Goal: Task Accomplishment & Management: Manage account settings

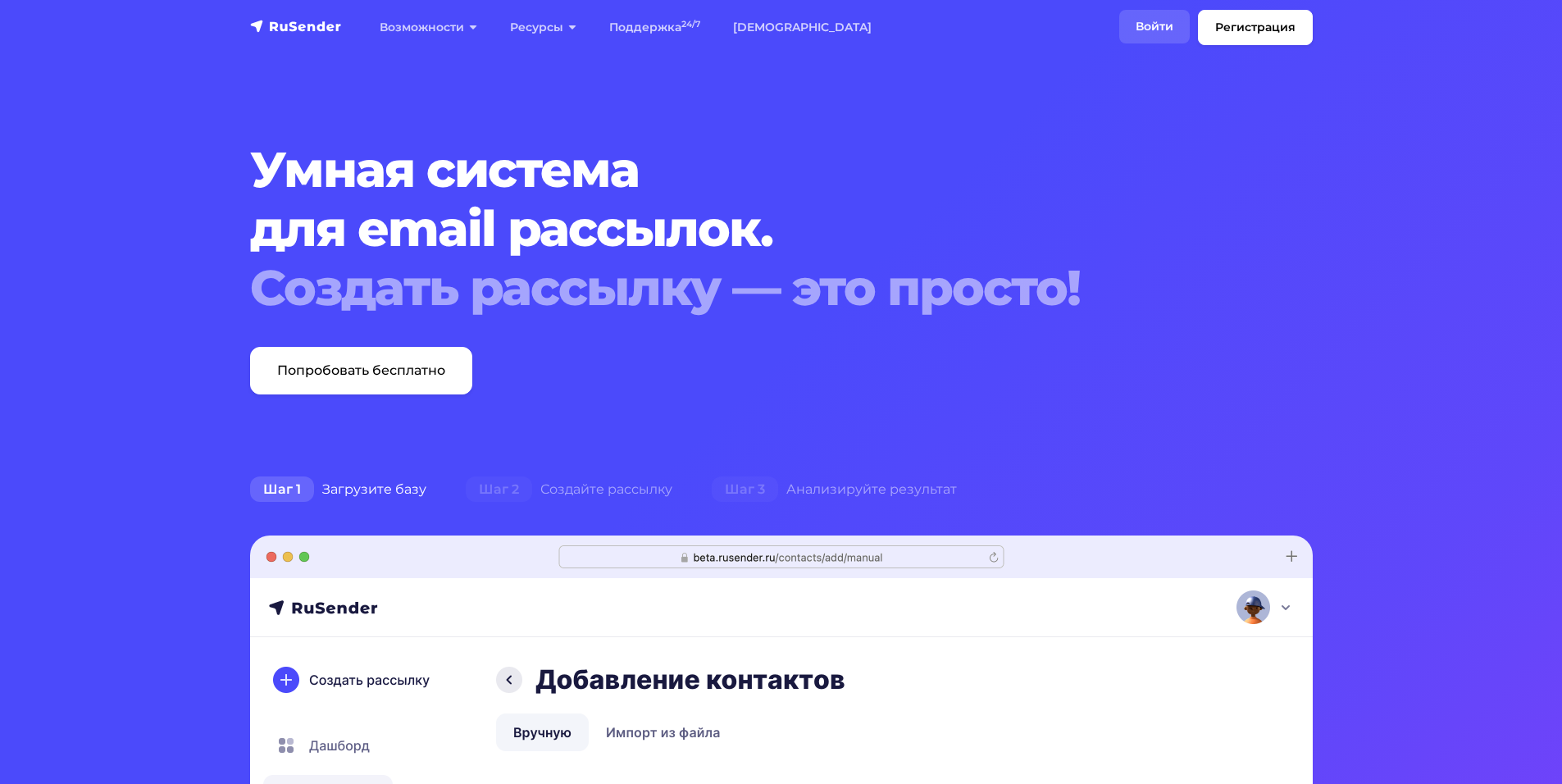
click at [1155, 32] on link "Войти" at bounding box center [1154, 26] width 70 height 33
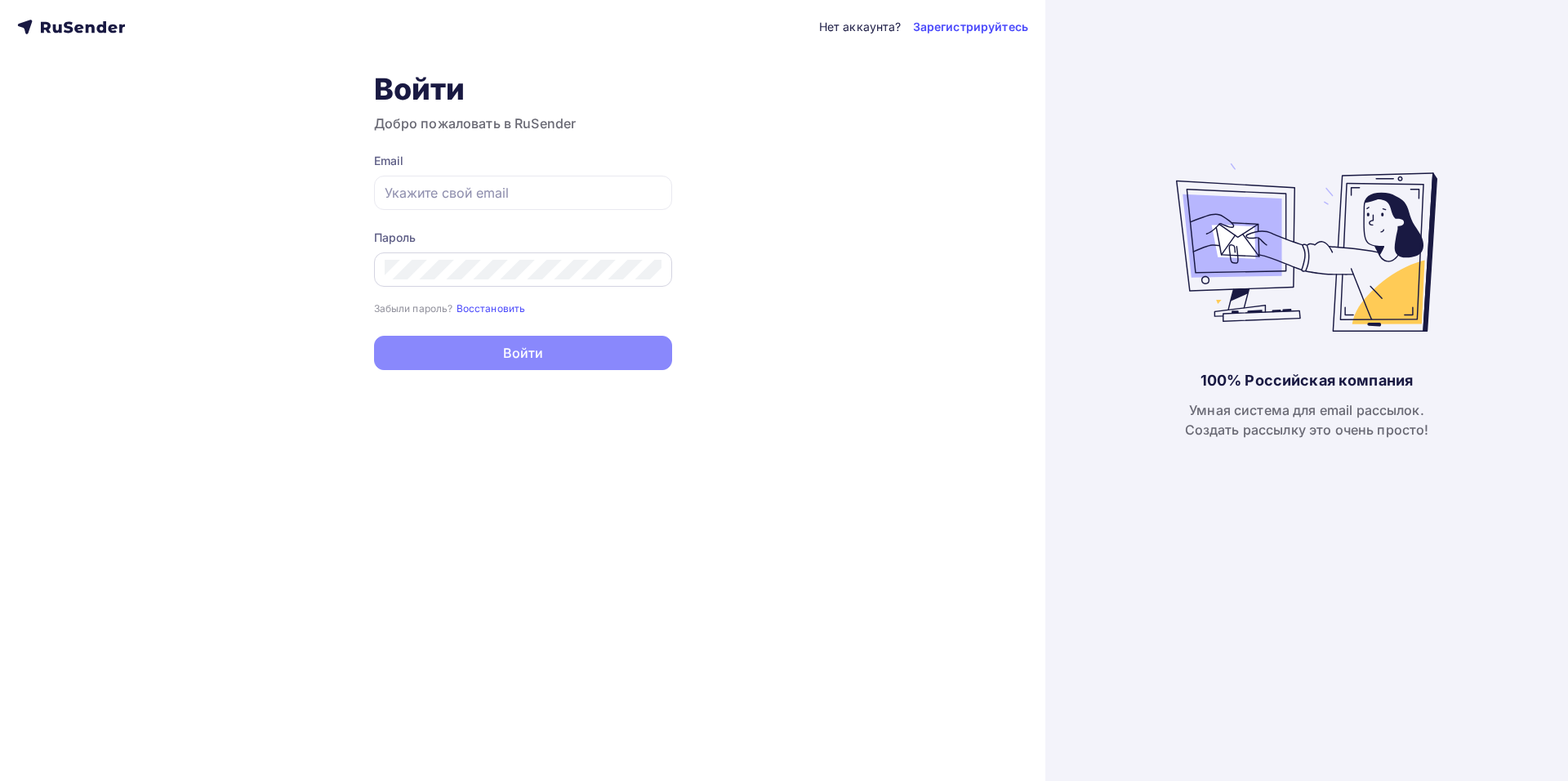
type input "Shedevru@yandex.ru"
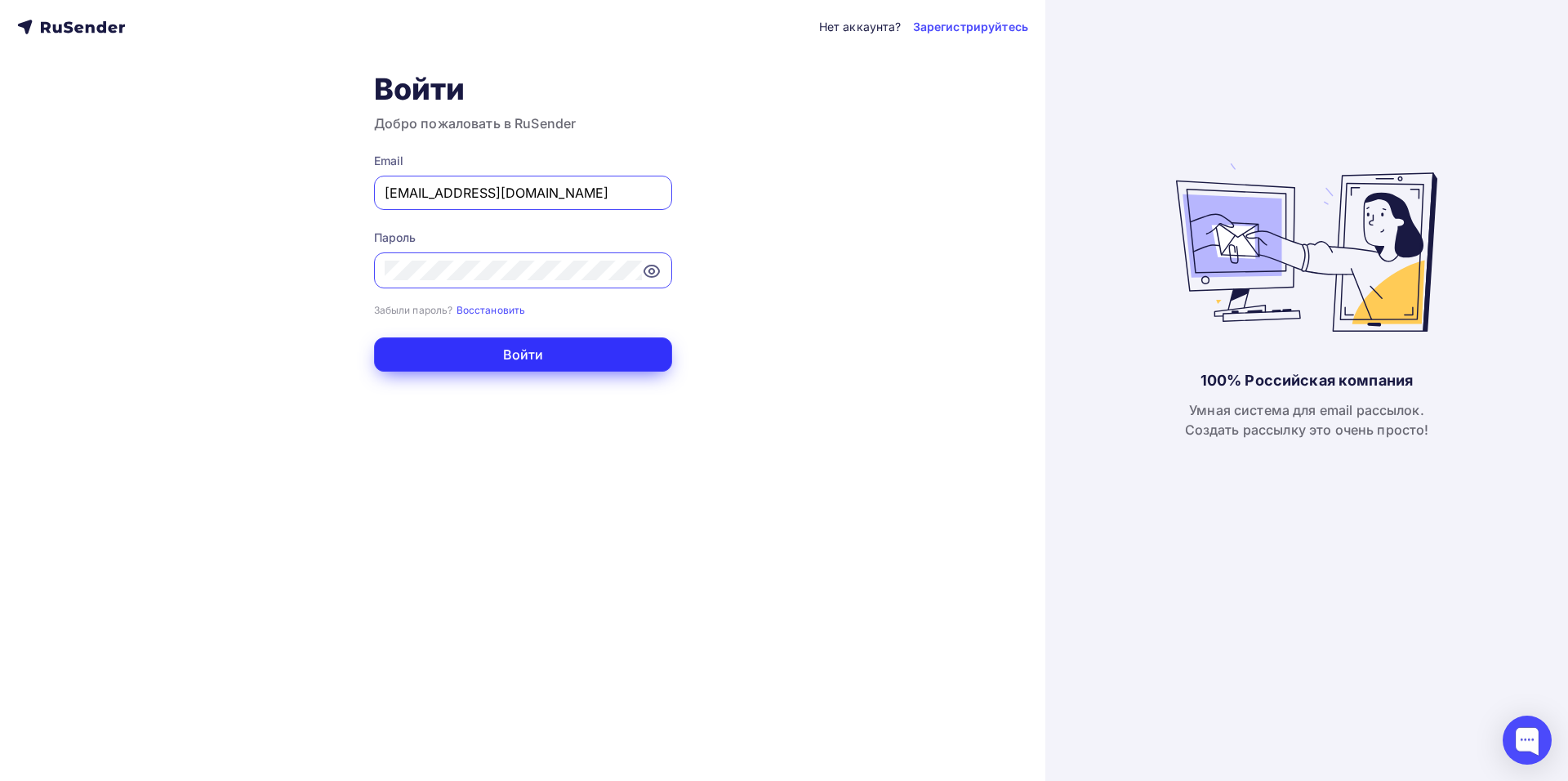
click at [407, 359] on button "Войти" at bounding box center [523, 354] width 298 height 34
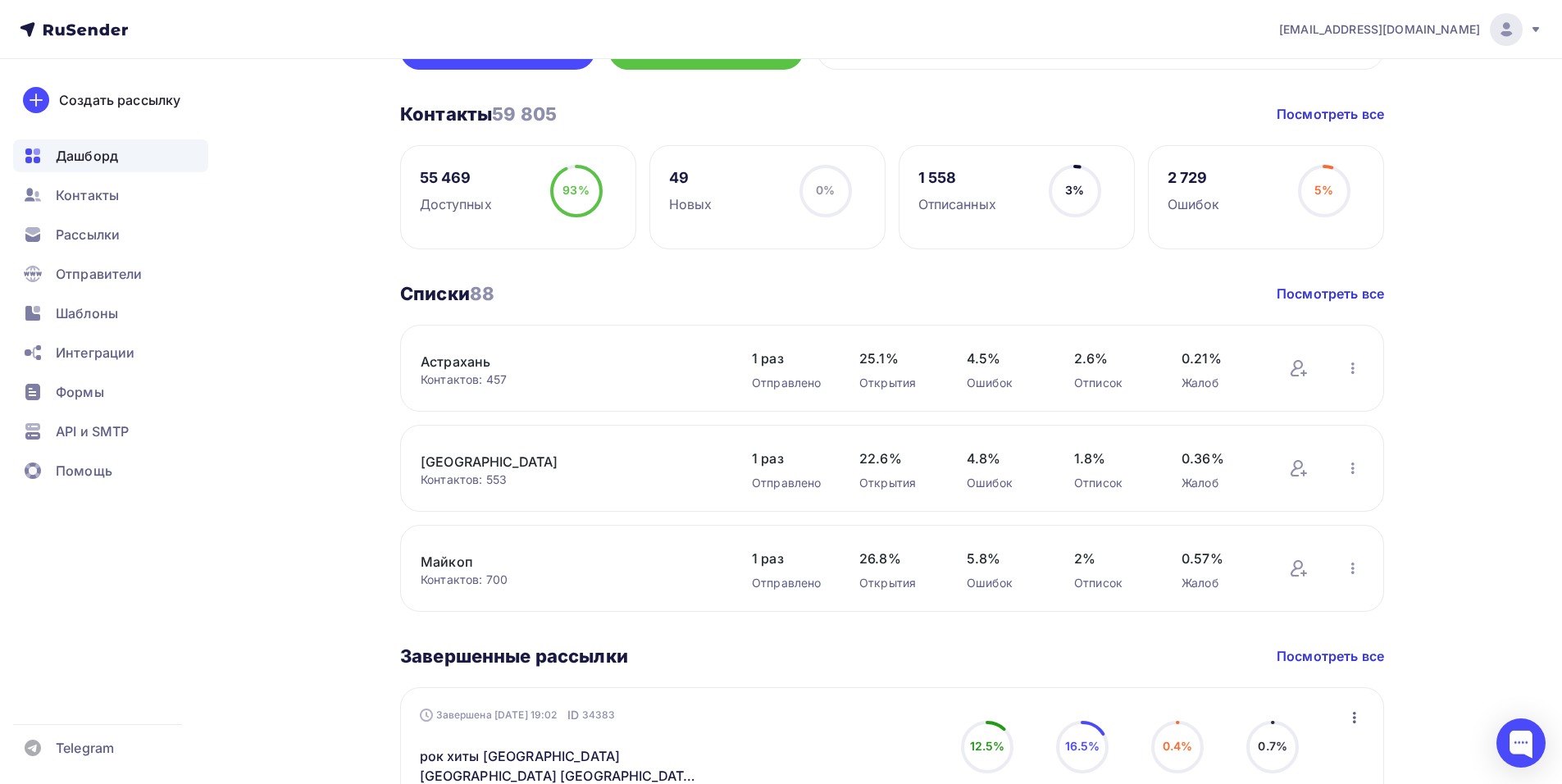
scroll to position [246, 0]
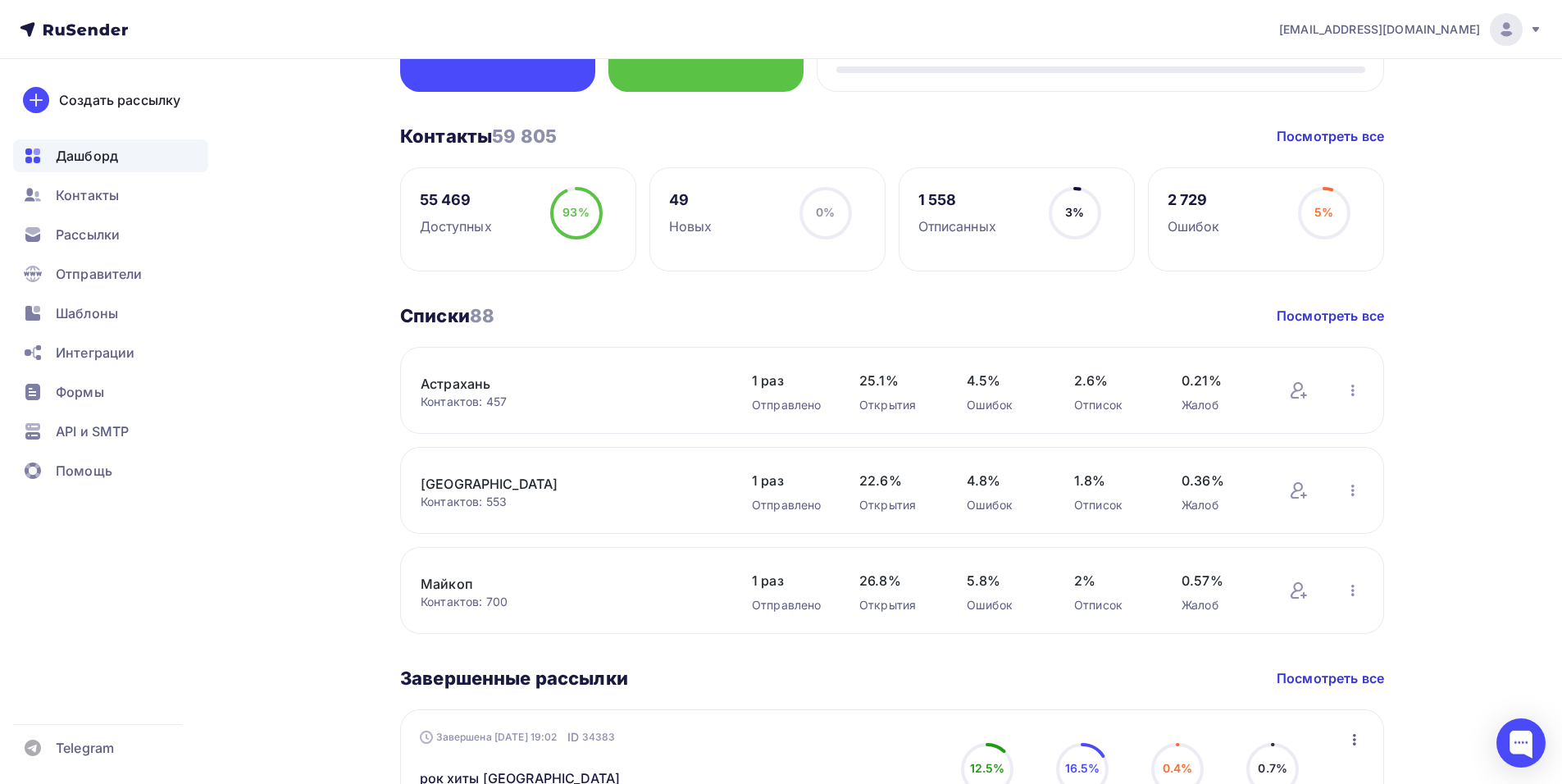
drag, startPoint x: 959, startPoint y: 387, endPoint x: 1007, endPoint y: 387, distance: 48.0
click at [1007, 387] on div "Астрахань Контактов: 457 Добавить контакты Переименовать список Скачать список …" at bounding box center [892, 390] width 983 height 87
drag, startPoint x: 961, startPoint y: 483, endPoint x: 1027, endPoint y: 483, distance: 66.0
click at [1027, 483] on div "Пятигорск Контактов: 553 Добавить контакты Переименовать список Скачать список …" at bounding box center [892, 490] width 983 height 87
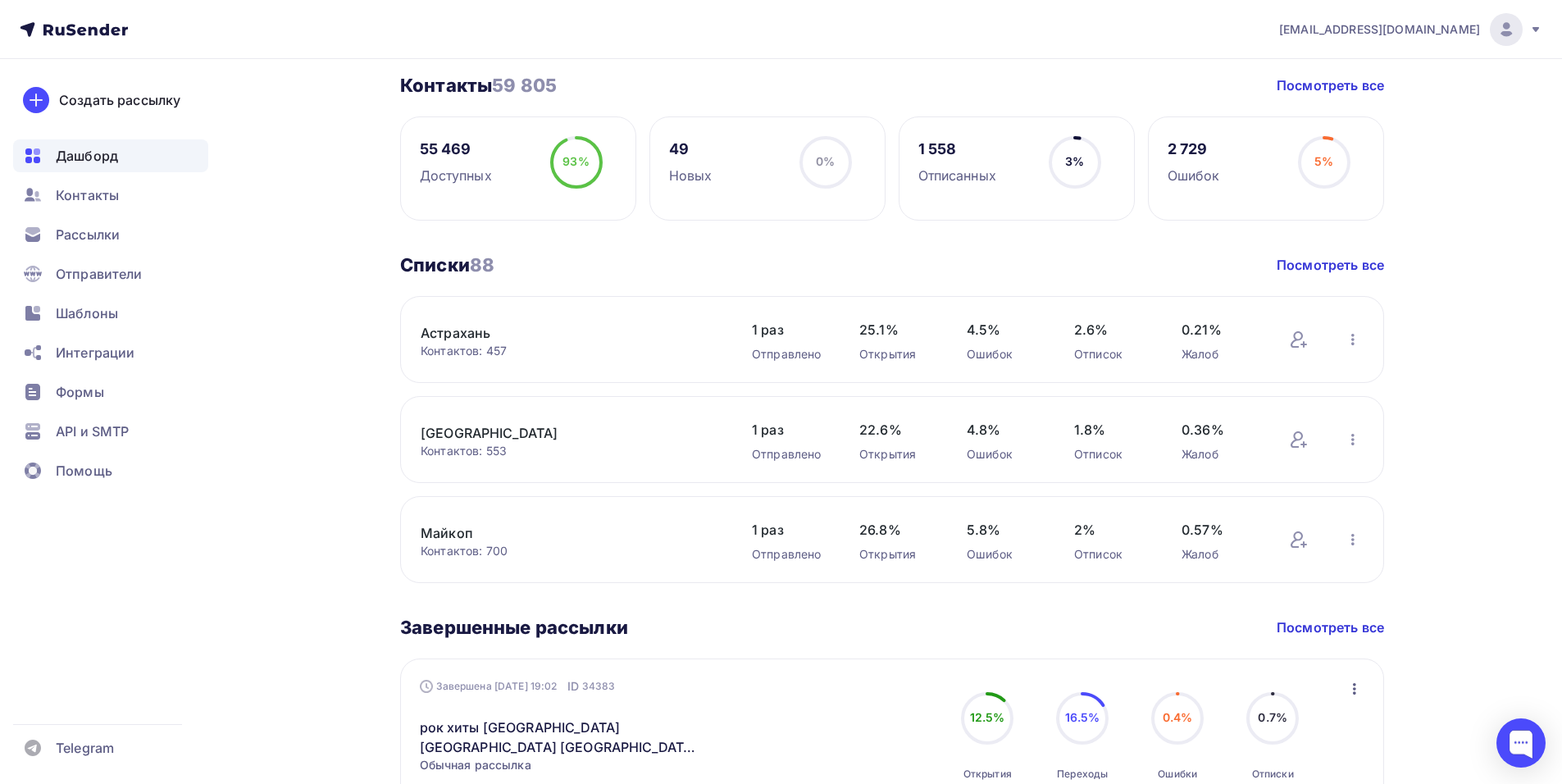
scroll to position [327, 0]
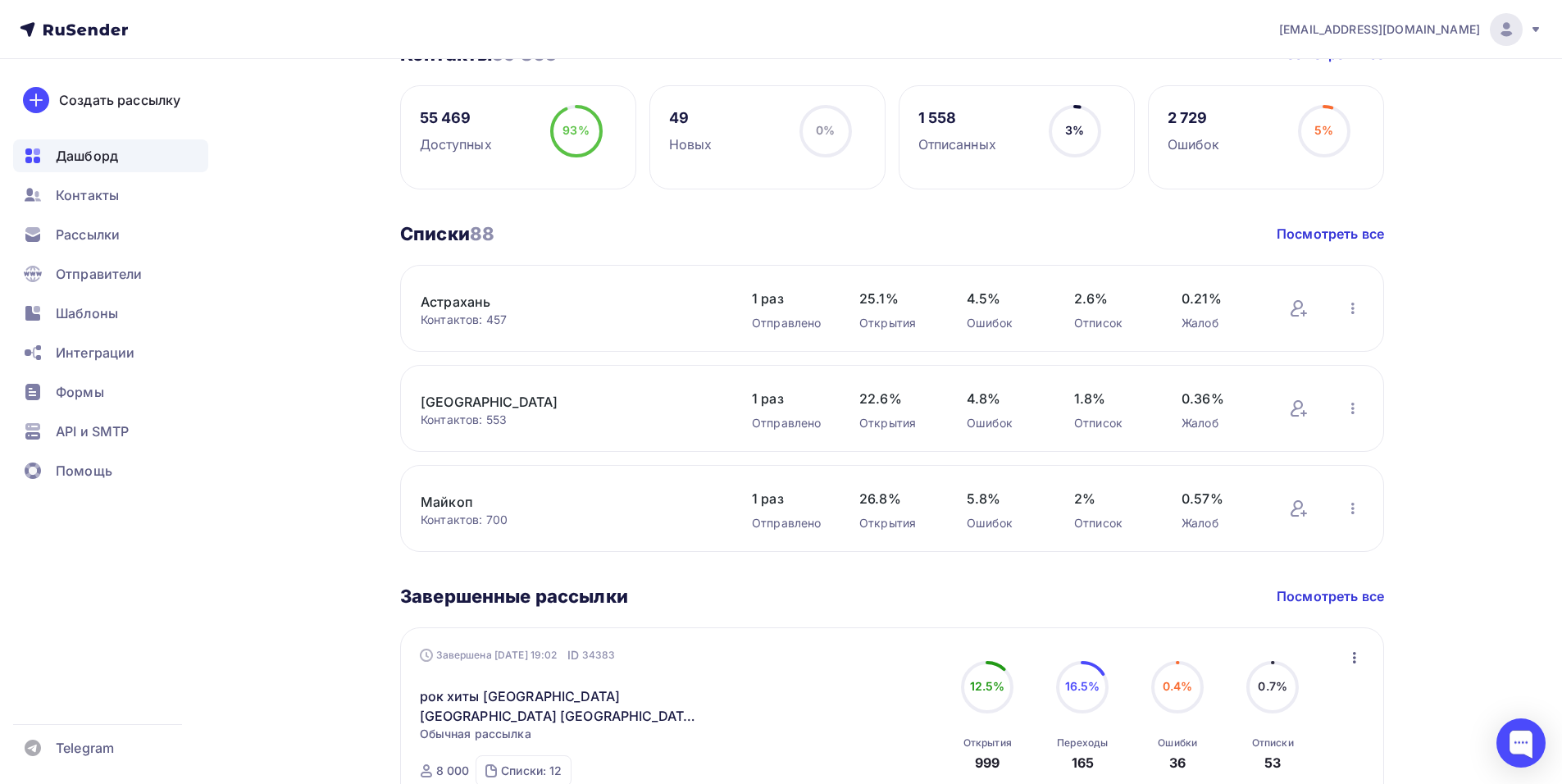
drag, startPoint x: 961, startPoint y: 488, endPoint x: 1021, endPoint y: 492, distance: 60.1
click at [1021, 492] on div "Майкоп Контактов: 700 Добавить контакты Переименовать список Скачать список Отп…" at bounding box center [892, 507] width 983 height 87
click at [1050, 497] on div "Майкоп Контактов: 700 Добавить контакты Переименовать список Скачать список Отп…" at bounding box center [892, 507] width 983 height 87
drag, startPoint x: 1032, startPoint y: 408, endPoint x: 969, endPoint y: 388, distance: 66.1
click at [969, 398] on div "4.8% Ошибок" at bounding box center [1004, 408] width 75 height 46
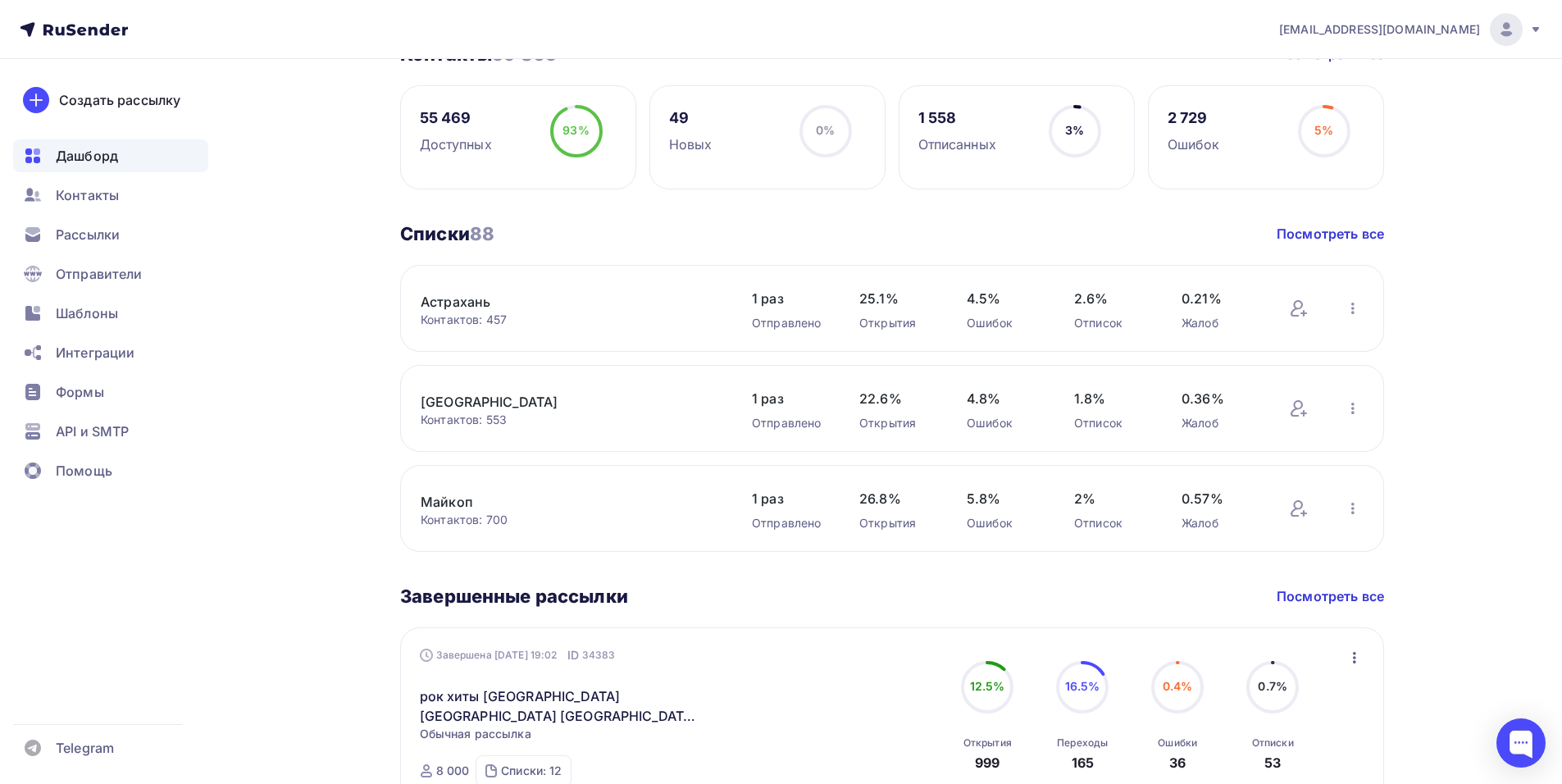
drag, startPoint x: 1004, startPoint y: 298, endPoint x: 957, endPoint y: 300, distance: 47.0
click at [957, 300] on div "Астрахань Контактов: 457 Добавить контакты Переименовать список Скачать список …" at bounding box center [892, 308] width 983 height 87
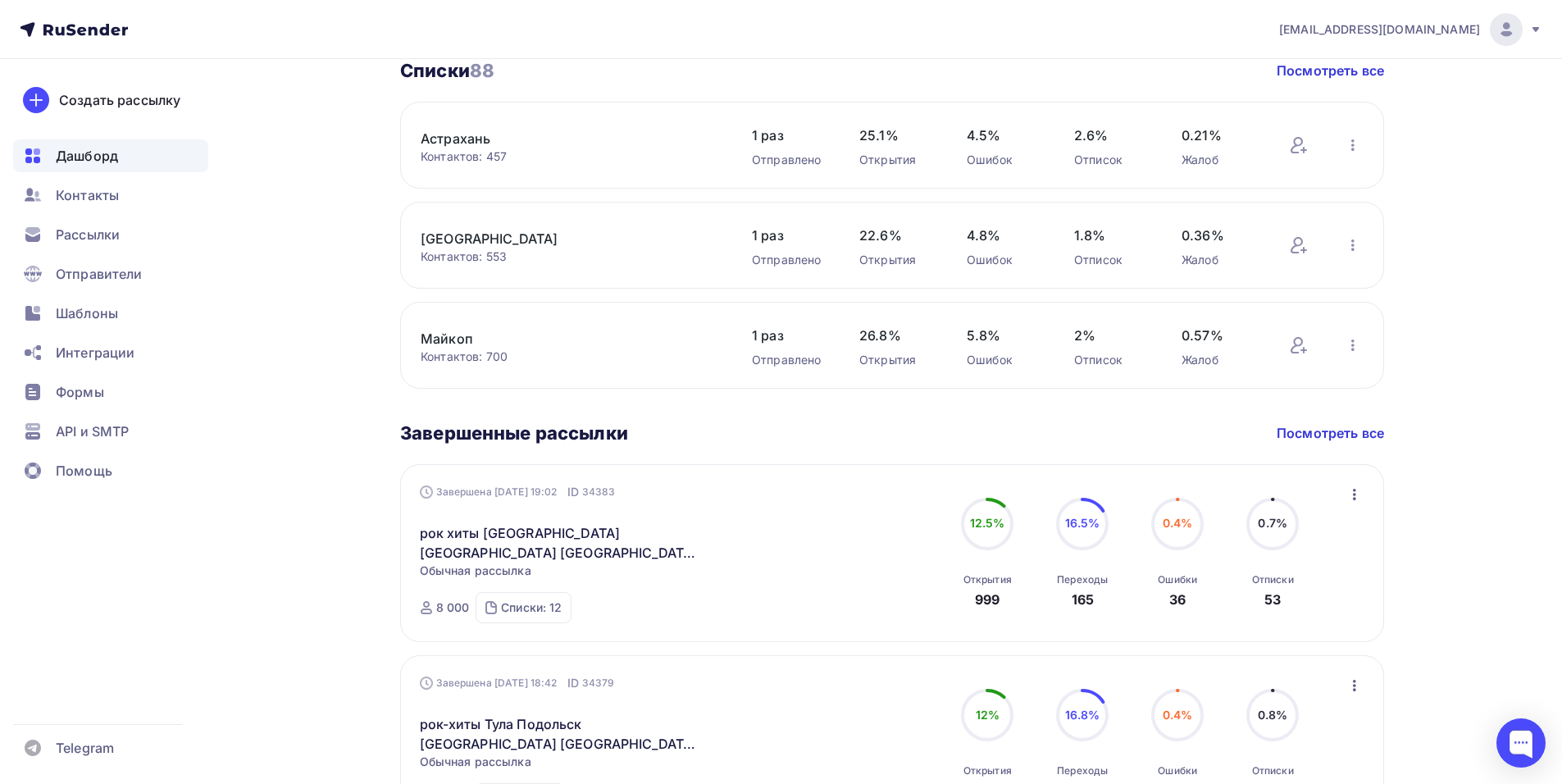
scroll to position [492, 0]
drag, startPoint x: 1013, startPoint y: 335, endPoint x: 966, endPoint y: 338, distance: 47.1
click at [967, 338] on span "5.8%" at bounding box center [1004, 334] width 75 height 19
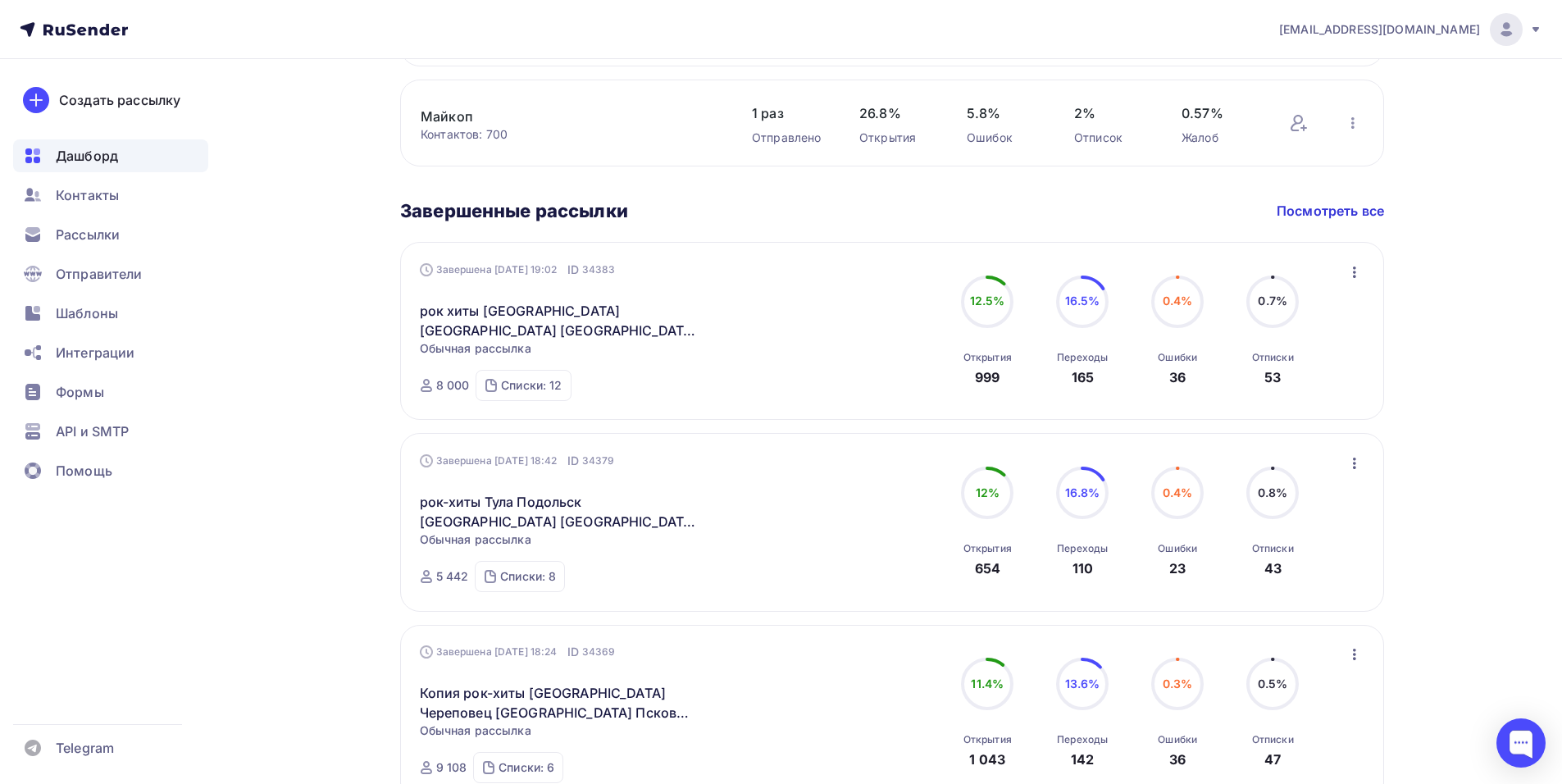
scroll to position [737, 0]
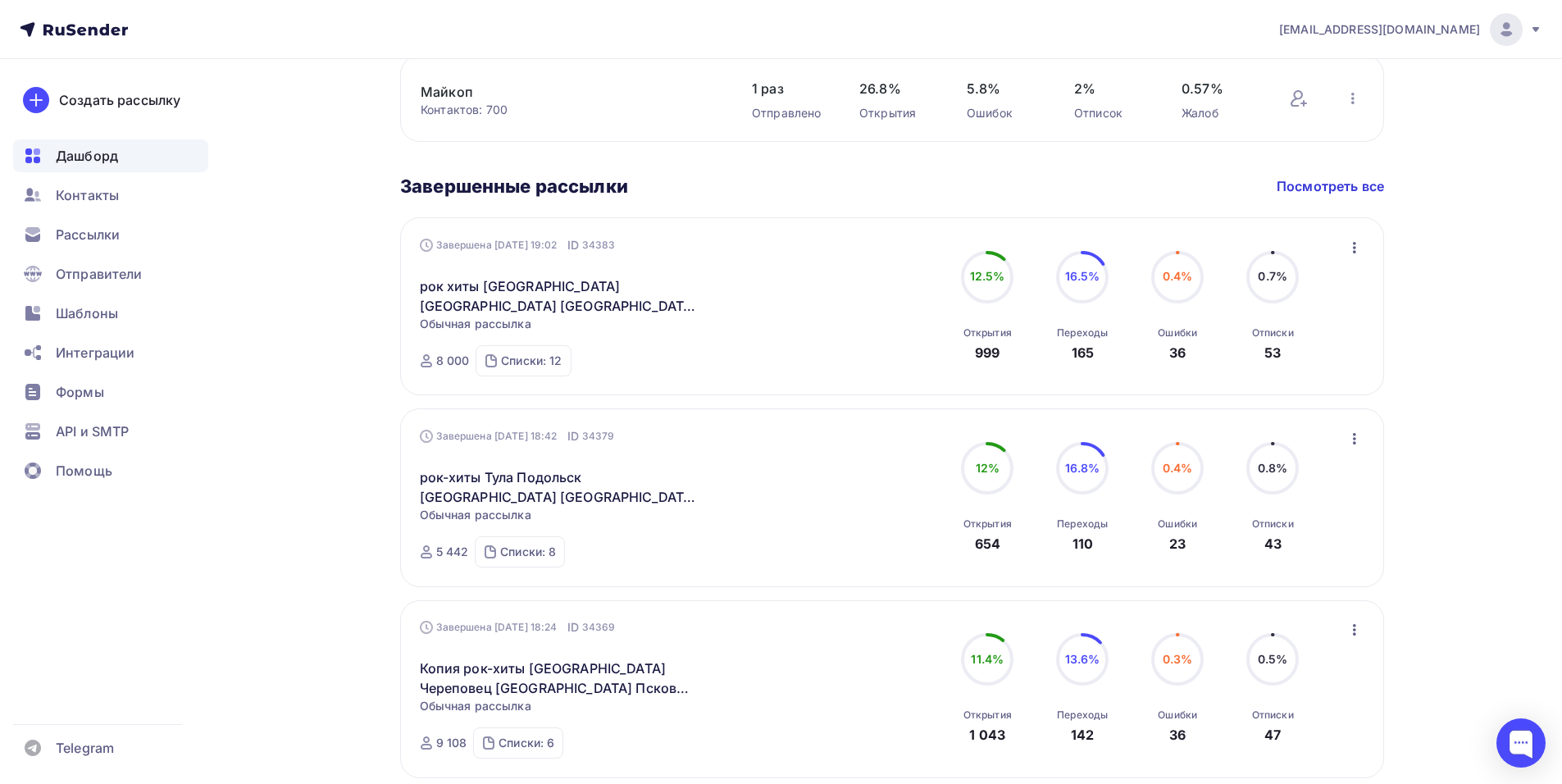
click at [1163, 295] on circle at bounding box center [1177, 277] width 49 height 49
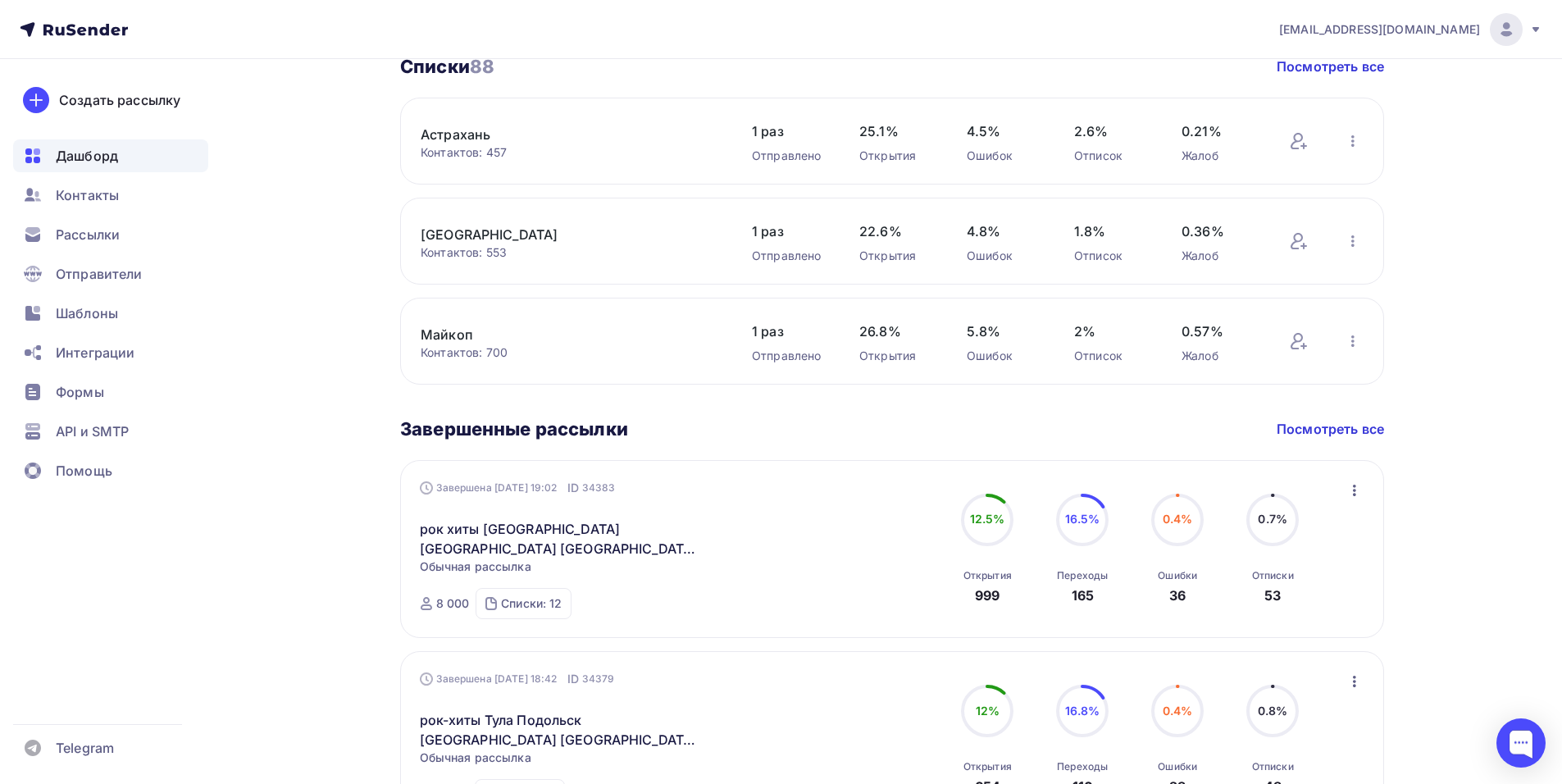
scroll to position [410, 0]
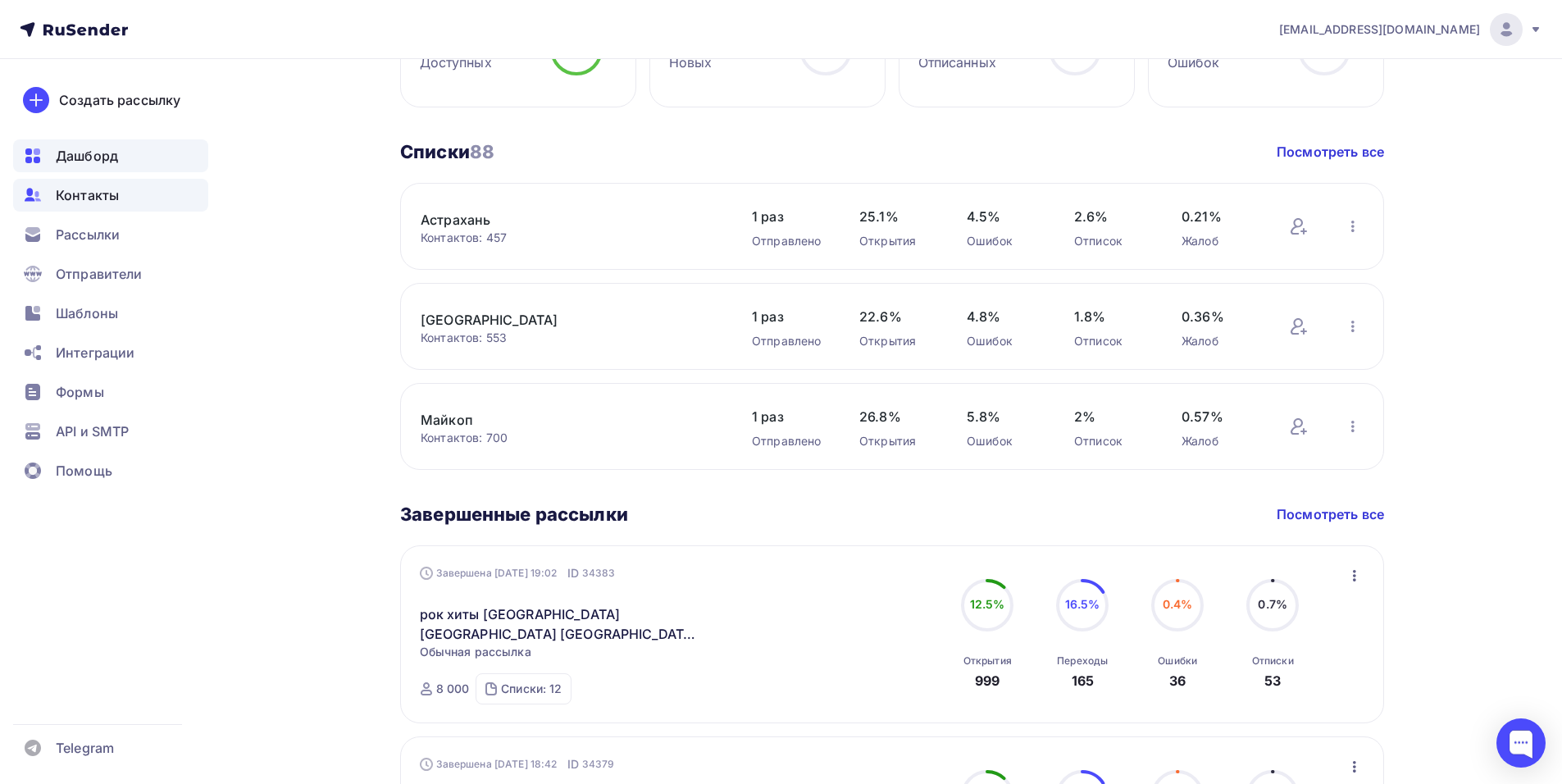
click at [98, 195] on span "Контакты" at bounding box center [87, 195] width 63 height 19
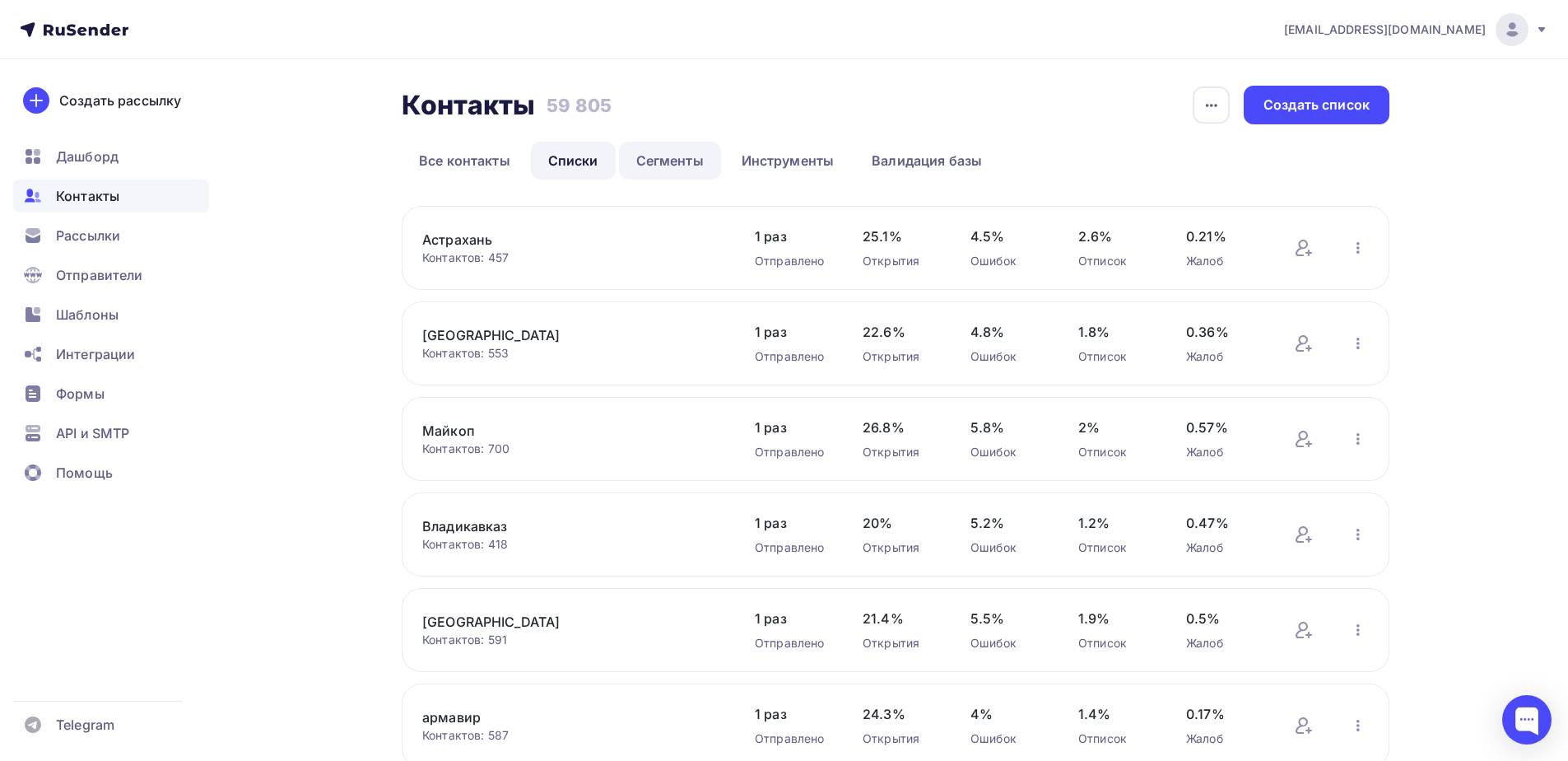
click at [671, 158] on link "Сегменты" at bounding box center [670, 160] width 102 height 38
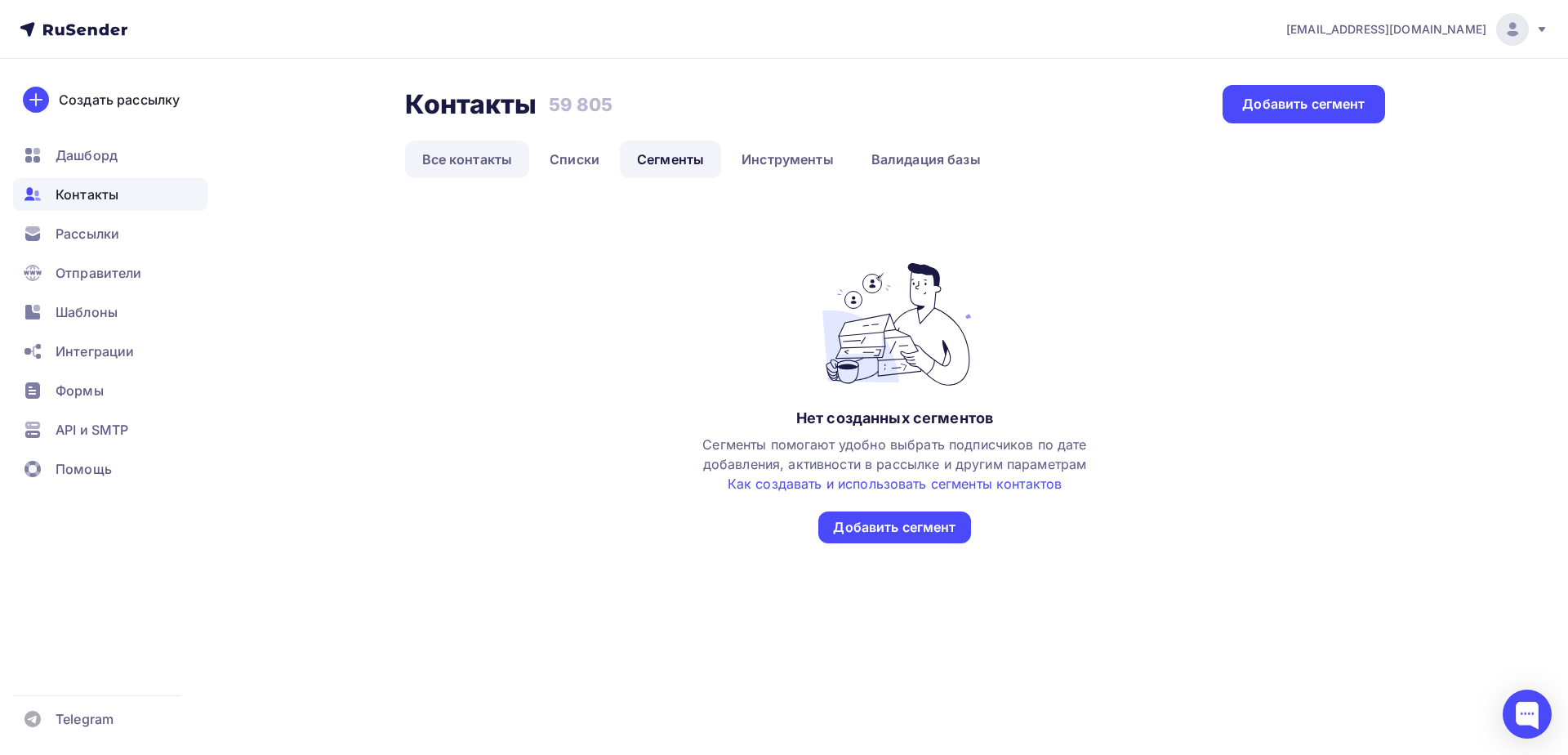
click at [469, 157] on link "Все контакты" at bounding box center [467, 159] width 125 height 38
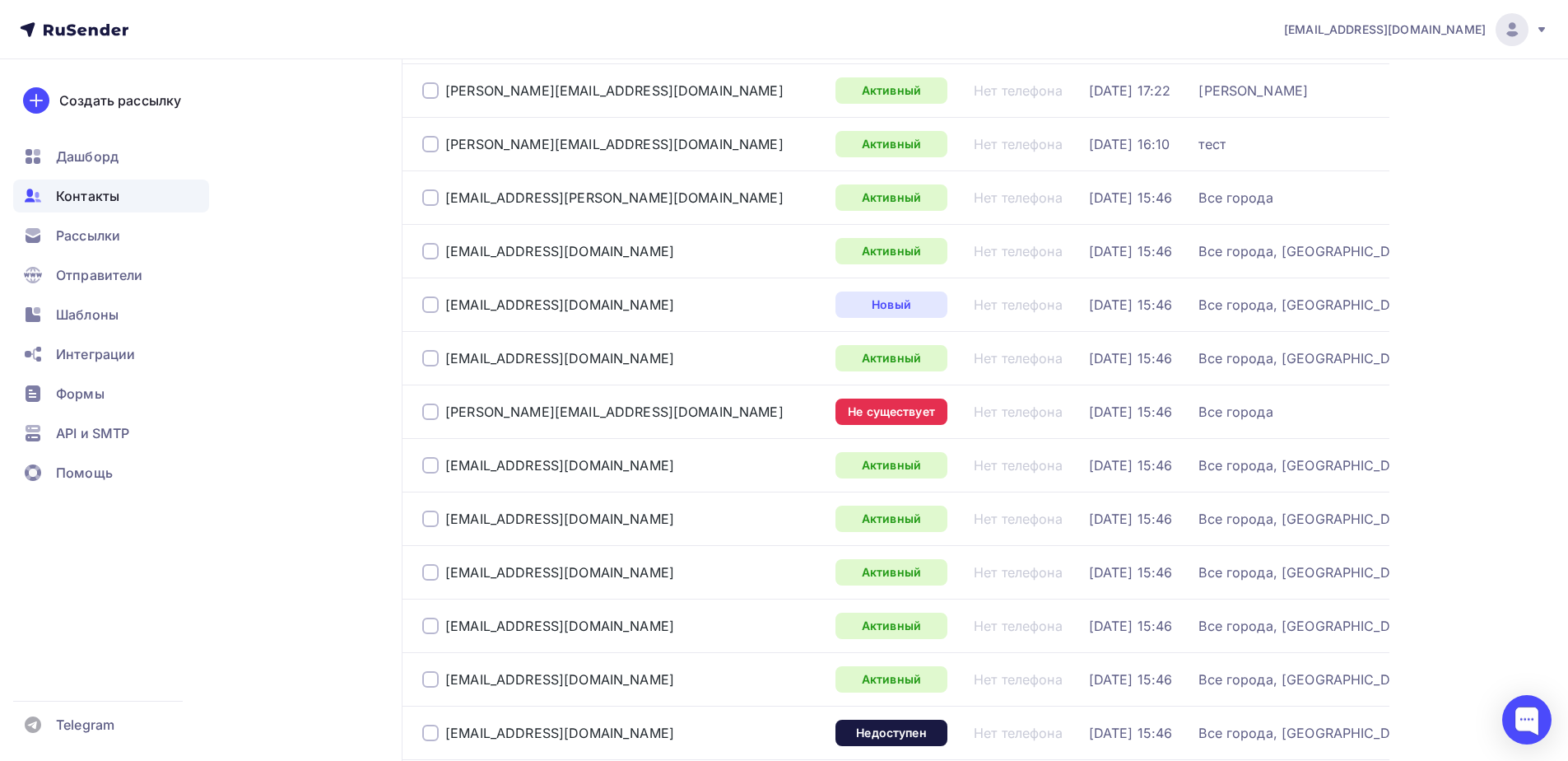
scroll to position [329, 0]
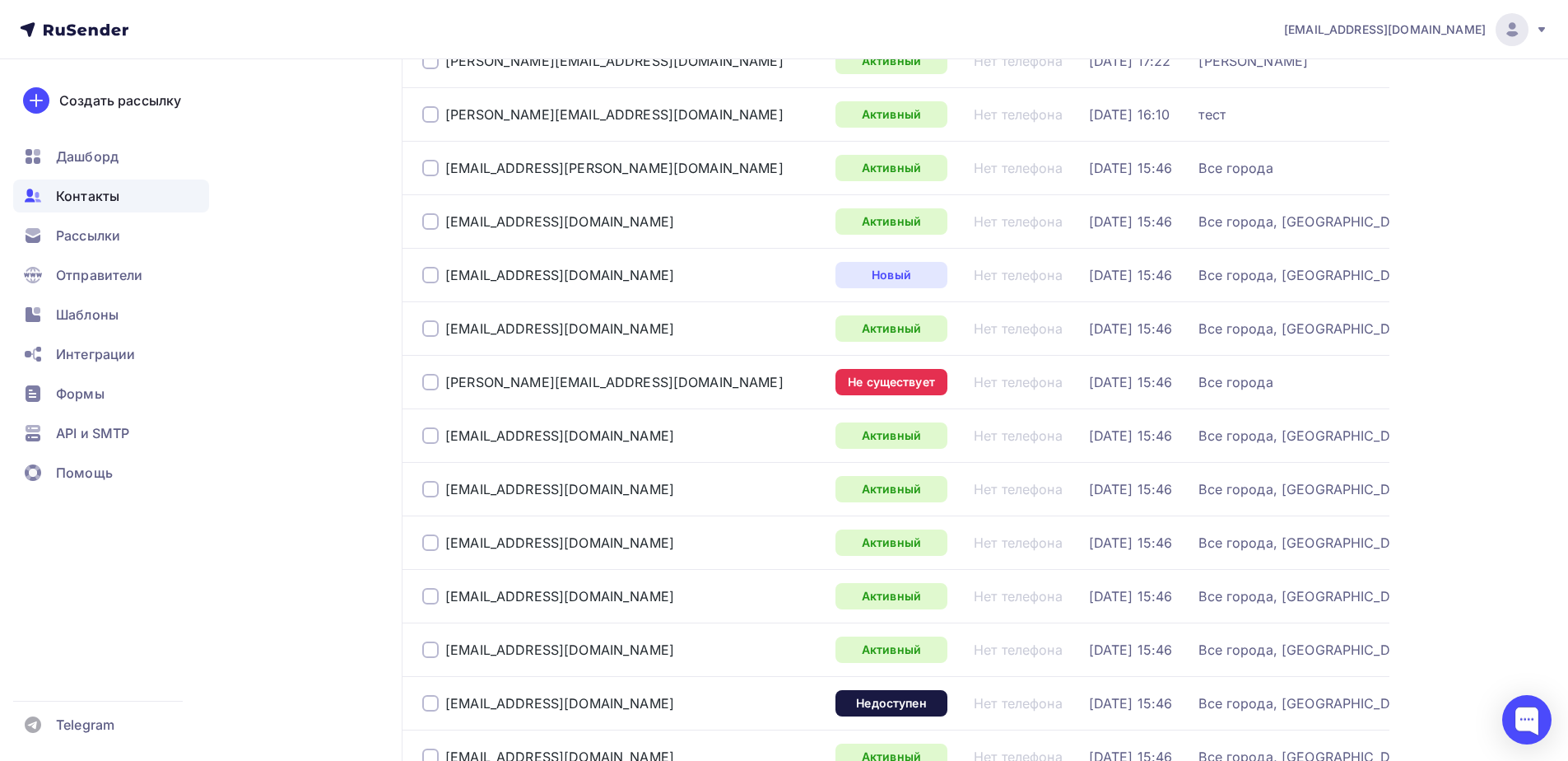
click at [427, 388] on div at bounding box center [430, 382] width 17 height 17
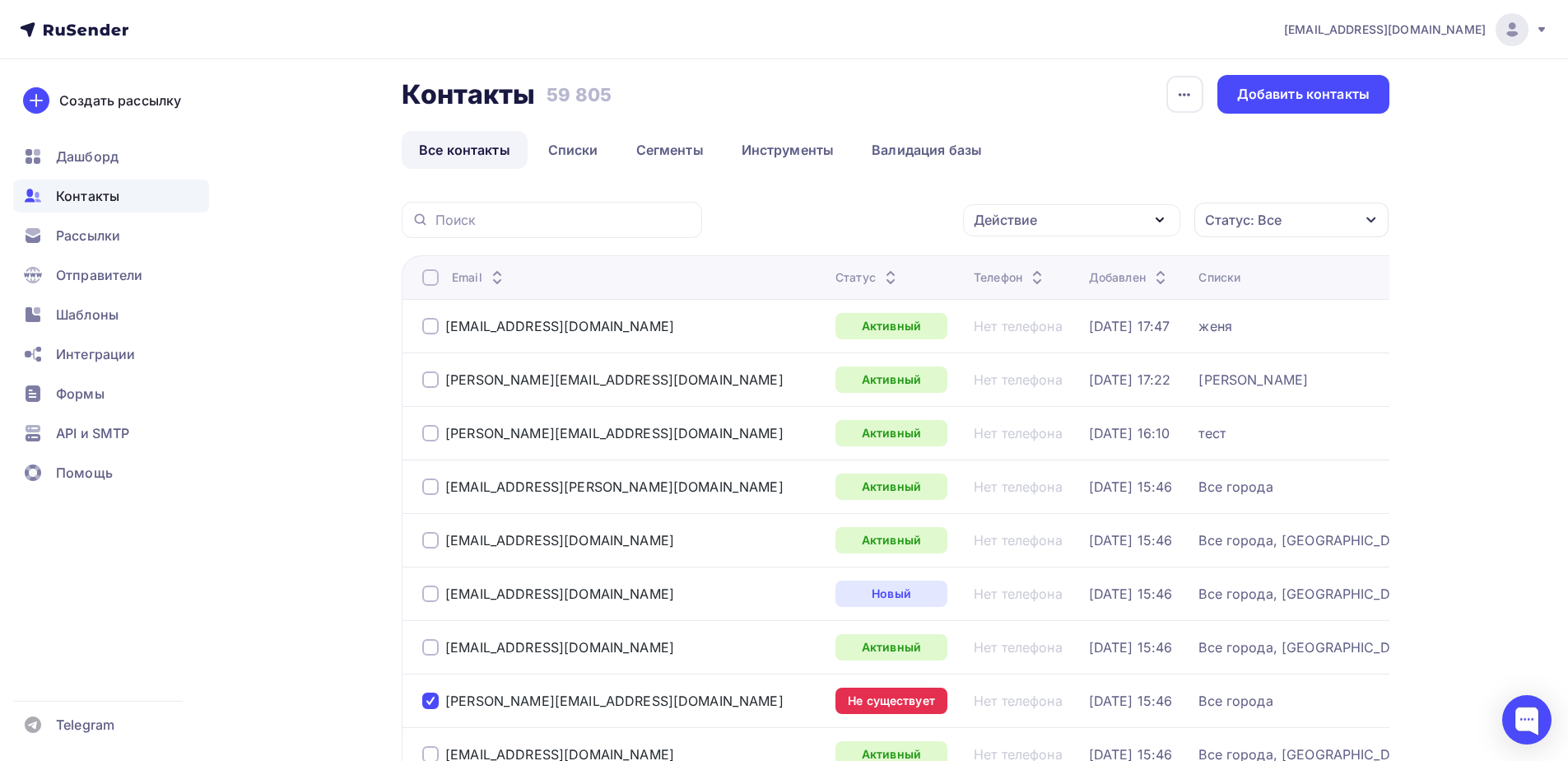
scroll to position [0, 0]
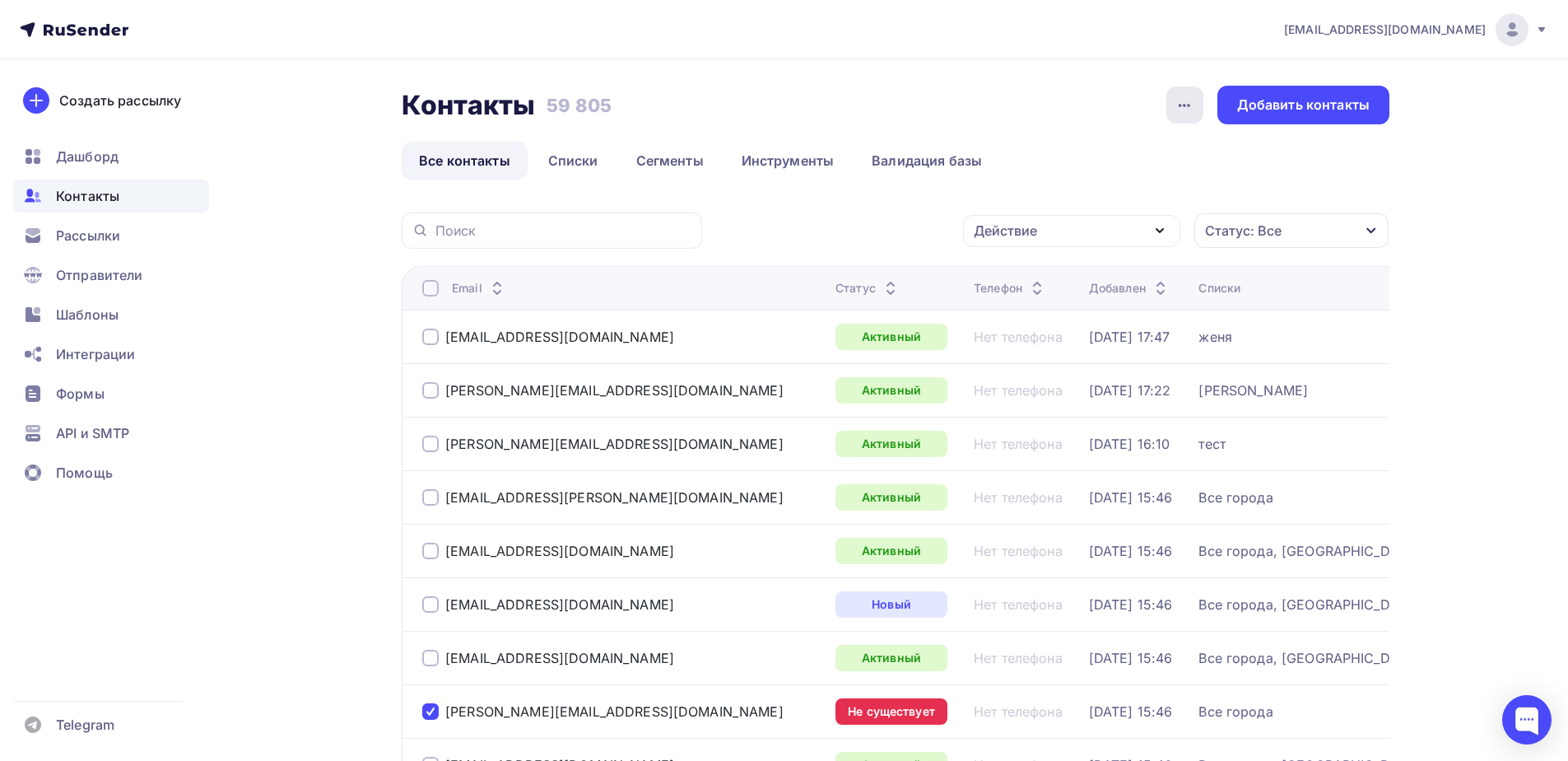
click at [1189, 109] on icon "button" at bounding box center [1184, 105] width 19 height 19
click at [997, 114] on div "Контакты Контакты 59 805 59 805 История импорта Добавить контакты" at bounding box center [895, 105] width 987 height 39
click at [560, 157] on link "Списки" at bounding box center [573, 160] width 85 height 38
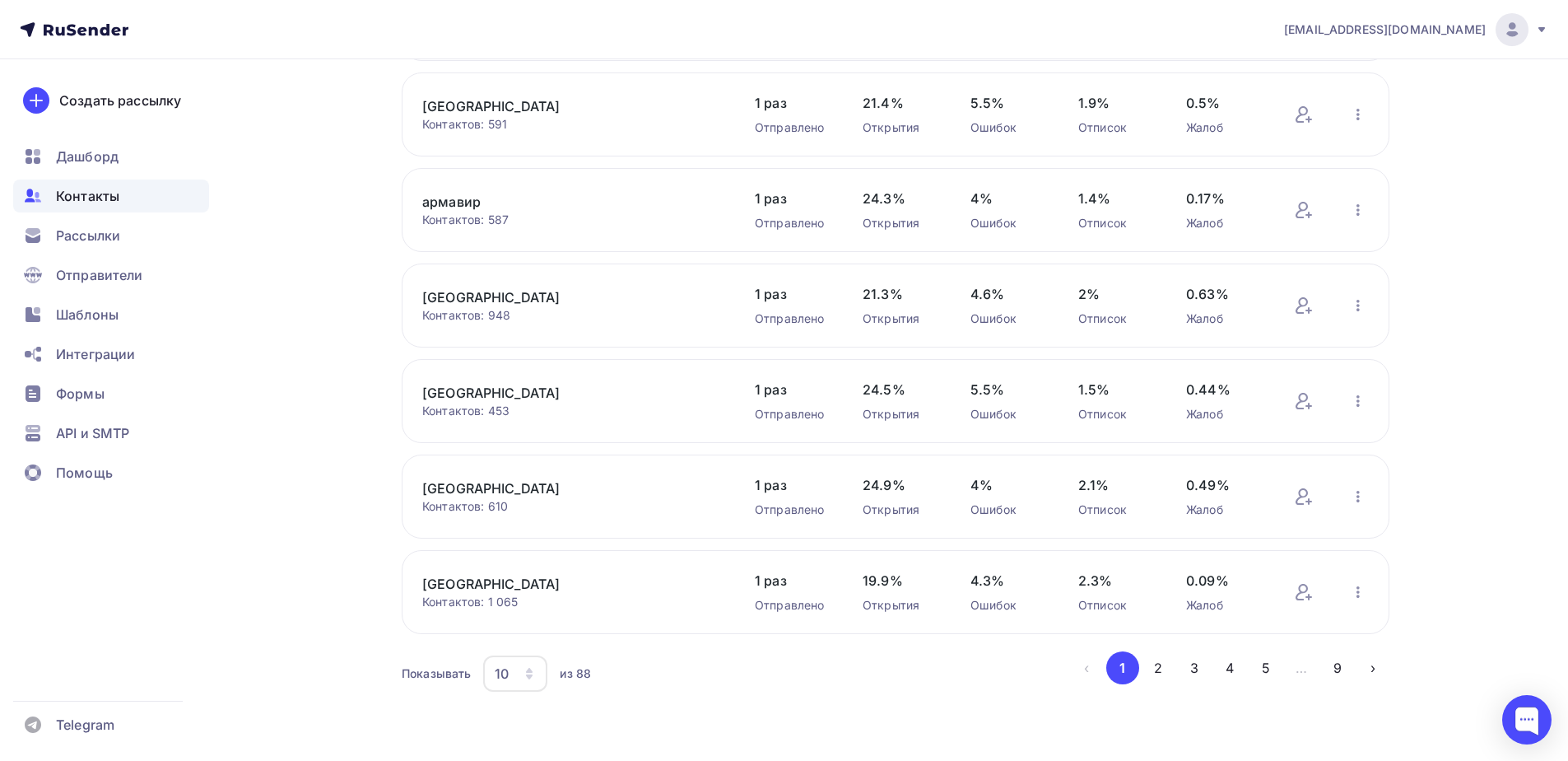
scroll to position [516, 0]
click at [531, 676] on icon "button" at bounding box center [529, 676] width 6 height 5
click at [529, 632] on link "100" at bounding box center [581, 621] width 178 height 33
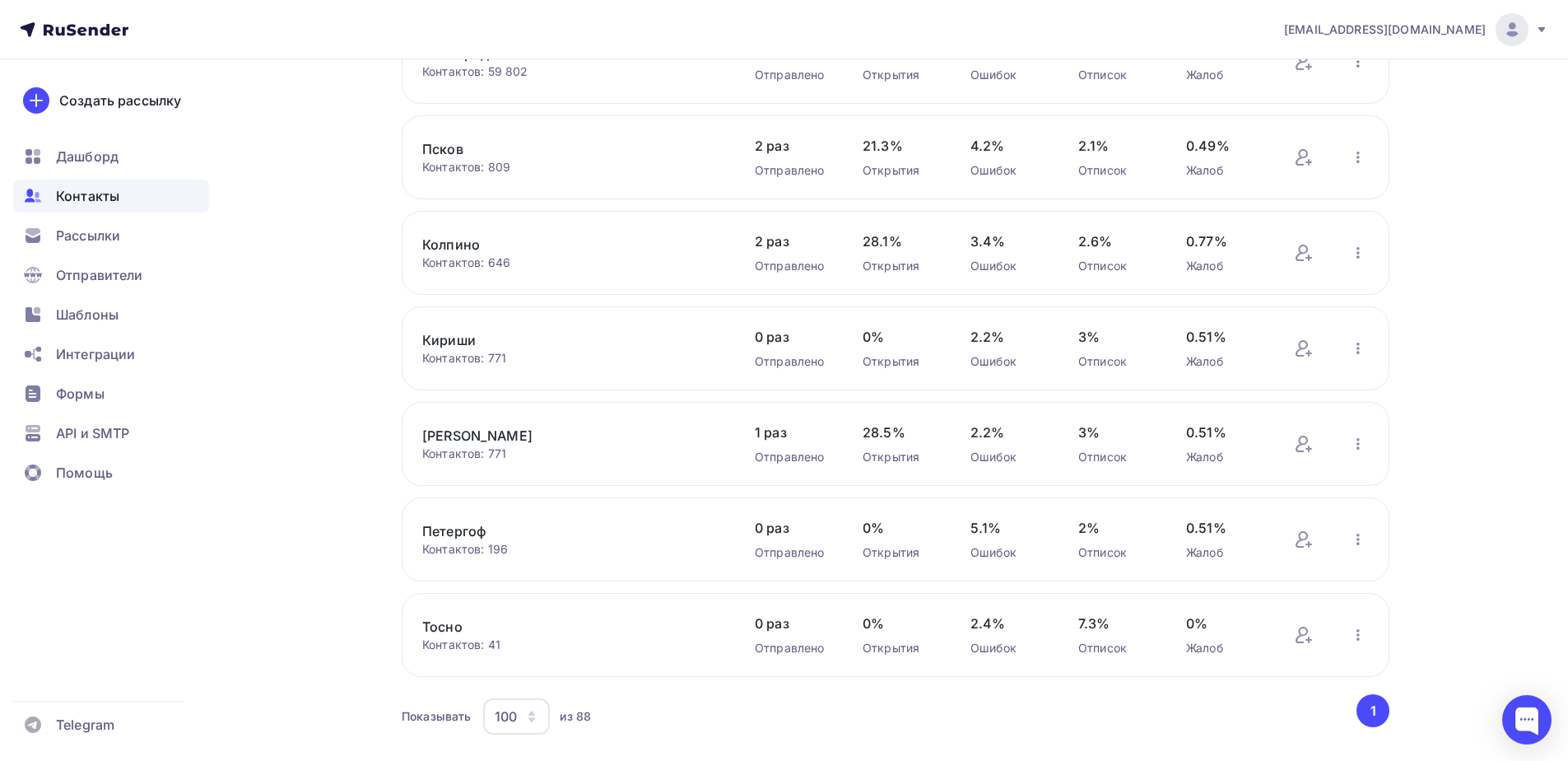
scroll to position [7965, 0]
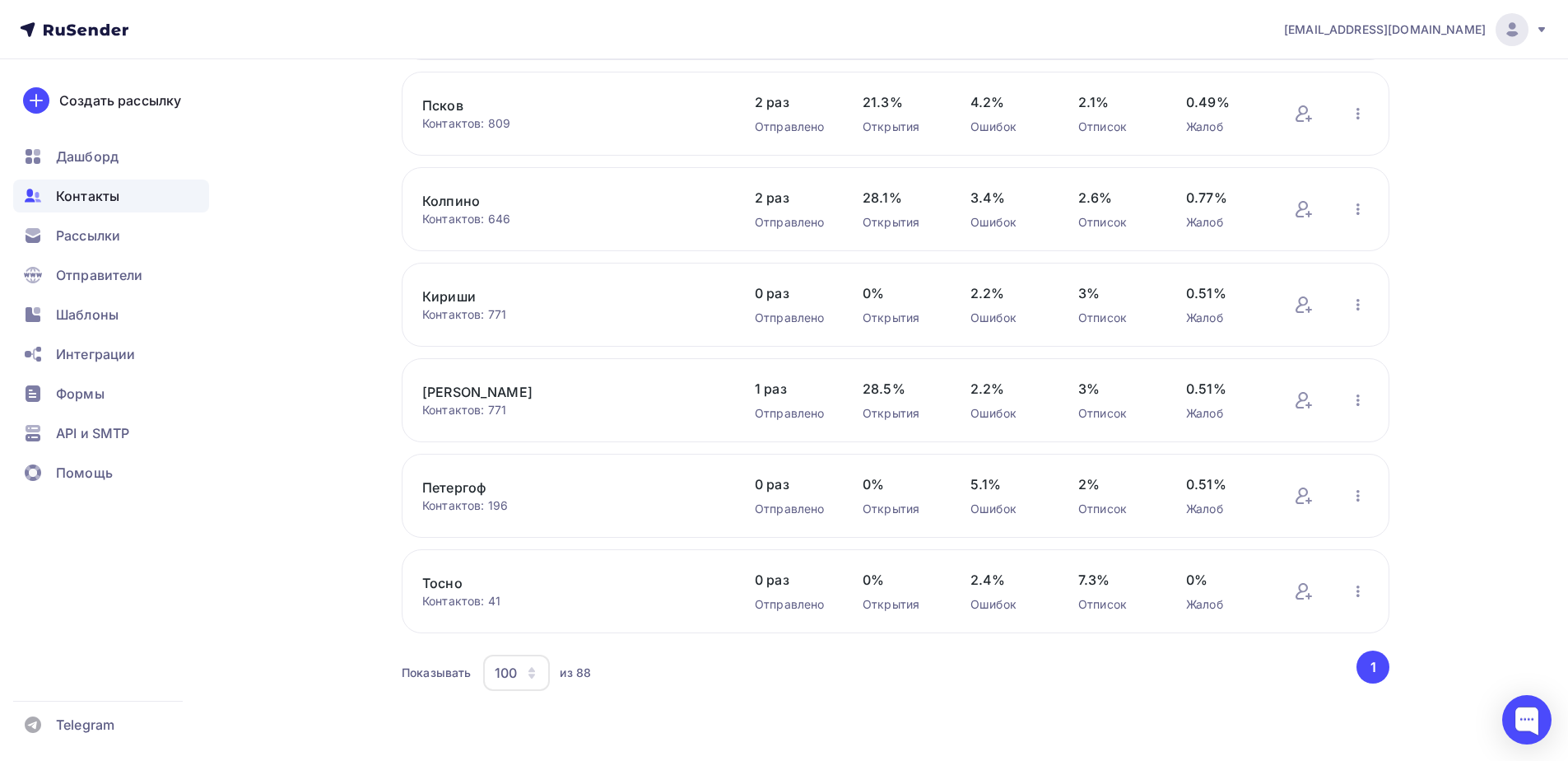
click at [530, 678] on icon "button" at bounding box center [531, 672] width 13 height 13
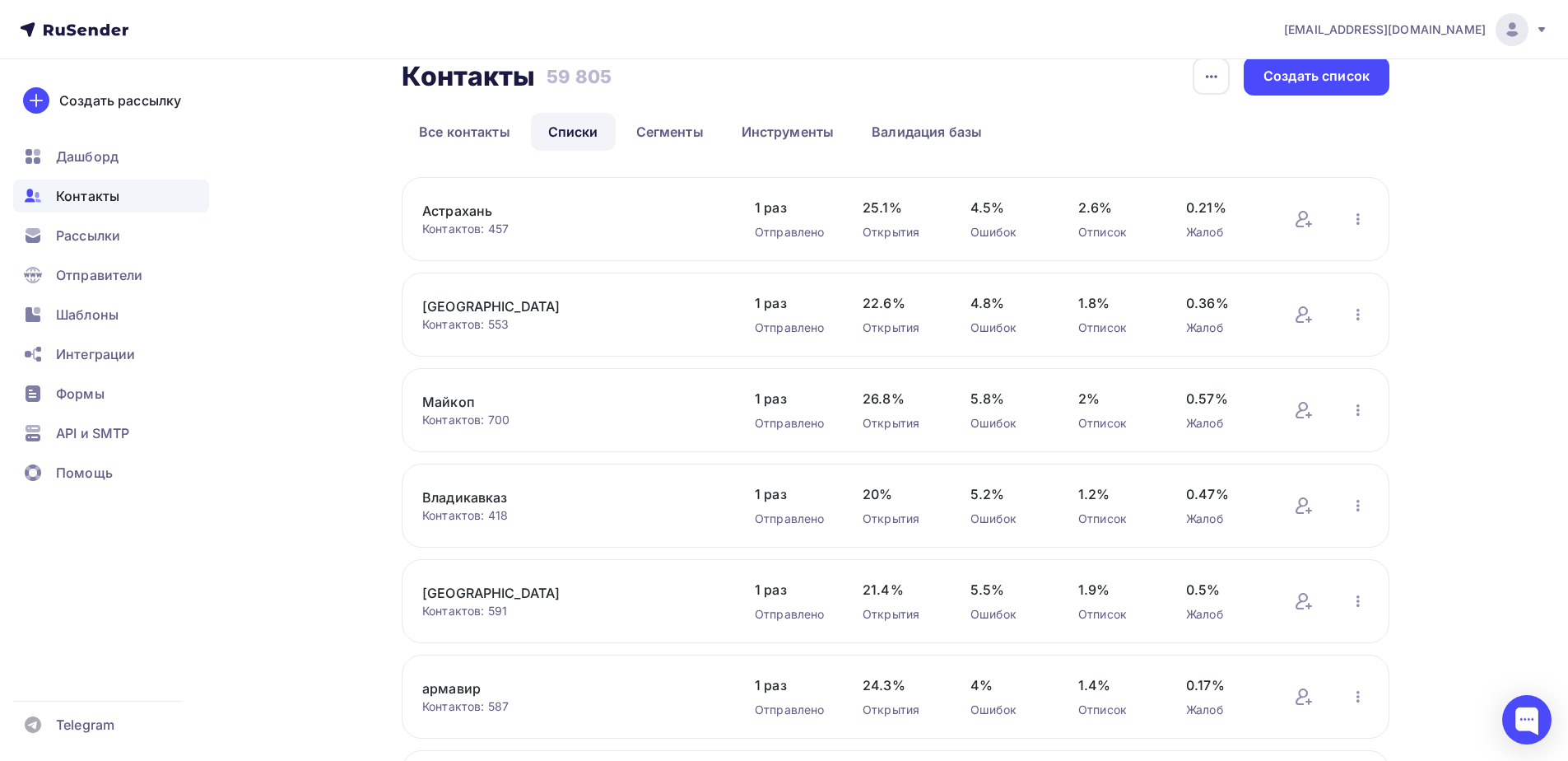
scroll to position [0, 0]
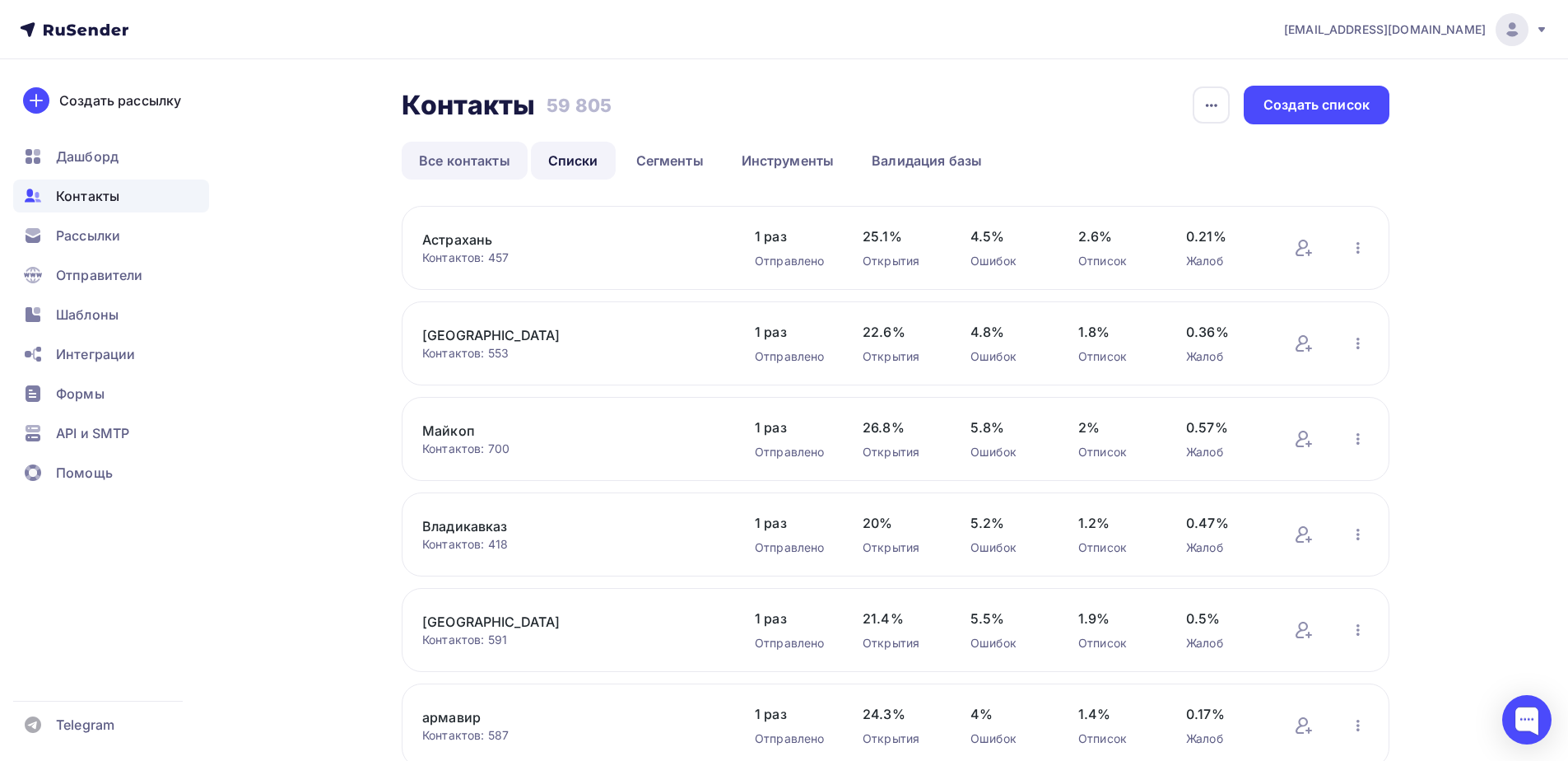
click at [420, 160] on link "Все контакты" at bounding box center [464, 160] width 126 height 38
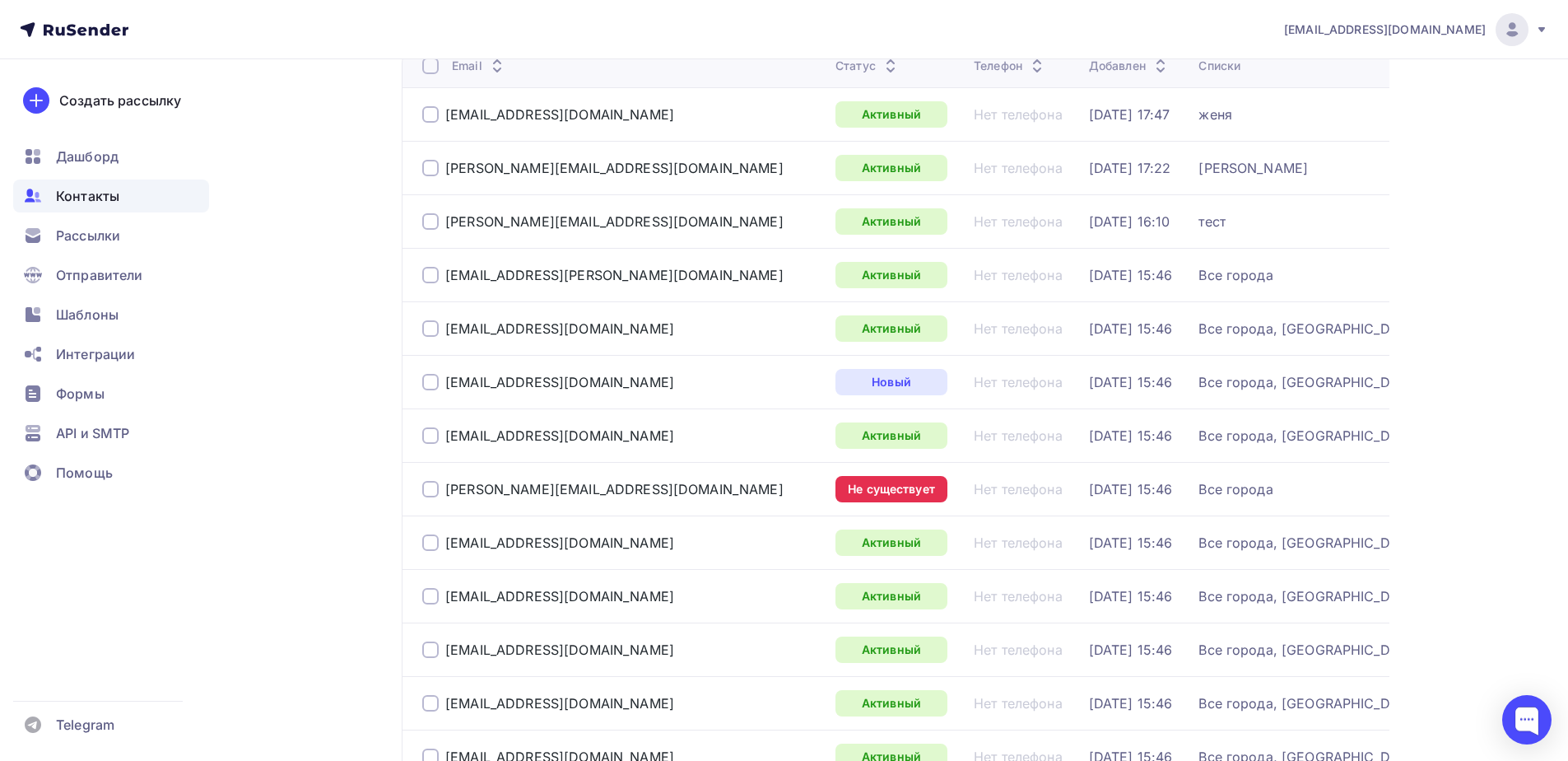
scroll to position [247, 0]
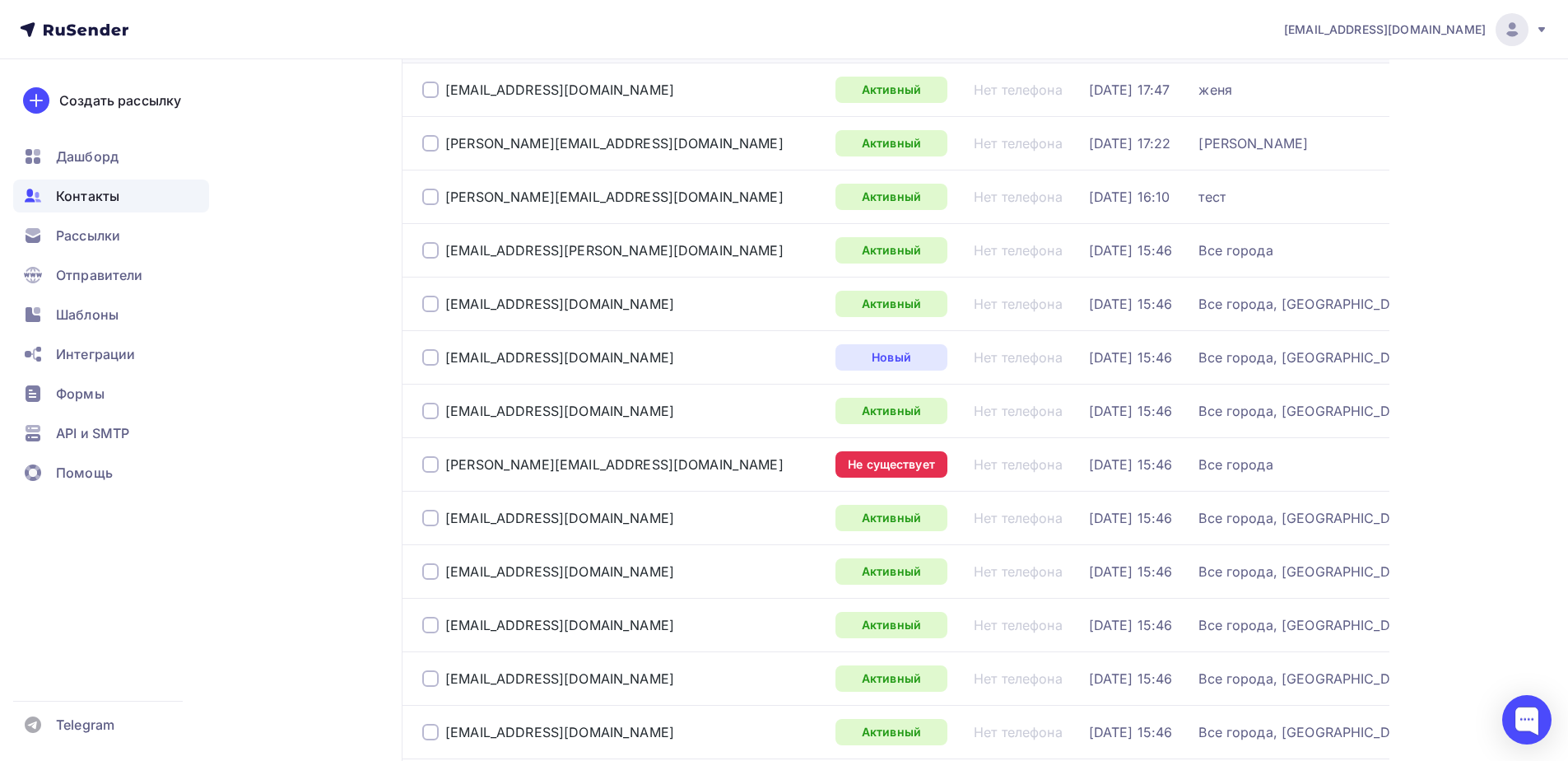
click at [427, 468] on div at bounding box center [430, 464] width 17 height 17
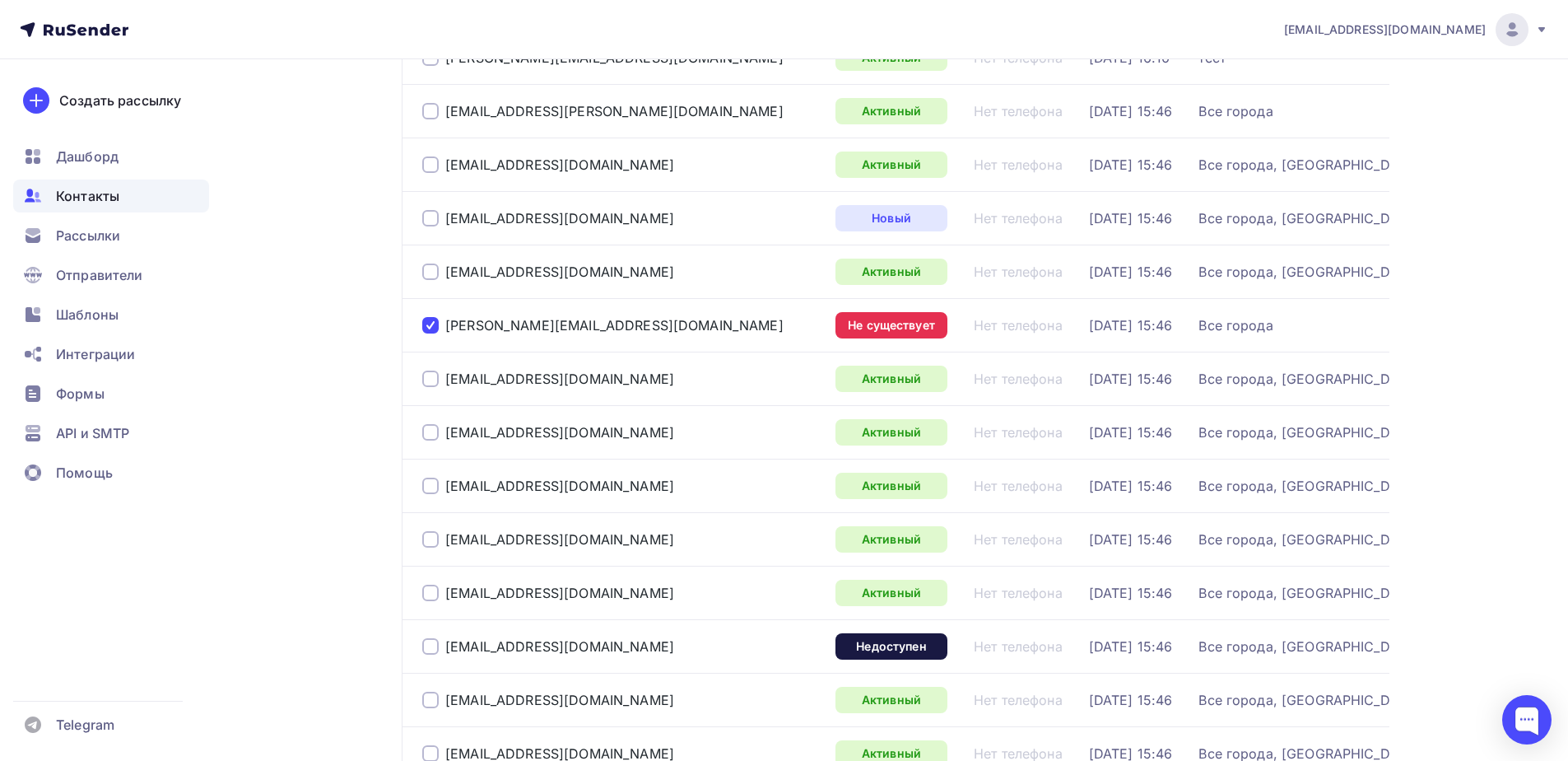
scroll to position [412, 0]
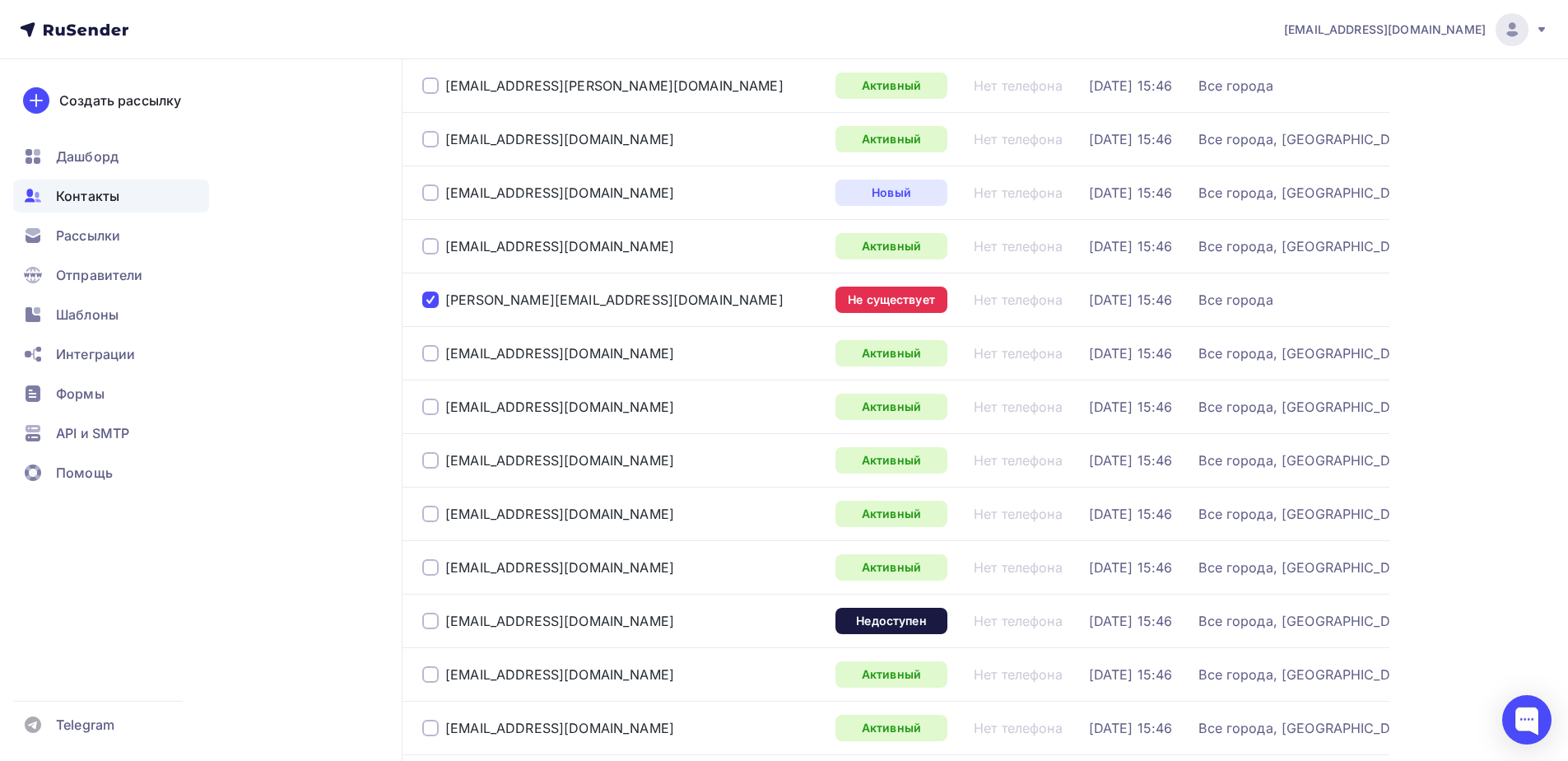
click at [1082, 309] on td "[DATE] 15:46" at bounding box center [1137, 299] width 110 height 54
click at [1230, 309] on td "Все города" at bounding box center [1410, 299] width 438 height 54
click at [1198, 297] on div "Все города" at bounding box center [1403, 300] width 412 height 17
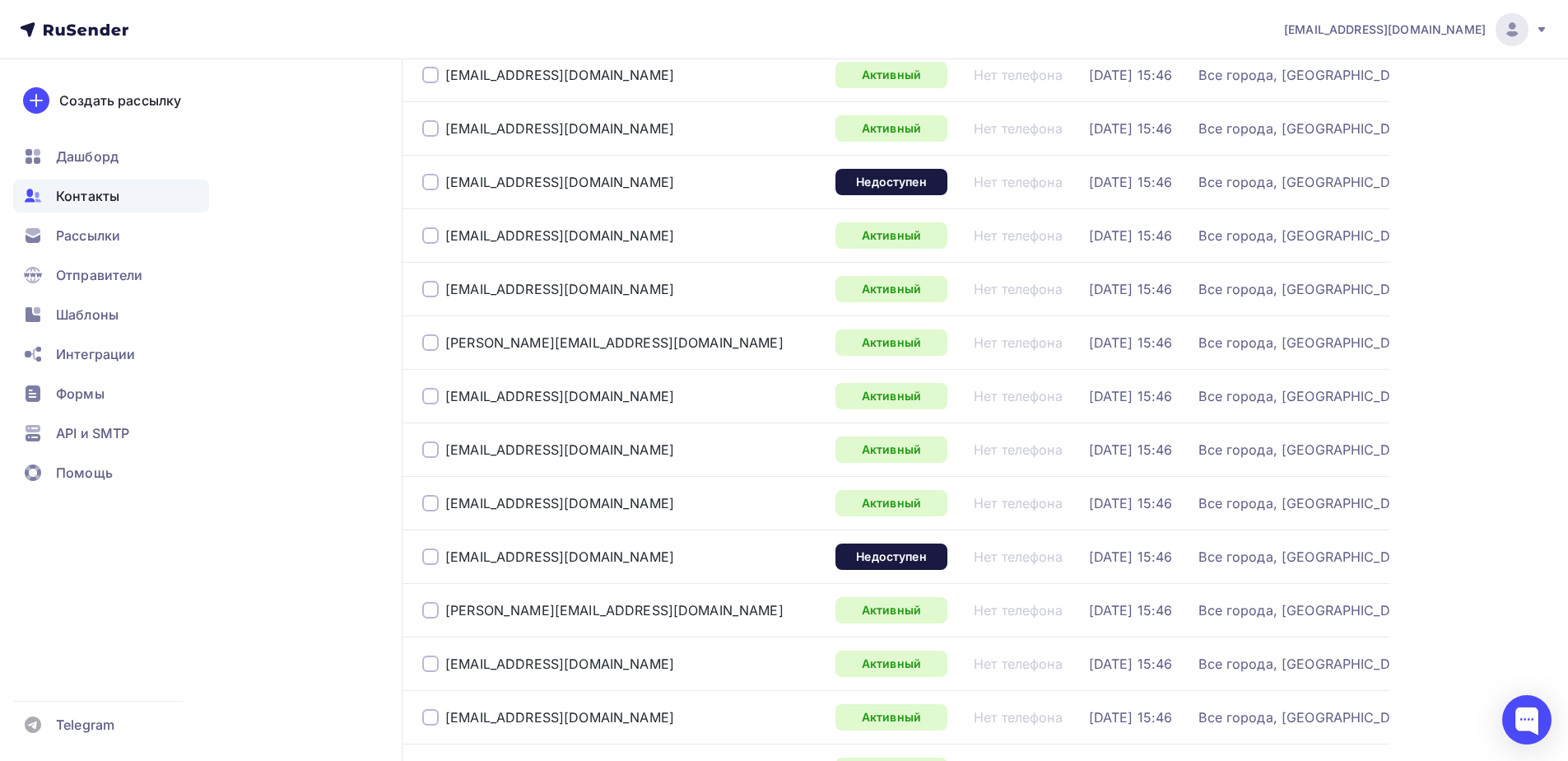
scroll to position [824, 0]
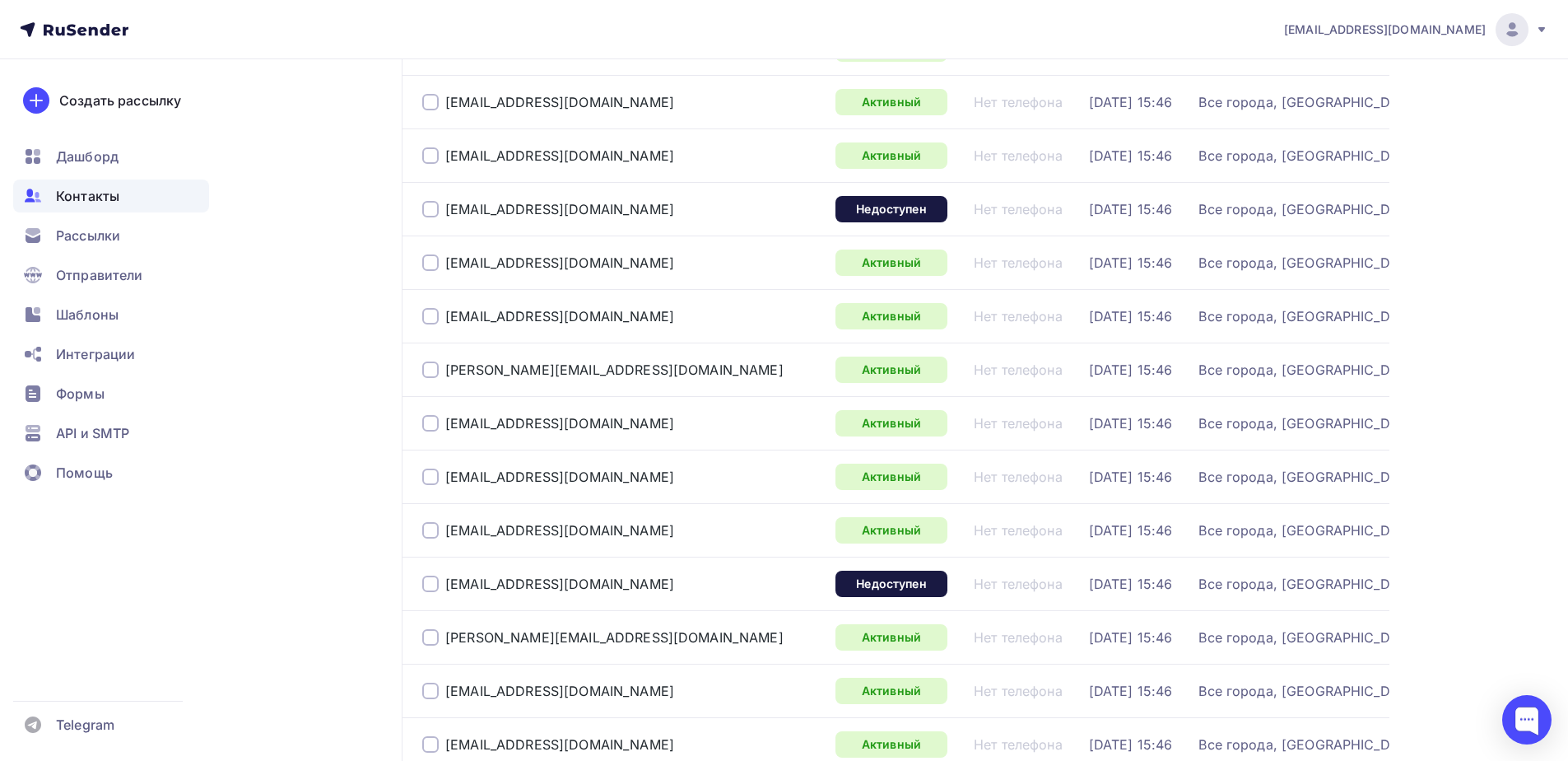
click at [427, 211] on div at bounding box center [430, 209] width 17 height 17
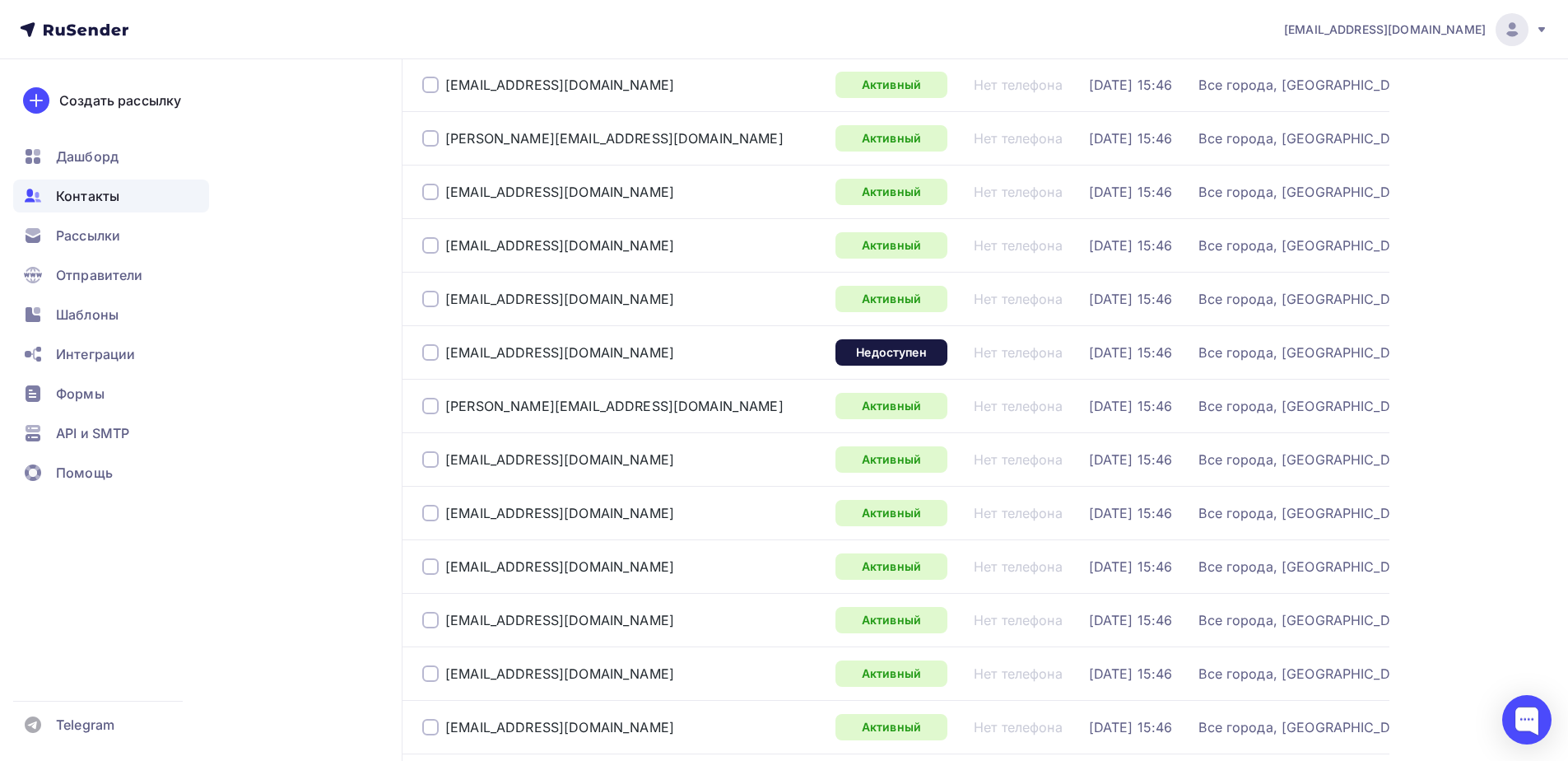
scroll to position [1071, 0]
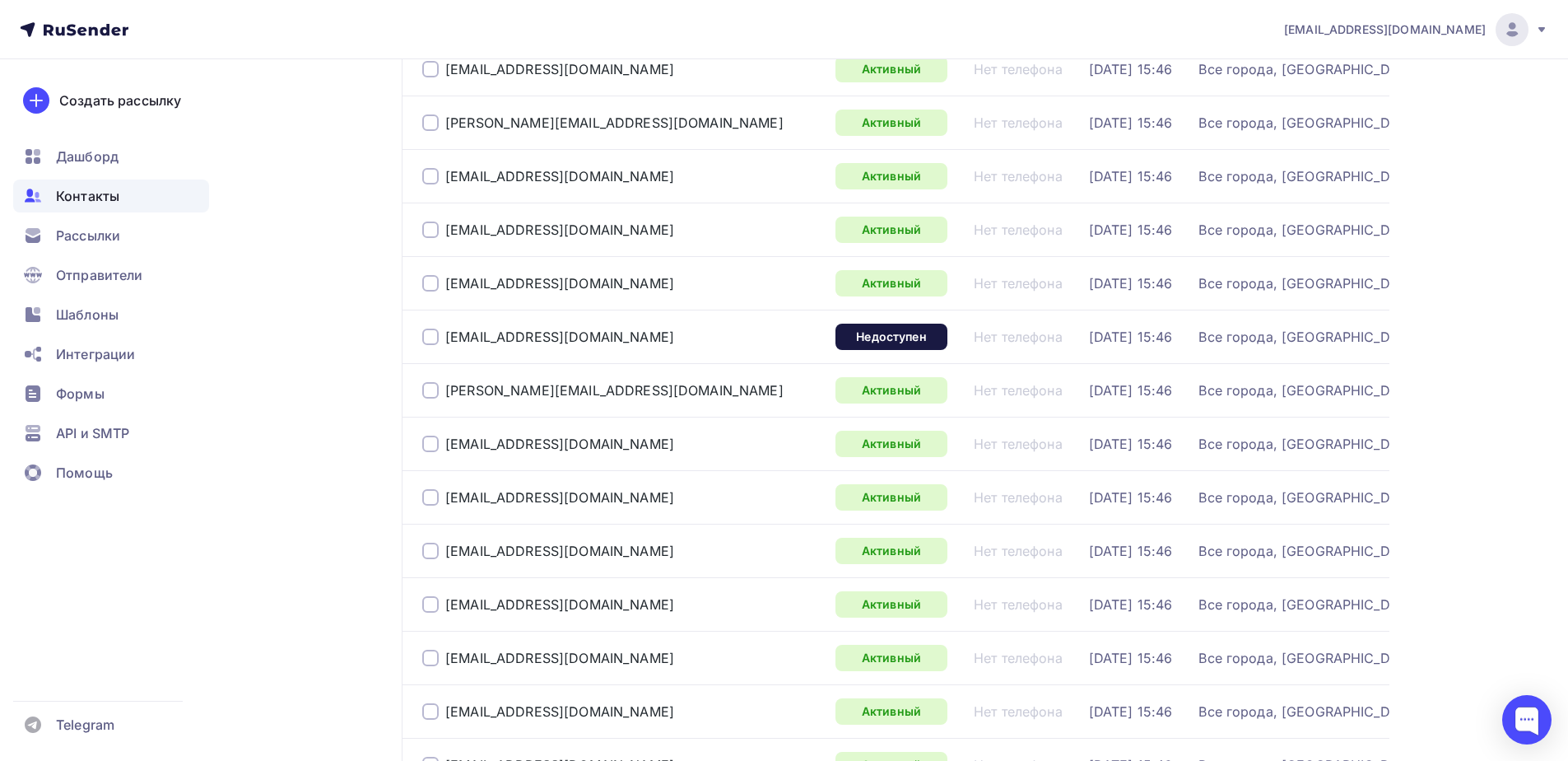
click at [427, 333] on div at bounding box center [430, 337] width 17 height 17
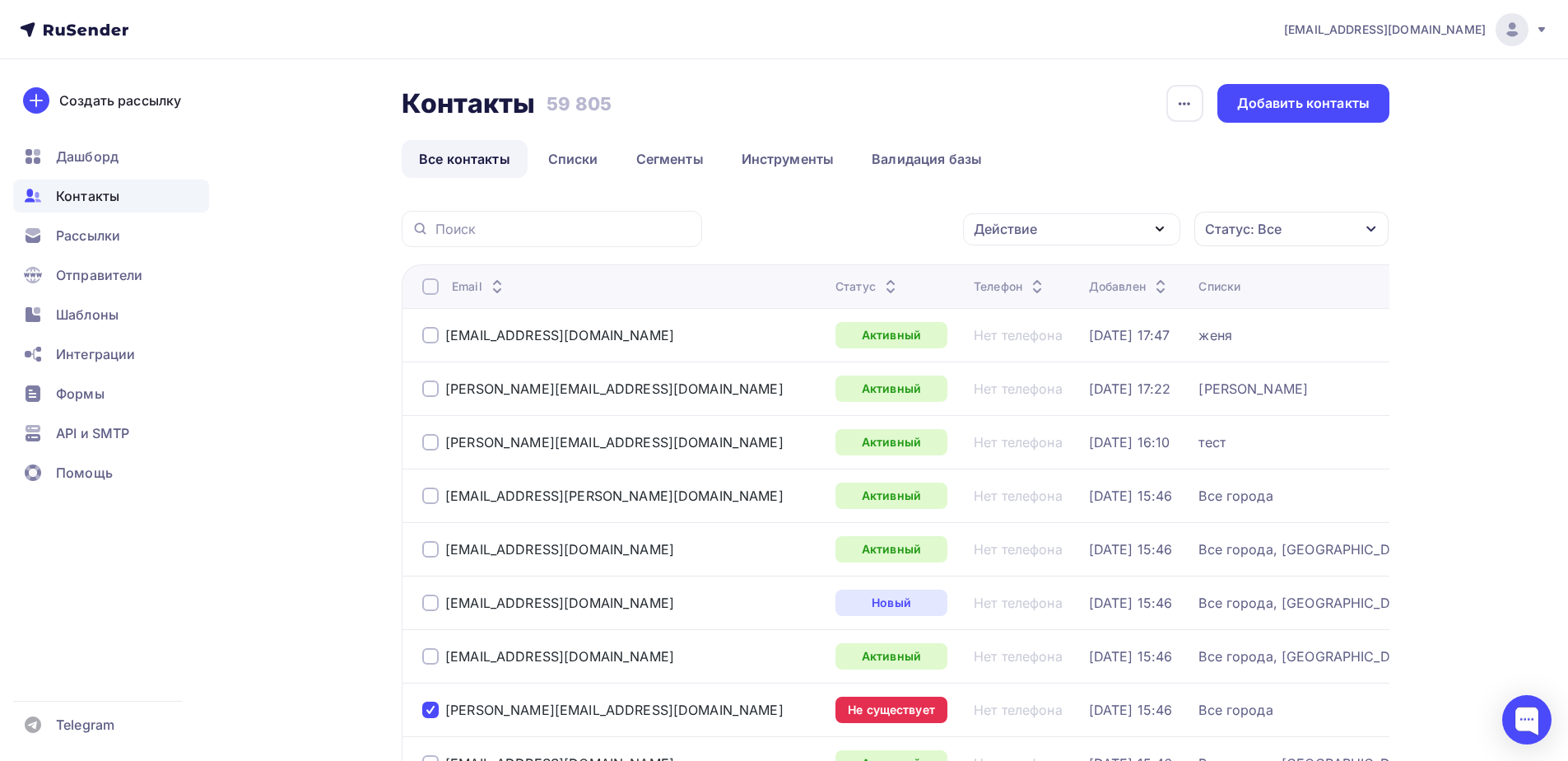
scroll to position [0, 0]
click at [1005, 221] on div "Действие" at bounding box center [1006, 230] width 63 height 19
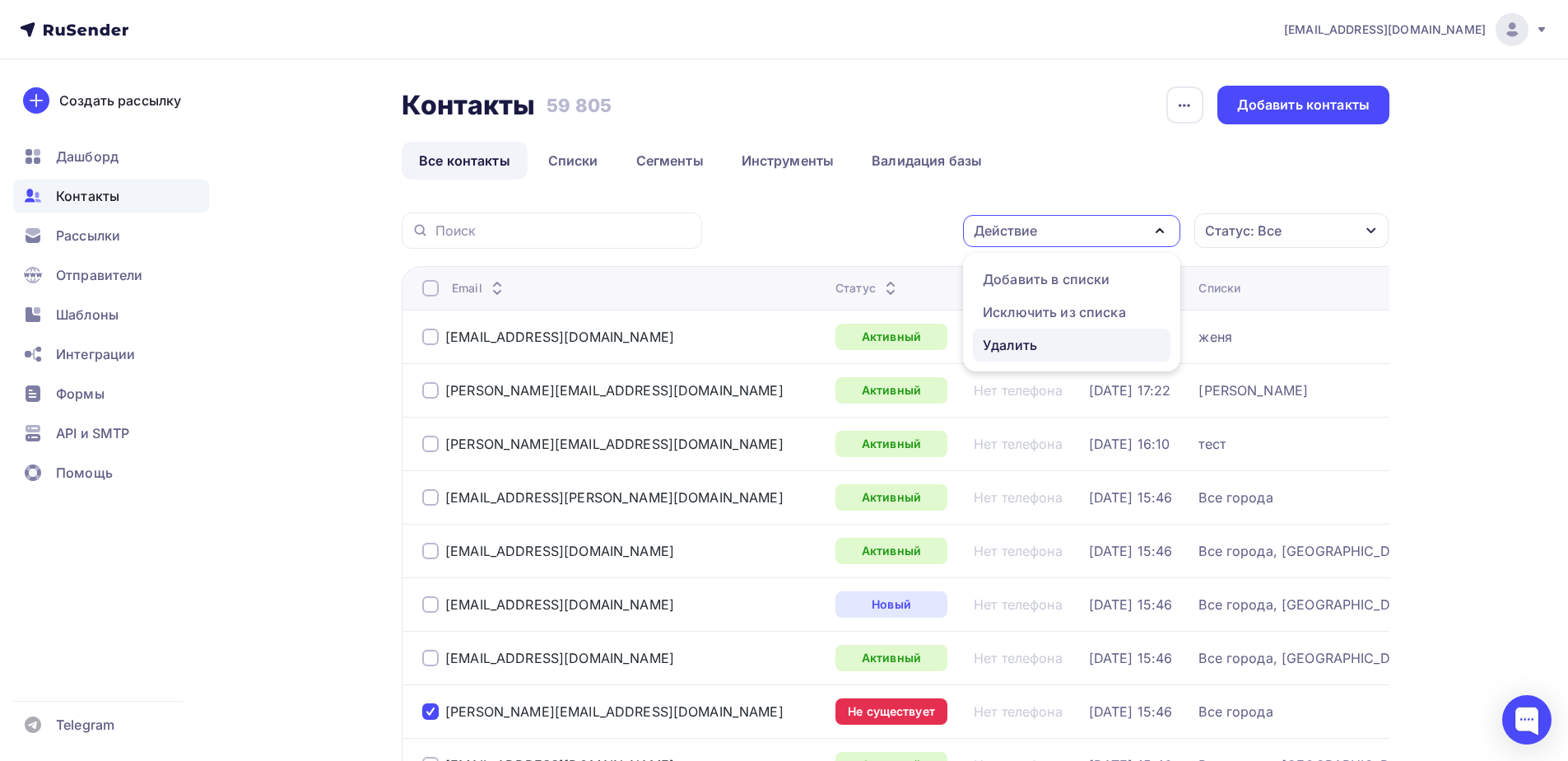
click at [1007, 343] on div "Удалить" at bounding box center [1010, 345] width 55 height 19
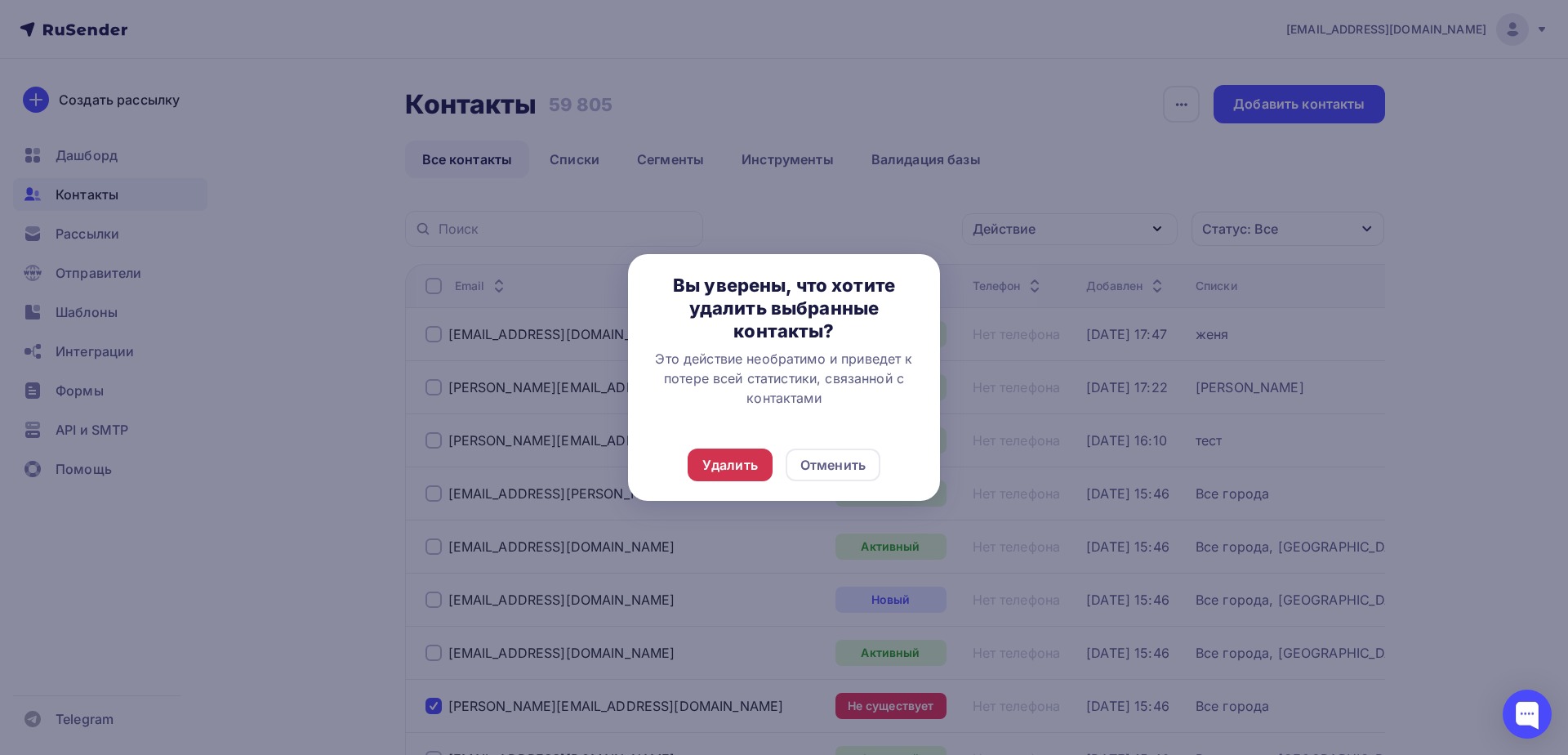
click at [714, 468] on div "Удалить" at bounding box center [729, 465] width 55 height 19
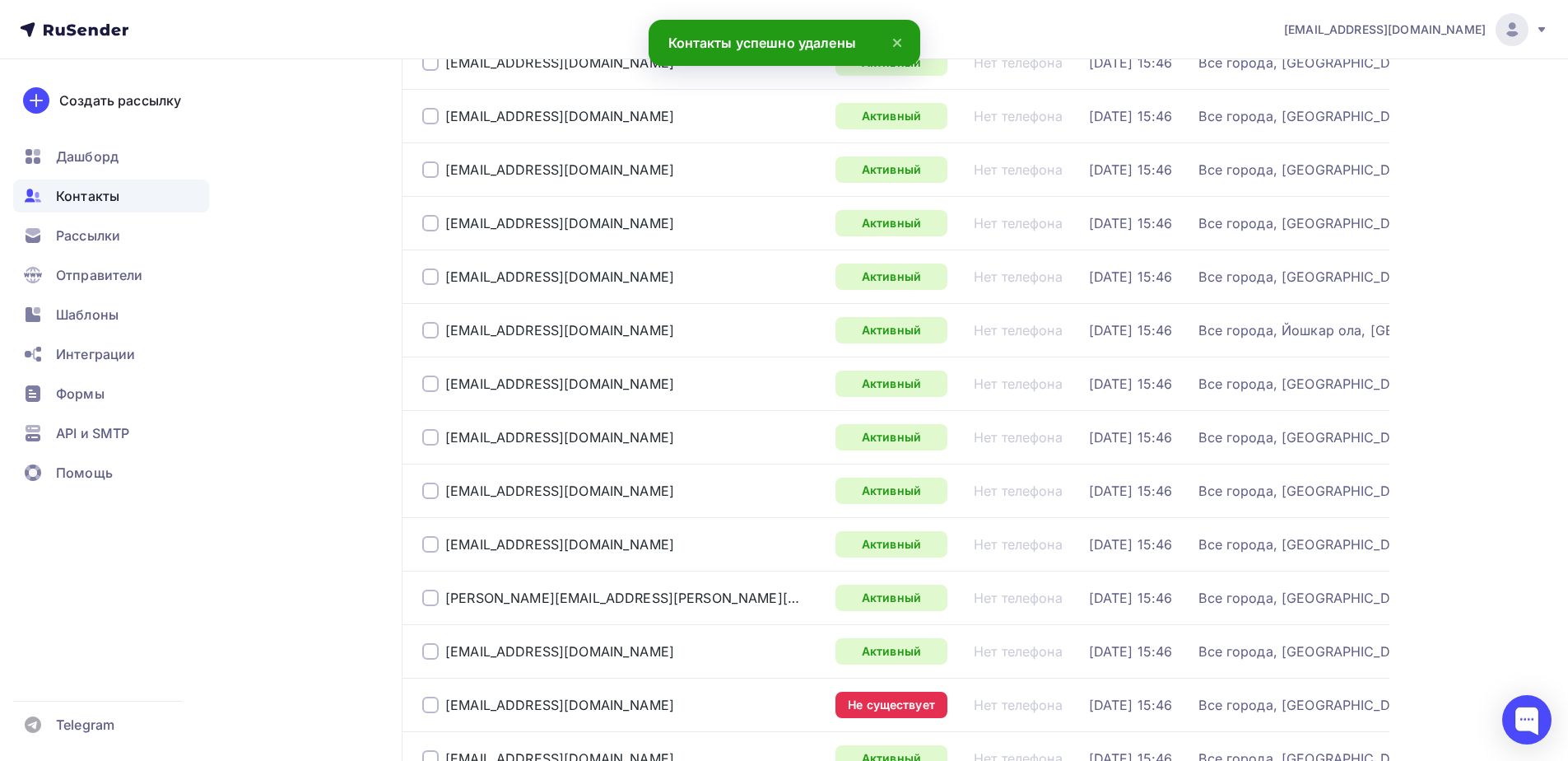
scroll to position [2406, 0]
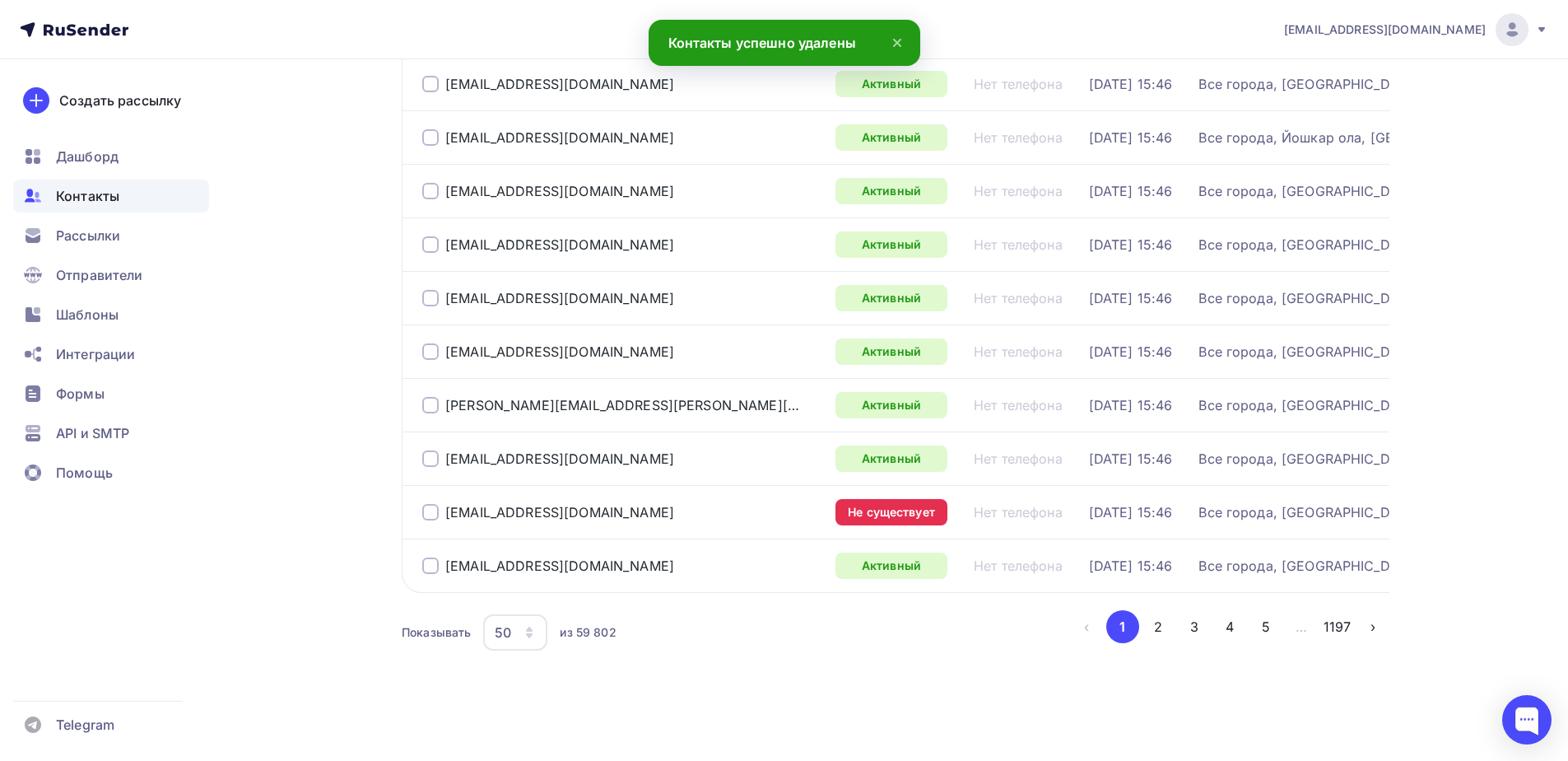
click at [434, 504] on div at bounding box center [430, 511] width 17 height 17
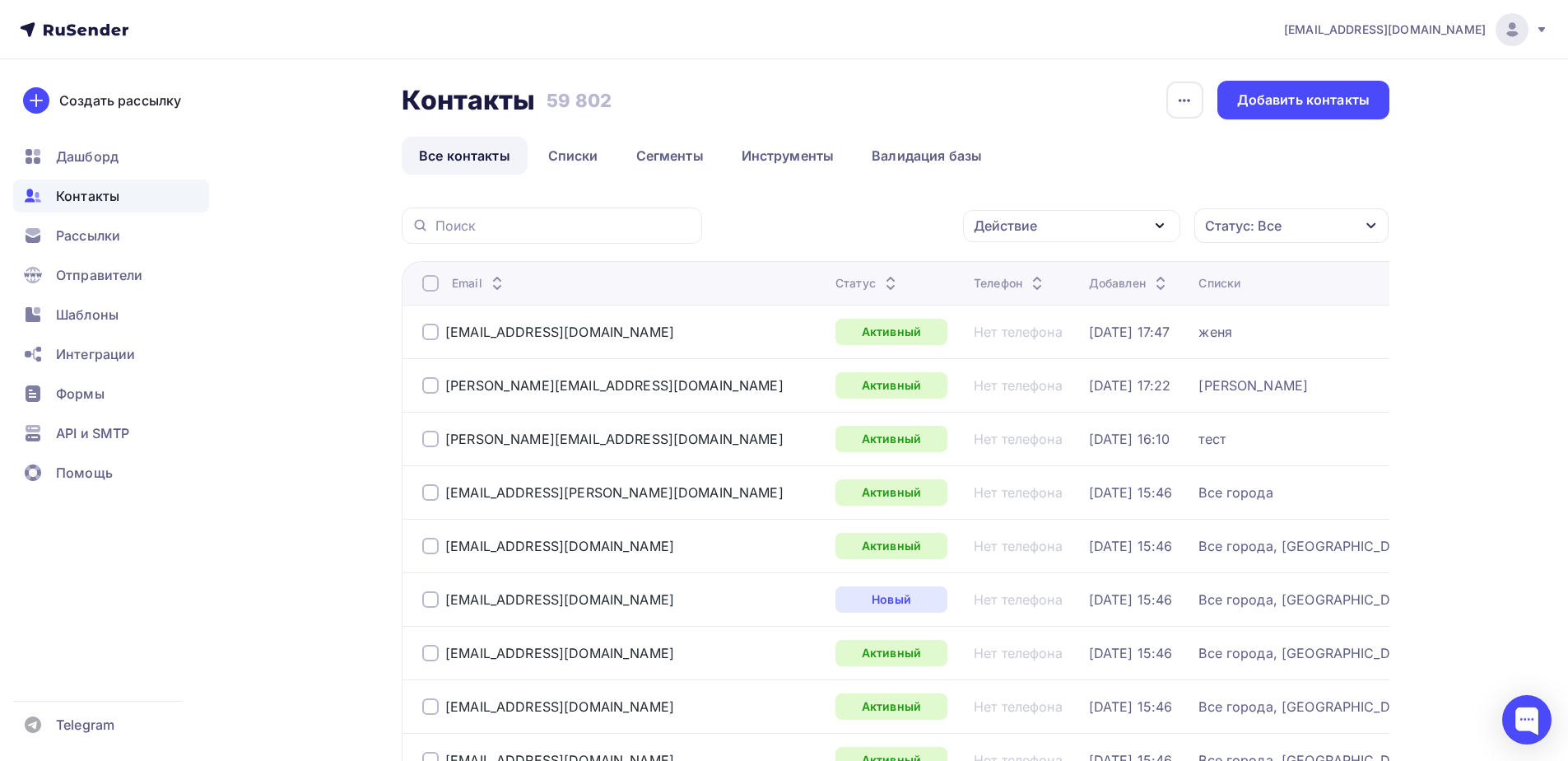
scroll to position [0, 0]
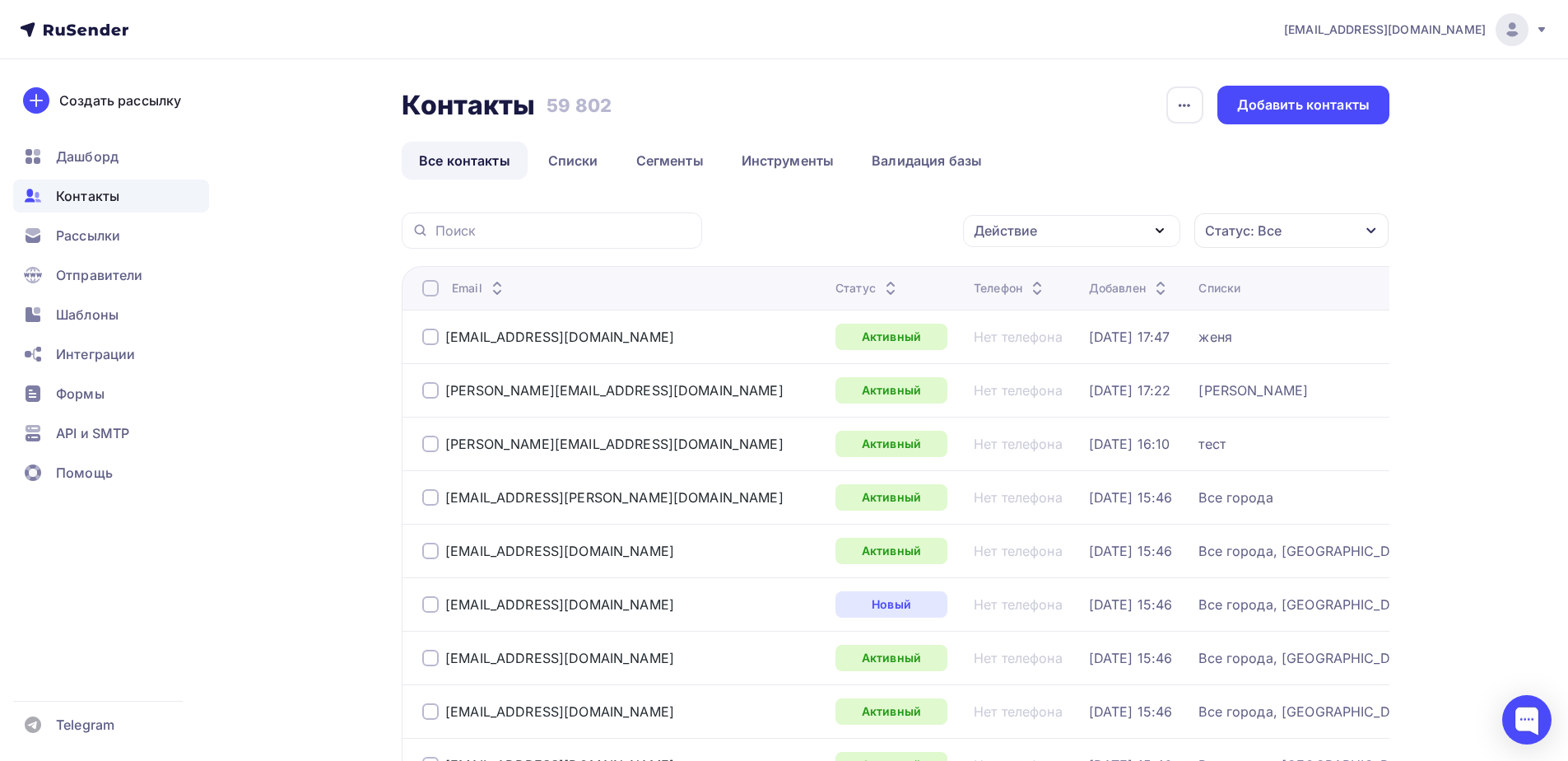
click at [1147, 236] on div "Действие" at bounding box center [1071, 231] width 217 height 32
click at [1001, 355] on link "Удалить" at bounding box center [1072, 345] width 197 height 33
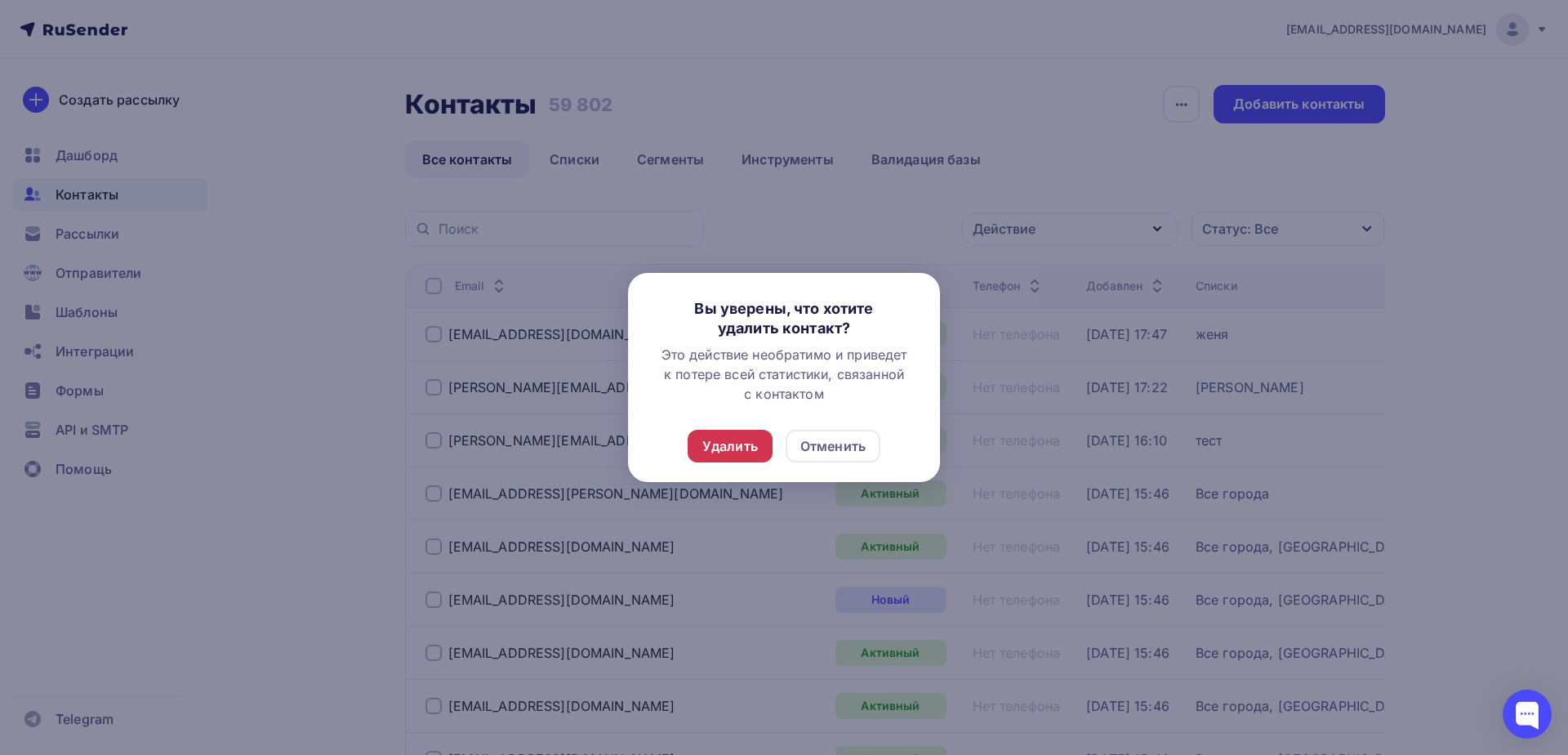
click at [714, 444] on div "Удалить" at bounding box center [729, 446] width 55 height 19
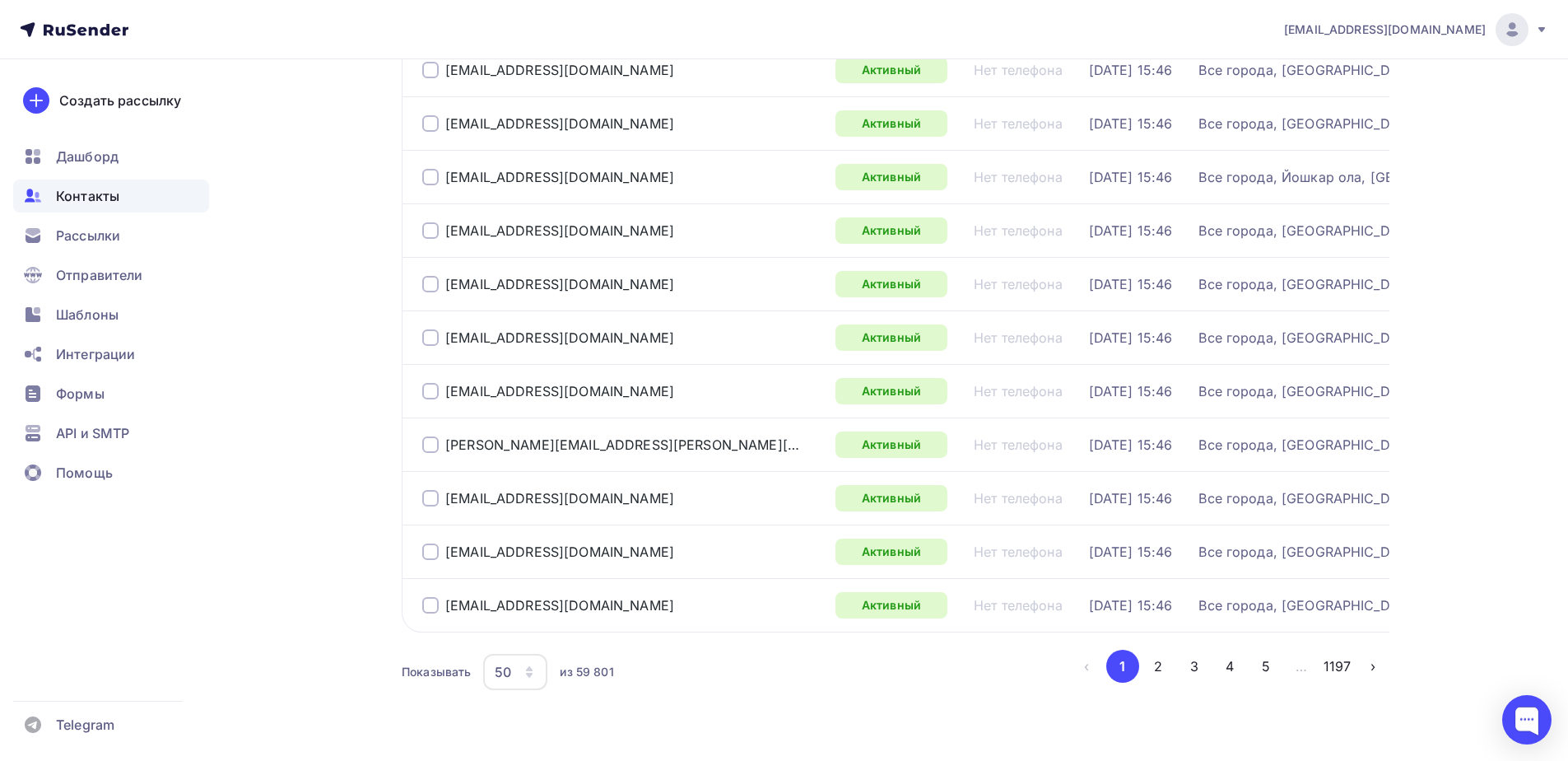
scroll to position [2406, 0]
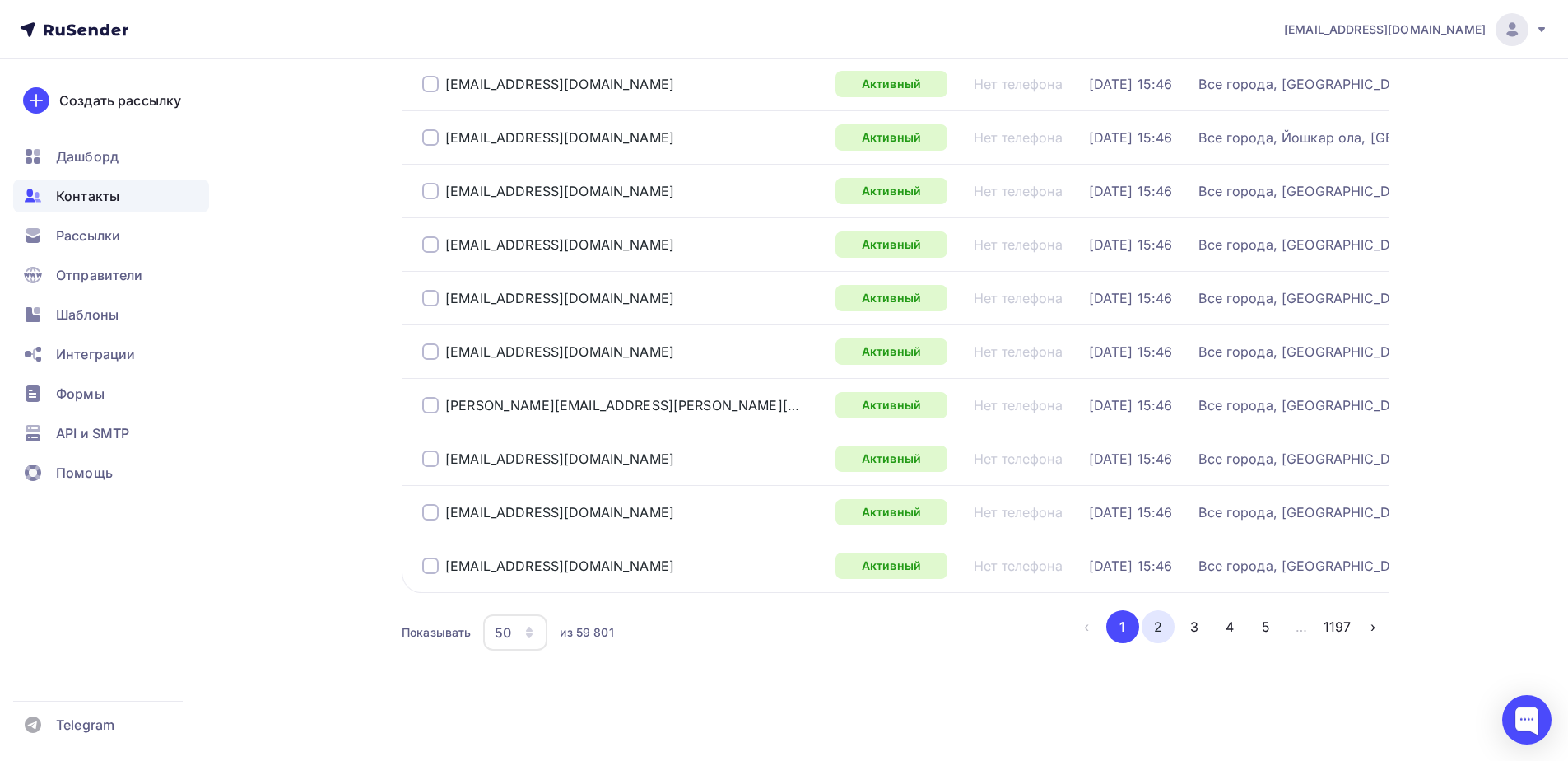
click at [1159, 635] on button "2" at bounding box center [1157, 626] width 33 height 33
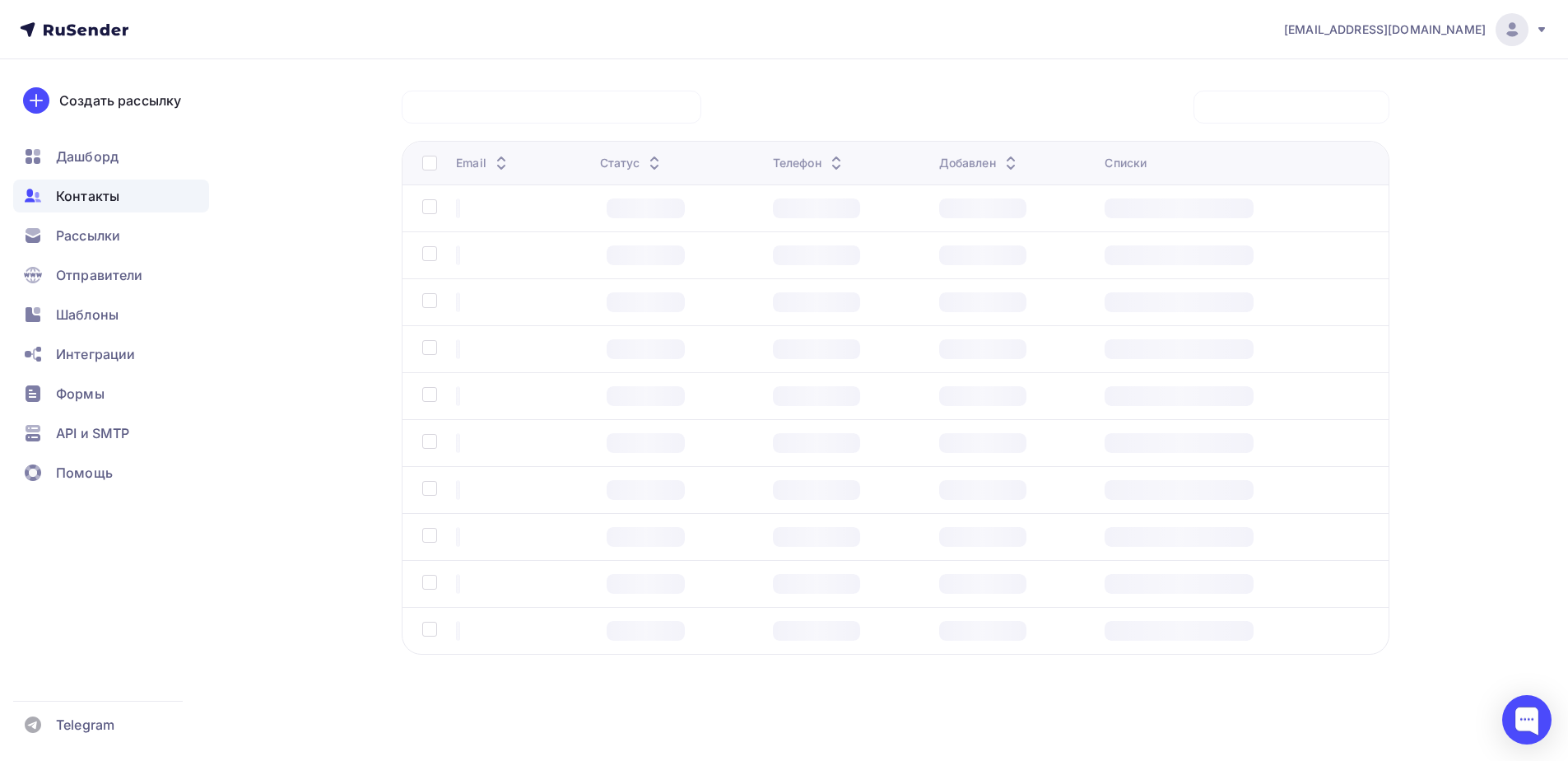
scroll to position [122, 0]
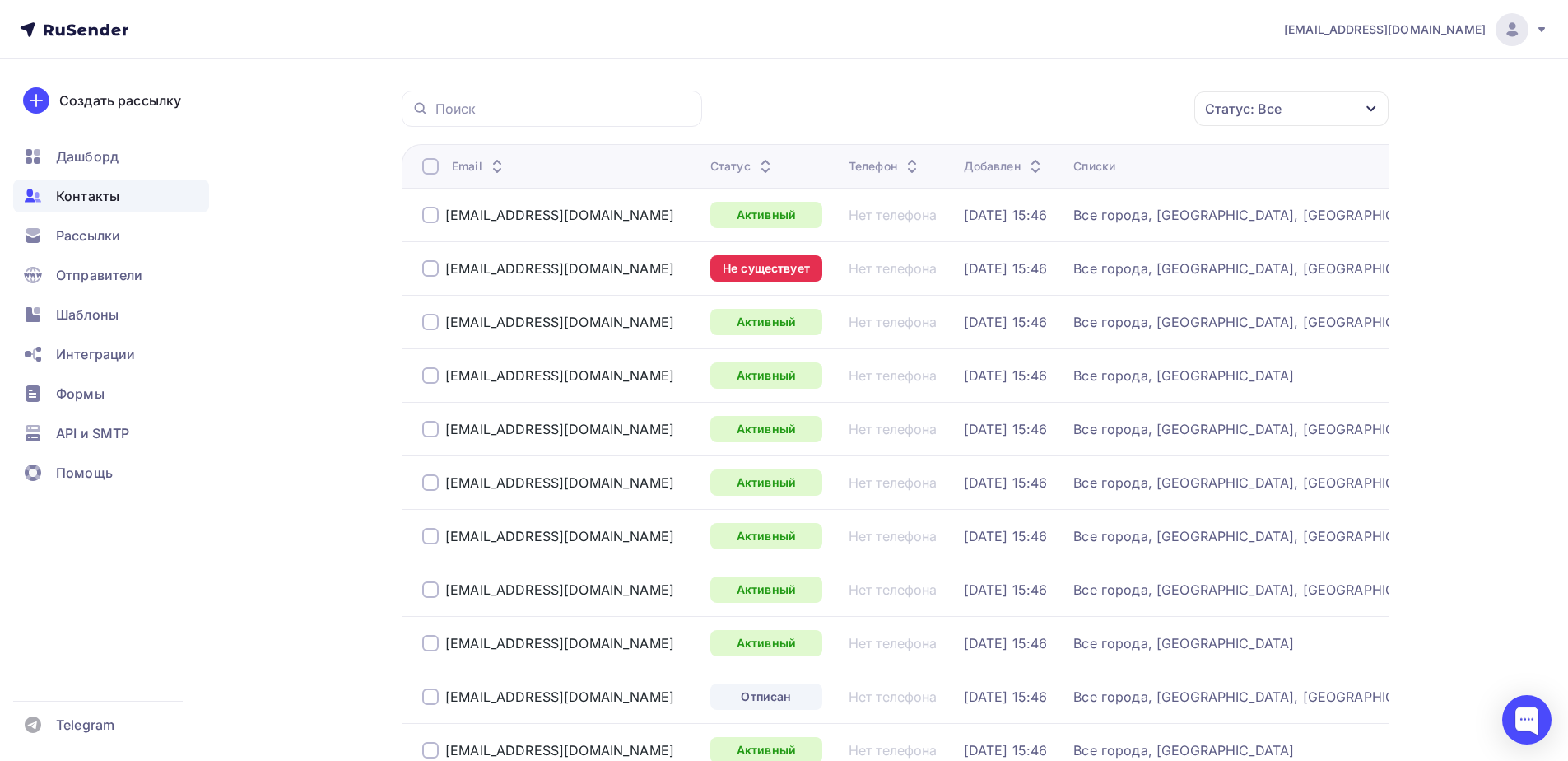
click at [429, 272] on div at bounding box center [430, 268] width 17 height 17
click at [1162, 105] on icon "button" at bounding box center [1159, 108] width 19 height 19
click at [995, 221] on div "Удалить" at bounding box center [1010, 223] width 55 height 19
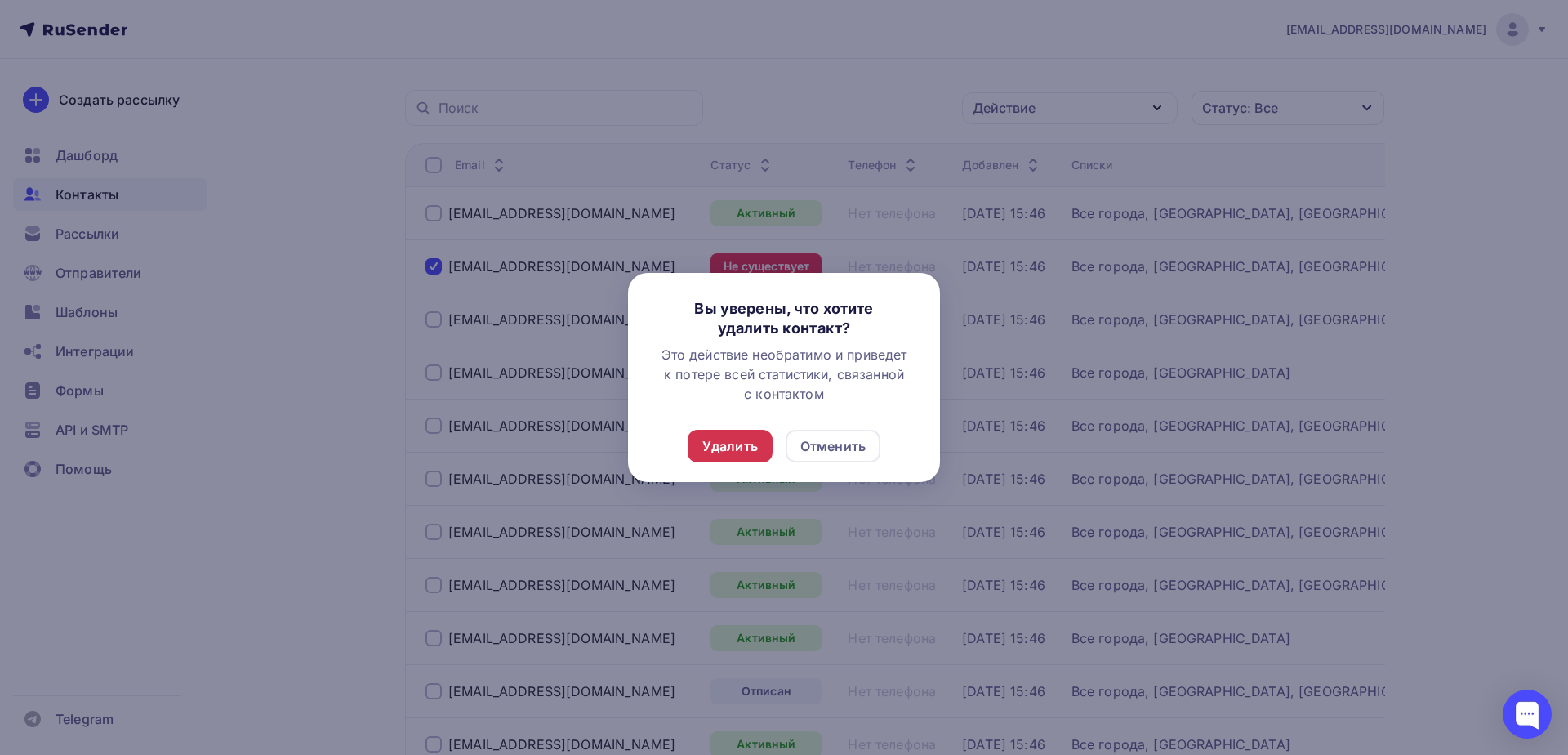
click at [704, 437] on div "Удалить" at bounding box center [729, 446] width 55 height 19
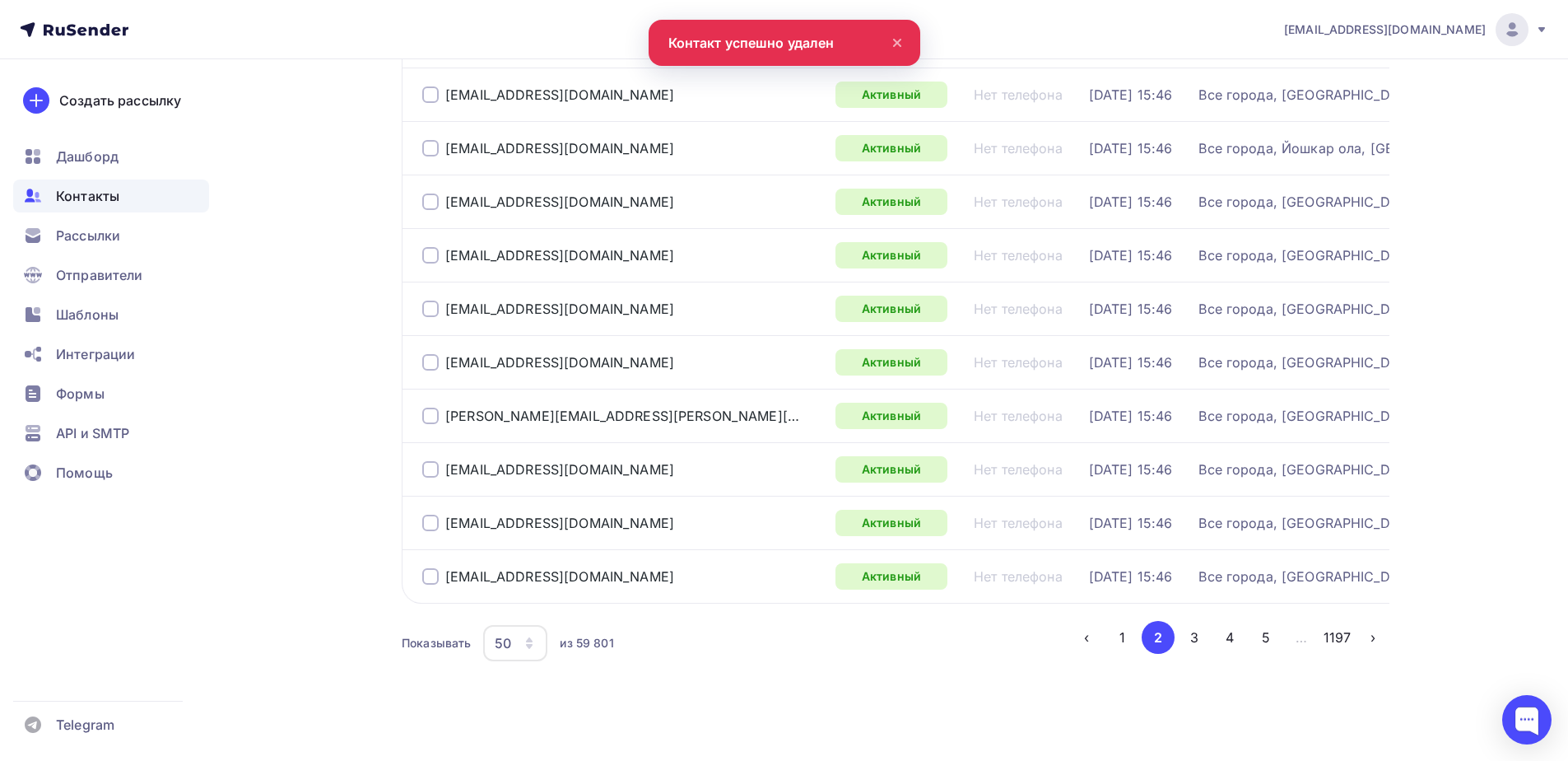
scroll to position [2406, 0]
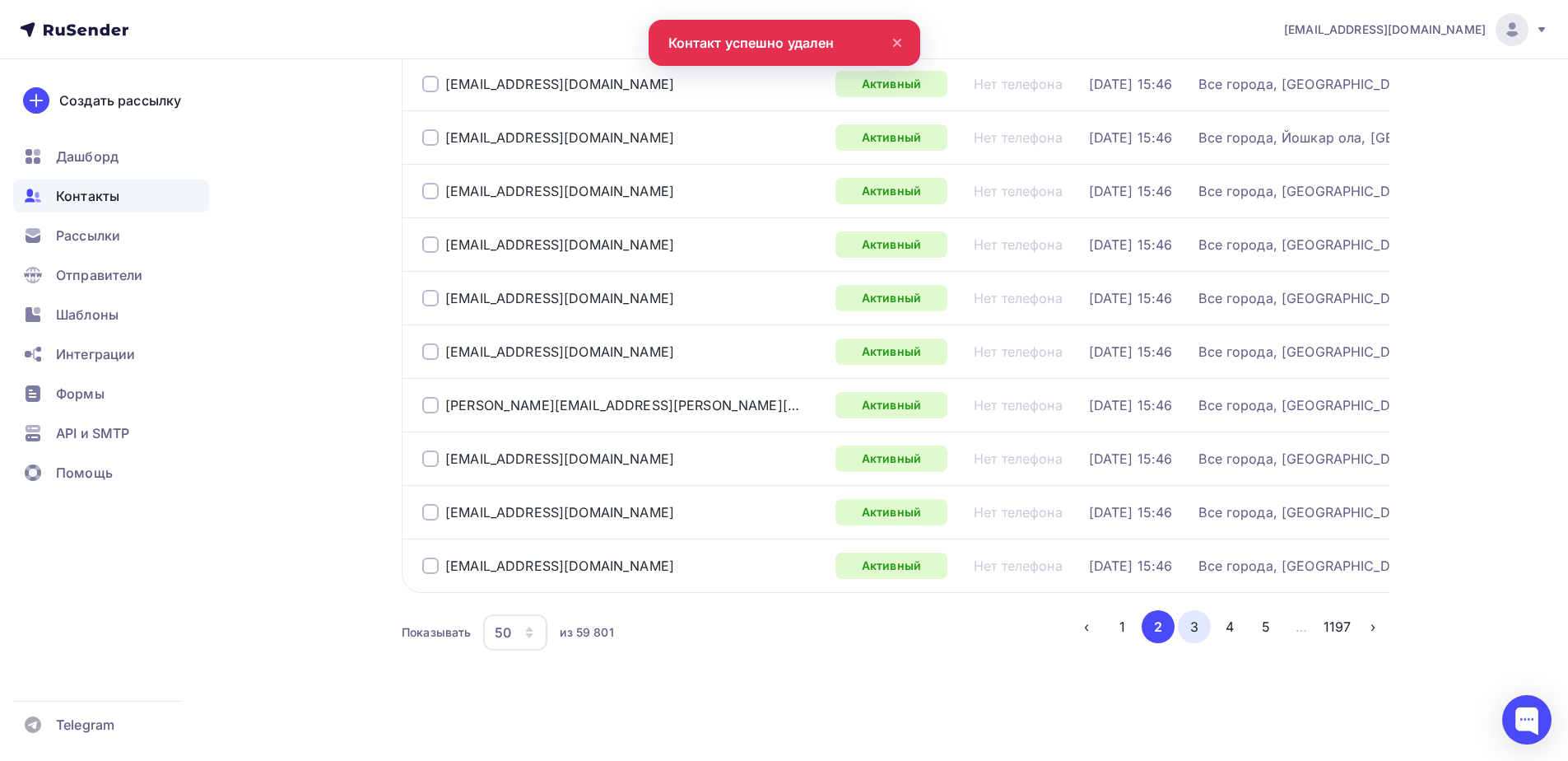
click at [1197, 633] on button "3" at bounding box center [1193, 626] width 33 height 33
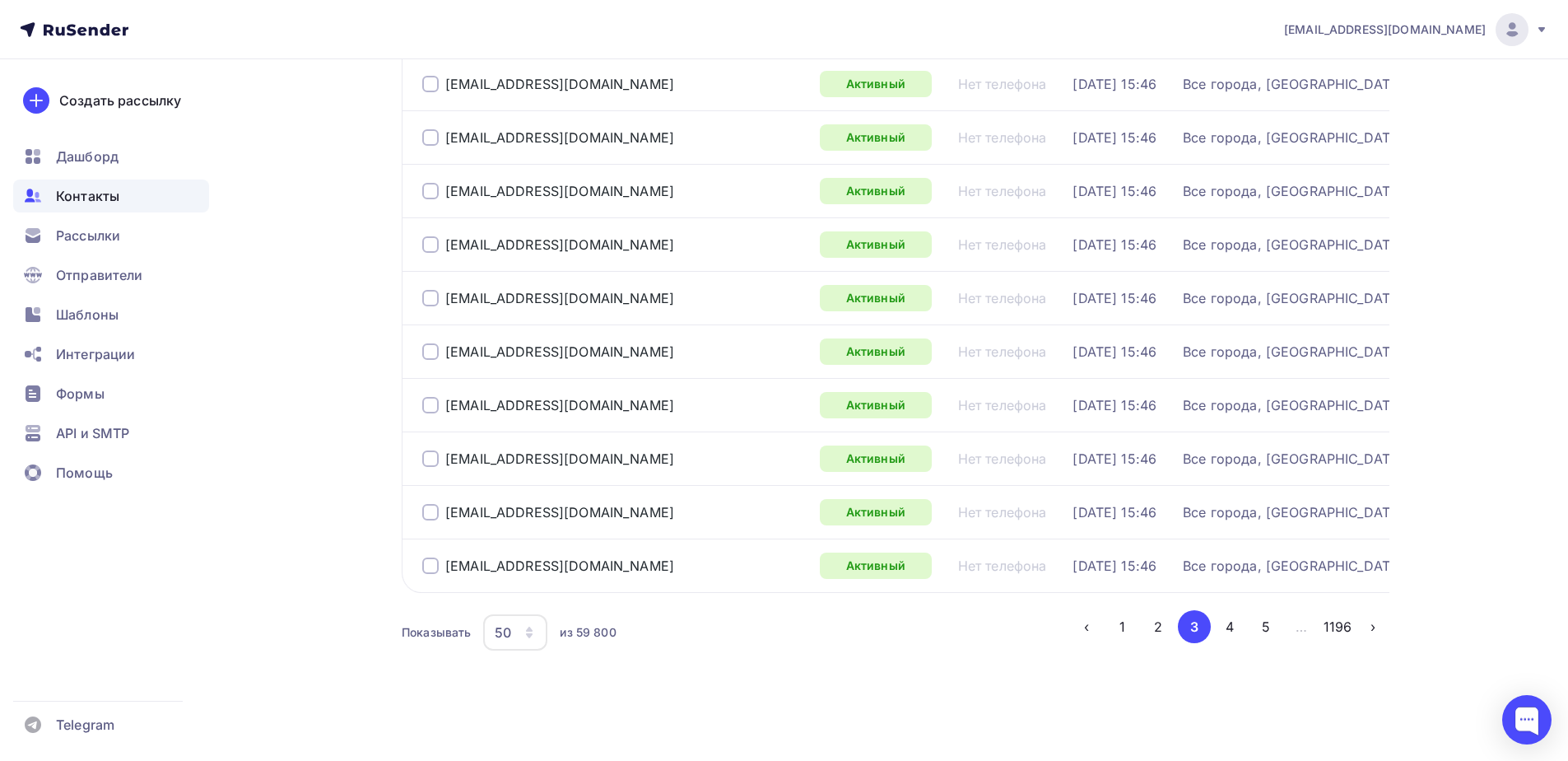
click at [1240, 635] on button "4" at bounding box center [1229, 626] width 33 height 33
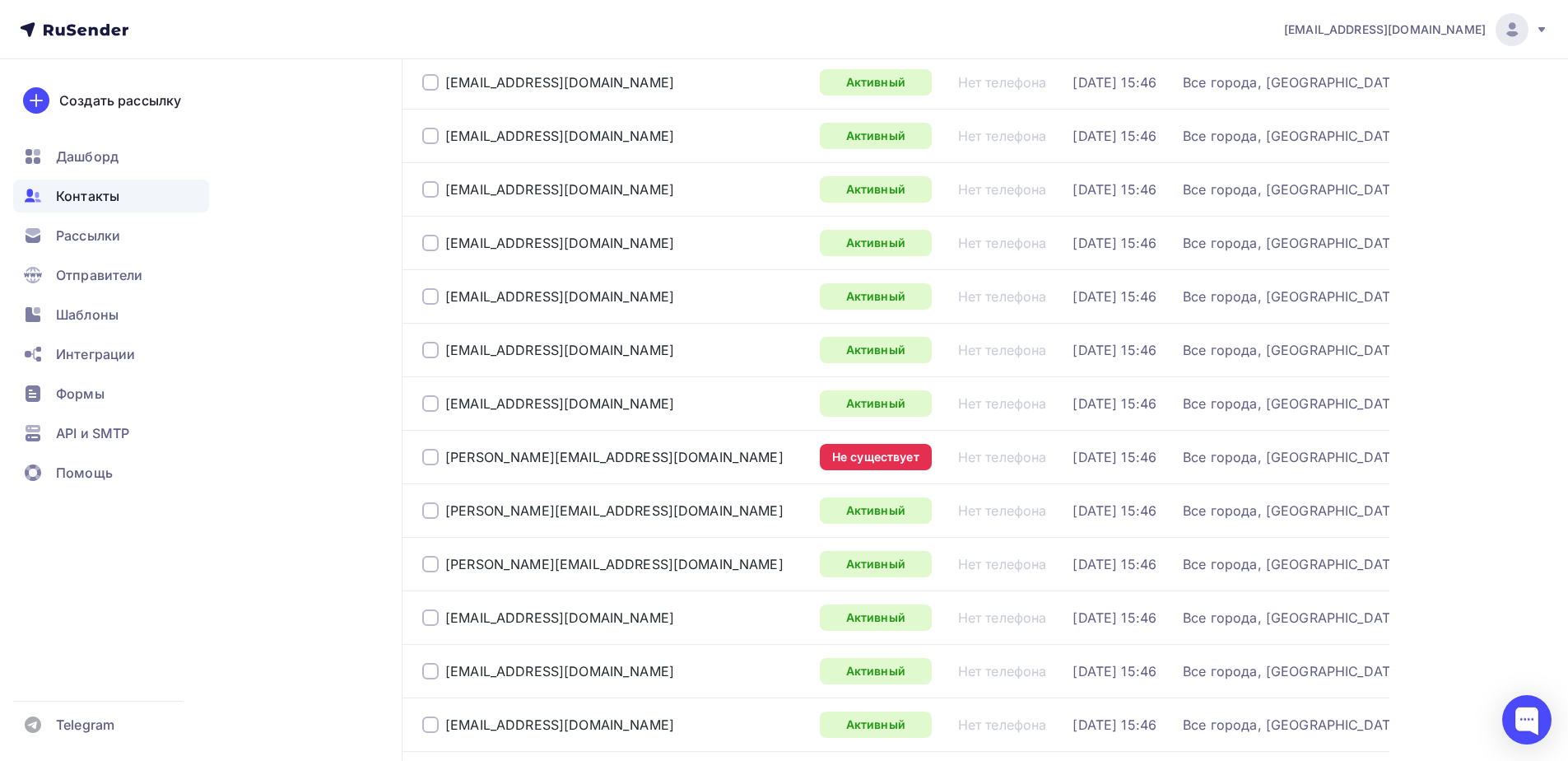
scroll to position [533, 0]
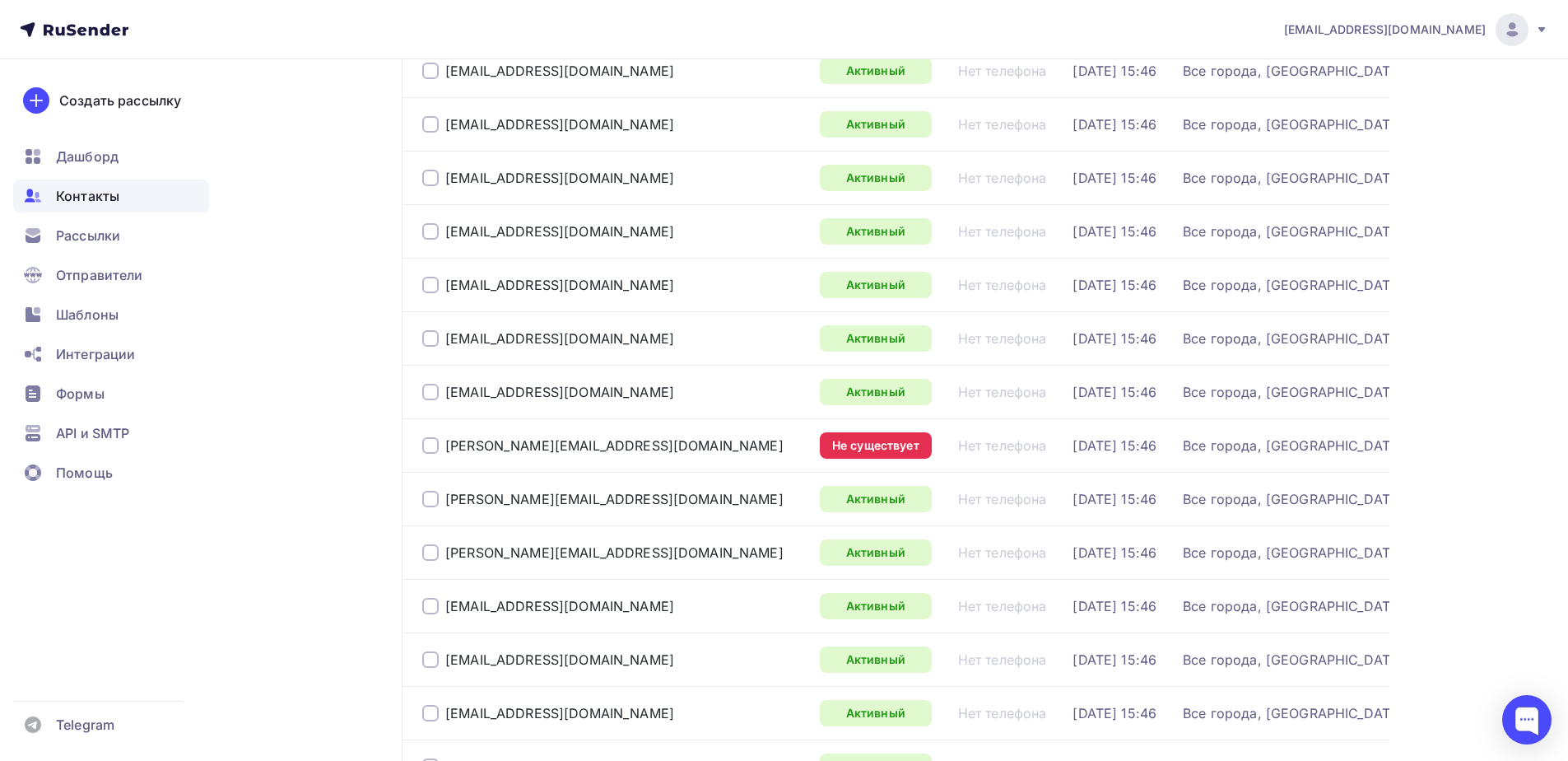
click at [437, 448] on div at bounding box center [430, 445] width 17 height 17
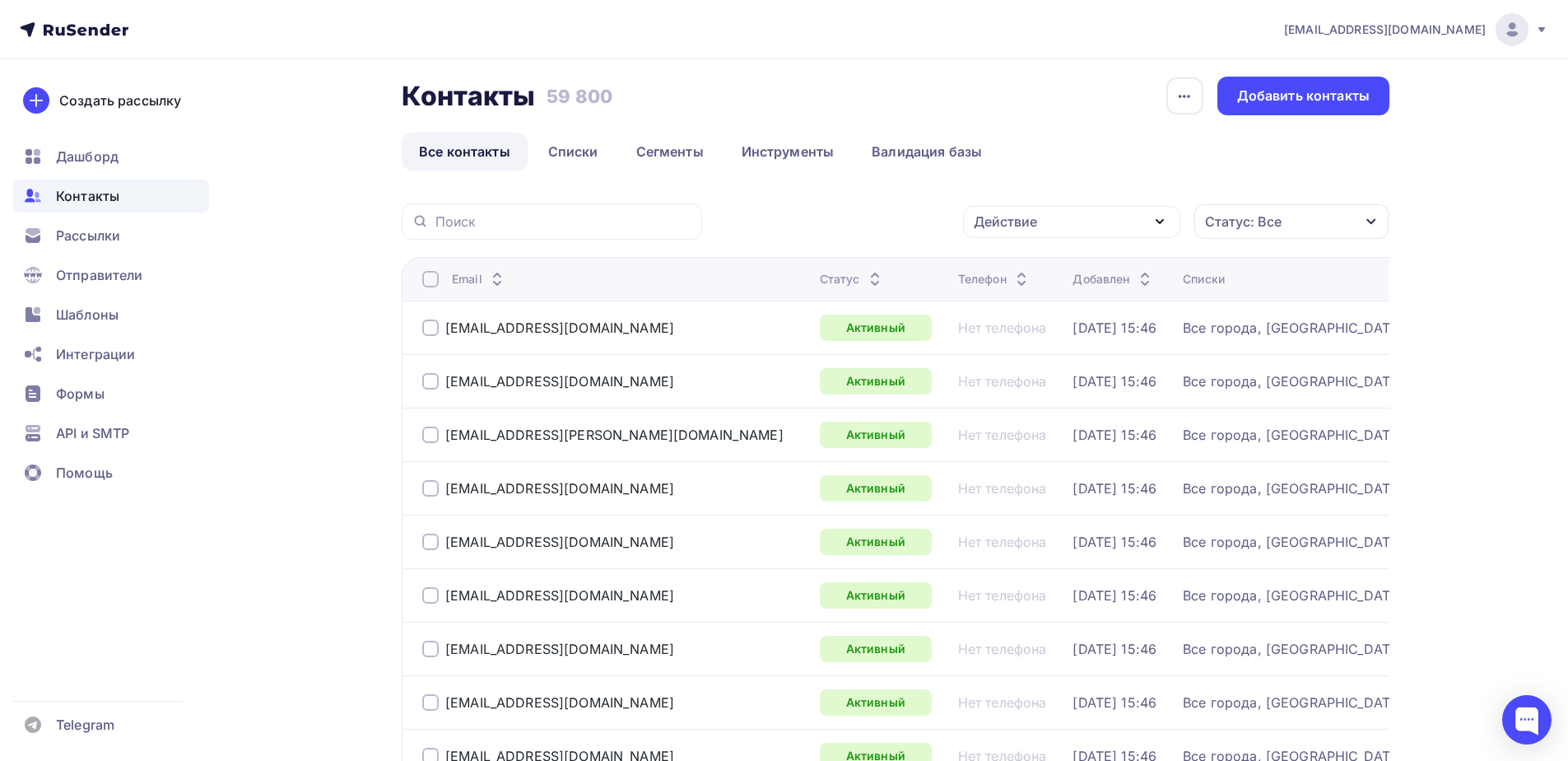
scroll to position [0, 0]
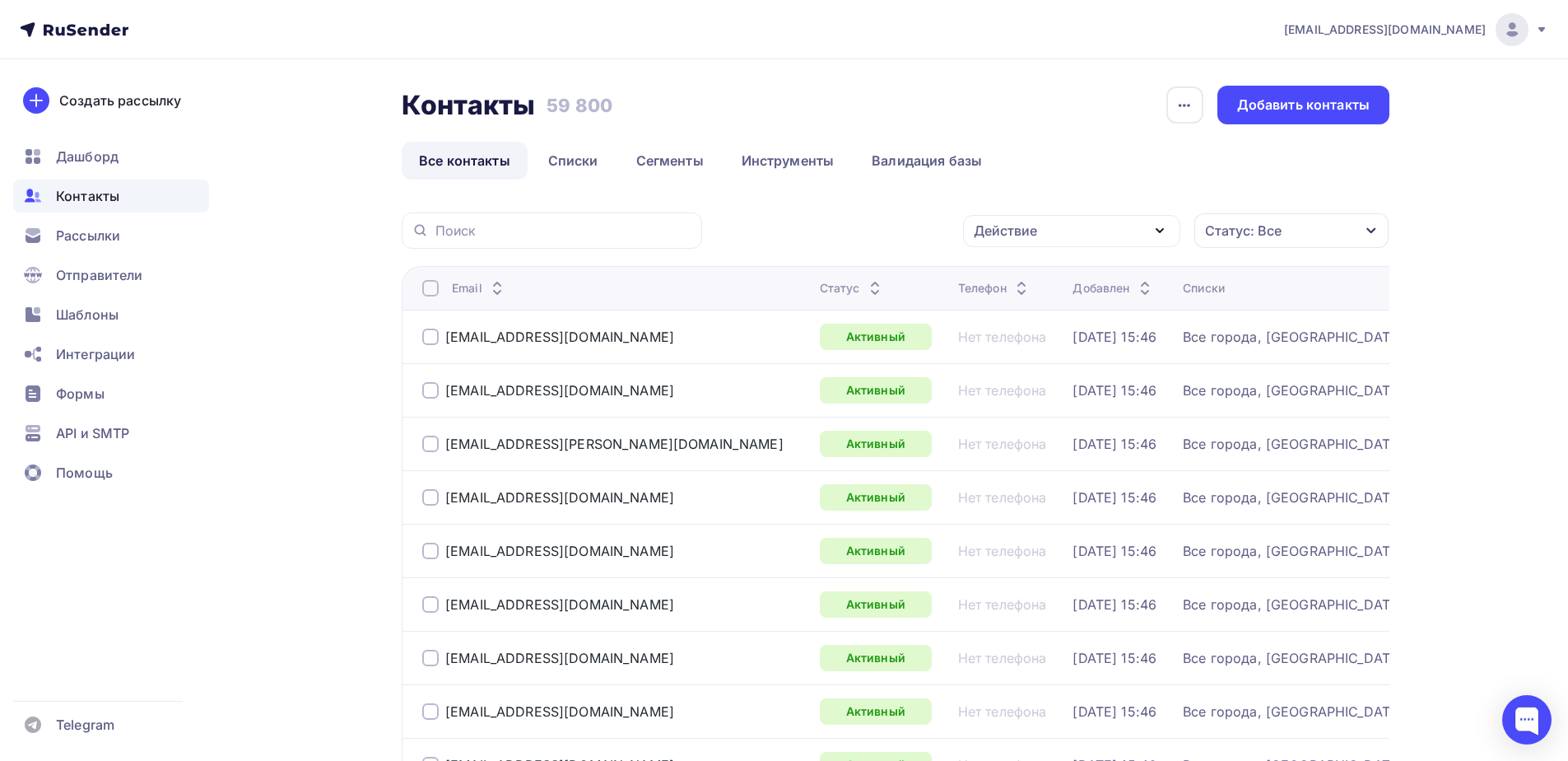
click at [1114, 223] on div "Действие" at bounding box center [1071, 231] width 217 height 32
click at [1002, 354] on div "Удалить" at bounding box center [1010, 345] width 55 height 19
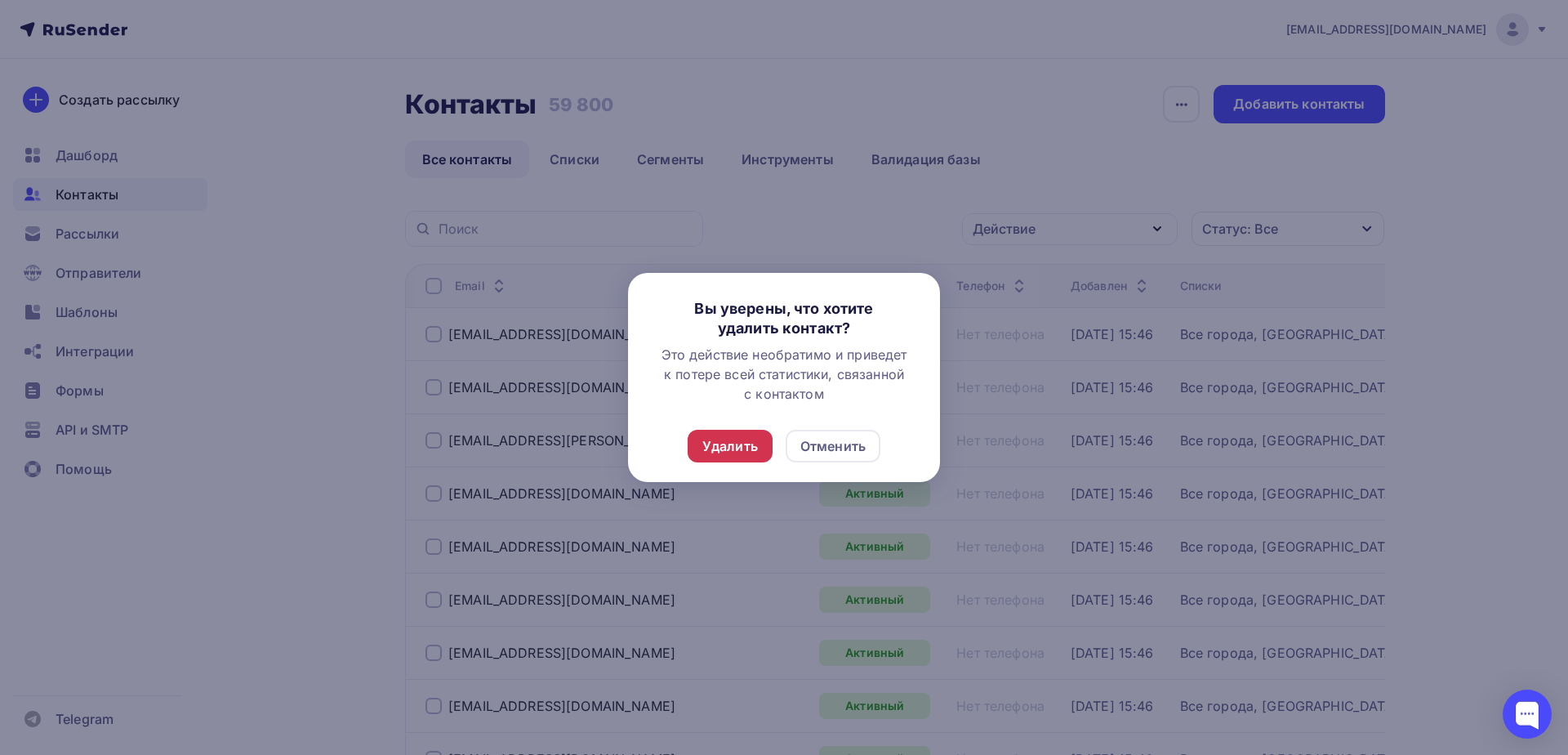
click at [726, 441] on div "Удалить" at bounding box center [729, 446] width 55 height 19
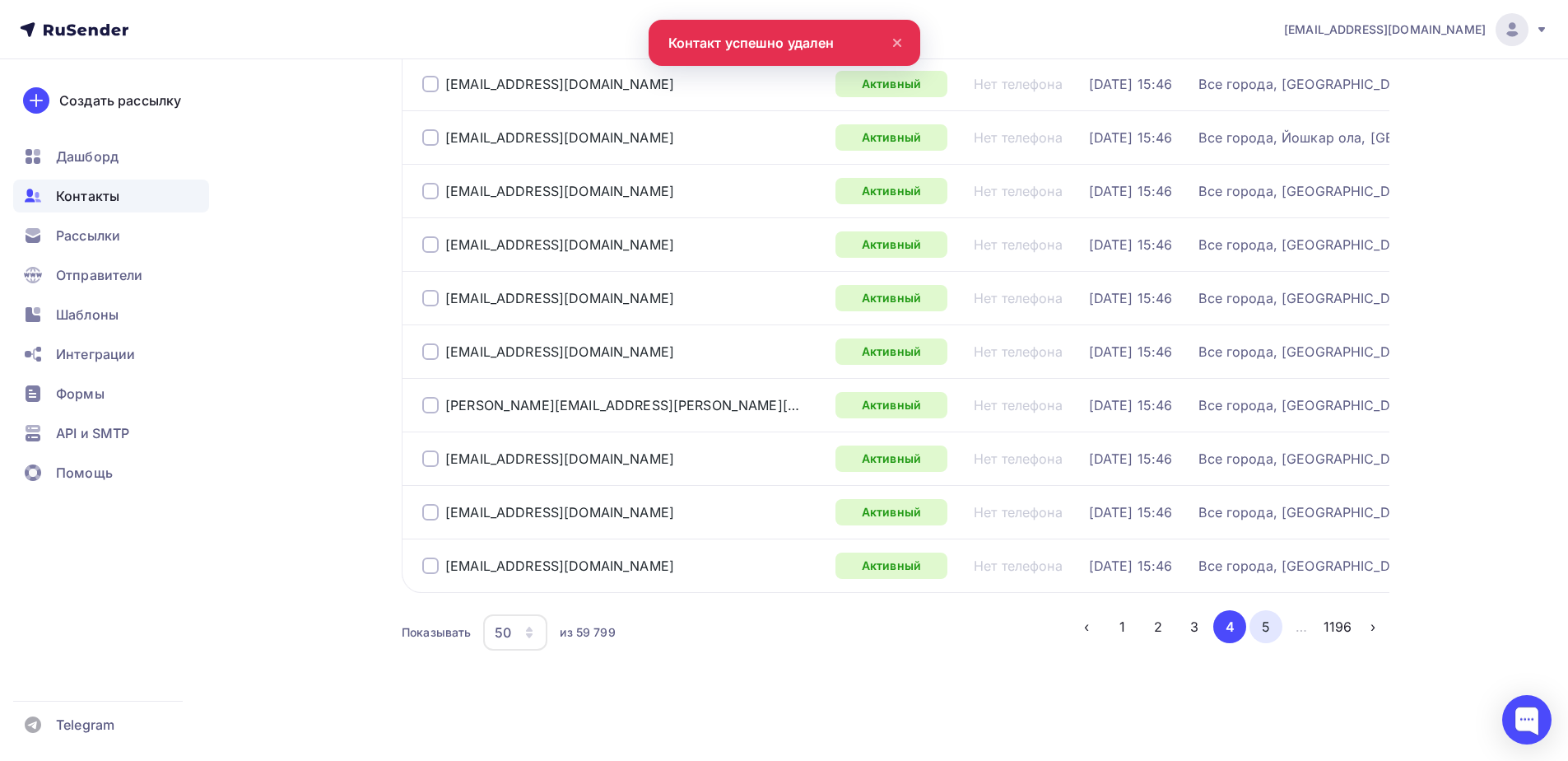
click at [1267, 626] on button "5" at bounding box center [1265, 626] width 33 height 33
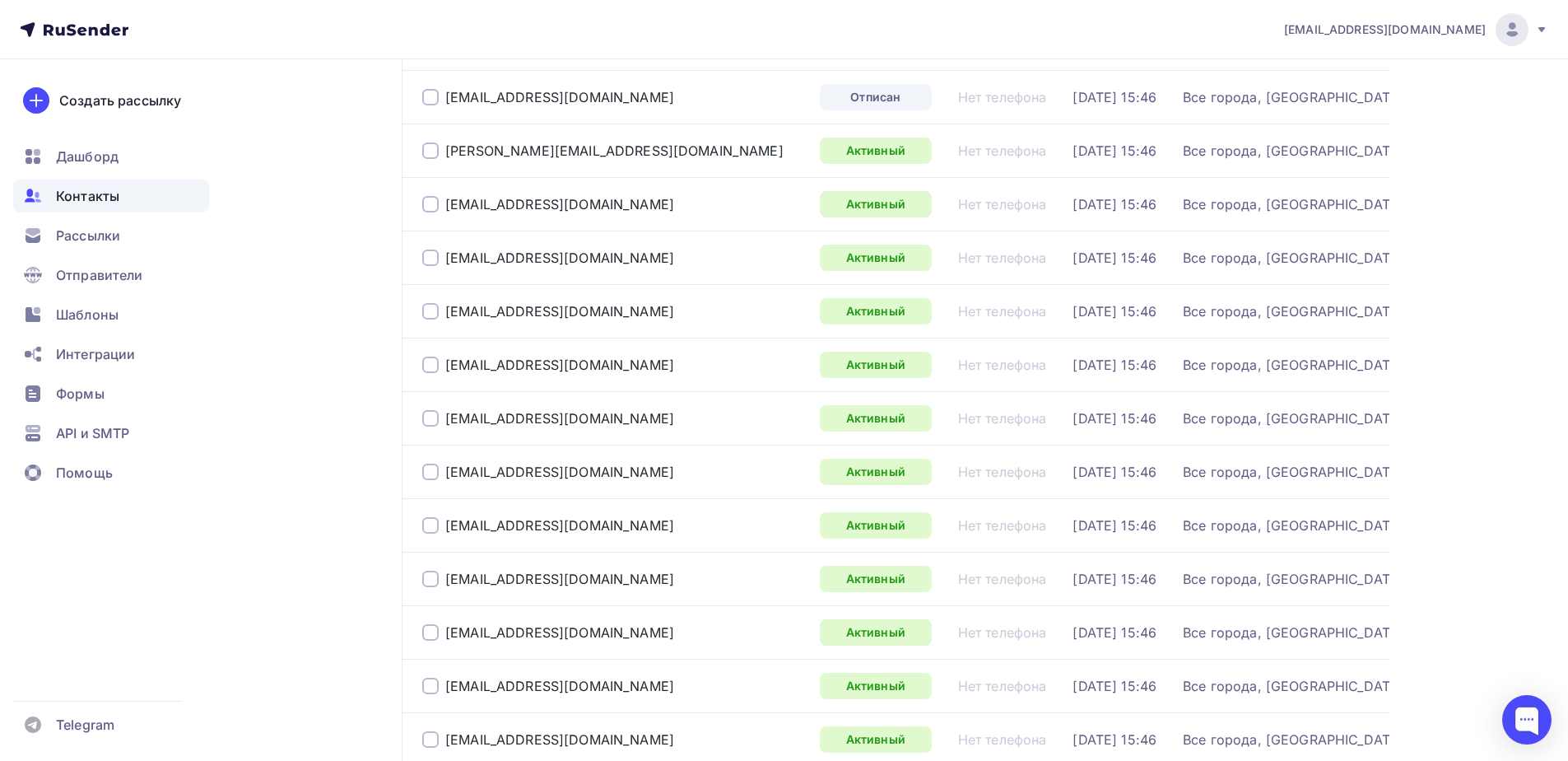
scroll to position [122, 0]
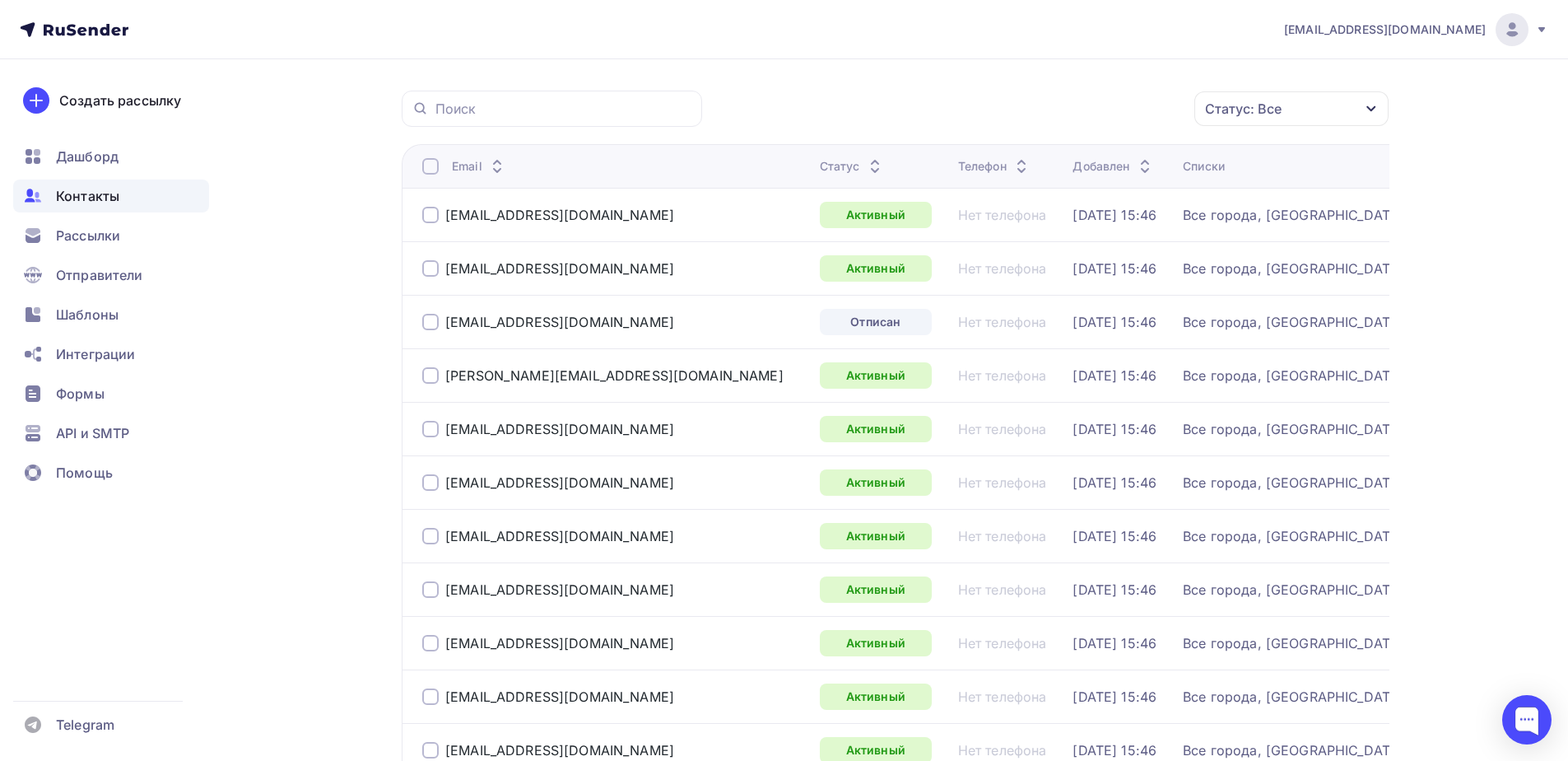
click at [427, 317] on div at bounding box center [430, 322] width 17 height 17
click at [1087, 118] on div "Действие" at bounding box center [1071, 109] width 217 height 32
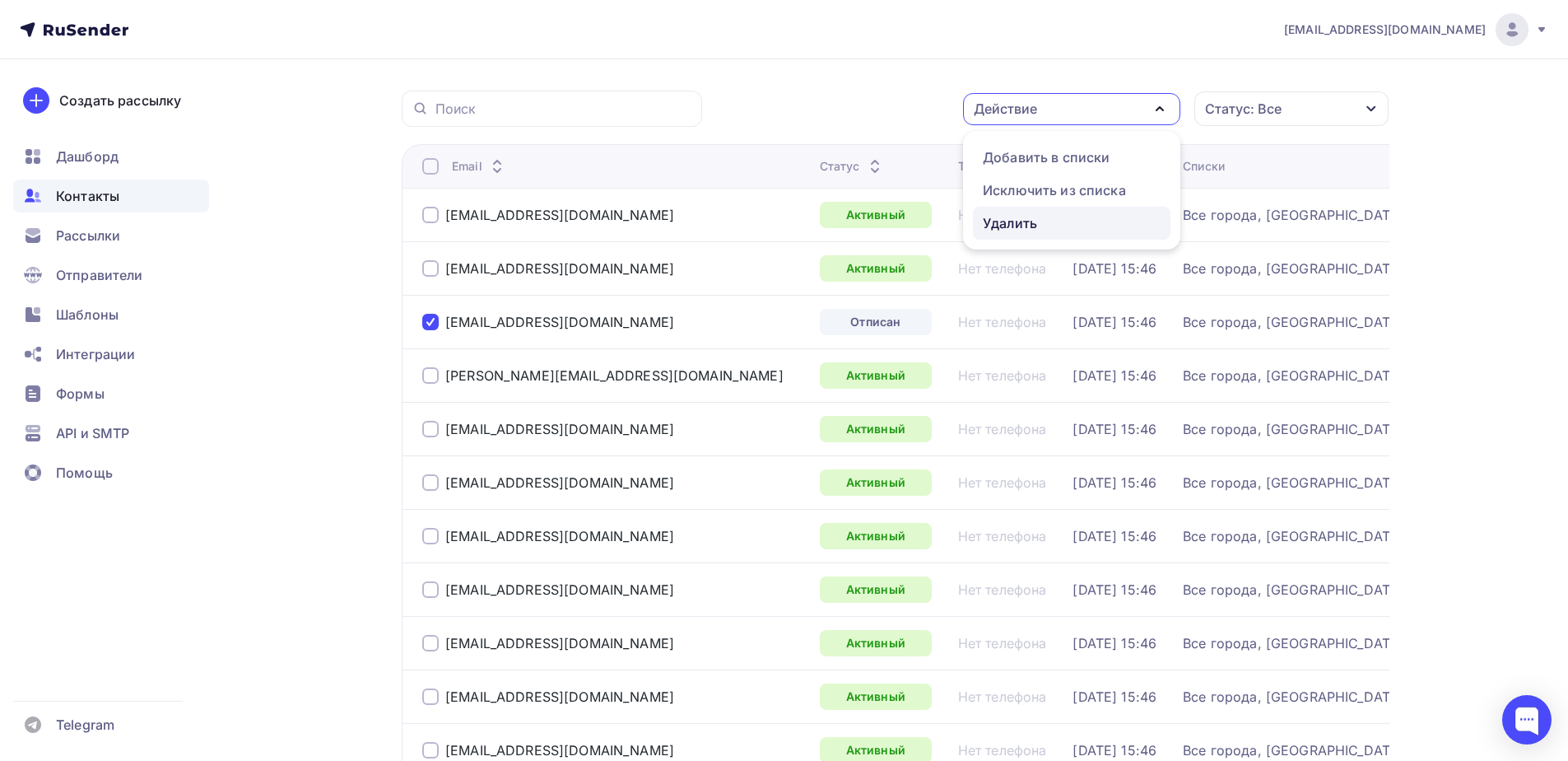
click at [1037, 228] on div "Удалить" at bounding box center [1072, 223] width 178 height 19
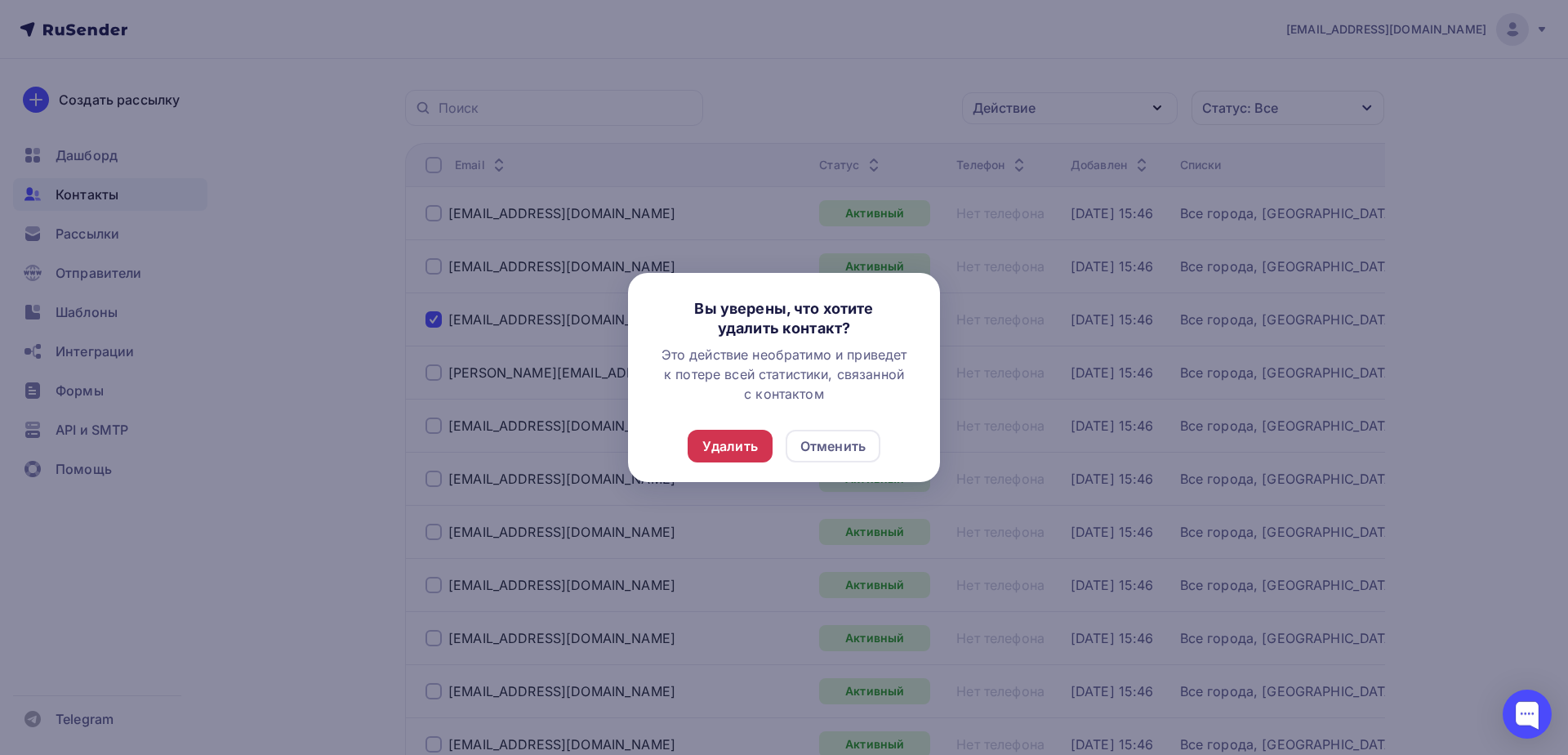
click at [740, 449] on div "Удалить" at bounding box center [729, 446] width 55 height 19
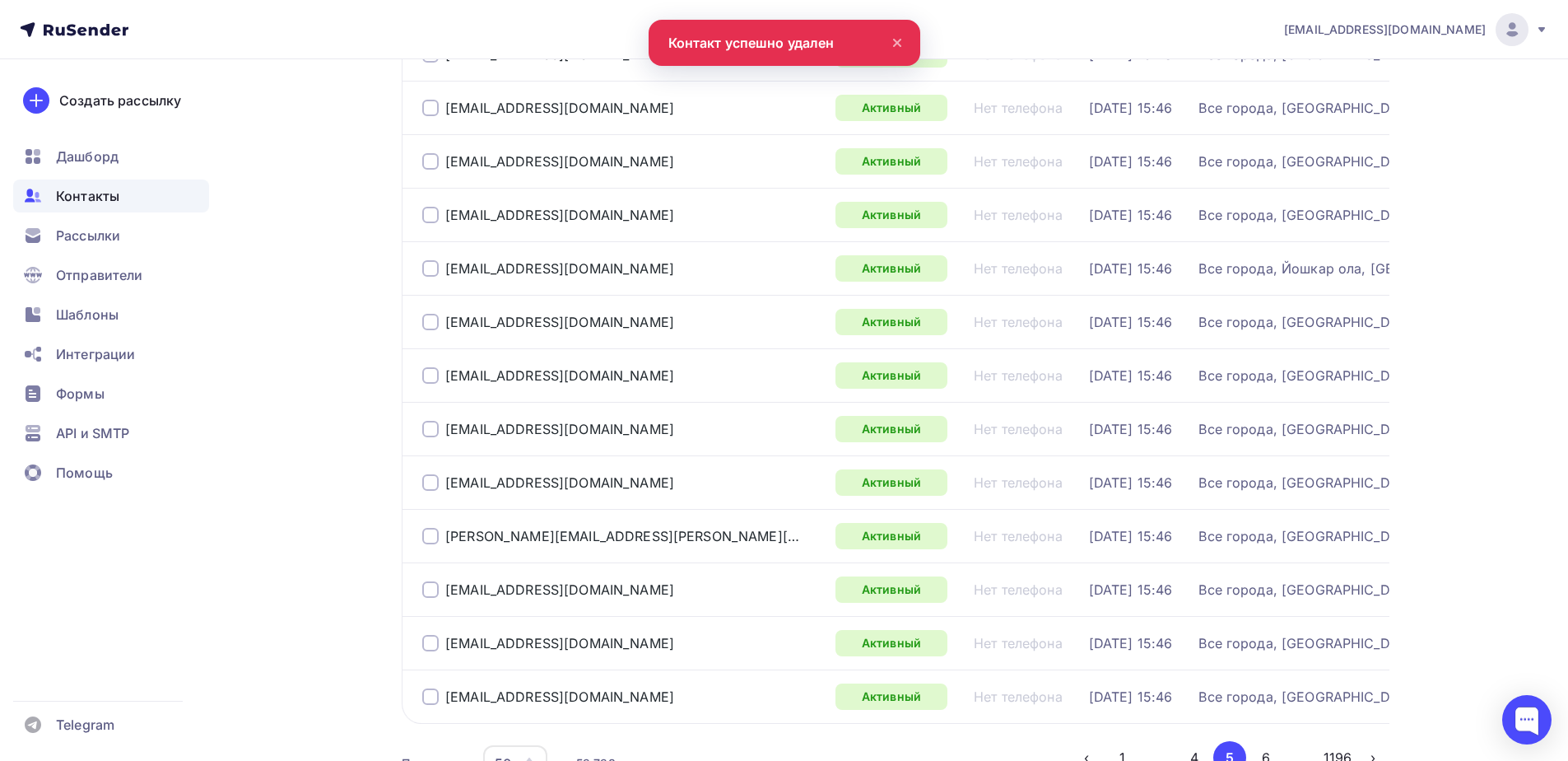
scroll to position [2406, 0]
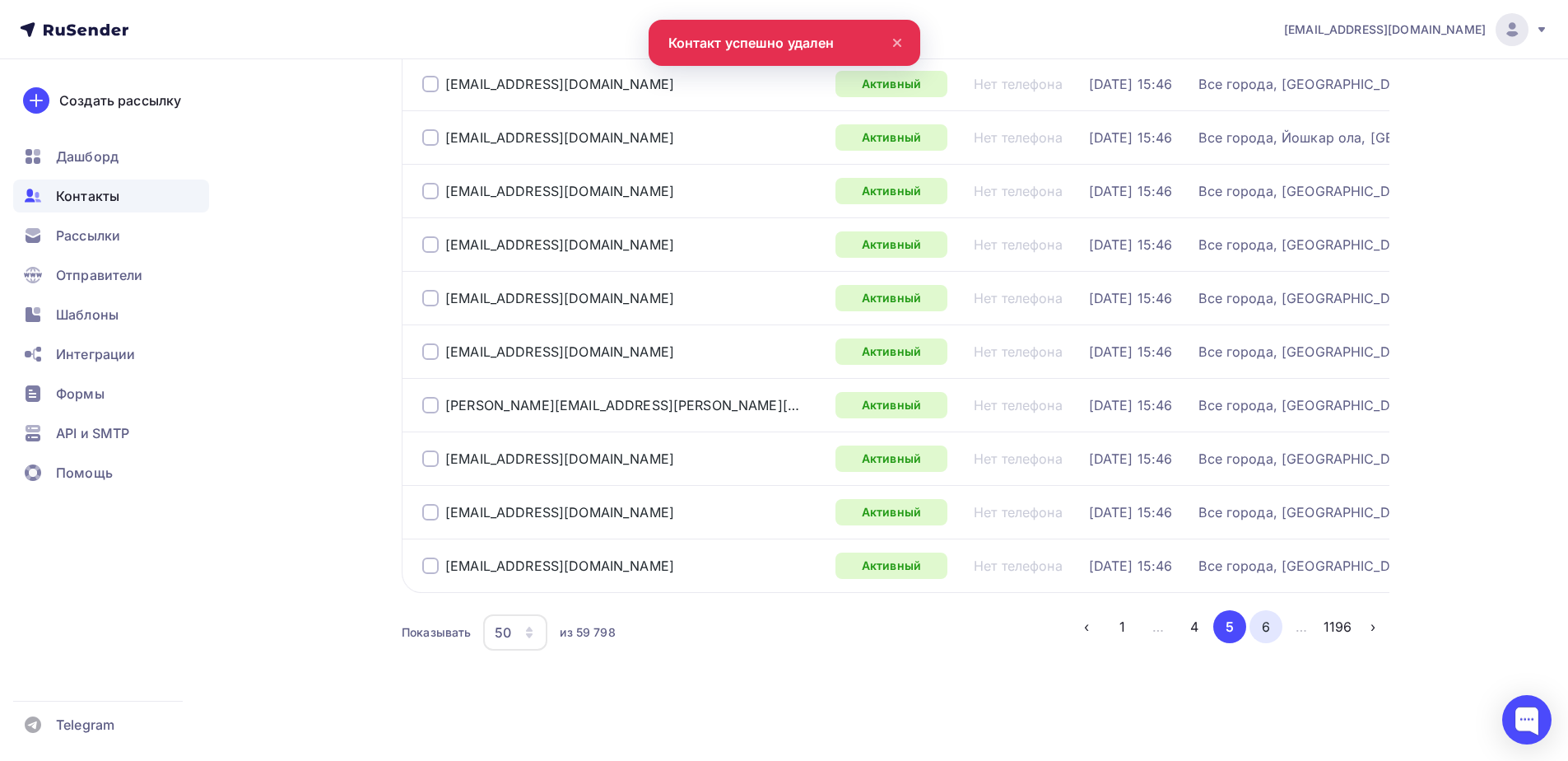
click at [1271, 627] on button "6" at bounding box center [1265, 626] width 33 height 33
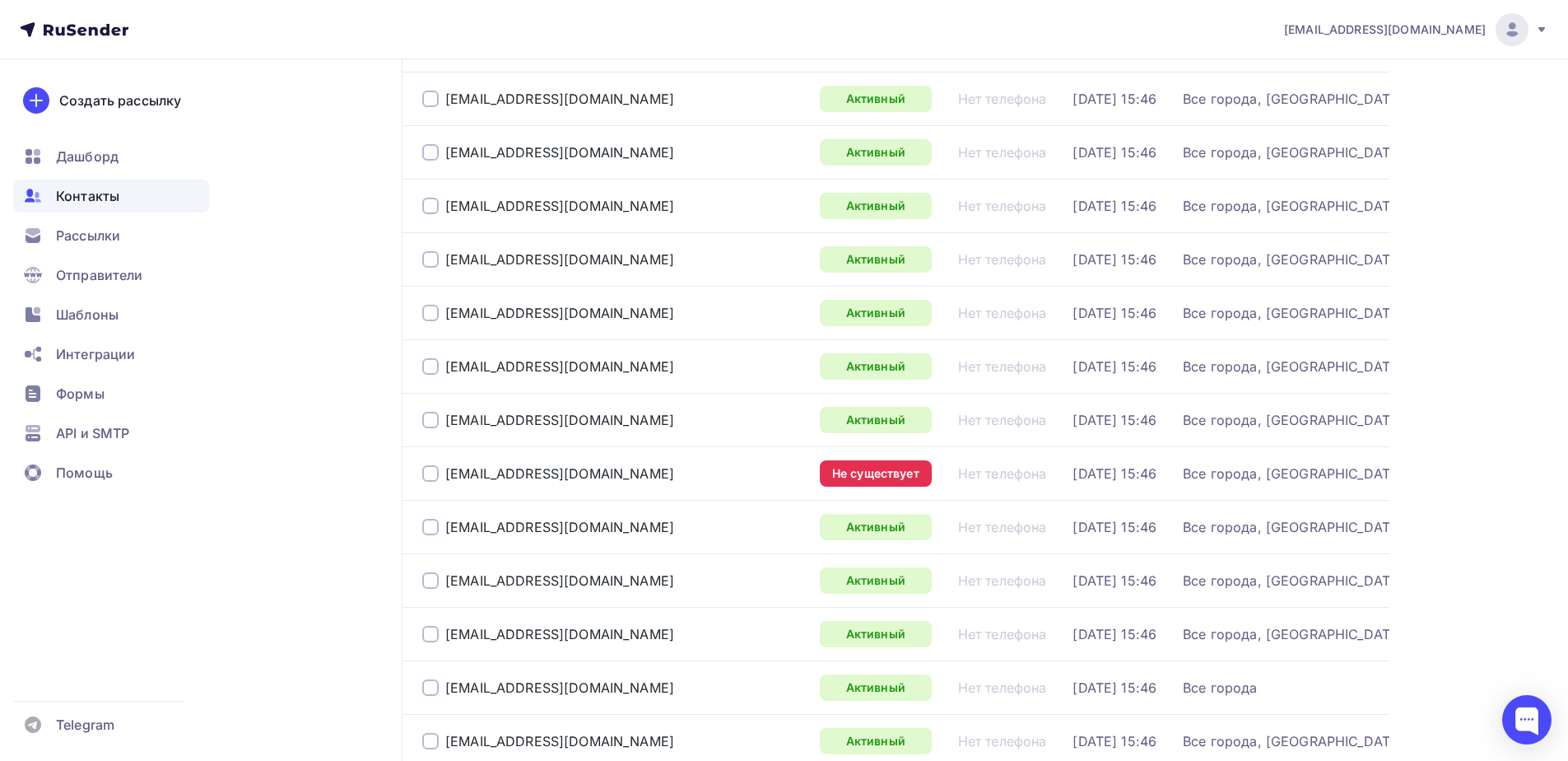
scroll to position [451, 0]
click at [424, 475] on div at bounding box center [430, 474] width 17 height 17
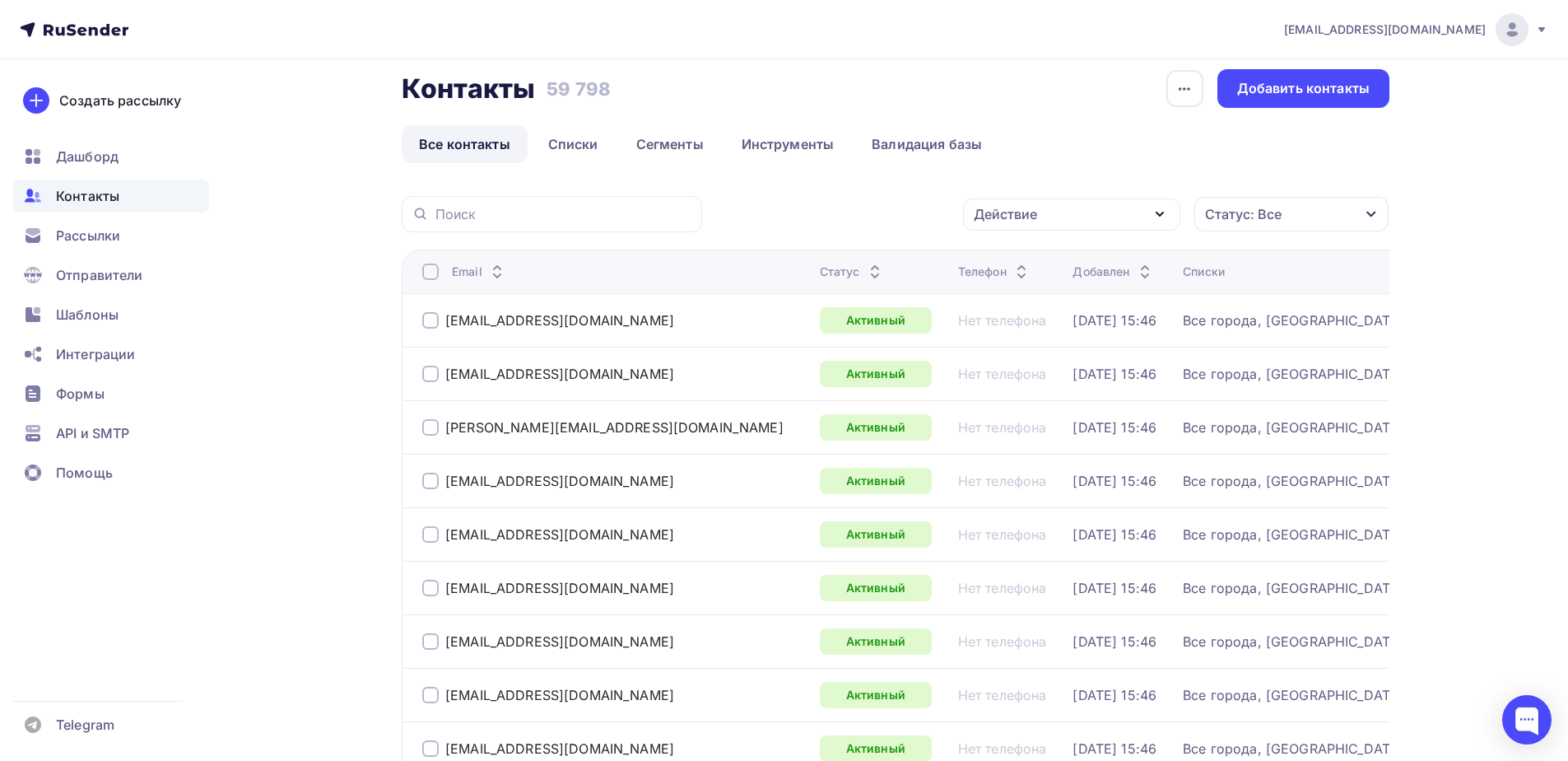
scroll to position [0, 0]
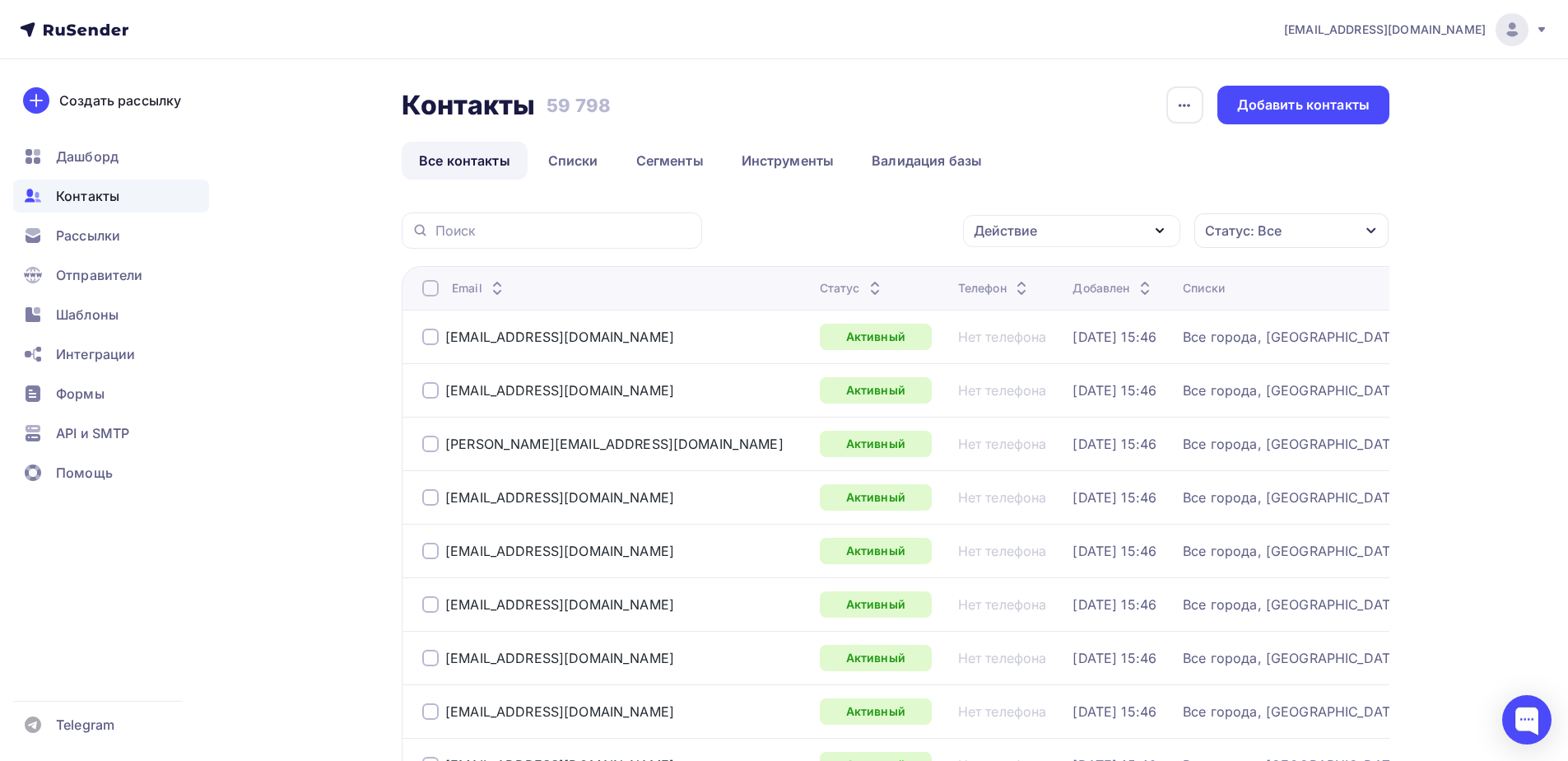
click at [1140, 229] on div "Действие" at bounding box center [1071, 231] width 217 height 32
click at [1037, 342] on div "Удалить" at bounding box center [1072, 345] width 178 height 19
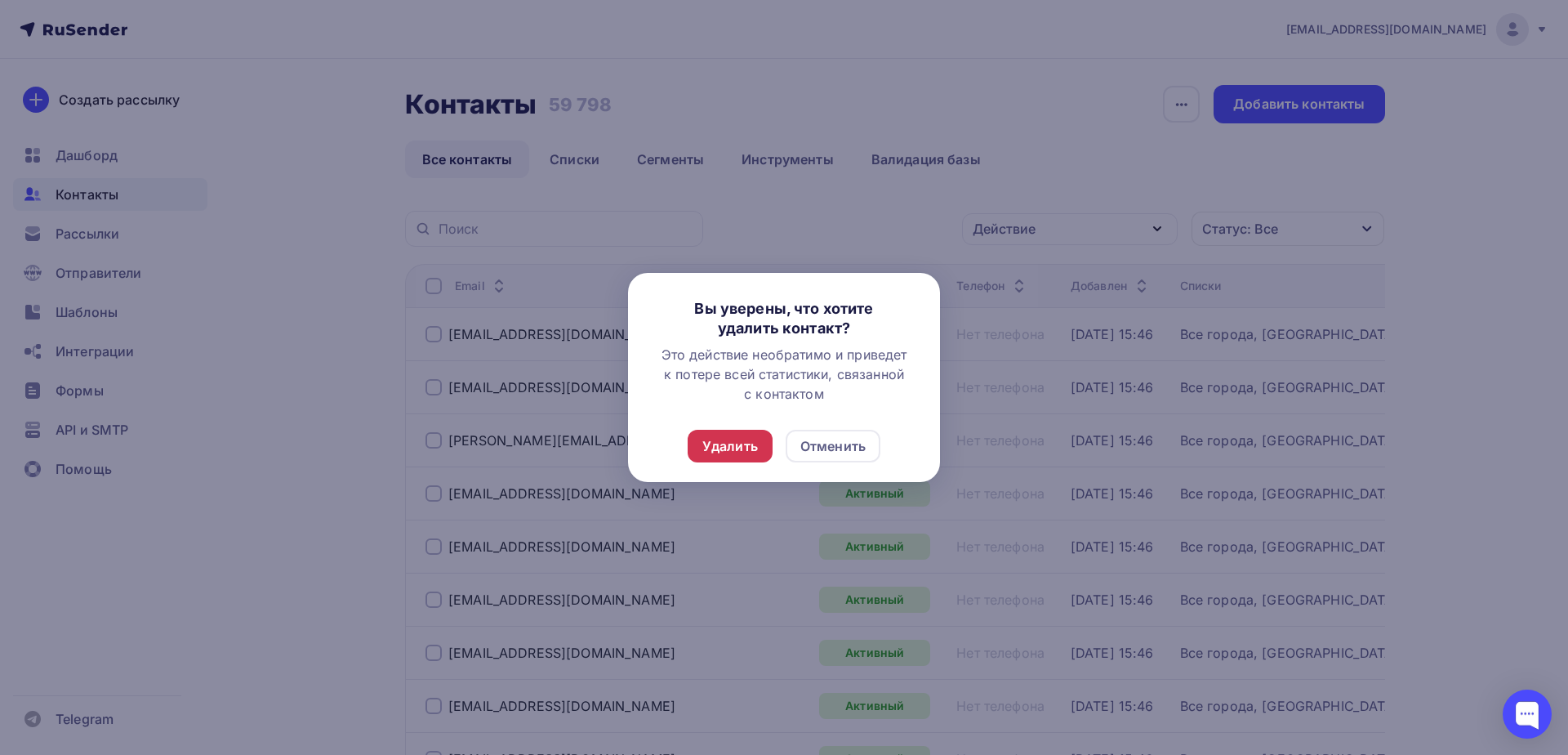
click at [727, 445] on div "Удалить" at bounding box center [729, 446] width 55 height 19
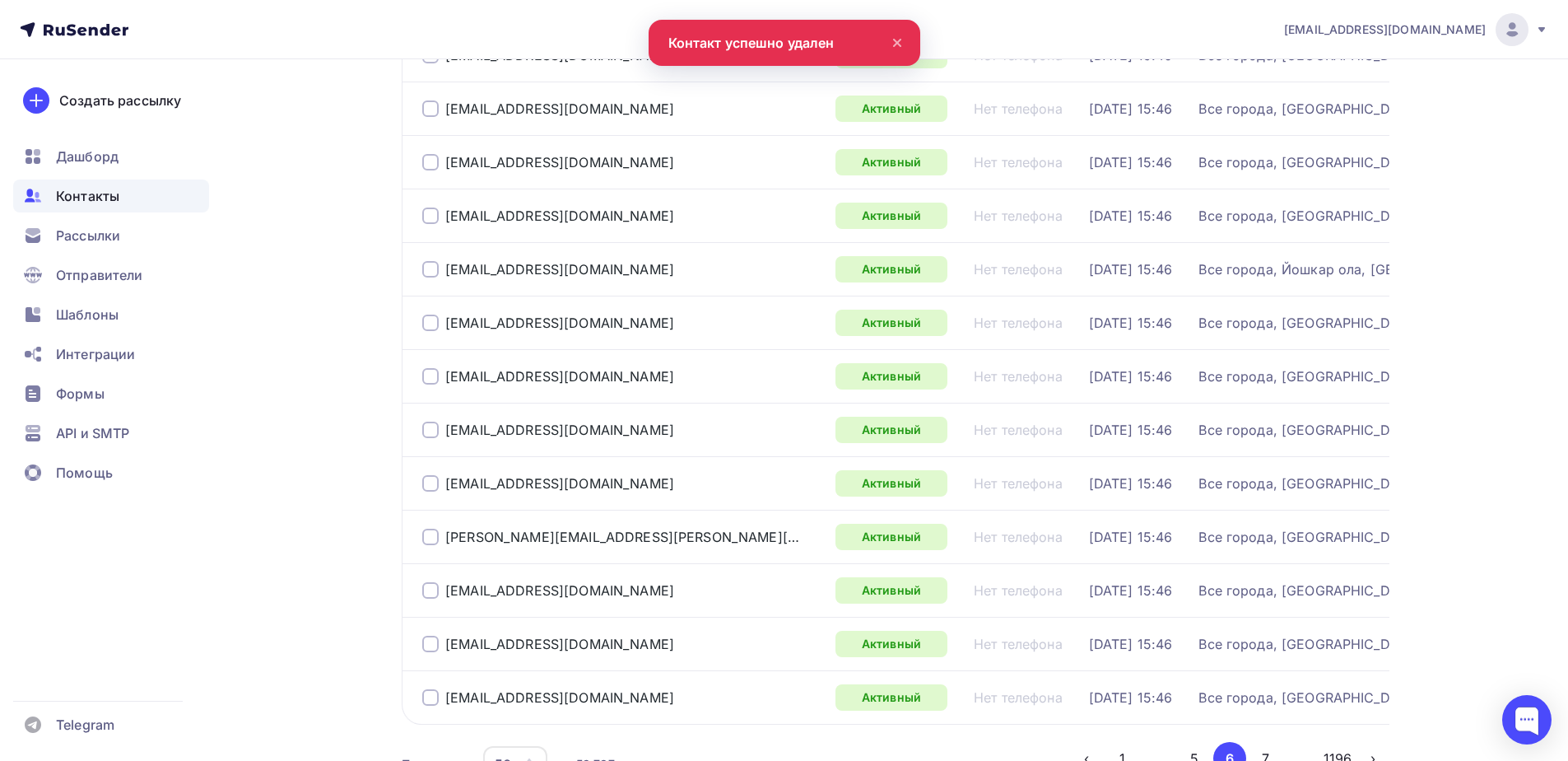
scroll to position [2406, 0]
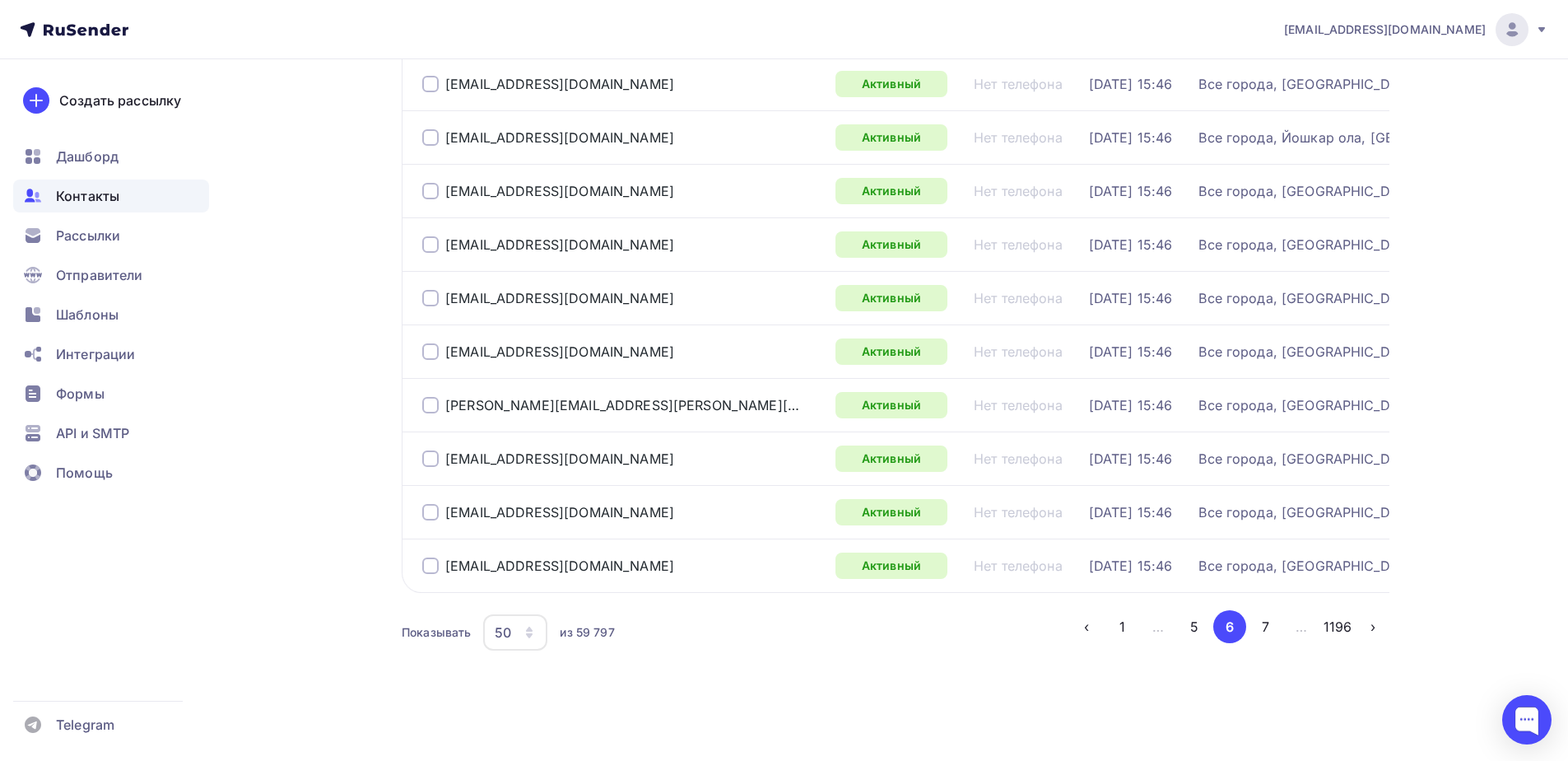
click at [522, 636] on div "50" at bounding box center [515, 632] width 64 height 36
click at [739, 646] on div "Показывать 50 10 20 50 100 из 59 797" at bounding box center [736, 632] width 668 height 38
click at [539, 634] on div "50" at bounding box center [515, 632] width 64 height 36
click at [496, 587] on link "100" at bounding box center [581, 593] width 178 height 33
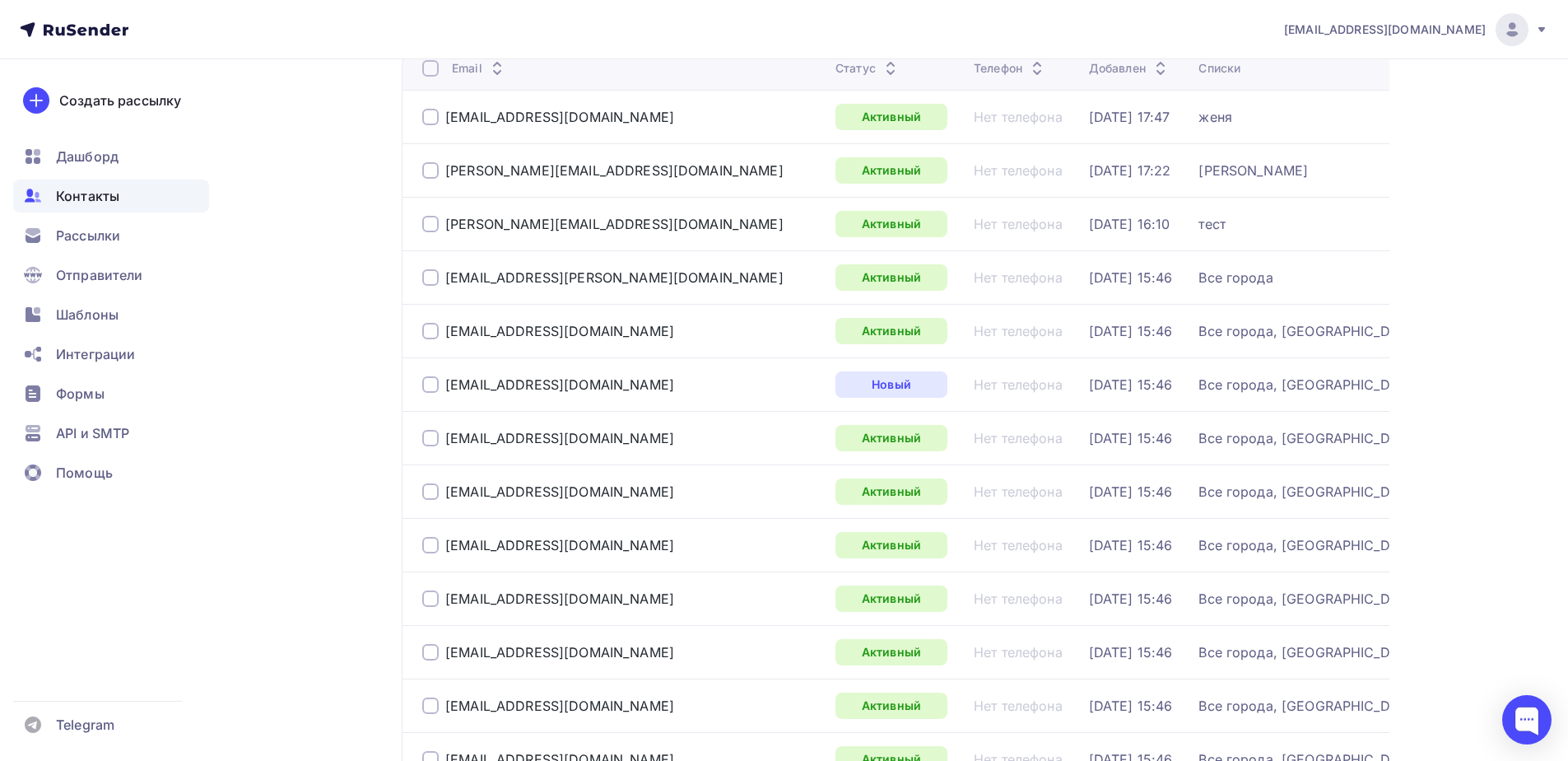
scroll to position [0, 0]
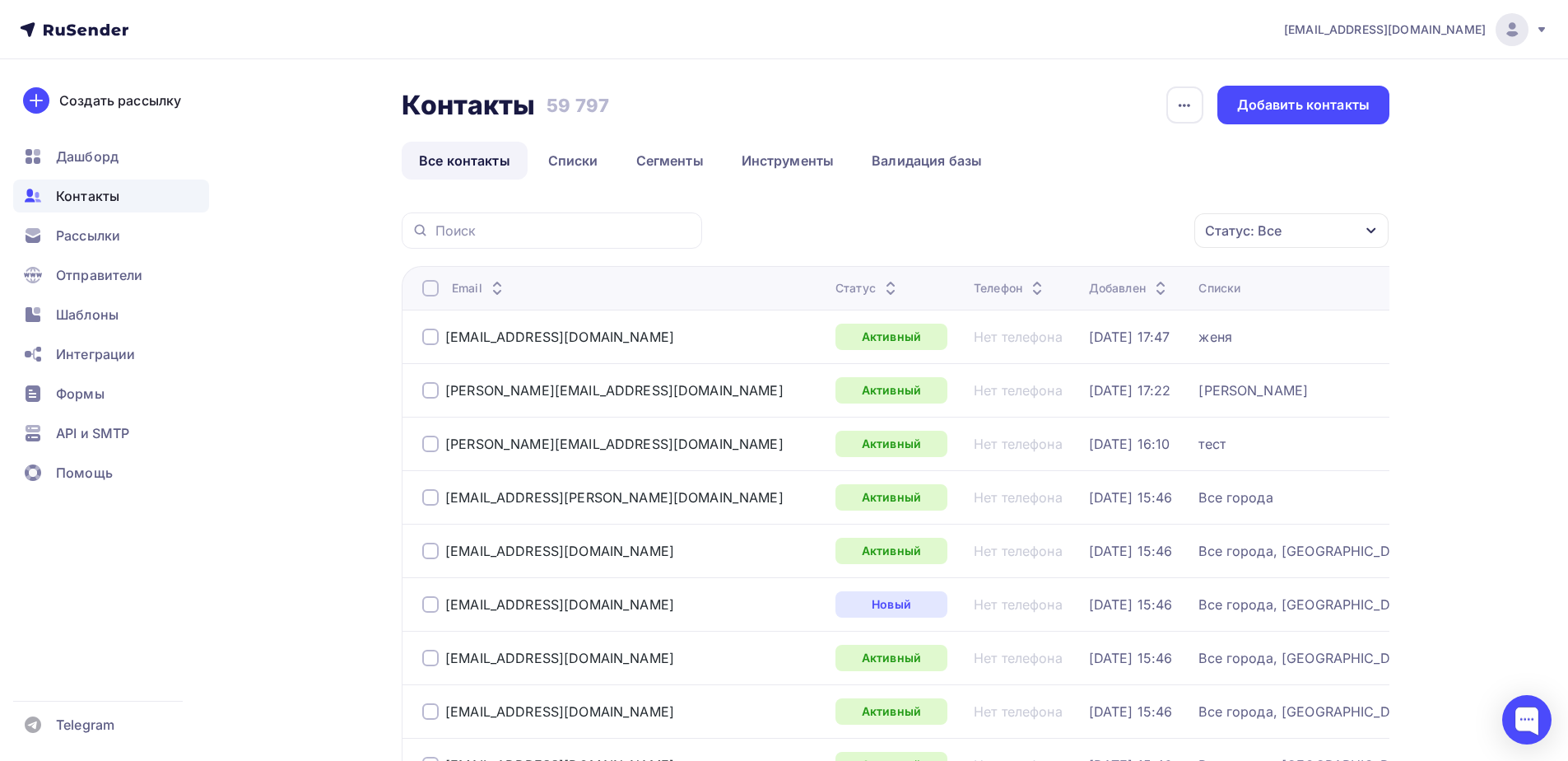
click at [836, 289] on div "Статус" at bounding box center [868, 287] width 65 height 17
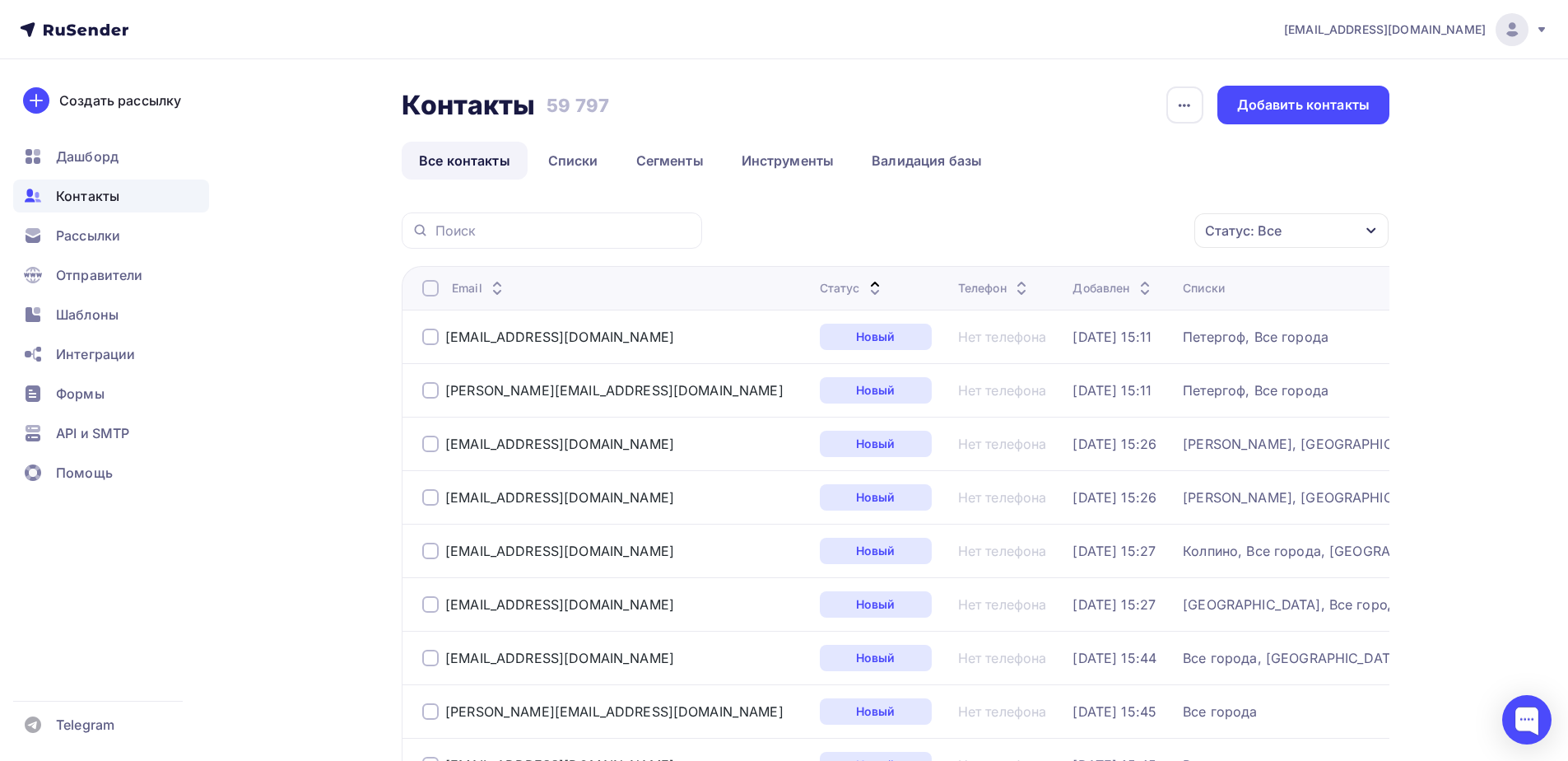
click at [820, 284] on div "Статус" at bounding box center [852, 287] width 65 height 17
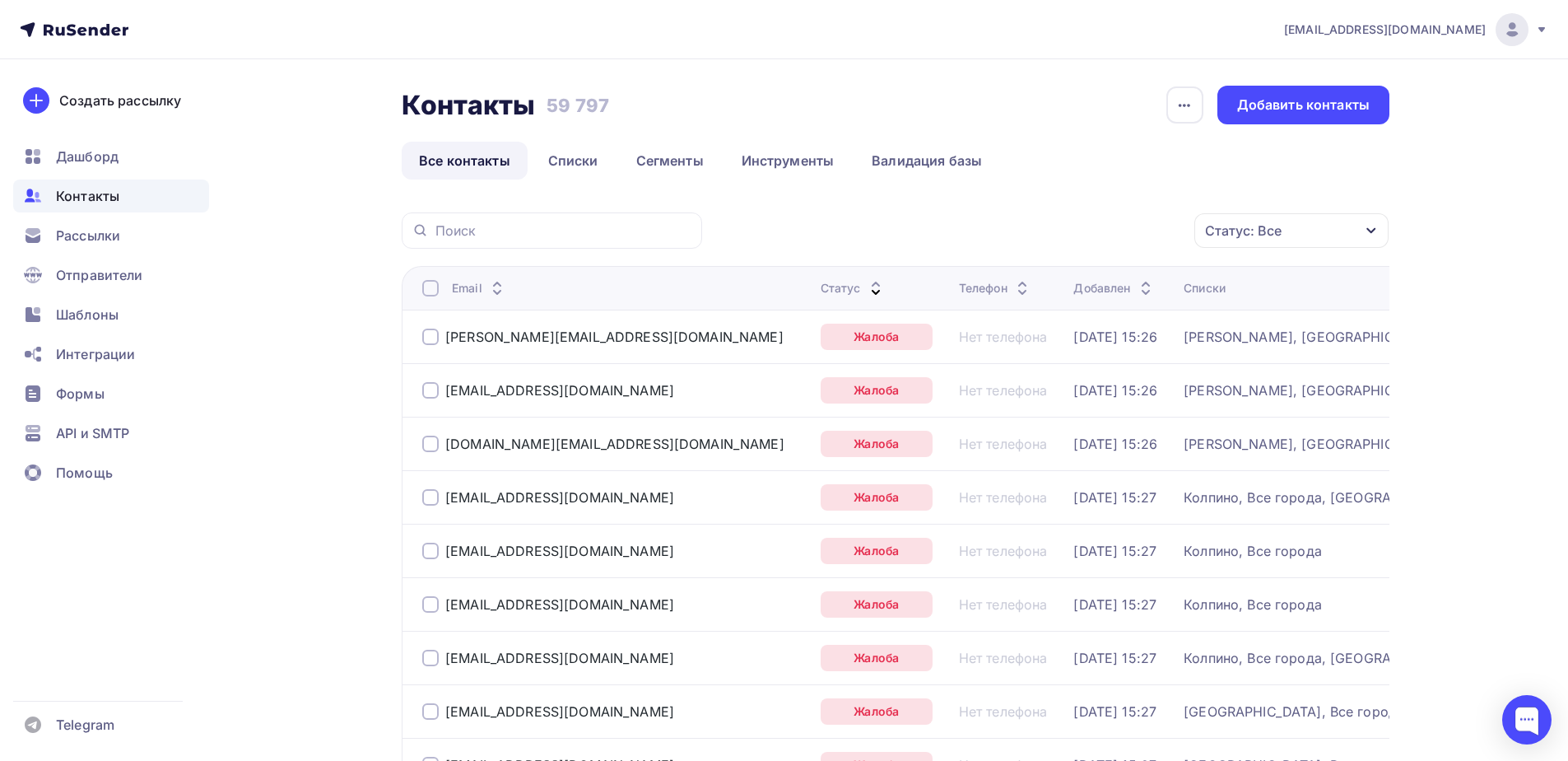
click at [407, 338] on td "[PERSON_NAME][EMAIL_ADDRESS][DOMAIN_NAME]" at bounding box center [608, 336] width 412 height 54
click at [432, 336] on div at bounding box center [430, 337] width 17 height 17
click at [434, 291] on div at bounding box center [430, 287] width 17 height 17
click at [431, 291] on div at bounding box center [430, 287] width 17 height 17
click at [821, 287] on div "Статус" at bounding box center [853, 287] width 65 height 17
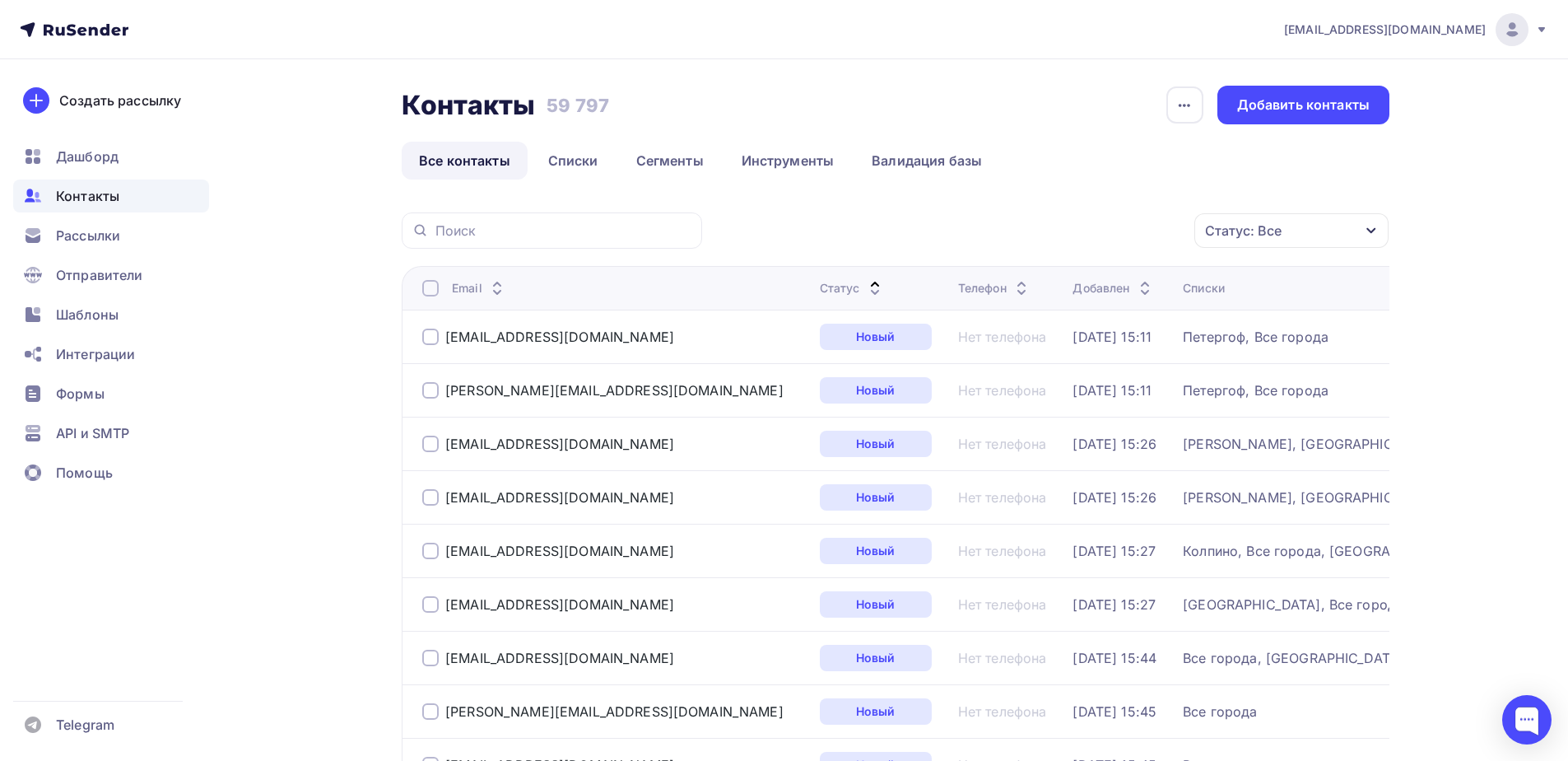
click at [820, 290] on div "Статус" at bounding box center [852, 287] width 65 height 17
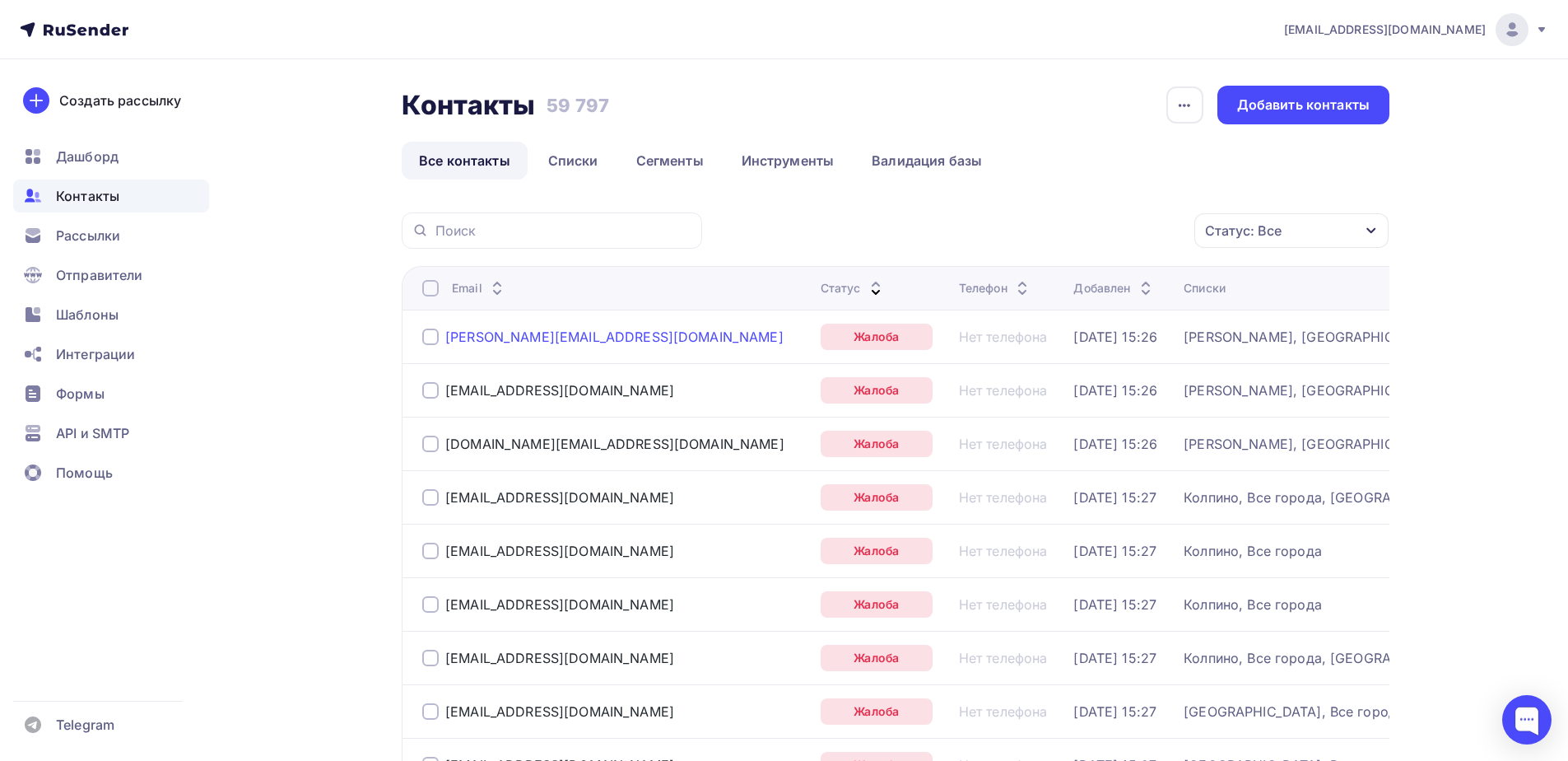
click at [481, 339] on div "[PERSON_NAME][EMAIL_ADDRESS][DOMAIN_NAME]" at bounding box center [614, 337] width 338 height 17
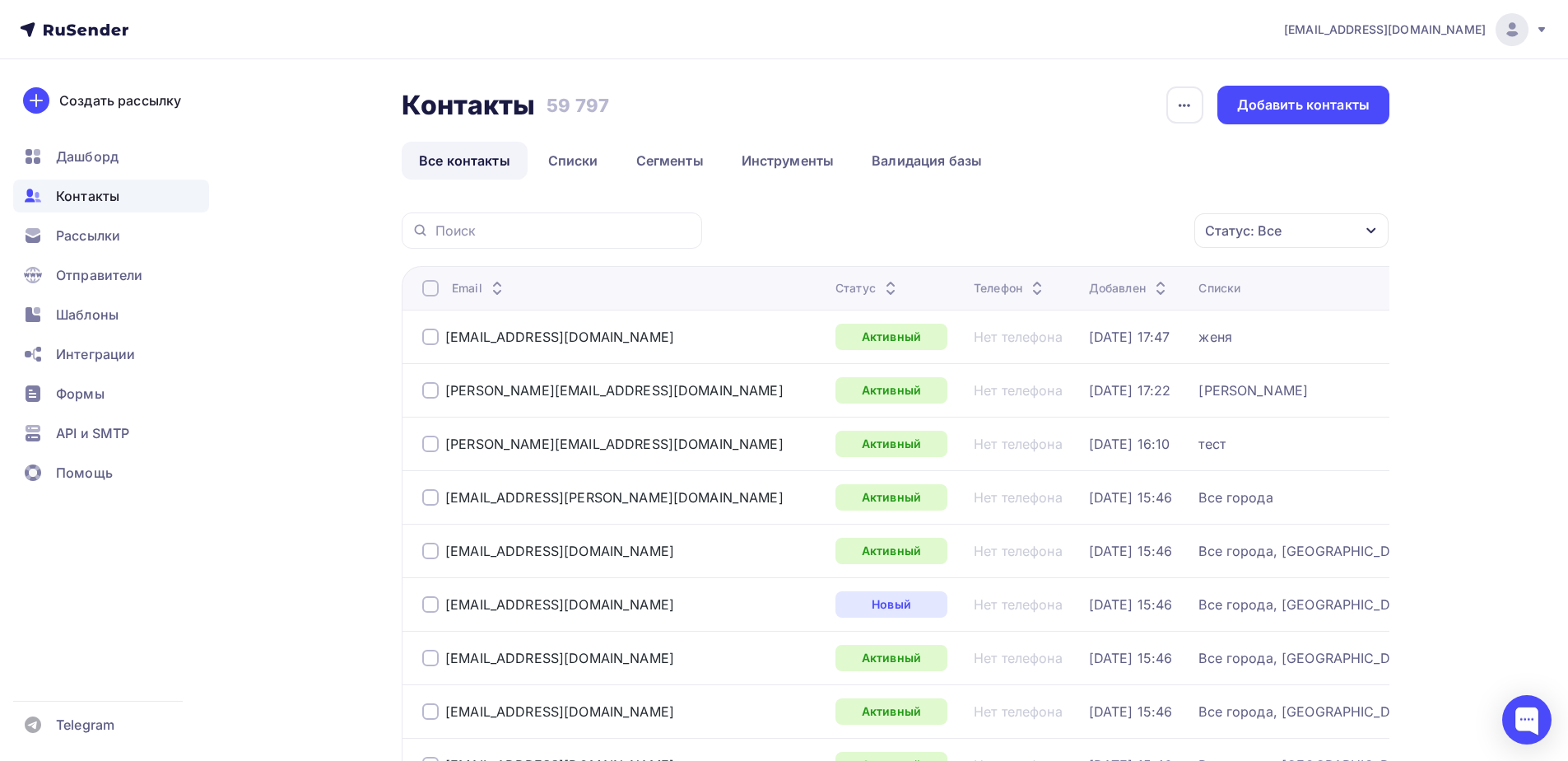
click at [836, 289] on div "Статус" at bounding box center [868, 287] width 65 height 17
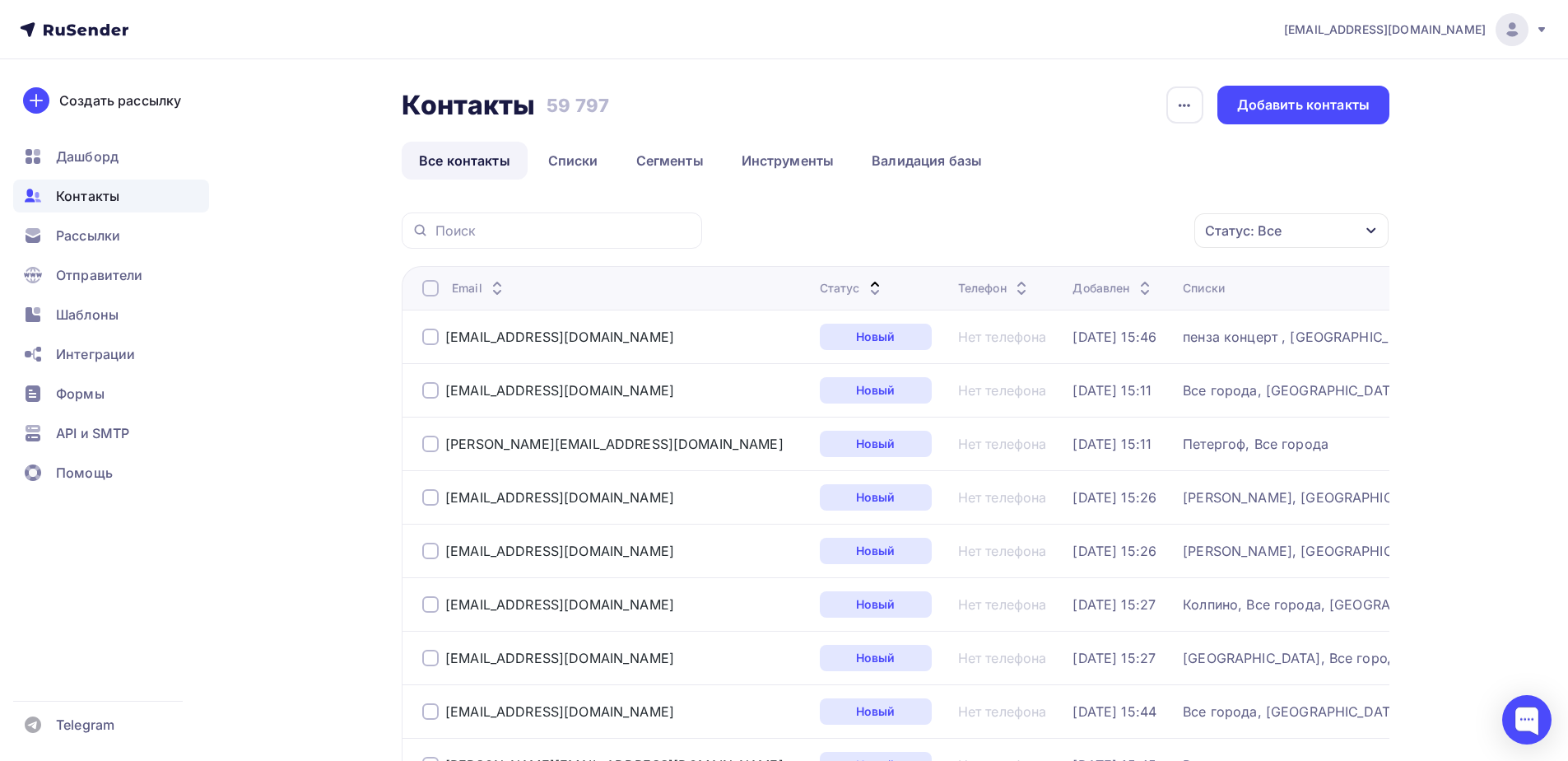
click at [820, 287] on div "Статус" at bounding box center [852, 287] width 65 height 17
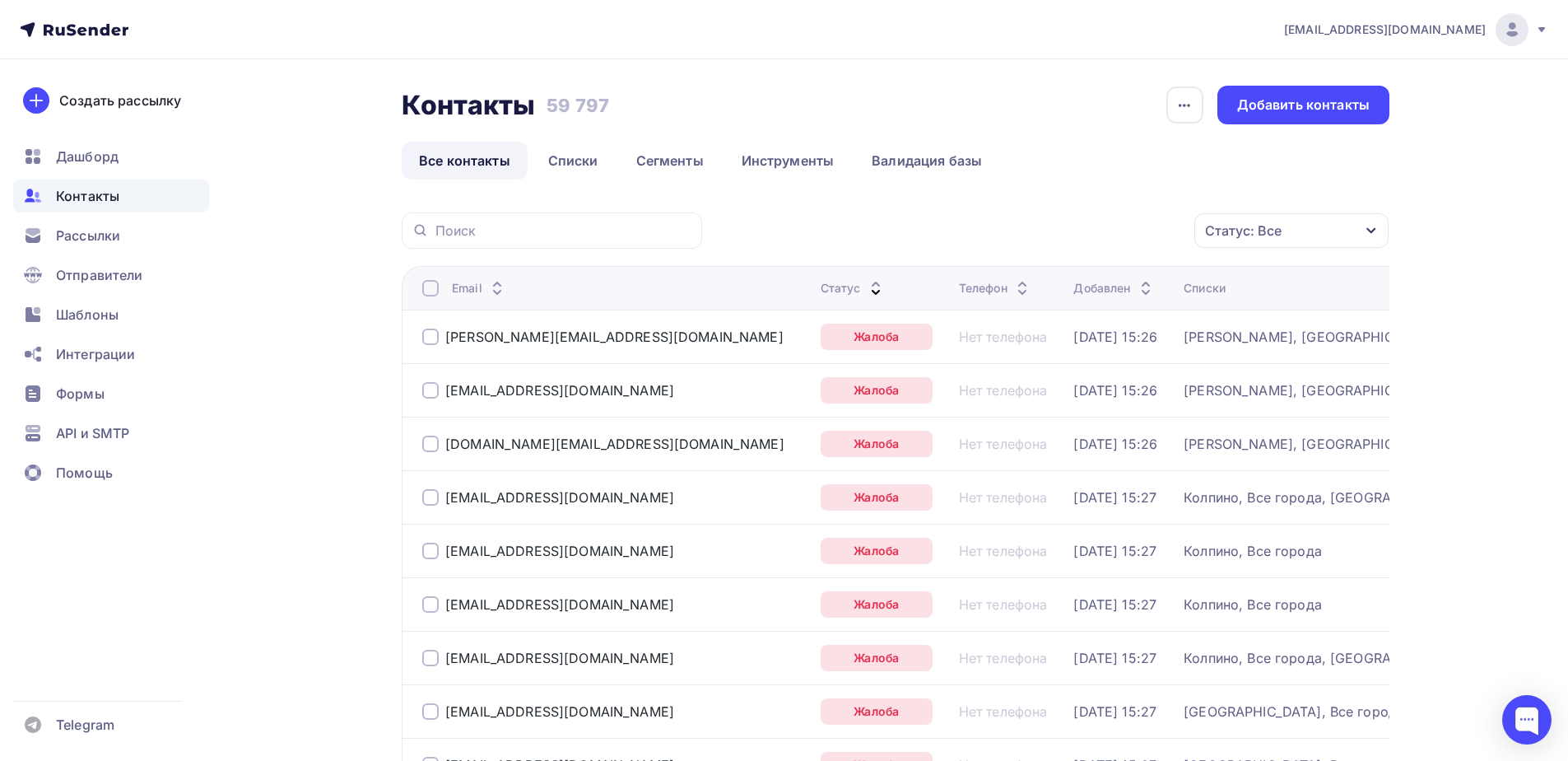
click at [429, 337] on div at bounding box center [430, 337] width 17 height 17
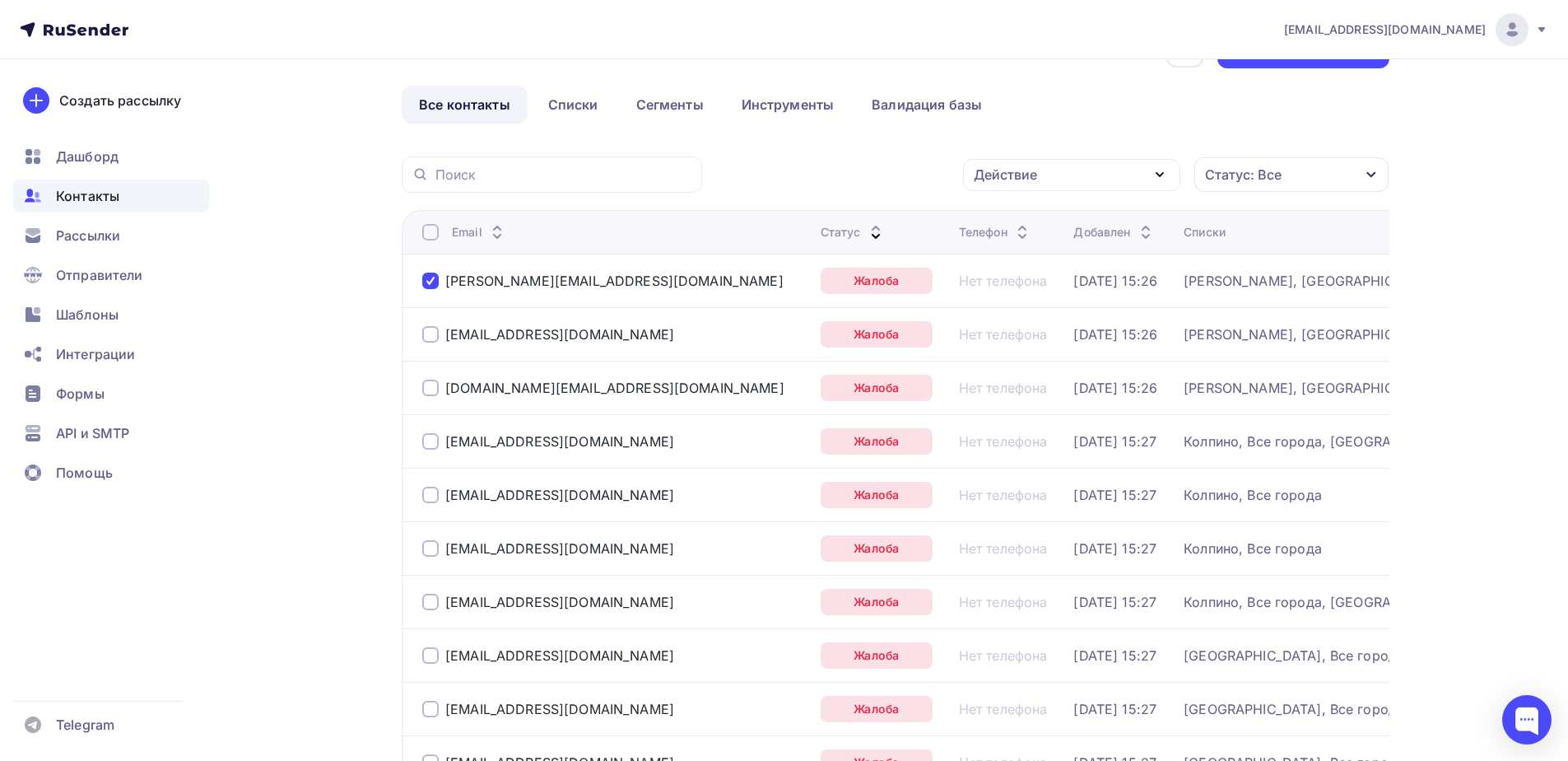
scroll to position [165, 0]
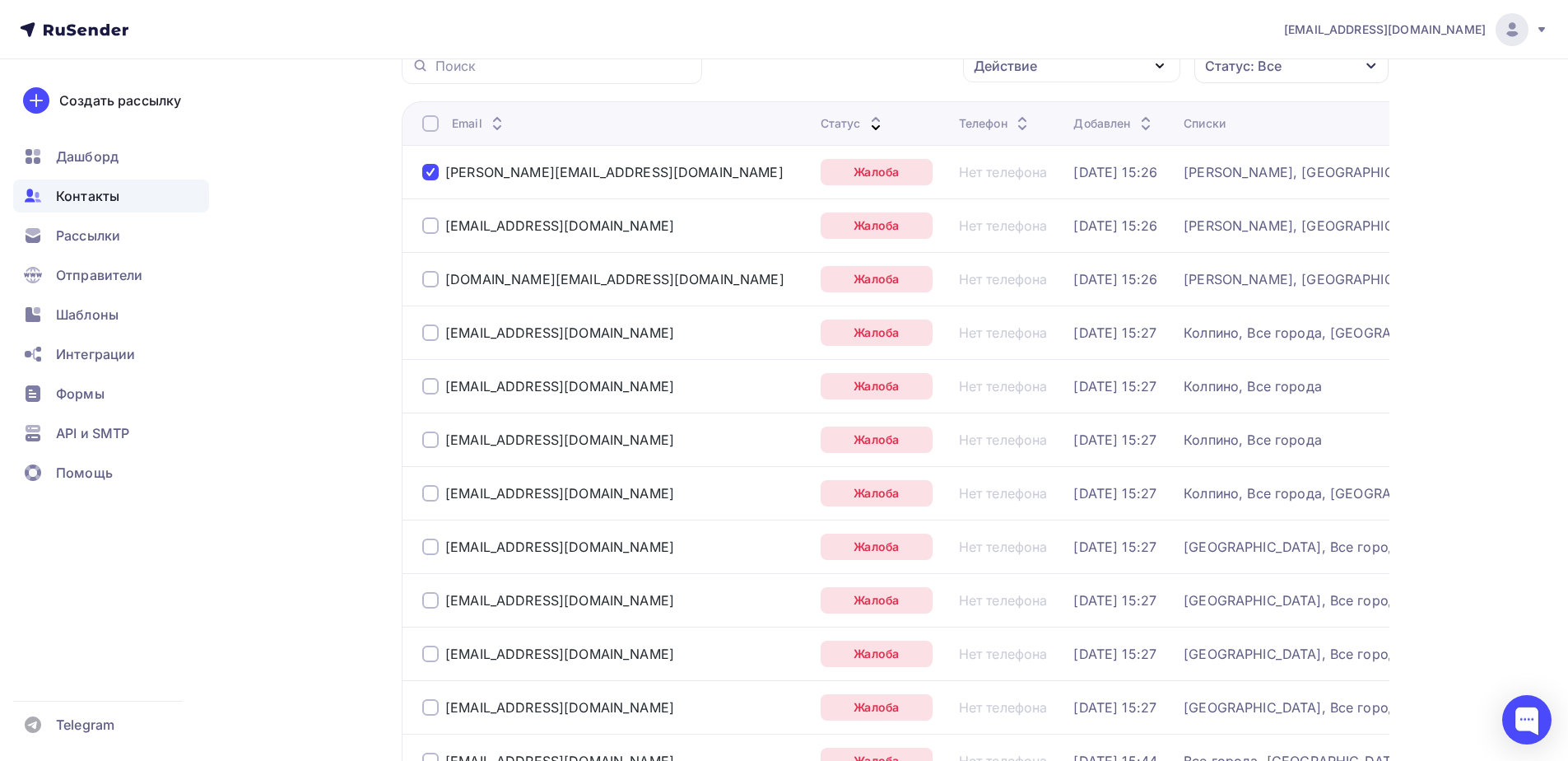
click at [428, 224] on div at bounding box center [430, 225] width 17 height 17
click at [422, 126] on div at bounding box center [430, 123] width 17 height 17
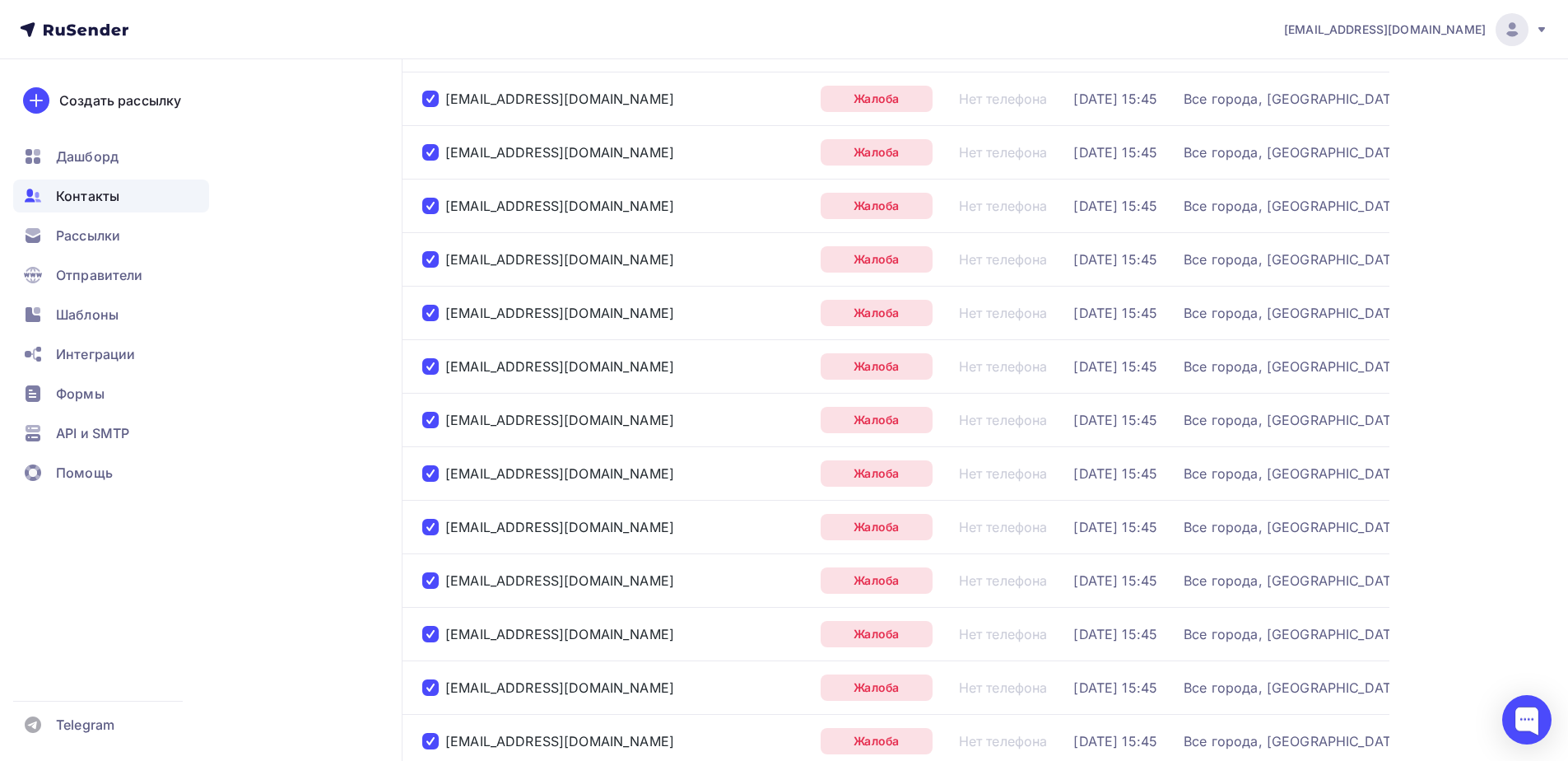
scroll to position [2406, 0]
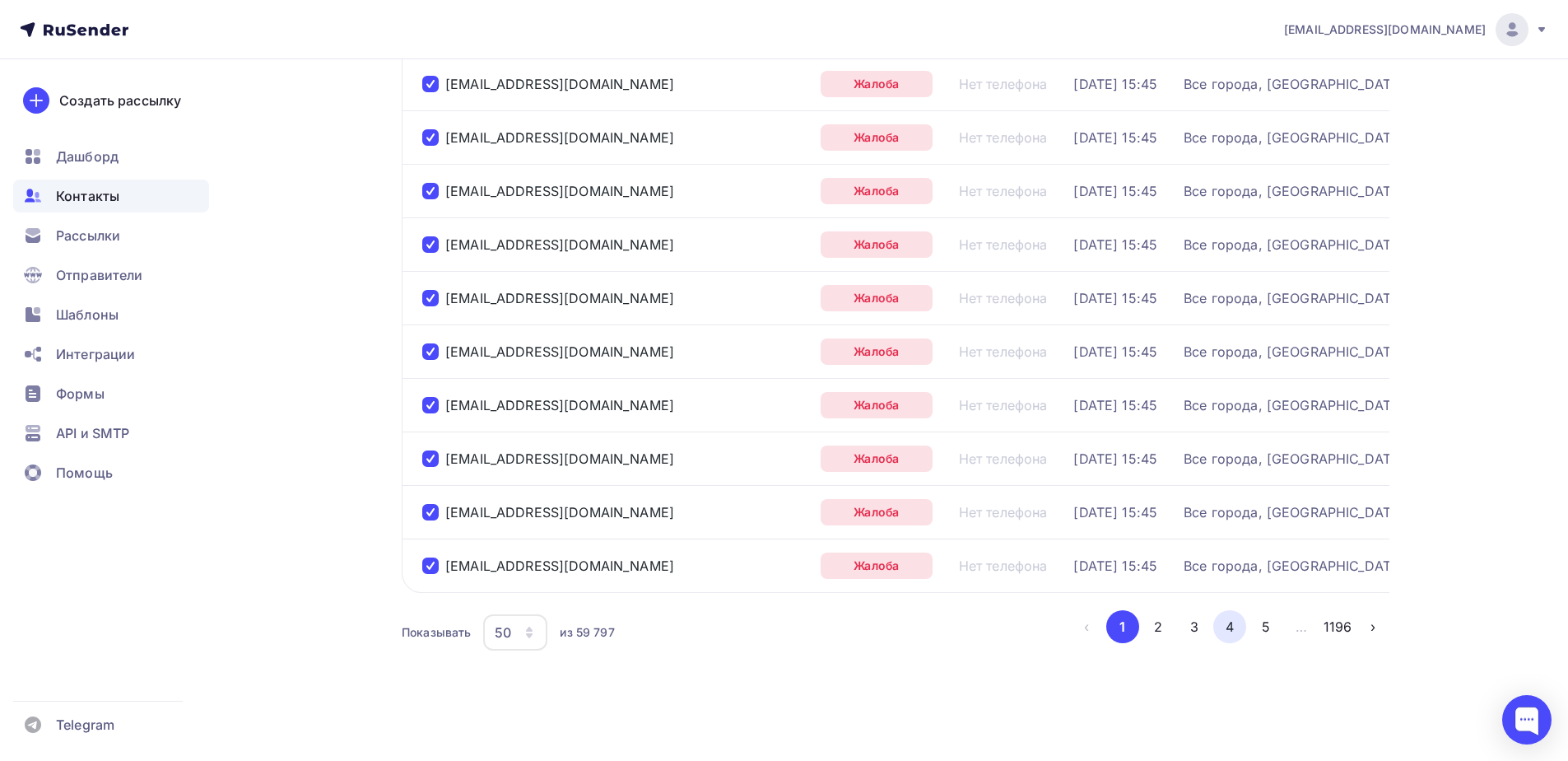
click at [1224, 626] on button "4" at bounding box center [1229, 626] width 33 height 33
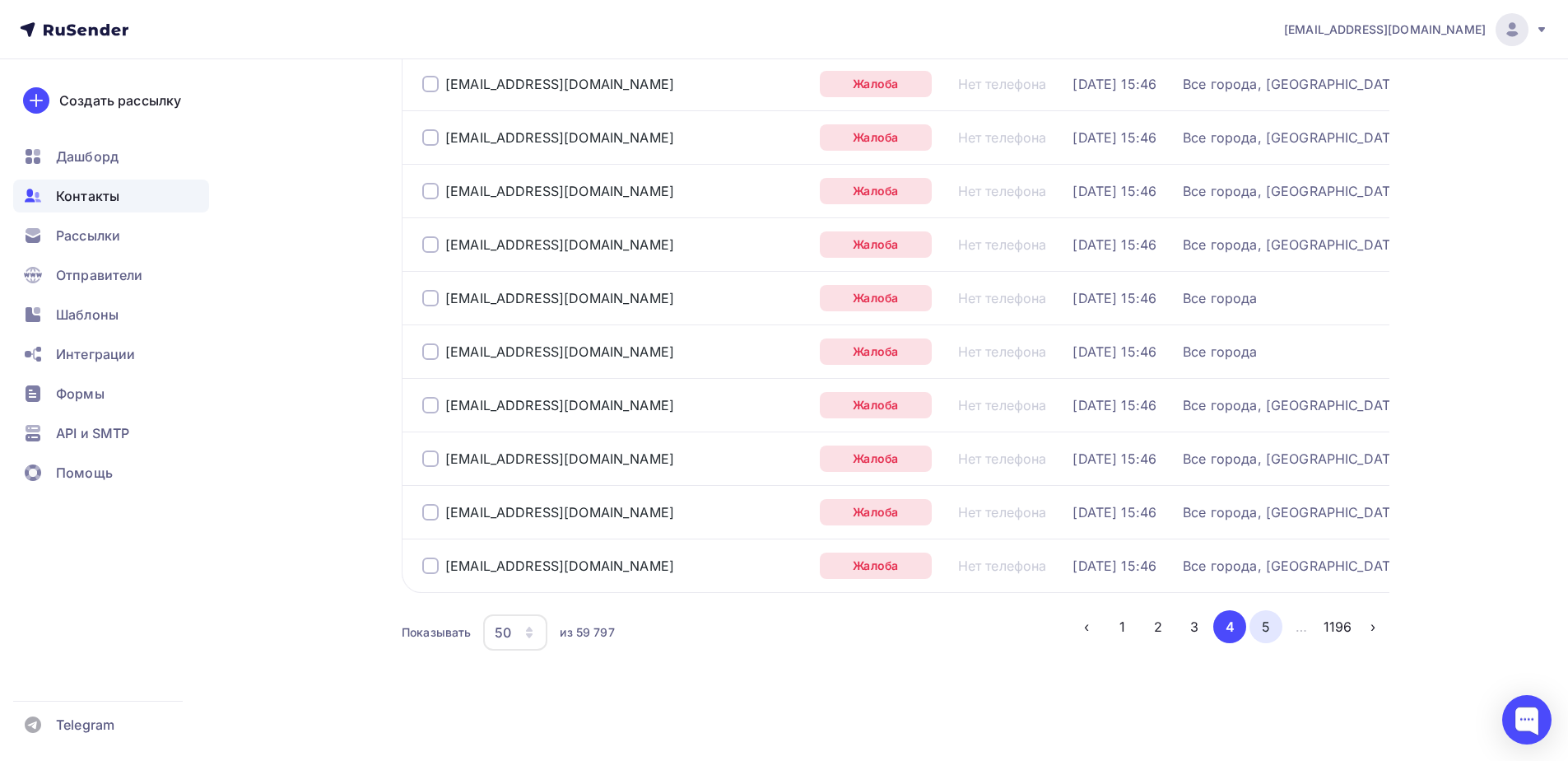
click at [1278, 625] on button "5" at bounding box center [1265, 626] width 33 height 33
click at [1269, 635] on button "6" at bounding box center [1265, 626] width 33 height 33
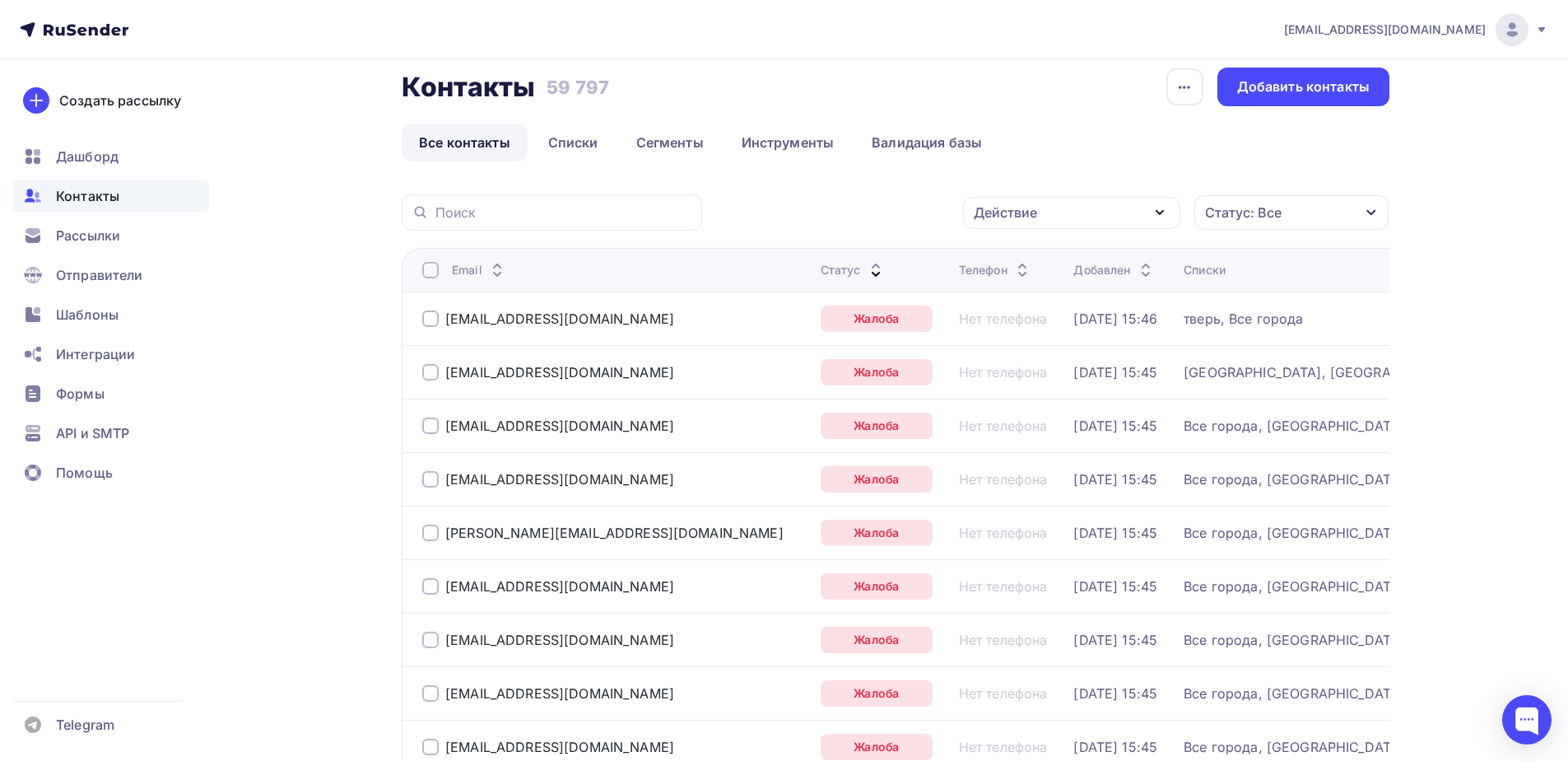
scroll to position [0, 0]
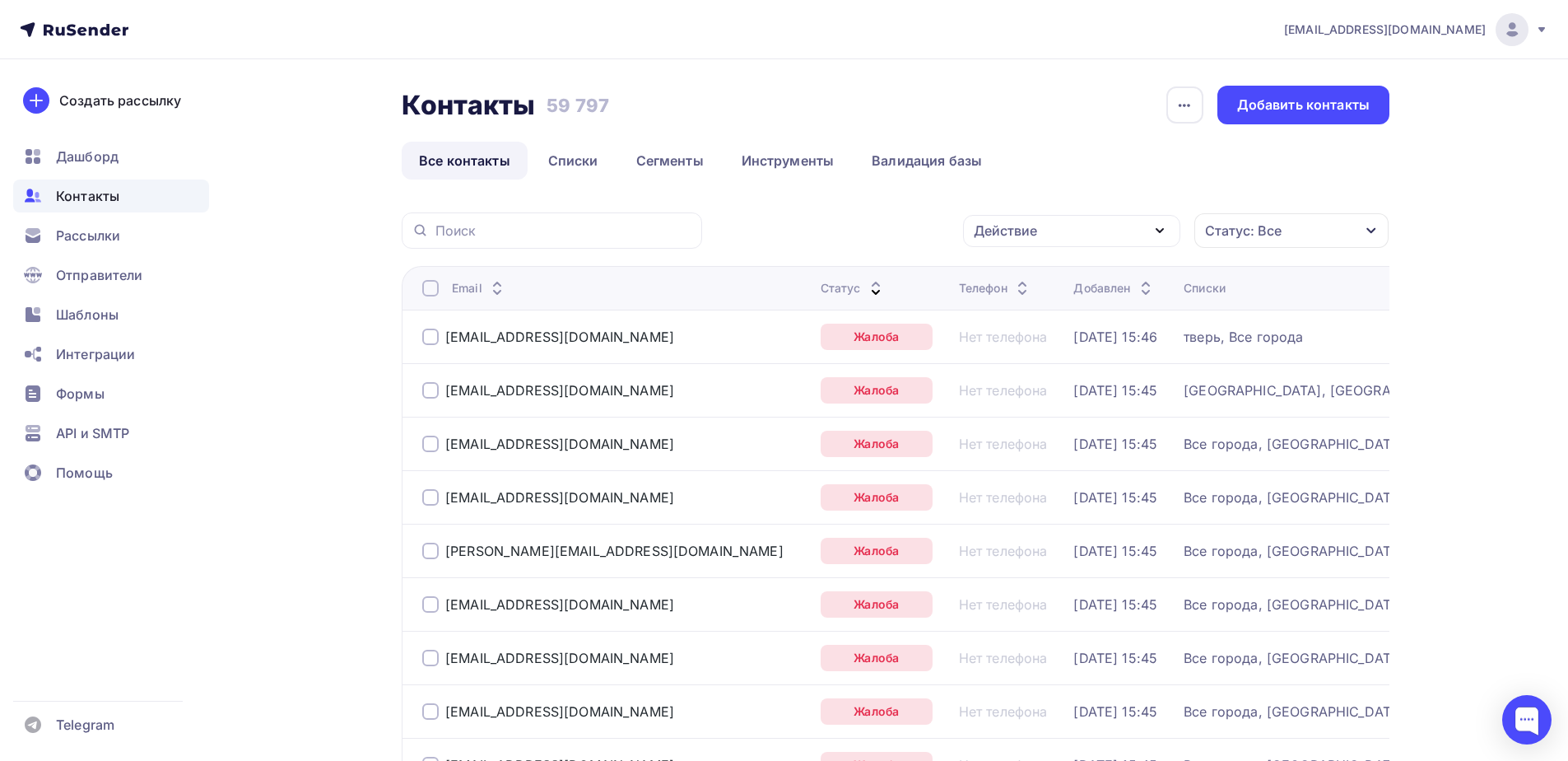
click at [433, 289] on div at bounding box center [430, 287] width 17 height 17
click at [435, 288] on div at bounding box center [430, 287] width 17 height 17
click at [1180, 113] on icon "button" at bounding box center [1184, 105] width 19 height 19
click at [1118, 222] on div "Действие" at bounding box center [1071, 231] width 217 height 32
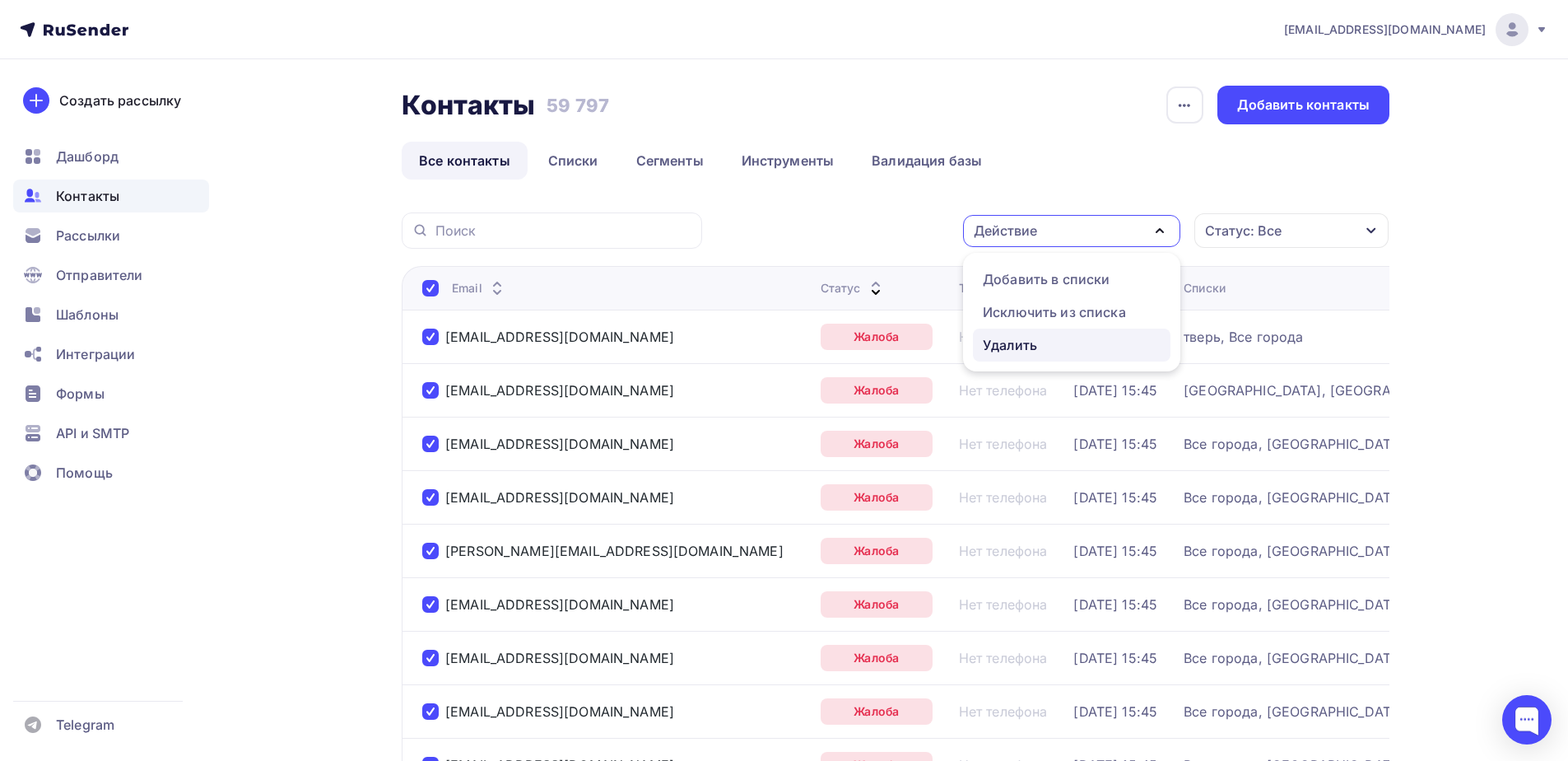
click at [1005, 343] on div "Удалить" at bounding box center [1010, 345] width 55 height 19
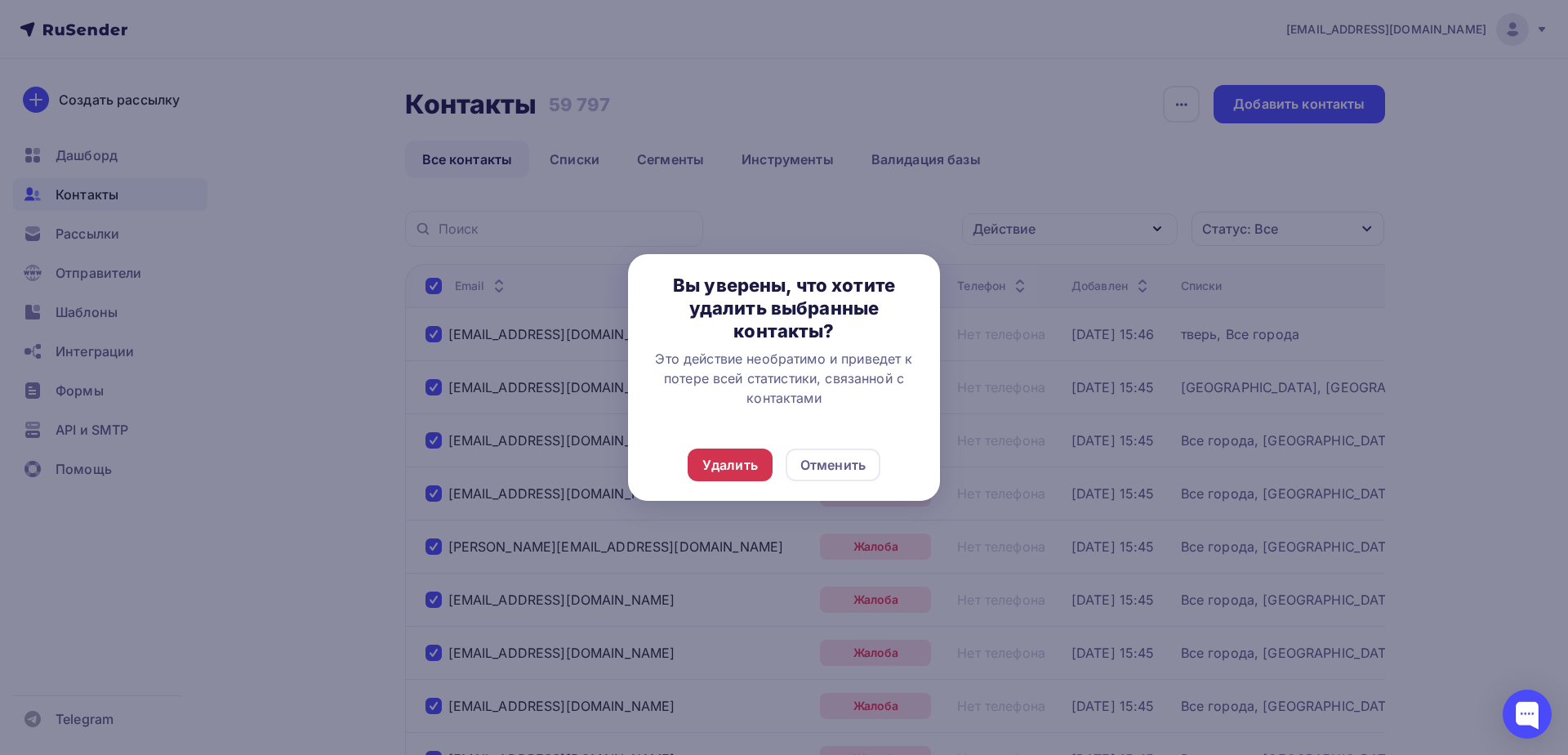
click at [748, 456] on div "Удалить" at bounding box center [729, 465] width 55 height 19
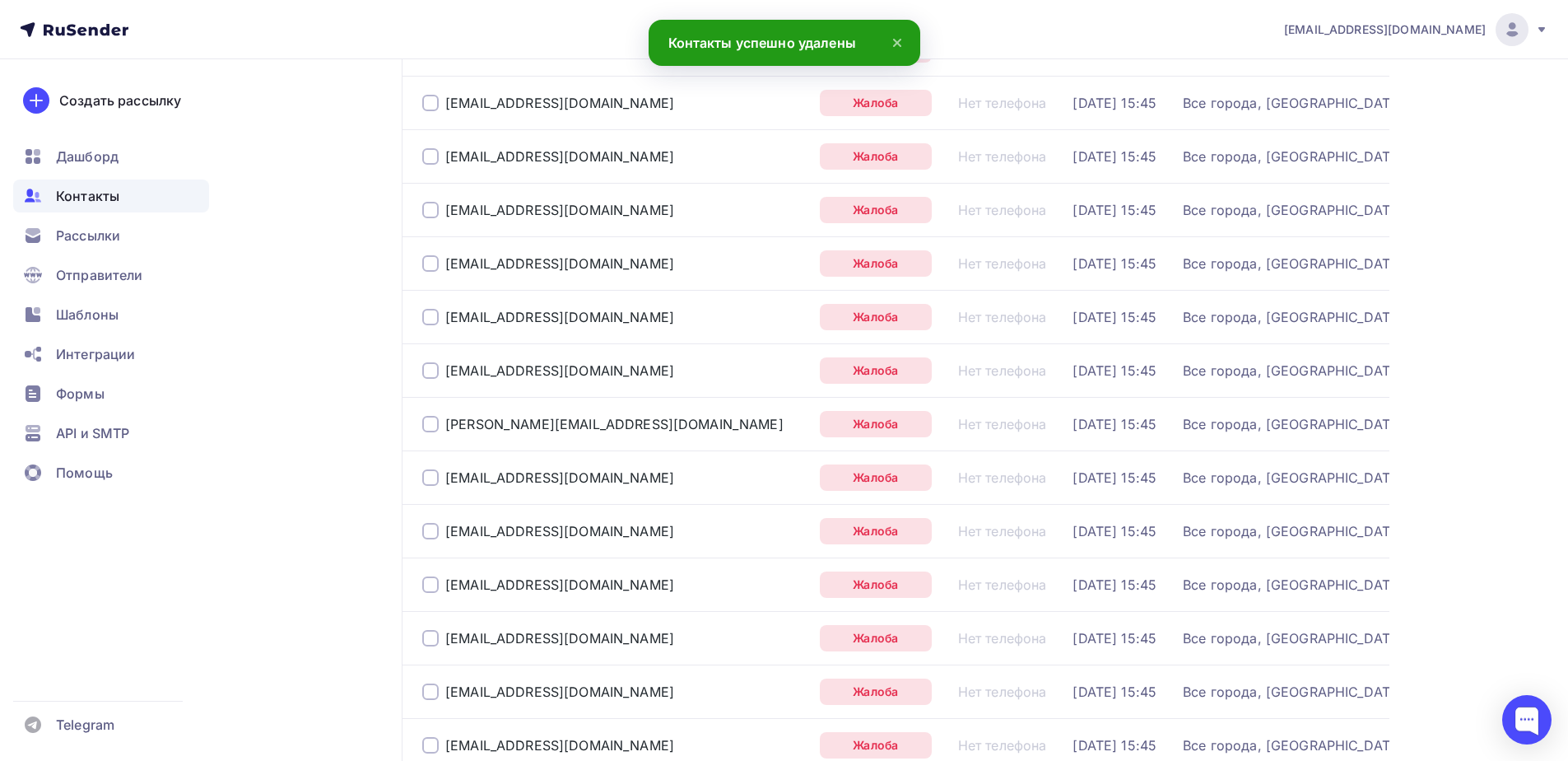
scroll to position [2406, 0]
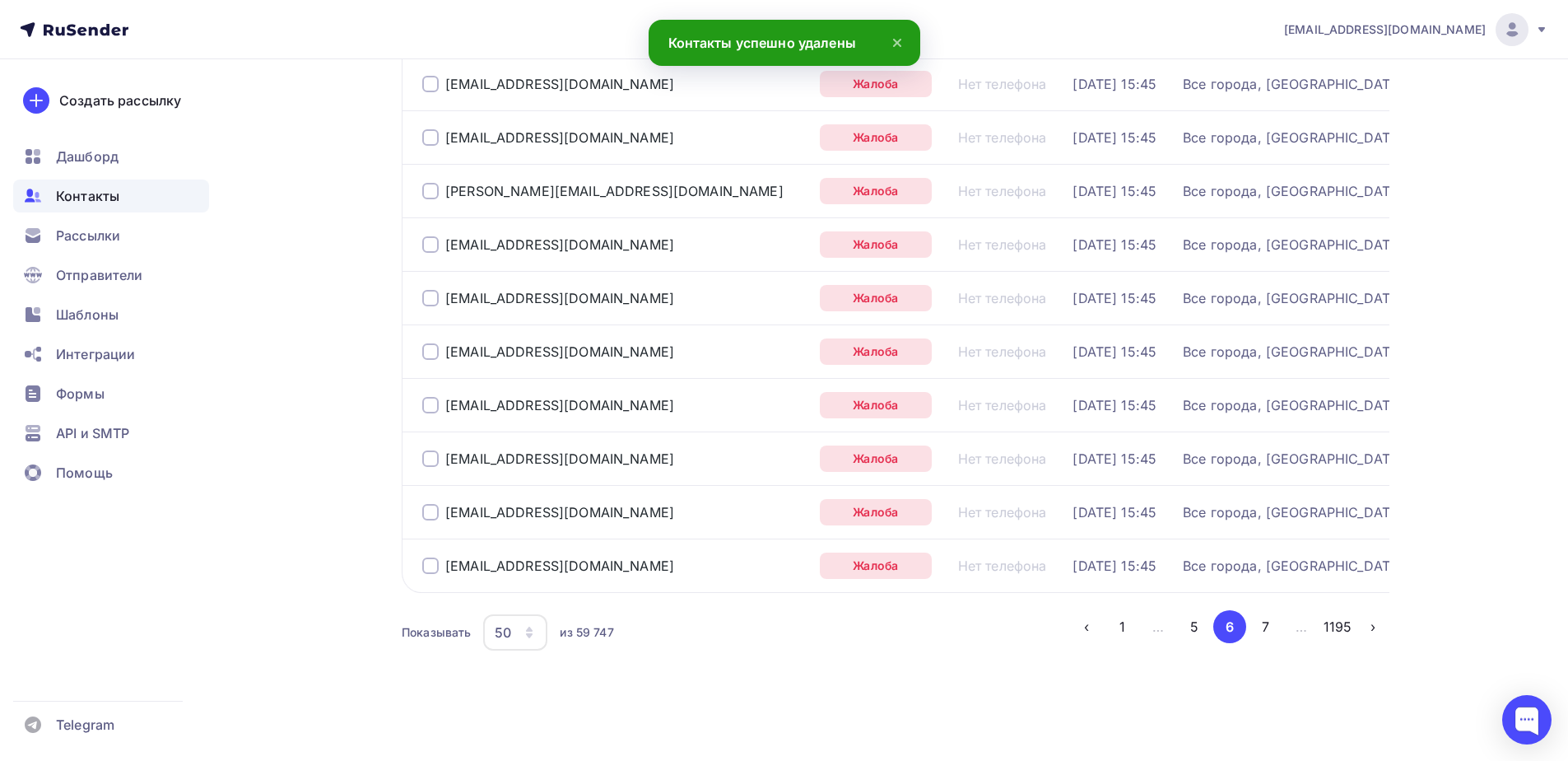
click at [527, 637] on icon "button" at bounding box center [529, 632] width 13 height 13
click at [526, 586] on div "100" at bounding box center [581, 593] width 158 height 19
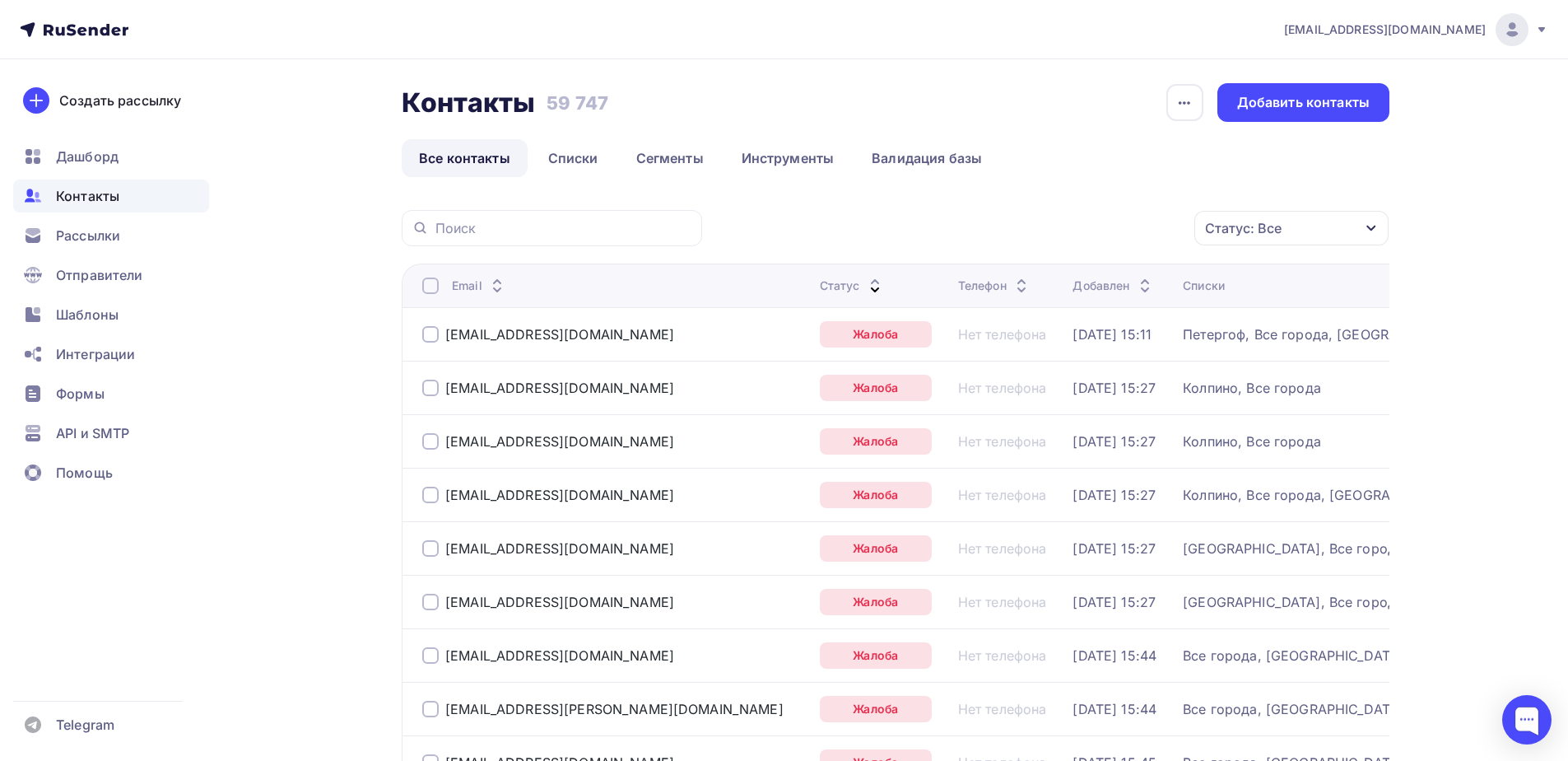
scroll to position [0, 0]
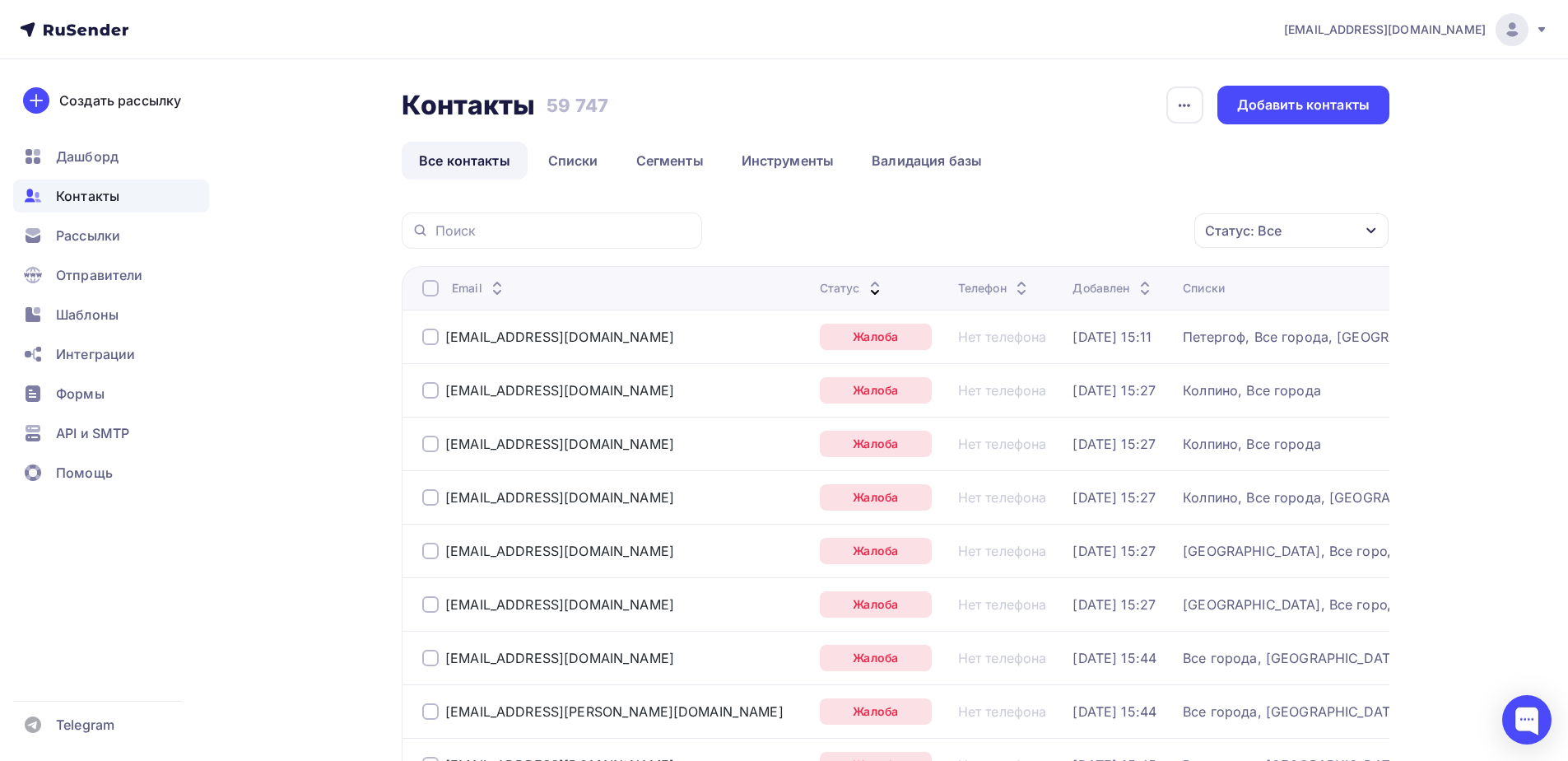
click at [431, 289] on div at bounding box center [430, 287] width 17 height 17
click at [431, 292] on div at bounding box center [430, 287] width 17 height 17
click at [1068, 220] on div "Действие" at bounding box center [1071, 231] width 217 height 32
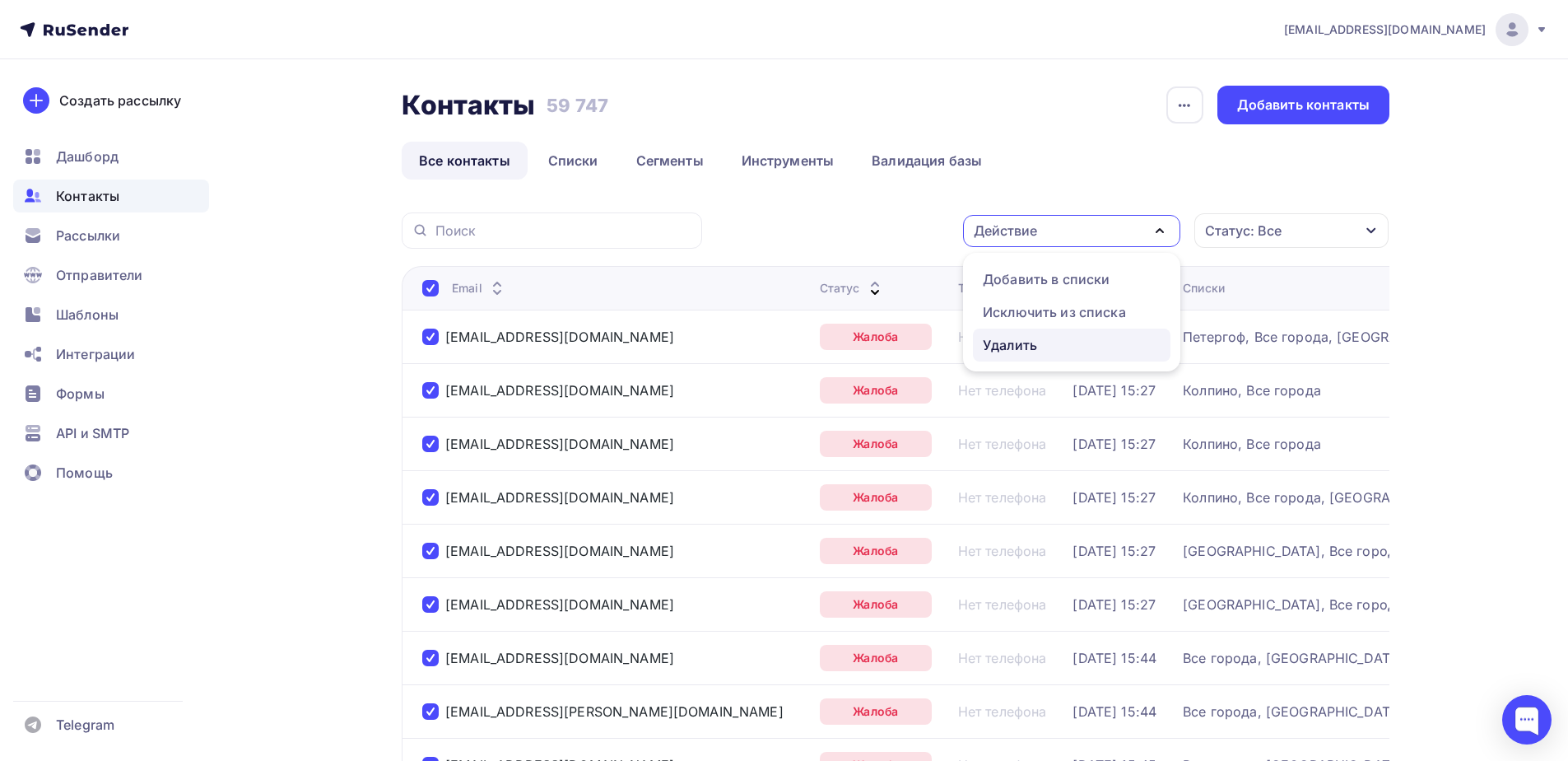
click at [1011, 337] on div "Удалить" at bounding box center [1010, 345] width 55 height 19
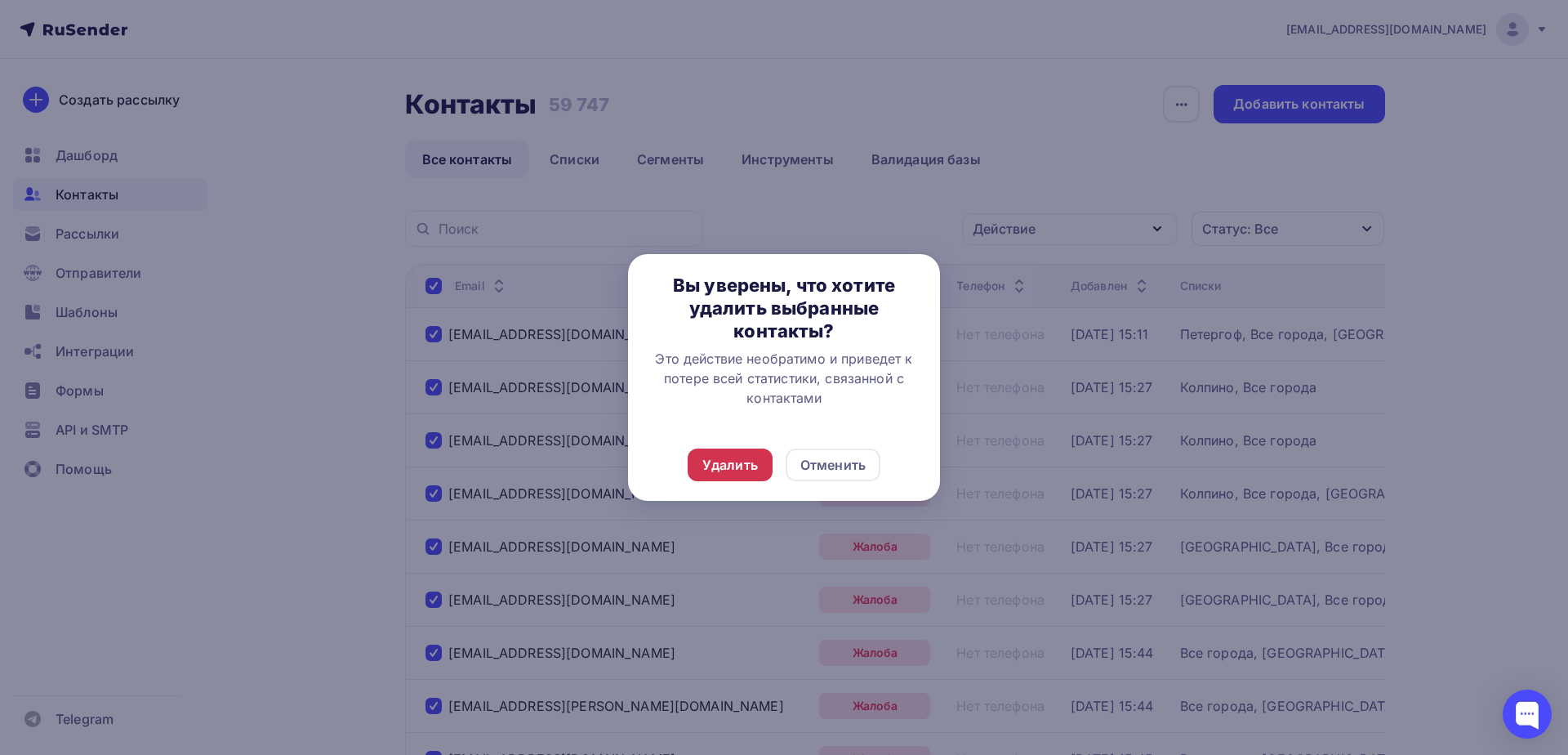
click at [734, 462] on div "Удалить" at bounding box center [729, 465] width 55 height 19
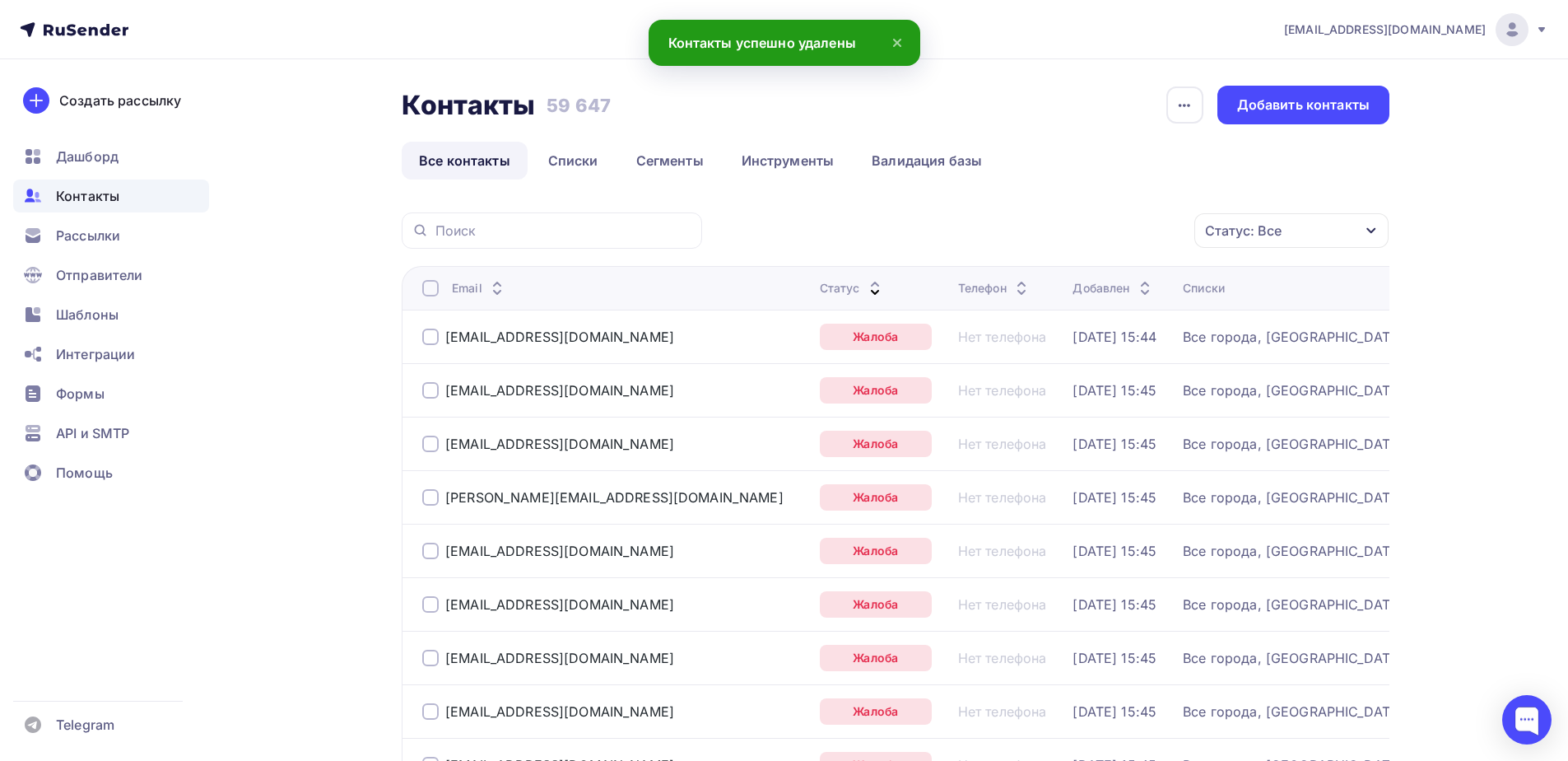
click at [430, 285] on div at bounding box center [430, 287] width 17 height 17
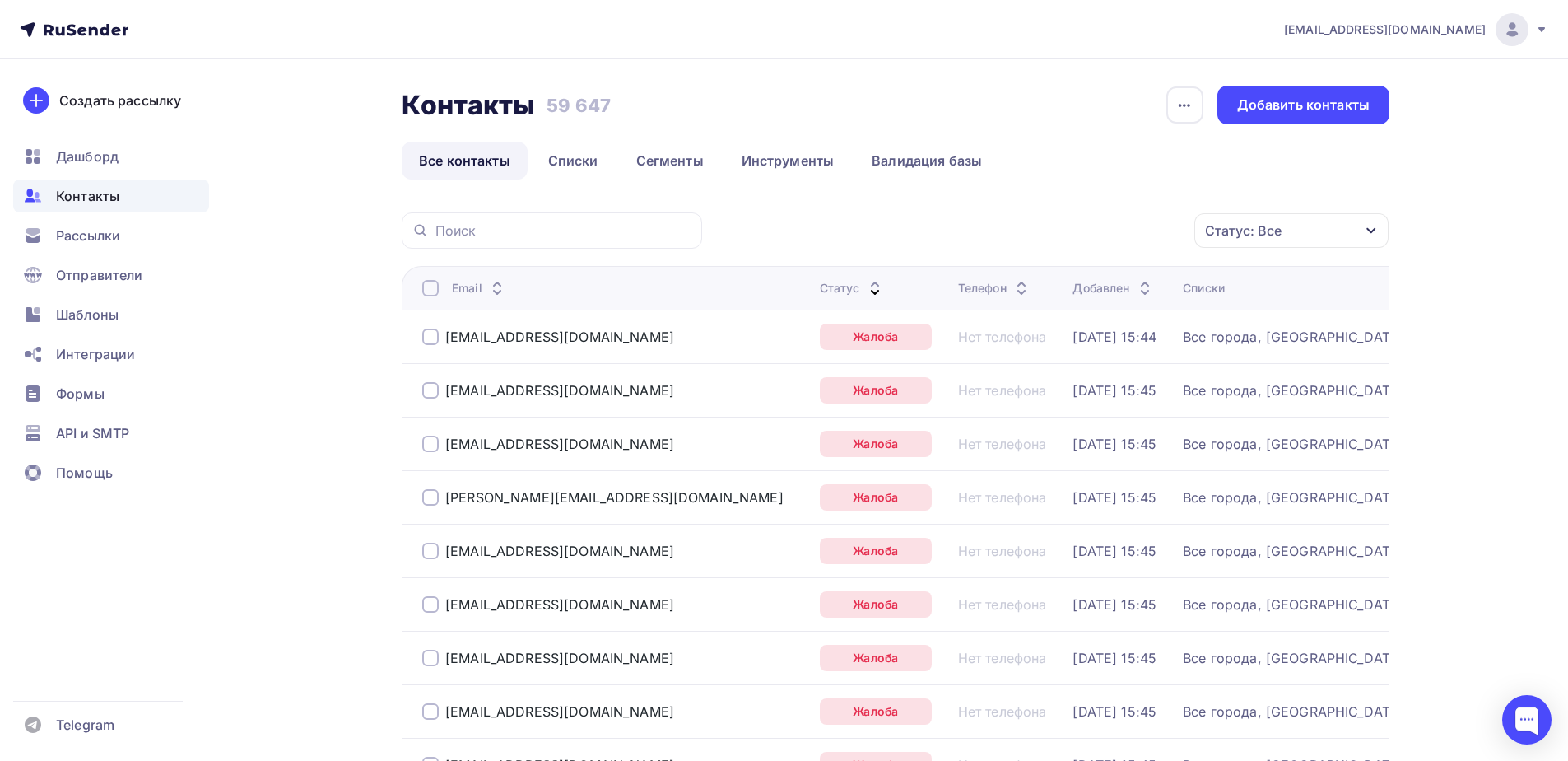
click at [434, 289] on div at bounding box center [430, 287] width 17 height 17
click at [1048, 225] on div "Действие" at bounding box center [1071, 231] width 217 height 32
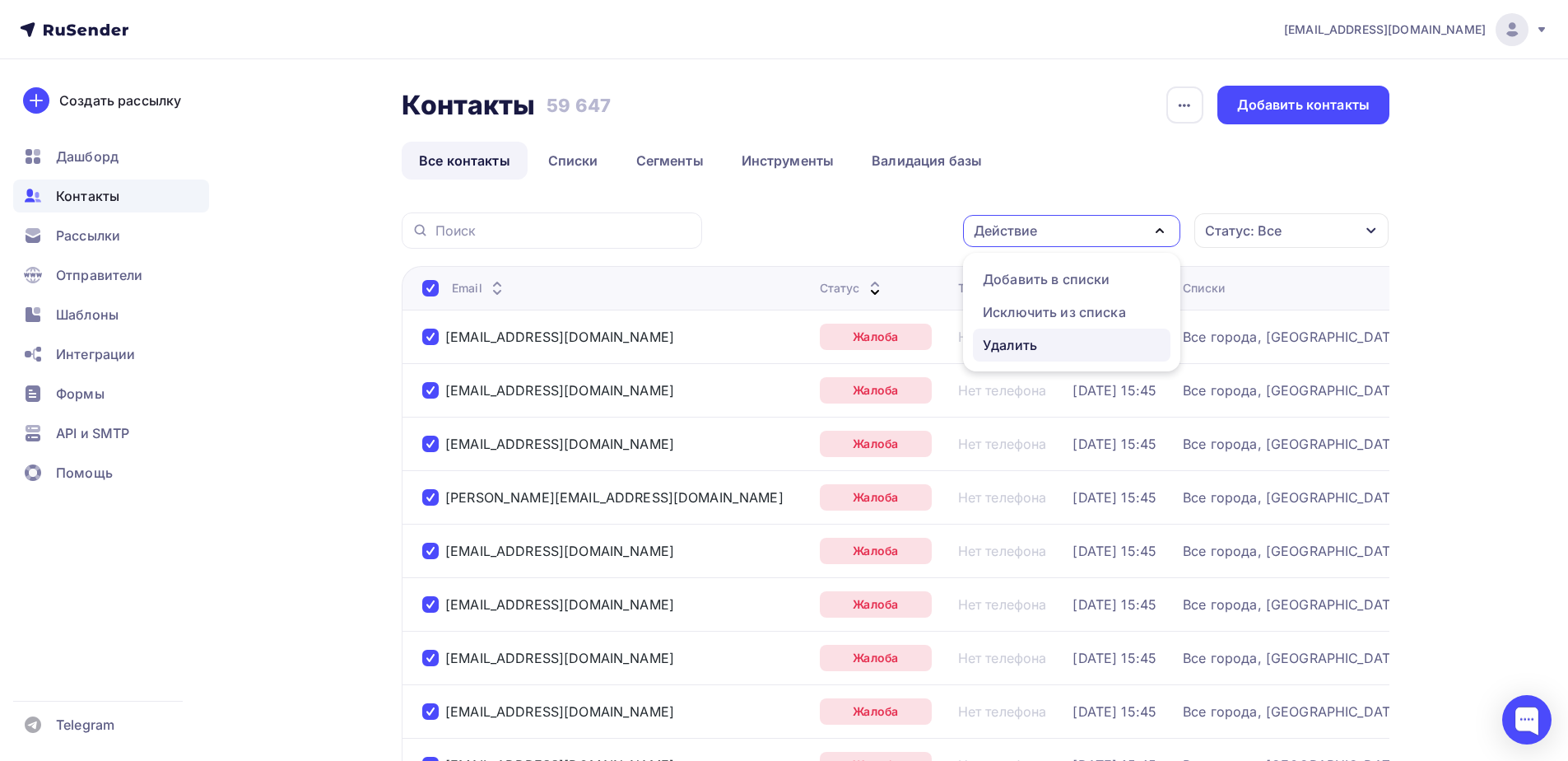
click at [996, 346] on div "Удалить" at bounding box center [1010, 345] width 55 height 19
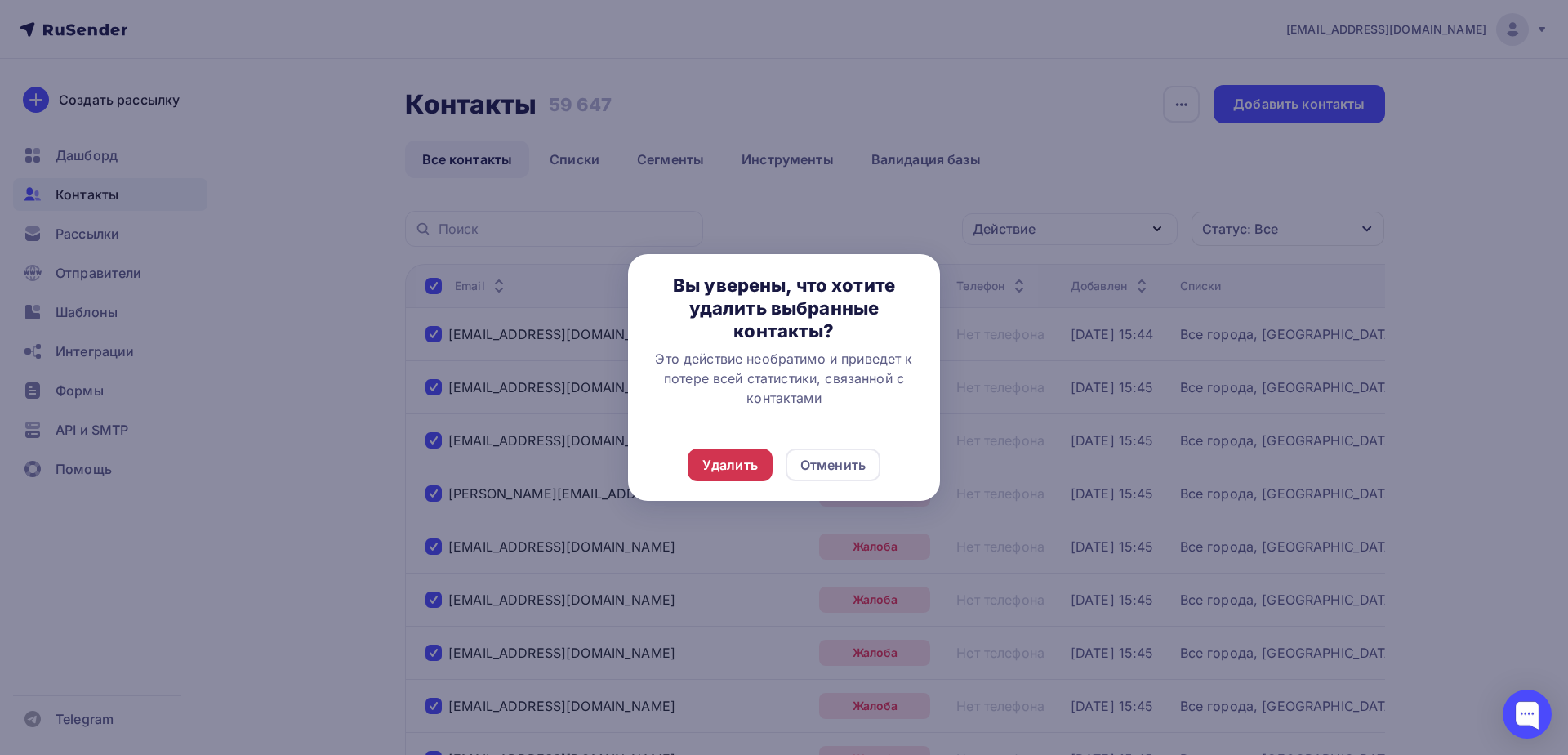
click at [708, 465] on div "Удалить" at bounding box center [729, 465] width 55 height 19
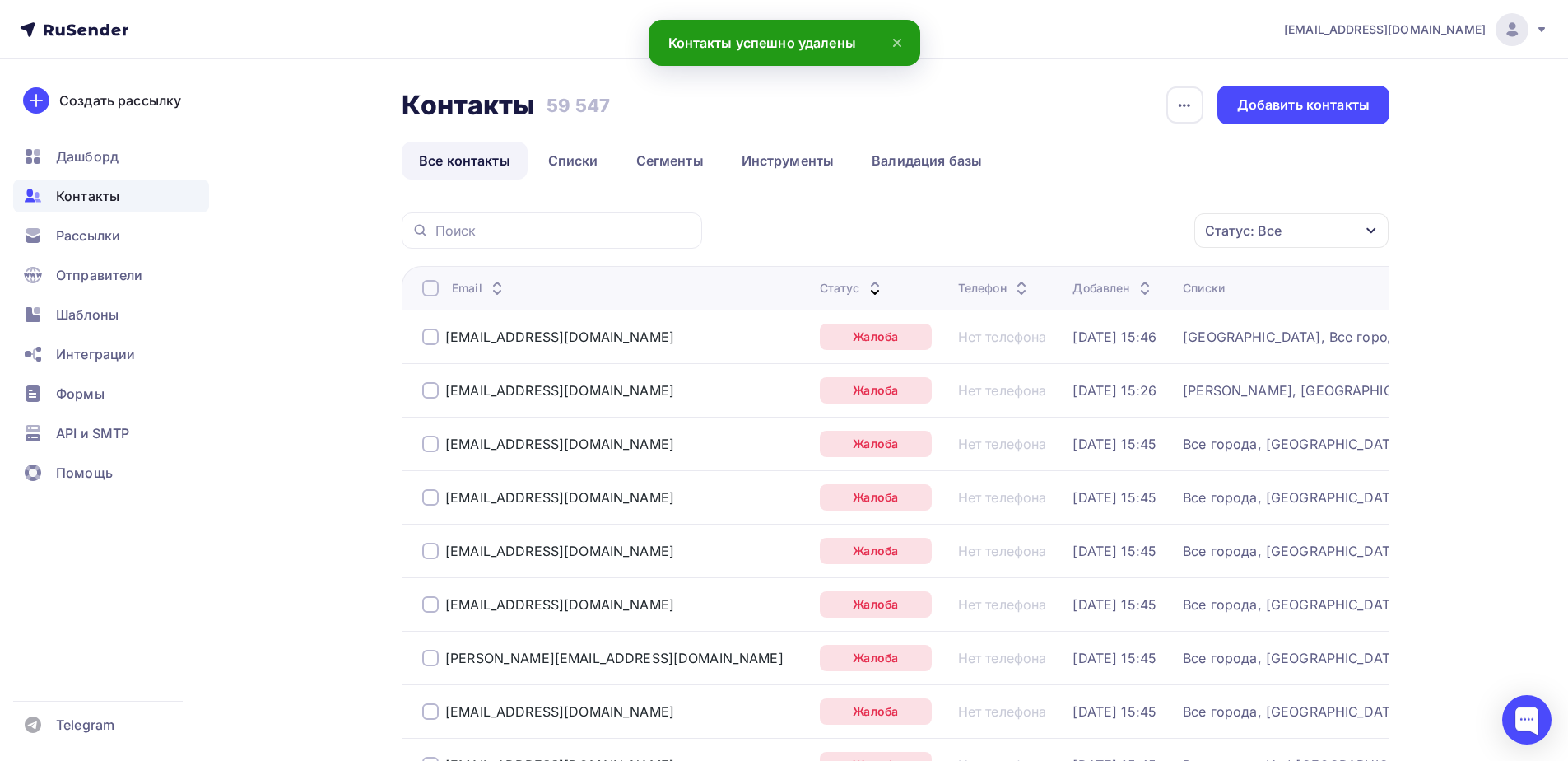
click at [431, 290] on div at bounding box center [430, 287] width 17 height 17
click at [427, 287] on div at bounding box center [430, 287] width 17 height 17
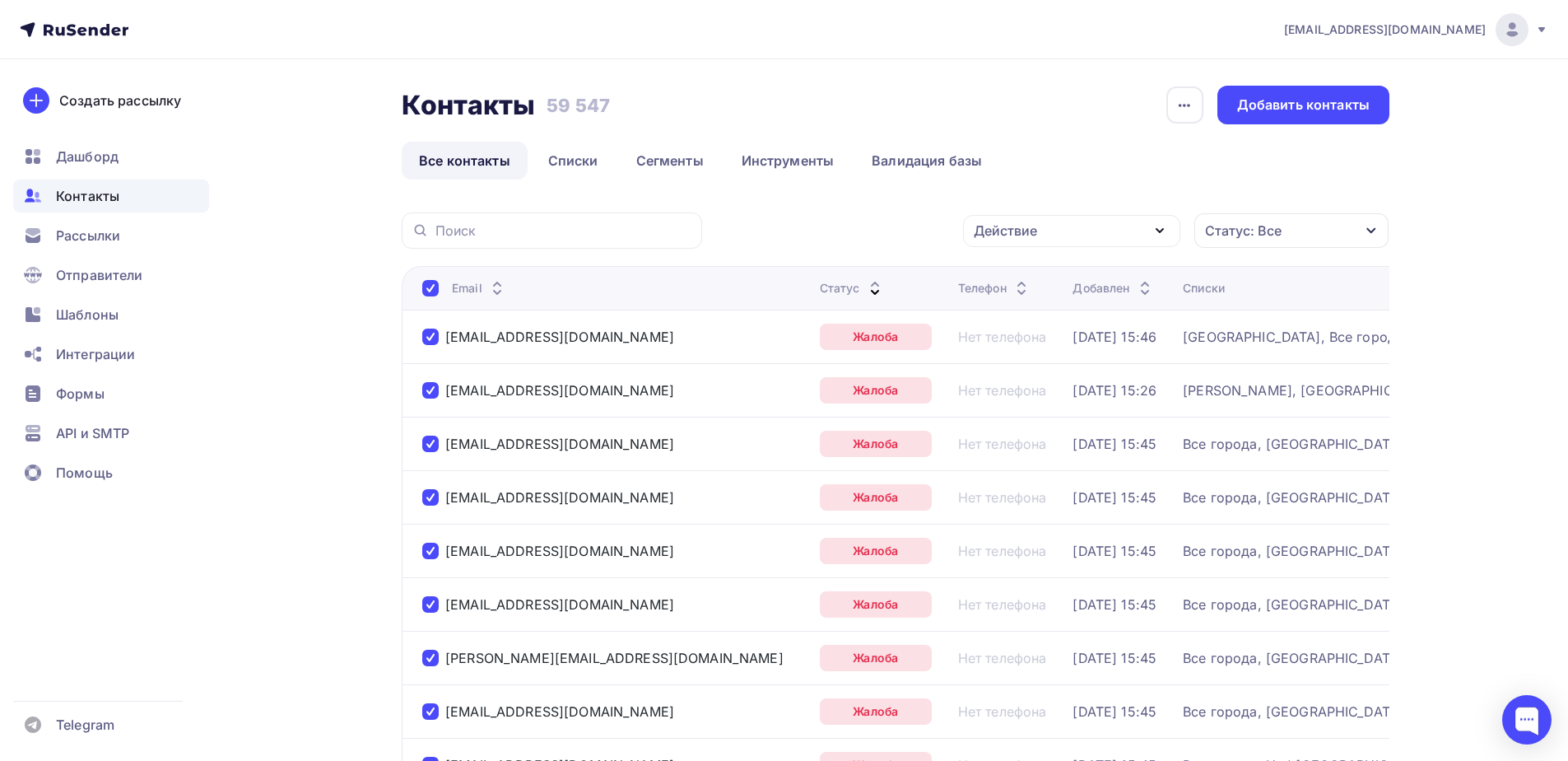
click at [1042, 235] on div "Действие" at bounding box center [1071, 231] width 217 height 32
click at [1019, 345] on div "Удалить" at bounding box center [1010, 345] width 55 height 19
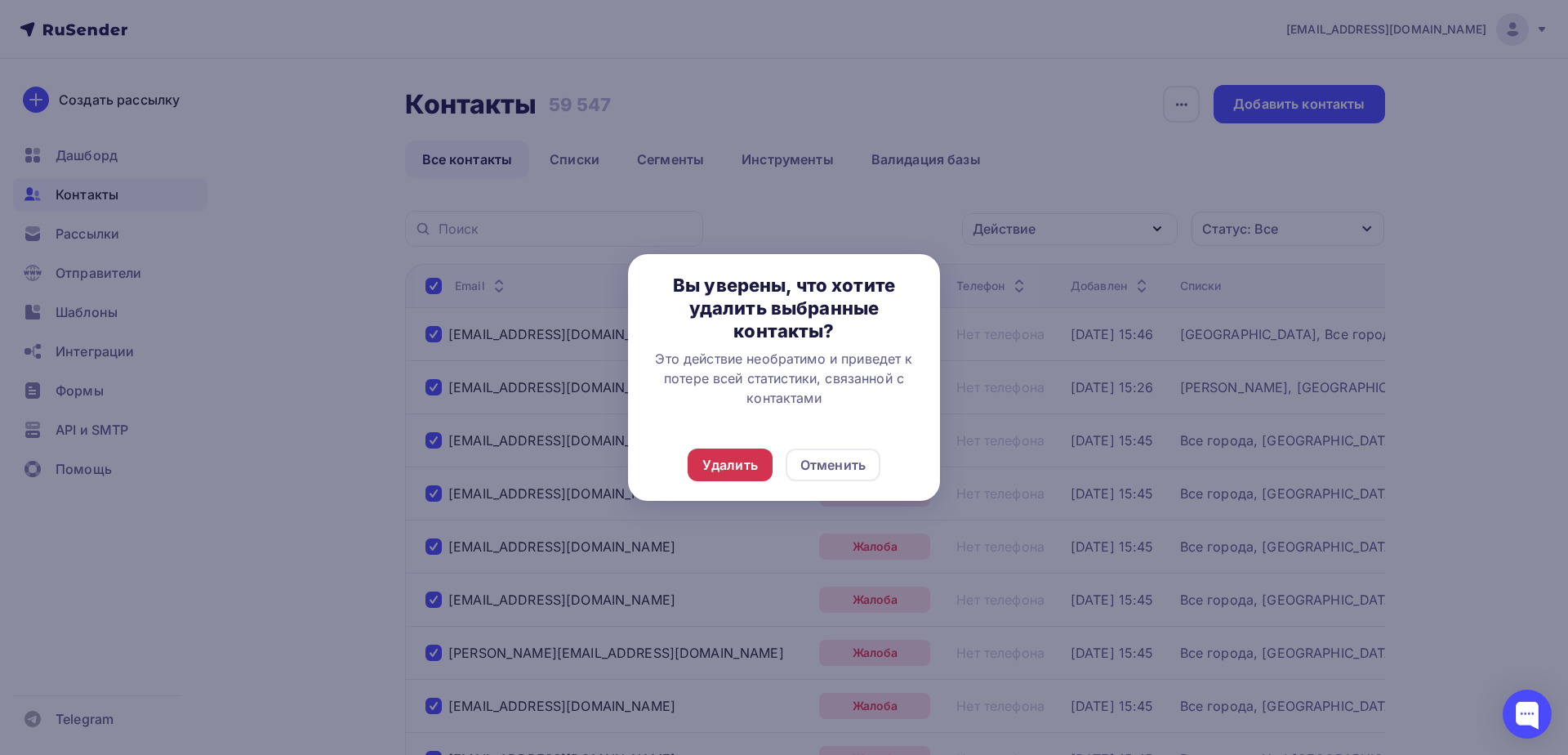
click at [717, 455] on div "Удалить Отменить" at bounding box center [784, 465] width 312 height 72
click at [717, 458] on div "Удалить" at bounding box center [729, 465] width 55 height 19
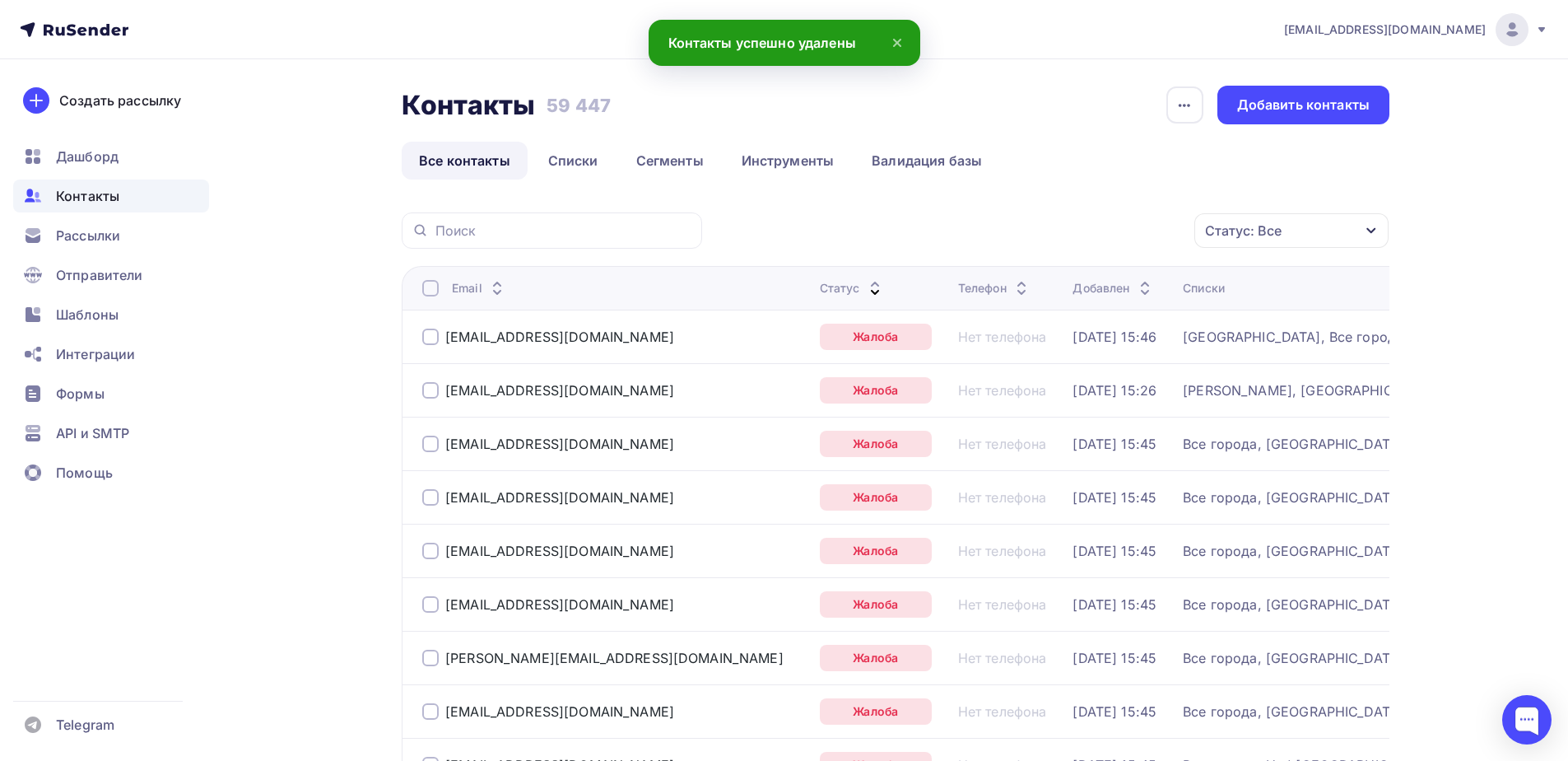
click at [427, 292] on div at bounding box center [430, 287] width 17 height 17
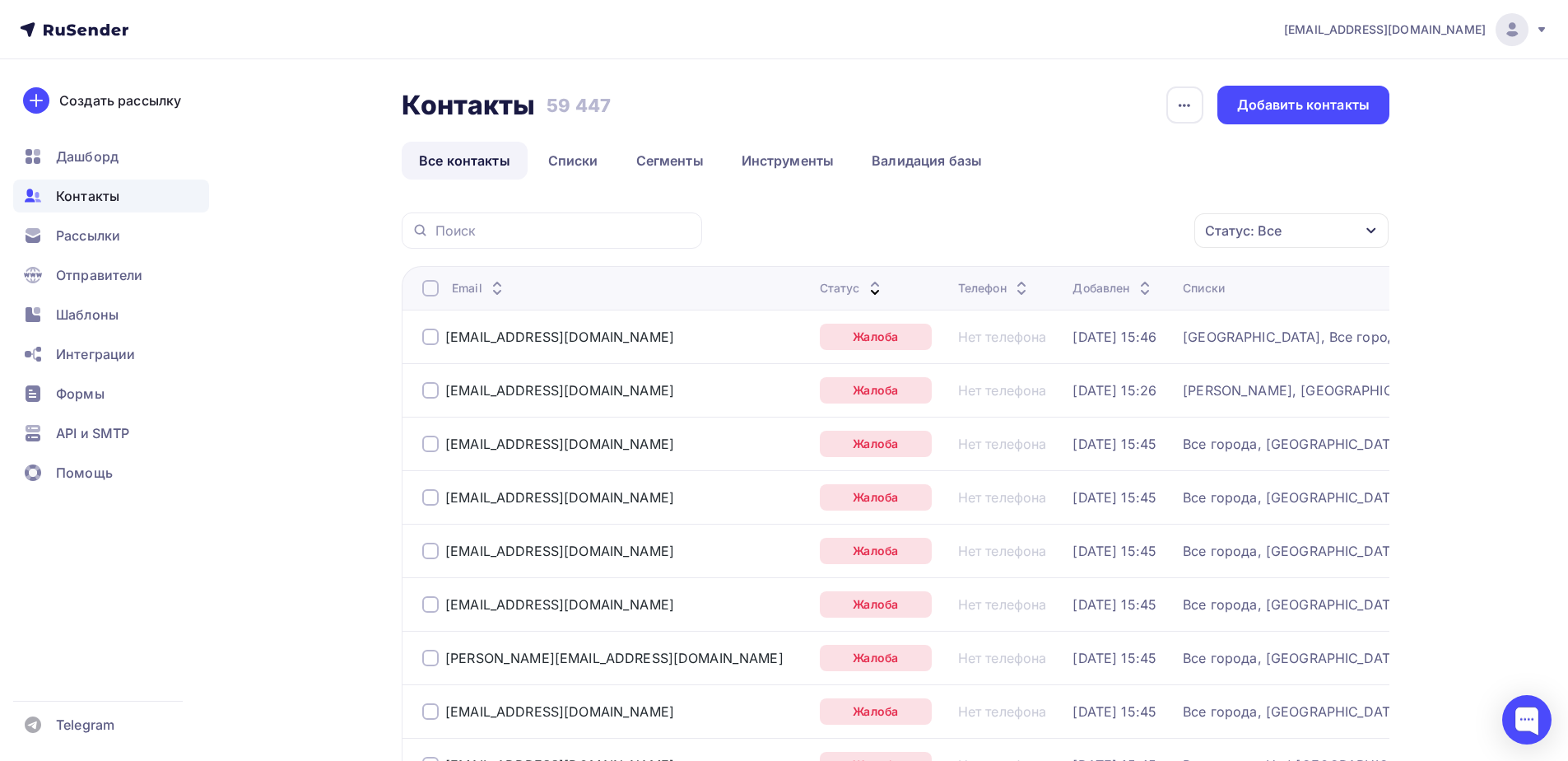
click at [427, 284] on div at bounding box center [430, 287] width 17 height 17
click at [1056, 234] on div "Действие" at bounding box center [1071, 231] width 217 height 32
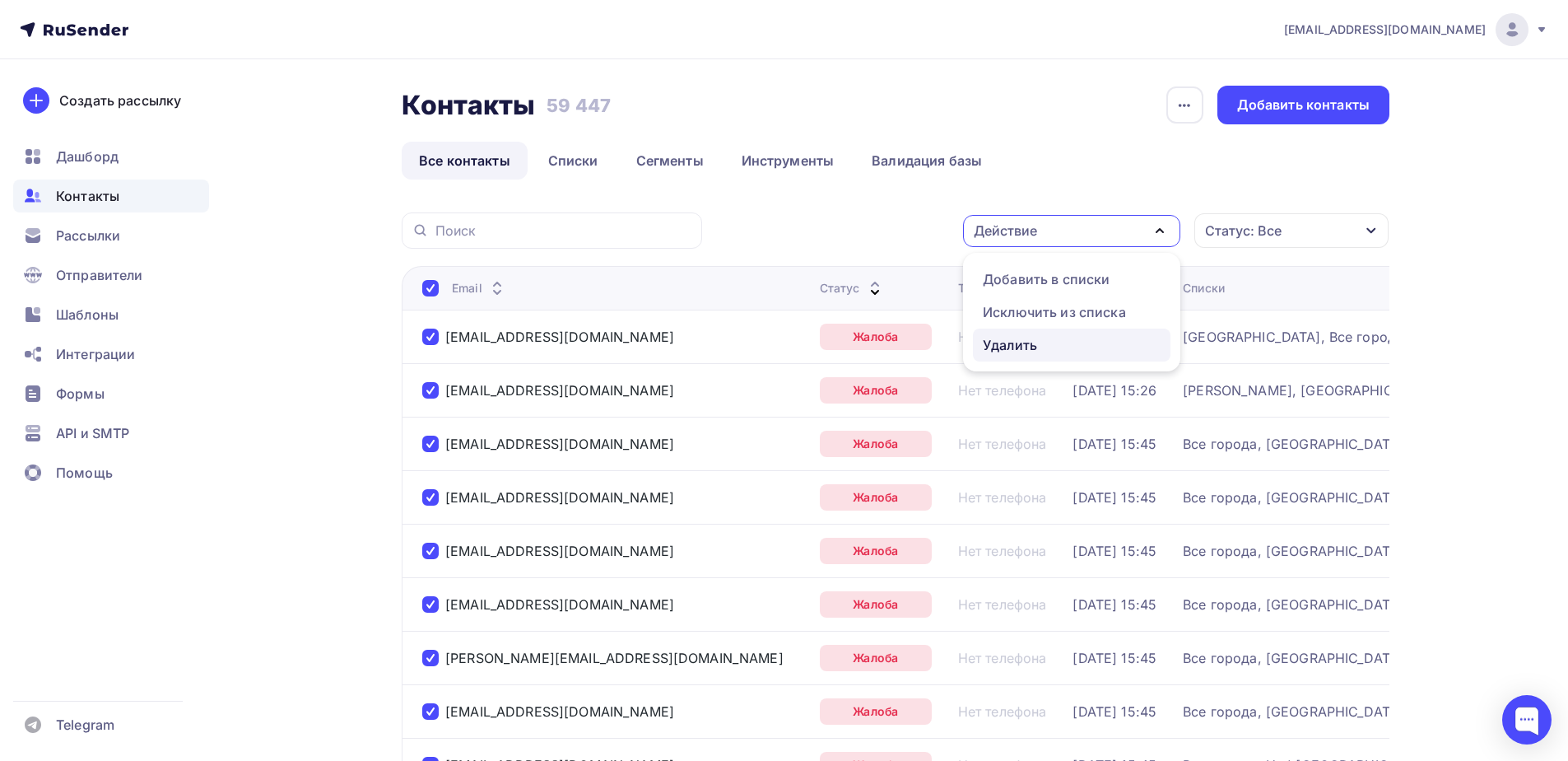
click at [1010, 340] on div "Удалить" at bounding box center [1010, 345] width 55 height 19
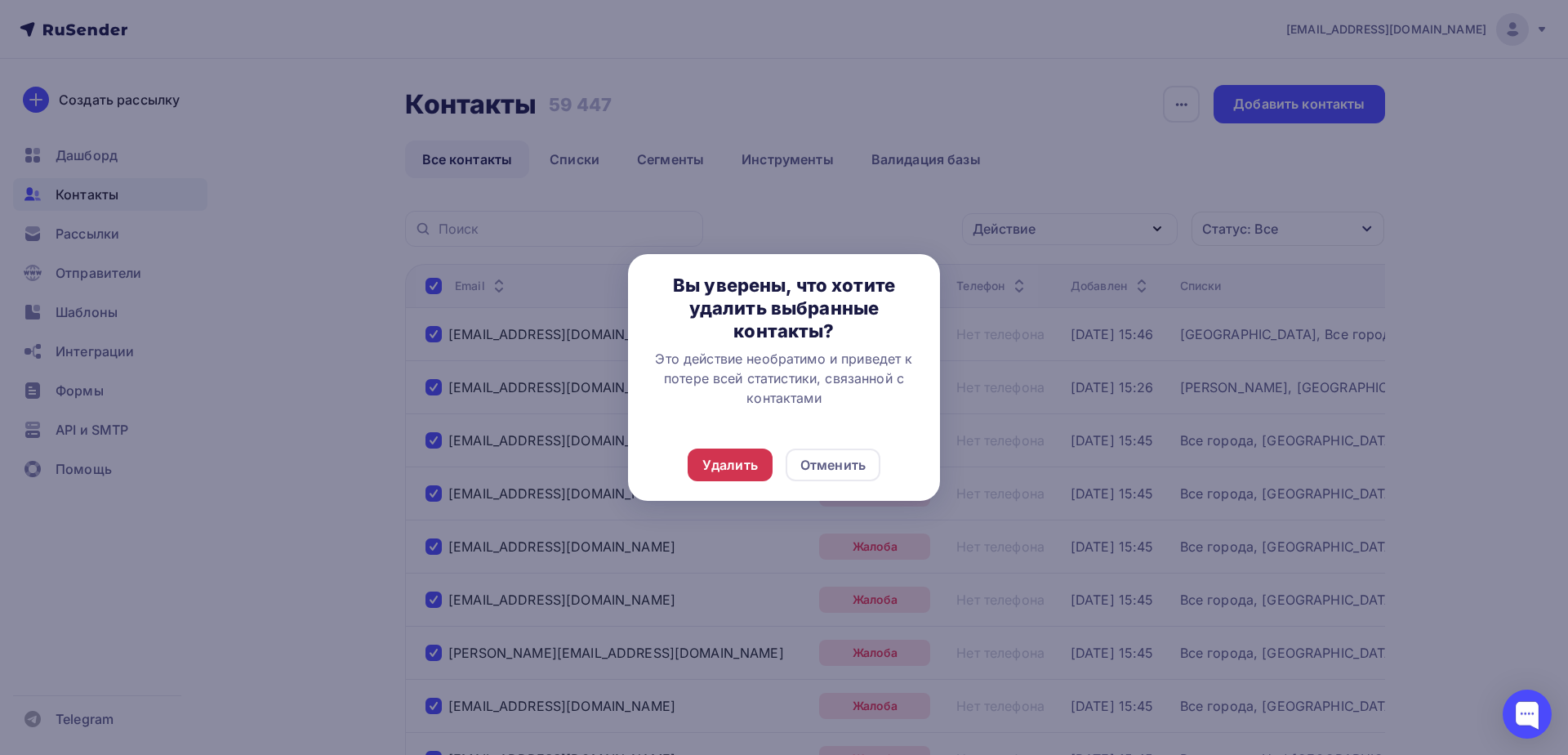
click at [719, 469] on div "Удалить" at bounding box center [729, 465] width 55 height 19
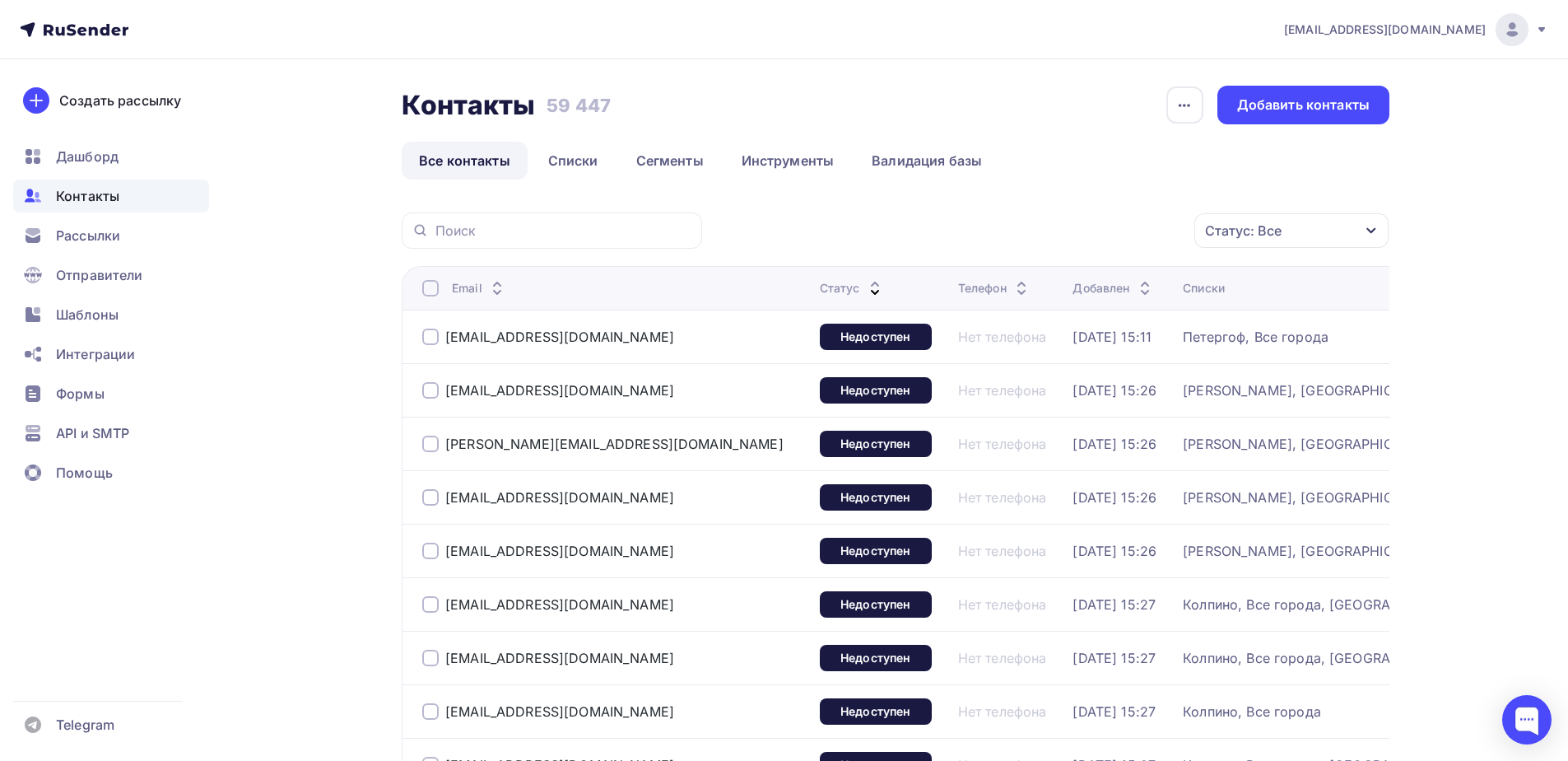
click at [420, 292] on th "Email" at bounding box center [607, 287] width 412 height 43
click at [427, 291] on div at bounding box center [430, 287] width 17 height 17
click at [487, 164] on link "Все контакты" at bounding box center [464, 160] width 126 height 38
click at [427, 282] on div at bounding box center [430, 287] width 17 height 17
click at [1041, 228] on div "Действие" at bounding box center [1071, 231] width 217 height 32
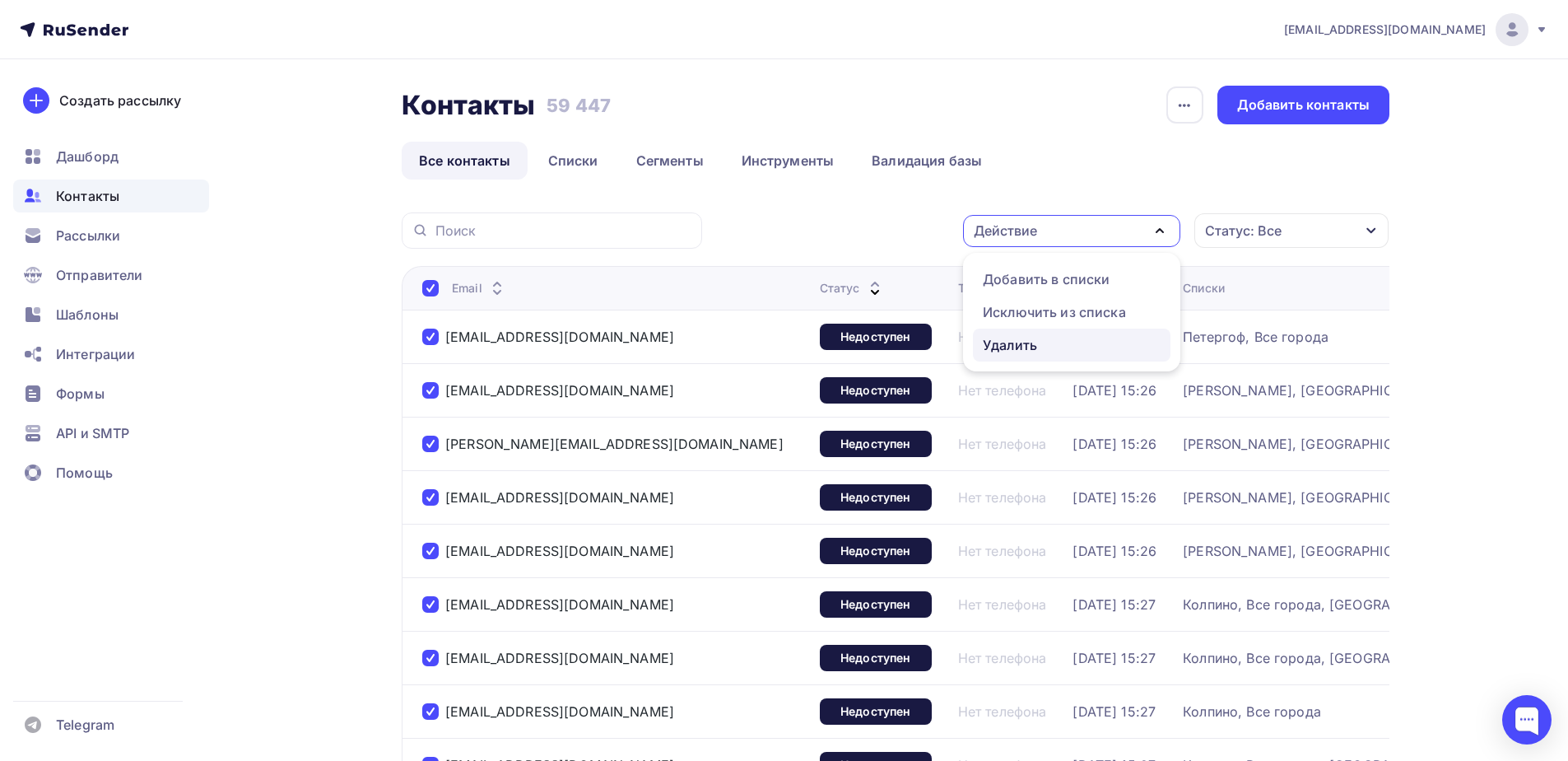
click at [994, 351] on div "Удалить" at bounding box center [1010, 345] width 55 height 19
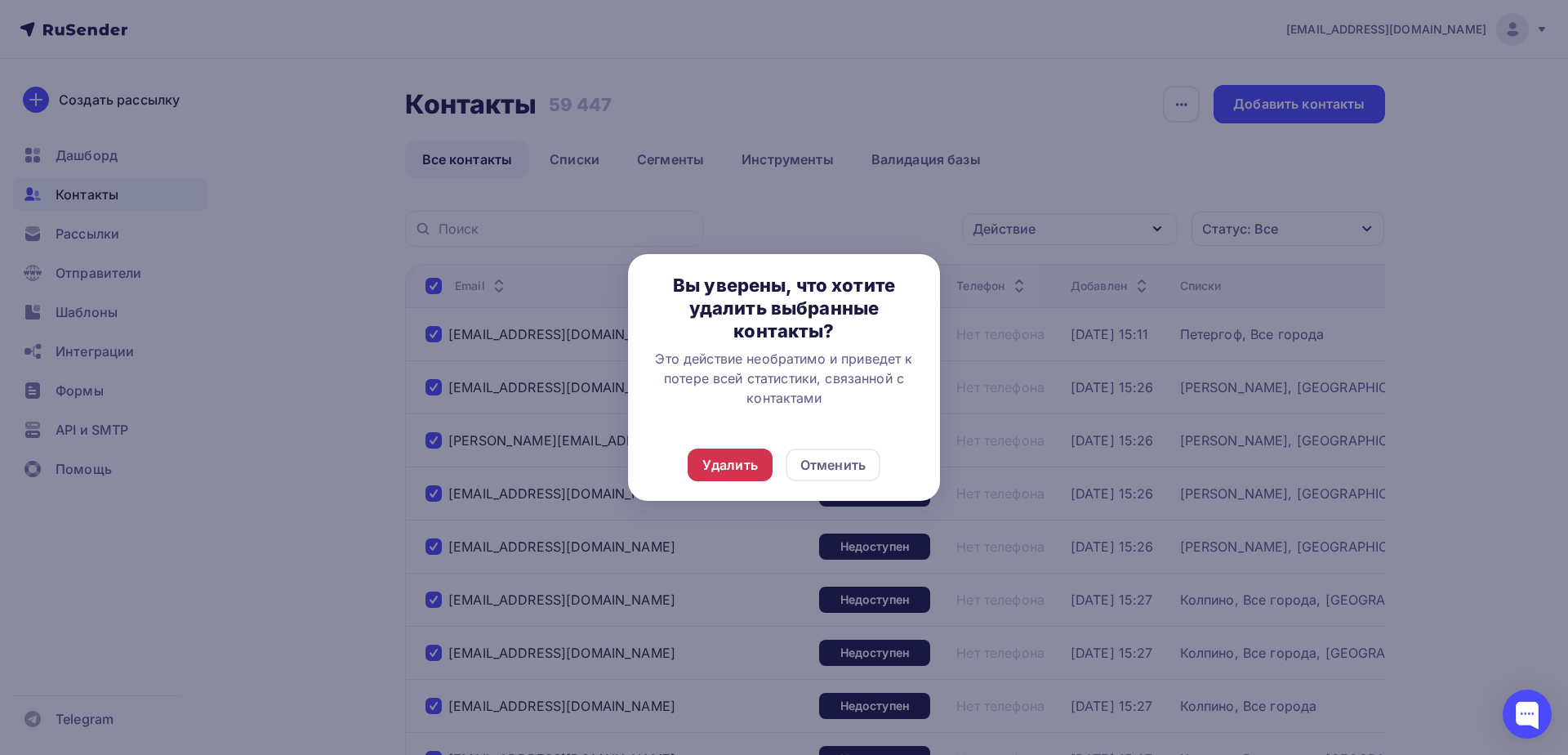
click at [750, 465] on div "Удалить" at bounding box center [729, 465] width 55 height 19
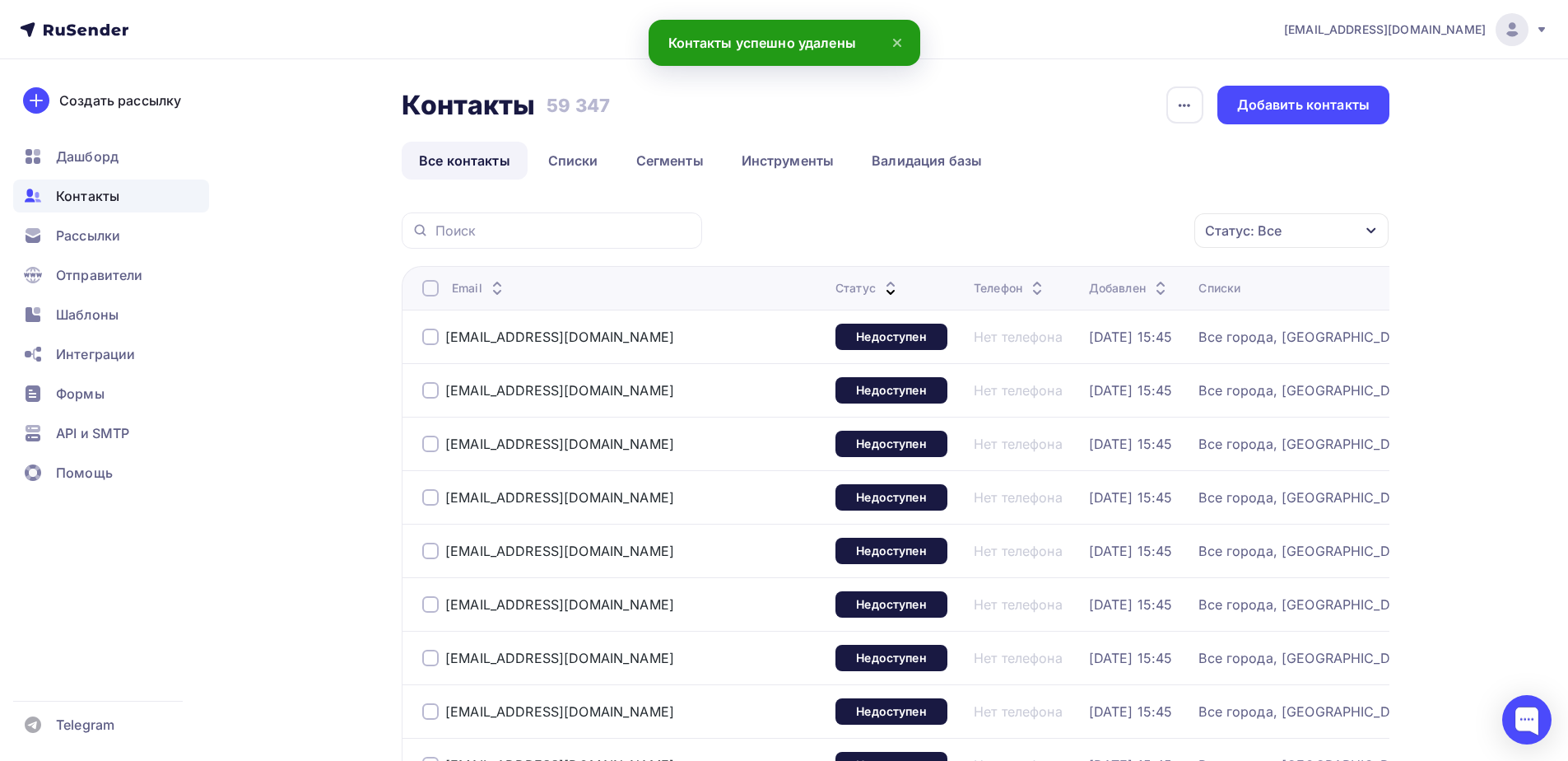
drag, startPoint x: 426, startPoint y: 284, endPoint x: 464, endPoint y: 286, distance: 38.1
click at [426, 285] on div at bounding box center [430, 287] width 17 height 17
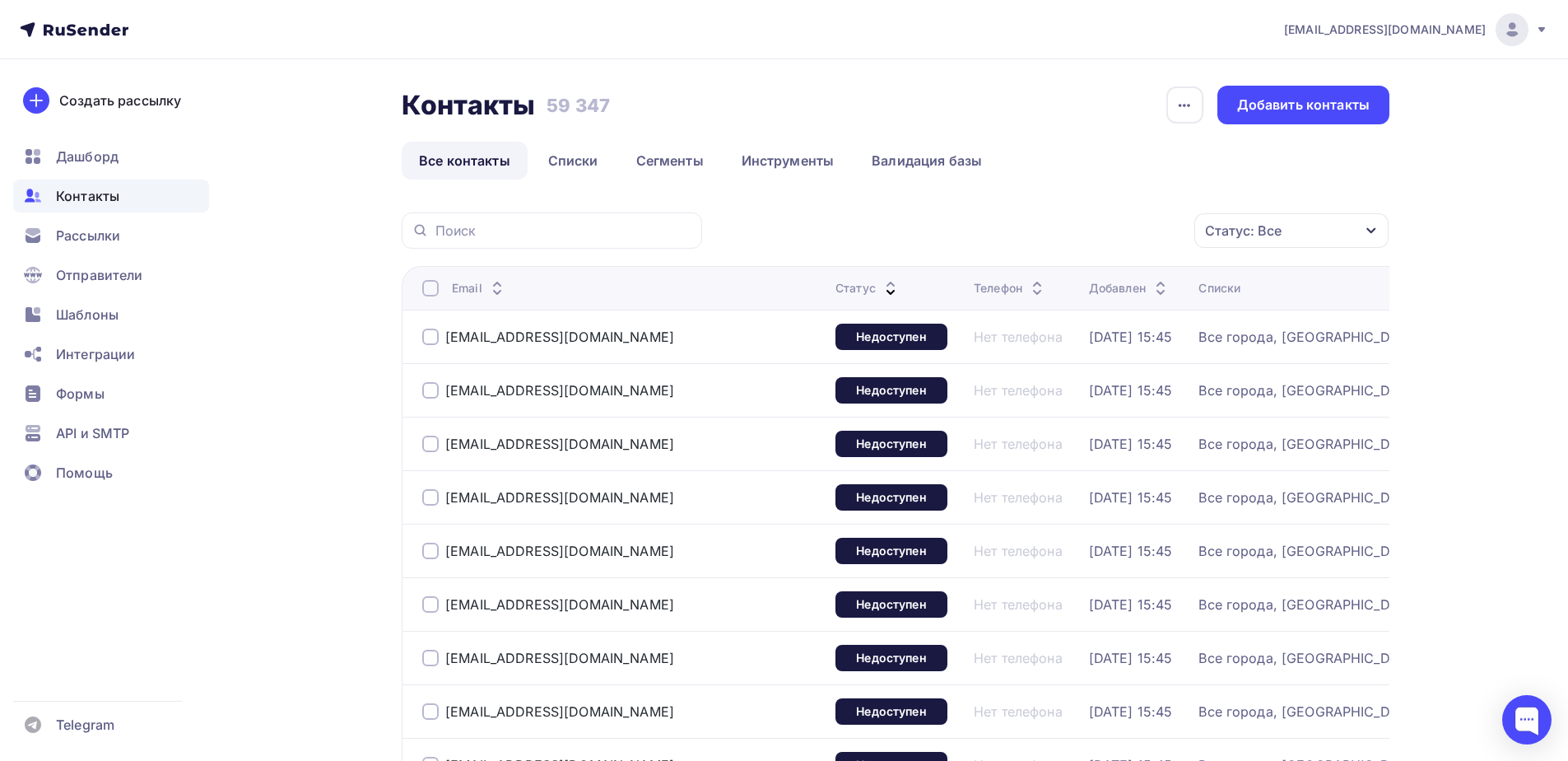
click at [435, 290] on div at bounding box center [430, 287] width 17 height 17
click at [1052, 226] on div "Действие" at bounding box center [1071, 231] width 217 height 32
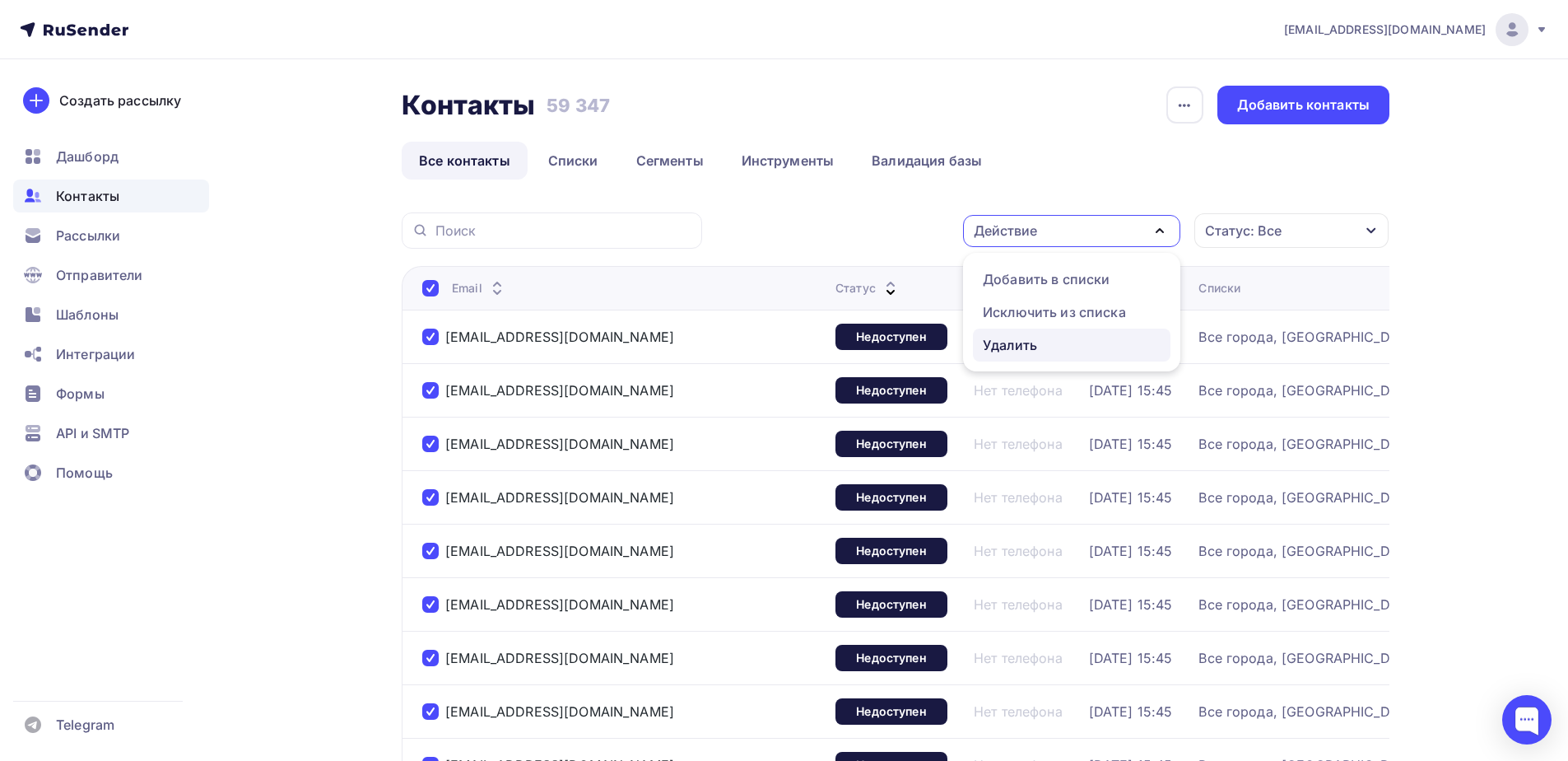
click at [1032, 346] on div "Удалить" at bounding box center [1010, 345] width 55 height 19
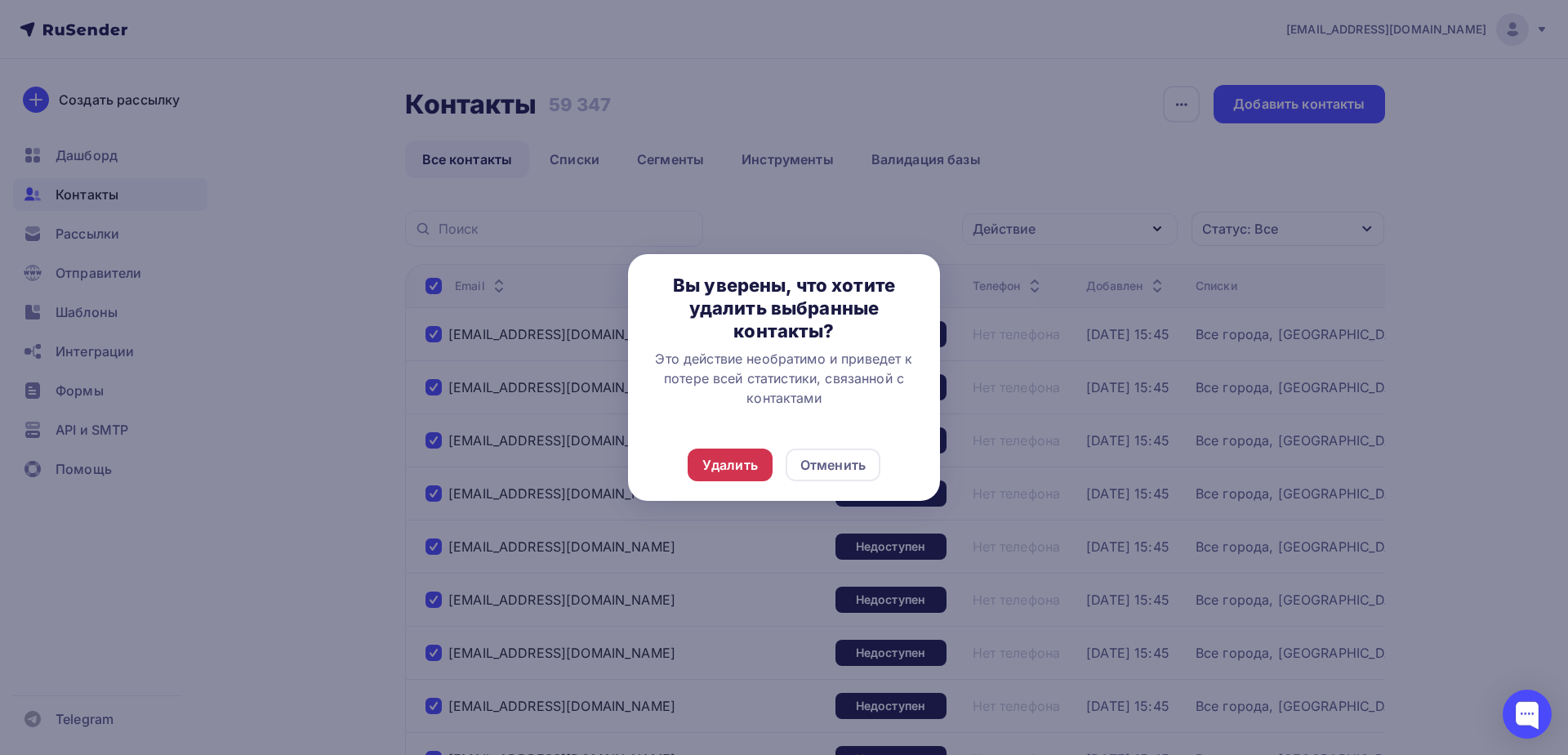
click at [749, 458] on div "Удалить" at bounding box center [729, 465] width 55 height 19
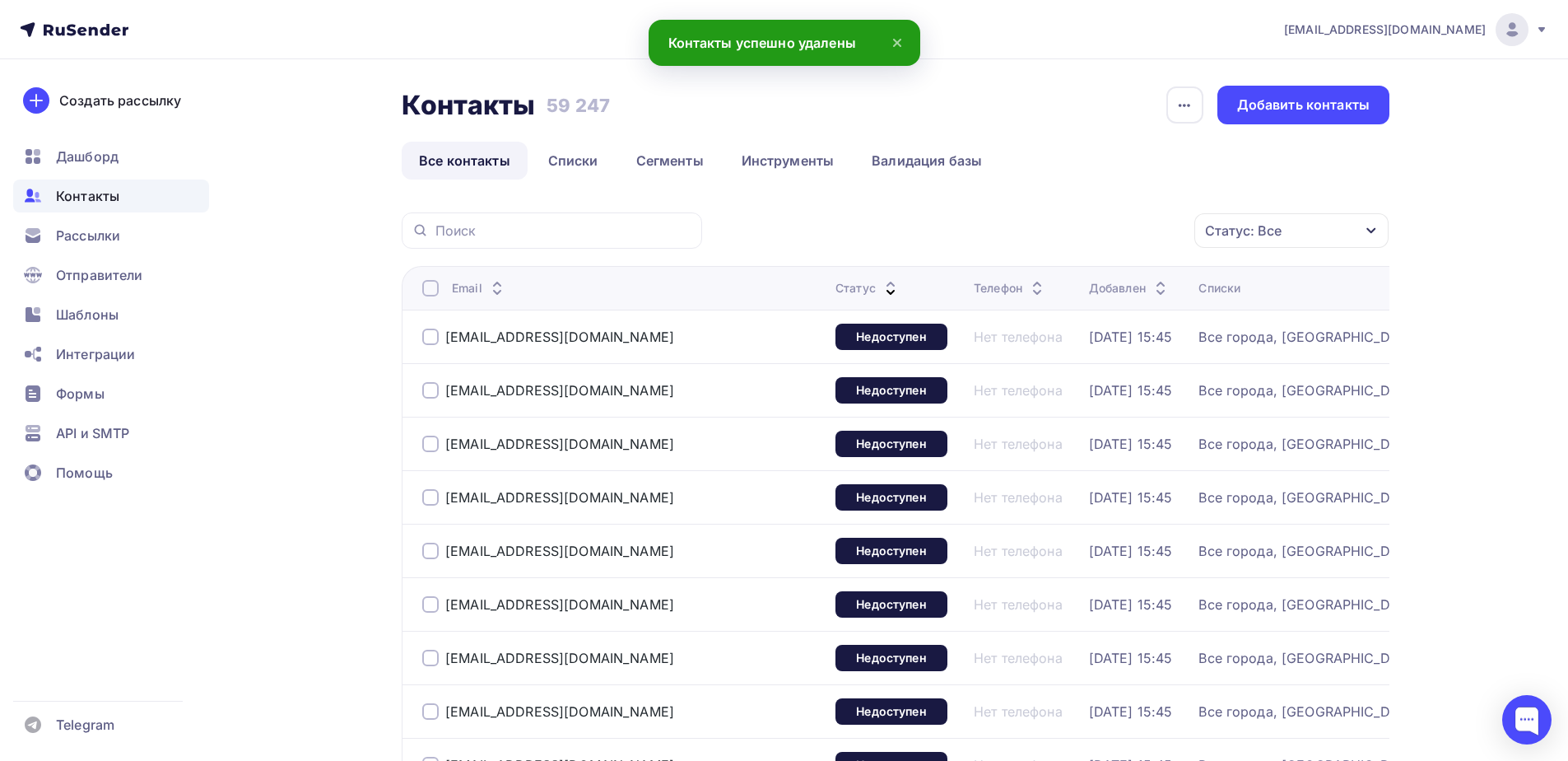
click at [426, 289] on div at bounding box center [430, 287] width 17 height 17
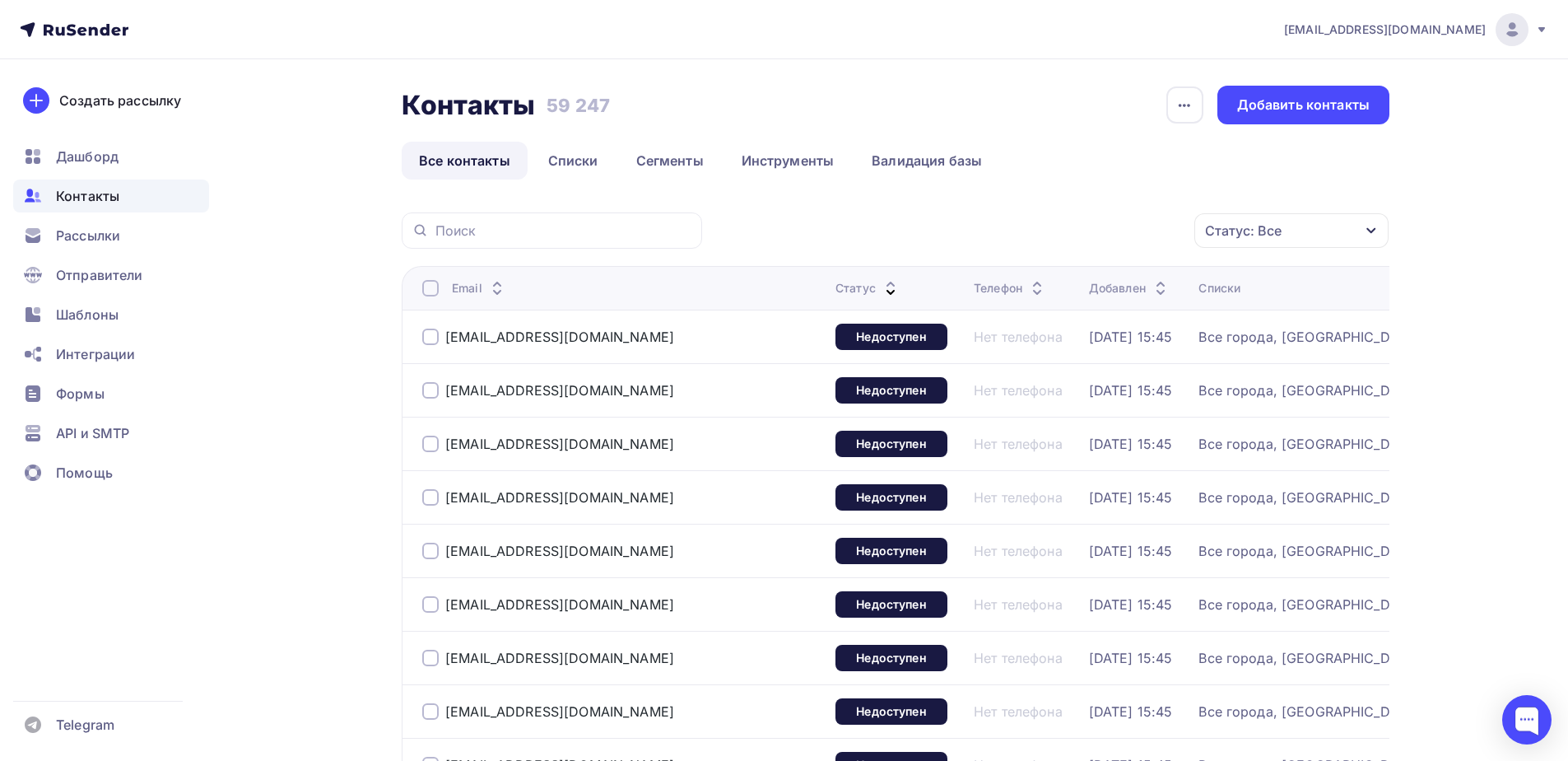
click at [430, 293] on div at bounding box center [430, 287] width 17 height 17
click at [1081, 223] on div "Действие" at bounding box center [1071, 231] width 217 height 32
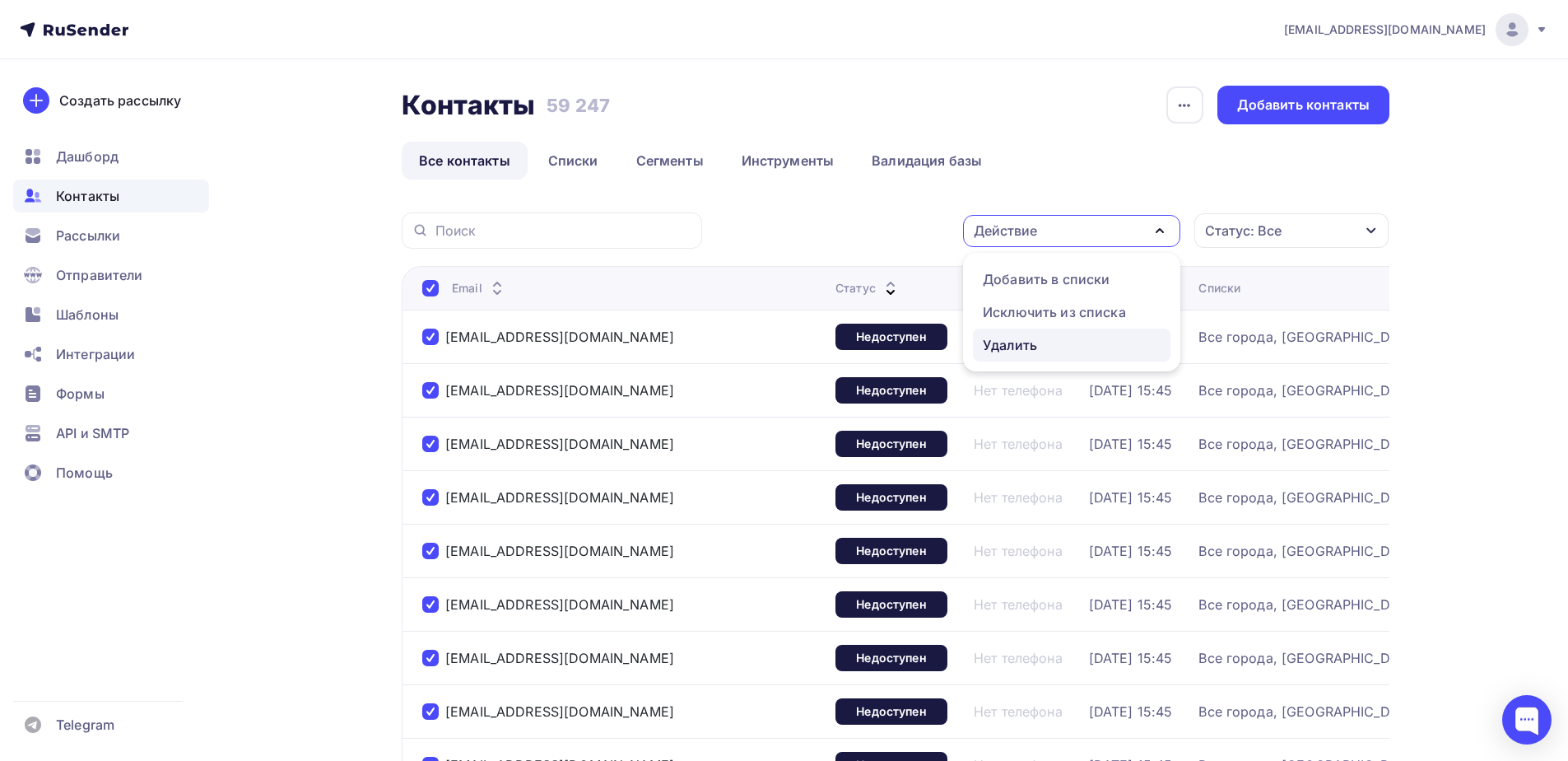
click at [992, 349] on div "Удалить" at bounding box center [1010, 345] width 55 height 19
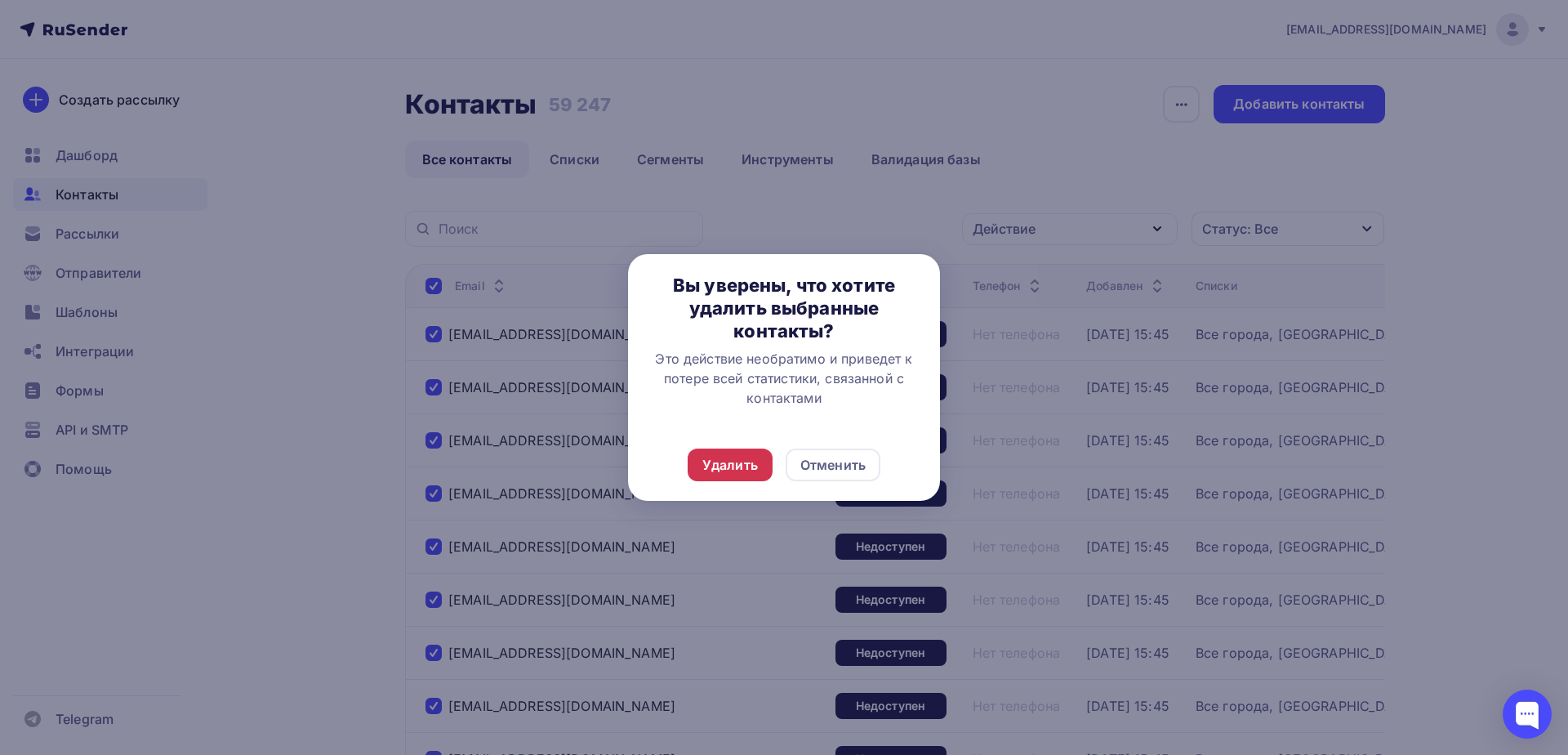
click at [707, 466] on div "Удалить" at bounding box center [729, 465] width 55 height 19
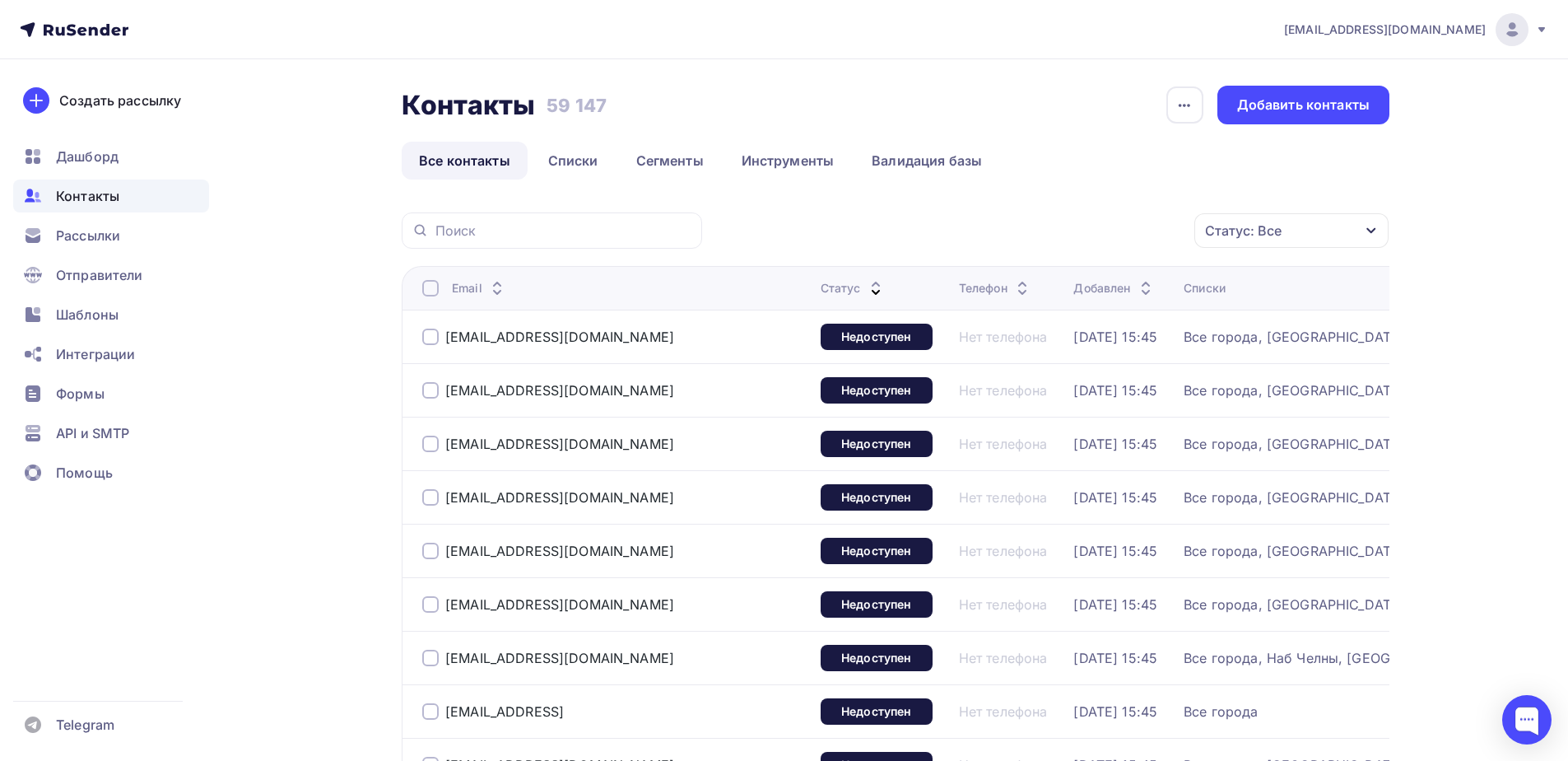
click at [433, 293] on div at bounding box center [430, 287] width 17 height 17
click at [427, 286] on div at bounding box center [430, 287] width 17 height 17
click at [1111, 241] on div "Действие" at bounding box center [1071, 231] width 217 height 32
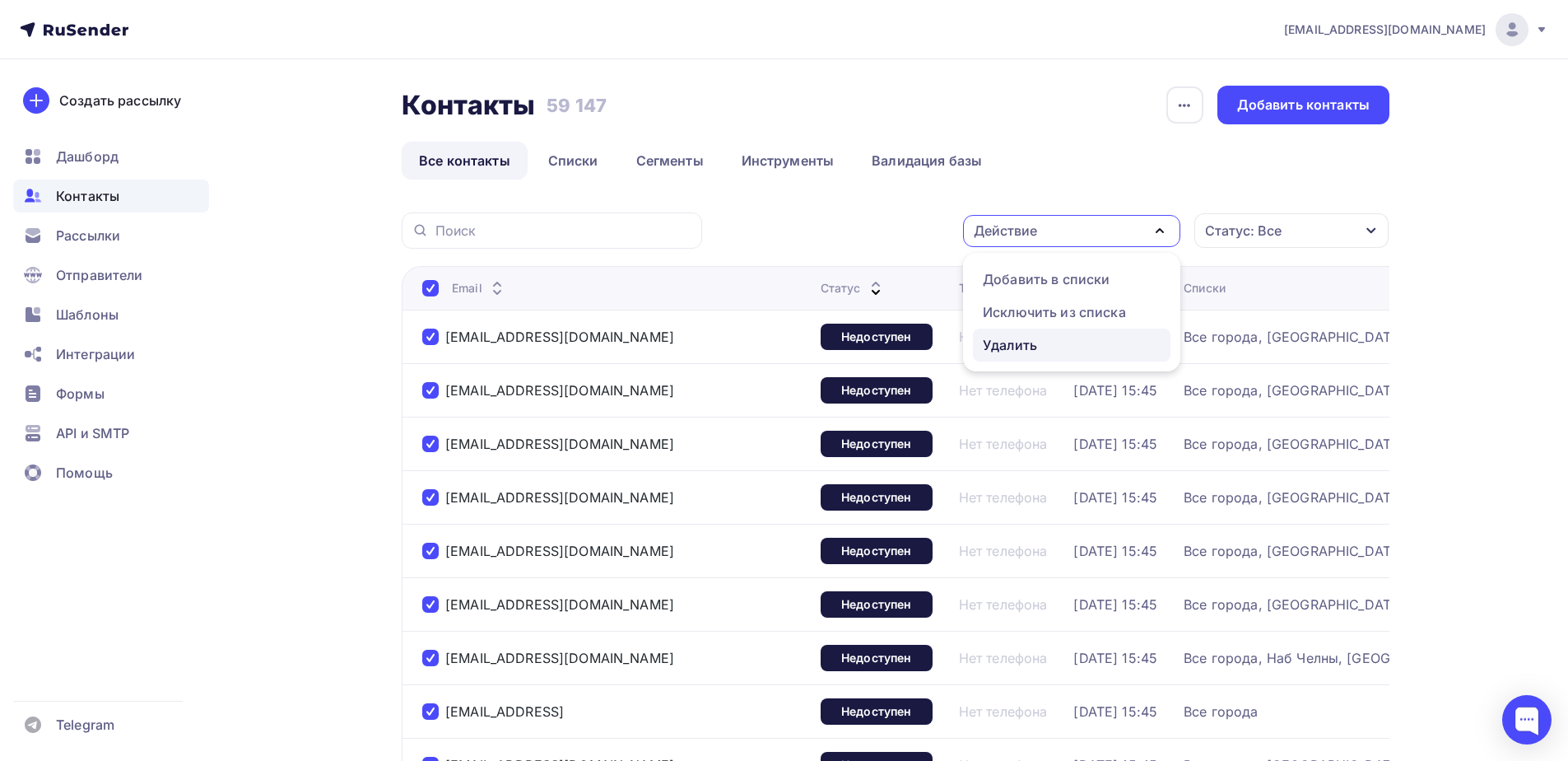
click at [1006, 341] on div "Удалить" at bounding box center [1010, 345] width 55 height 19
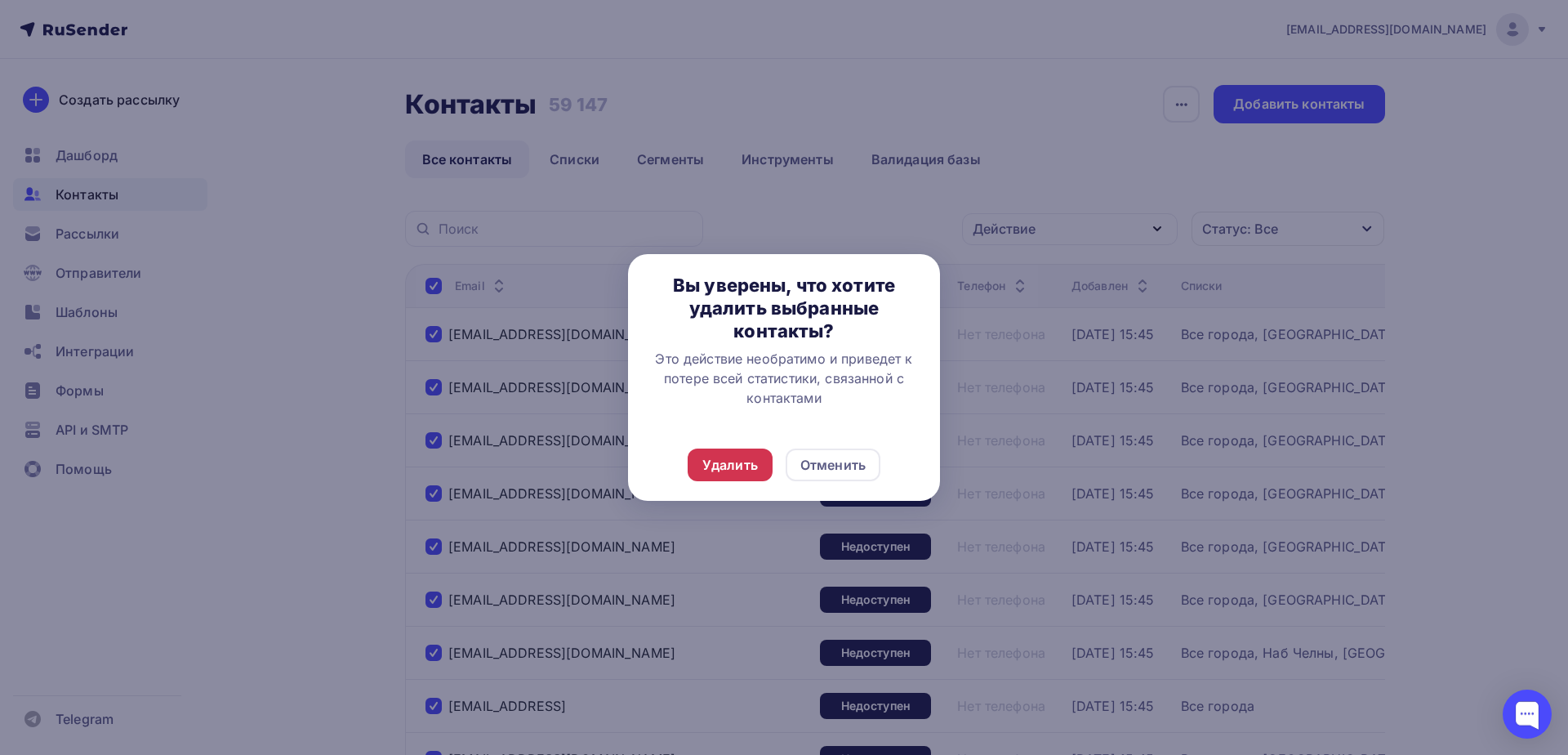
click at [736, 453] on div "Удалить" at bounding box center [729, 465] width 85 height 32
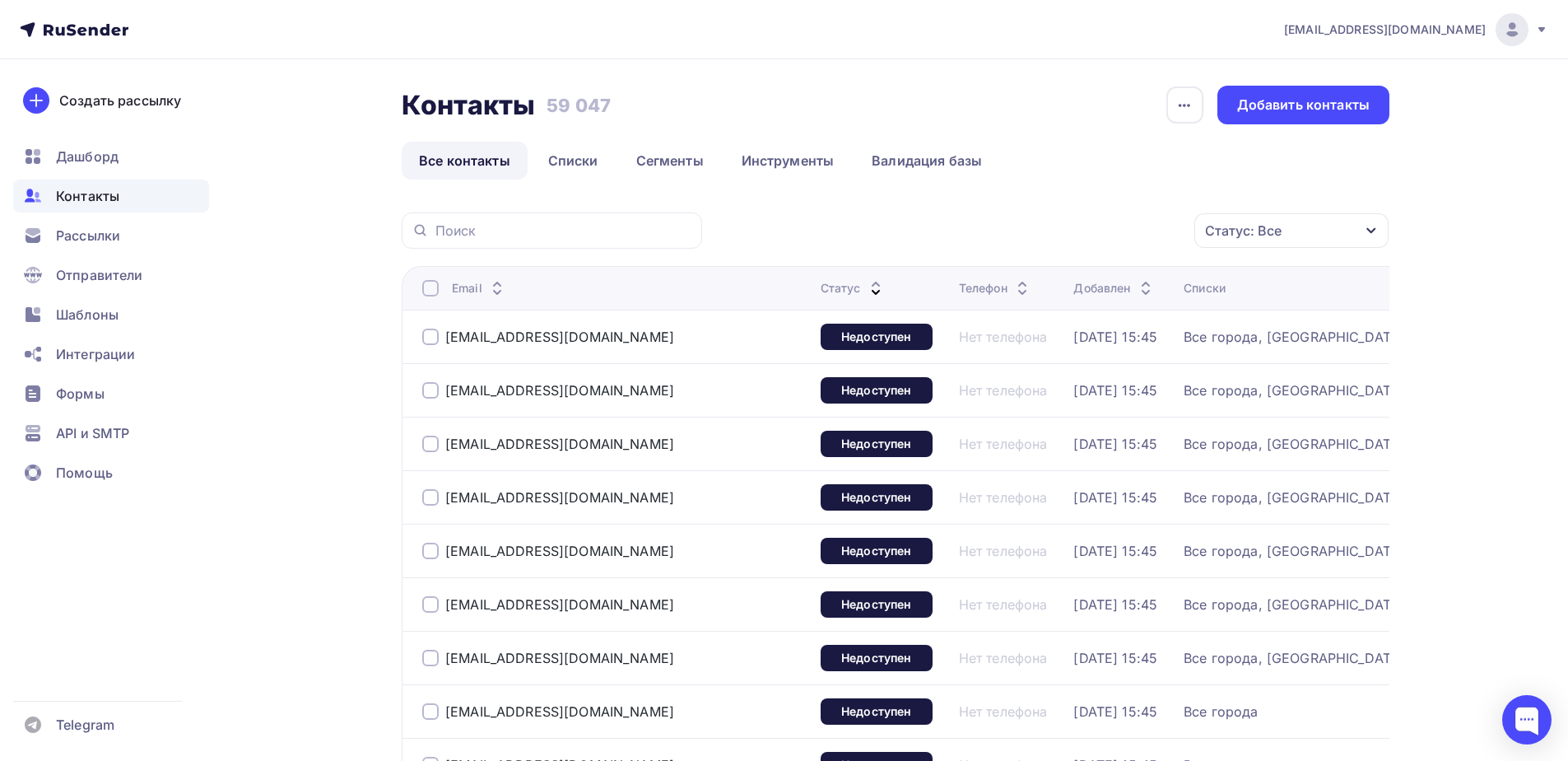
click at [434, 287] on div at bounding box center [430, 287] width 17 height 17
click at [427, 285] on div at bounding box center [430, 287] width 17 height 17
click at [1090, 235] on div "Действие" at bounding box center [1071, 231] width 217 height 32
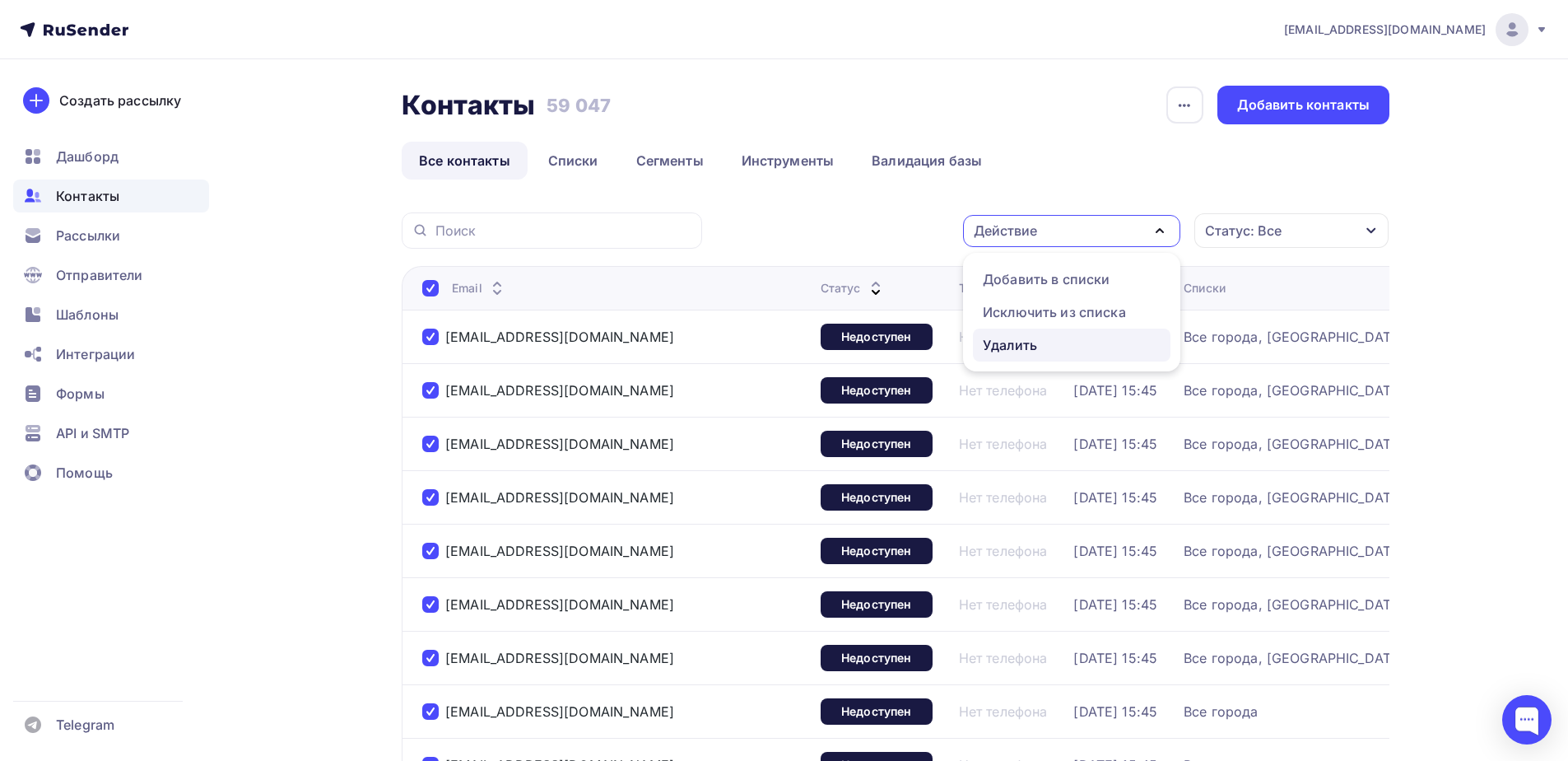
click at [1051, 339] on div "Удалить" at bounding box center [1072, 345] width 178 height 19
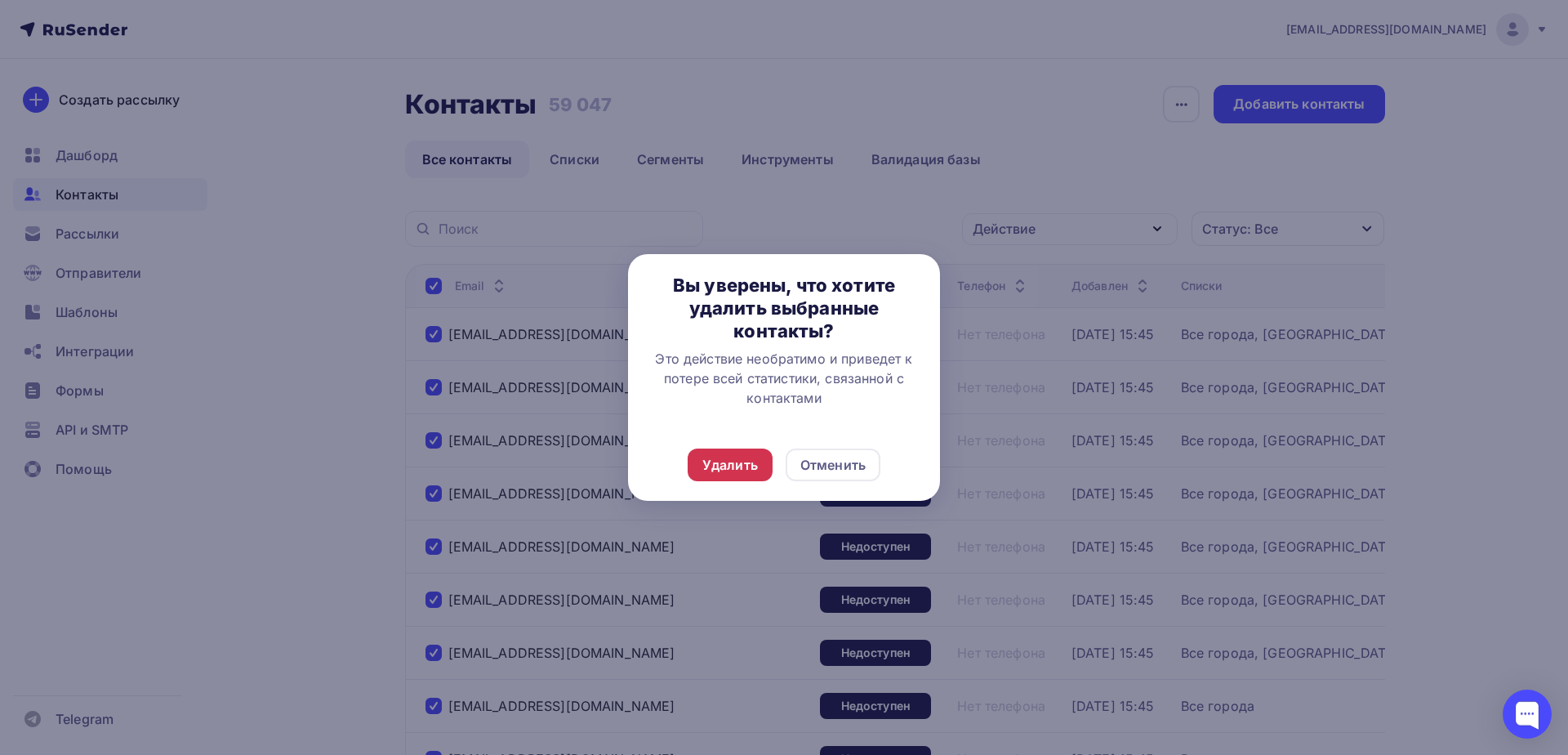
click at [728, 466] on div "Удалить" at bounding box center [729, 465] width 55 height 19
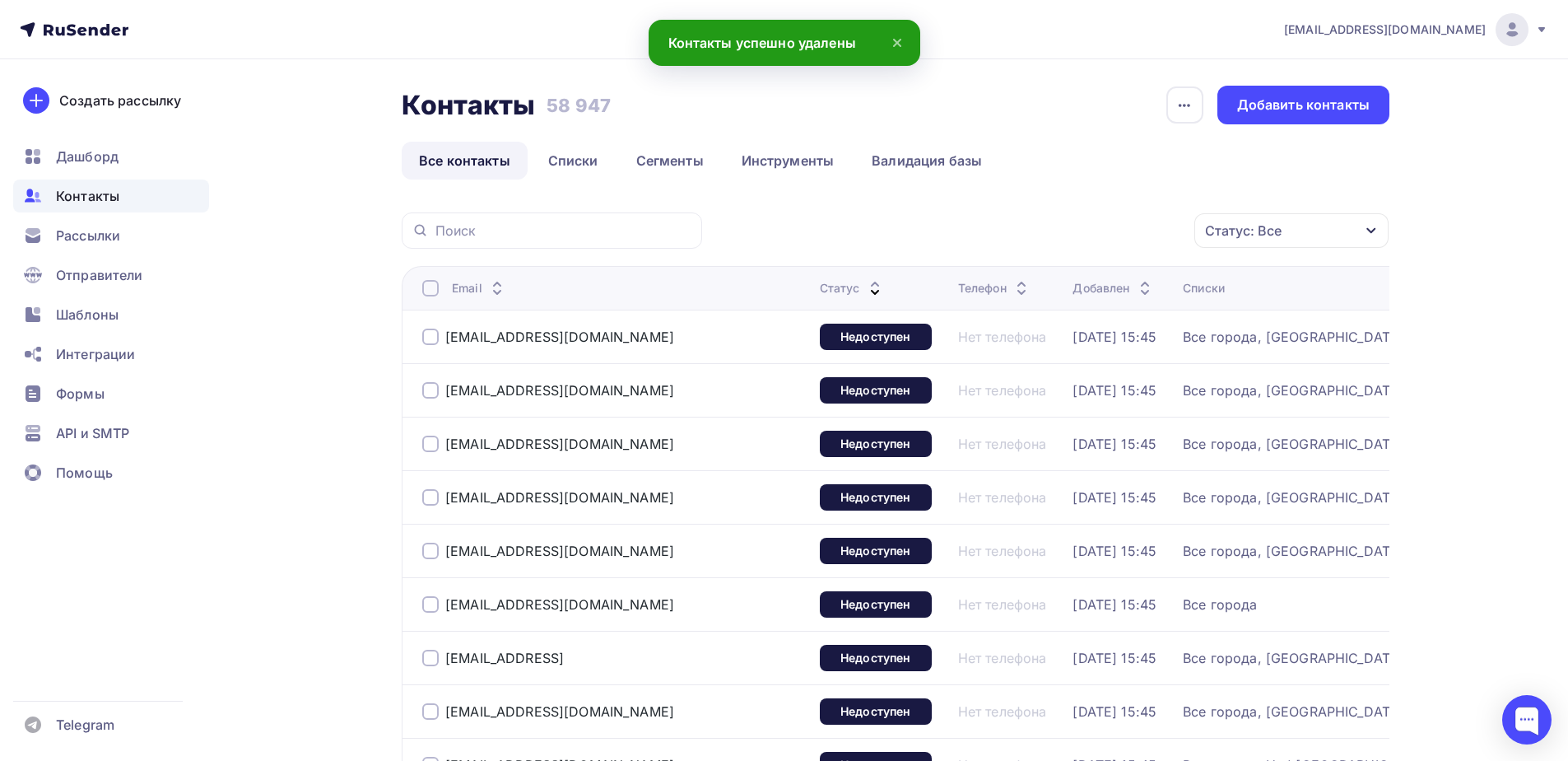
click at [426, 293] on div at bounding box center [430, 287] width 17 height 17
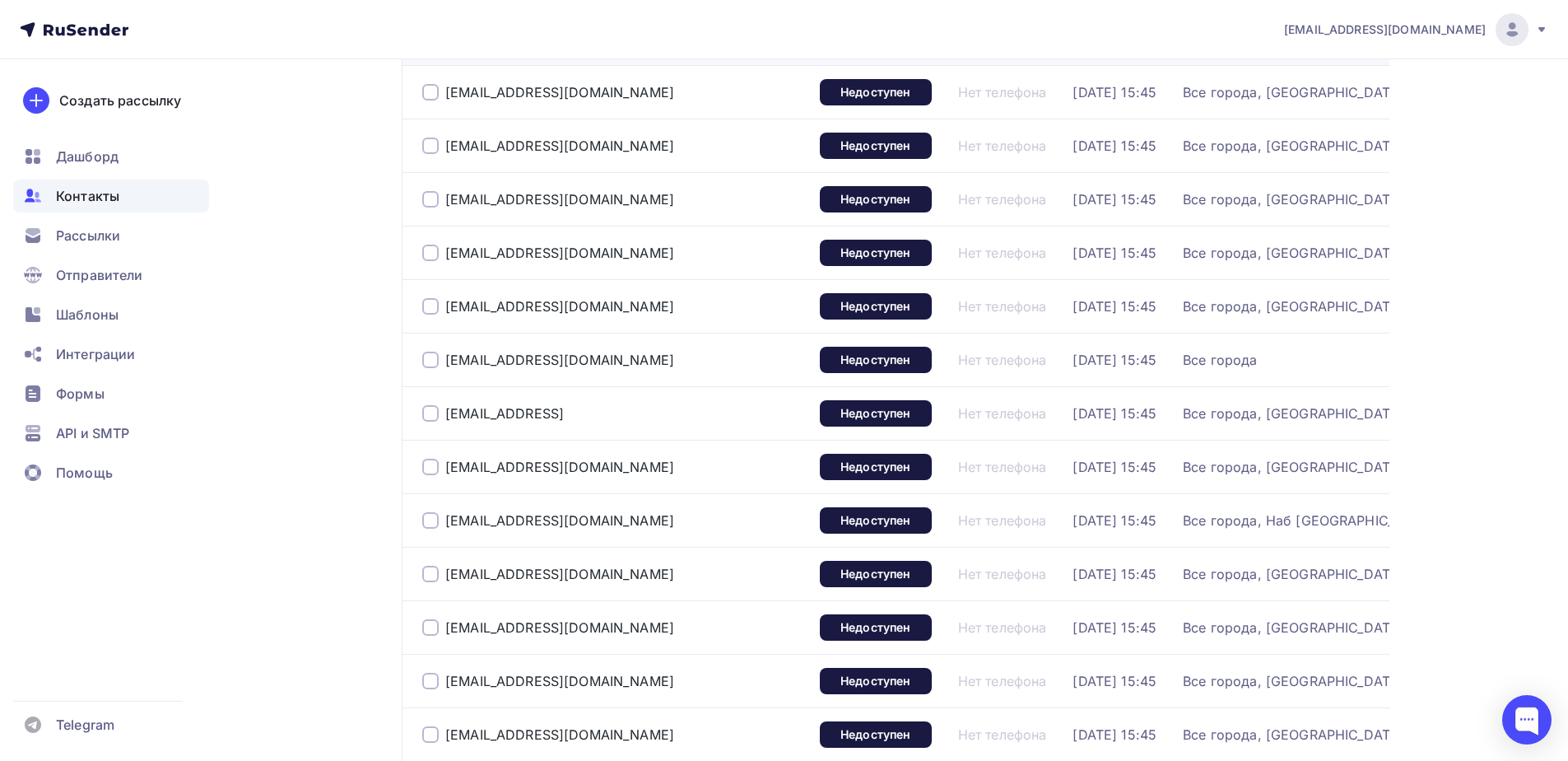
scroll to position [165, 0]
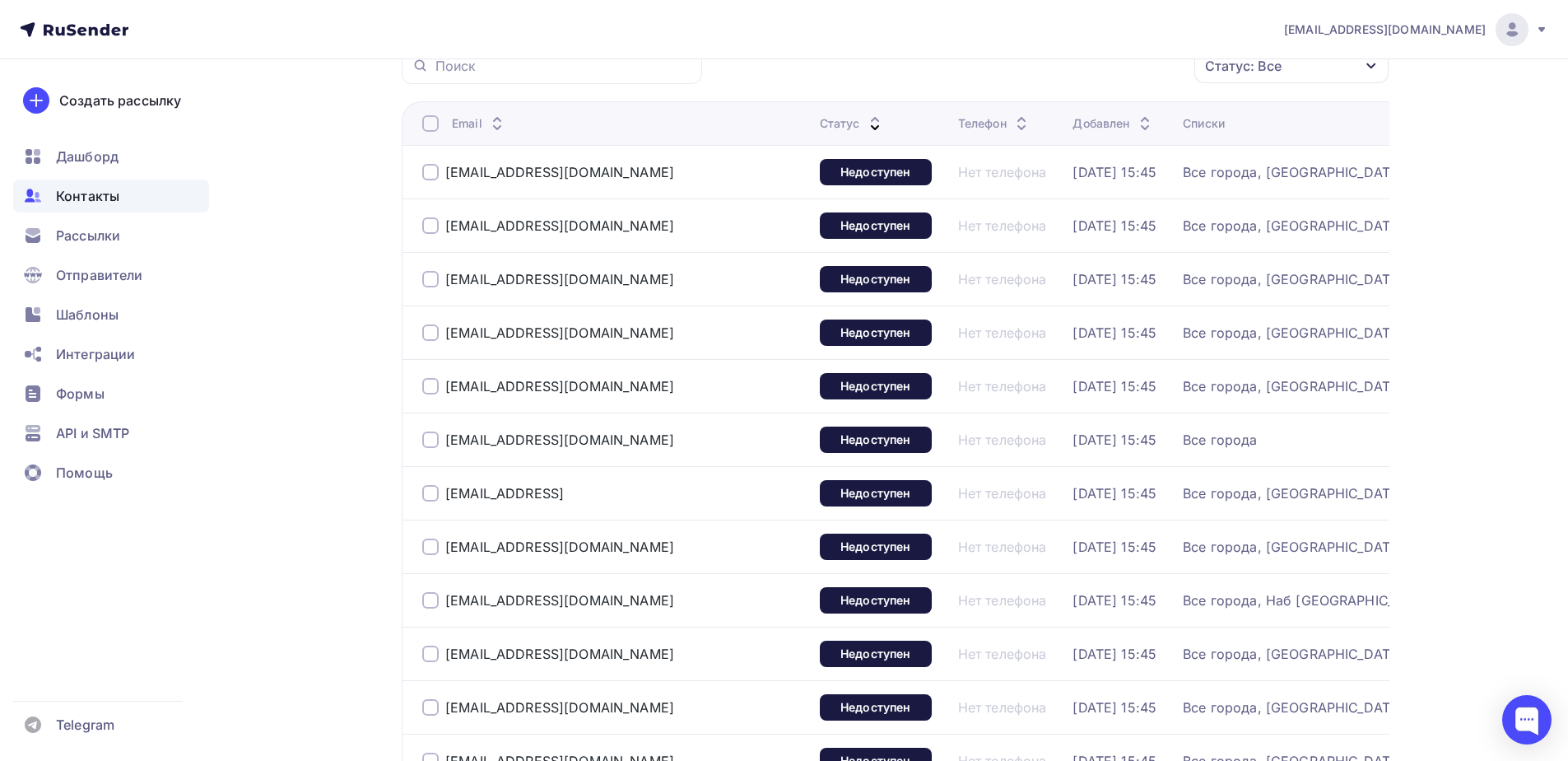
click at [433, 123] on div at bounding box center [430, 123] width 17 height 17
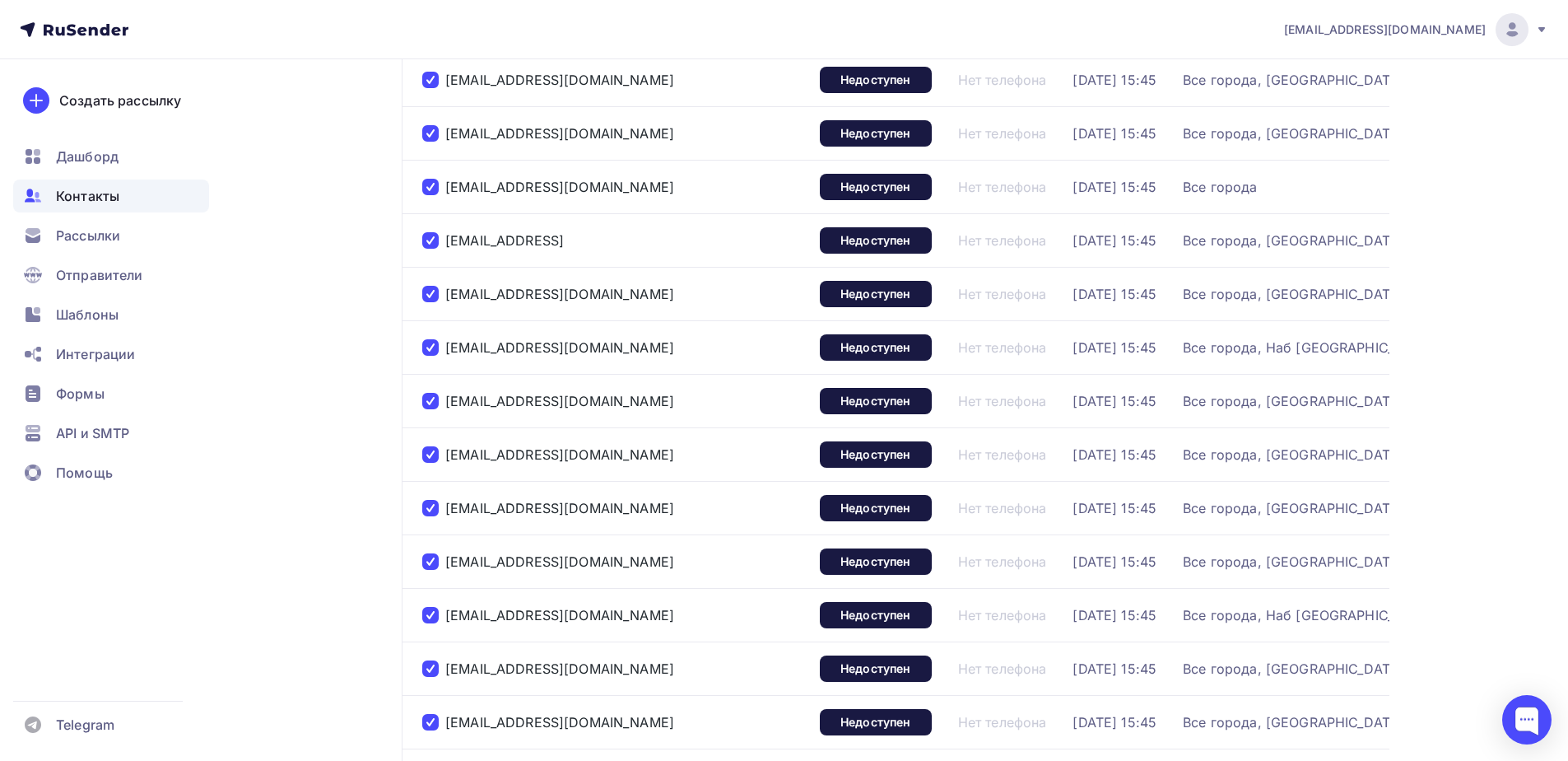
scroll to position [0, 0]
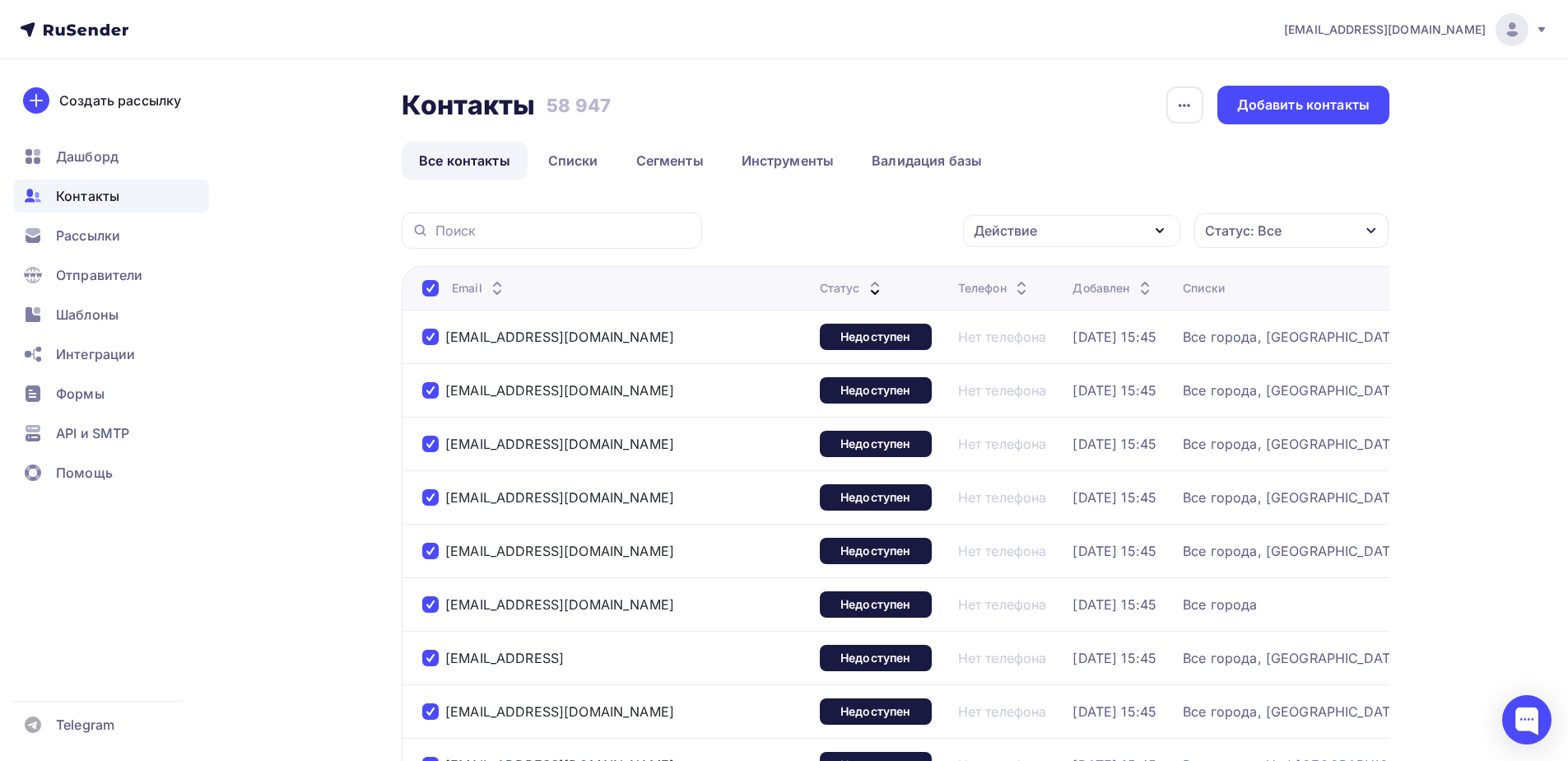
click at [1117, 229] on div "Действие" at bounding box center [1071, 231] width 217 height 32
click at [1020, 343] on div "Удалить" at bounding box center [1010, 345] width 55 height 19
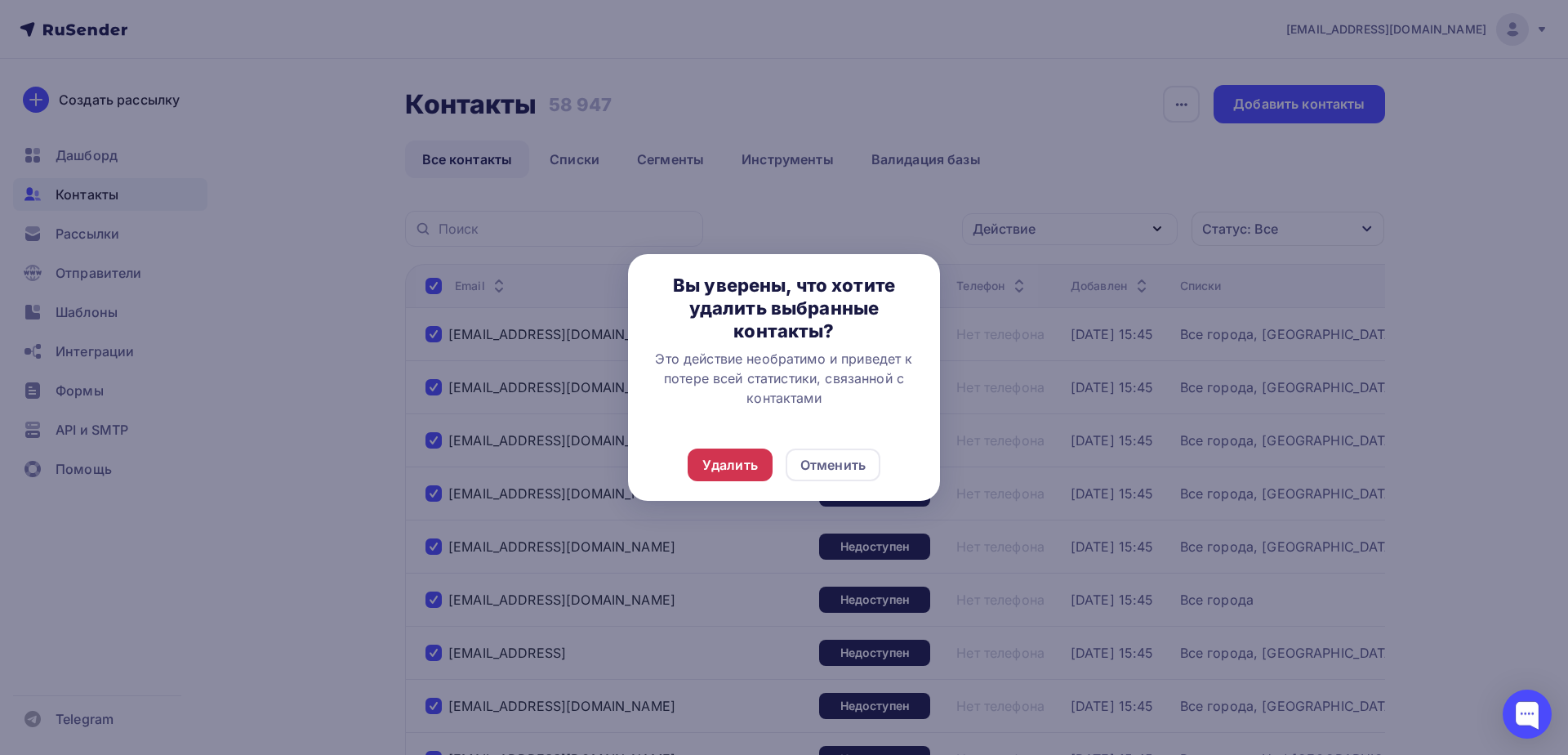
click at [735, 458] on div "Удалить" at bounding box center [729, 465] width 85 height 32
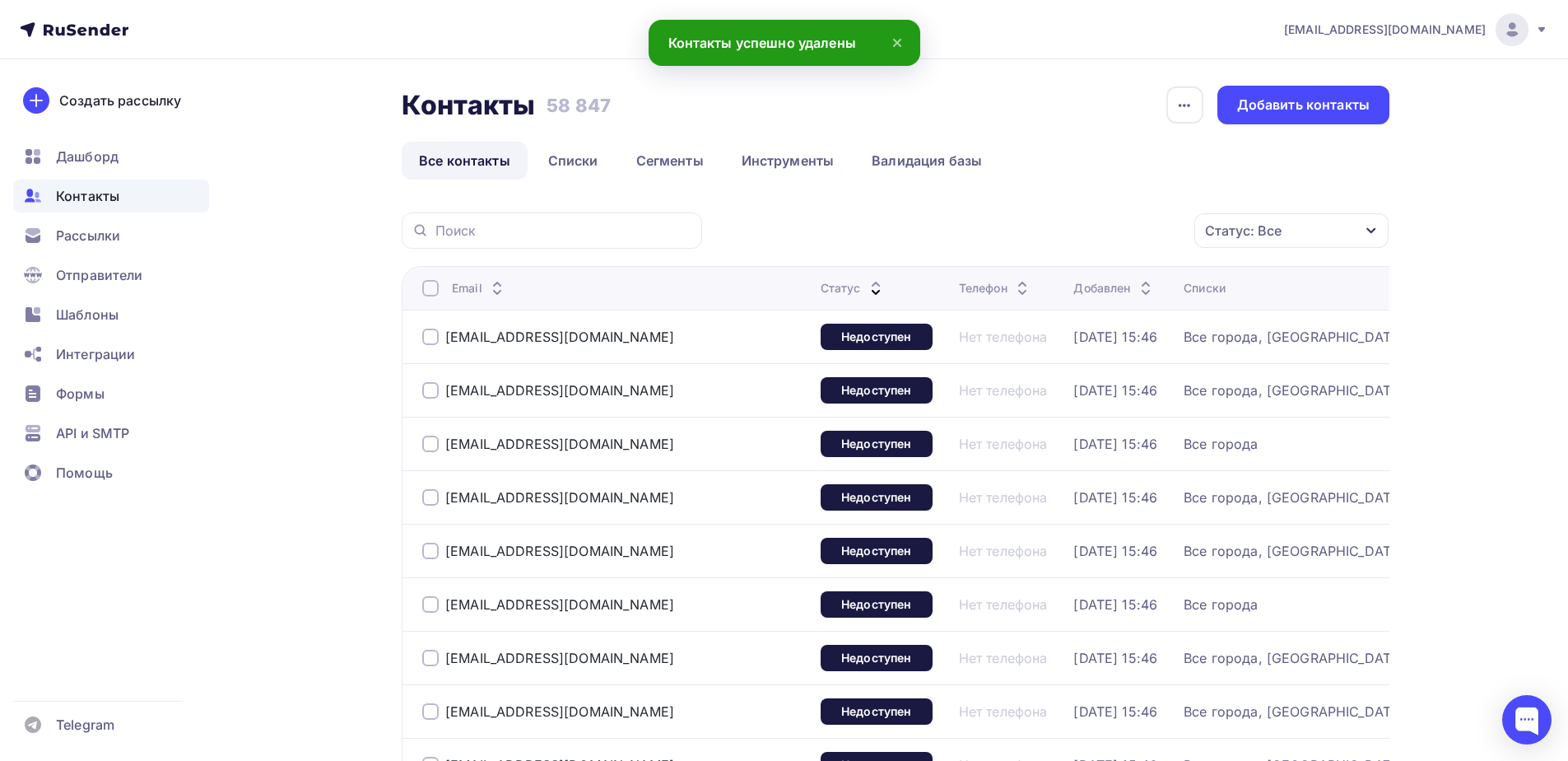
click at [425, 288] on div at bounding box center [430, 287] width 17 height 17
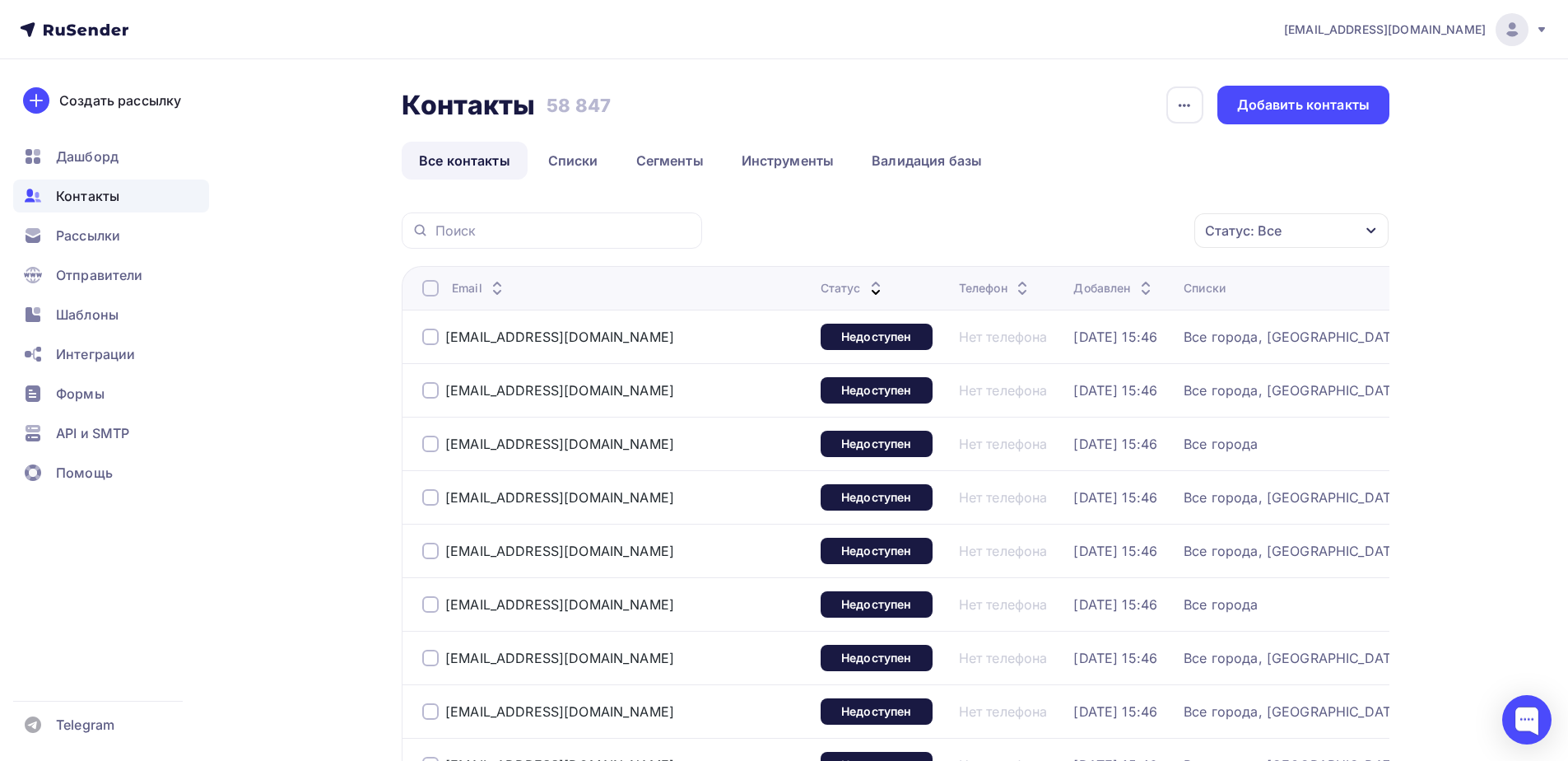
click at [424, 289] on div at bounding box center [430, 287] width 17 height 17
click at [1160, 229] on icon "button" at bounding box center [1159, 230] width 19 height 19
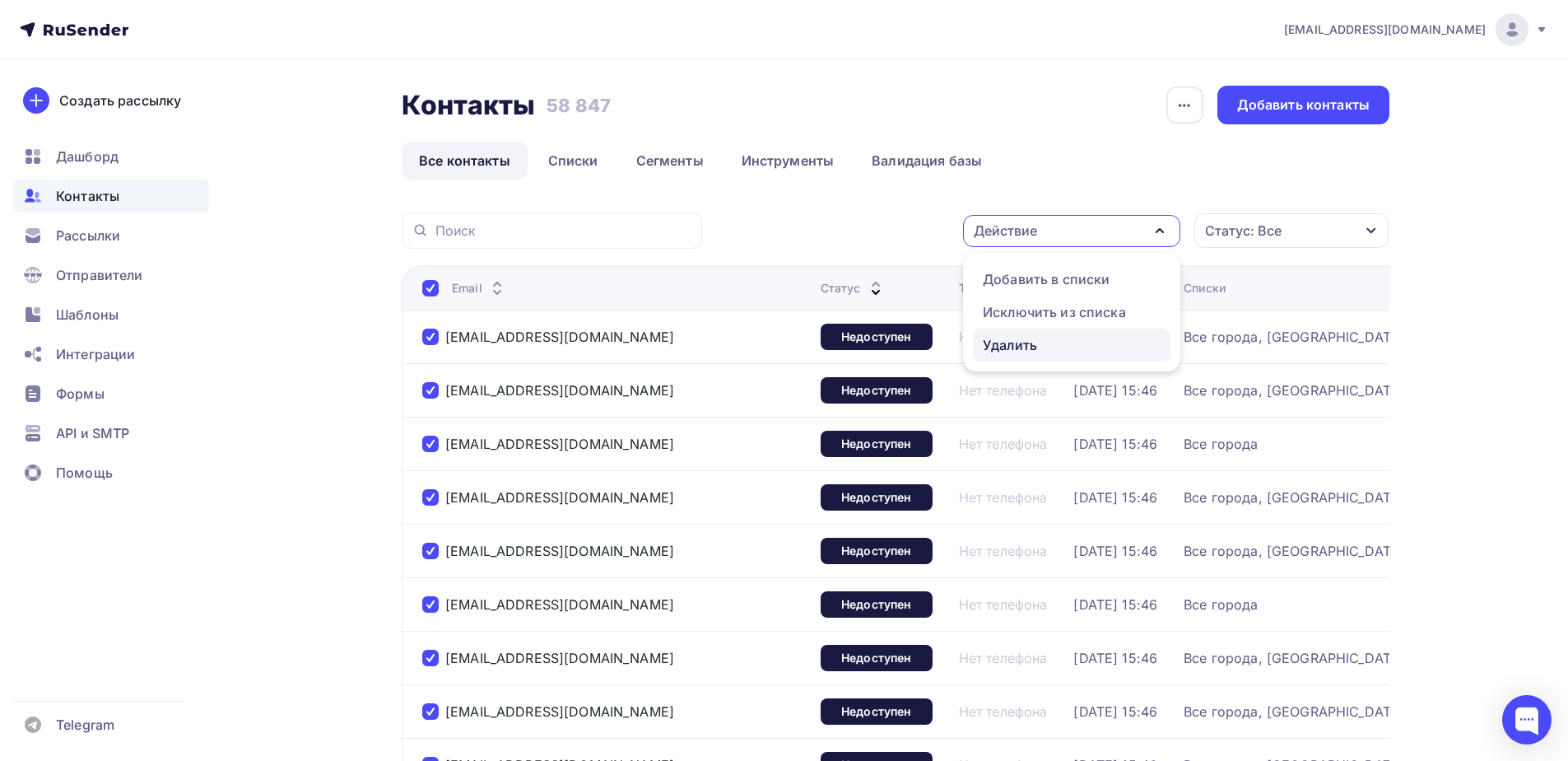
click at [1007, 348] on div "Удалить" at bounding box center [1010, 345] width 55 height 19
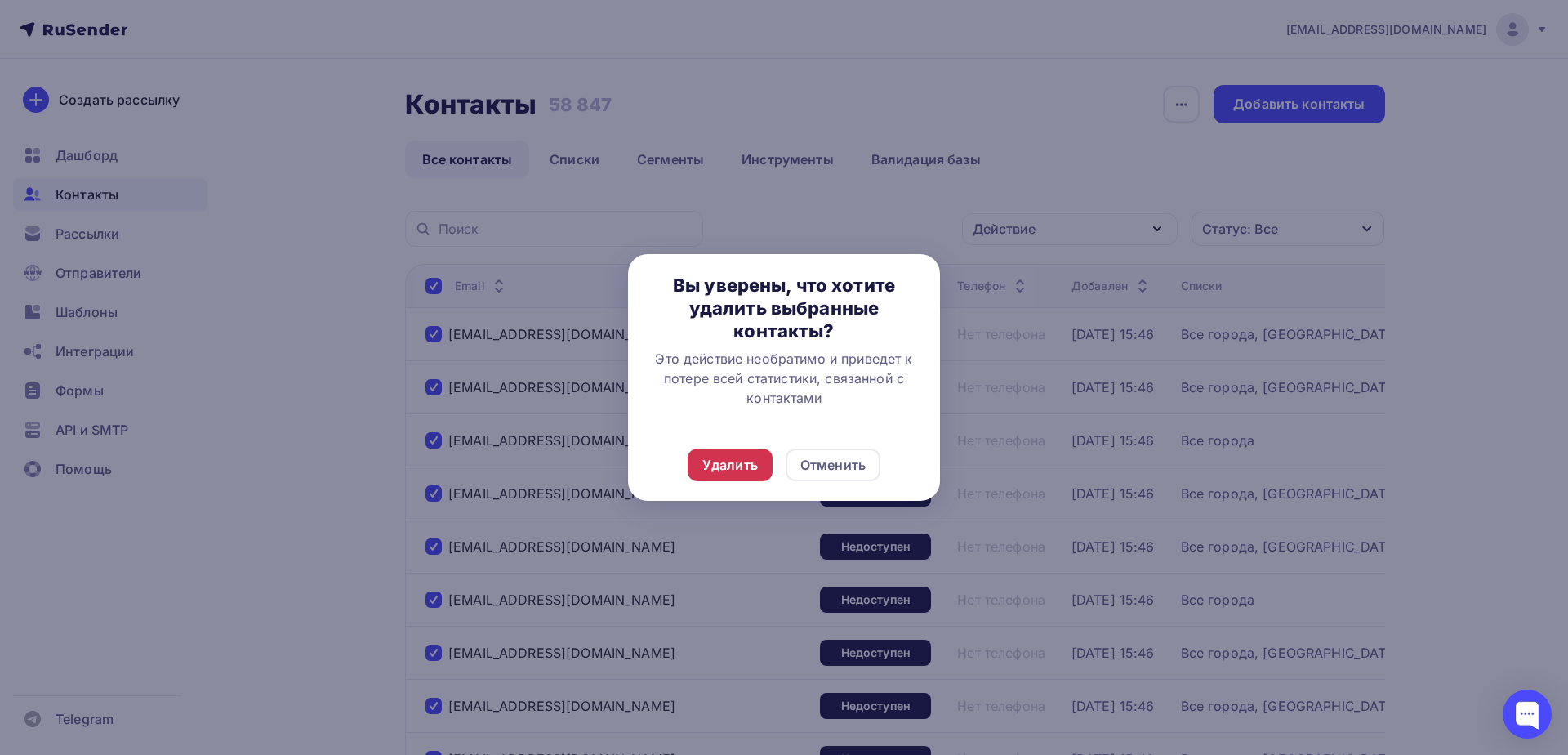
click at [707, 458] on div "Удалить" at bounding box center [729, 465] width 55 height 19
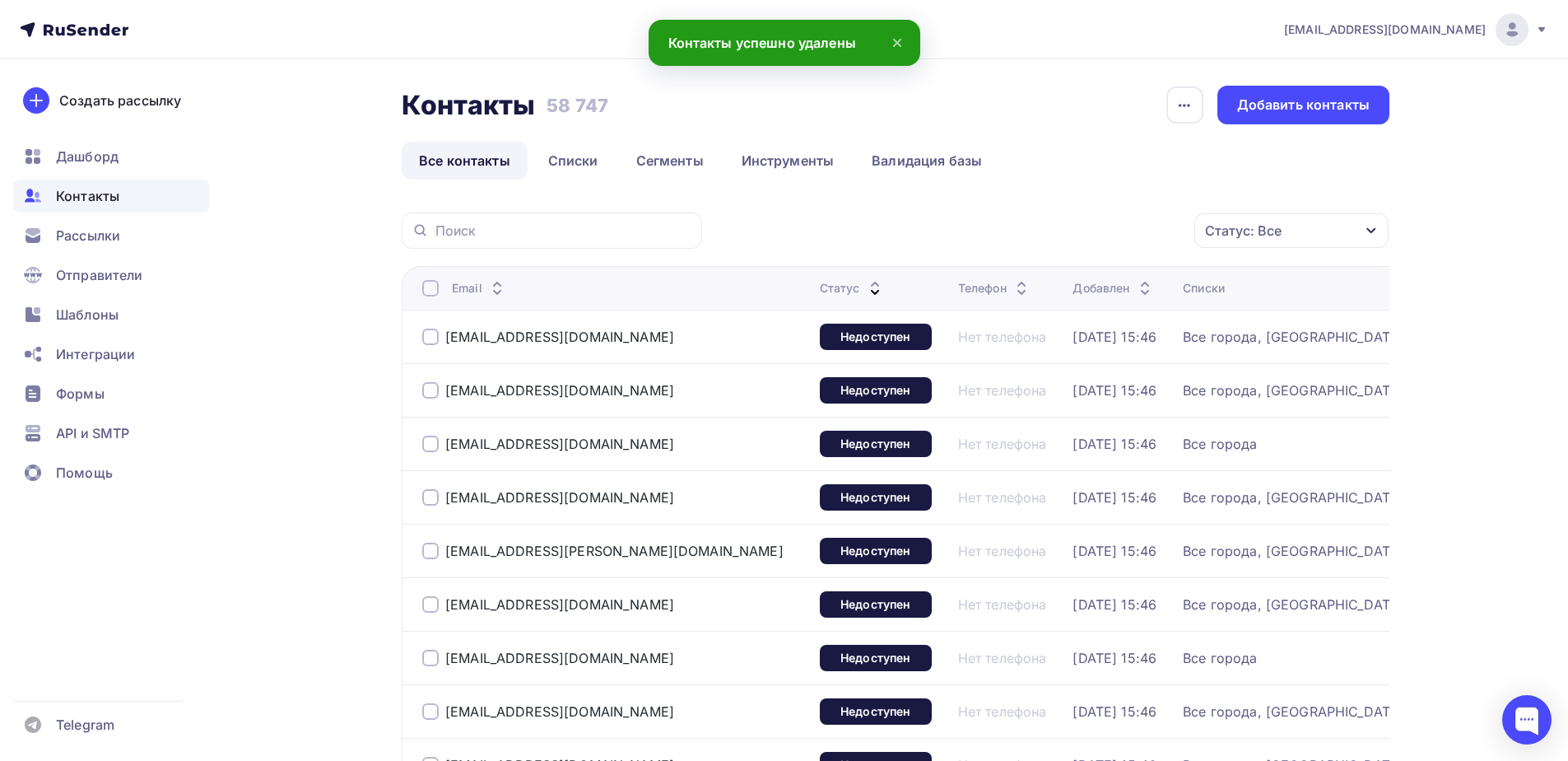
click at [426, 291] on div at bounding box center [430, 287] width 17 height 17
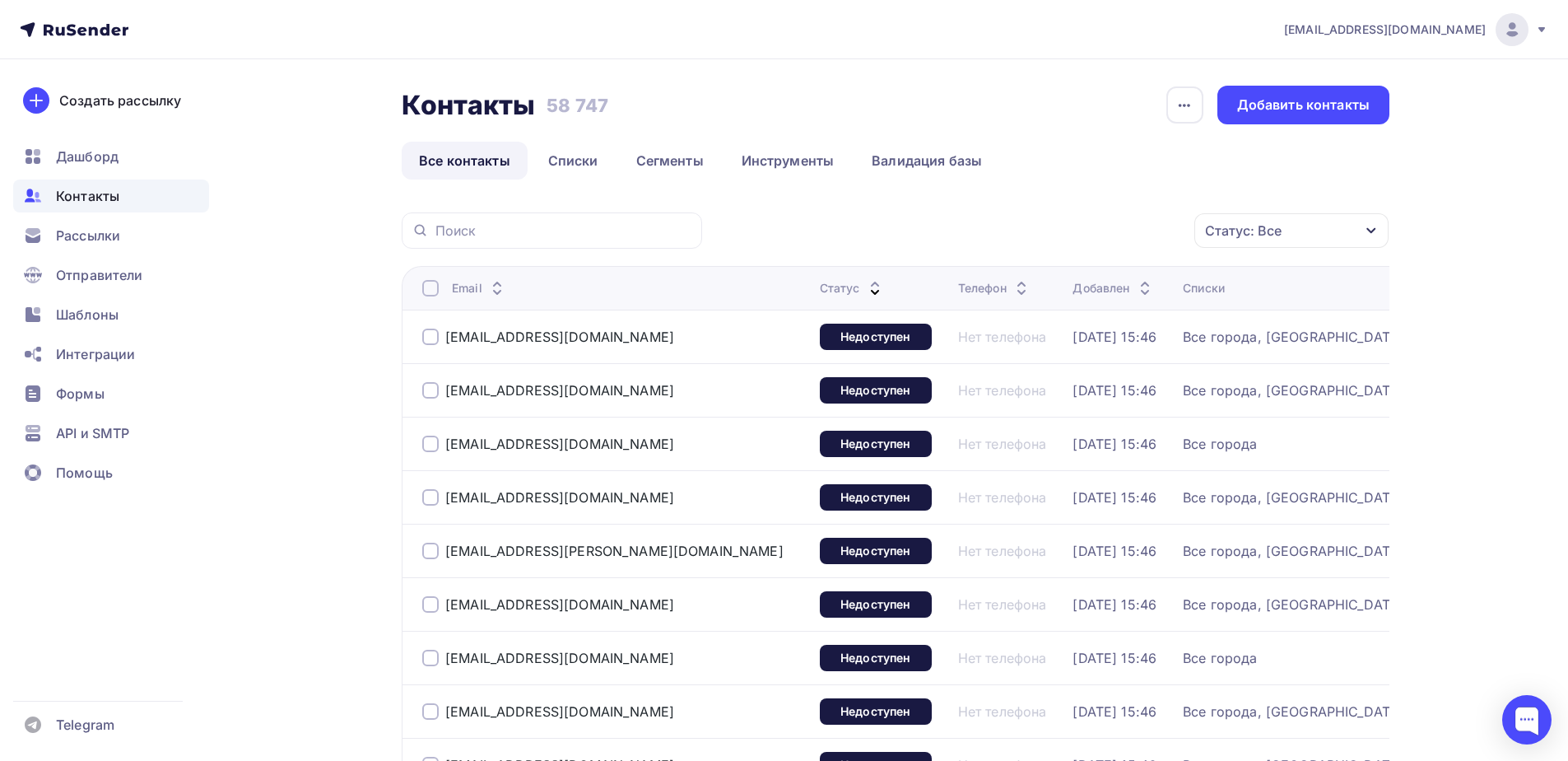
click at [432, 292] on div at bounding box center [430, 287] width 17 height 17
click at [1106, 228] on div "Действие" at bounding box center [1071, 231] width 217 height 32
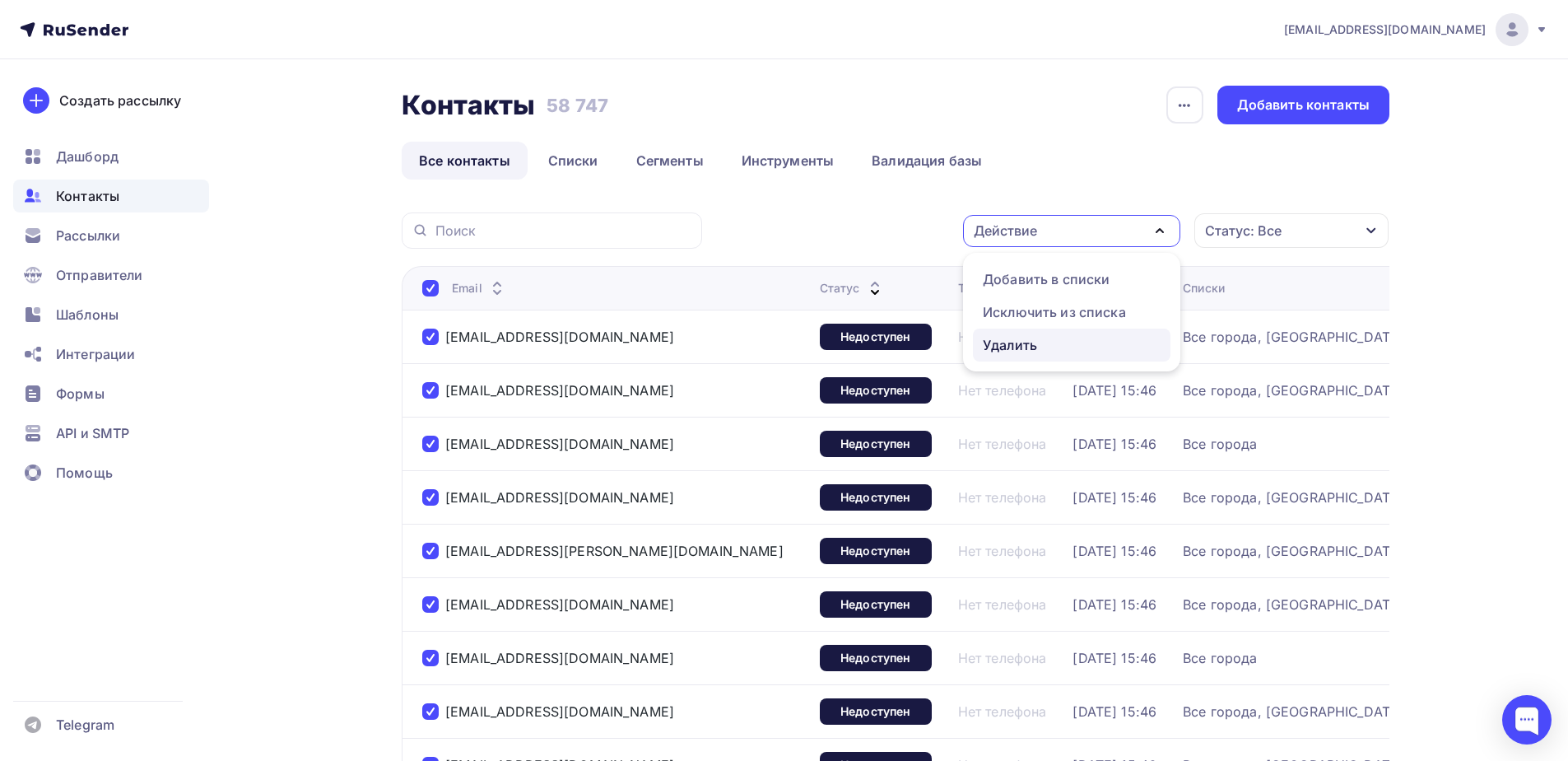
click at [987, 347] on div "Удалить" at bounding box center [1010, 345] width 55 height 19
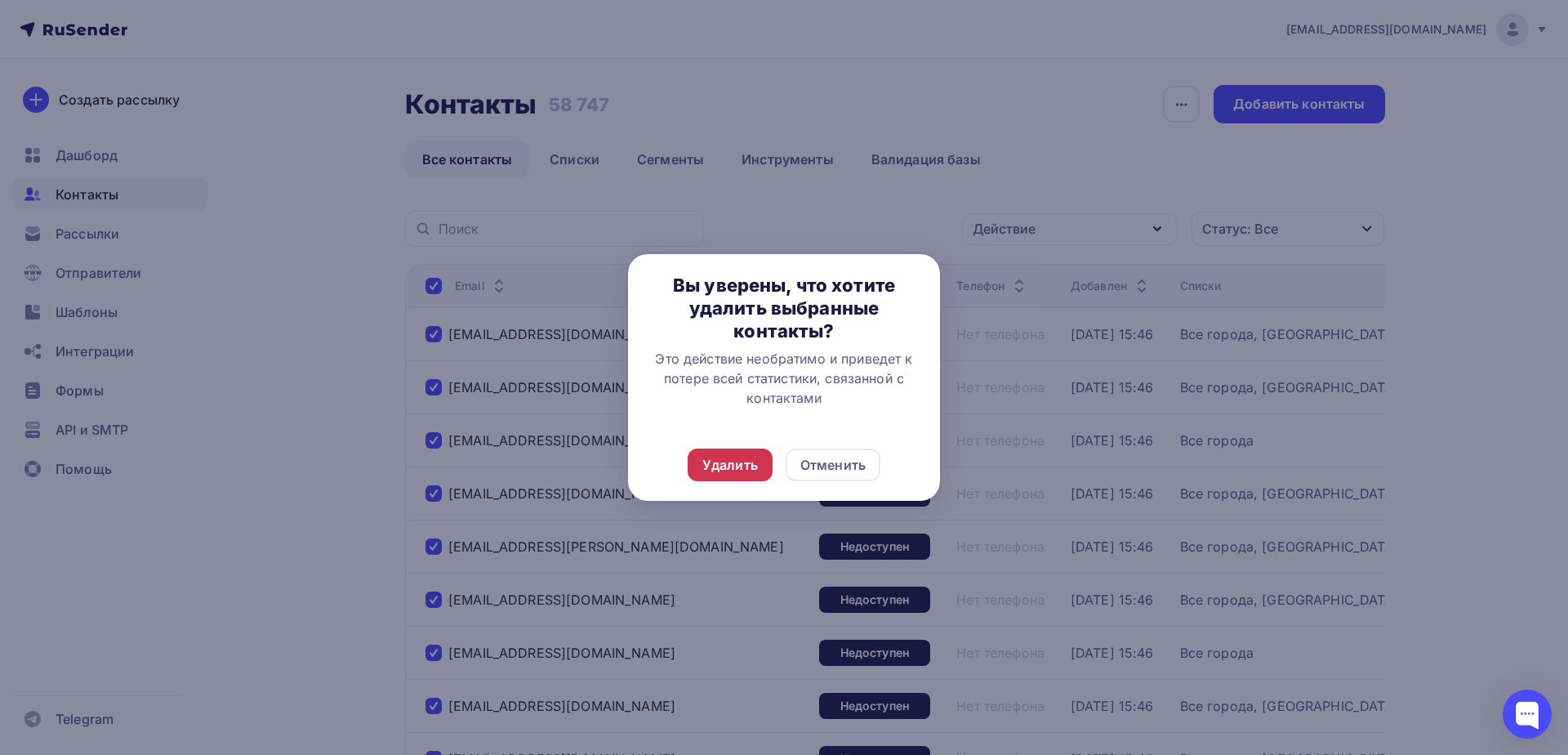
click at [735, 462] on div "Удалить" at bounding box center [729, 465] width 55 height 19
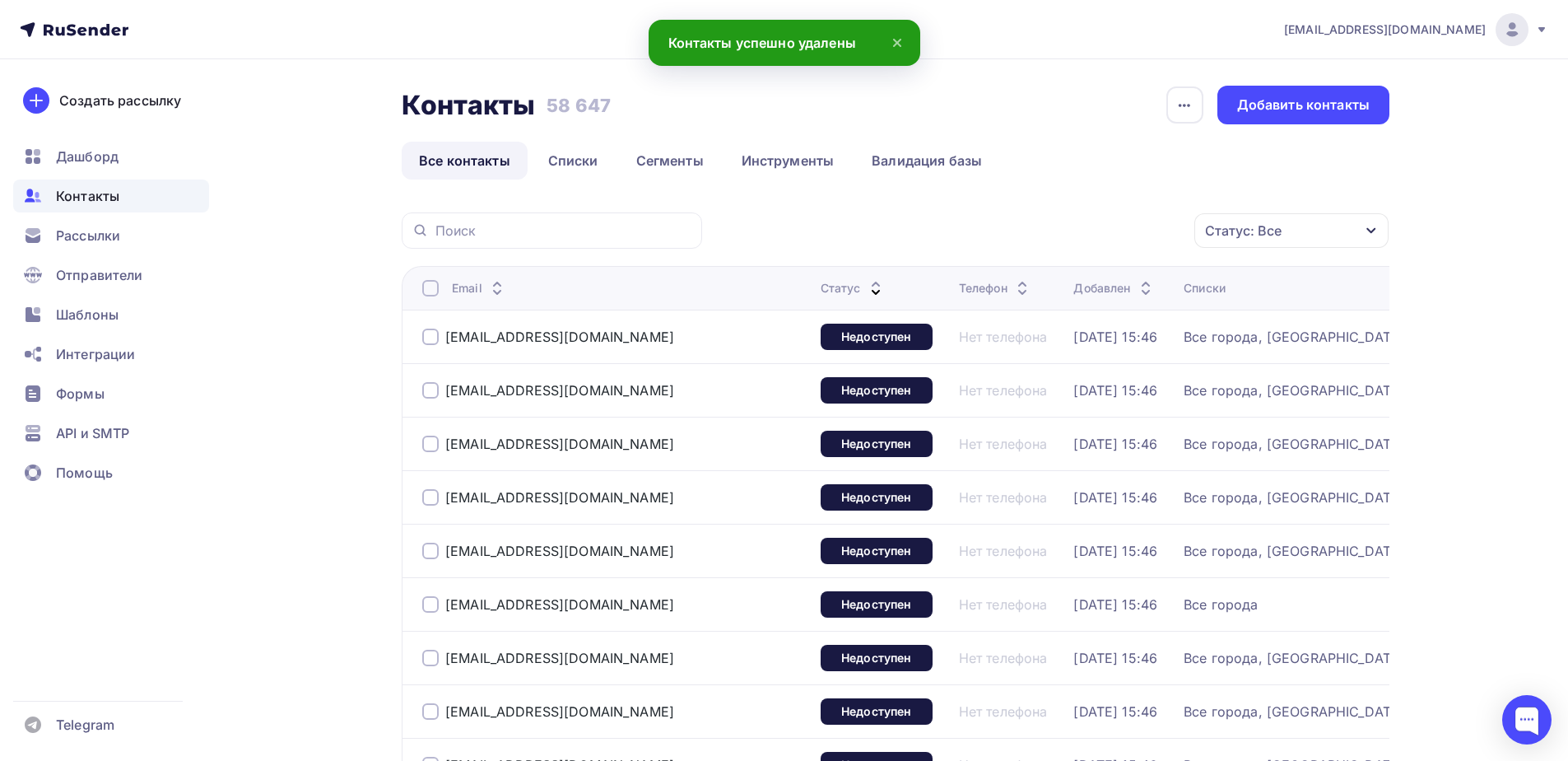
click at [431, 288] on div at bounding box center [430, 287] width 17 height 17
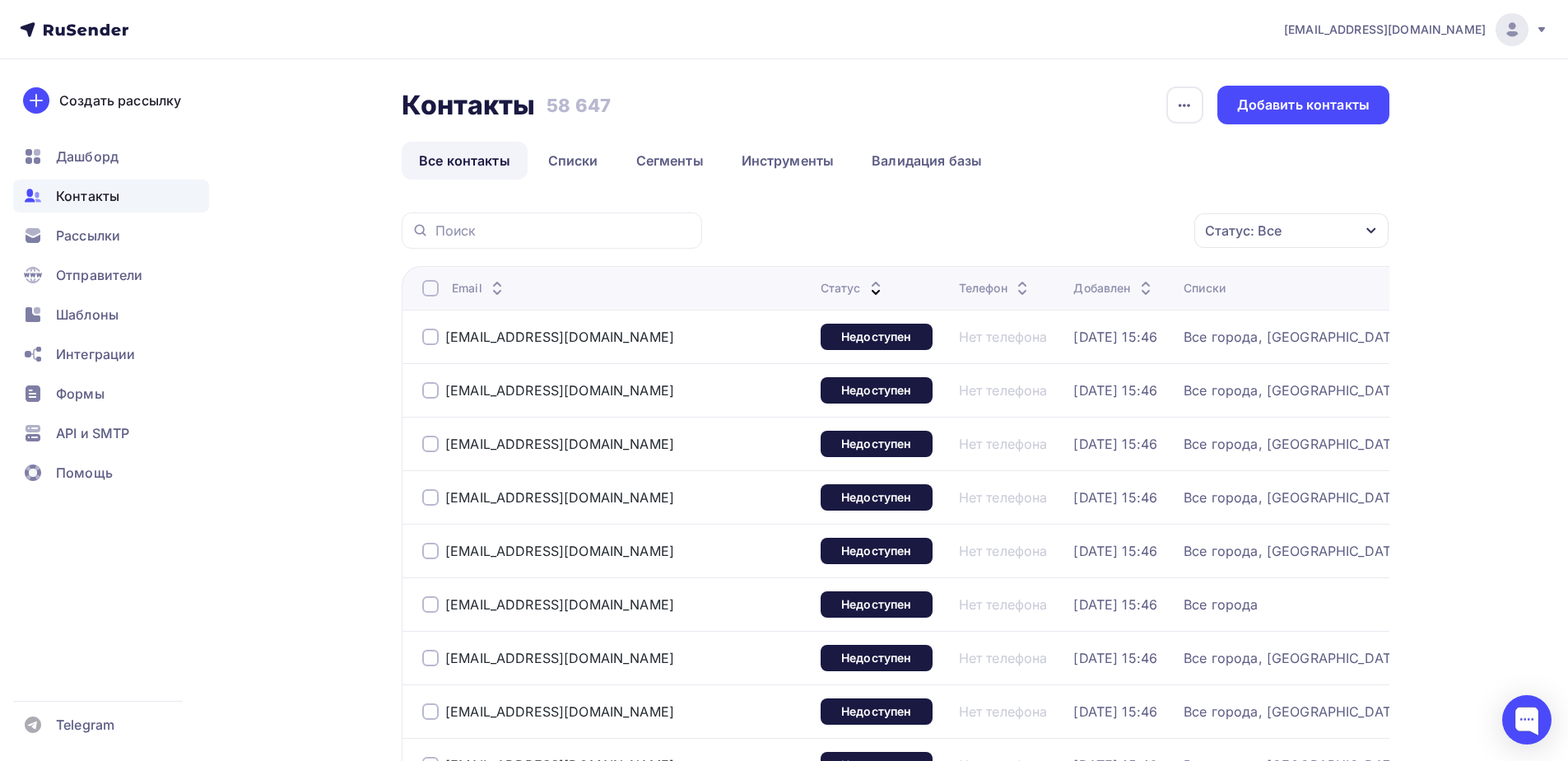
click at [428, 287] on div at bounding box center [430, 287] width 17 height 17
click at [1042, 235] on div "Действие" at bounding box center [1071, 231] width 217 height 32
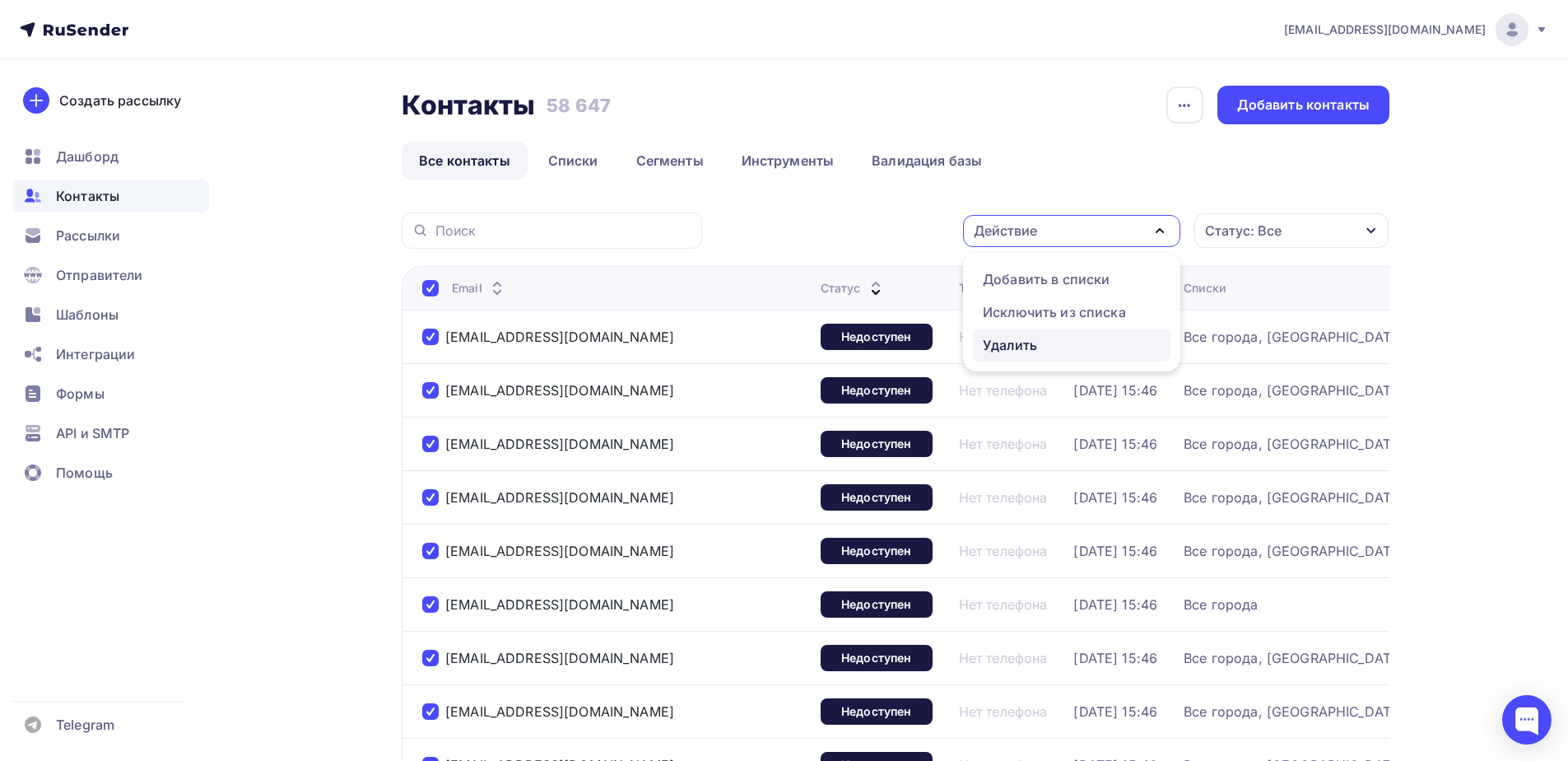
click at [1036, 342] on div "Удалить" at bounding box center [1010, 345] width 55 height 19
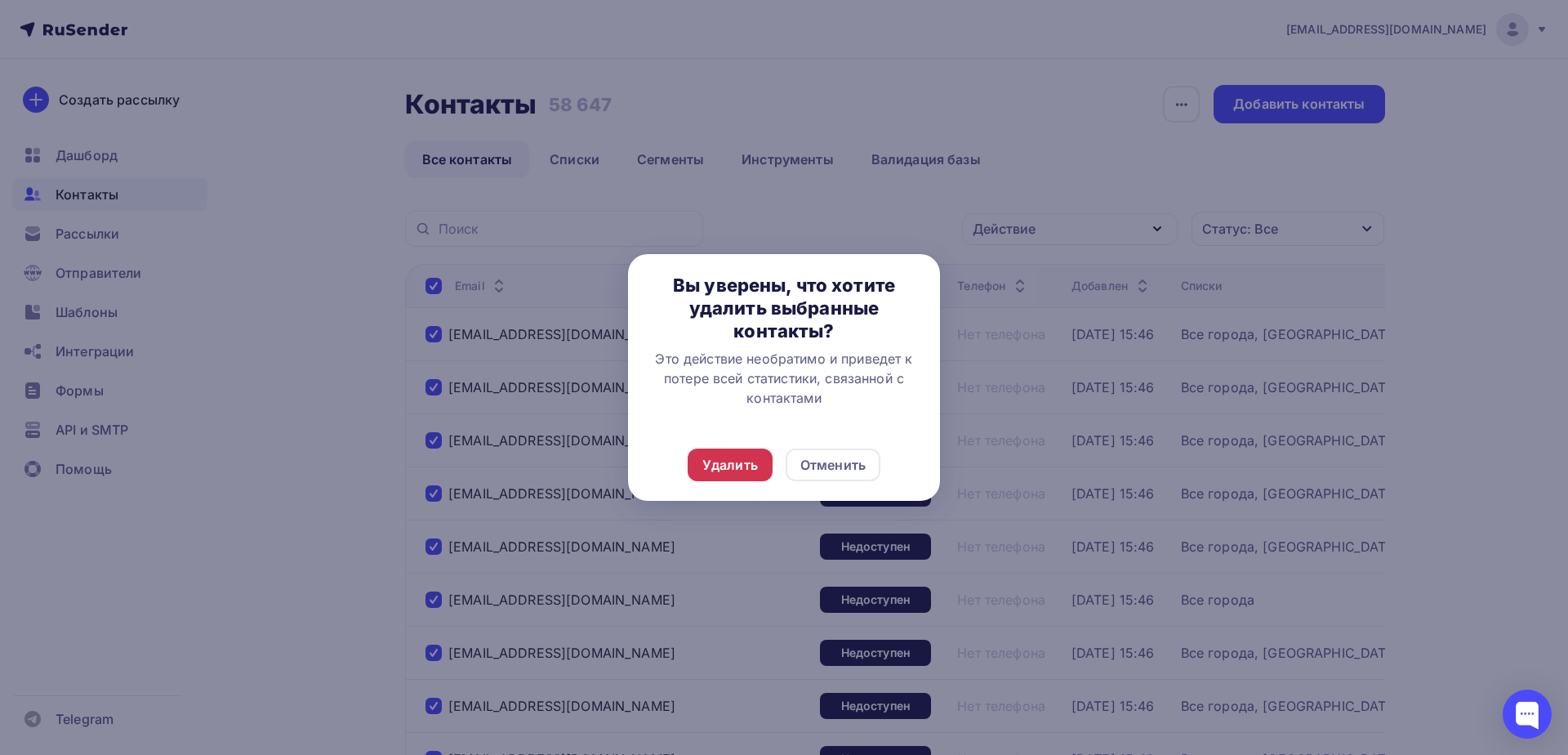
click at [744, 465] on div "Удалить" at bounding box center [729, 465] width 55 height 19
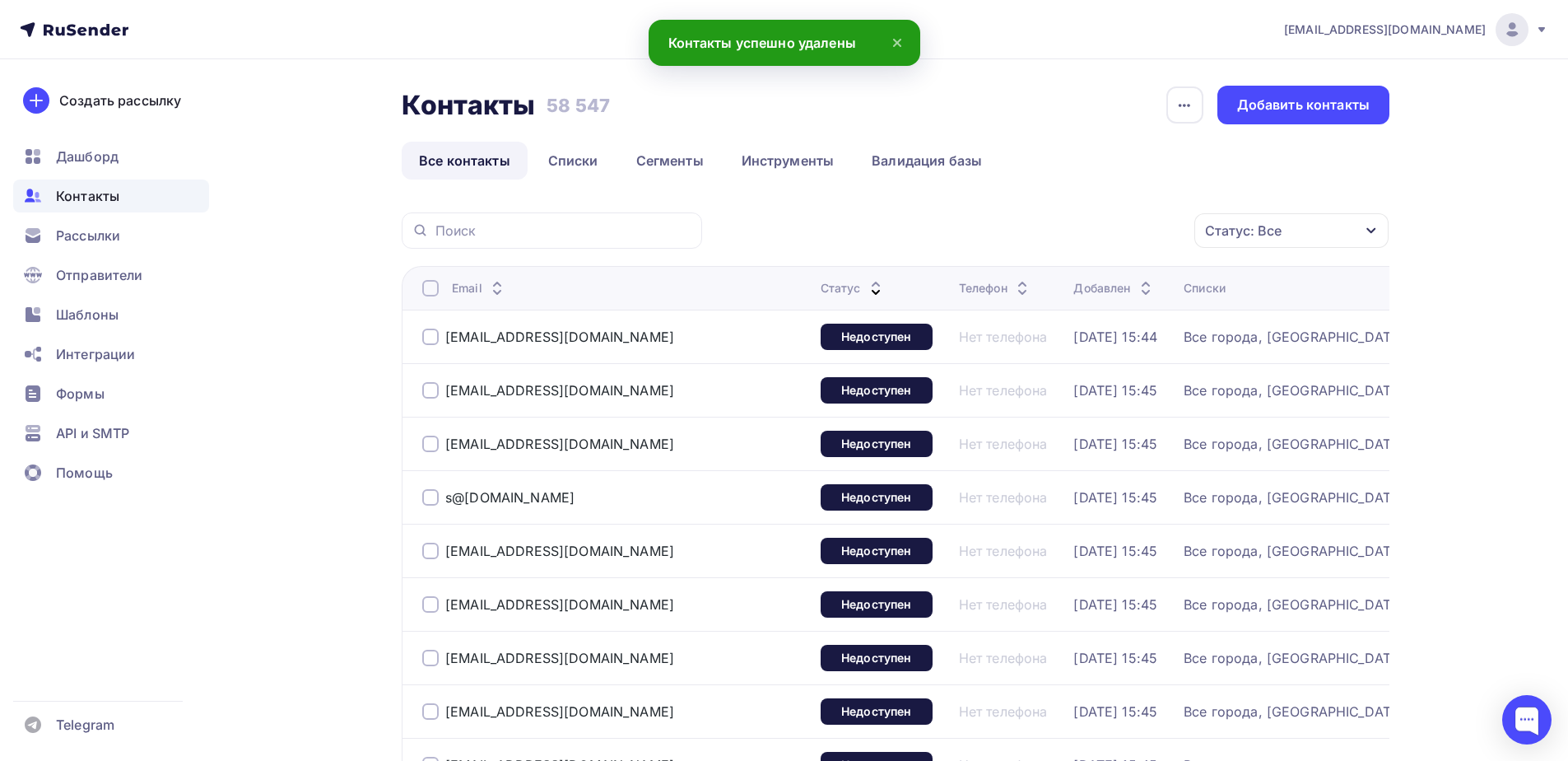
click at [428, 288] on div at bounding box center [430, 287] width 17 height 17
click at [431, 288] on div at bounding box center [430, 287] width 17 height 17
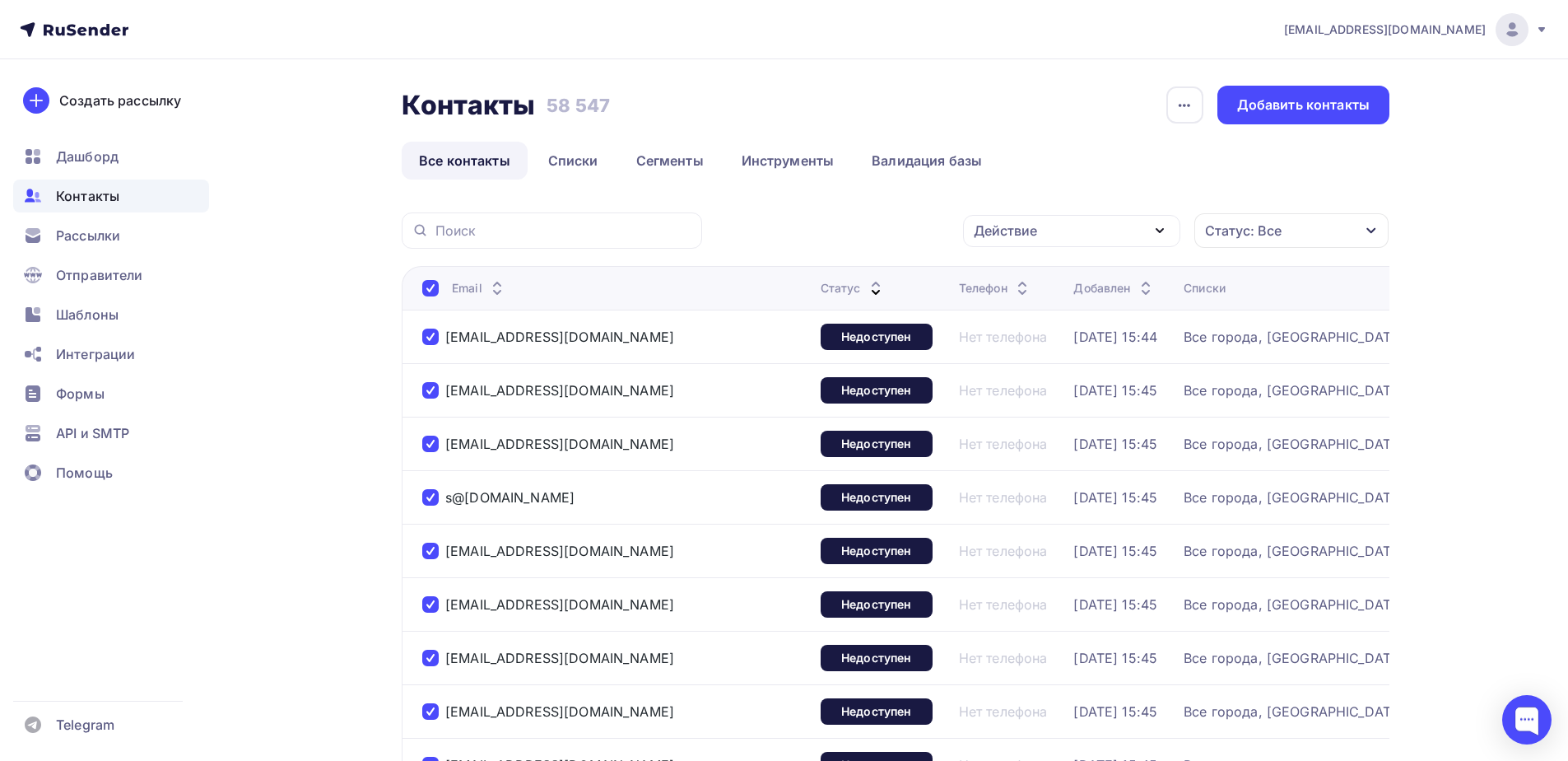
click at [1122, 230] on div "Действие" at bounding box center [1071, 231] width 217 height 32
click at [1035, 354] on div "Удалить" at bounding box center [1010, 345] width 55 height 19
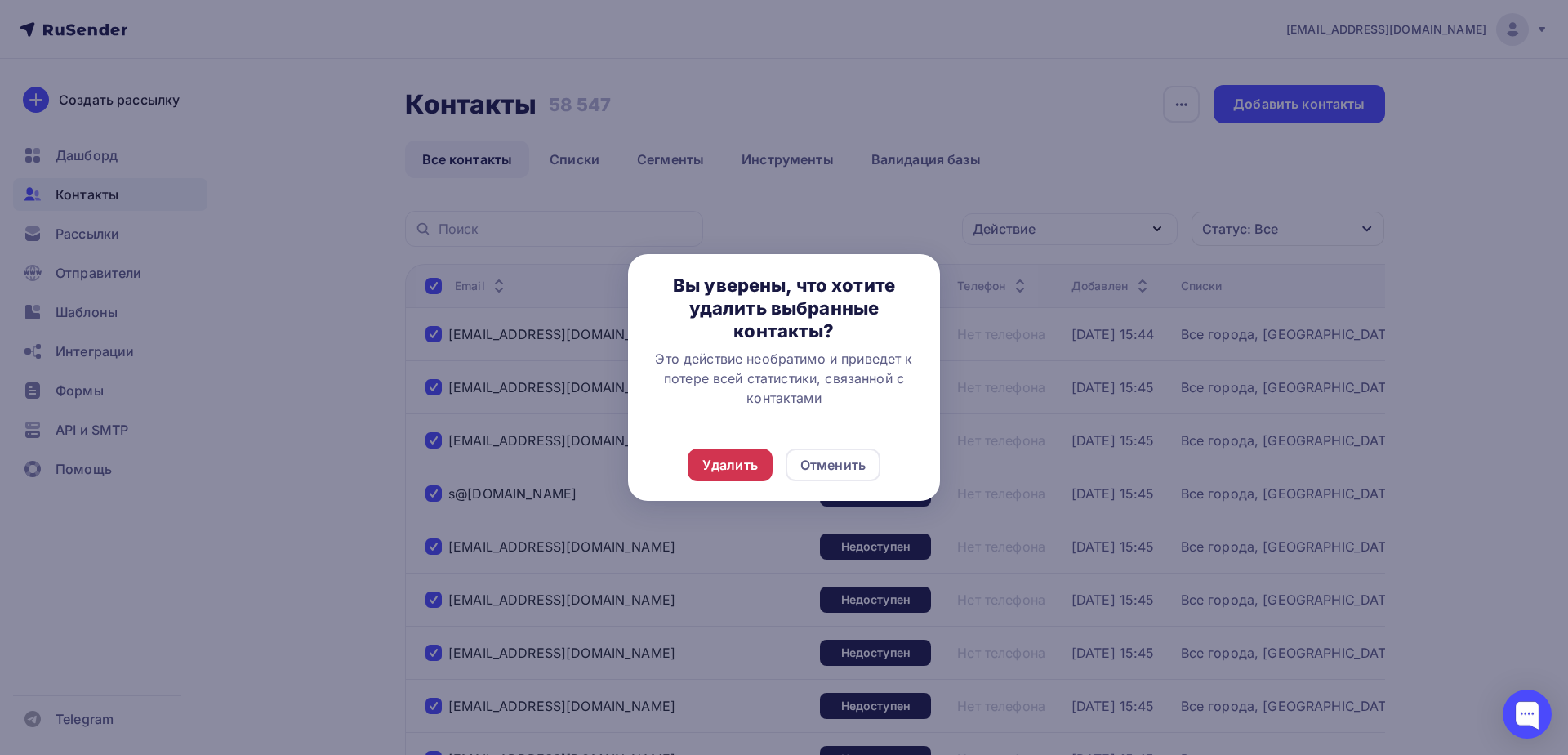
click at [748, 454] on div "Удалить" at bounding box center [729, 465] width 85 height 32
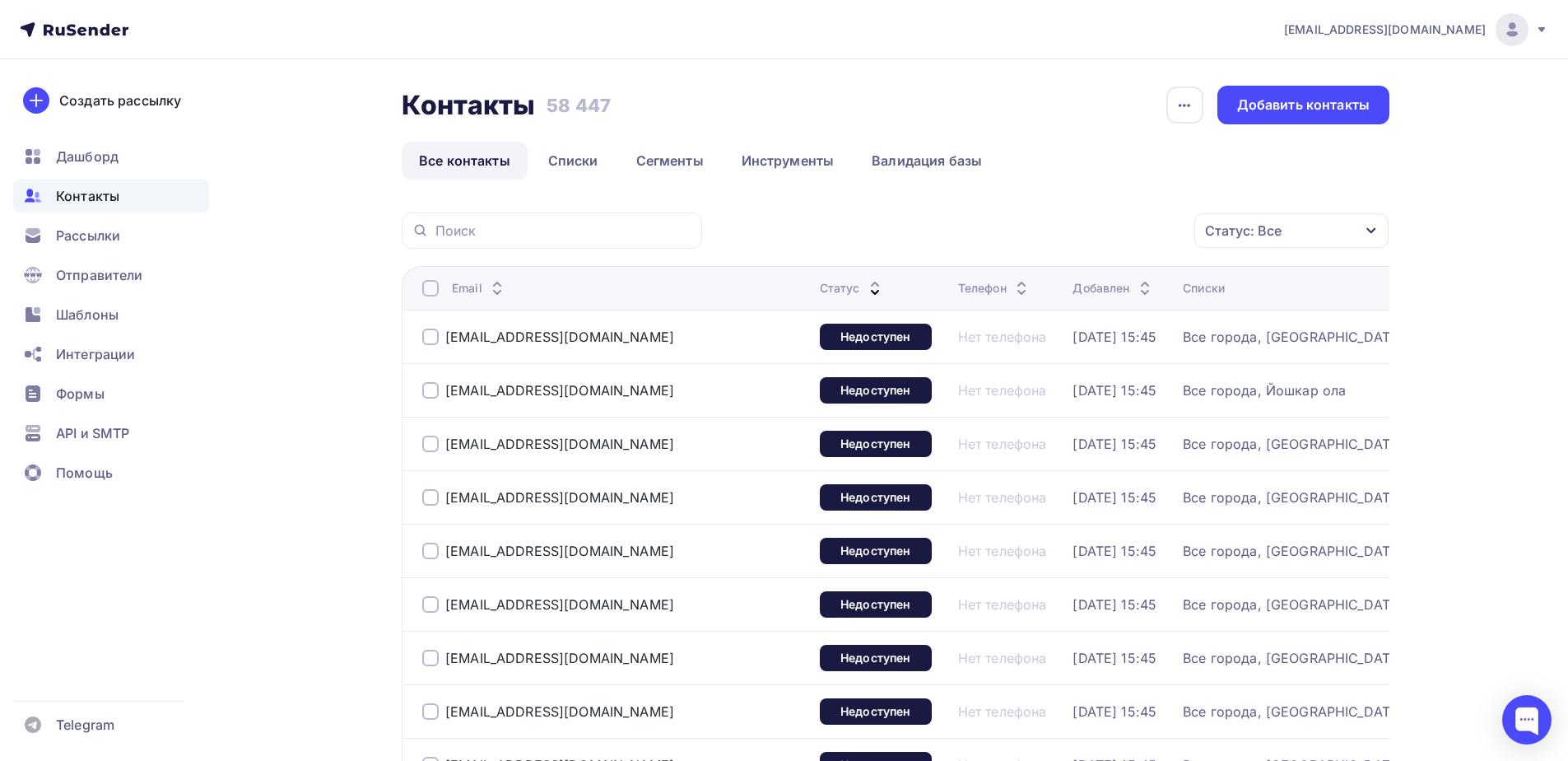
click at [433, 293] on div at bounding box center [430, 287] width 17 height 17
click at [430, 285] on div at bounding box center [430, 287] width 17 height 17
click at [1037, 242] on div "Действие" at bounding box center [1071, 231] width 217 height 32
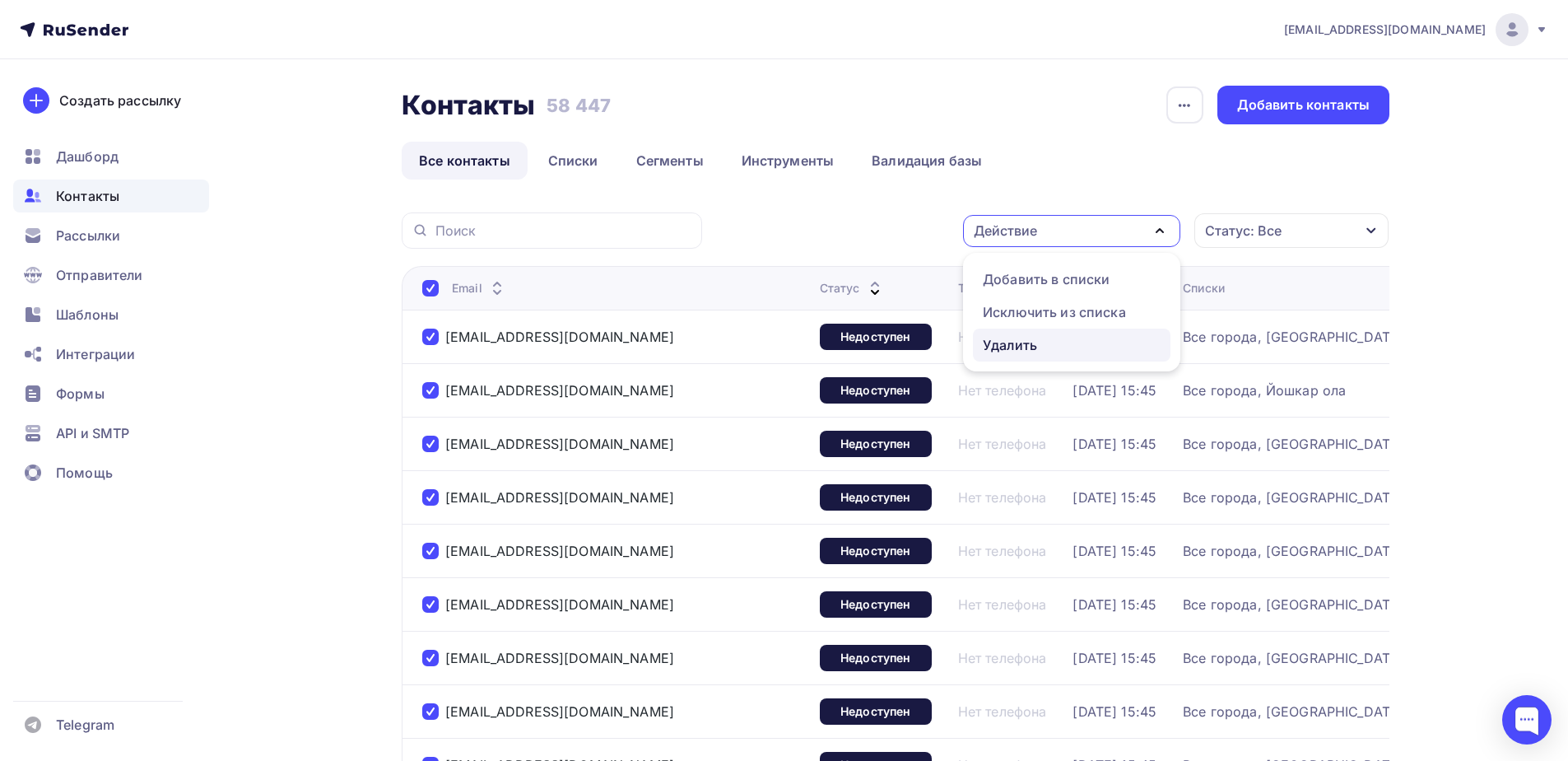
click at [1006, 351] on div "Удалить" at bounding box center [1010, 345] width 55 height 19
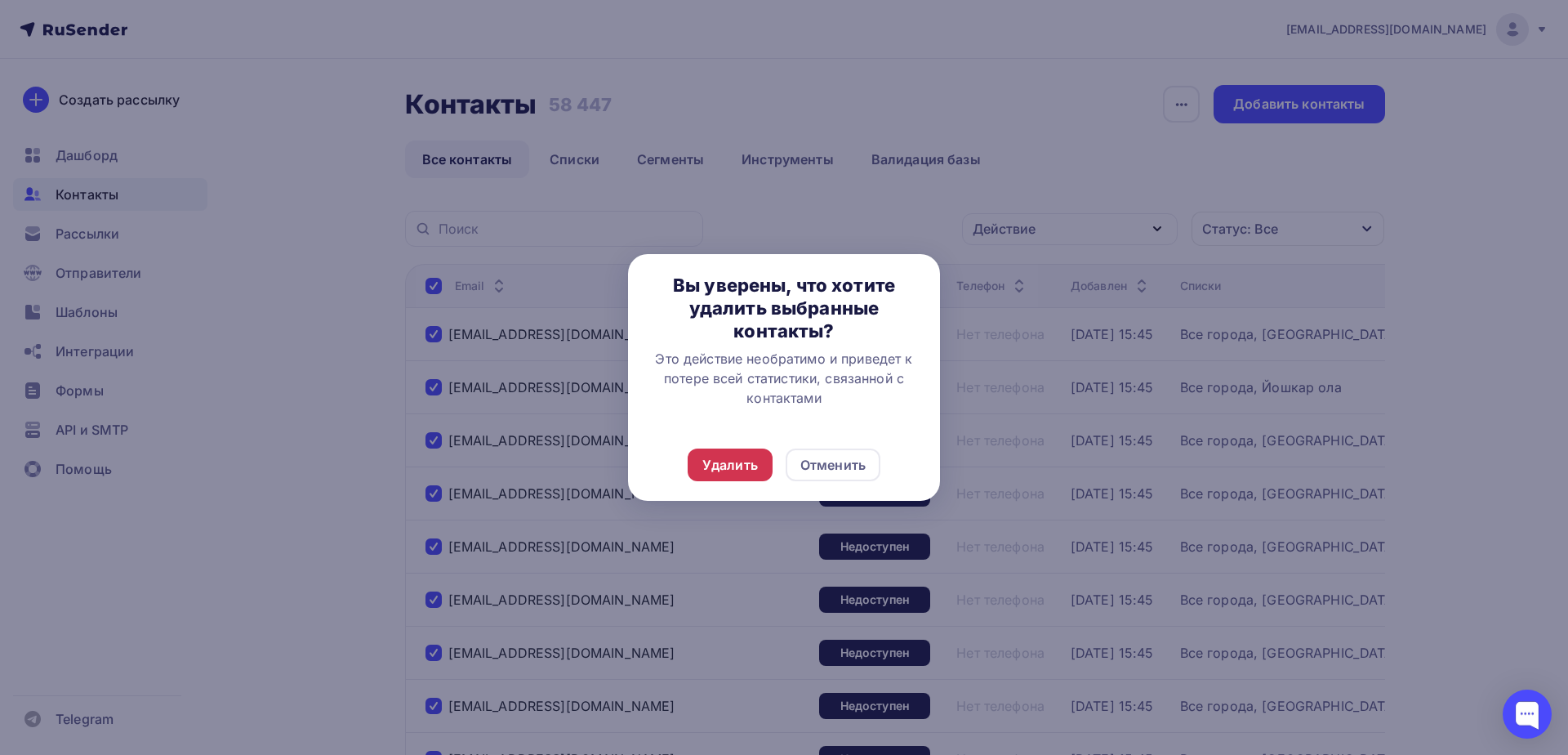
click at [706, 468] on div "Удалить" at bounding box center [729, 465] width 55 height 19
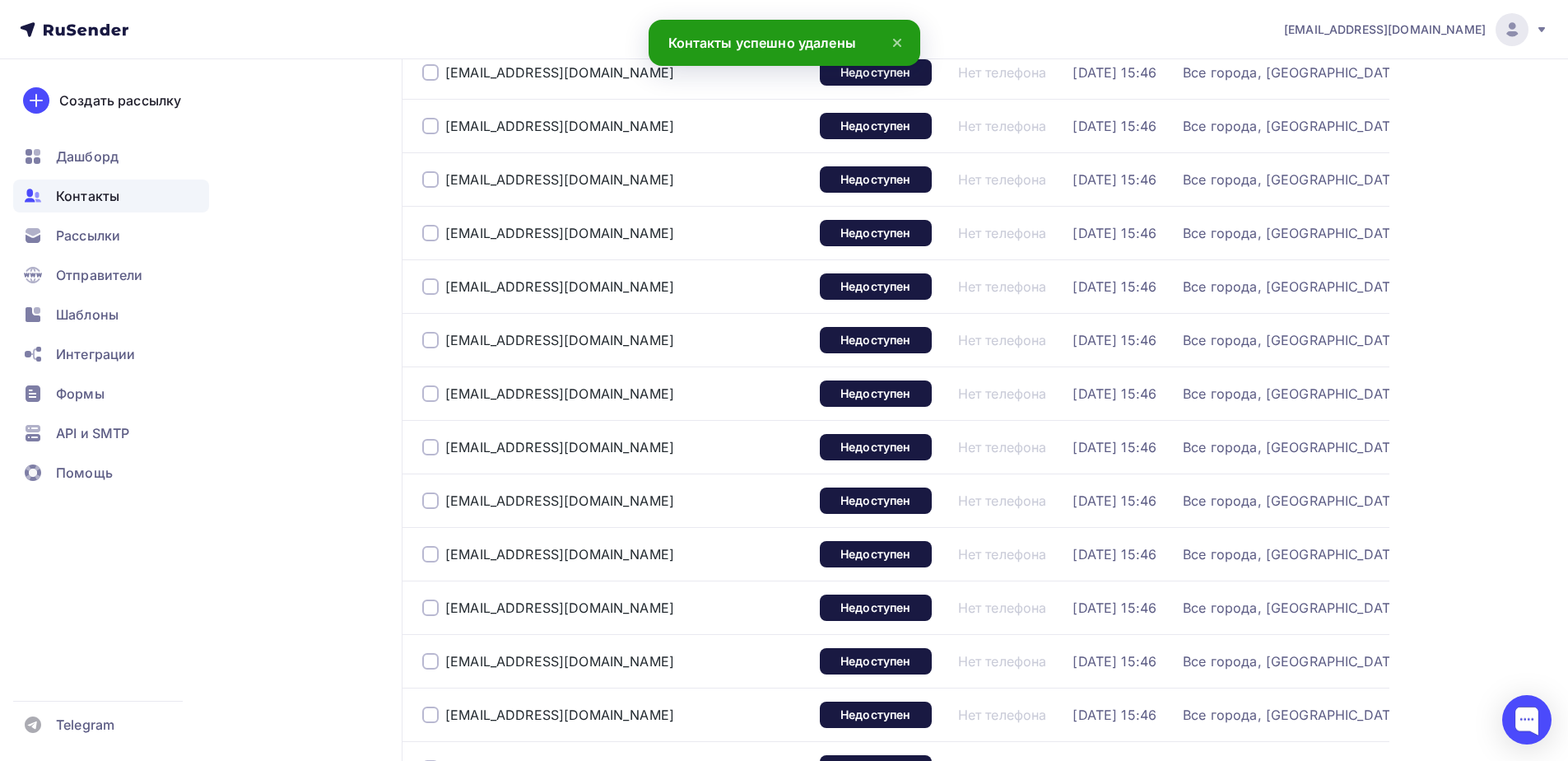
scroll to position [5081, 0]
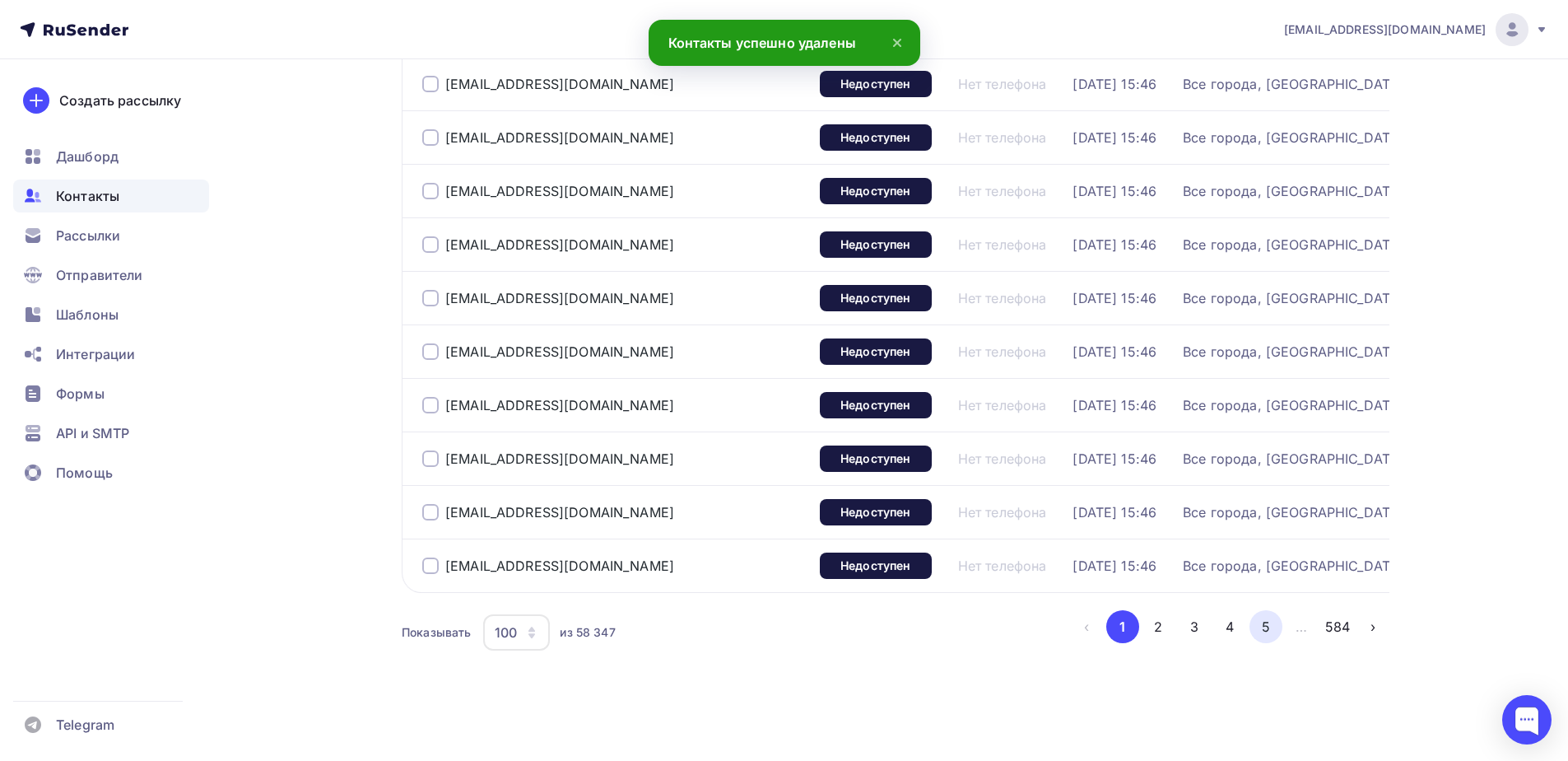
click at [1267, 620] on button "5" at bounding box center [1265, 626] width 33 height 33
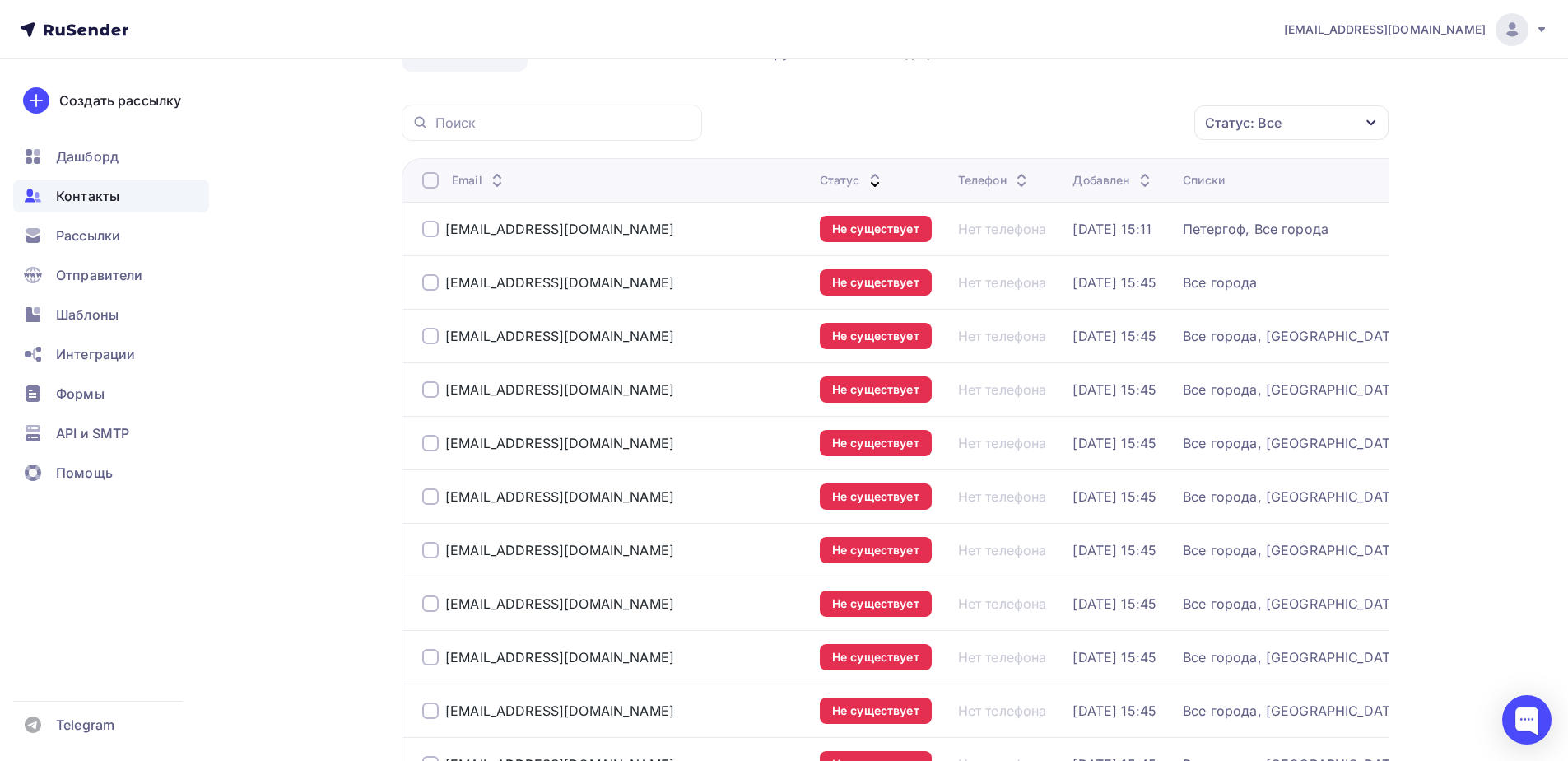
scroll to position [0, 0]
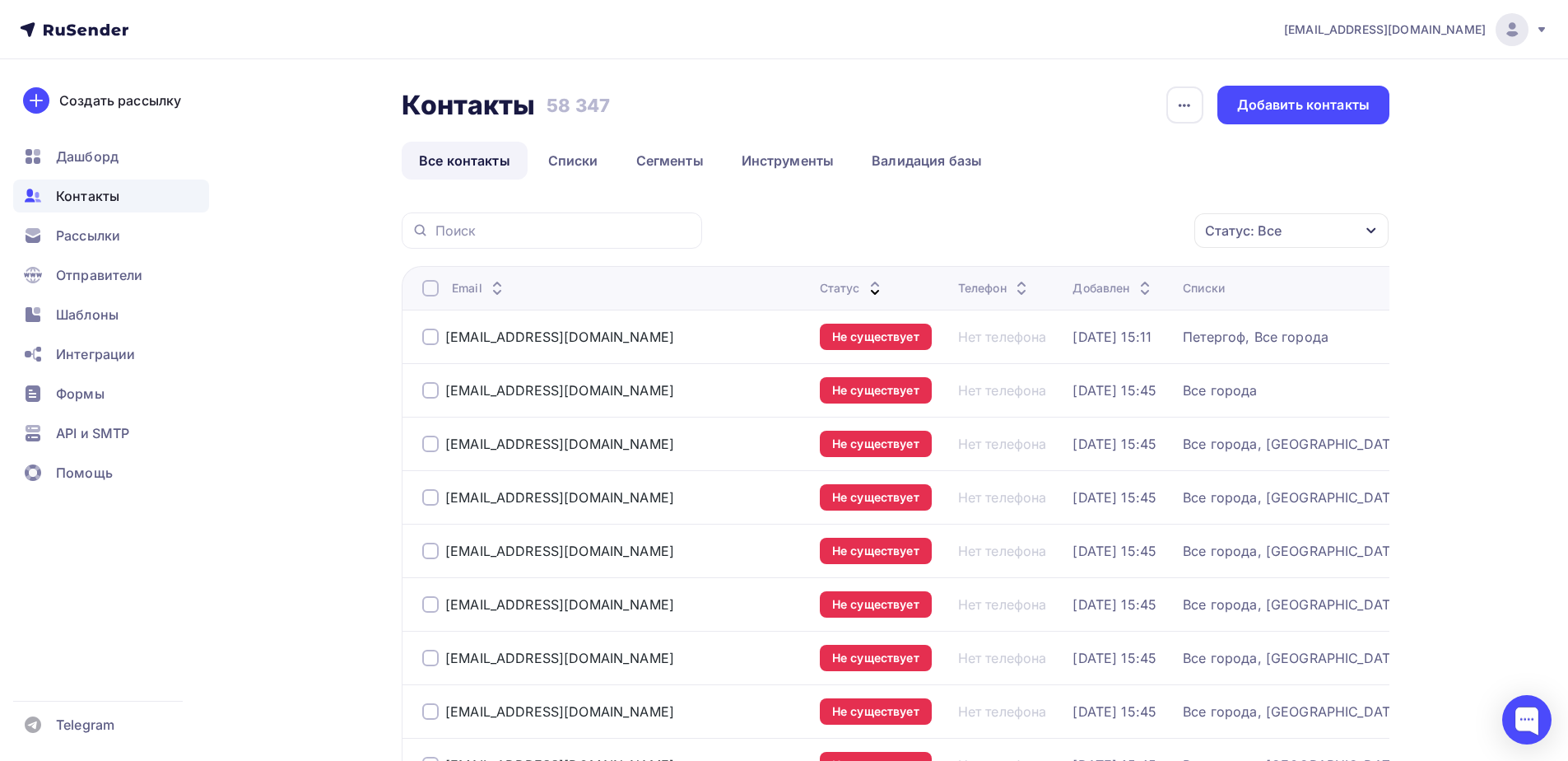
click at [429, 287] on div at bounding box center [430, 287] width 17 height 17
click at [428, 291] on div at bounding box center [430, 287] width 17 height 17
click at [1142, 242] on div "Действие" at bounding box center [1071, 231] width 217 height 32
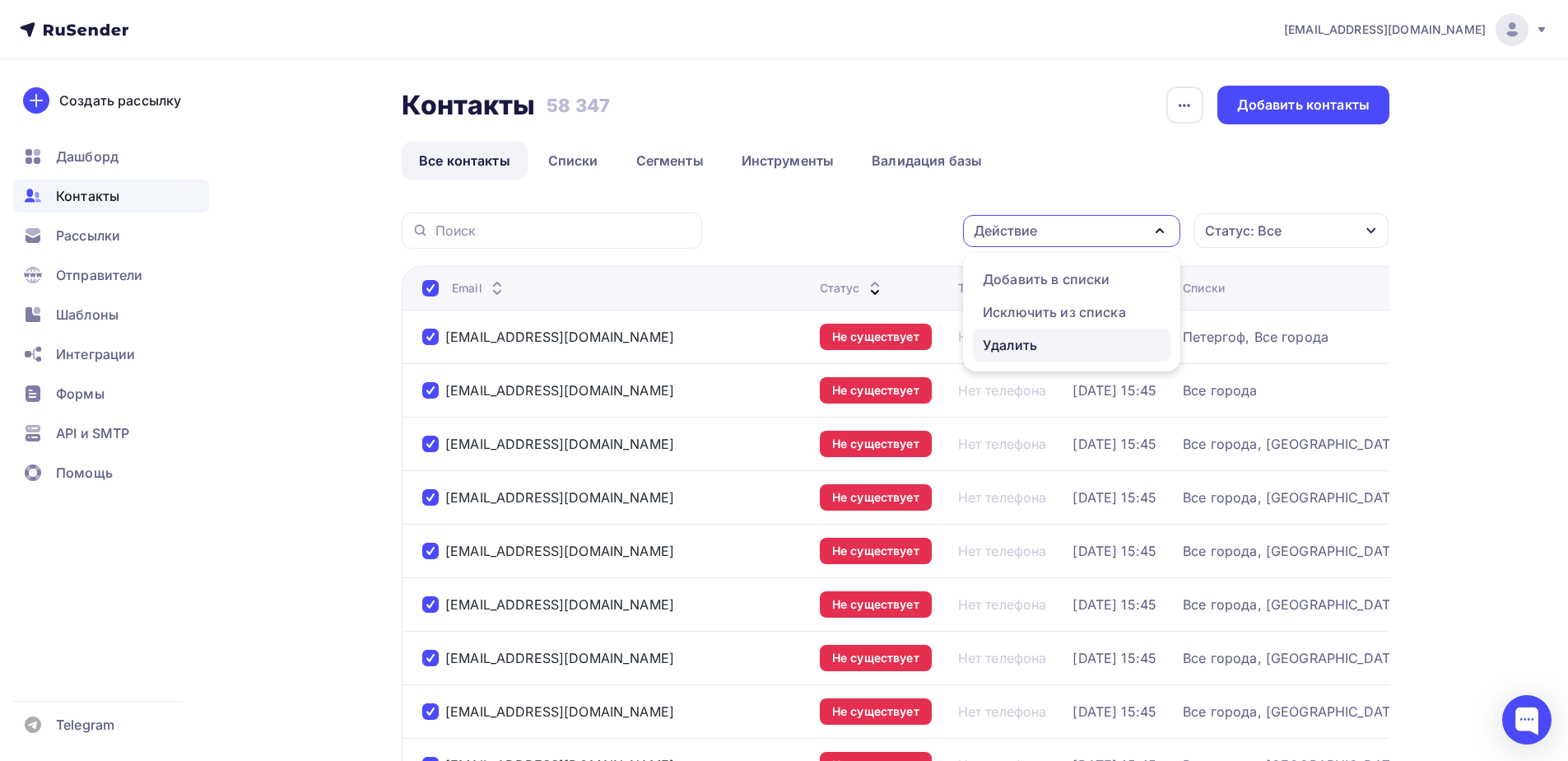
click at [1036, 347] on div "Удалить" at bounding box center [1010, 345] width 55 height 19
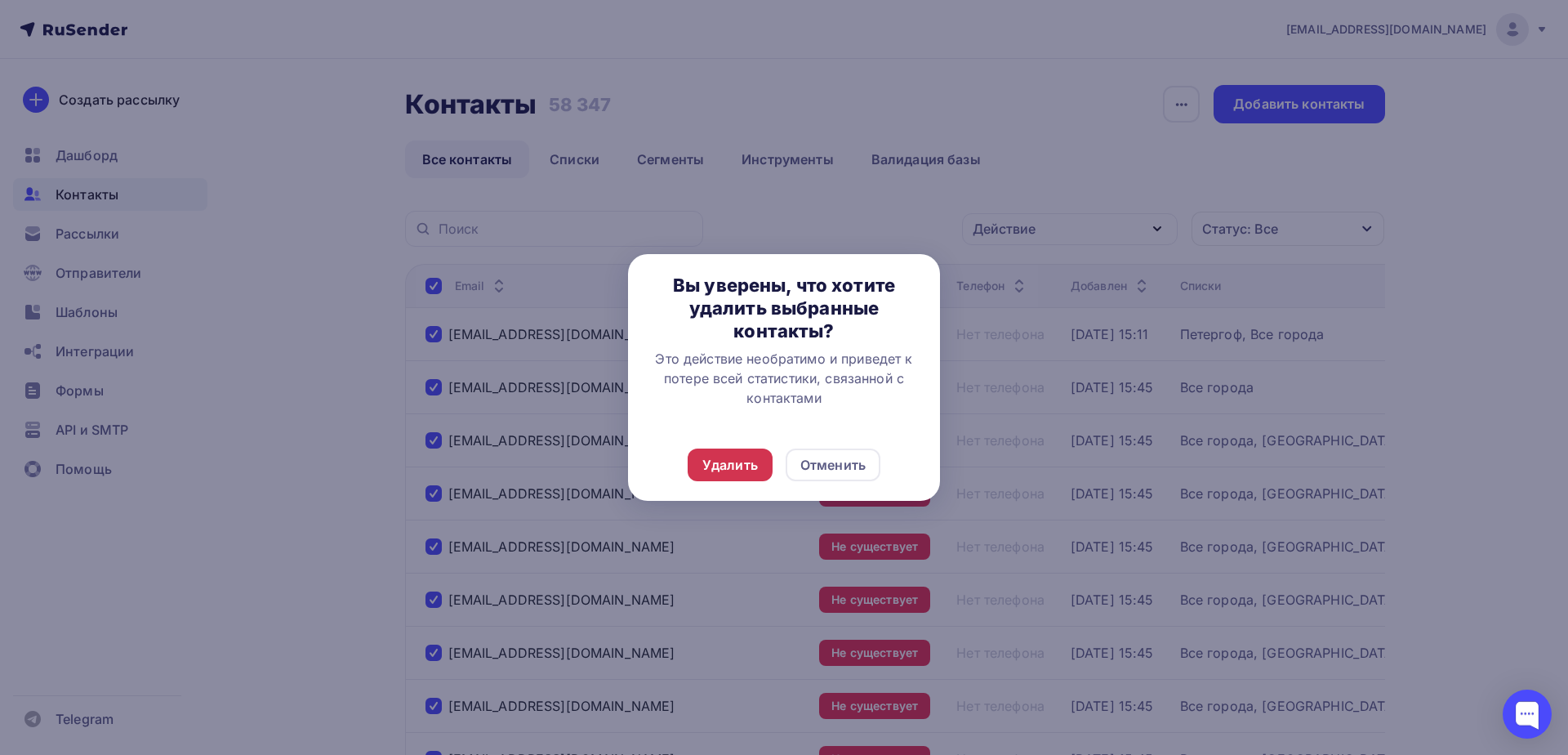
click at [751, 471] on div "Удалить" at bounding box center [729, 465] width 55 height 19
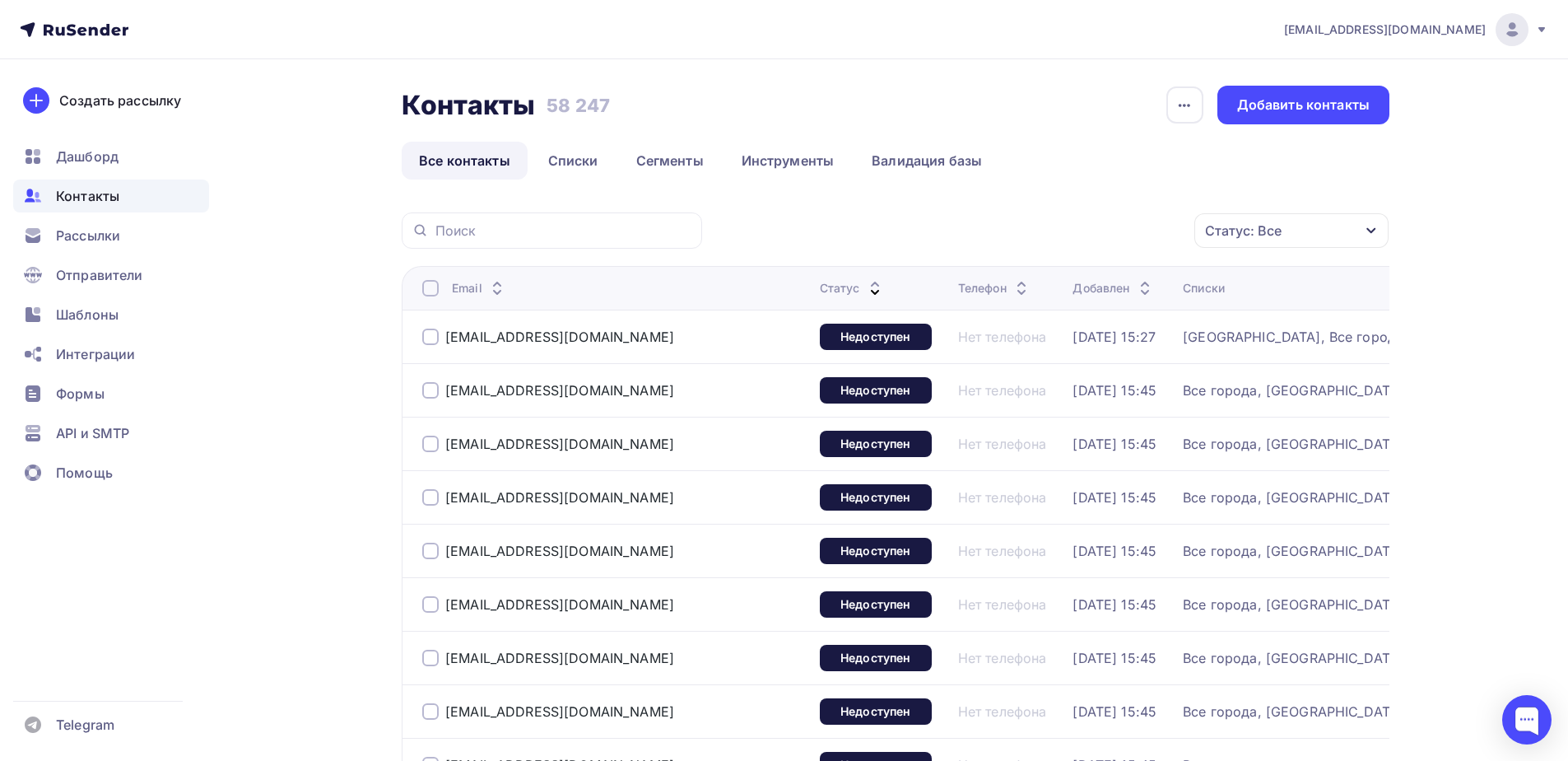
click at [435, 292] on div at bounding box center [430, 287] width 17 height 17
click at [427, 292] on div at bounding box center [430, 287] width 17 height 17
click at [1019, 233] on div "Действие" at bounding box center [1006, 230] width 63 height 19
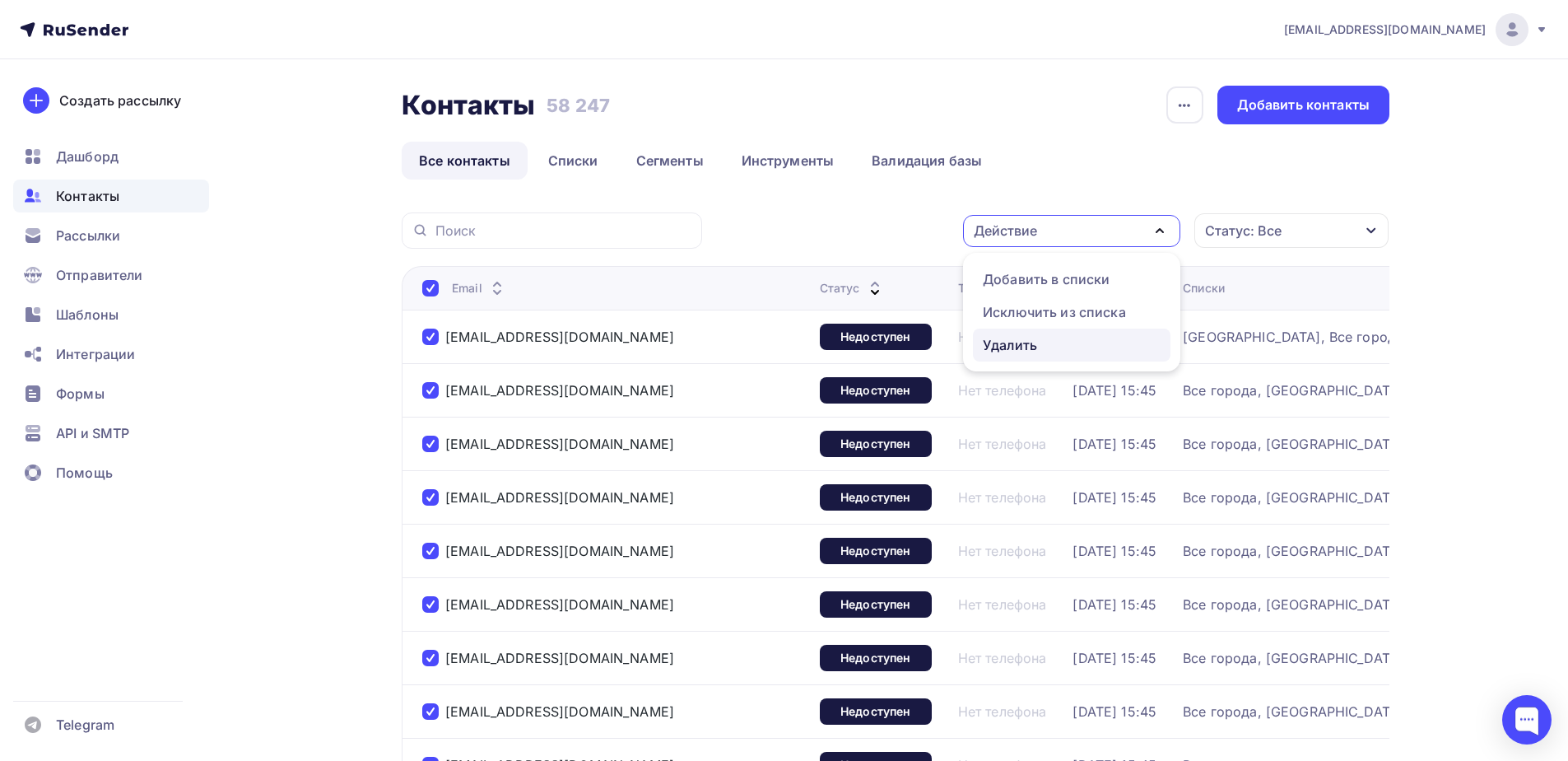
click at [1012, 340] on div "Удалить" at bounding box center [1010, 345] width 55 height 19
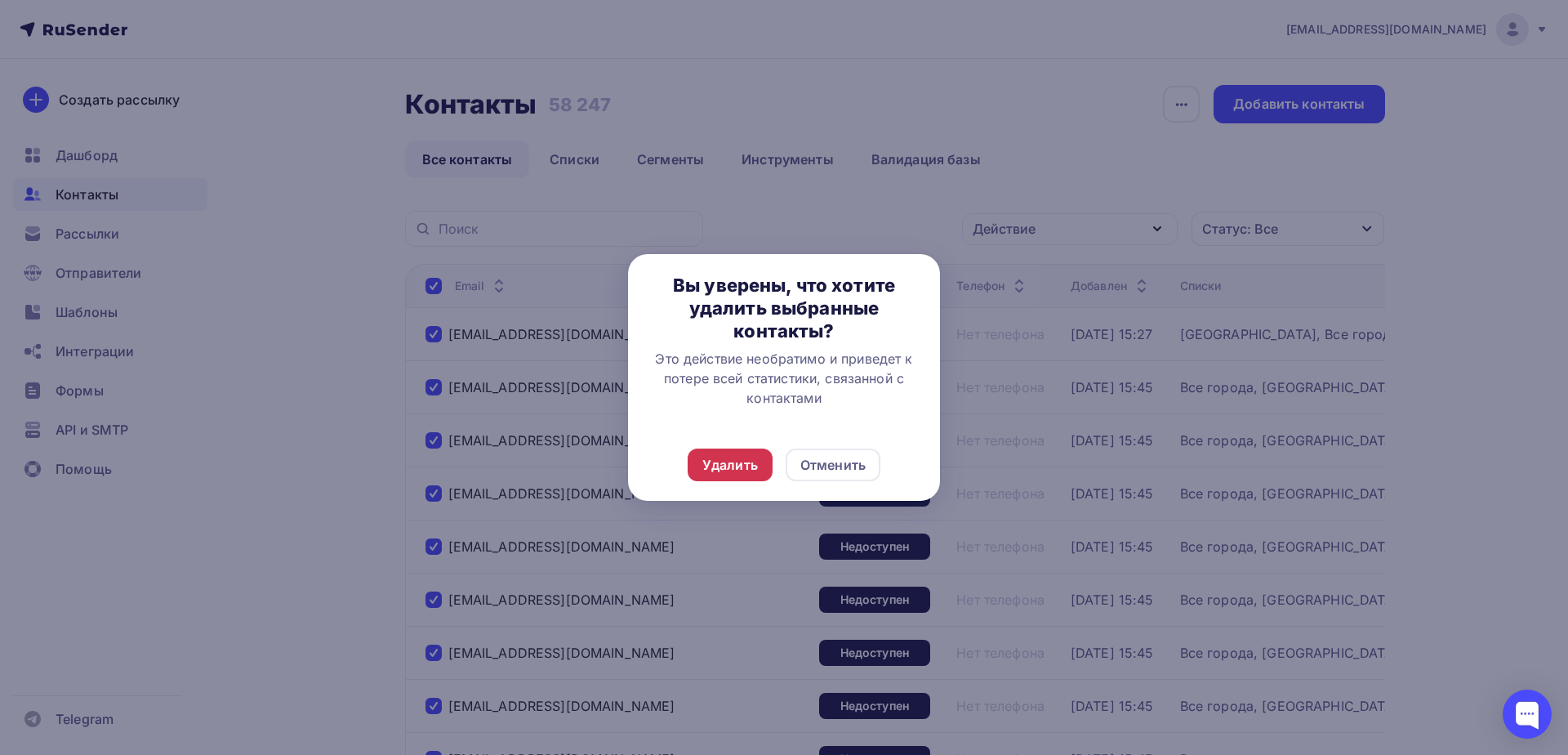
click at [746, 460] on div "Удалить" at bounding box center [729, 465] width 55 height 19
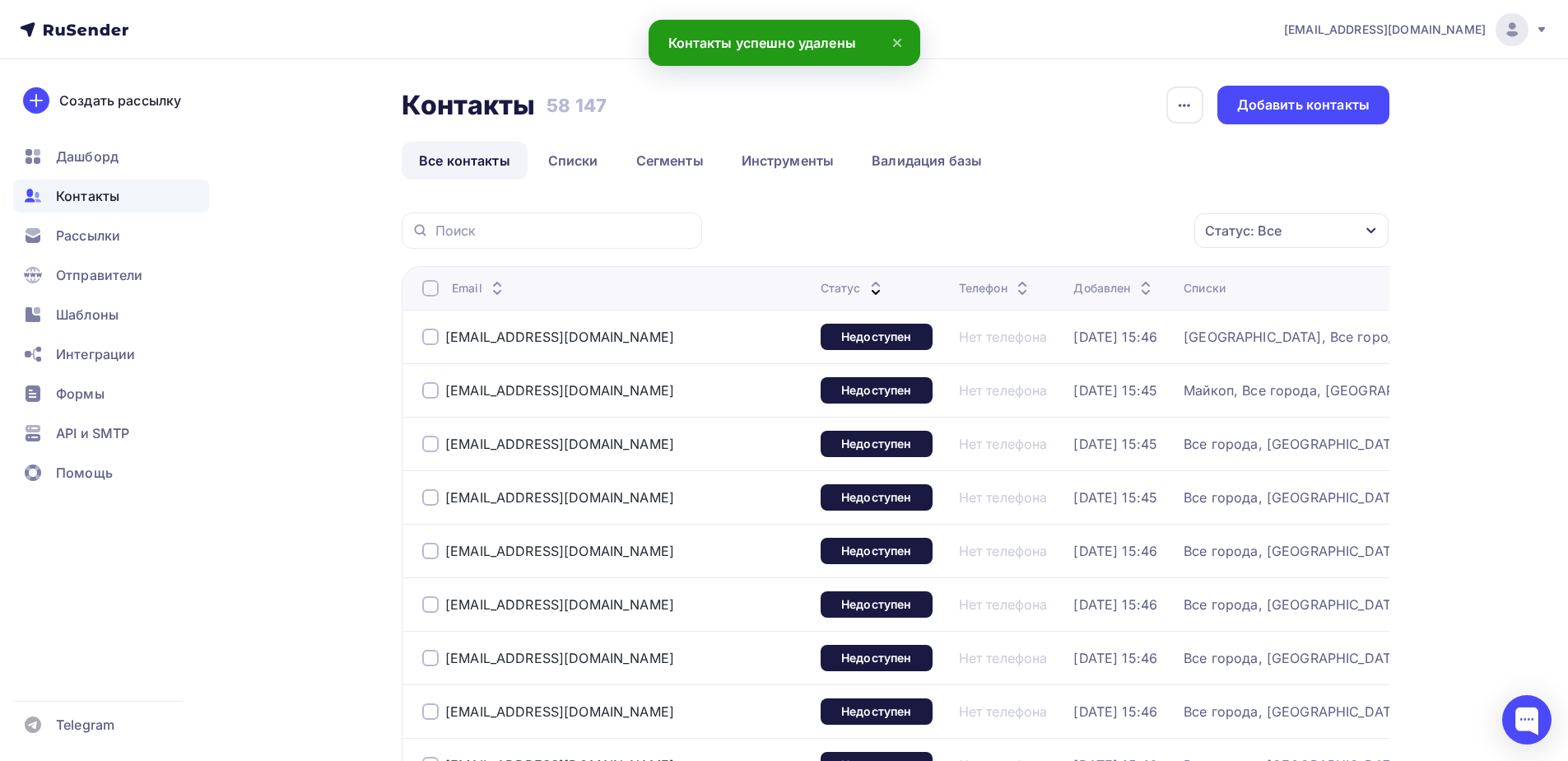
click at [427, 282] on div at bounding box center [430, 287] width 17 height 17
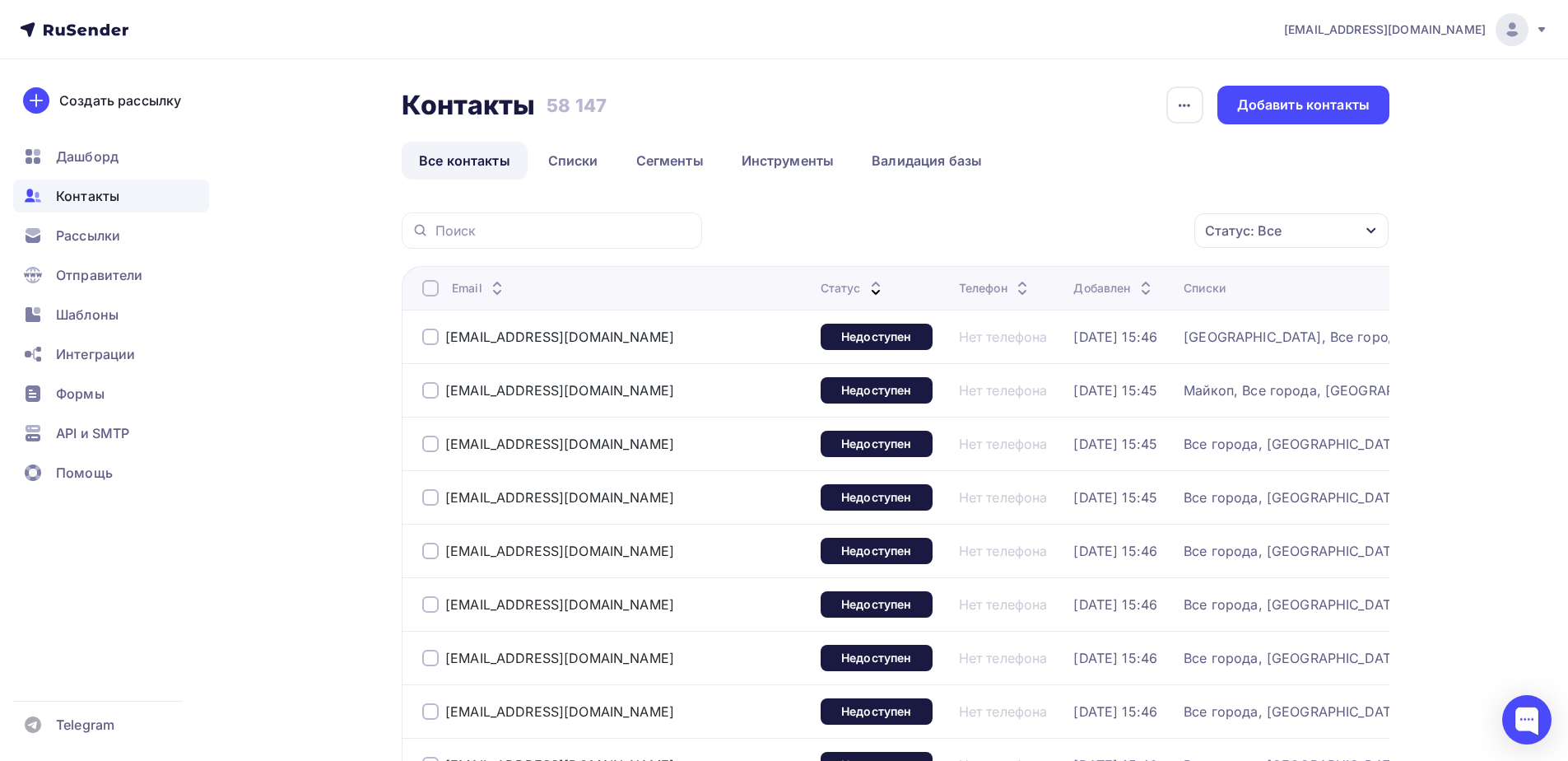
click at [433, 290] on div at bounding box center [430, 287] width 17 height 17
click at [993, 213] on div "Действие Добавить в списки Исключить из списка Удалить Статус: Все Статус Новый…" at bounding box center [1051, 230] width 676 height 36
click at [1002, 226] on div "Действие" at bounding box center [1006, 230] width 63 height 19
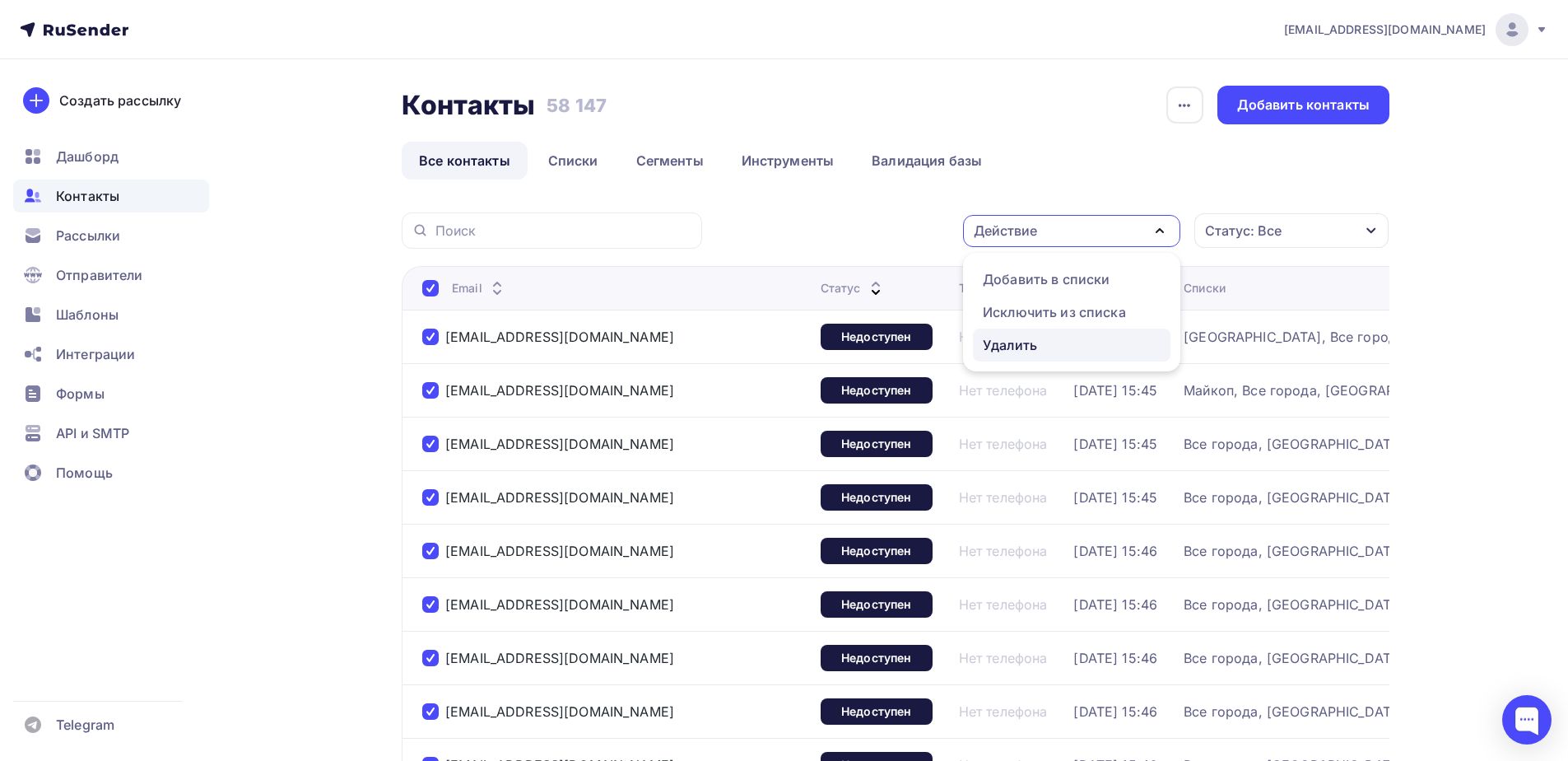
click at [1002, 341] on div "Удалить" at bounding box center [1010, 345] width 55 height 19
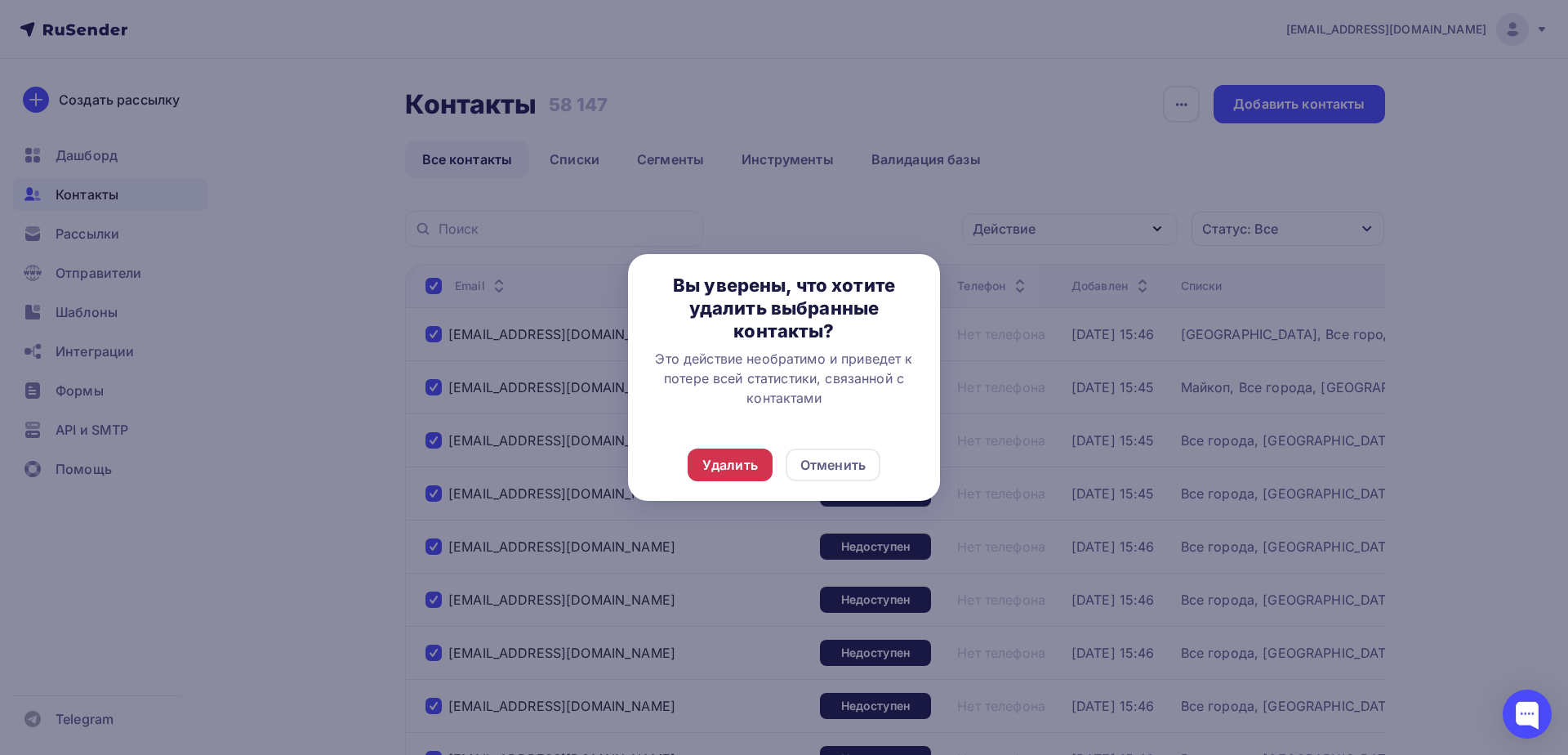
click at [741, 462] on div "Удалить" at bounding box center [729, 465] width 55 height 19
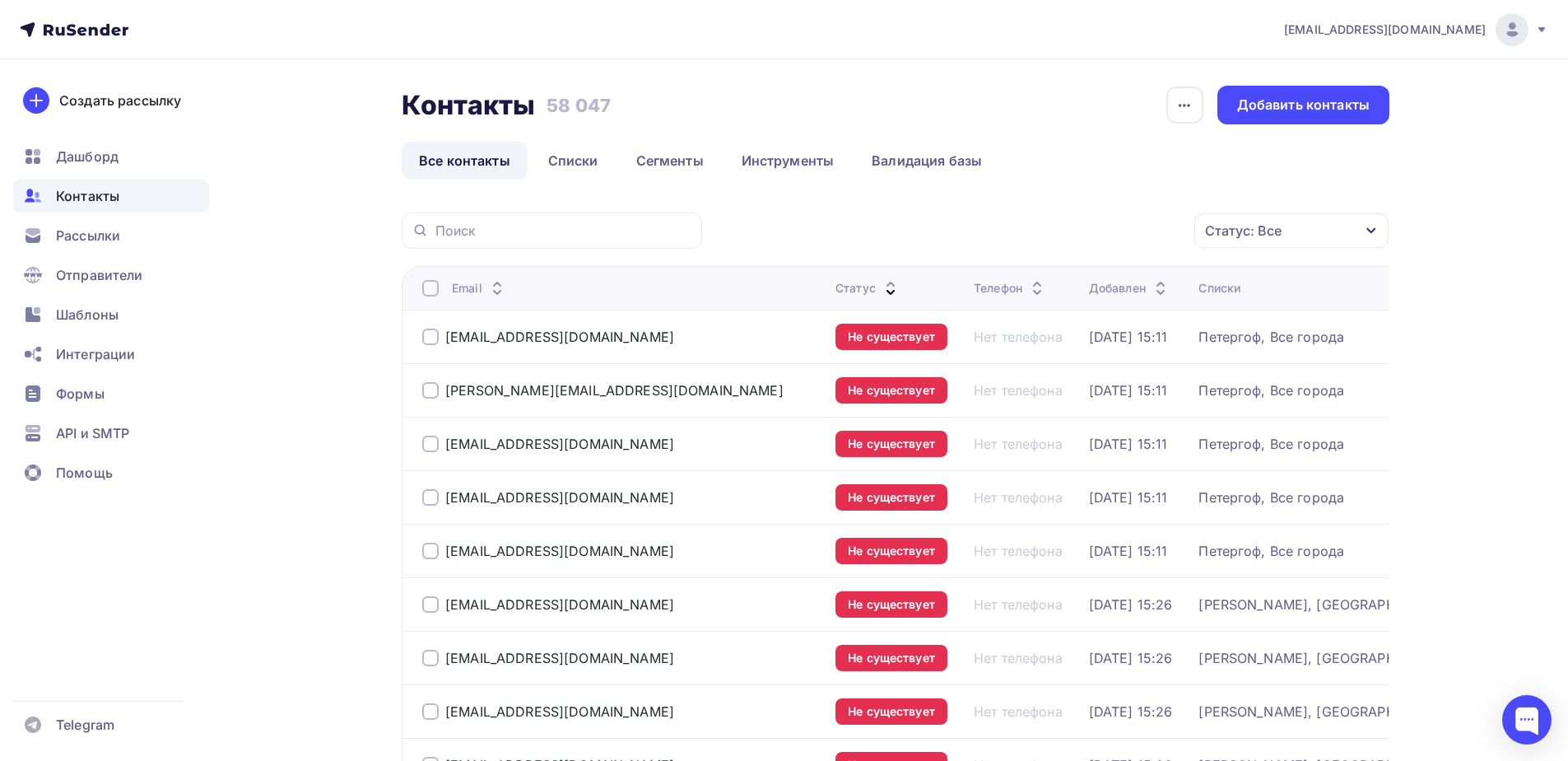
click at [427, 292] on div at bounding box center [430, 287] width 17 height 17
click at [432, 283] on div at bounding box center [430, 287] width 17 height 17
click at [1067, 225] on div "Действие" at bounding box center [1071, 231] width 217 height 32
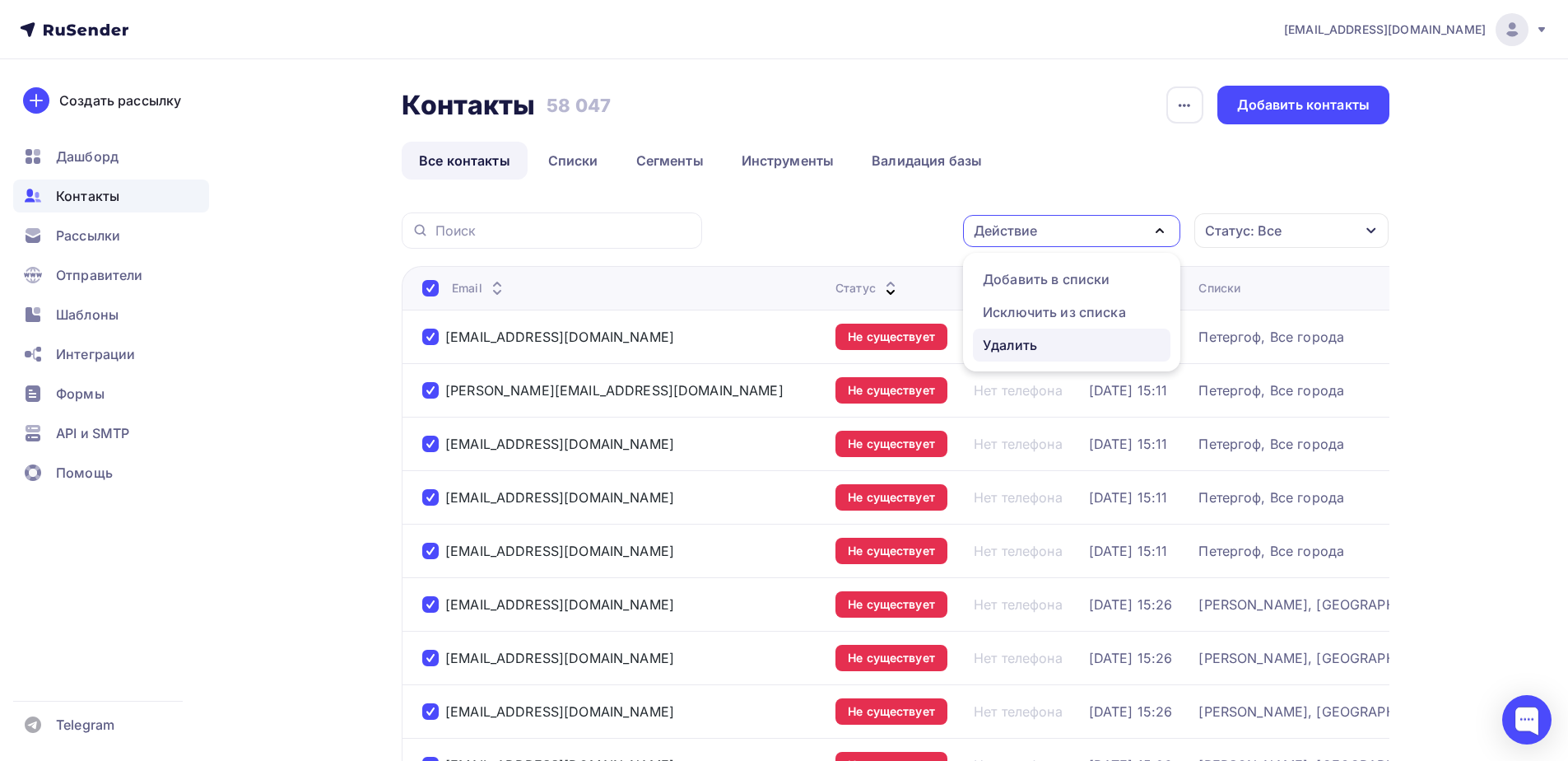
click at [1002, 356] on link "Удалить" at bounding box center [1072, 345] width 197 height 33
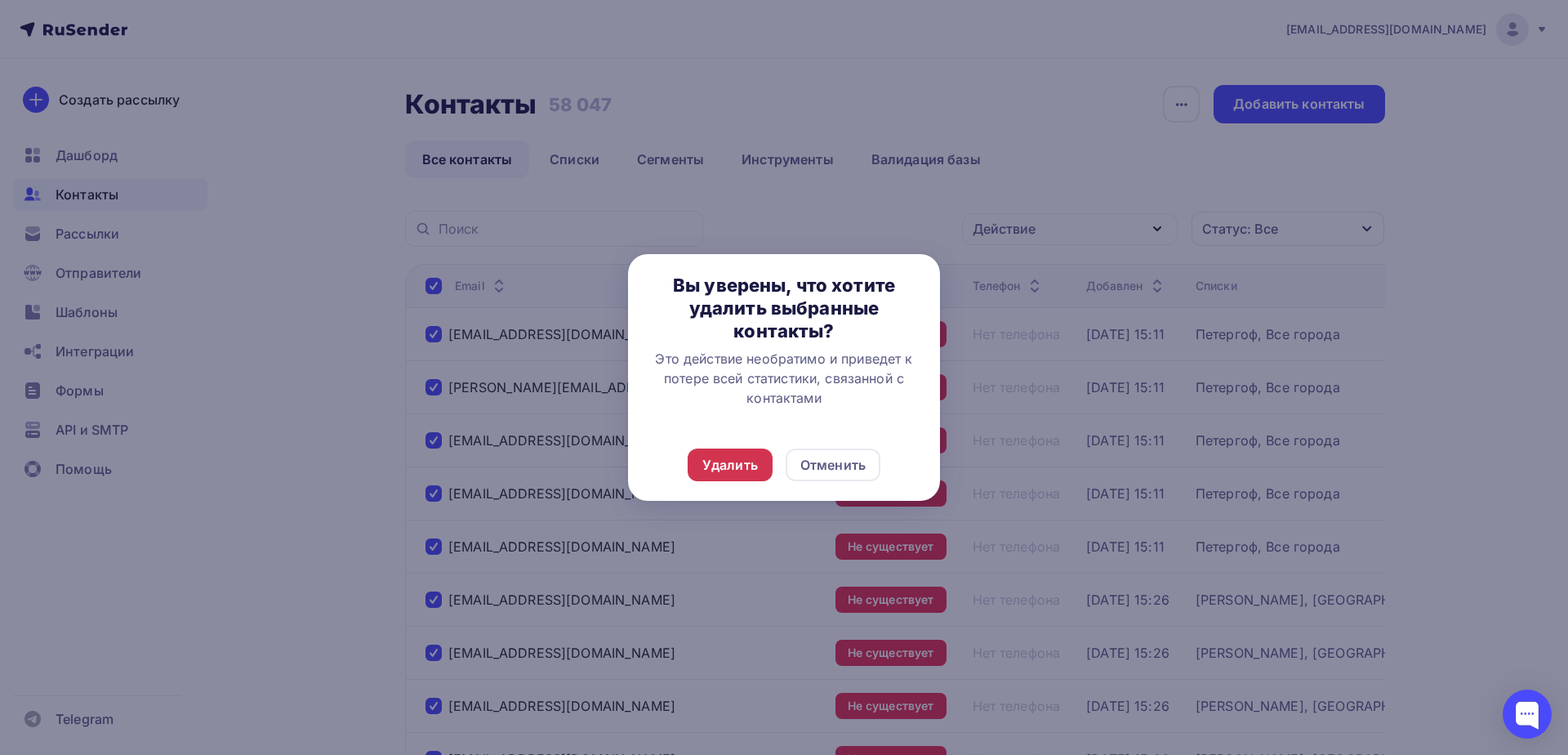
click at [707, 477] on div "Удалить" at bounding box center [729, 465] width 85 height 32
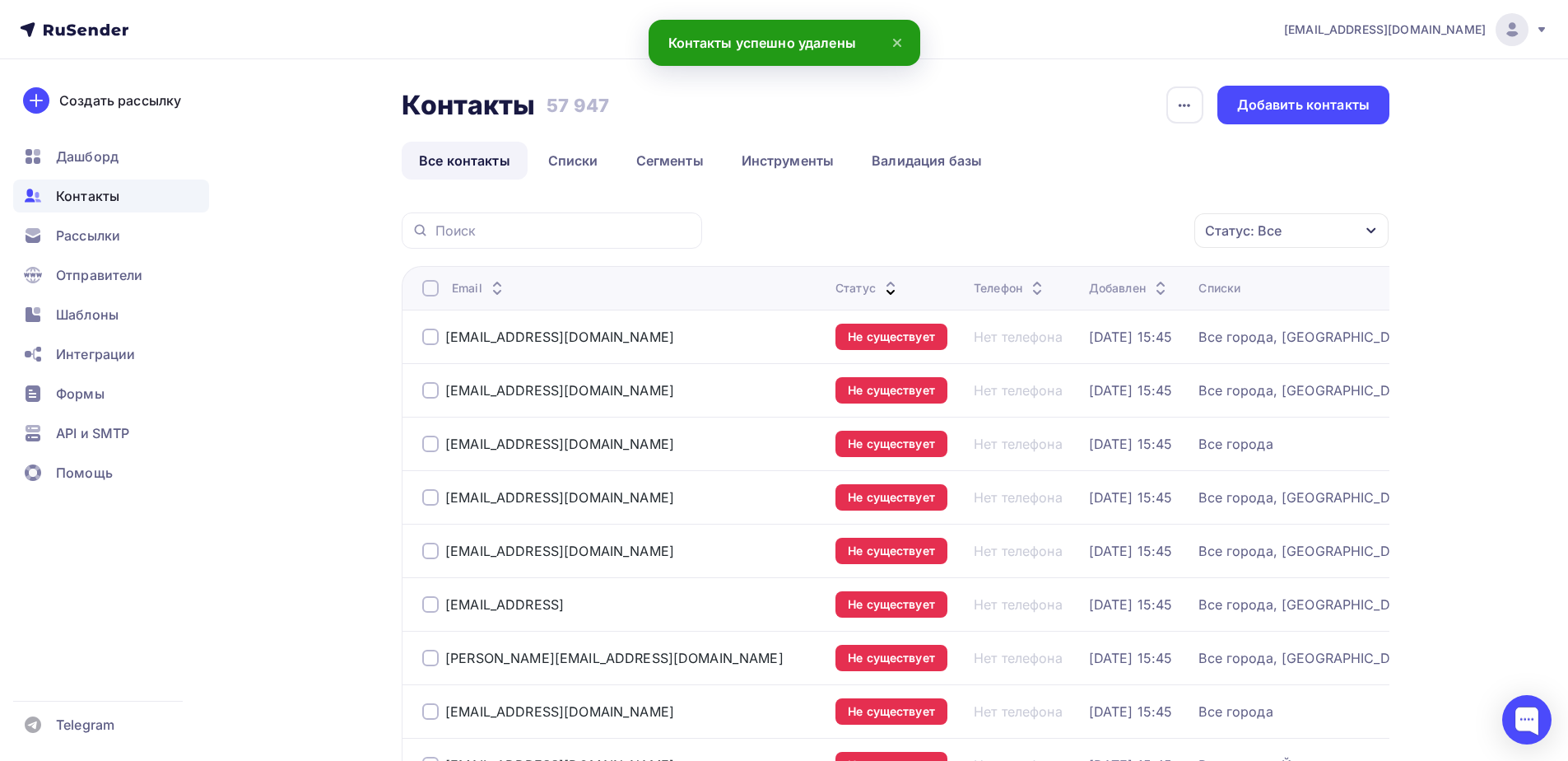
click at [427, 285] on div at bounding box center [430, 287] width 17 height 17
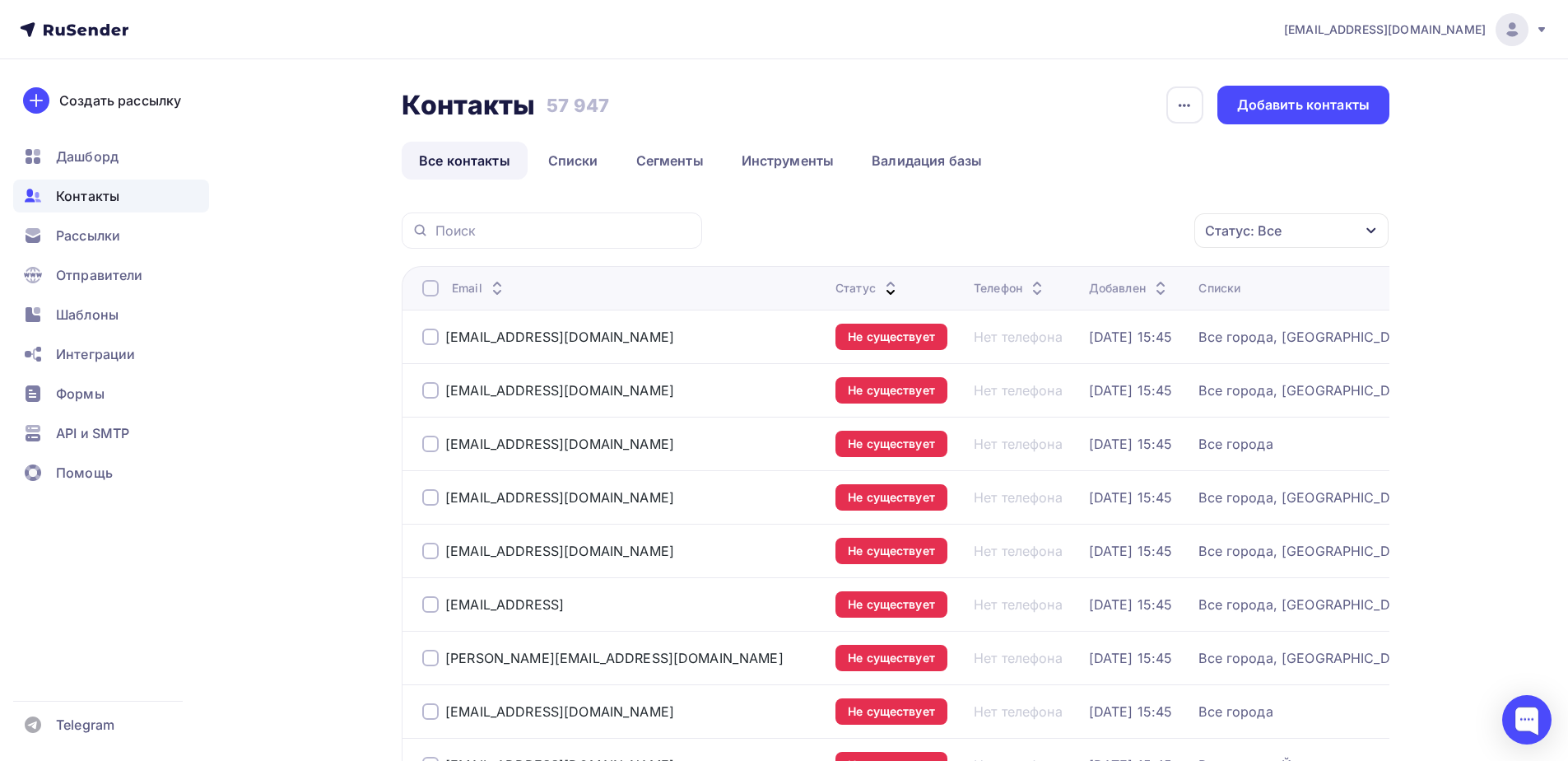
click at [437, 290] on div at bounding box center [430, 287] width 17 height 17
click at [1003, 227] on div "Действие" at bounding box center [1006, 230] width 63 height 19
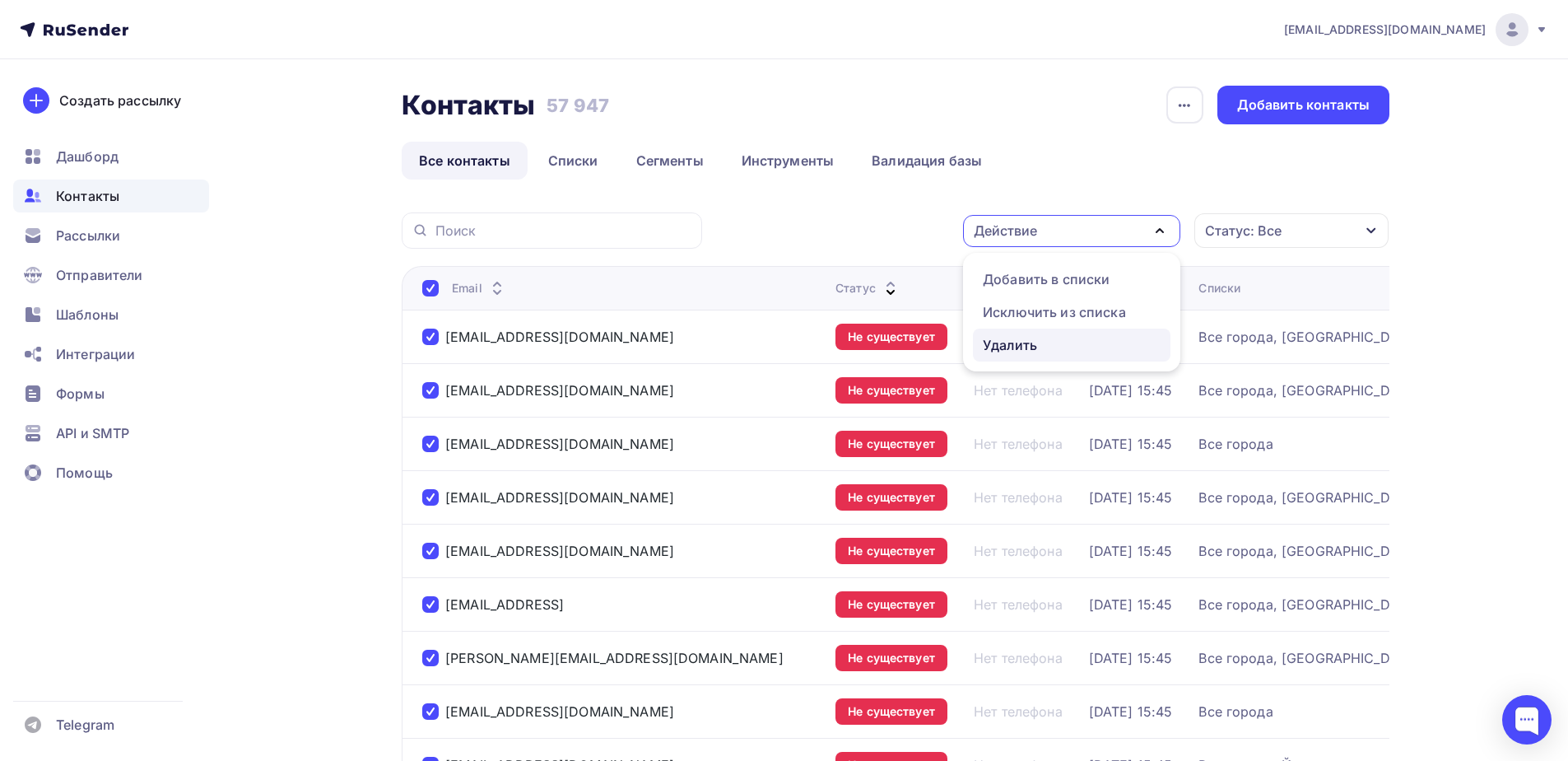
click at [1003, 344] on div "Удалить" at bounding box center [1010, 345] width 55 height 19
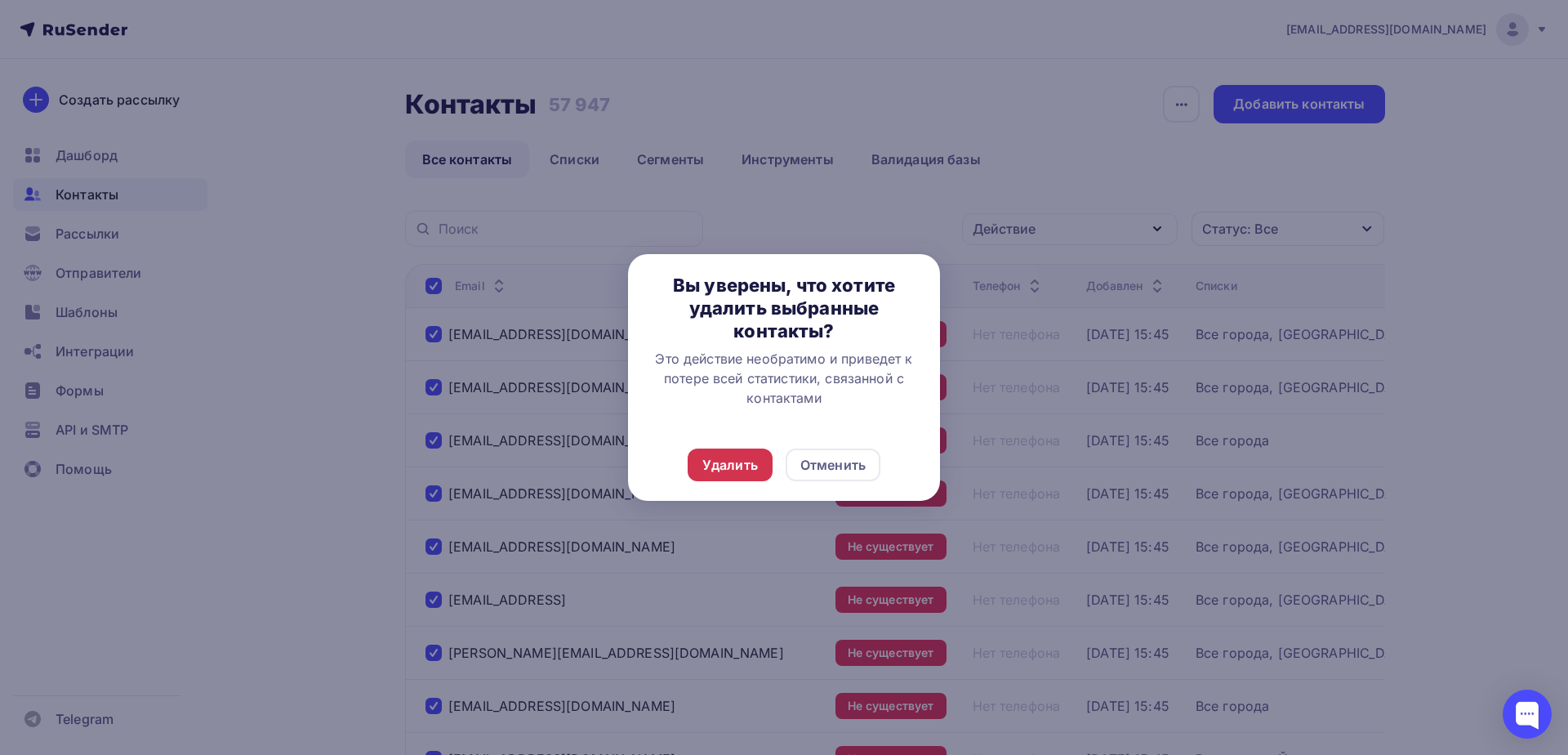
click at [709, 468] on div "Удалить" at bounding box center [729, 465] width 55 height 19
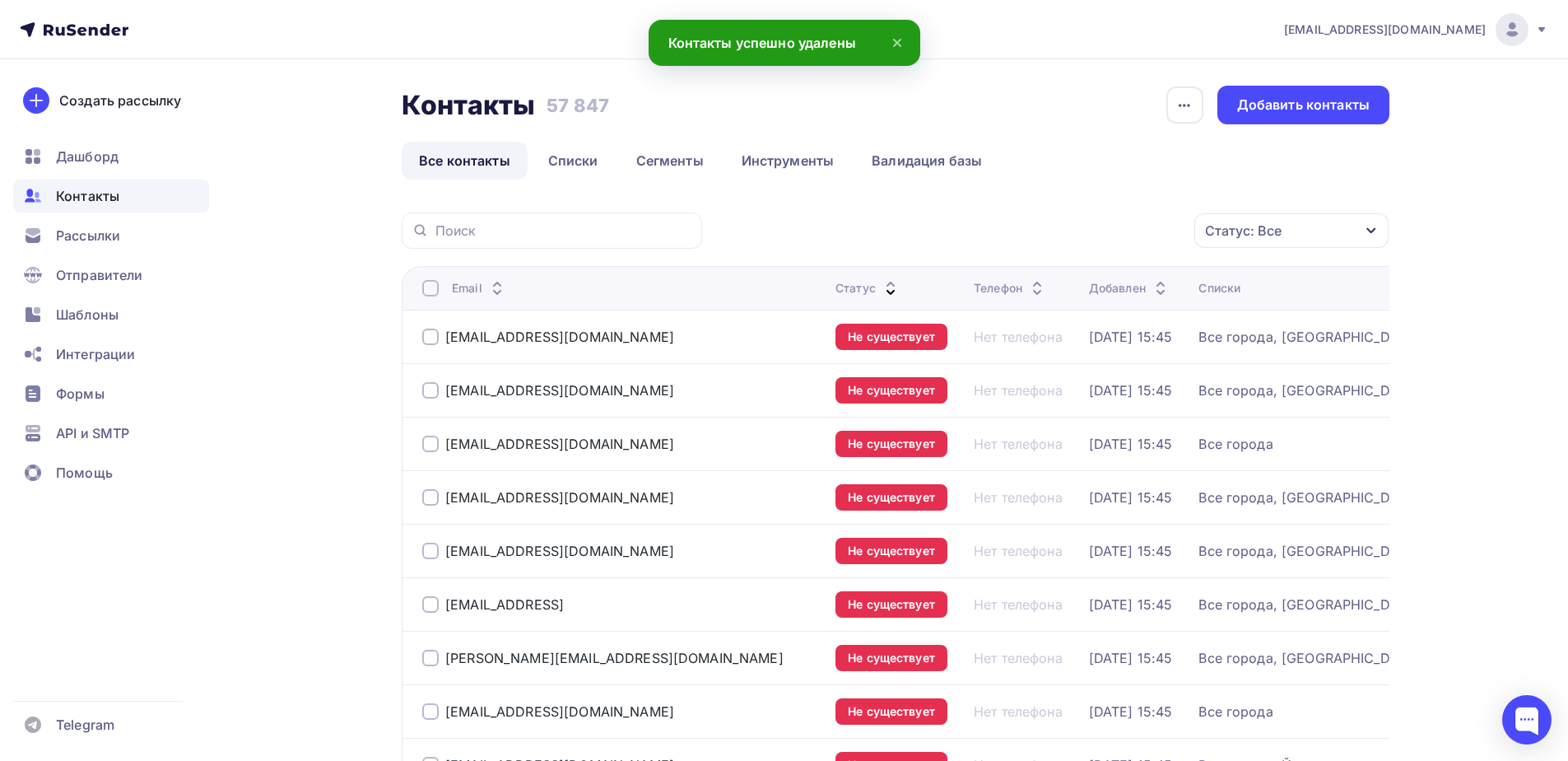
click at [433, 290] on div at bounding box center [430, 287] width 17 height 17
click at [427, 283] on div at bounding box center [430, 287] width 17 height 17
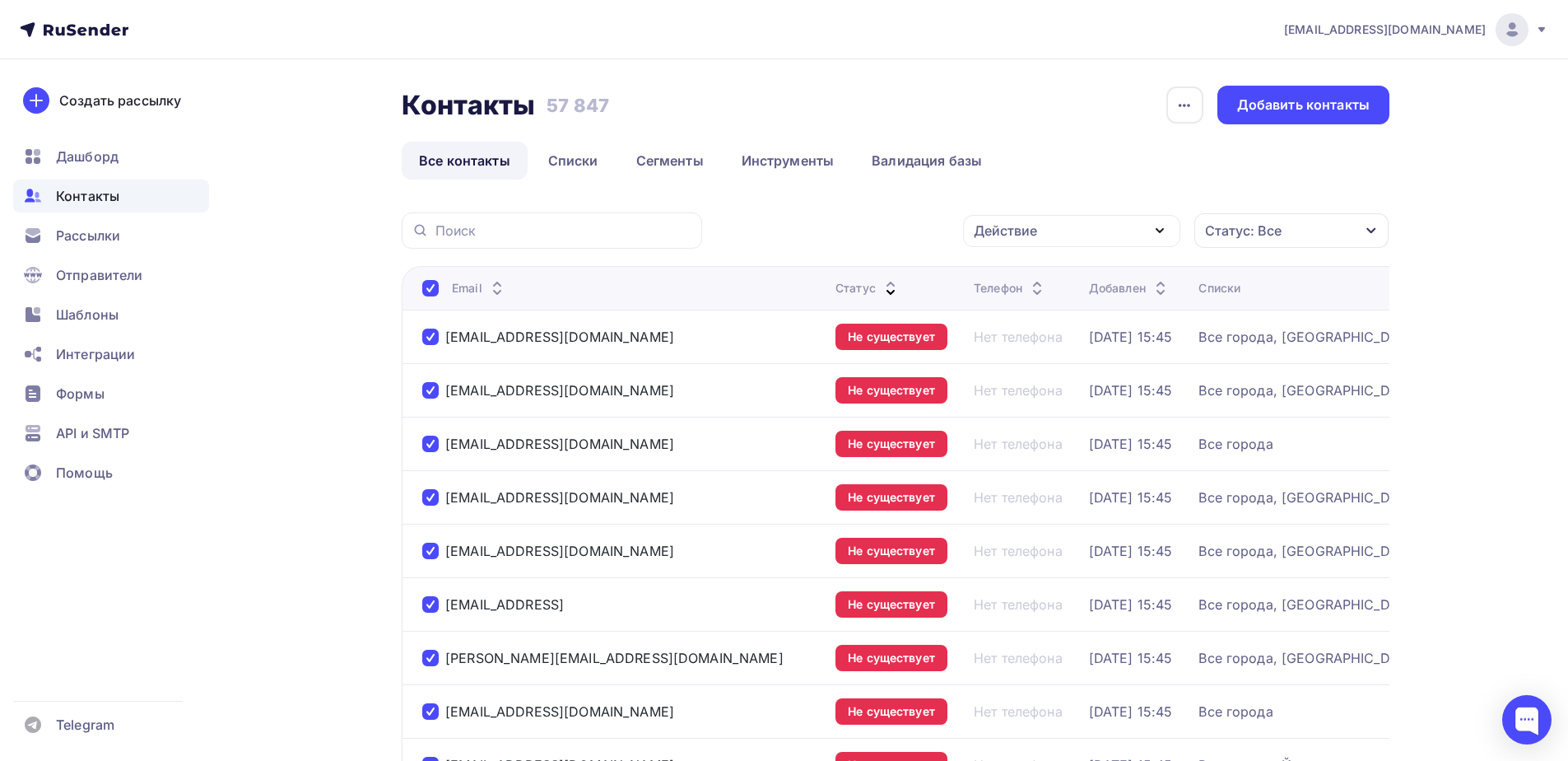
click at [1030, 234] on div "Действие" at bounding box center [1006, 230] width 63 height 19
click at [1005, 348] on div "Удалить" at bounding box center [1010, 345] width 55 height 19
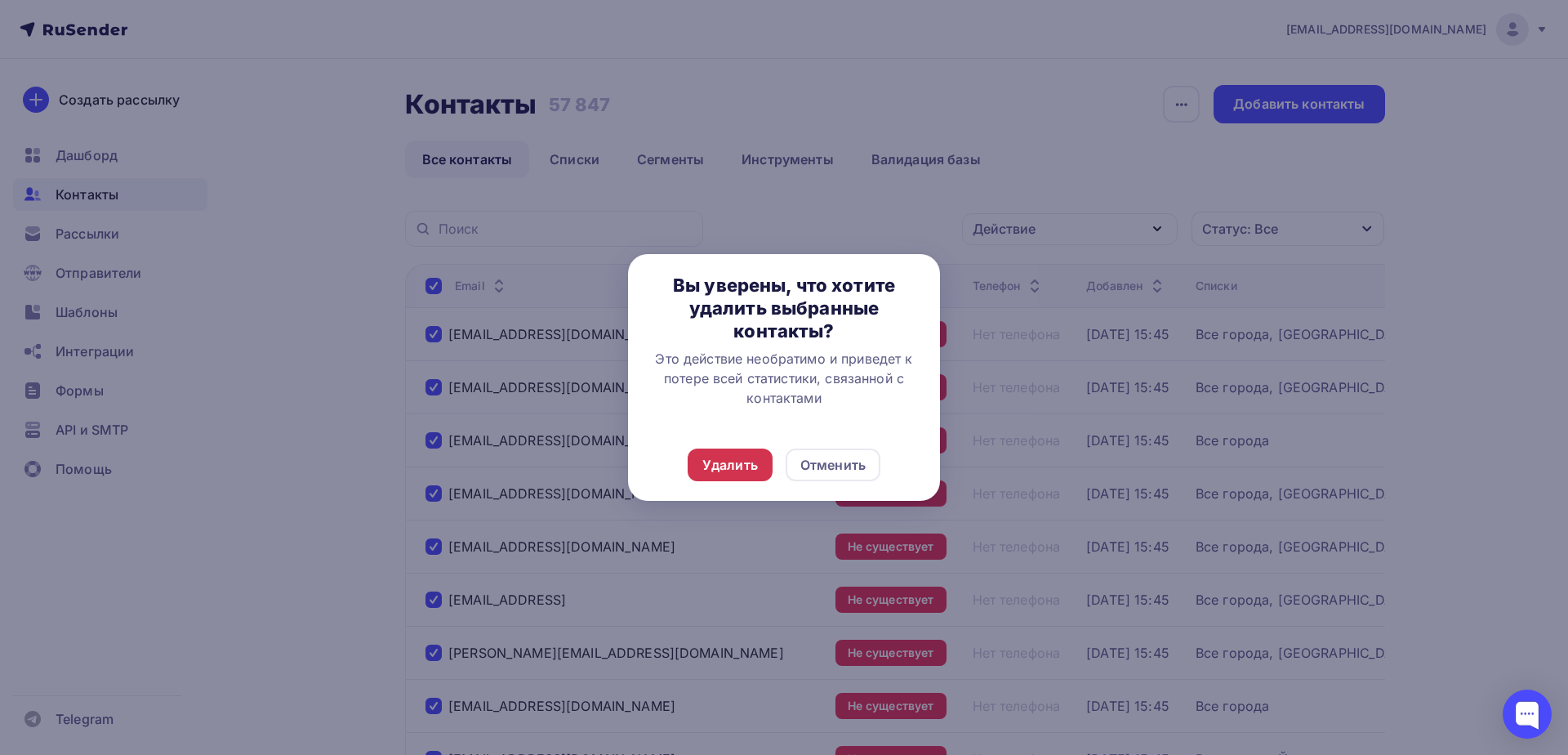
click at [728, 461] on div "Удалить" at bounding box center [729, 465] width 55 height 19
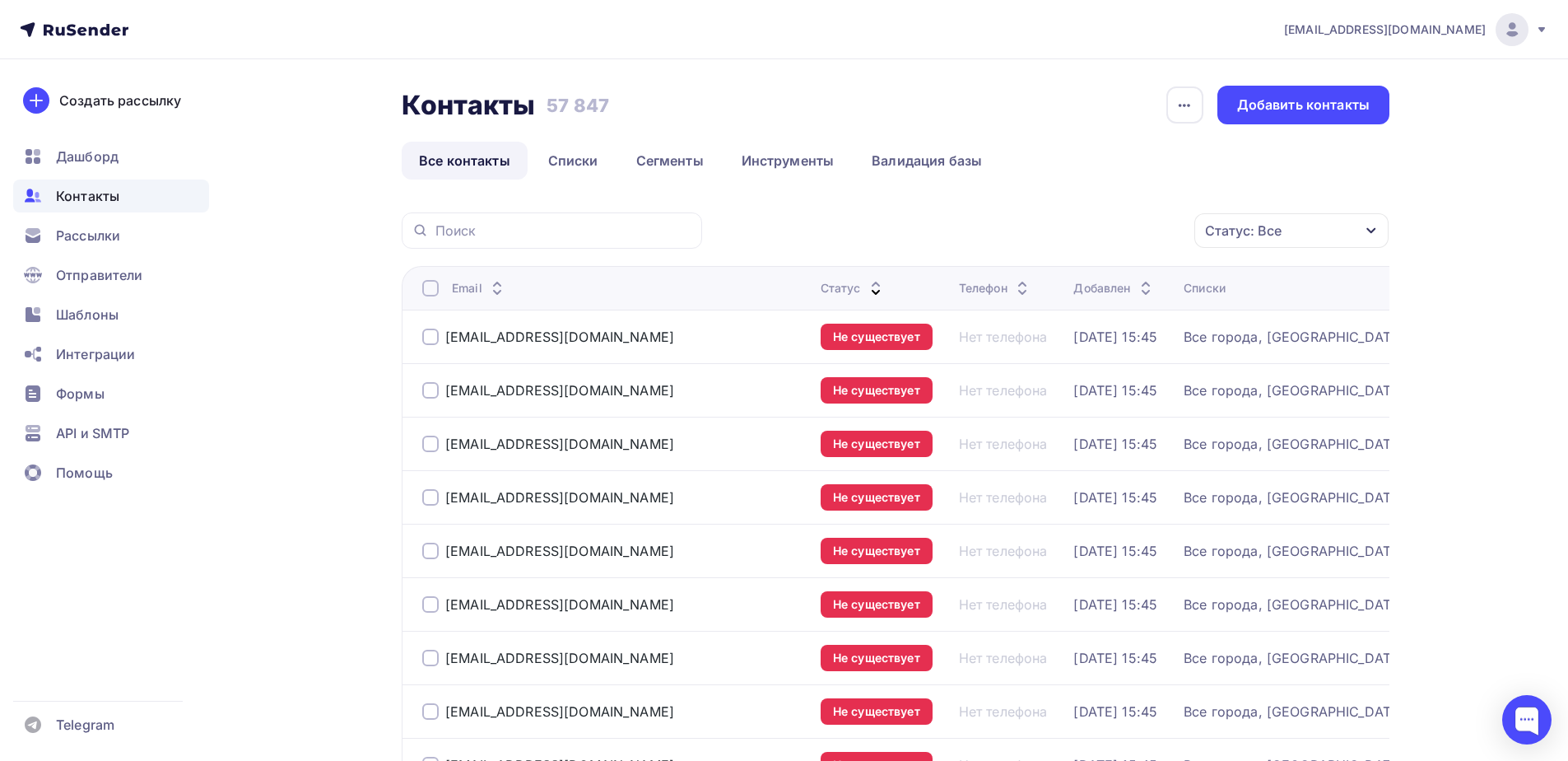
click at [427, 288] on div at bounding box center [430, 287] width 17 height 17
click at [427, 283] on div at bounding box center [430, 287] width 17 height 17
drag, startPoint x: 1029, startPoint y: 228, endPoint x: 1028, endPoint y: 242, distance: 14.0
click at [1028, 228] on div "Действие" at bounding box center [1006, 230] width 63 height 19
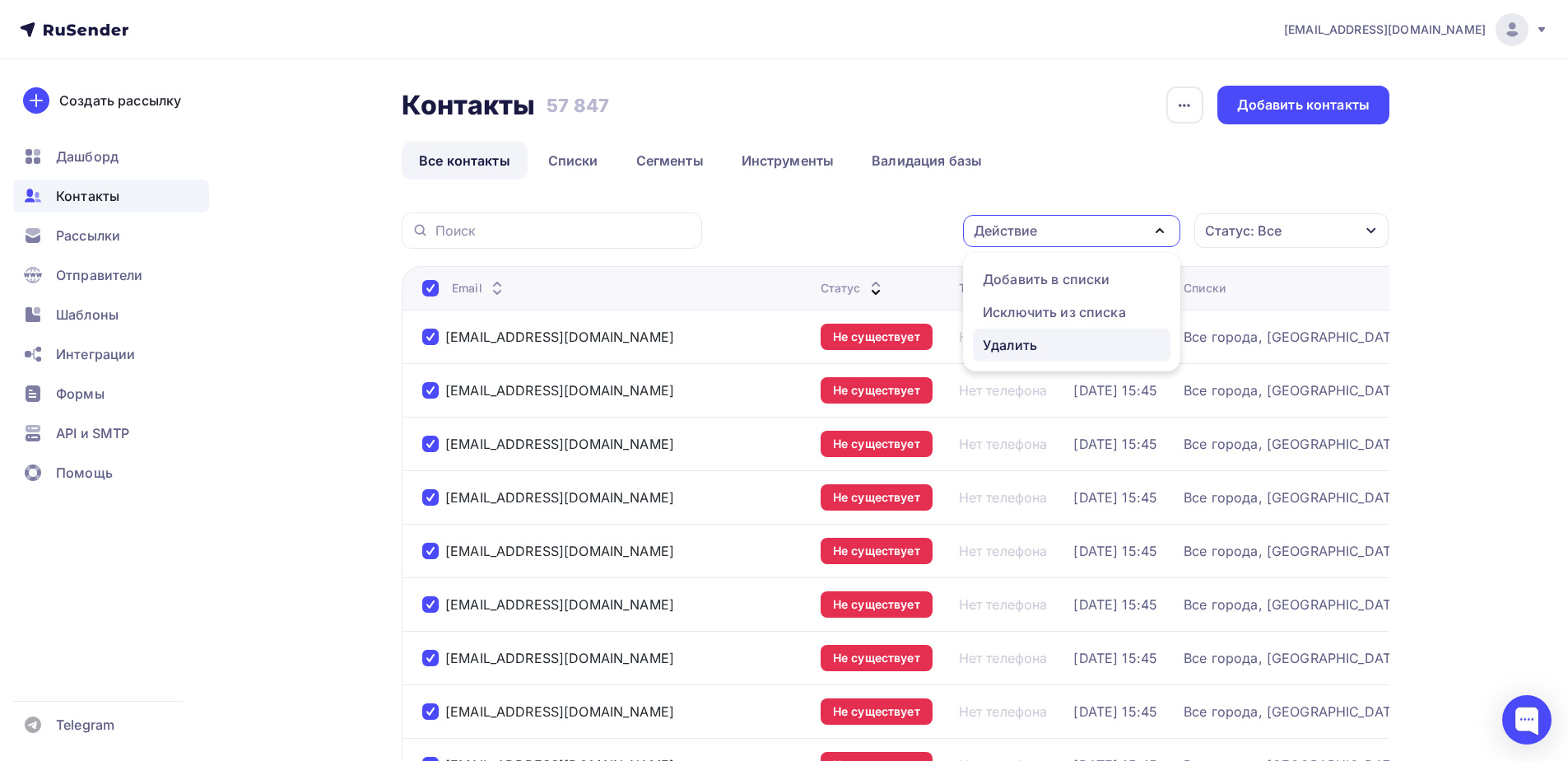
click at [1023, 351] on div "Удалить" at bounding box center [1010, 345] width 55 height 19
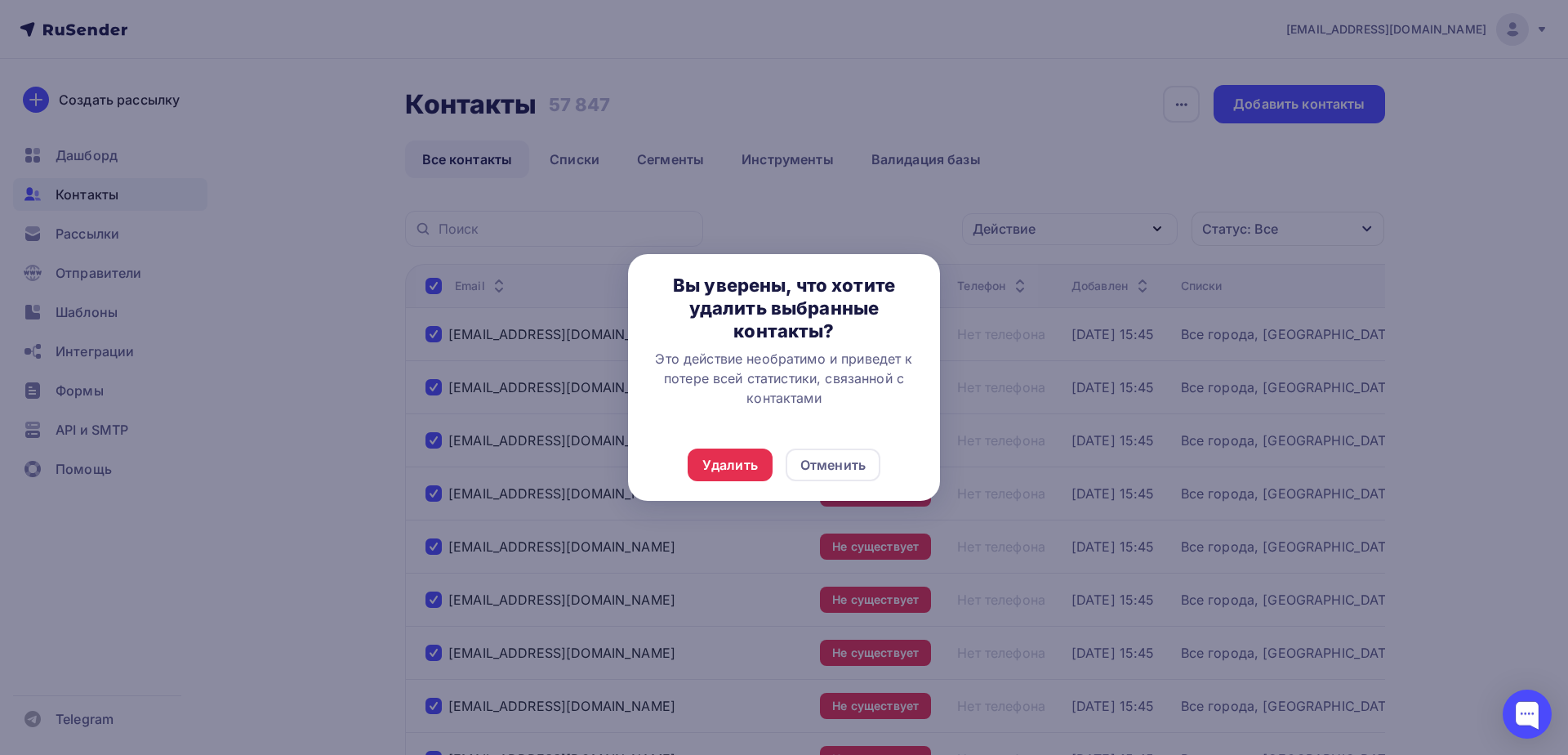
click at [708, 481] on div "Удалить Отменить" at bounding box center [784, 465] width 312 height 72
click at [709, 469] on div "Удалить" at bounding box center [729, 465] width 55 height 19
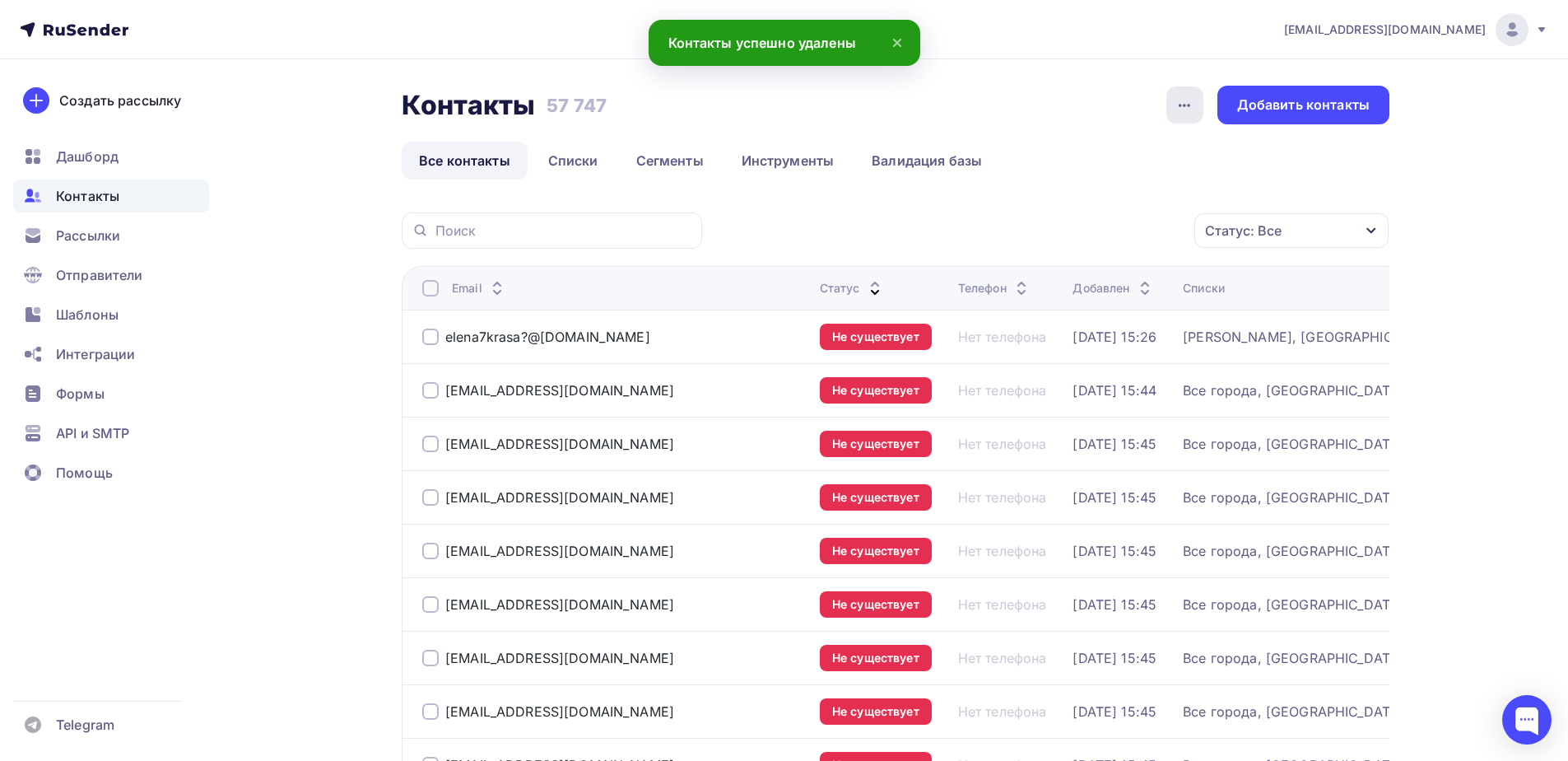
click at [1184, 103] on icon "button" at bounding box center [1184, 105] width 19 height 19
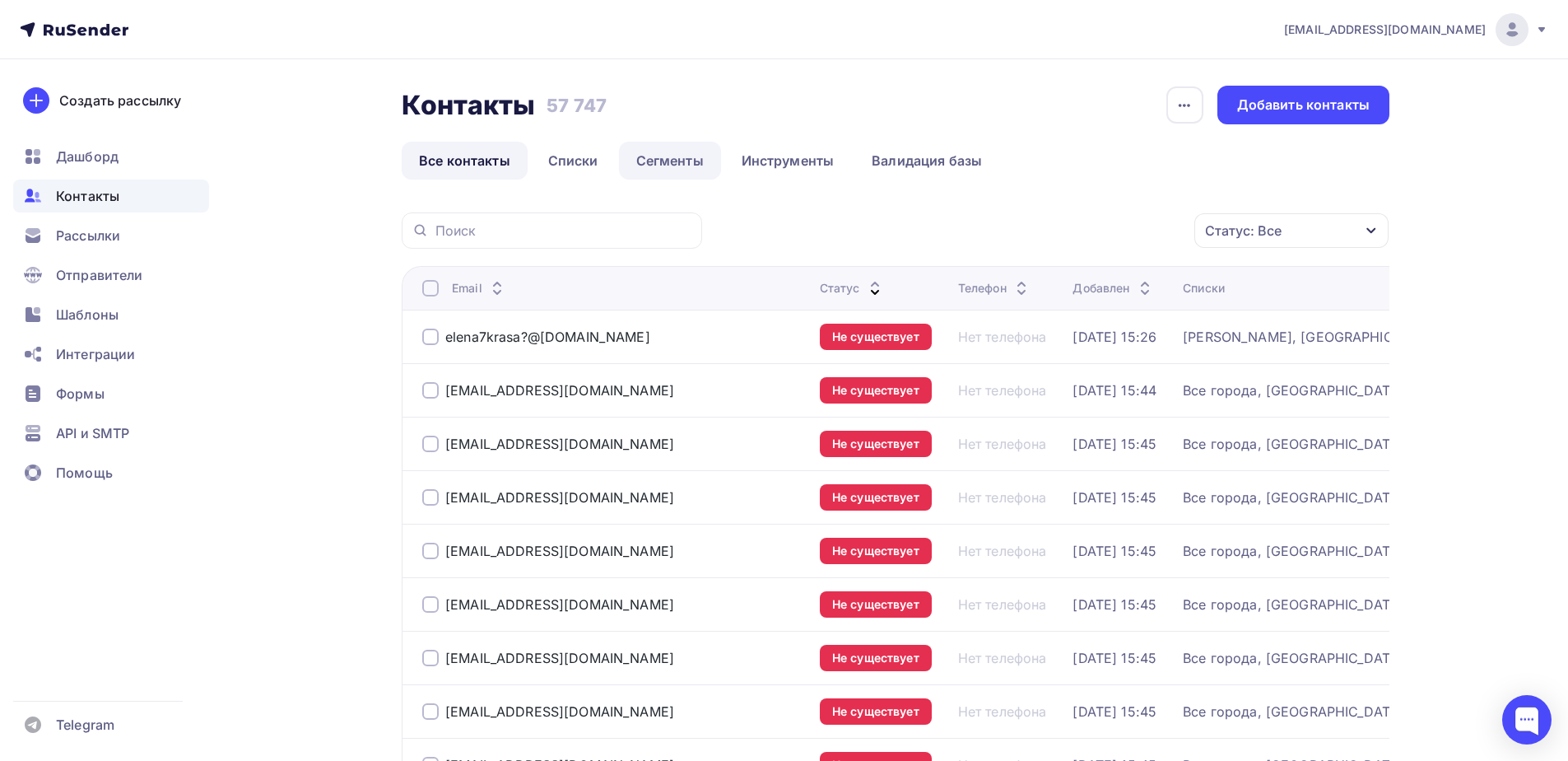
click at [680, 153] on link "Сегменты" at bounding box center [670, 160] width 102 height 38
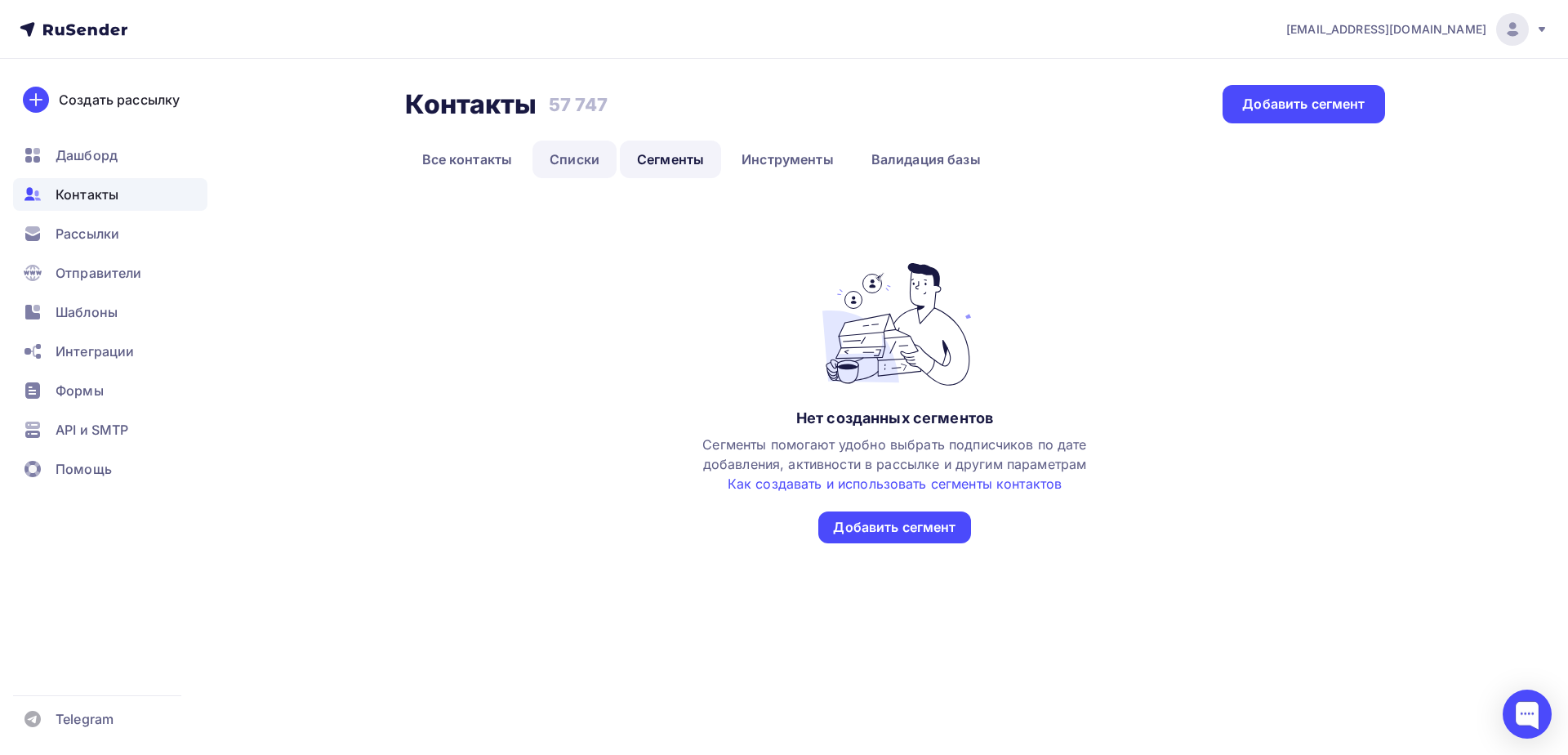
click at [587, 159] on link "Списки" at bounding box center [575, 159] width 84 height 38
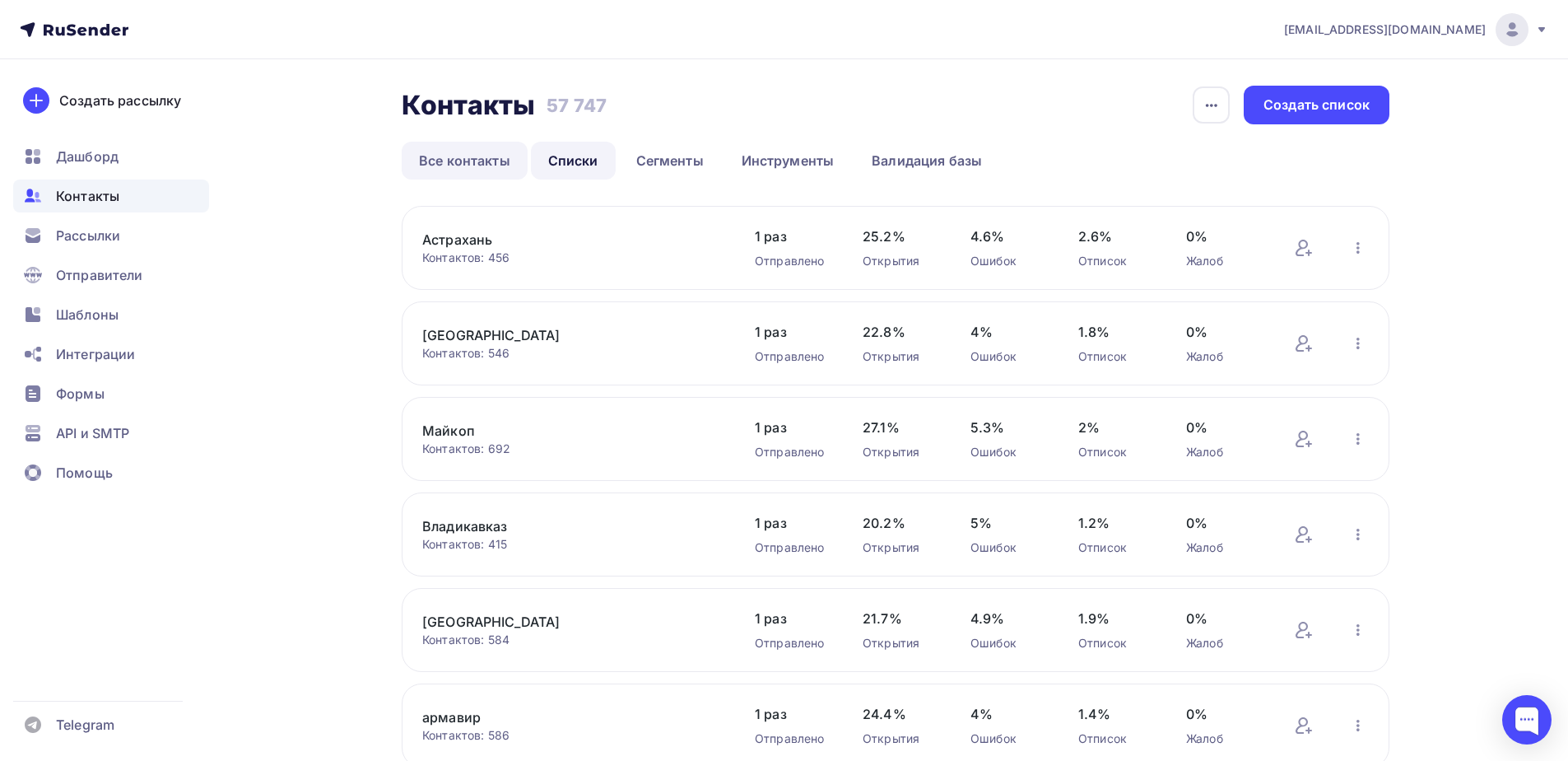
click at [454, 153] on link "Все контакты" at bounding box center [464, 160] width 126 height 38
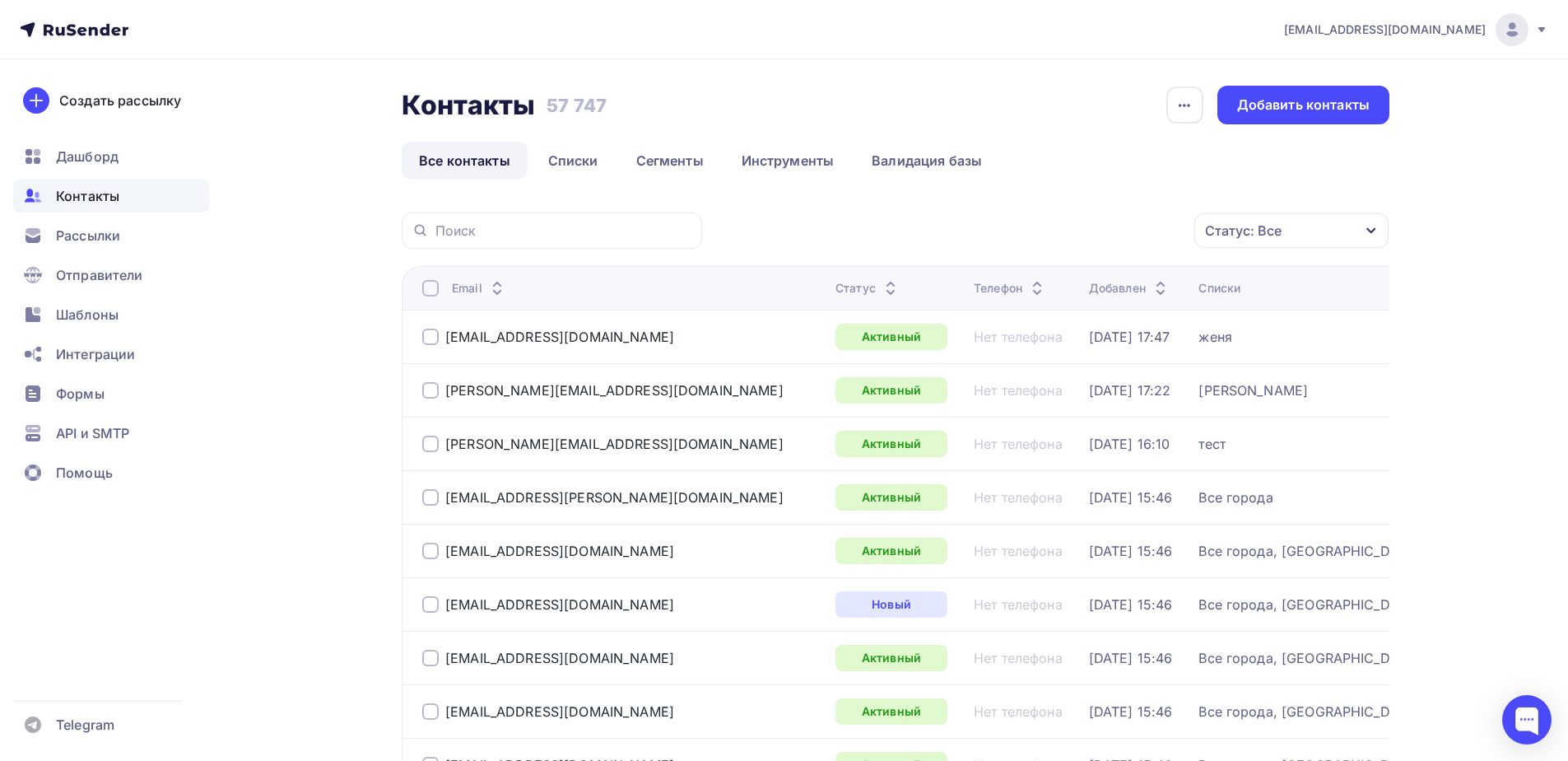
click at [836, 288] on div "Статус" at bounding box center [868, 287] width 65 height 17
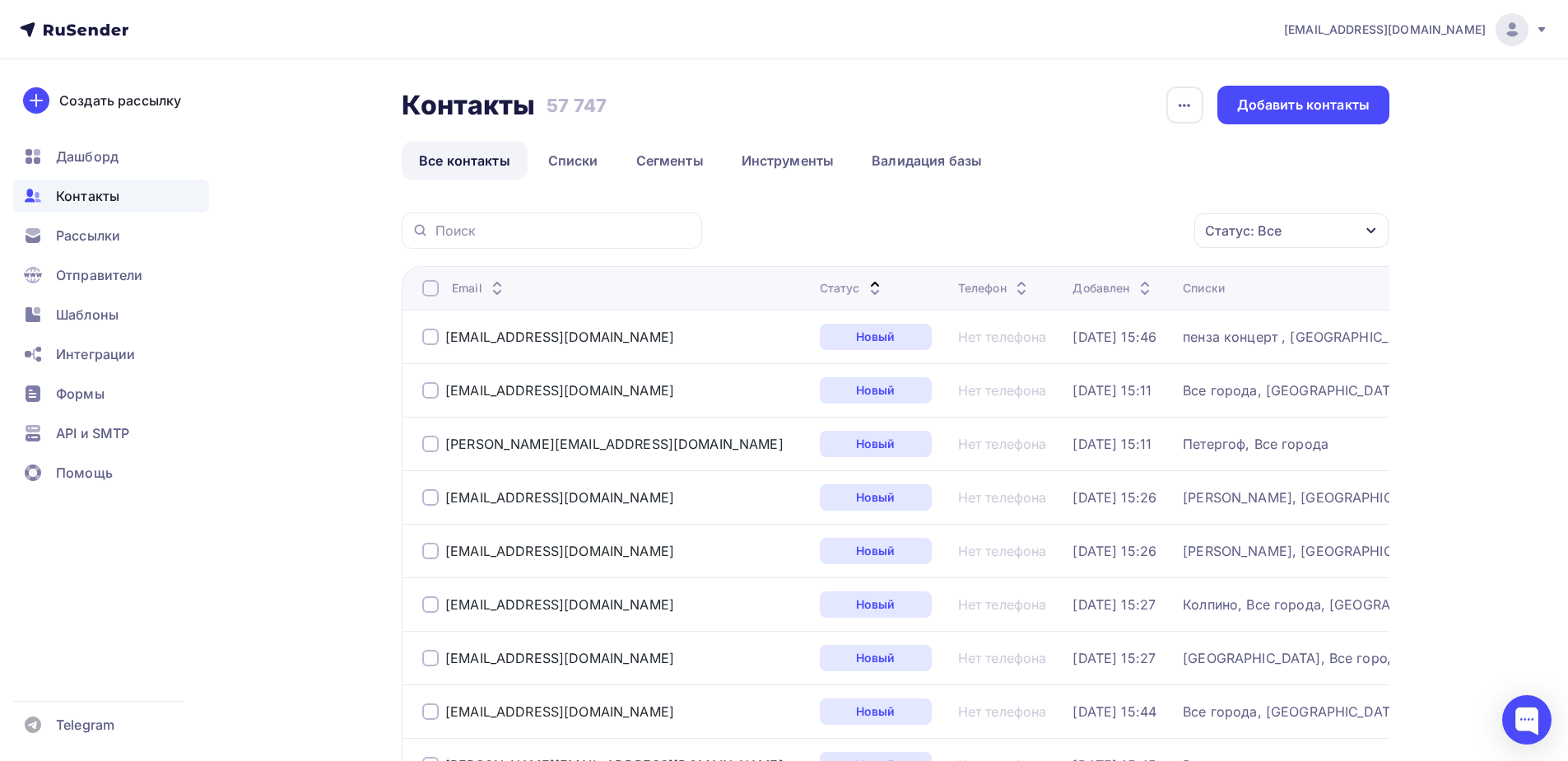
click at [820, 290] on div "Статус" at bounding box center [852, 287] width 65 height 17
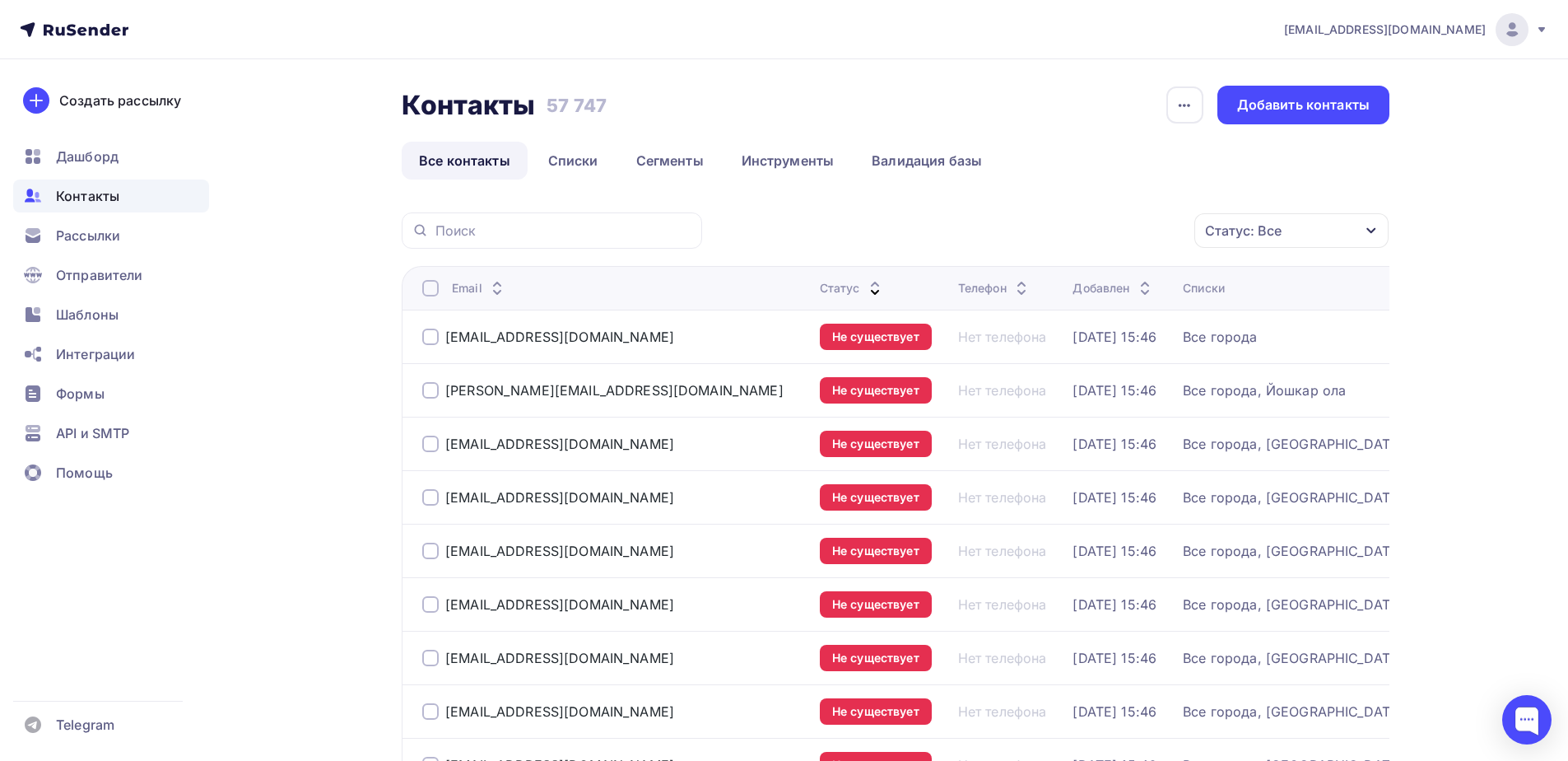
click at [423, 281] on div at bounding box center [430, 287] width 17 height 17
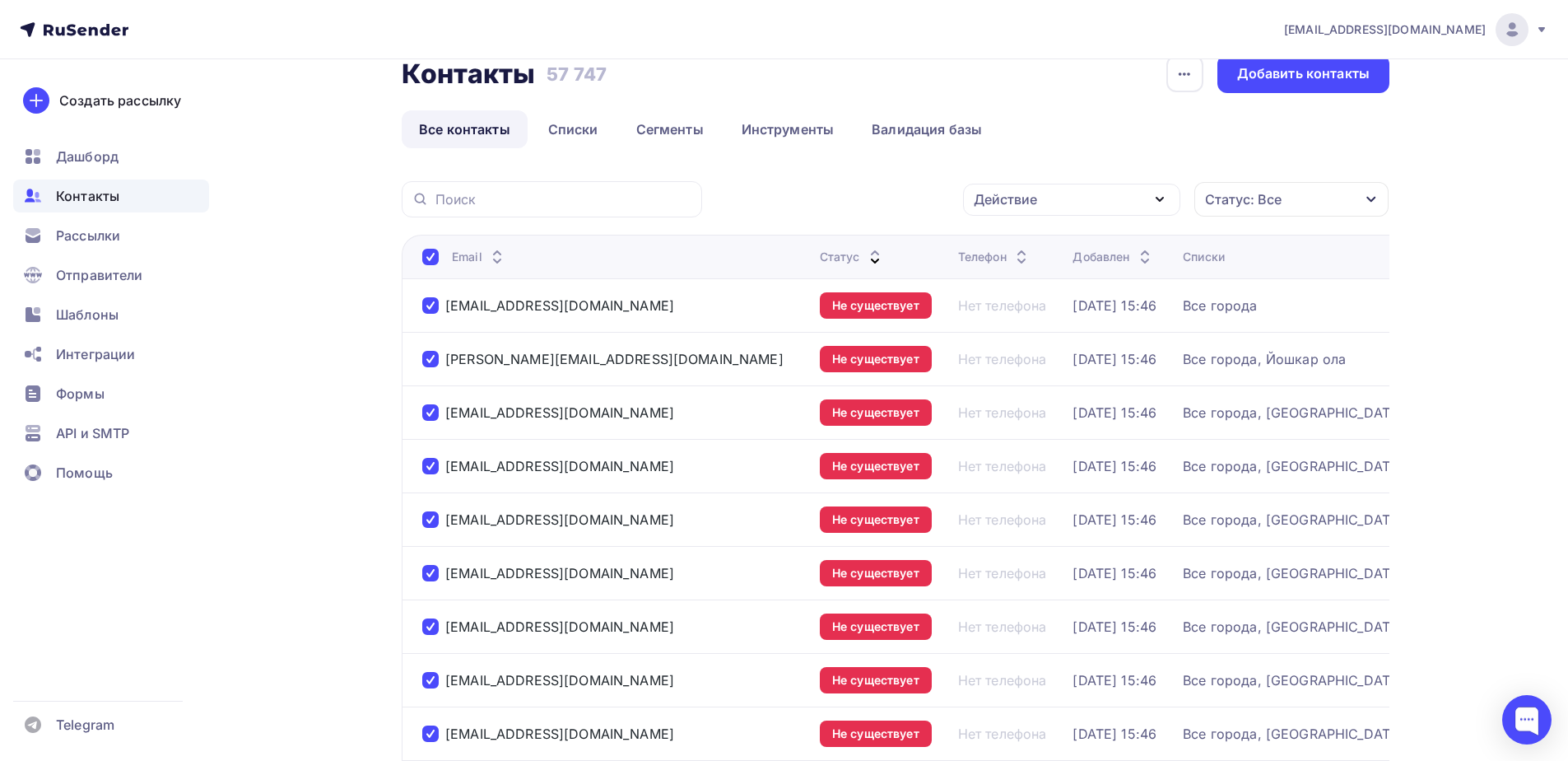
scroll to position [10, 0]
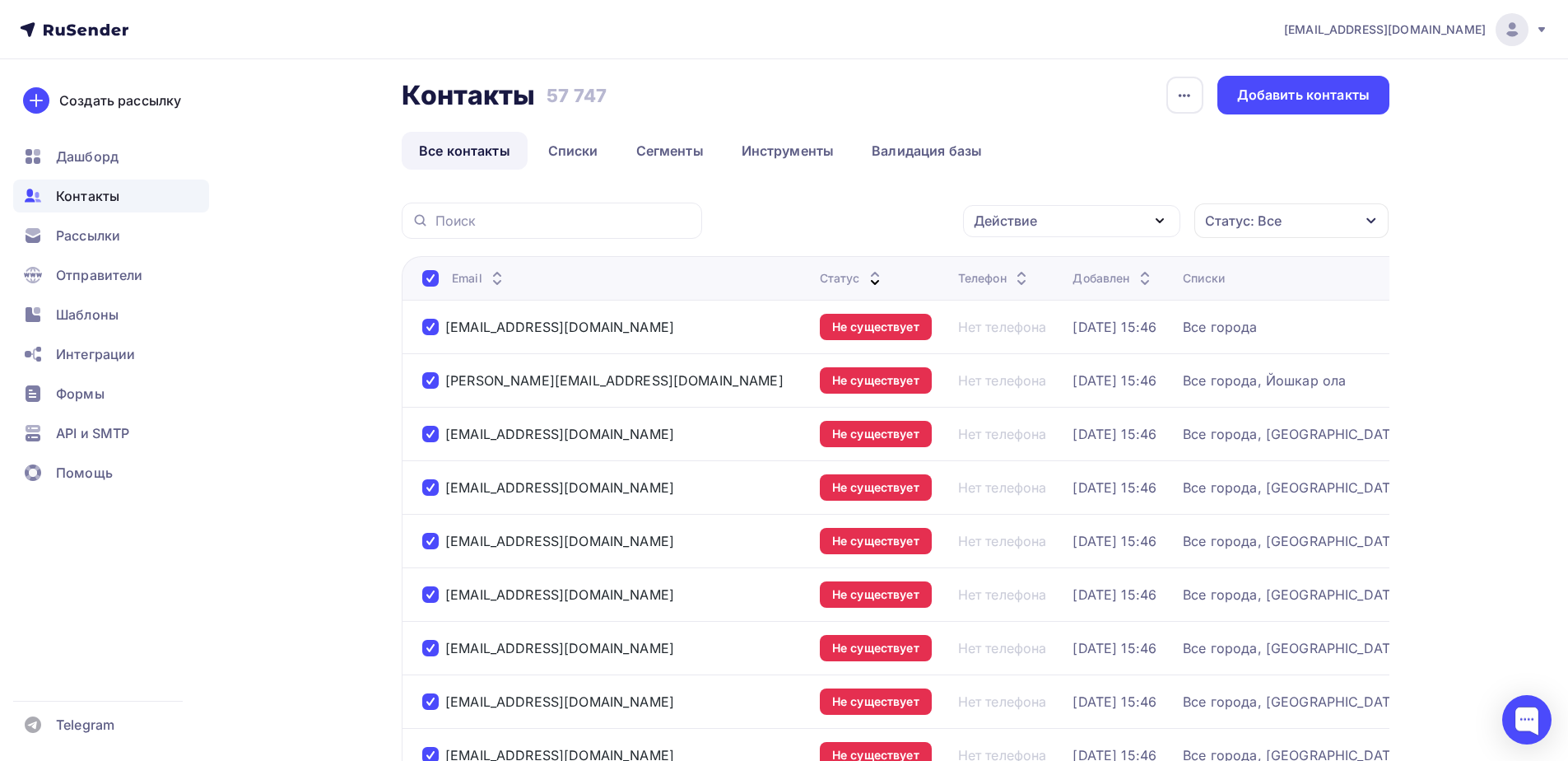
click at [1005, 228] on div "Действие" at bounding box center [1006, 220] width 63 height 19
click at [999, 339] on div "Удалить" at bounding box center [1010, 335] width 55 height 19
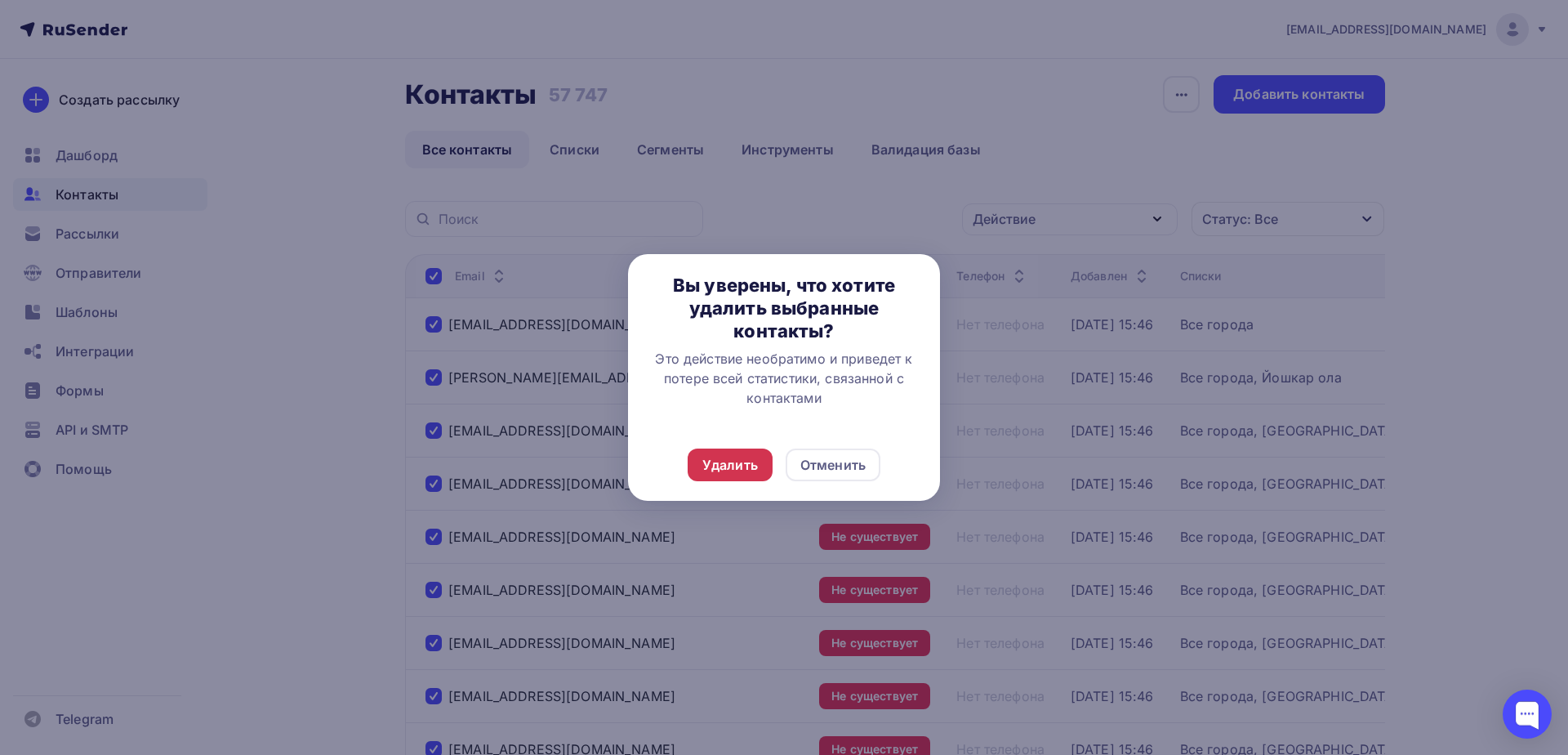
click at [742, 467] on div "Удалить" at bounding box center [729, 465] width 55 height 19
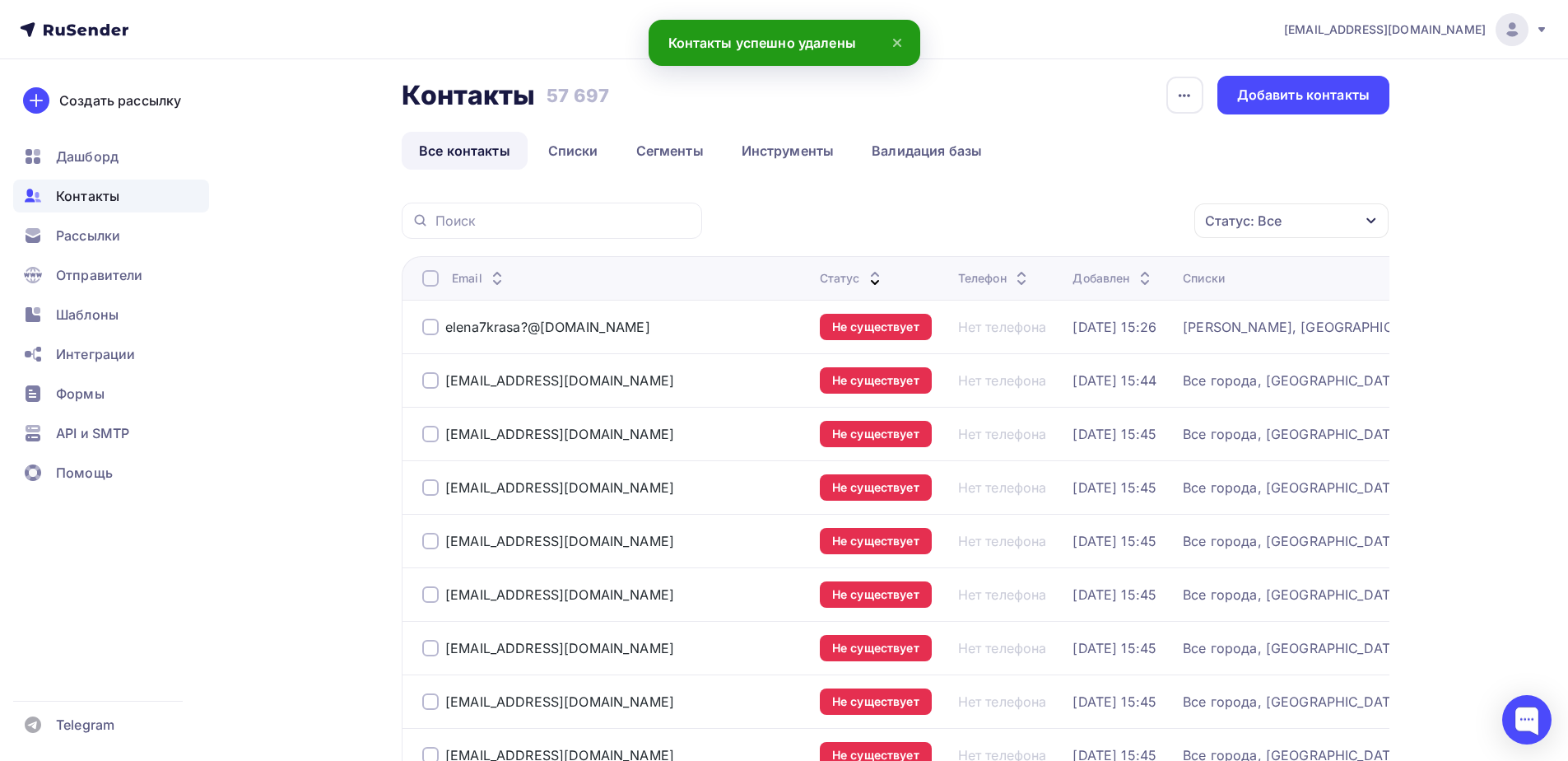
click at [427, 272] on div at bounding box center [430, 278] width 17 height 17
click at [431, 282] on div at bounding box center [430, 278] width 17 height 17
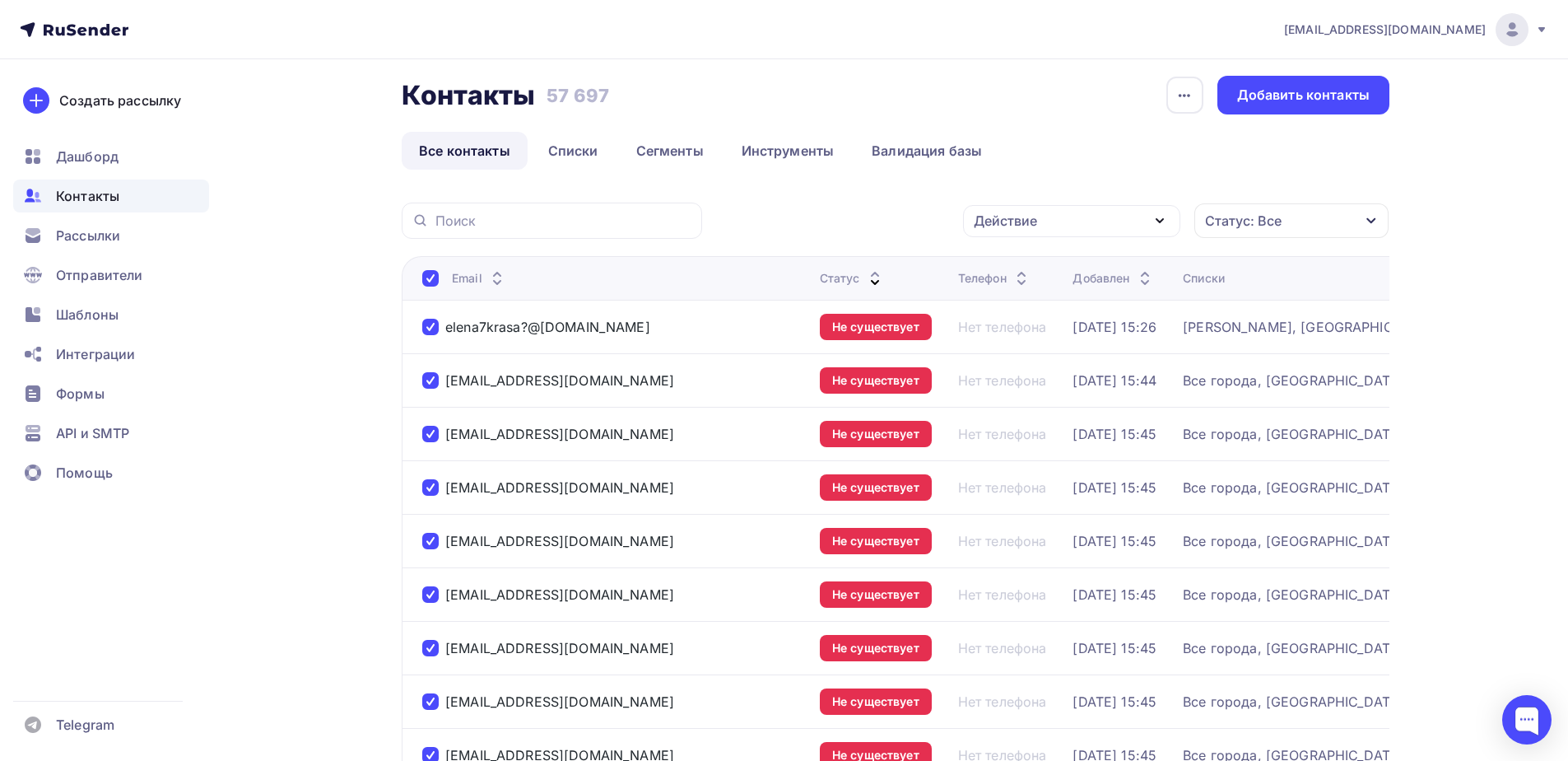
click at [1037, 227] on div "Действие" at bounding box center [1071, 220] width 217 height 32
click at [998, 339] on div "Удалить" at bounding box center [1010, 335] width 55 height 19
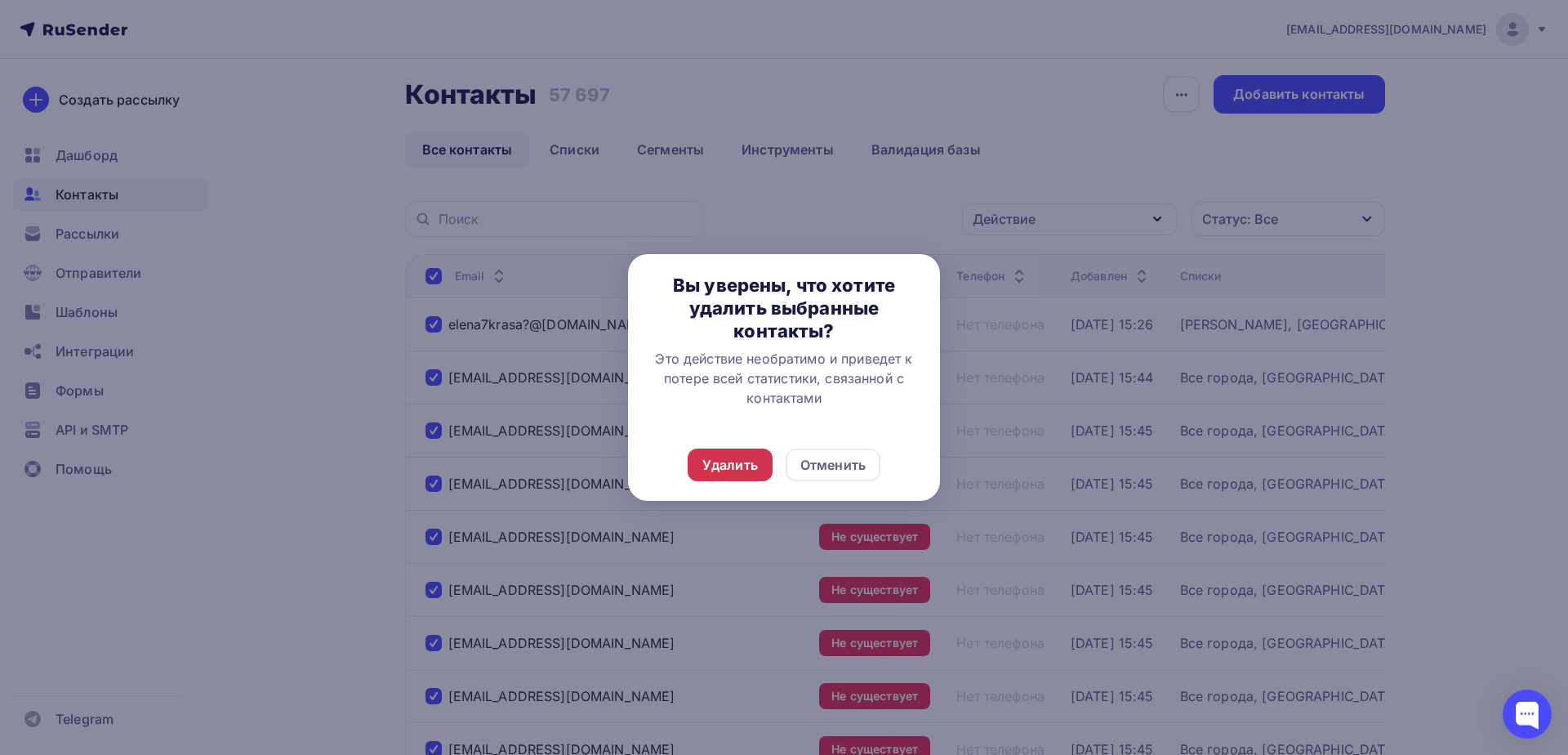
click at [735, 470] on div "Удалить" at bounding box center [729, 465] width 55 height 19
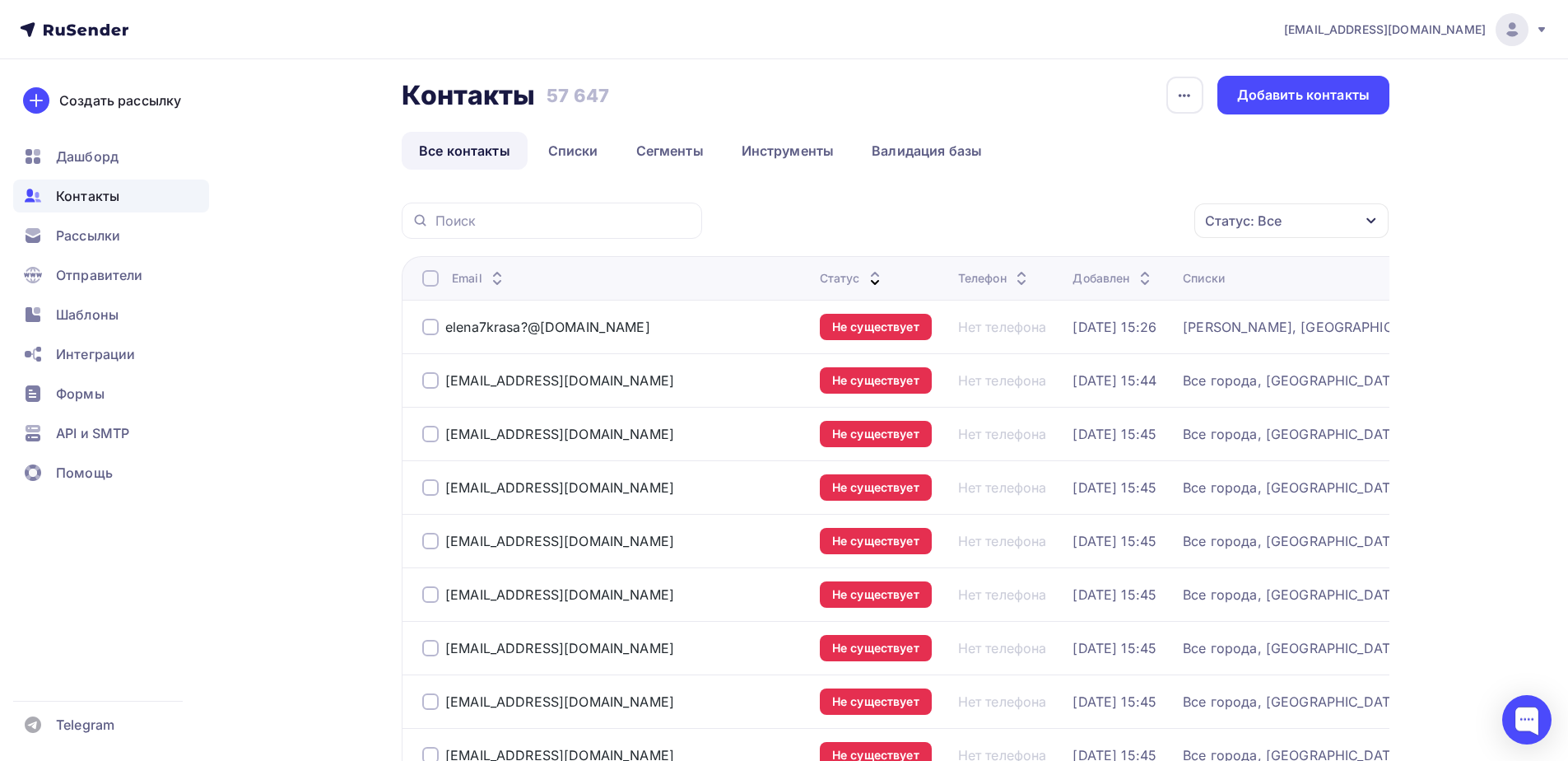
click at [434, 280] on div at bounding box center [430, 278] width 17 height 17
click at [425, 279] on div at bounding box center [430, 278] width 17 height 17
click at [1044, 227] on div "Действие" at bounding box center [1071, 220] width 217 height 32
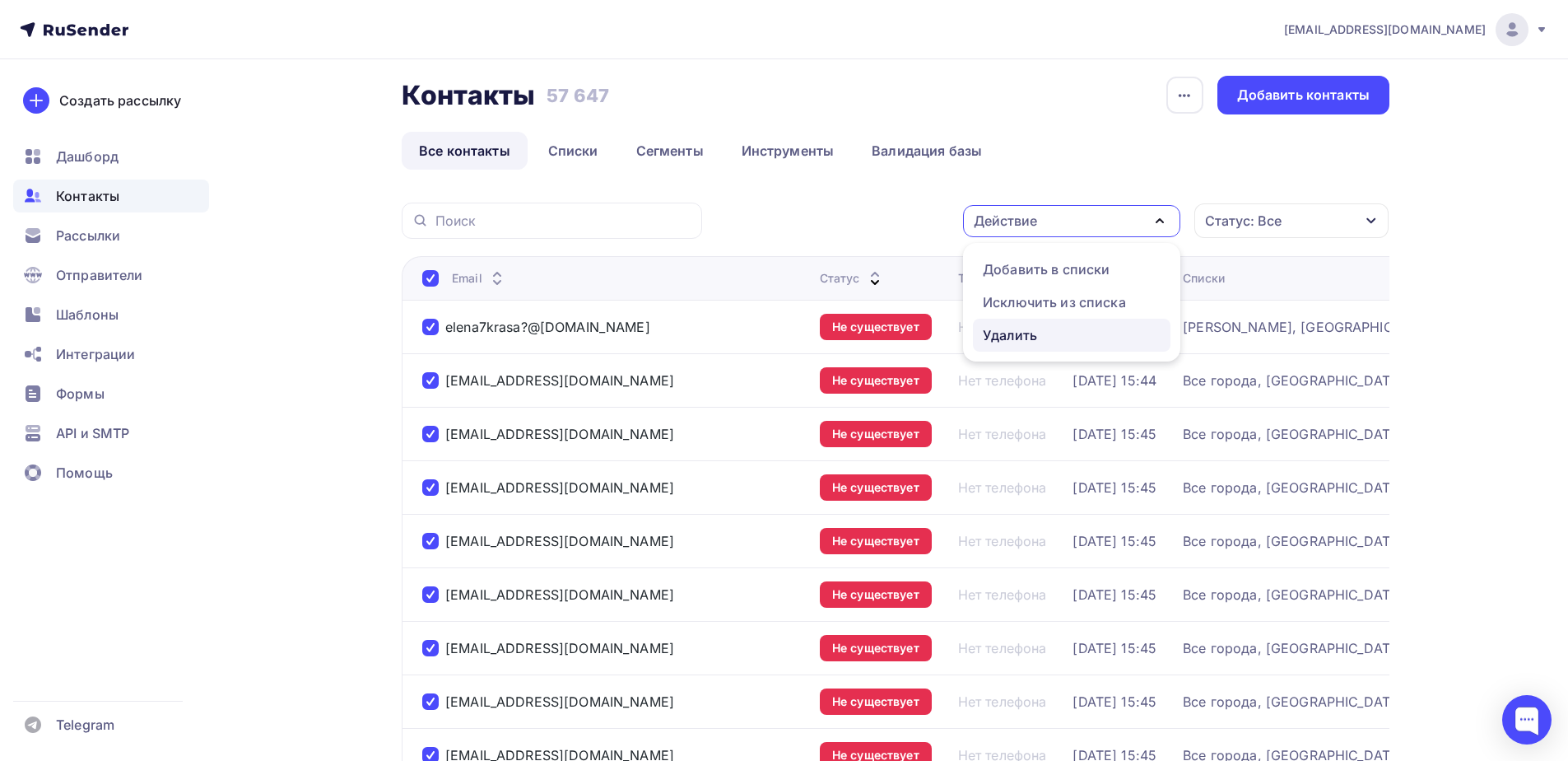
click at [1025, 329] on div "Удалить" at bounding box center [1010, 335] width 55 height 19
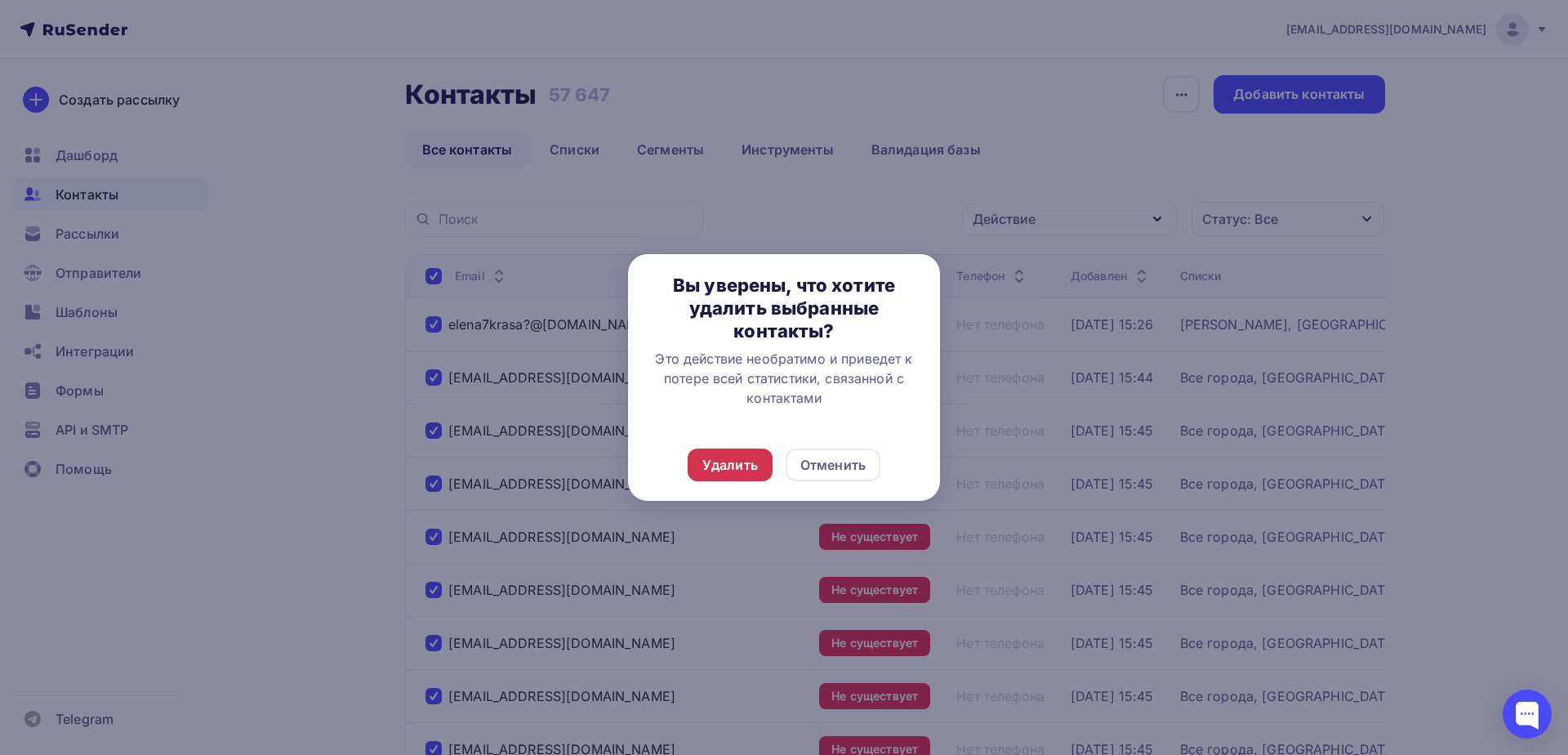
click at [739, 467] on div "Удалить" at bounding box center [729, 465] width 55 height 19
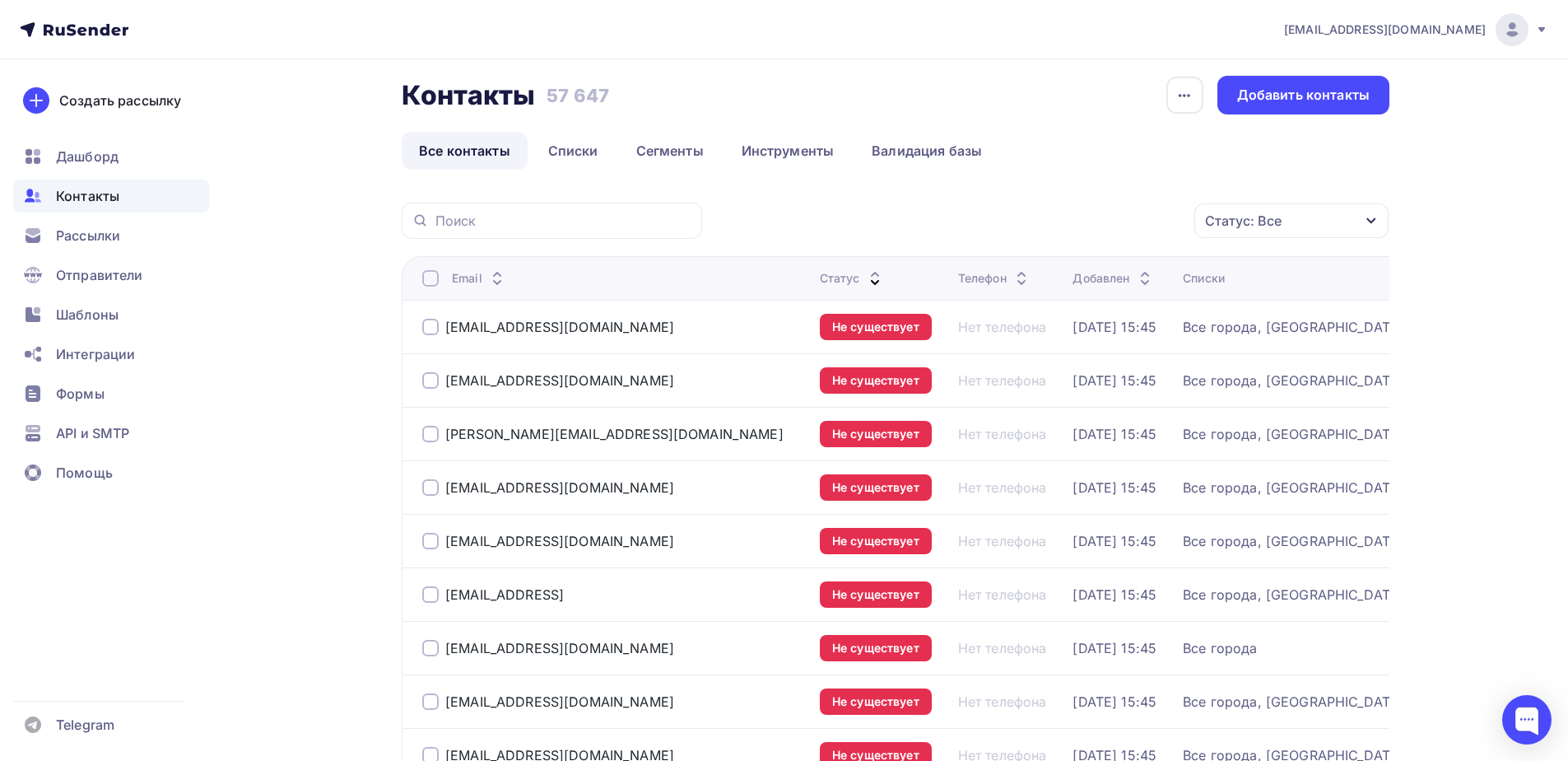
click at [424, 280] on div at bounding box center [430, 278] width 17 height 17
click at [430, 276] on div at bounding box center [430, 278] width 17 height 17
click at [1096, 229] on div "Действие" at bounding box center [1071, 220] width 217 height 32
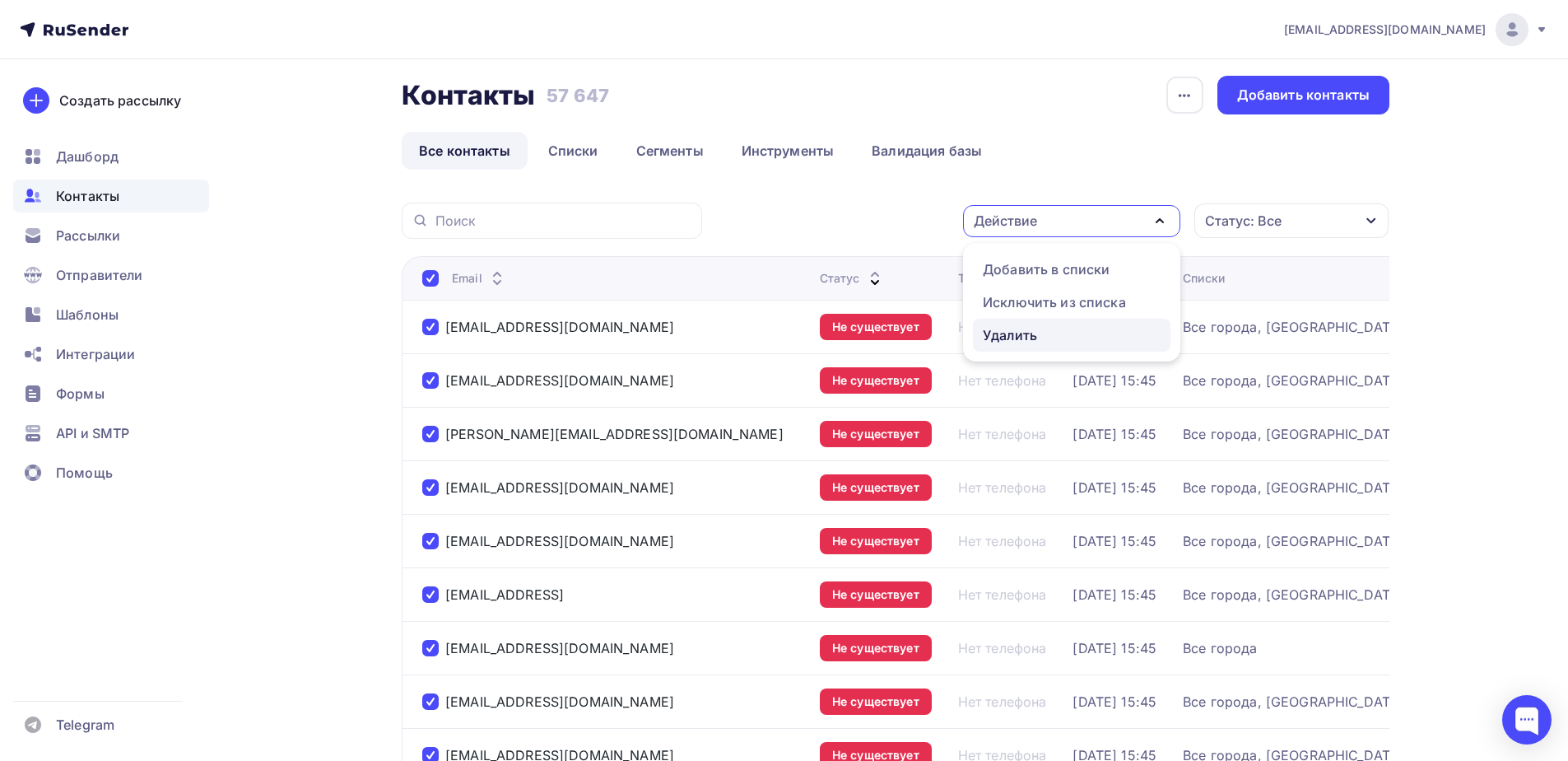
click at [1035, 337] on div "Удалить" at bounding box center [1010, 335] width 55 height 19
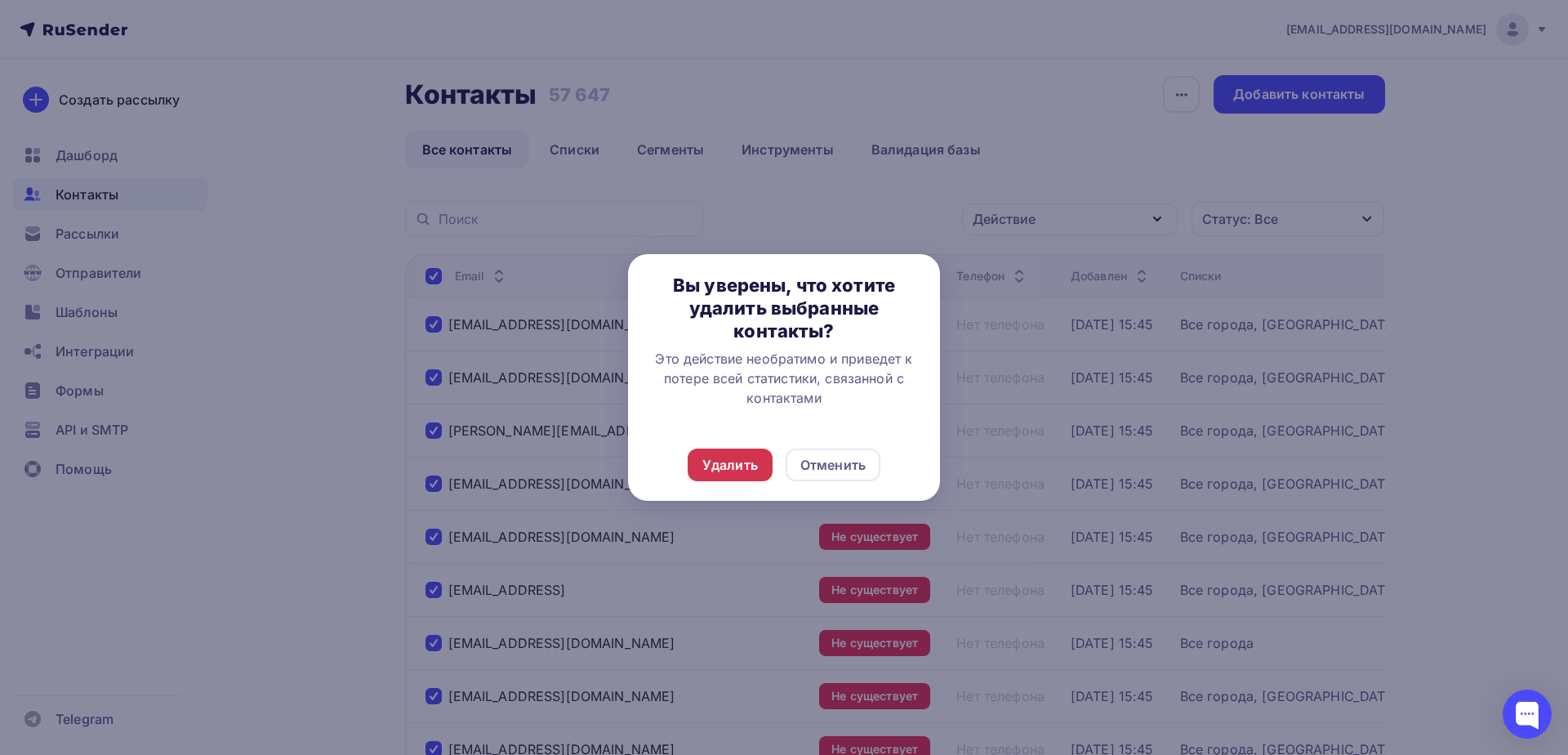
click at [723, 459] on div "Удалить" at bounding box center [729, 465] width 55 height 19
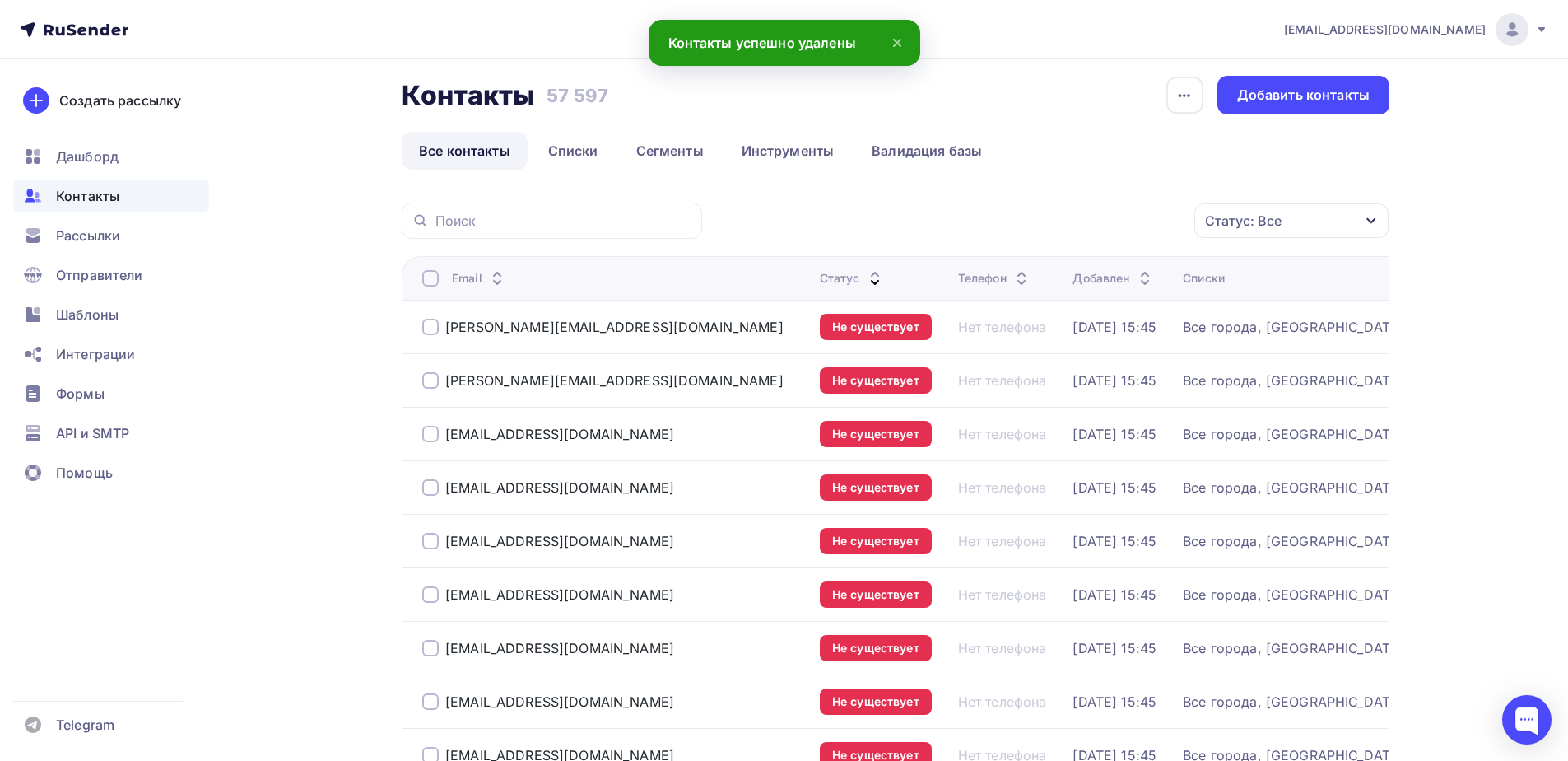
click at [427, 280] on div at bounding box center [430, 278] width 17 height 17
click at [430, 276] on div at bounding box center [430, 278] width 17 height 17
click at [1022, 230] on div "Действие" at bounding box center [1071, 220] width 217 height 32
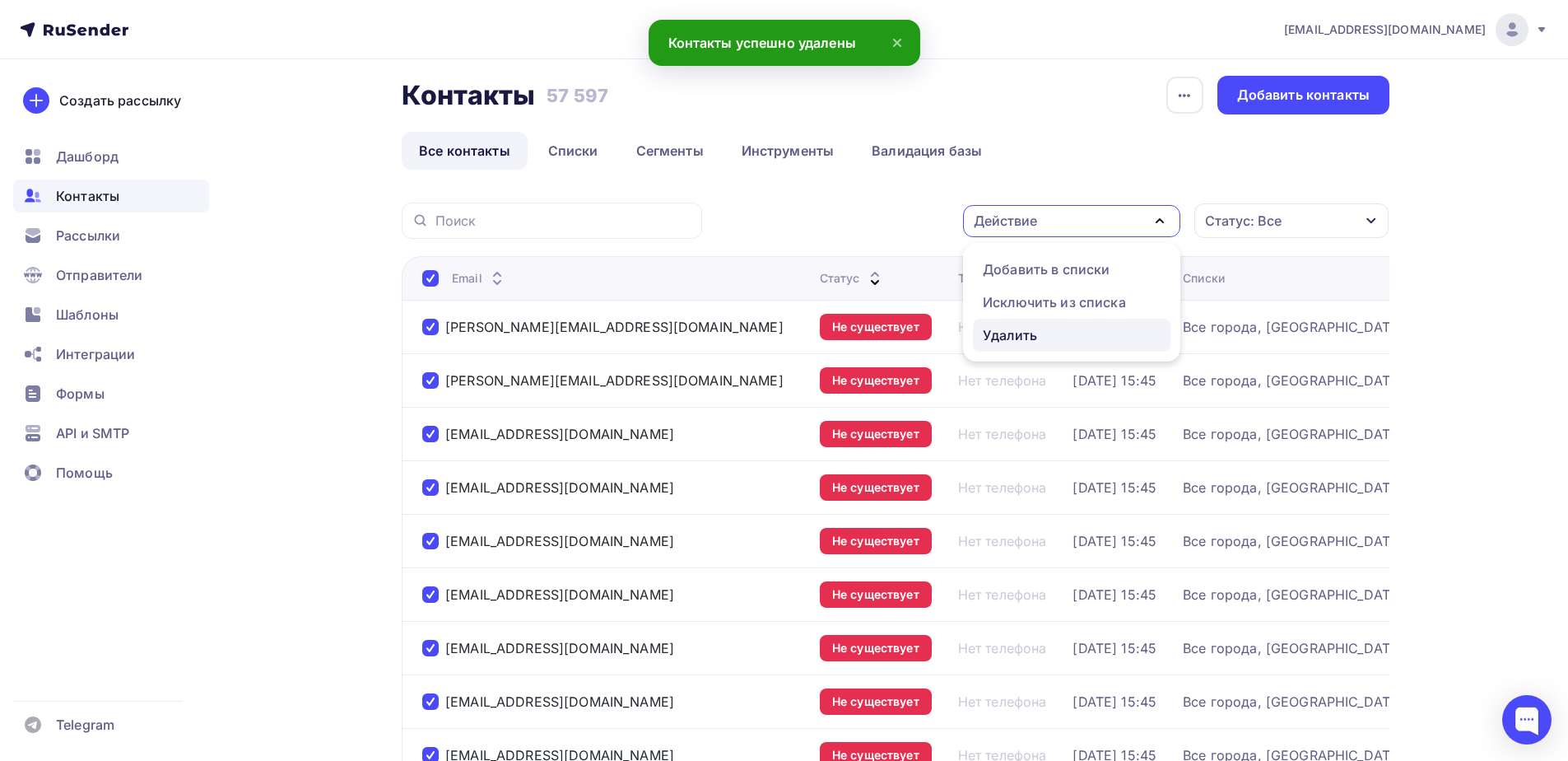
click at [1005, 334] on div "Удалить" at bounding box center [1010, 335] width 55 height 19
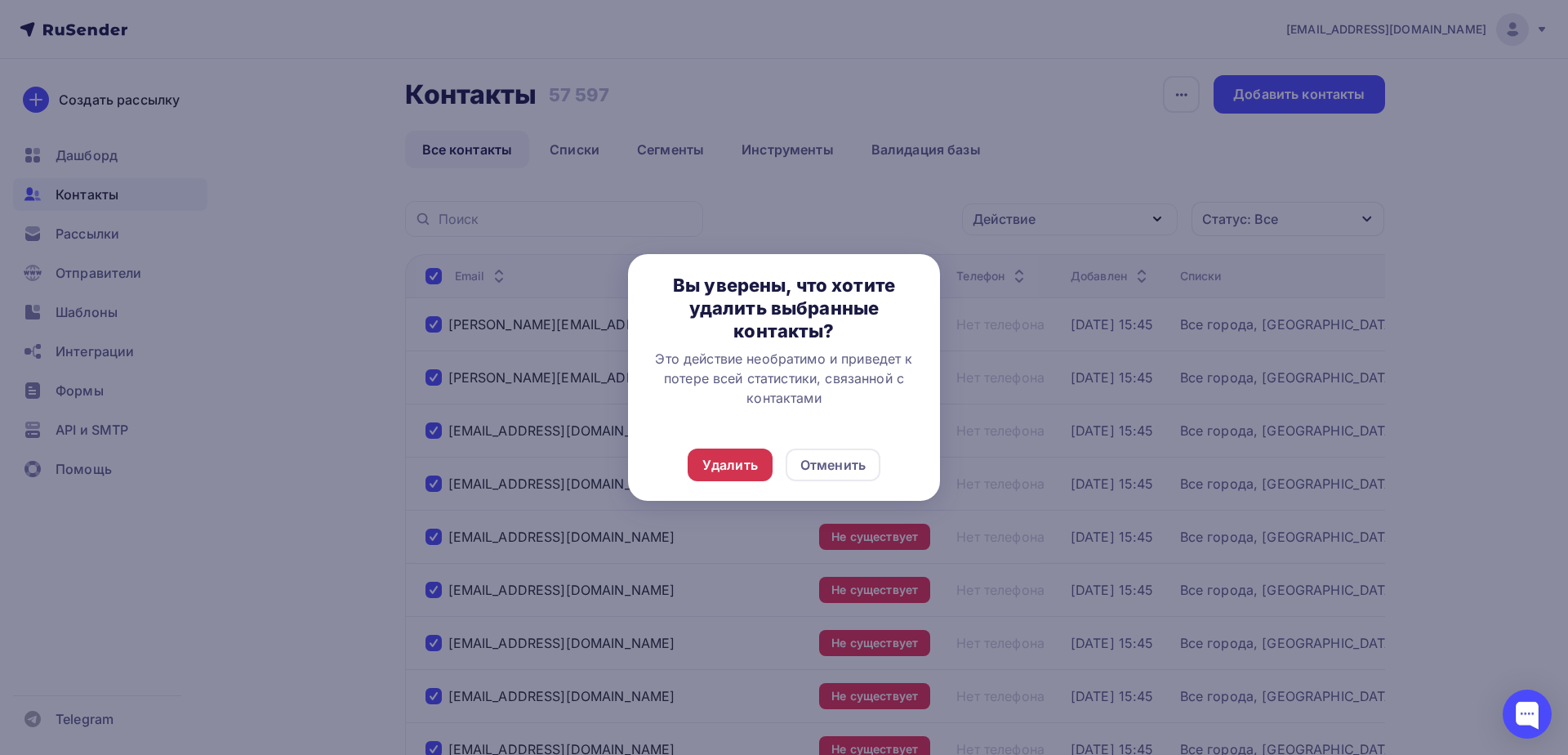
click at [724, 461] on div "Удалить" at bounding box center [729, 465] width 55 height 19
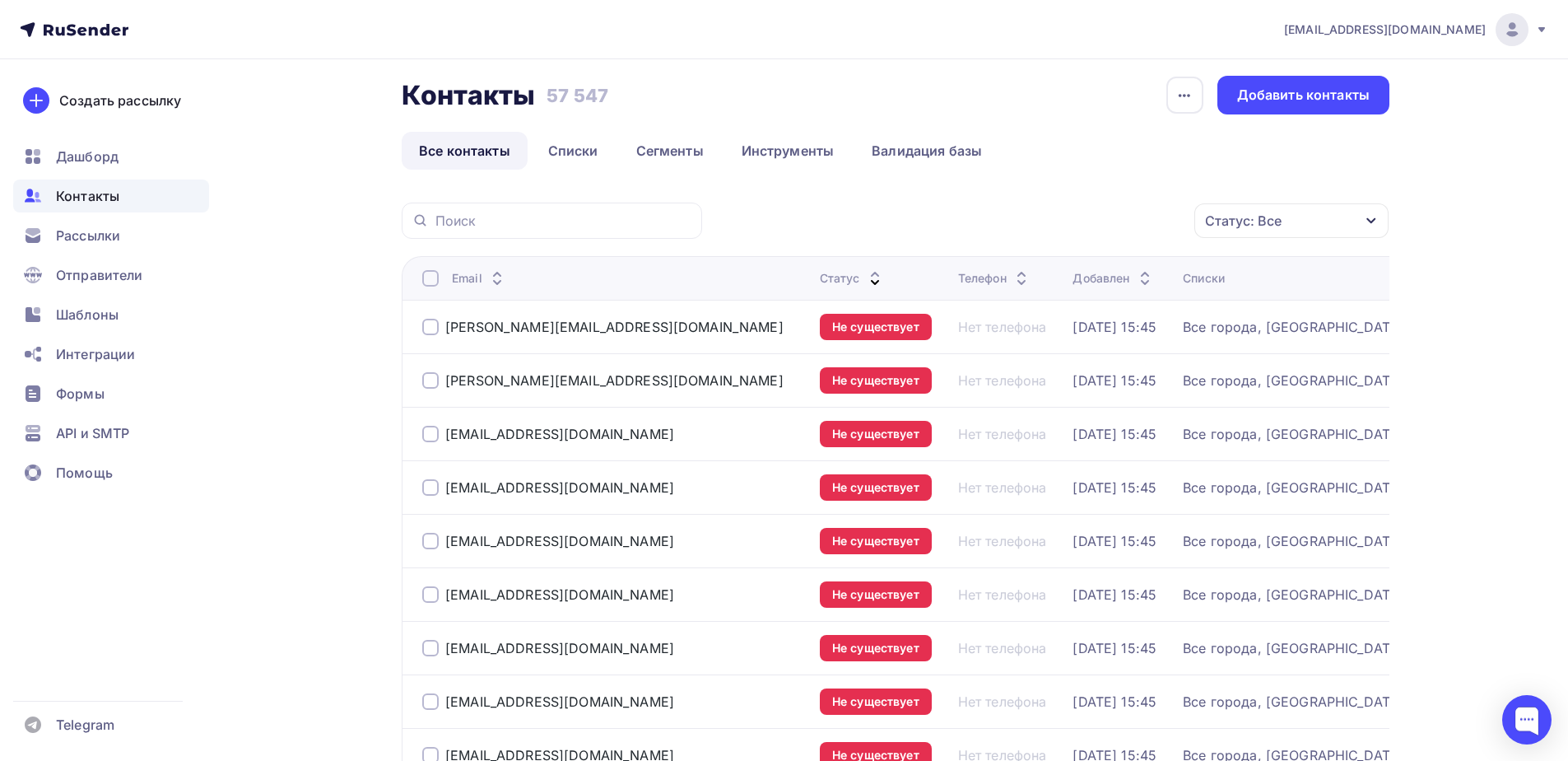
click at [413, 276] on th "Email" at bounding box center [607, 277] width 412 height 43
click at [428, 277] on div at bounding box center [430, 278] width 17 height 17
click at [432, 279] on div at bounding box center [430, 278] width 17 height 17
click at [1110, 224] on div "Действие" at bounding box center [1071, 220] width 217 height 32
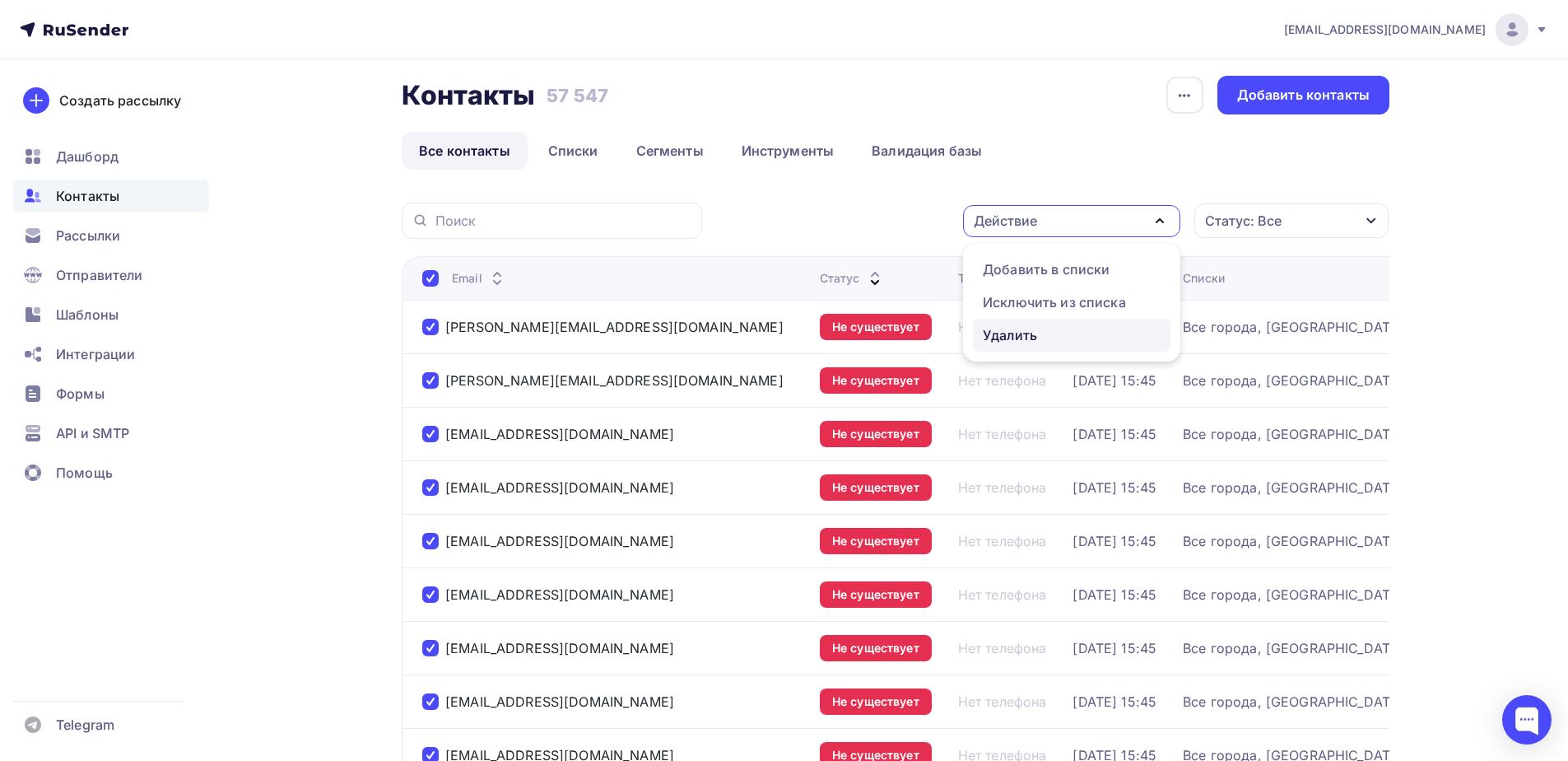
click at [1033, 324] on link "Удалить" at bounding box center [1072, 334] width 197 height 33
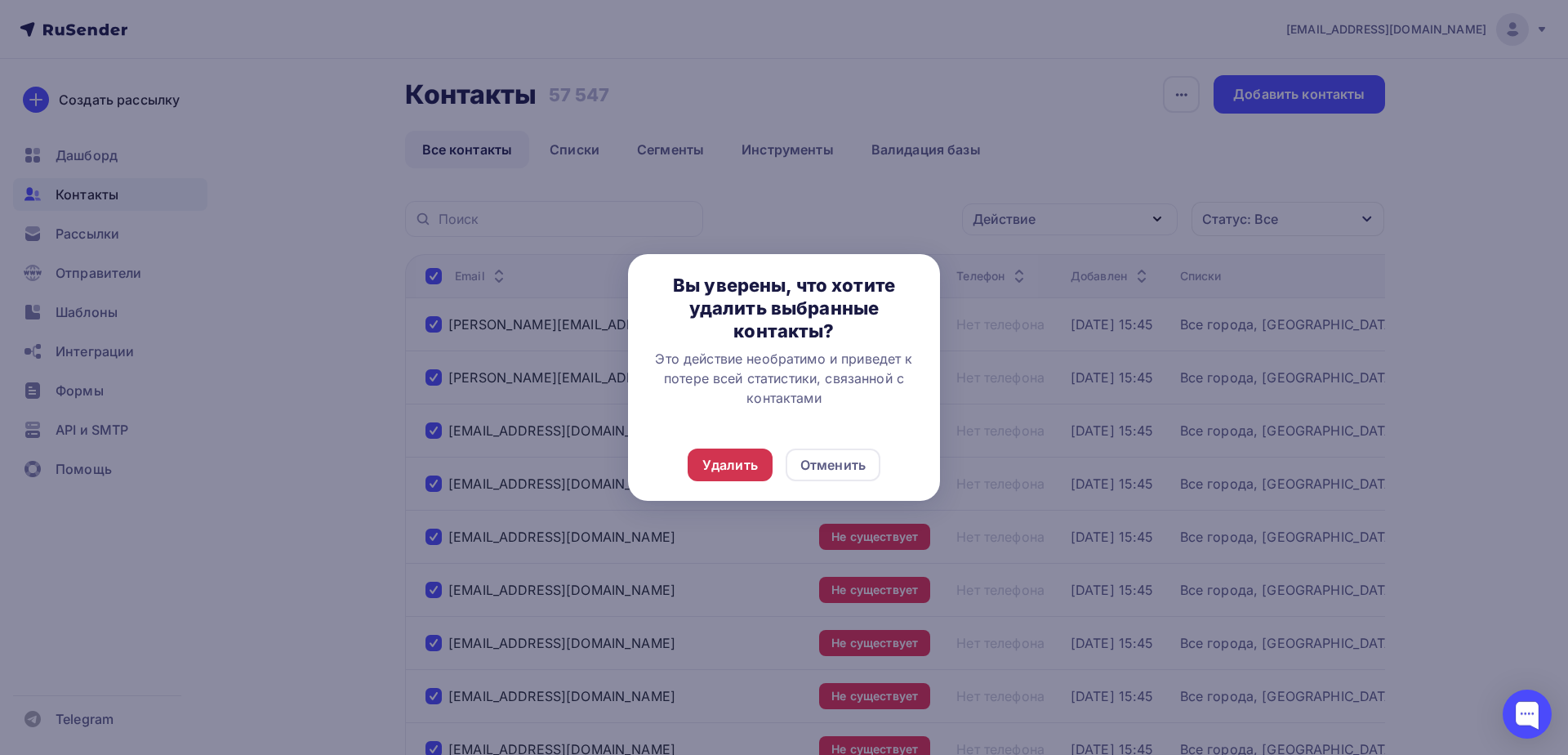
click at [743, 460] on div "Удалить" at bounding box center [729, 465] width 55 height 19
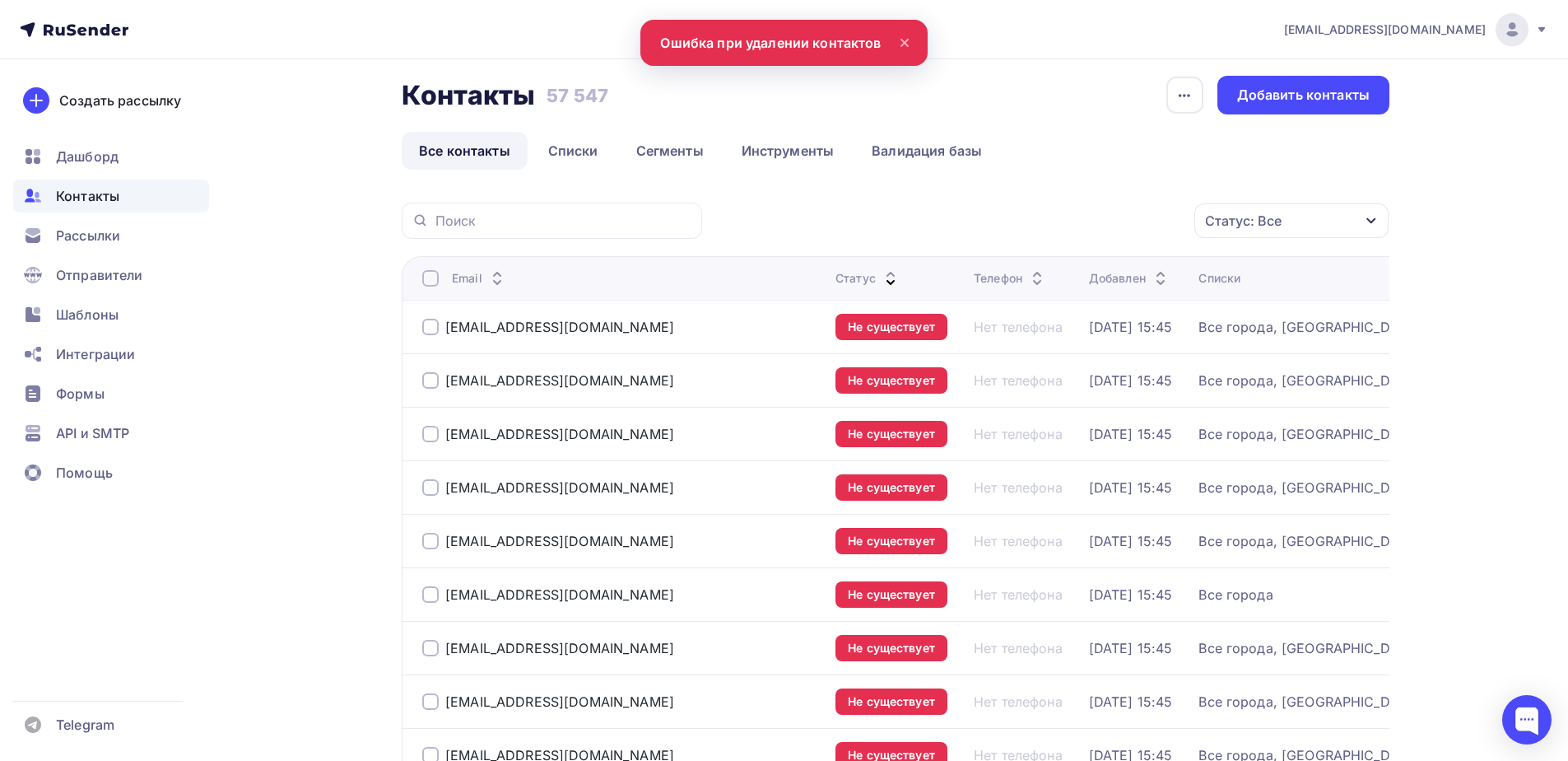
click at [427, 281] on div at bounding box center [430, 278] width 17 height 17
click at [430, 280] on div at bounding box center [430, 278] width 17 height 17
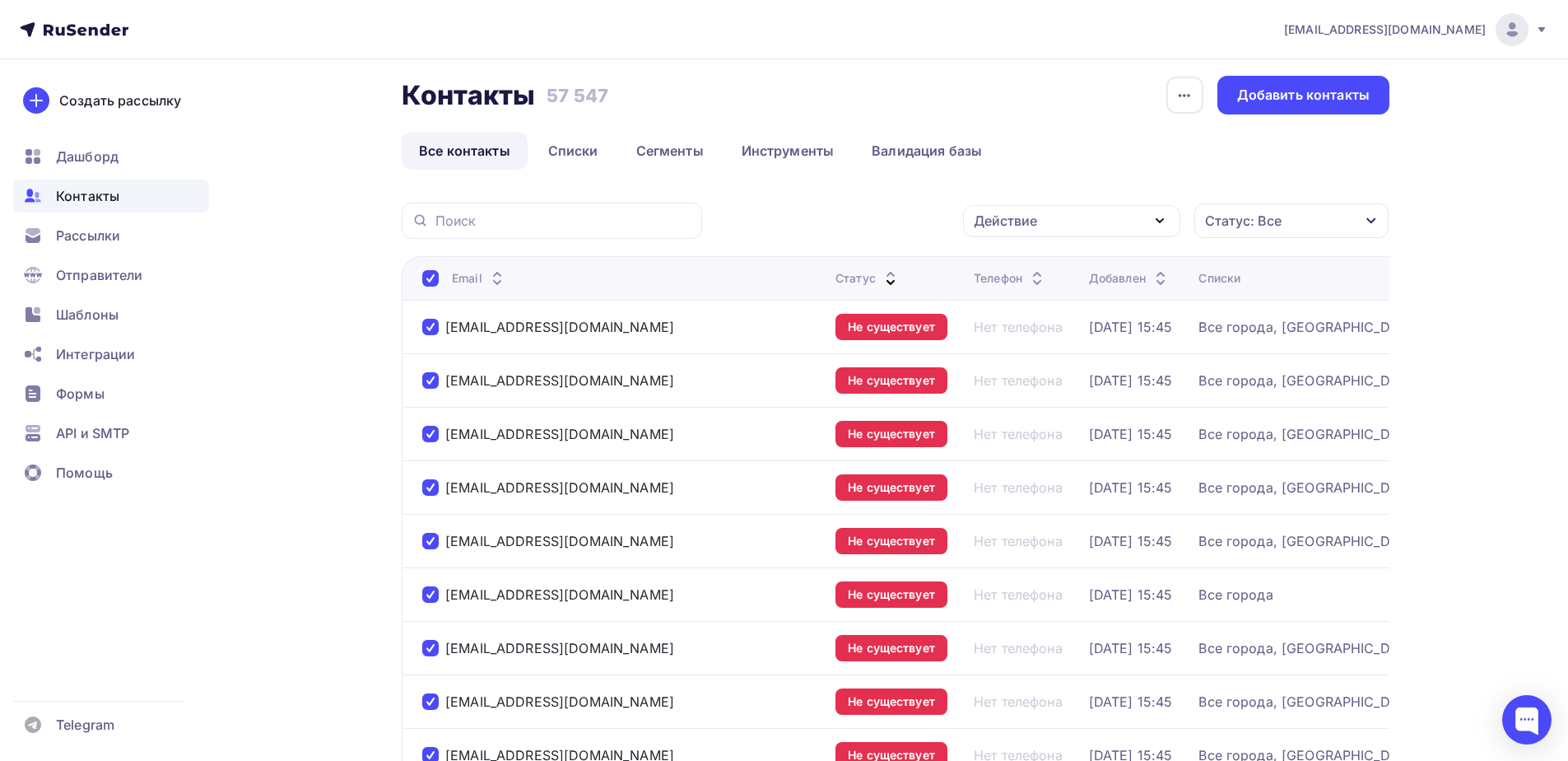
click at [1118, 227] on div "Действие" at bounding box center [1071, 220] width 217 height 32
click at [1027, 338] on div "Удалить" at bounding box center [1010, 335] width 55 height 19
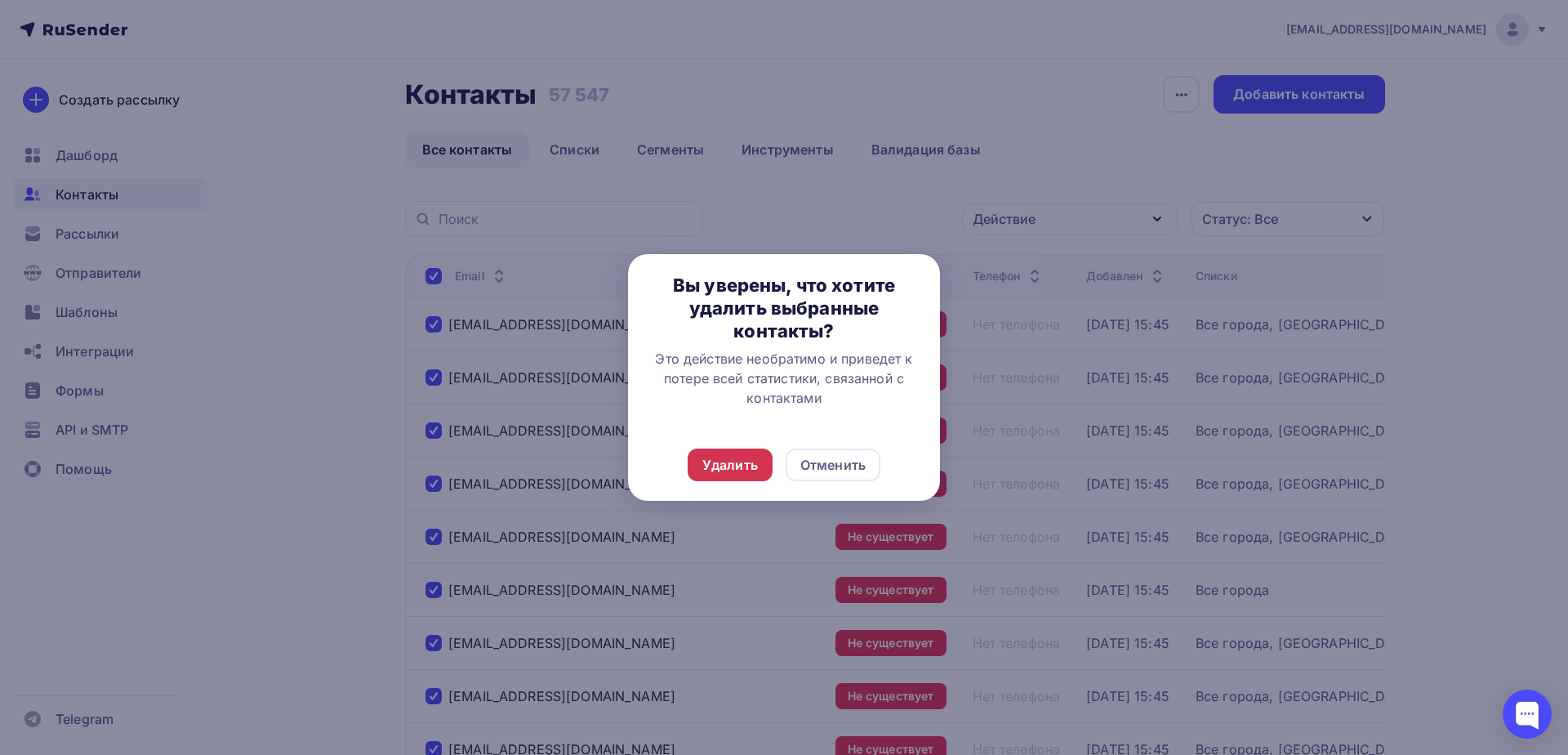
click at [722, 464] on div "Удалить" at bounding box center [729, 465] width 55 height 19
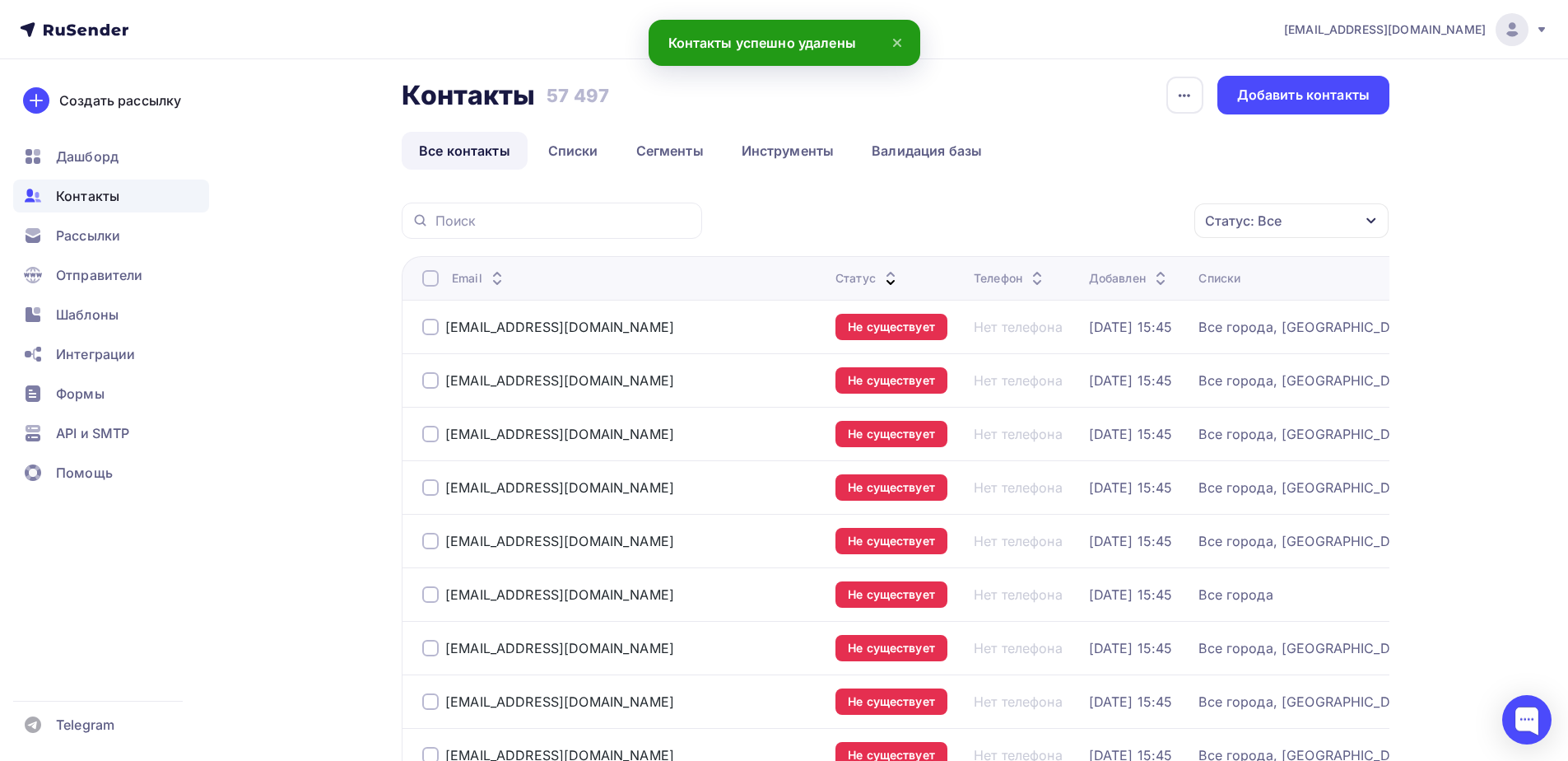
click at [464, 279] on div "Email" at bounding box center [479, 278] width 56 height 17
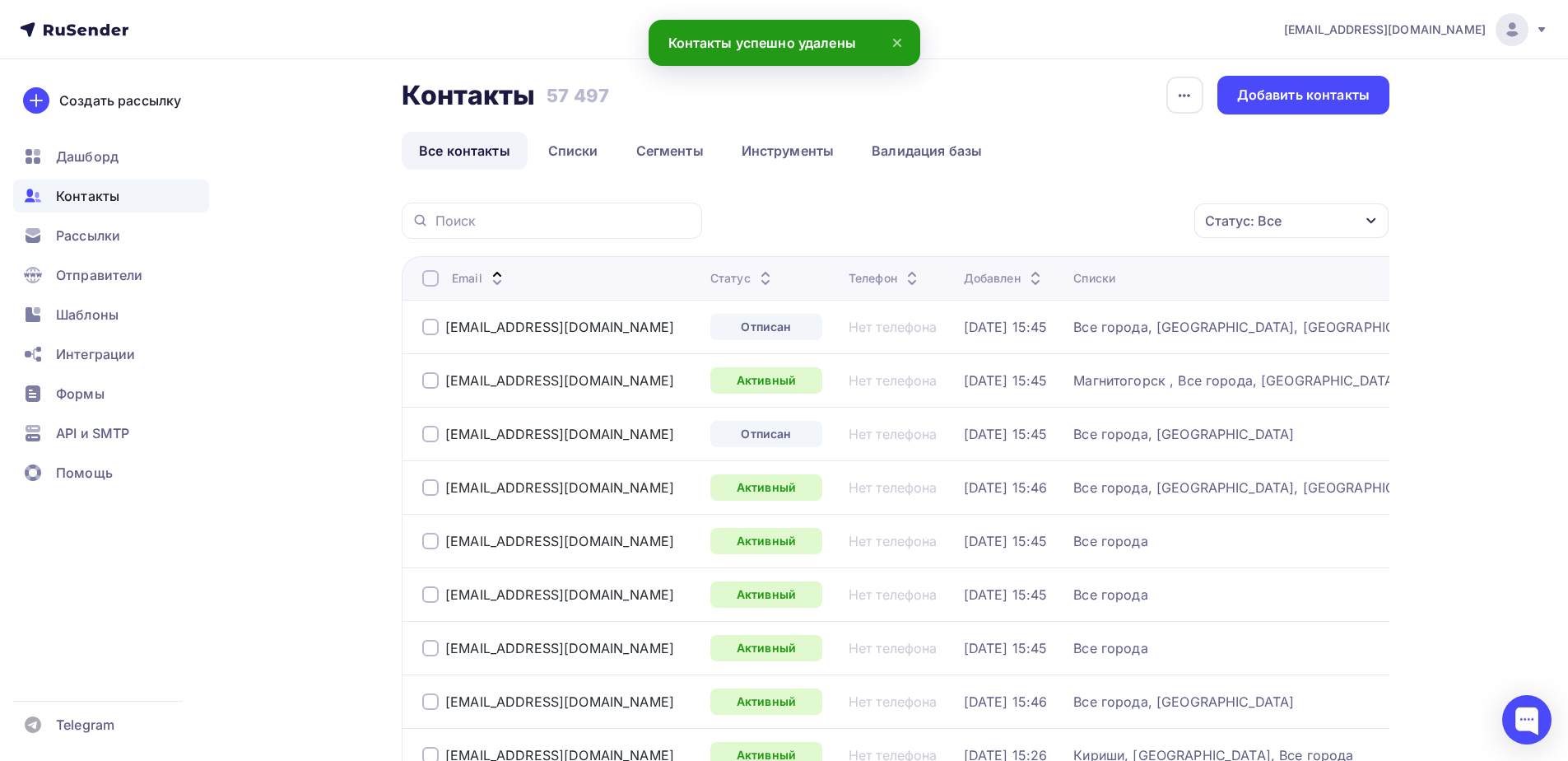
click at [462, 278] on div "Email" at bounding box center [479, 278] width 56 height 17
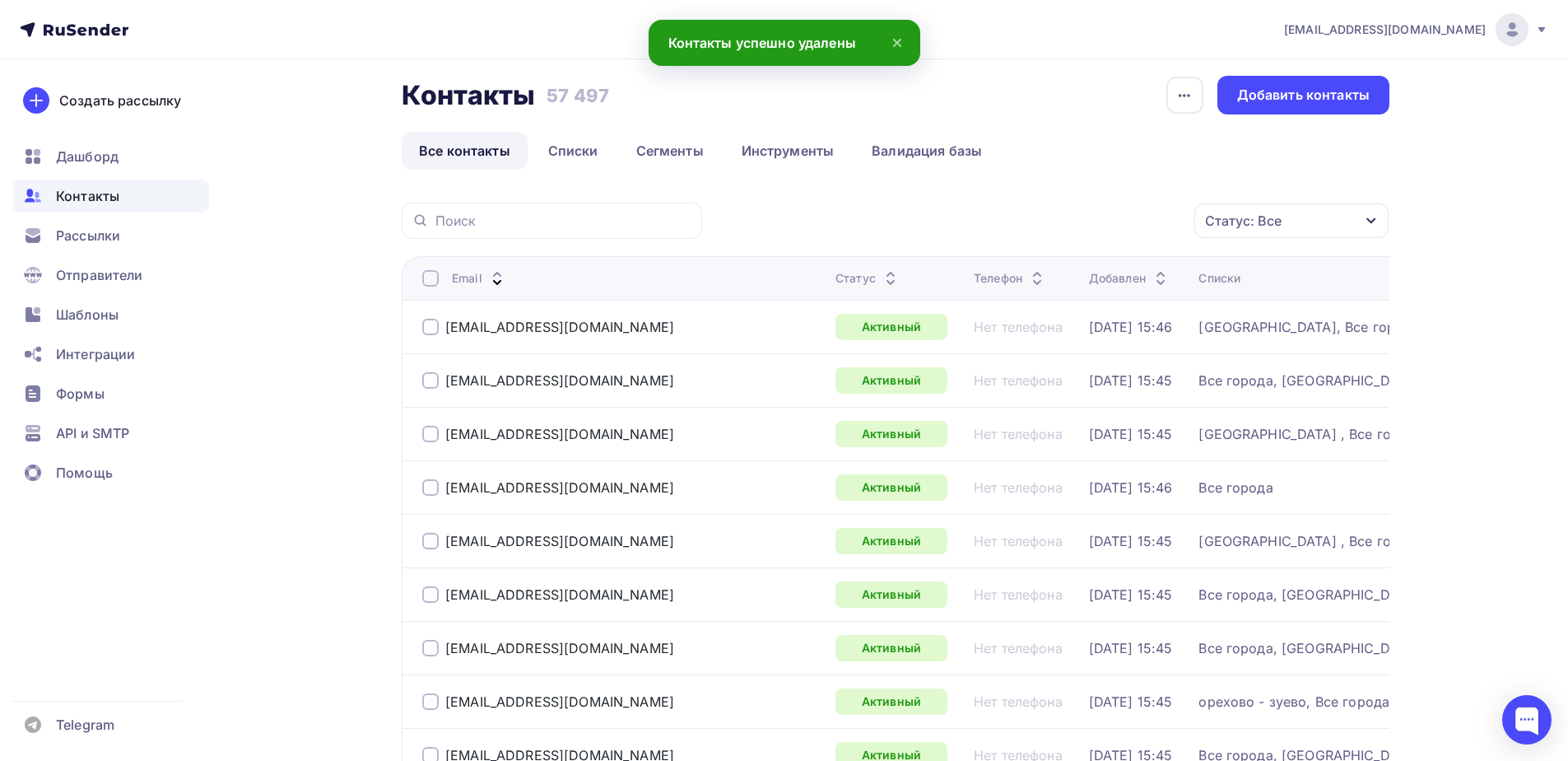
click at [467, 278] on div "Email" at bounding box center [479, 278] width 56 height 17
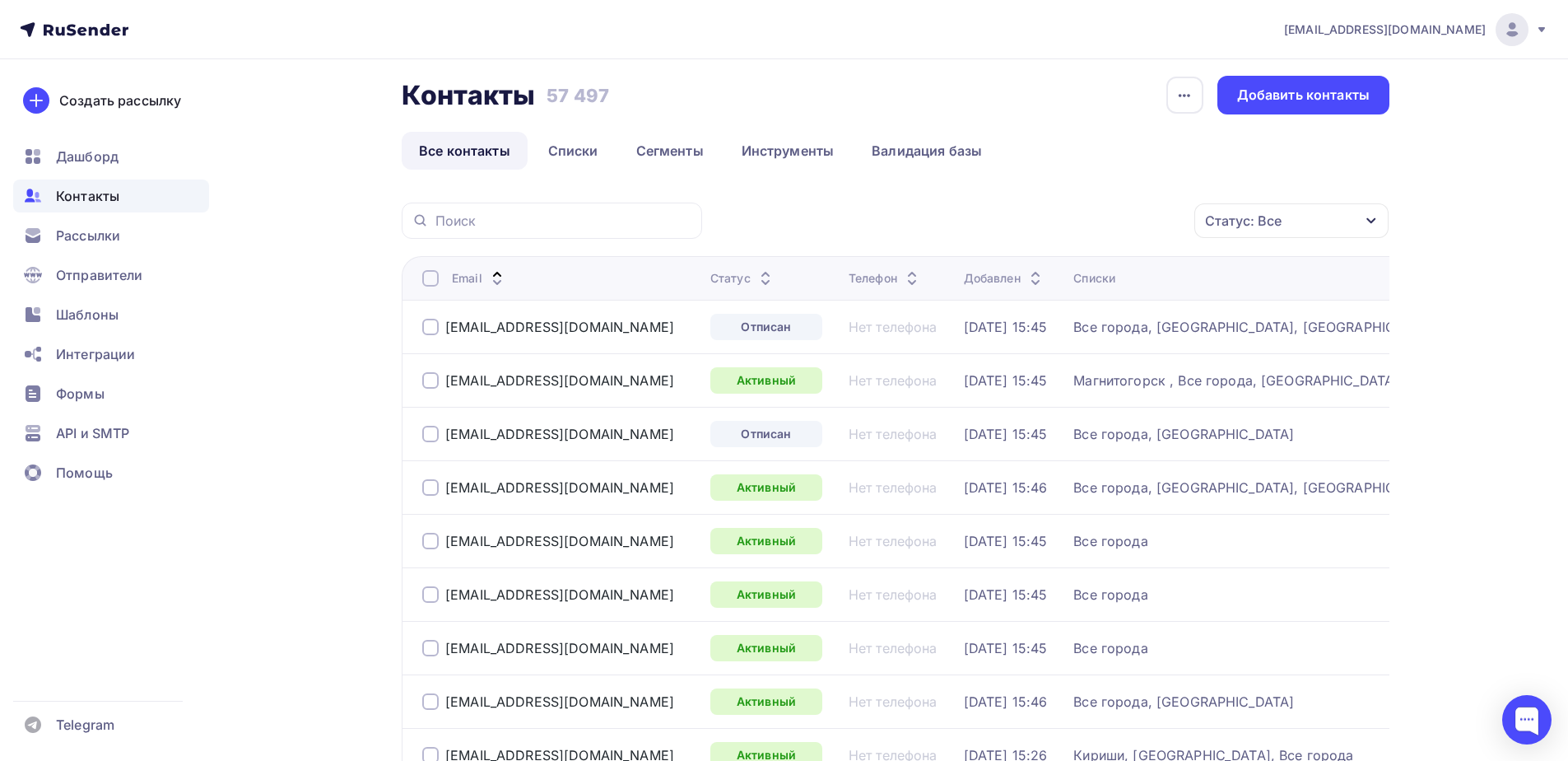
click at [483, 274] on div "Email" at bounding box center [479, 278] width 56 height 17
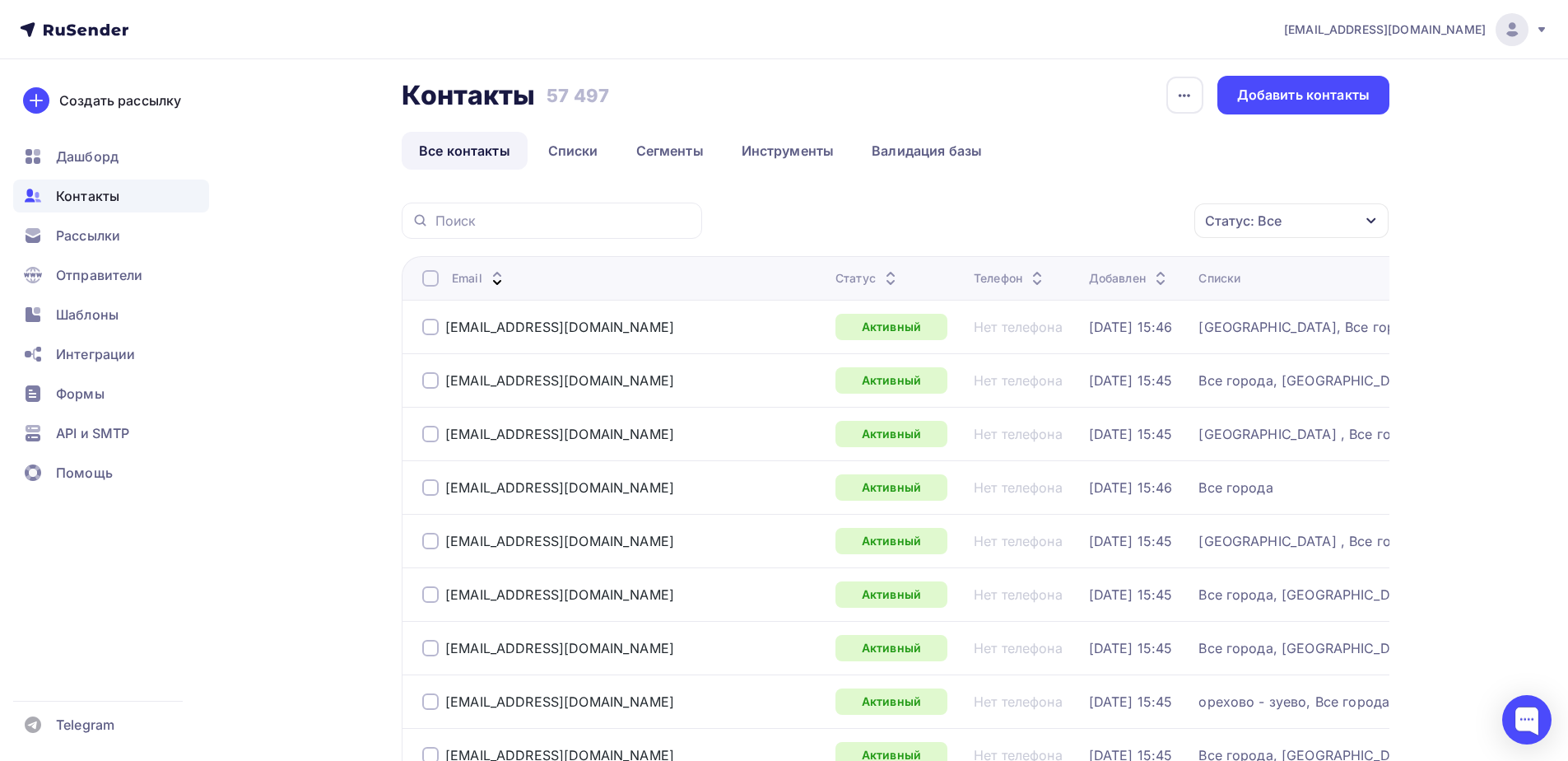
click at [479, 279] on div "Email" at bounding box center [479, 278] width 56 height 17
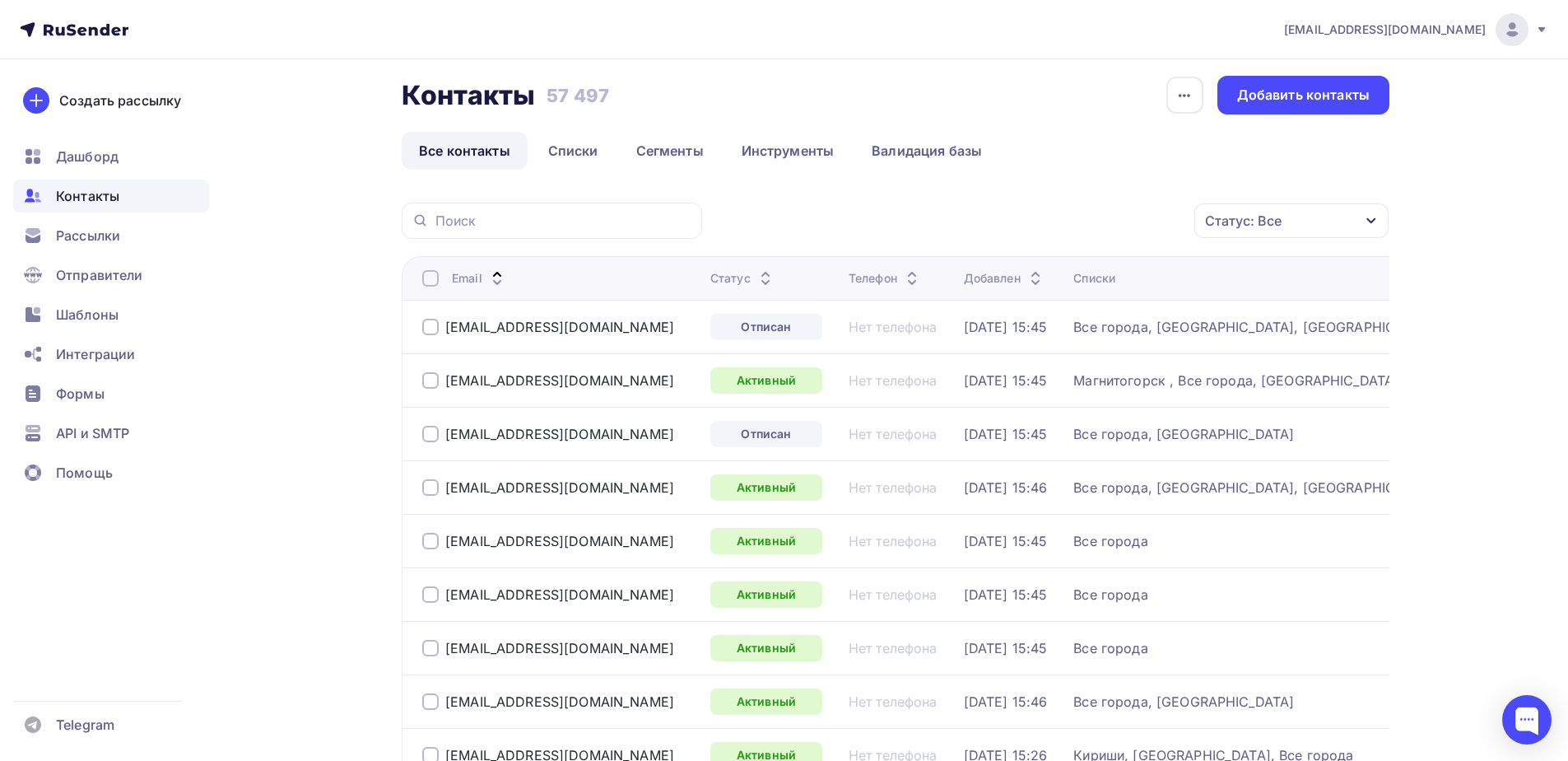
click at [732, 275] on div "Статус" at bounding box center [743, 278] width 65 height 17
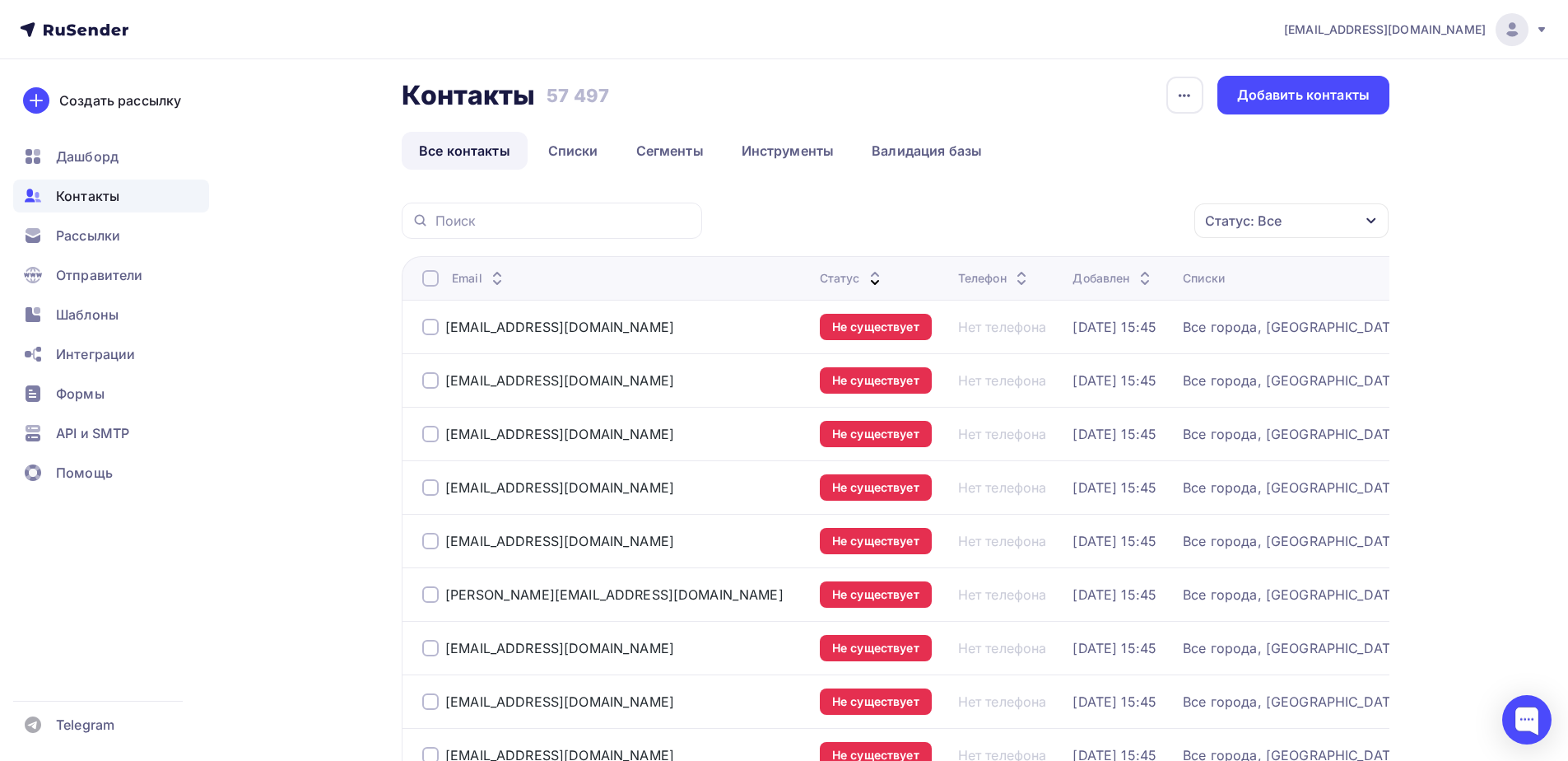
click at [430, 272] on div at bounding box center [430, 278] width 17 height 17
click at [431, 280] on div at bounding box center [430, 278] width 17 height 17
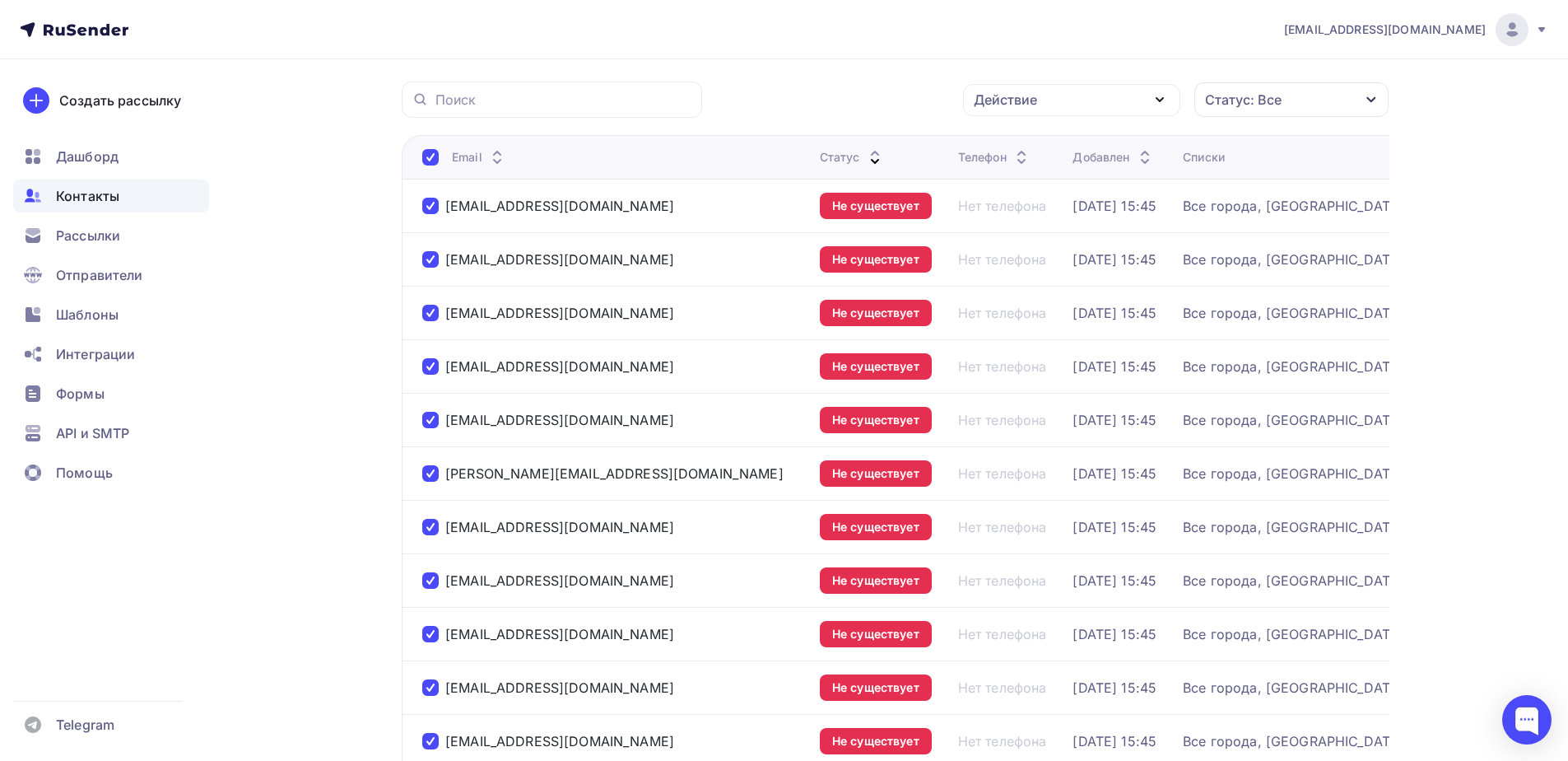
scroll to position [0, 0]
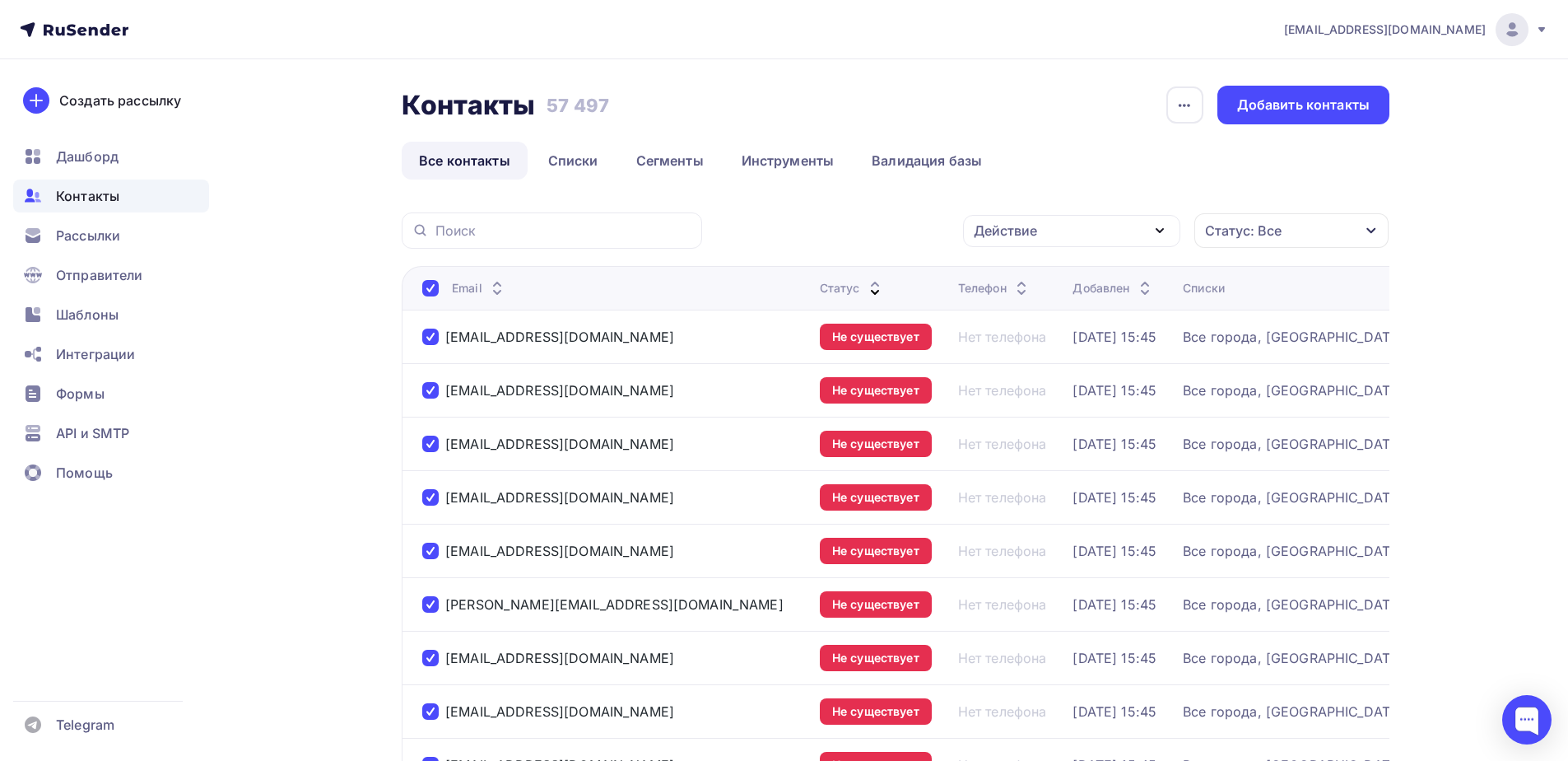
click at [1085, 246] on div "Действие" at bounding box center [1071, 231] width 217 height 32
click at [986, 356] on link "Удалить" at bounding box center [1072, 345] width 197 height 33
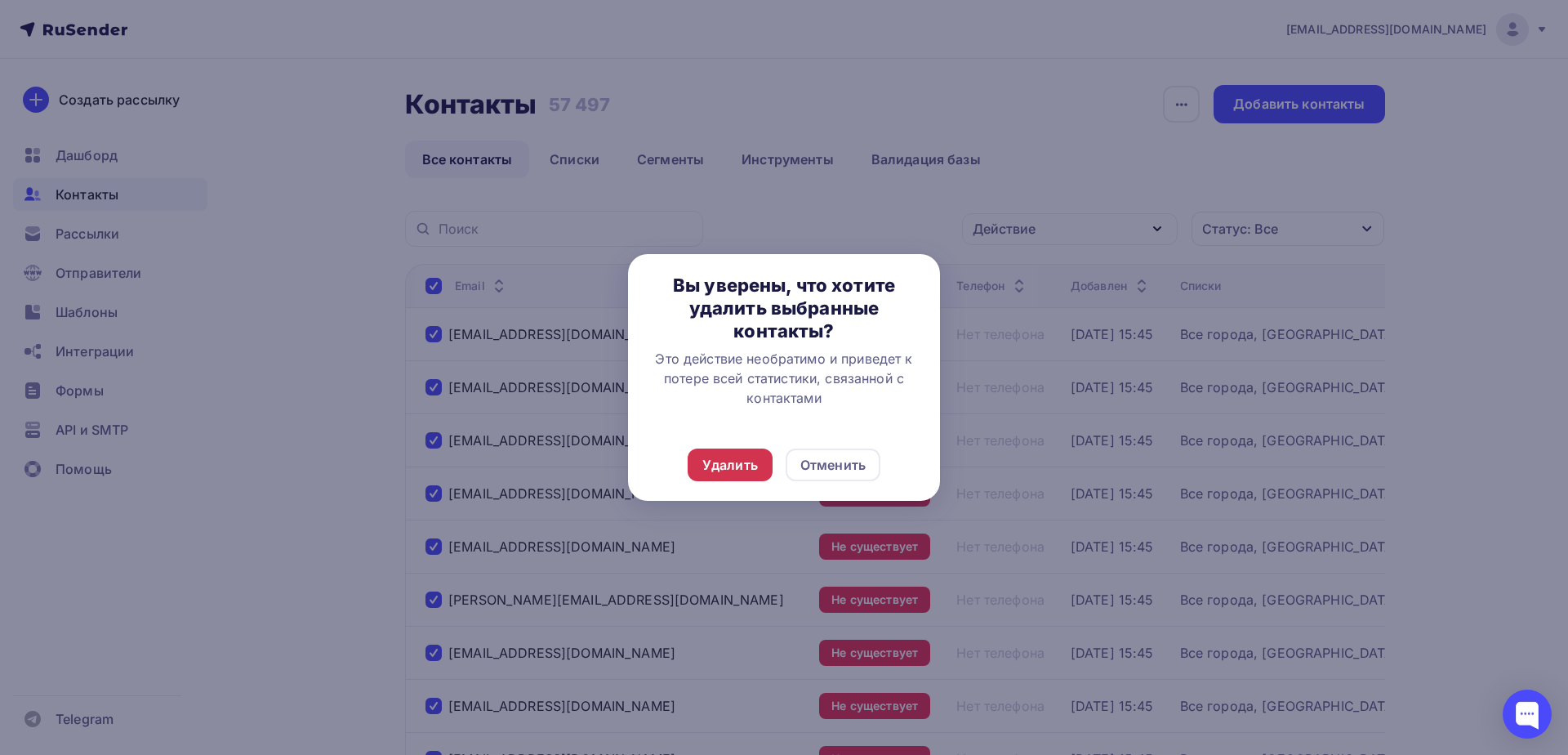
click at [720, 473] on div "Удалить" at bounding box center [729, 465] width 55 height 19
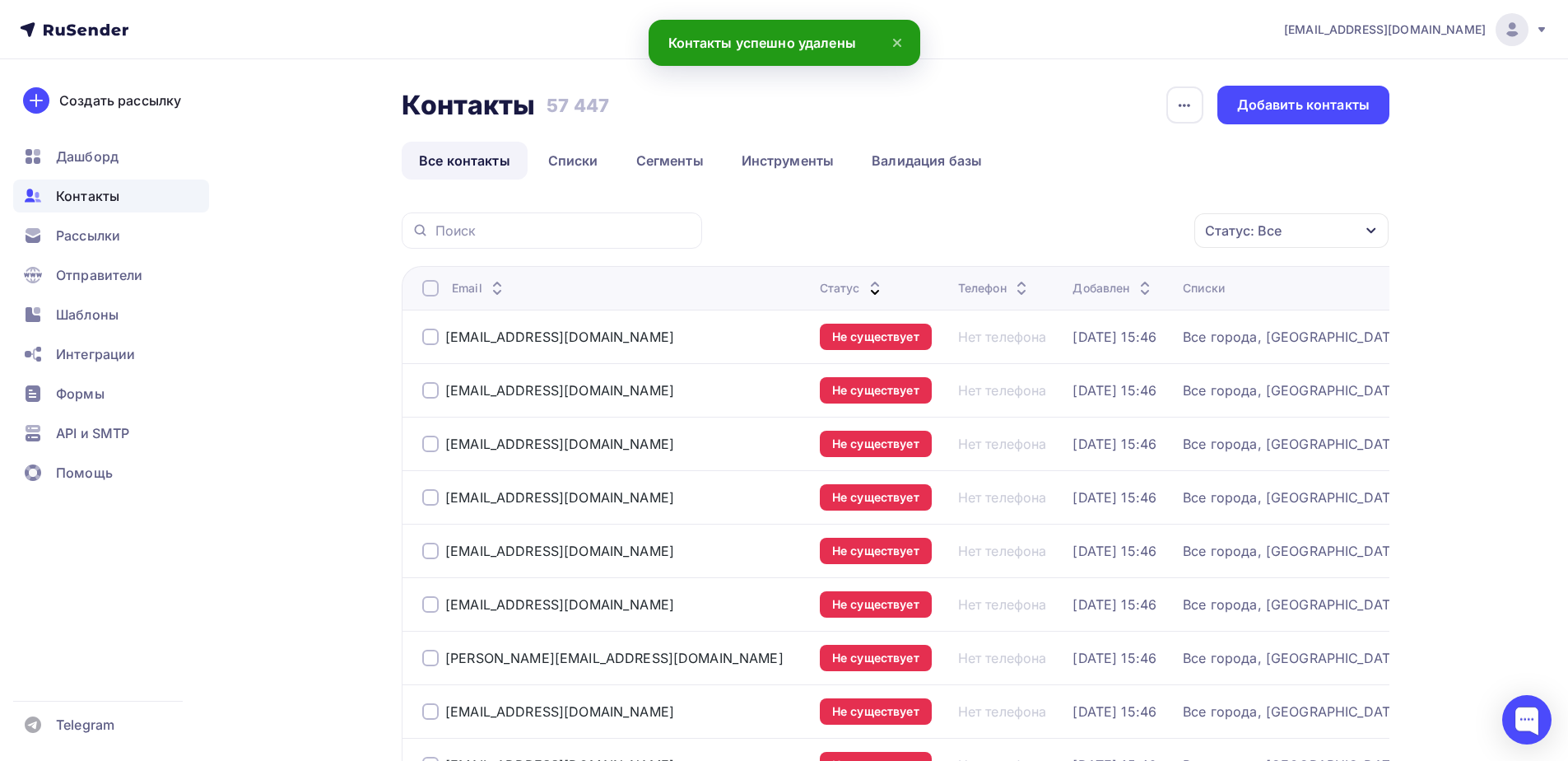
click at [431, 292] on div at bounding box center [430, 287] width 17 height 17
click at [431, 285] on div at bounding box center [430, 287] width 17 height 17
click at [1087, 242] on div "Действие" at bounding box center [1071, 231] width 217 height 32
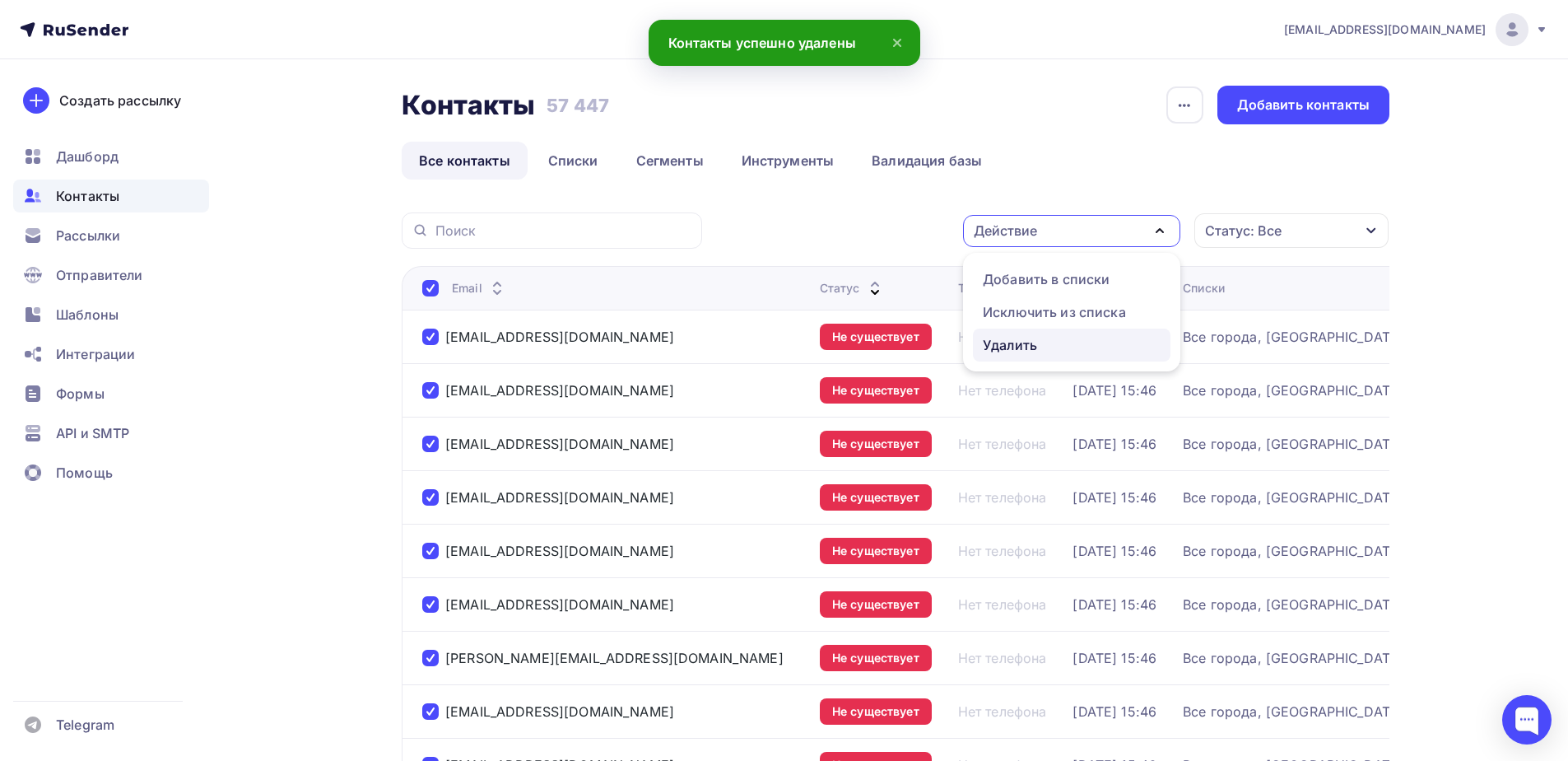
click at [997, 347] on div "Удалить" at bounding box center [1010, 345] width 55 height 19
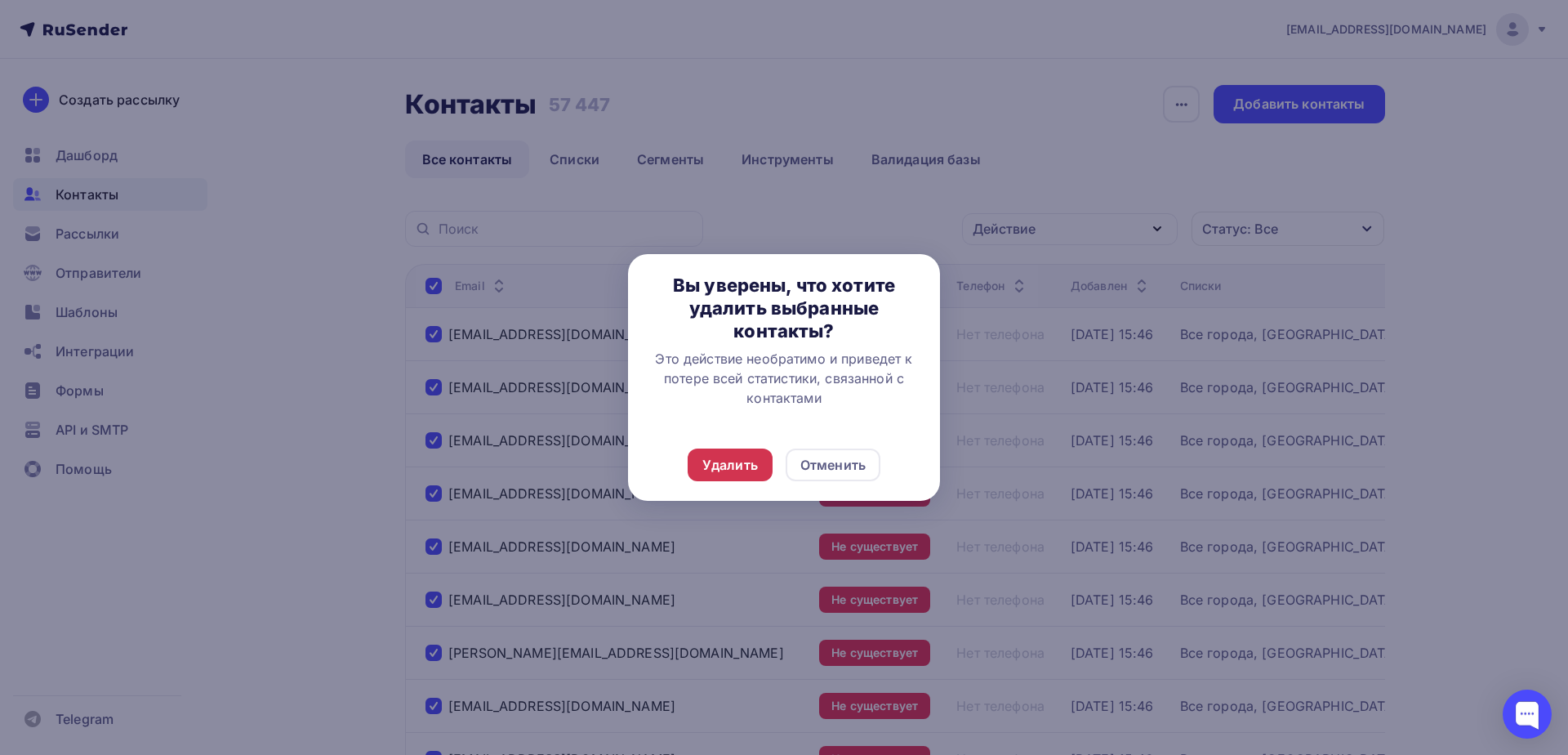
click at [731, 458] on div "Удалить" at bounding box center [729, 465] width 55 height 19
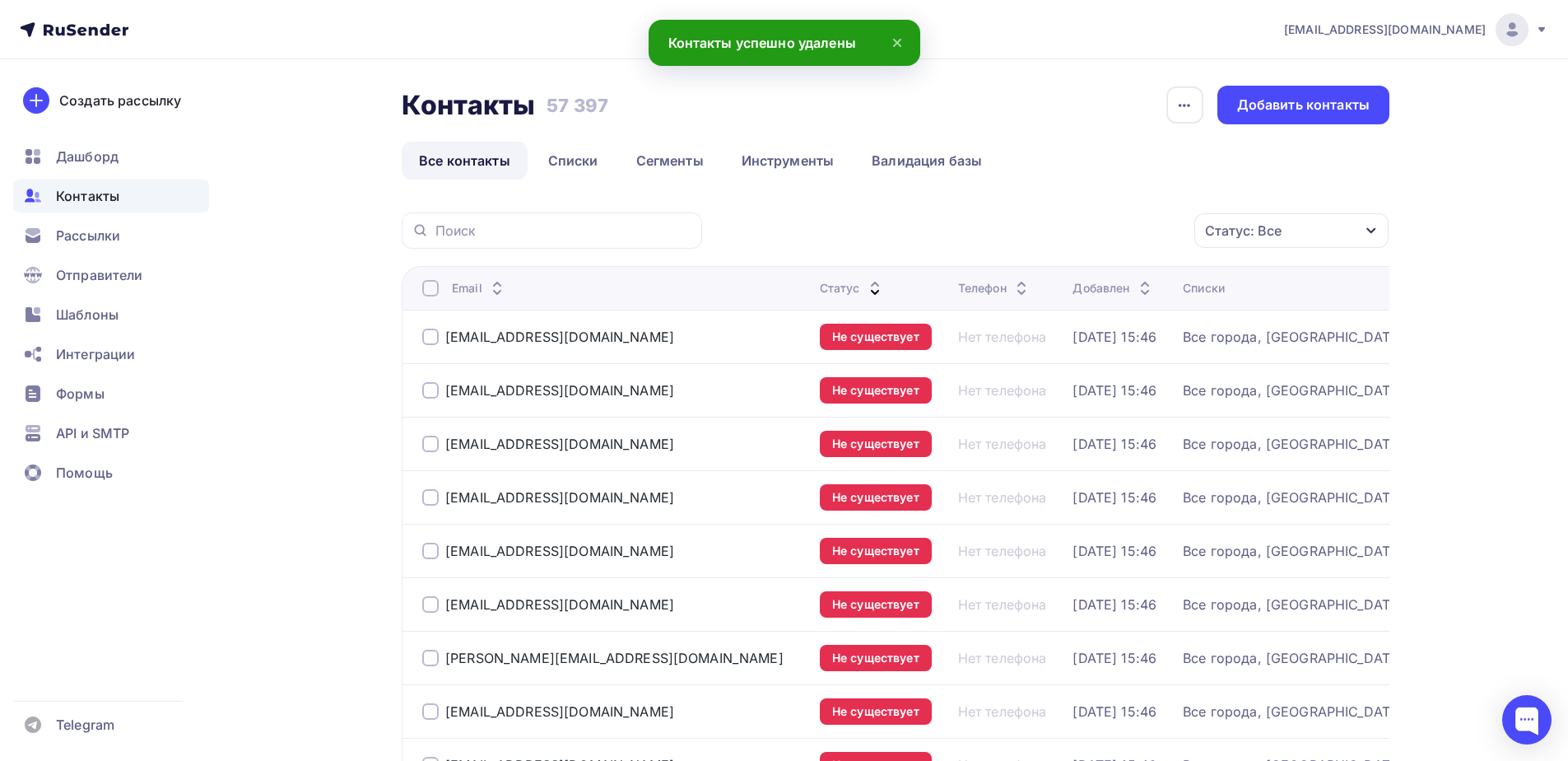
click at [430, 290] on div at bounding box center [430, 287] width 17 height 17
click at [428, 291] on div at bounding box center [430, 287] width 17 height 17
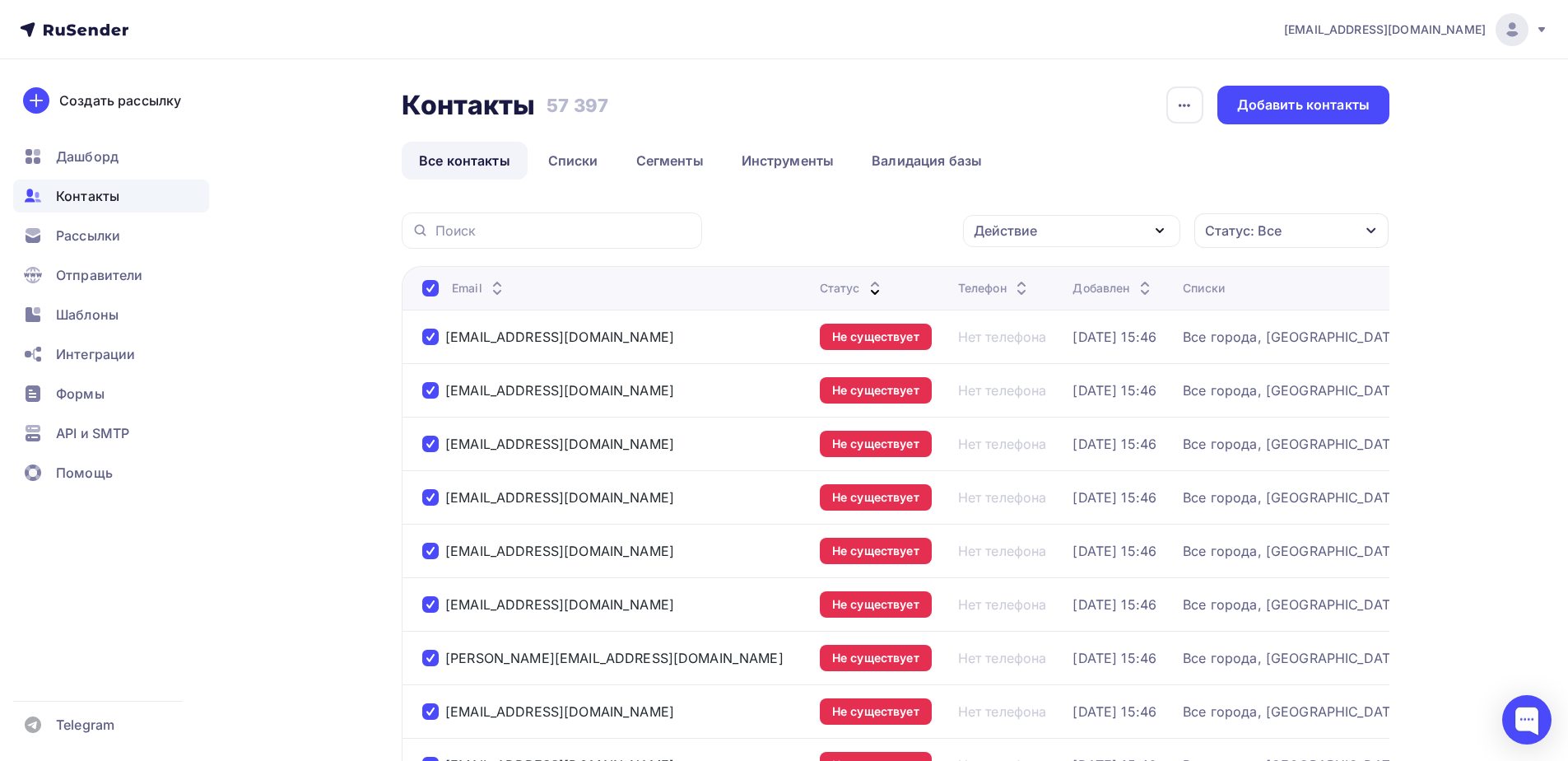
click at [1074, 229] on div "Действие" at bounding box center [1071, 231] width 217 height 32
click at [1011, 341] on div "Удалить" at bounding box center [1010, 345] width 55 height 19
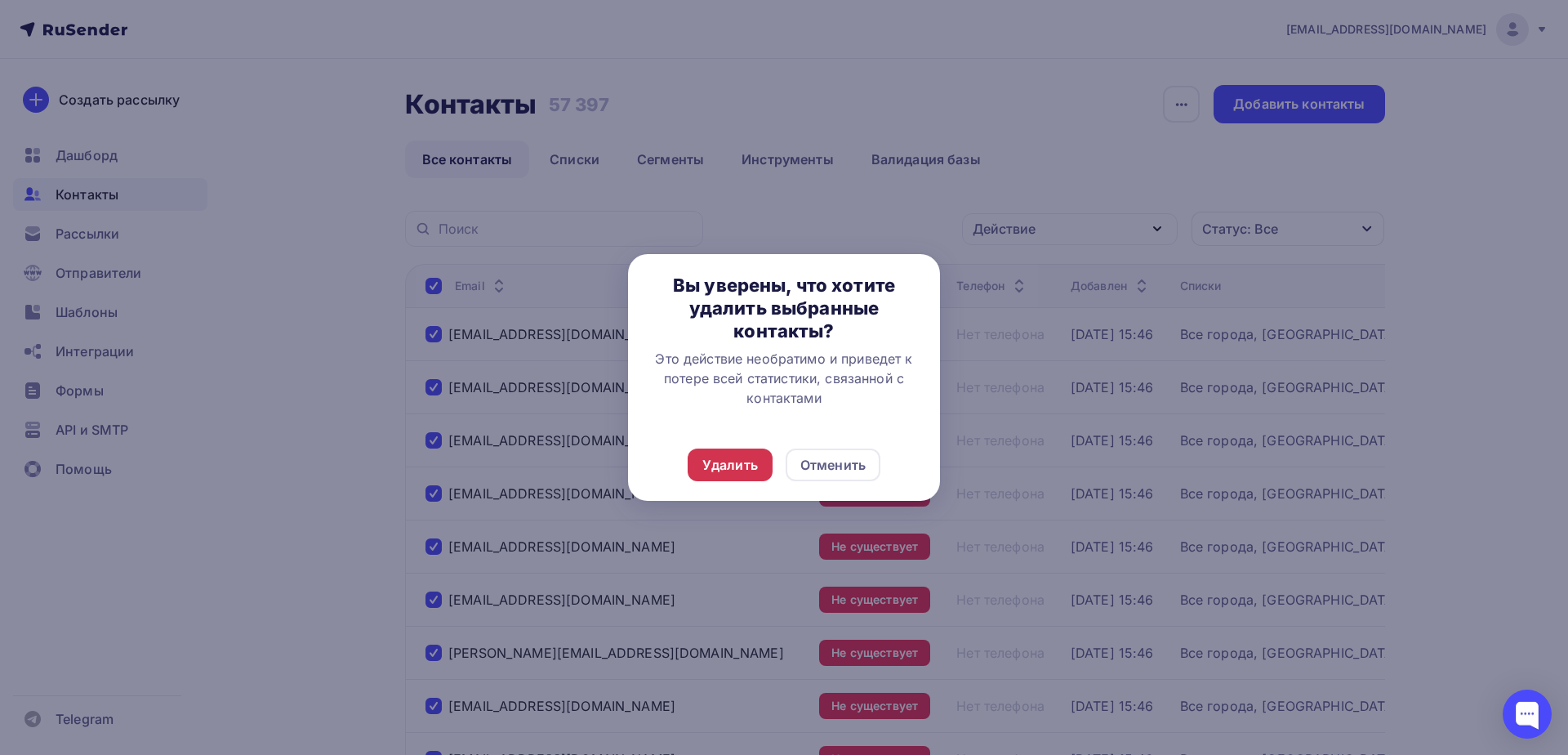
click at [750, 450] on div "Удалить Отменить" at bounding box center [784, 465] width 312 height 72
click at [744, 457] on div "Удалить" at bounding box center [729, 465] width 55 height 19
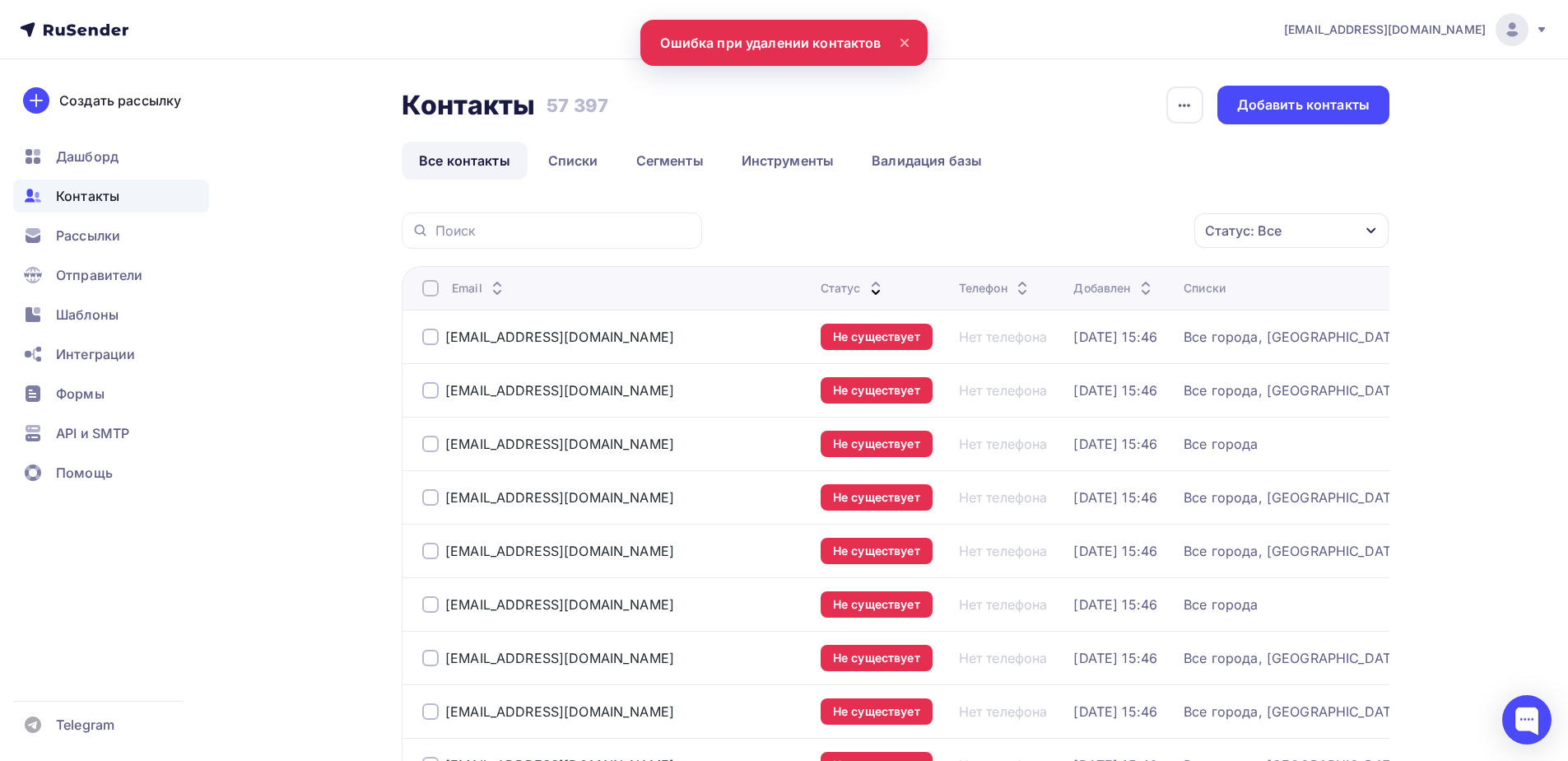
click at [433, 287] on div at bounding box center [430, 287] width 17 height 17
click at [431, 287] on div at bounding box center [430, 287] width 17 height 17
click at [1048, 233] on div "Действие" at bounding box center [1071, 231] width 217 height 32
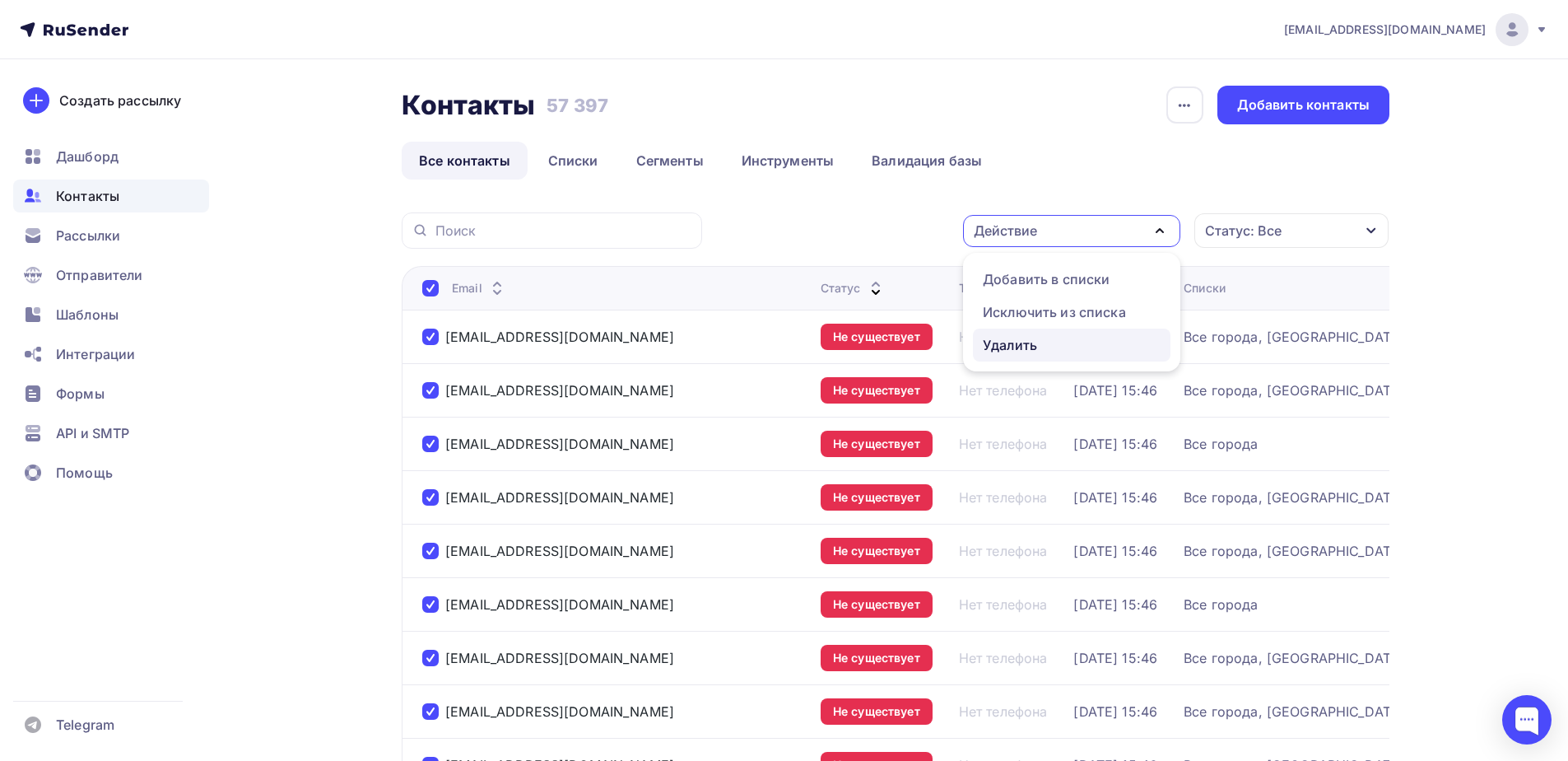
click at [1006, 341] on div "Удалить" at bounding box center [1010, 345] width 55 height 19
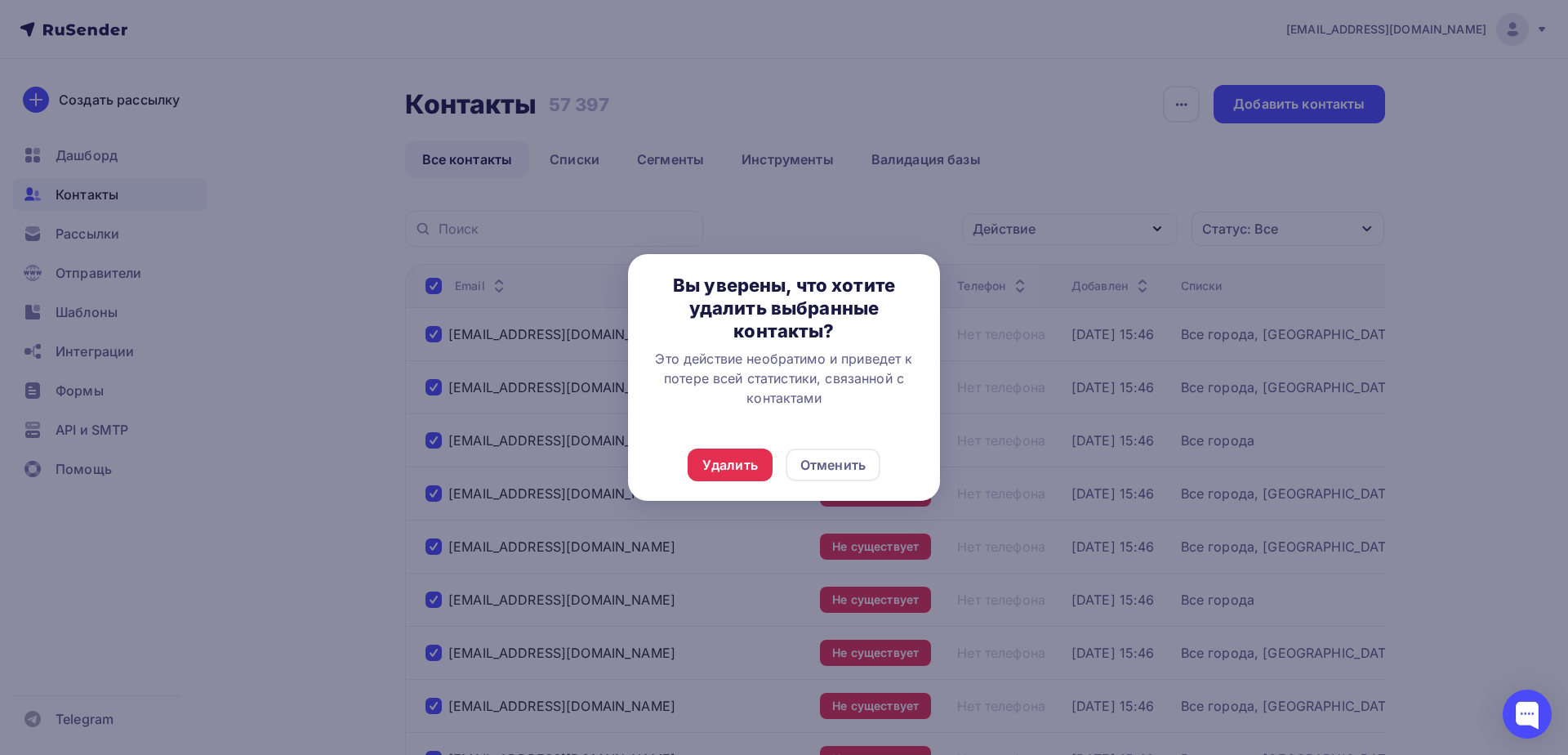
click at [728, 458] on div "Удалить" at bounding box center [729, 465] width 55 height 19
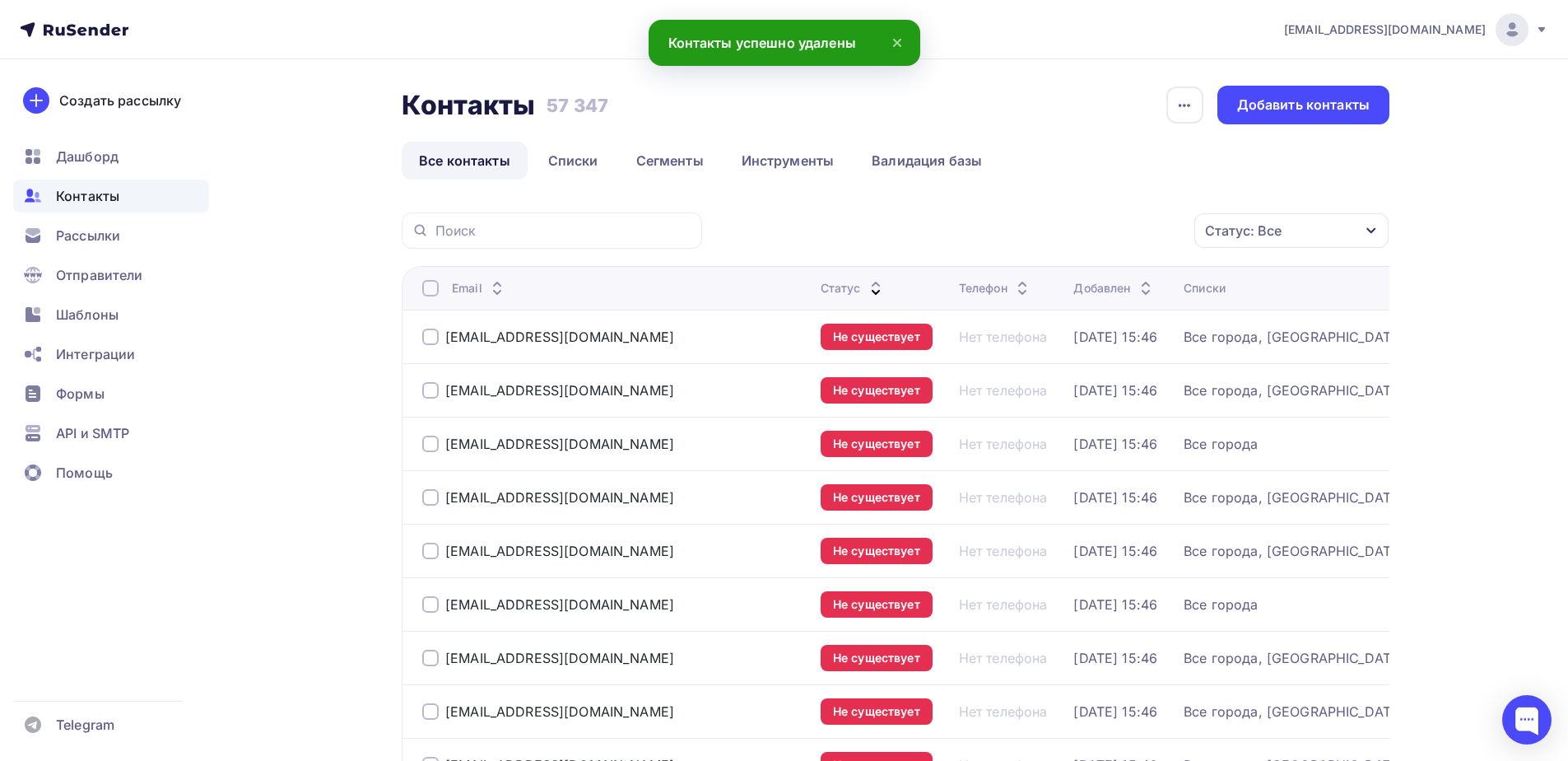
click at [427, 283] on div at bounding box center [430, 287] width 17 height 17
click at [428, 292] on div at bounding box center [430, 287] width 17 height 17
click at [1042, 216] on div "Действие" at bounding box center [1071, 231] width 217 height 32
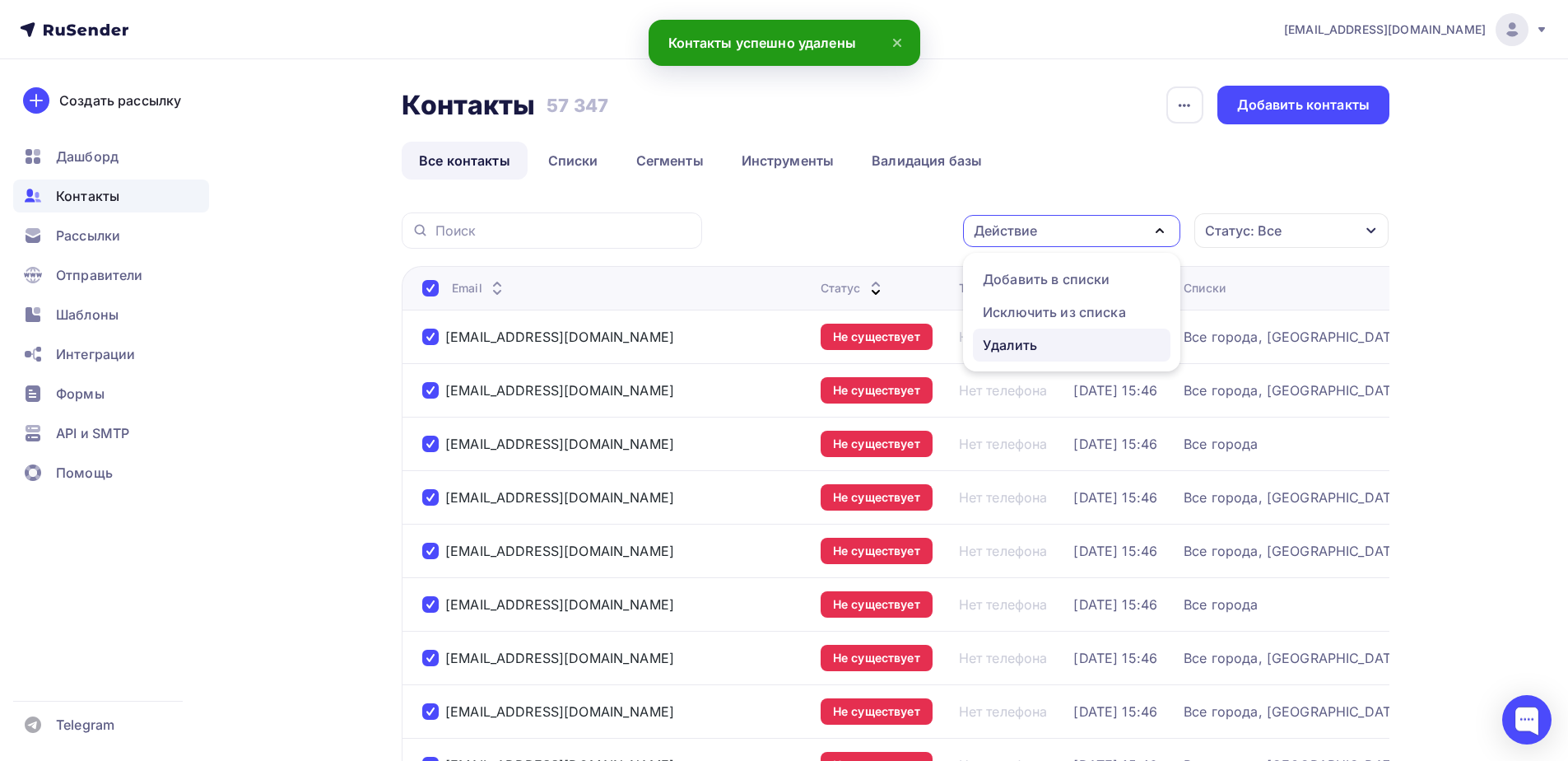
click at [1022, 353] on div "Удалить" at bounding box center [1010, 345] width 55 height 19
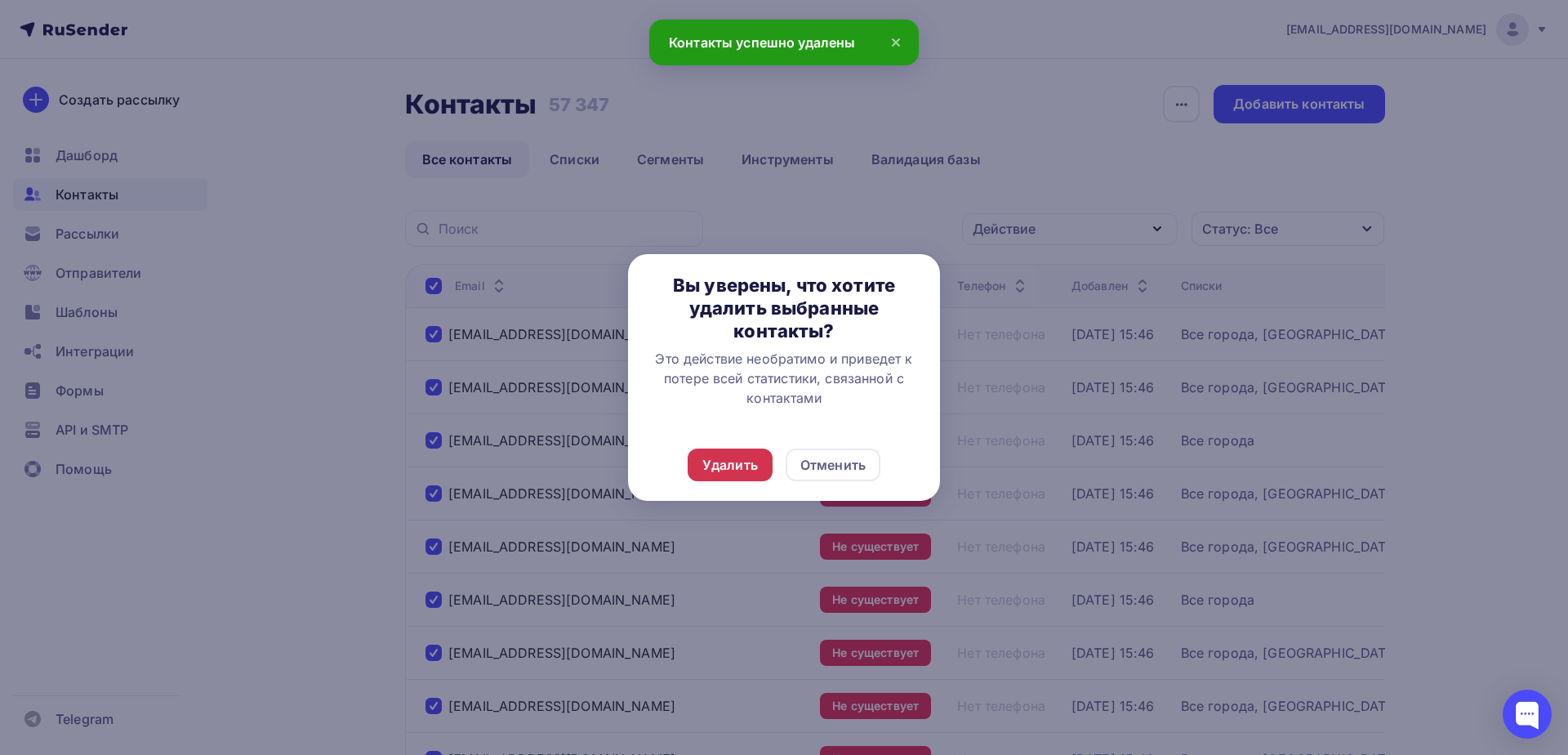
click at [742, 465] on div "Удалить" at bounding box center [729, 465] width 55 height 19
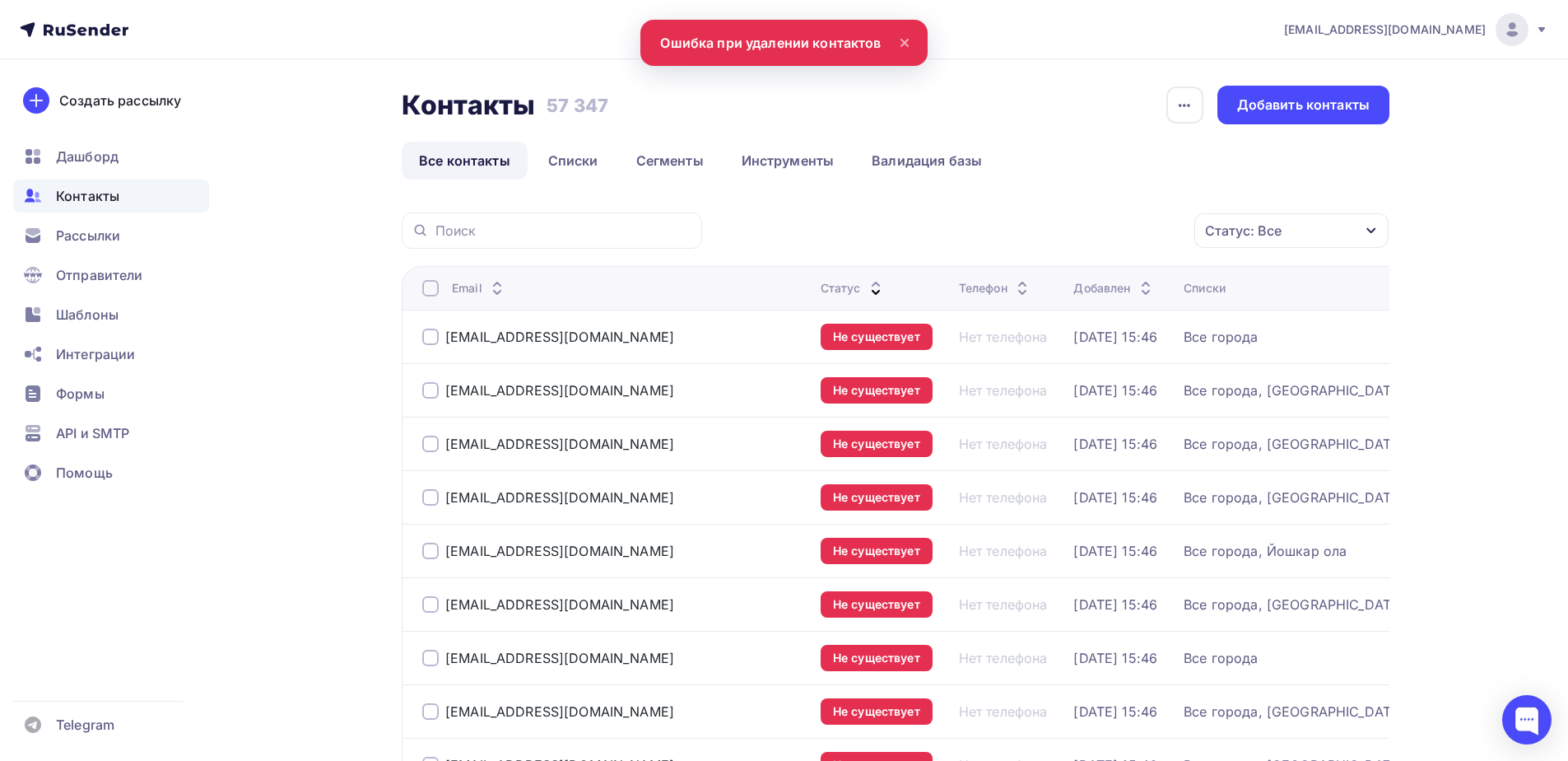
click at [420, 287] on th "Email" at bounding box center [608, 287] width 412 height 43
click at [433, 288] on div at bounding box center [430, 287] width 17 height 17
click at [422, 289] on div at bounding box center [430, 287] width 17 height 17
click at [1035, 222] on div "Действие" at bounding box center [1006, 230] width 63 height 19
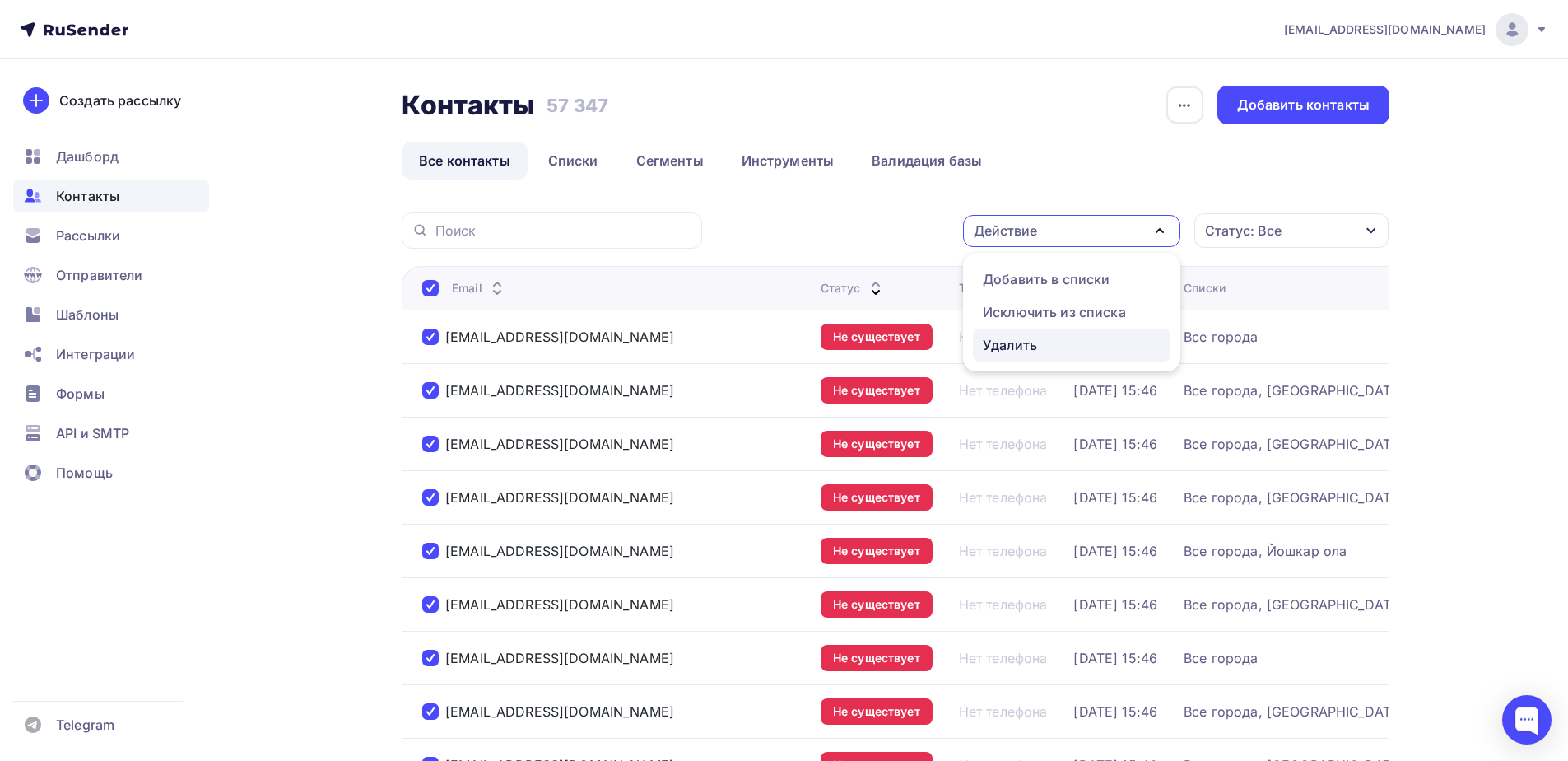
click at [1001, 342] on div "Удалить" at bounding box center [1010, 345] width 55 height 19
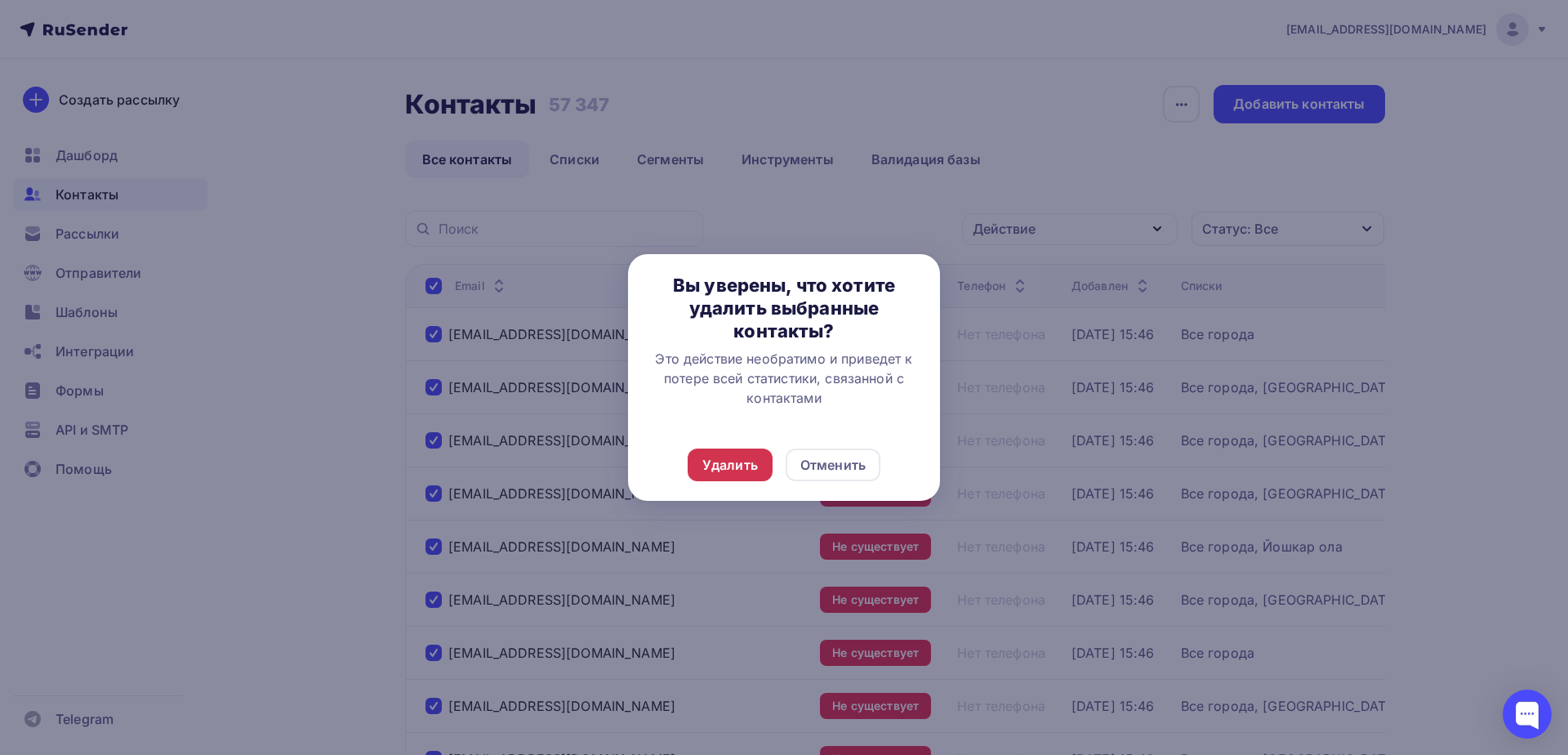
click at [716, 459] on div "Удалить" at bounding box center [729, 465] width 55 height 19
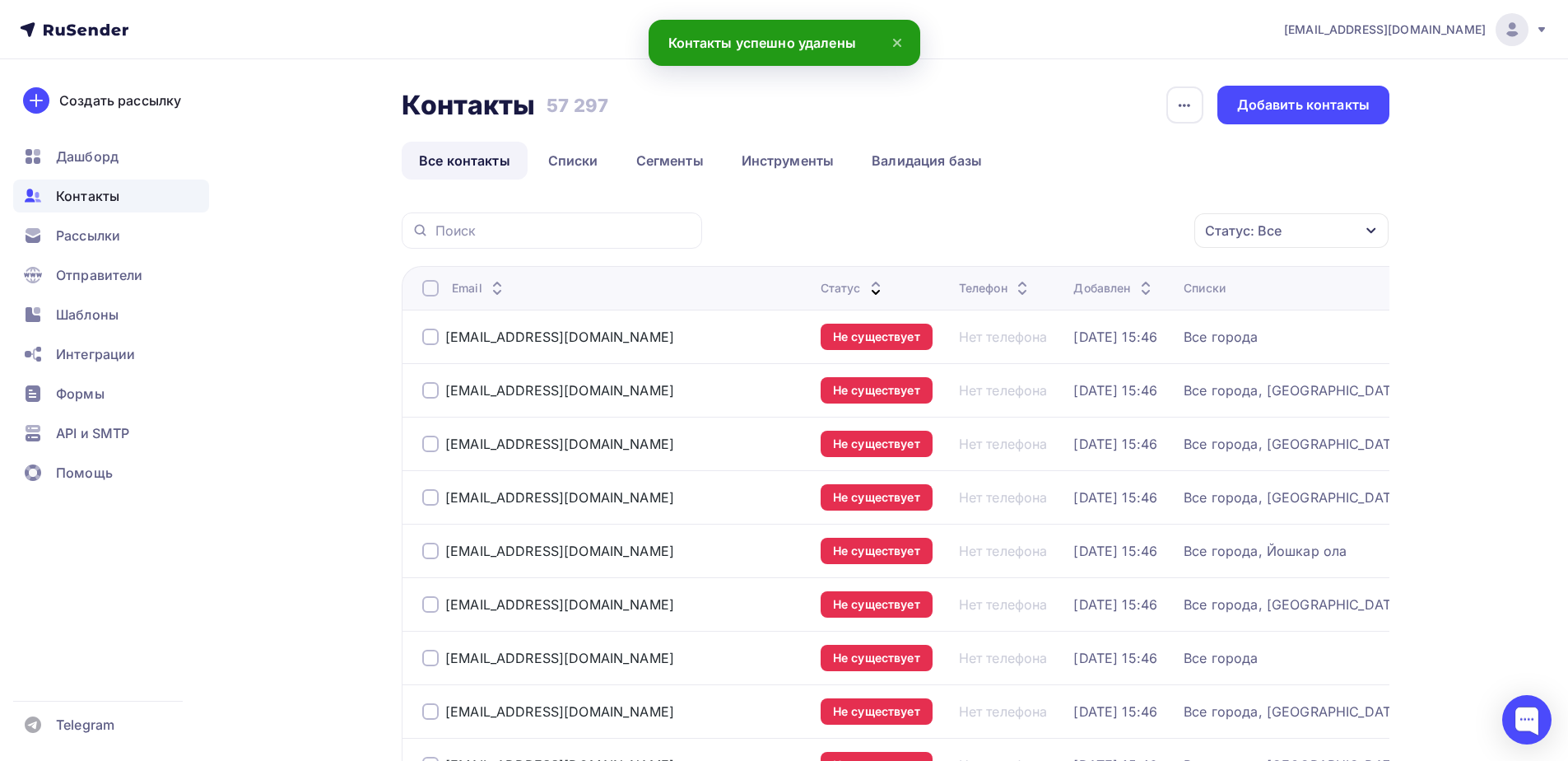
click at [427, 295] on div at bounding box center [430, 287] width 17 height 17
click at [434, 285] on div at bounding box center [430, 287] width 17 height 17
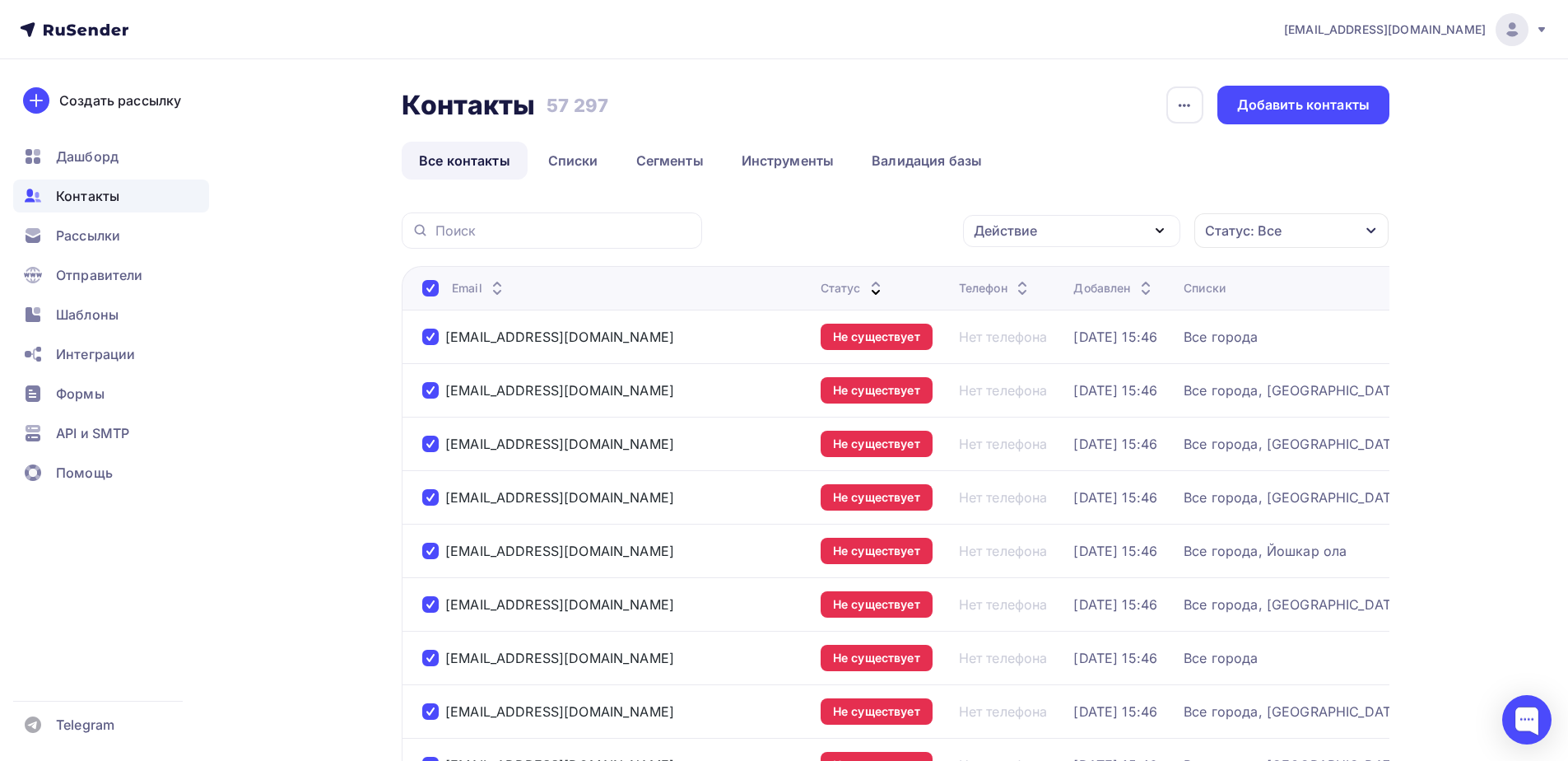
click at [1013, 219] on div "Действие" at bounding box center [1071, 231] width 217 height 32
click at [1000, 354] on div "Удалить" at bounding box center [1010, 345] width 55 height 19
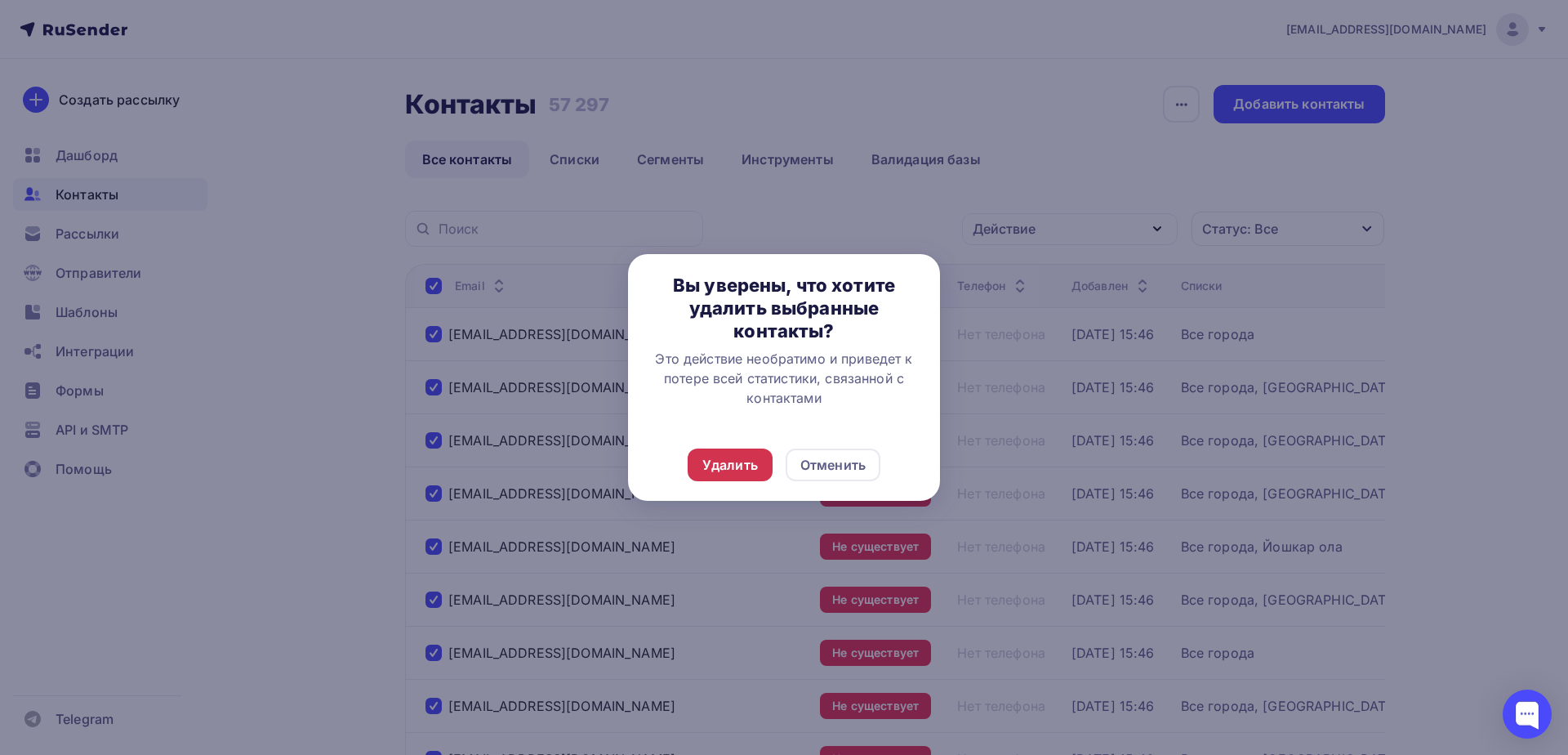
click at [763, 457] on div "Удалить" at bounding box center [729, 465] width 85 height 32
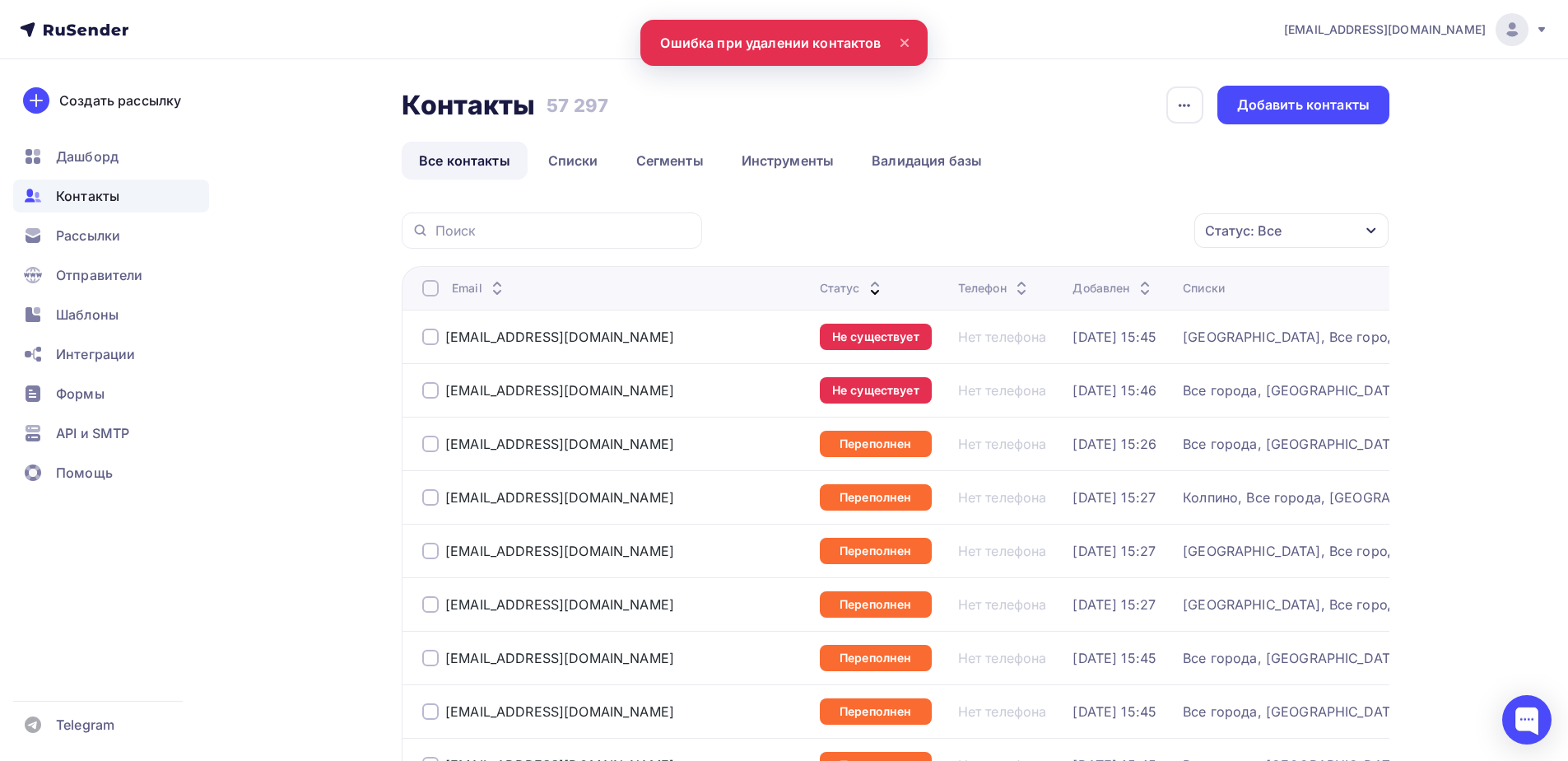
click at [438, 340] on div at bounding box center [430, 337] width 17 height 17
click at [433, 390] on div at bounding box center [430, 390] width 17 height 17
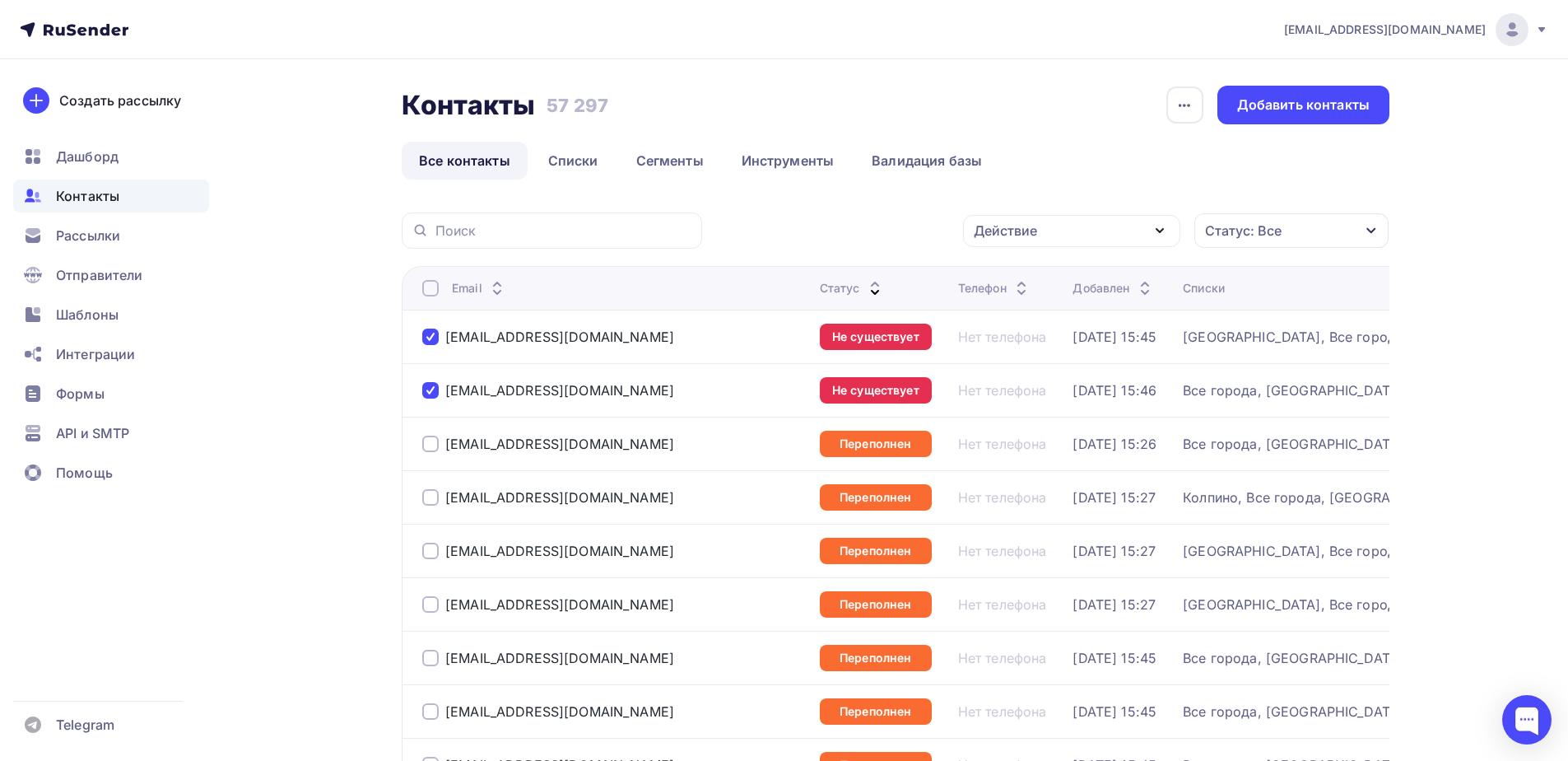
click at [1053, 219] on div "Действие" at bounding box center [1071, 231] width 217 height 32
click at [1011, 346] on div "Удалить" at bounding box center [1010, 345] width 55 height 19
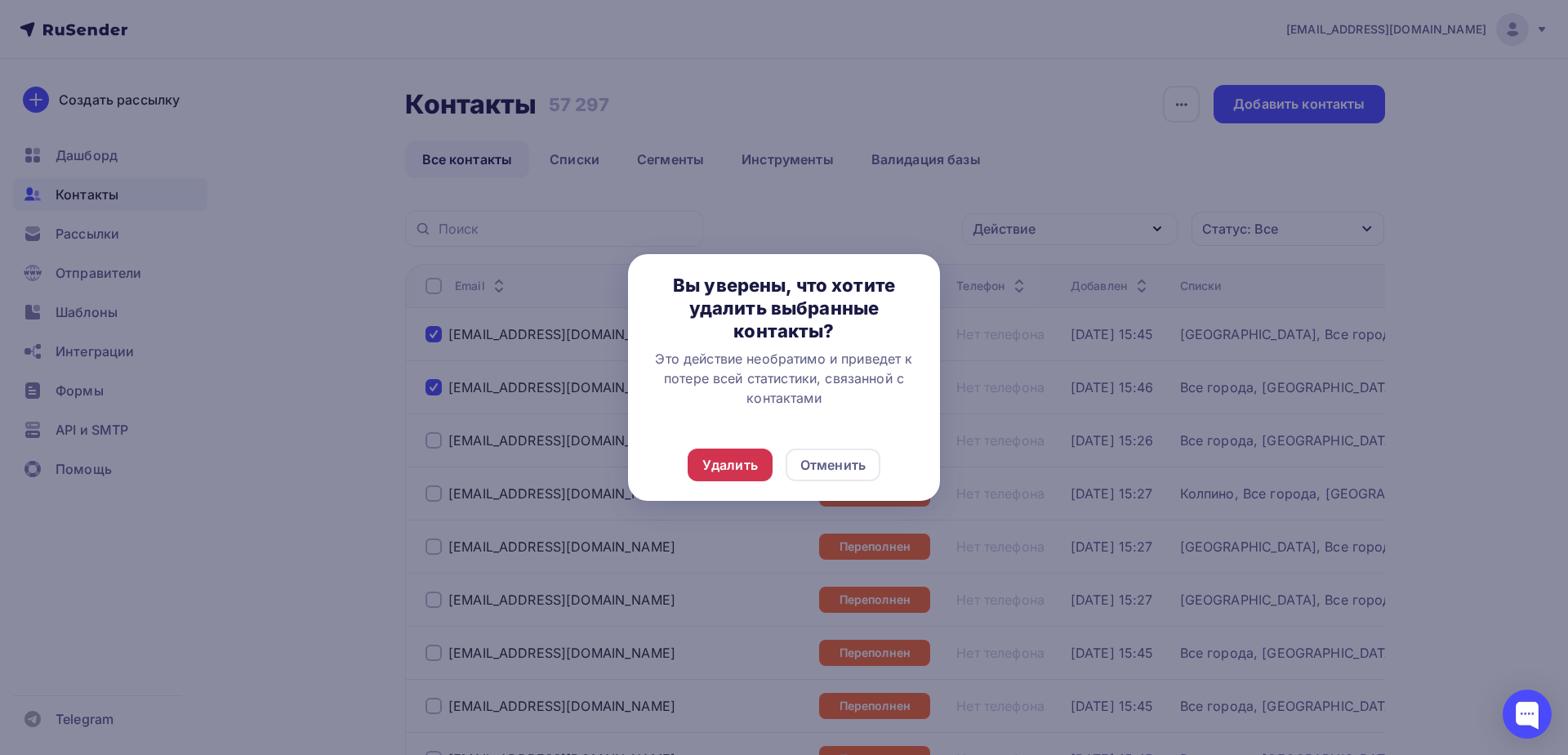
click at [743, 475] on div "Удалить" at bounding box center [729, 465] width 85 height 32
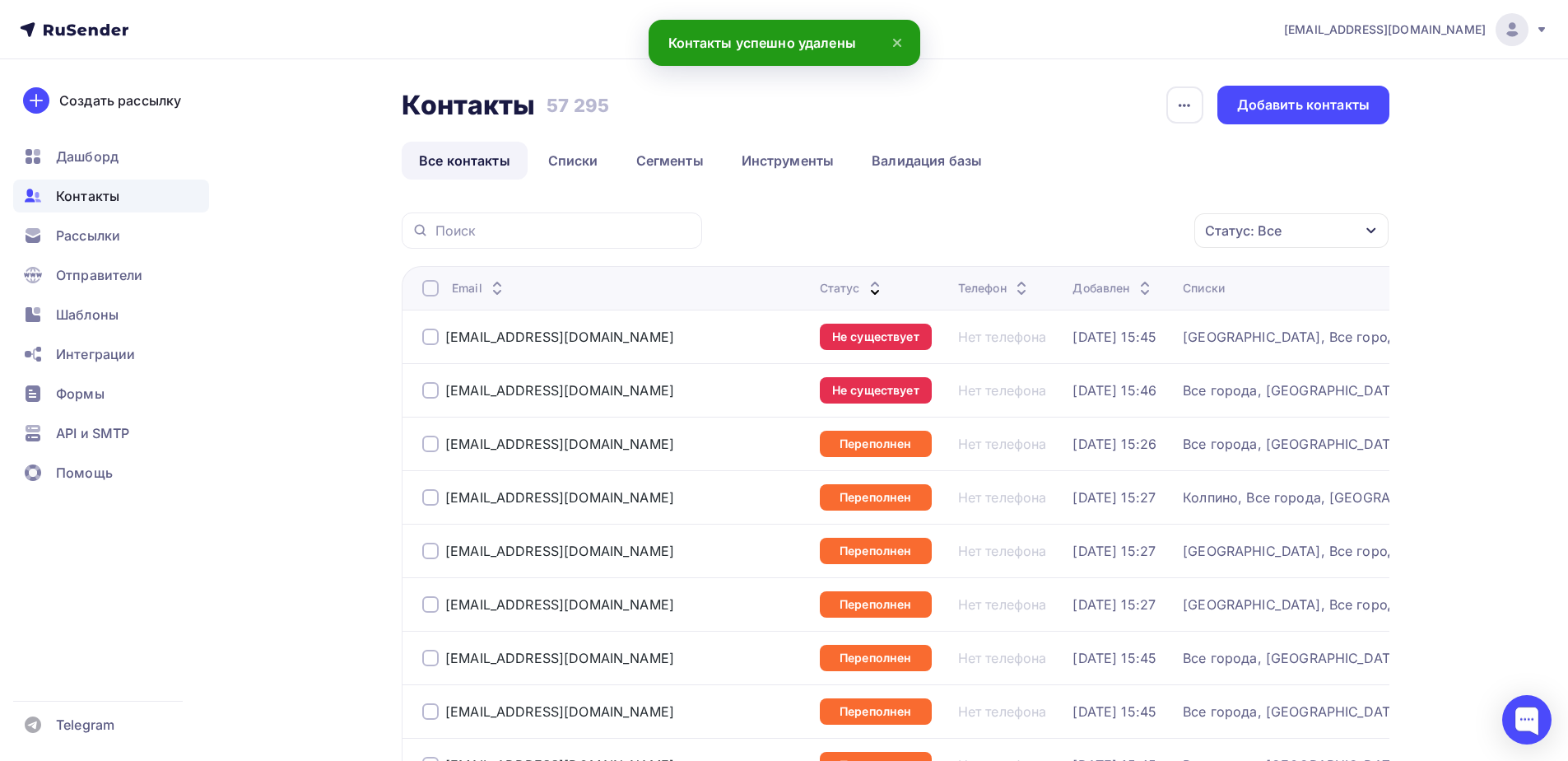
click at [429, 330] on div at bounding box center [430, 337] width 17 height 17
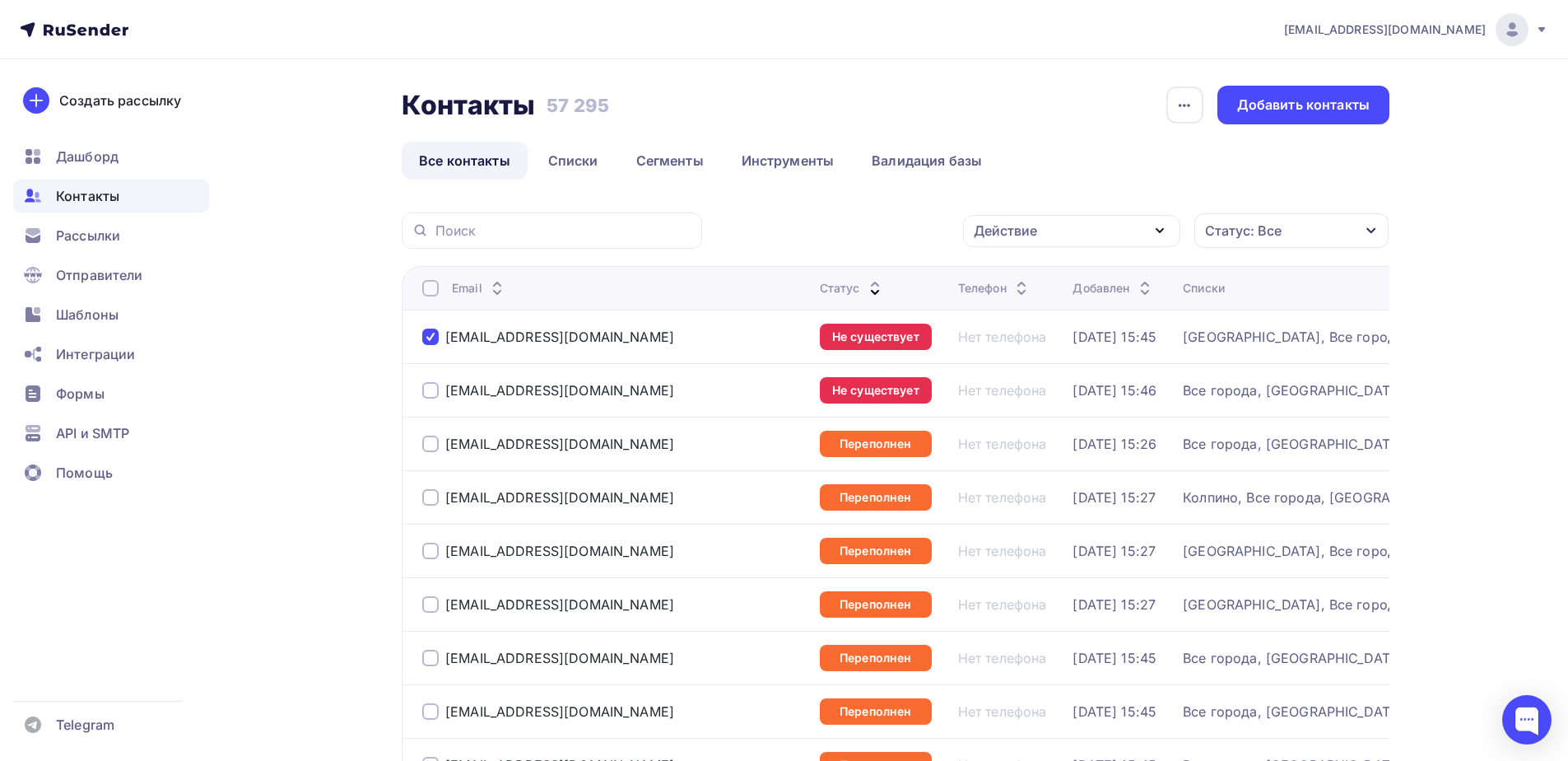
click at [427, 399] on div "[EMAIL_ADDRESS][DOMAIN_NAME]" at bounding box center [614, 391] width 384 height 26
click at [427, 382] on div at bounding box center [430, 390] width 17 height 17
click at [1023, 232] on div "Действие" at bounding box center [1006, 230] width 63 height 19
click at [1006, 346] on div "Удалить" at bounding box center [1010, 345] width 55 height 19
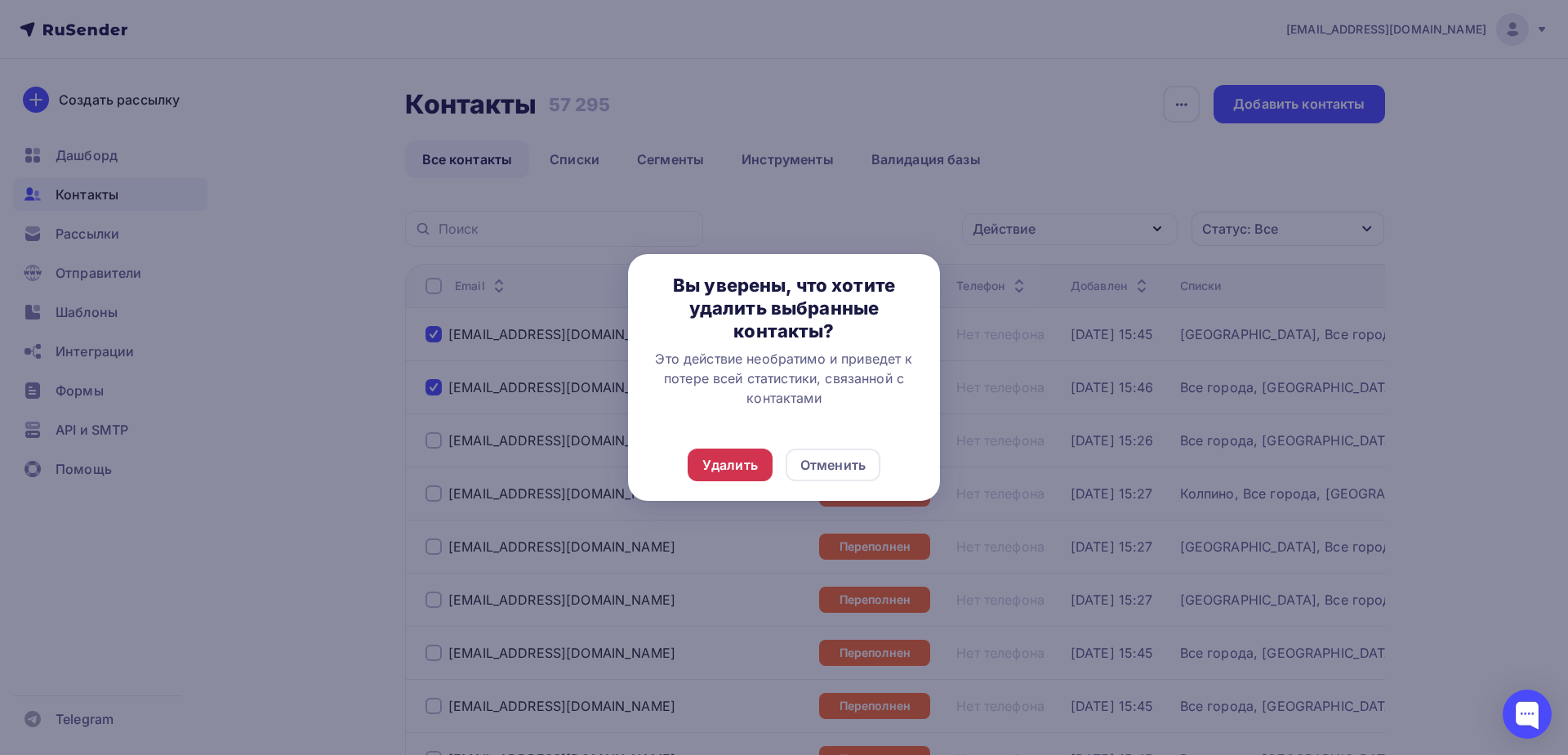
click at [743, 458] on div "Удалить" at bounding box center [729, 465] width 55 height 19
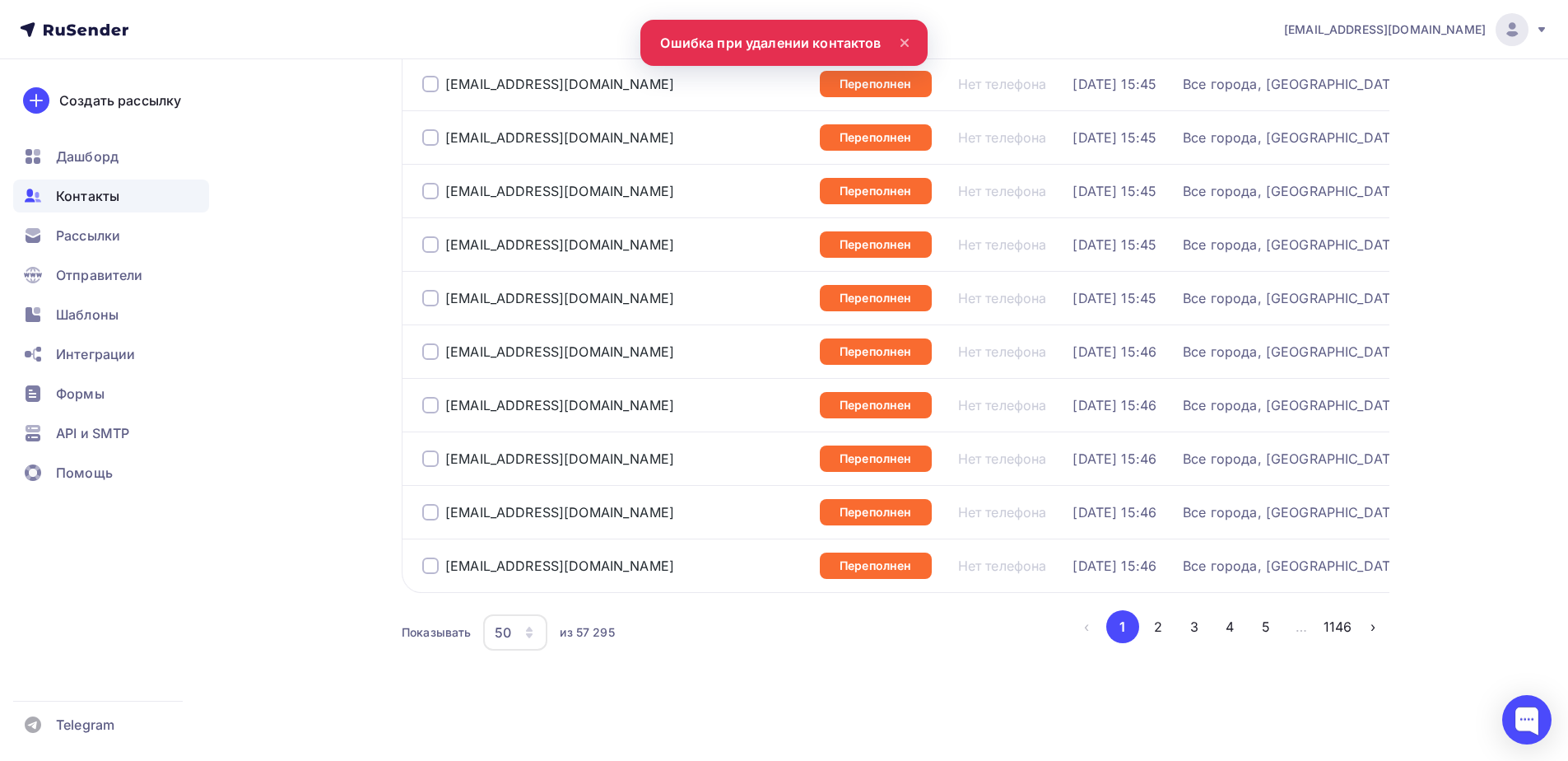
scroll to position [2406, 0]
click at [1154, 623] on button "2" at bounding box center [1157, 626] width 33 height 33
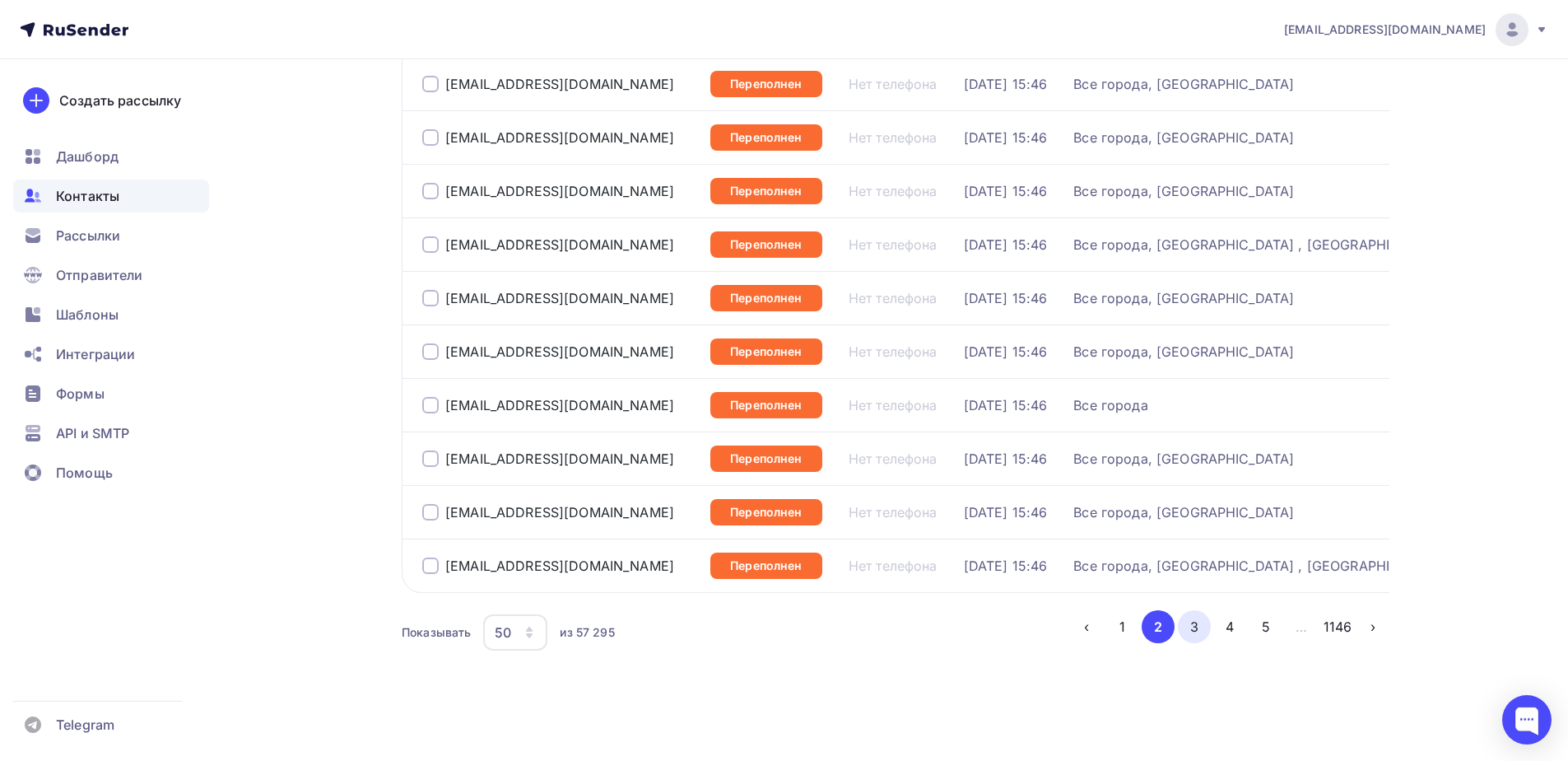
click at [1192, 628] on button "3" at bounding box center [1193, 626] width 33 height 33
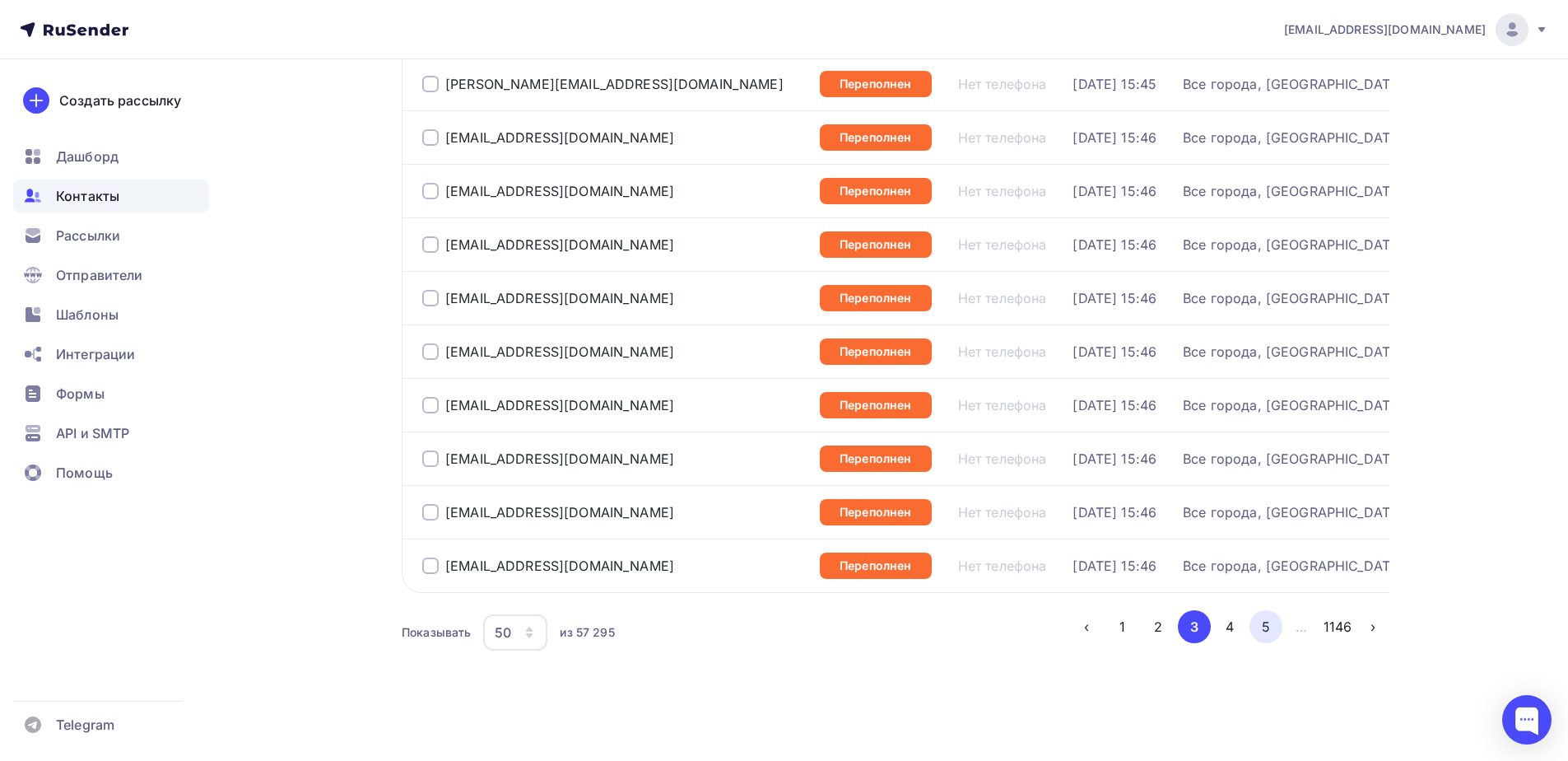
click at [1260, 626] on button "5" at bounding box center [1265, 626] width 33 height 33
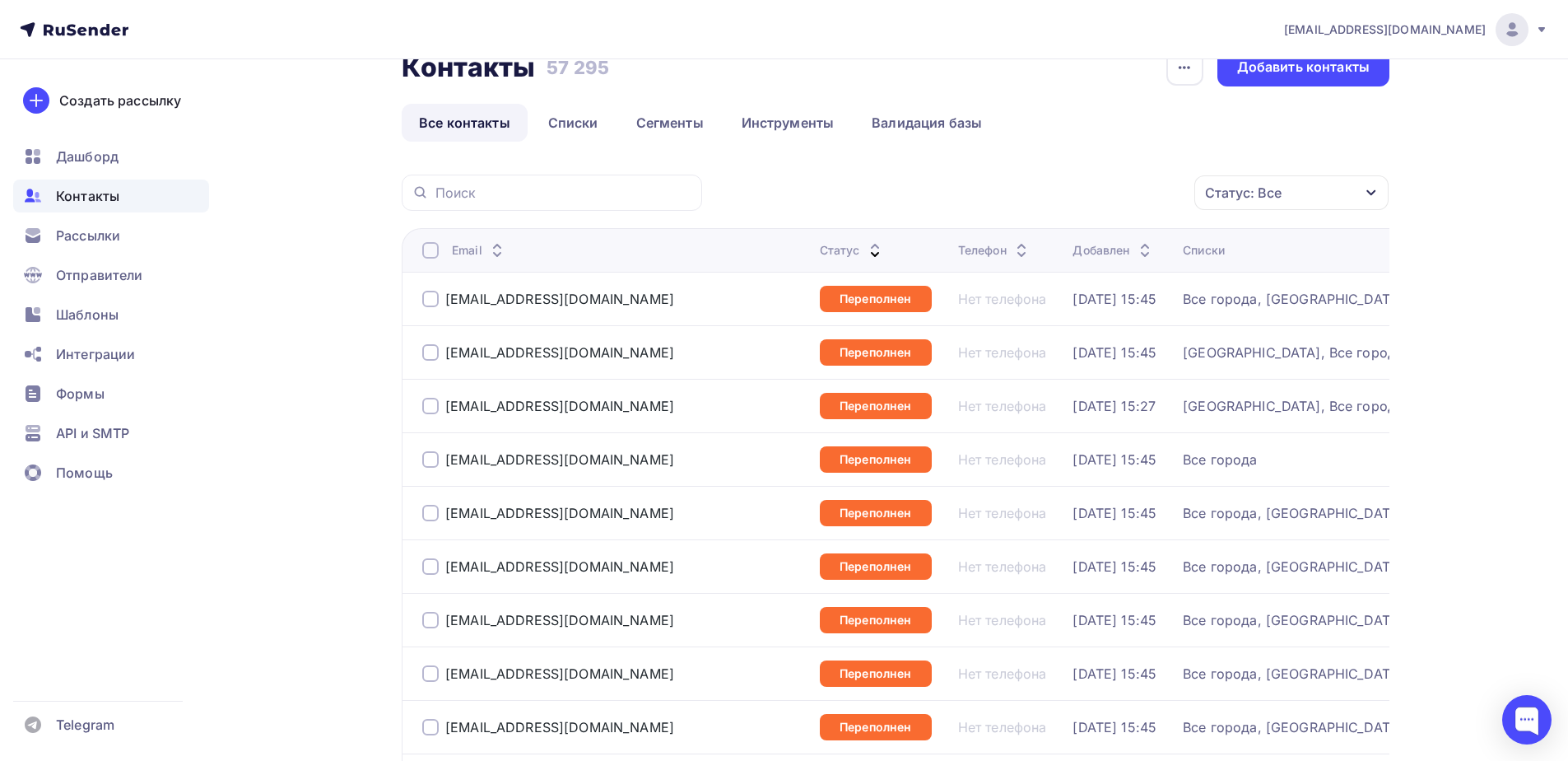
scroll to position [0, 0]
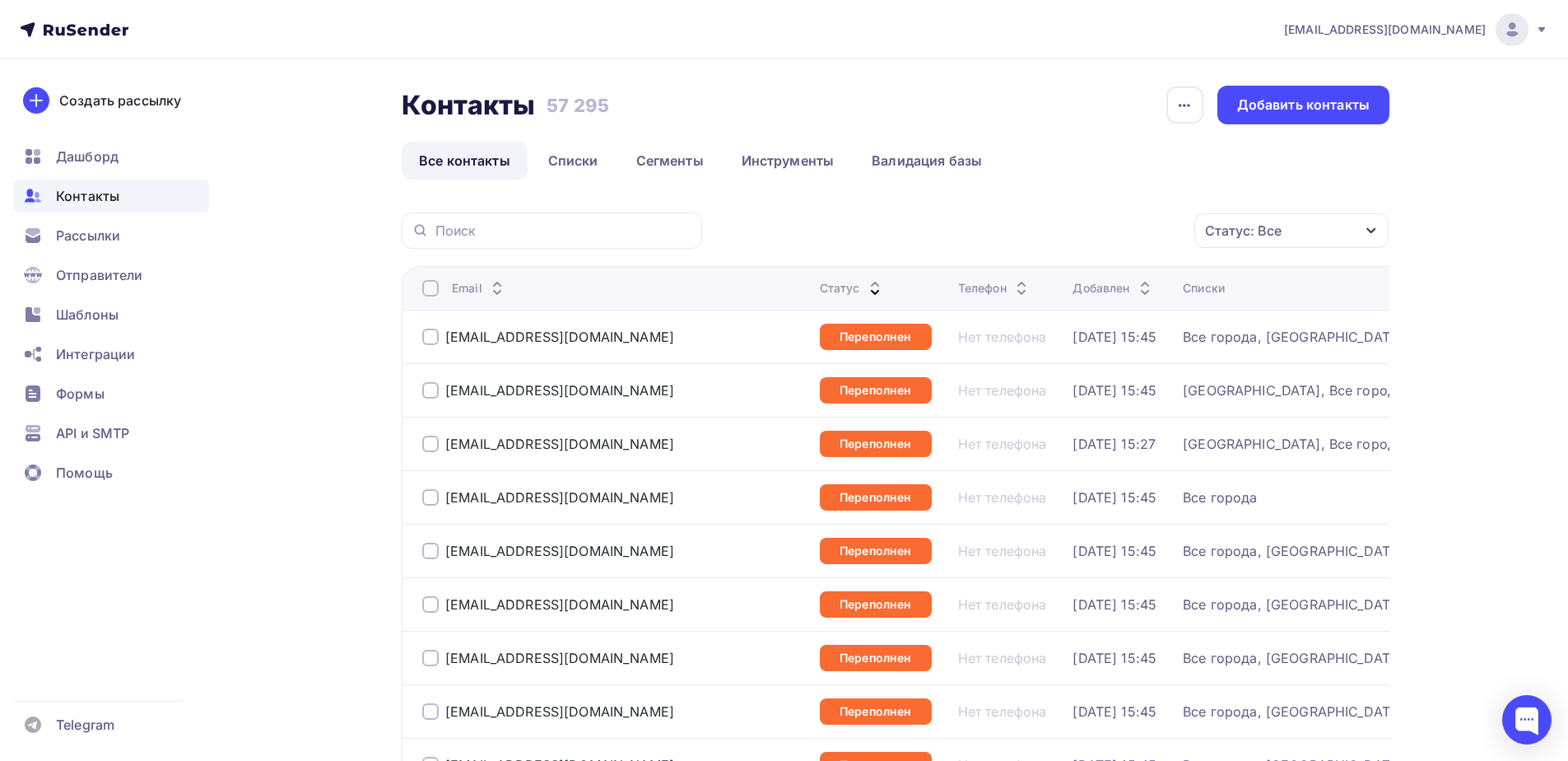
click at [426, 289] on div at bounding box center [430, 287] width 17 height 17
click at [428, 288] on div at bounding box center [430, 287] width 17 height 17
click at [1043, 235] on div "Действие" at bounding box center [1071, 231] width 217 height 32
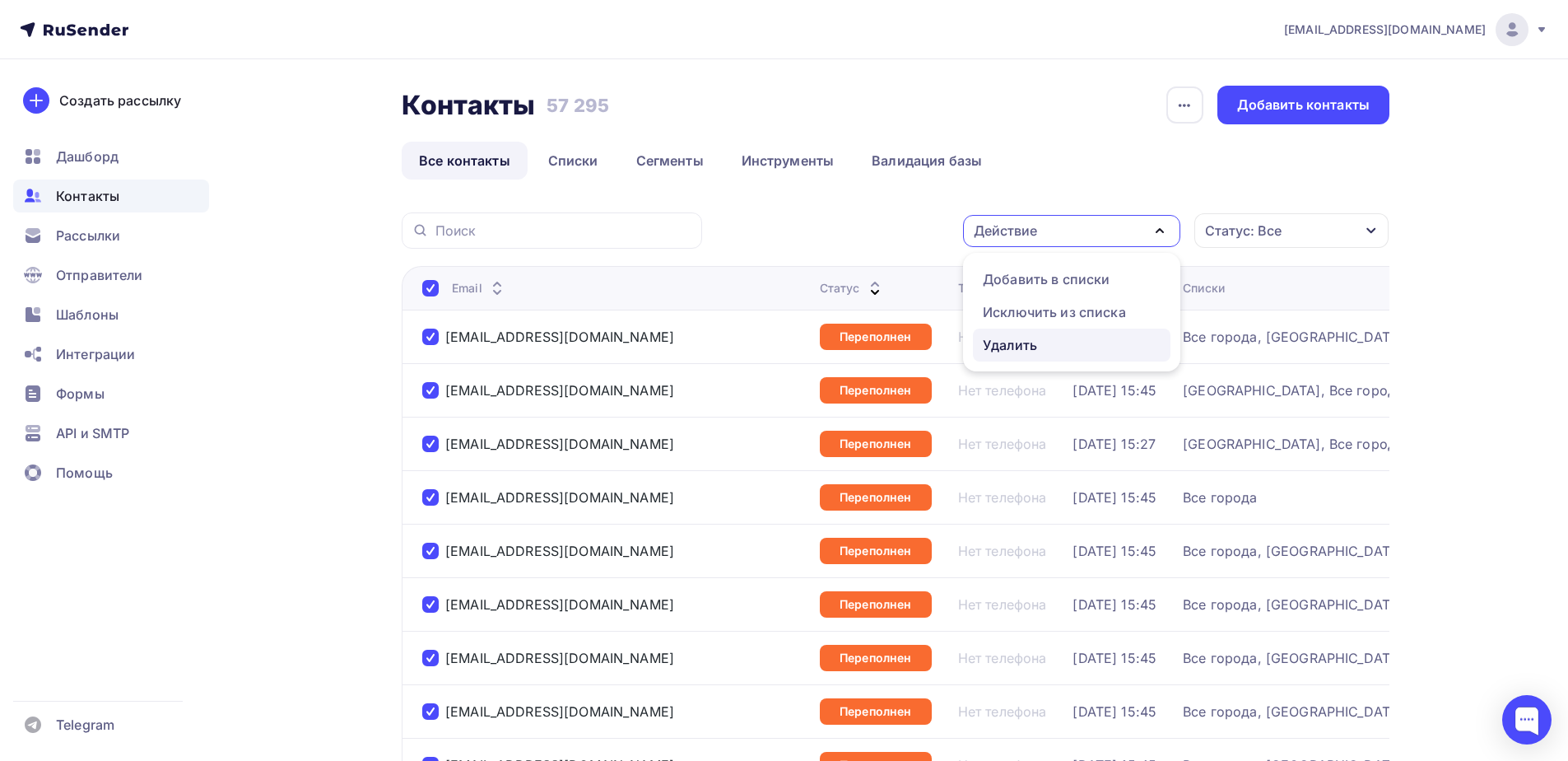
click at [1015, 340] on div "Удалить" at bounding box center [1010, 345] width 55 height 19
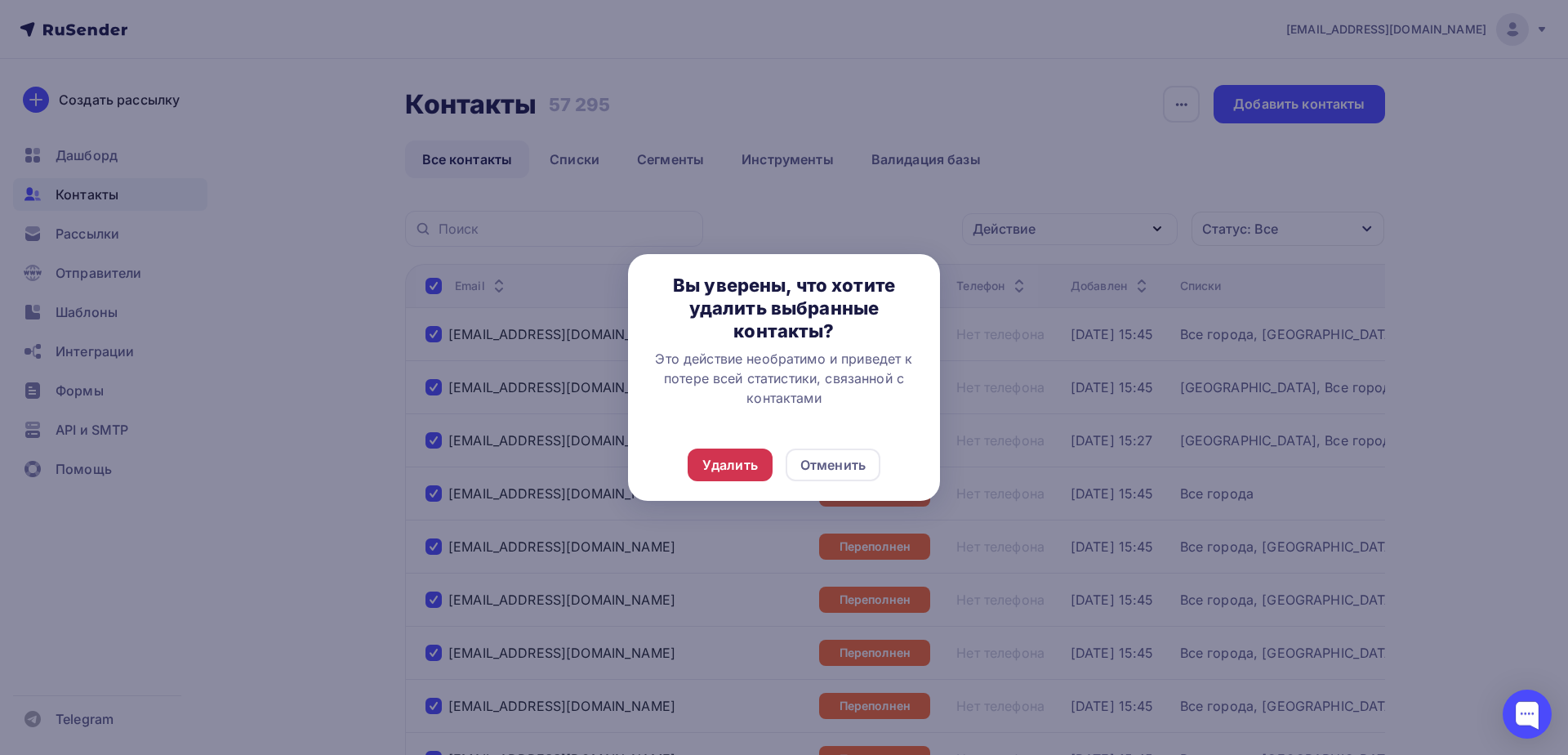
click at [700, 460] on div "Удалить" at bounding box center [729, 465] width 85 height 32
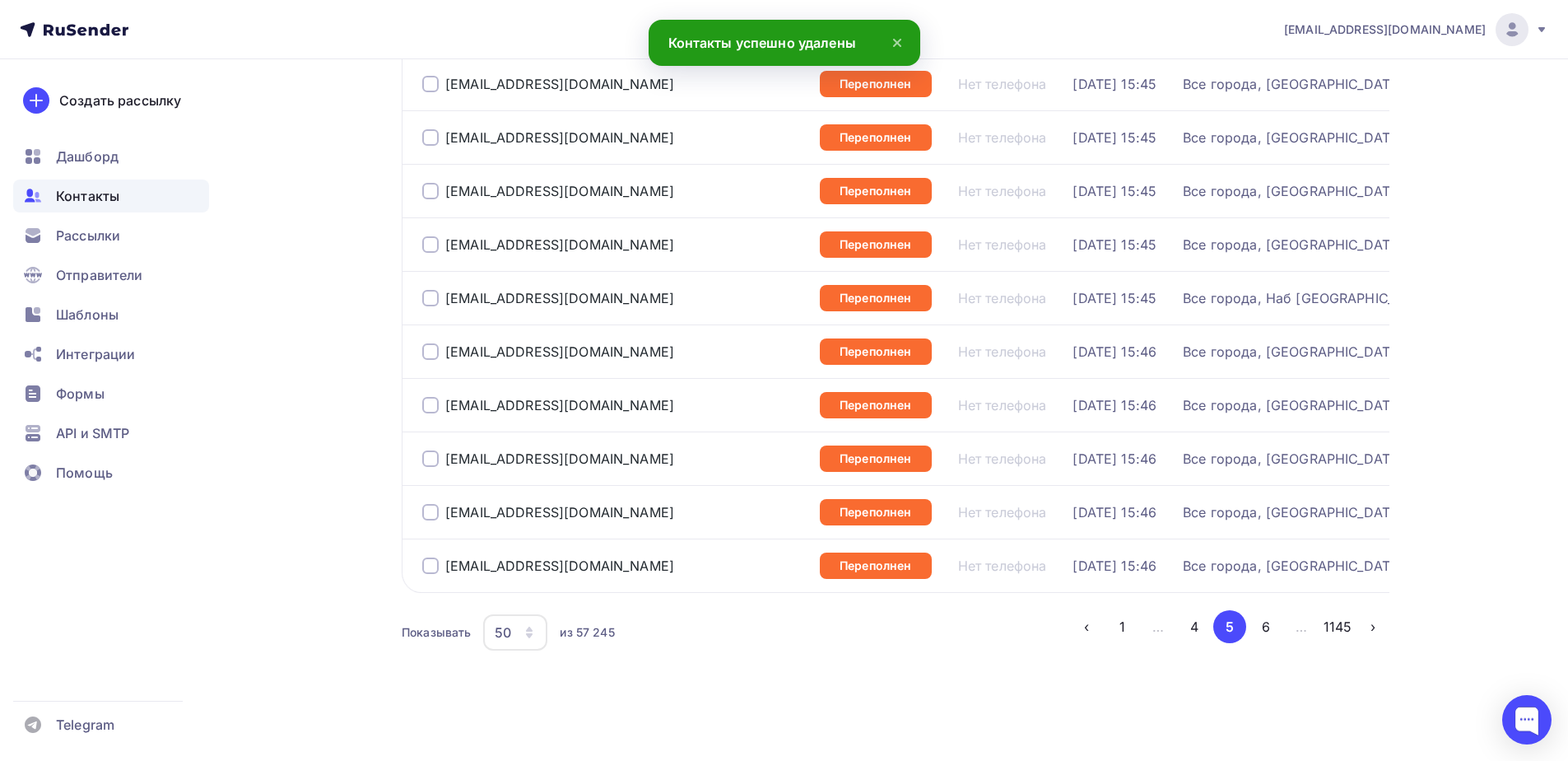
scroll to position [2406, 0]
click at [1255, 627] on button "6" at bounding box center [1265, 626] width 33 height 33
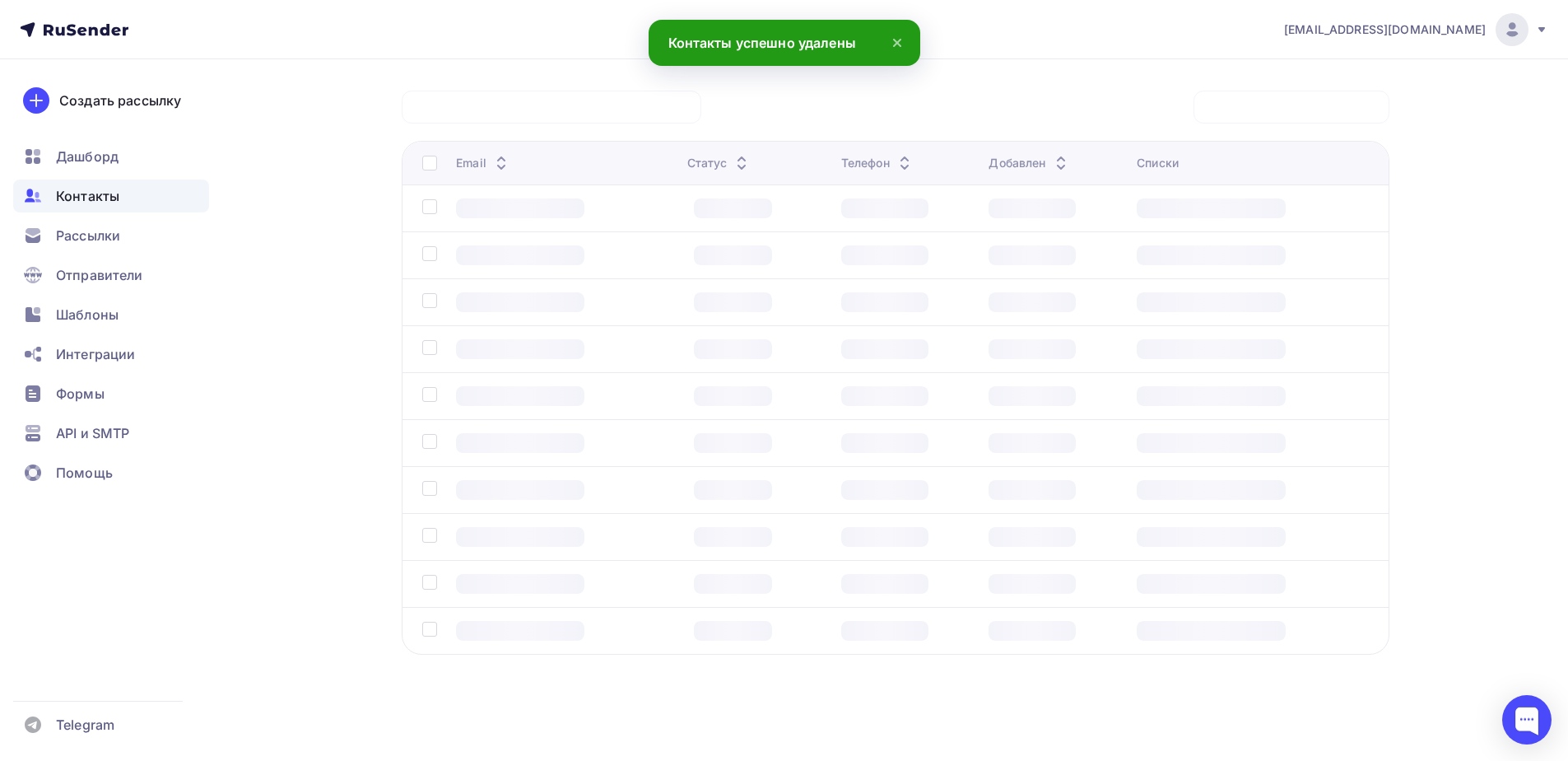
scroll to position [122, 0]
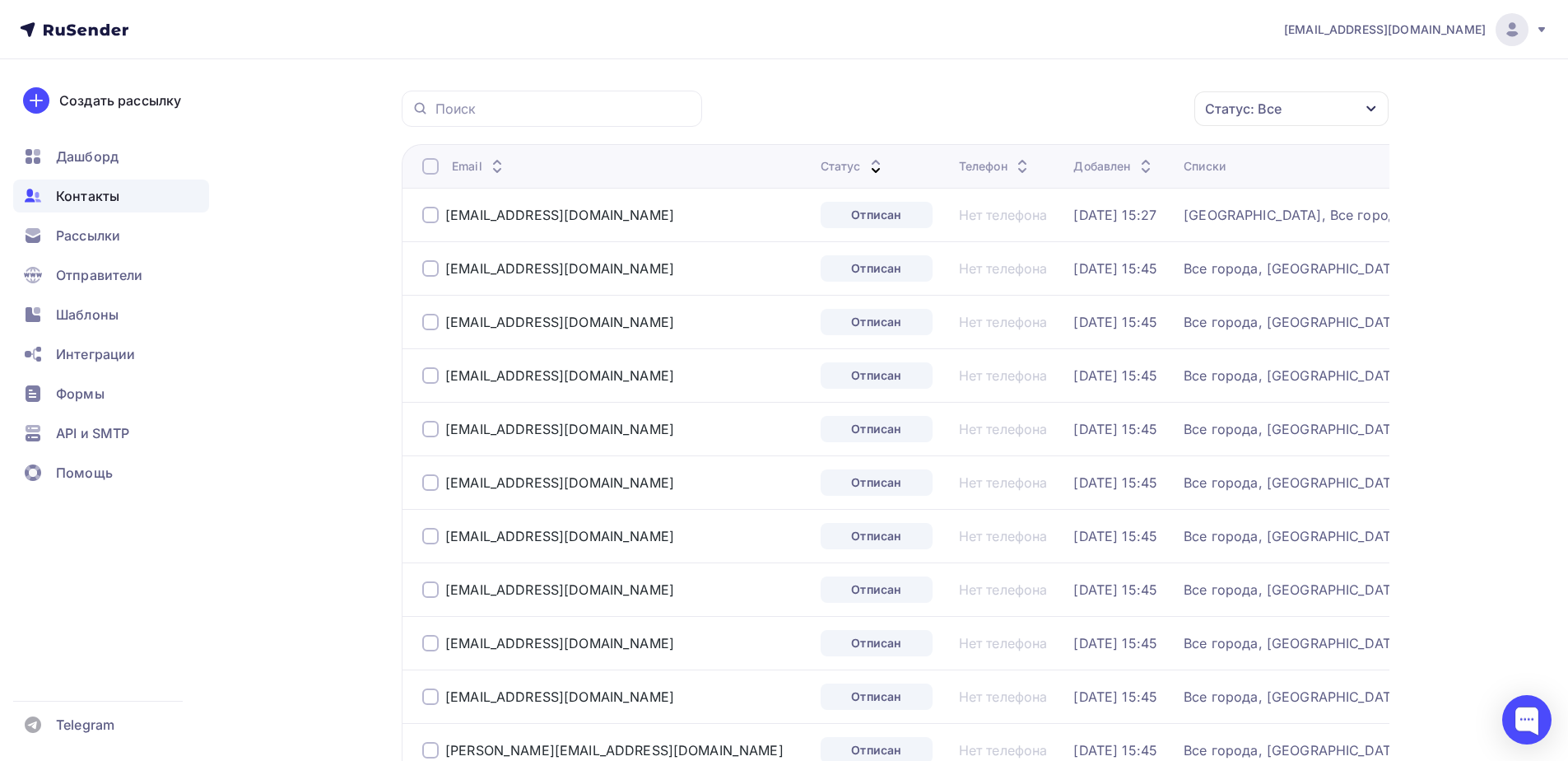
click at [429, 172] on div at bounding box center [430, 166] width 17 height 17
click at [425, 165] on div at bounding box center [430, 166] width 17 height 17
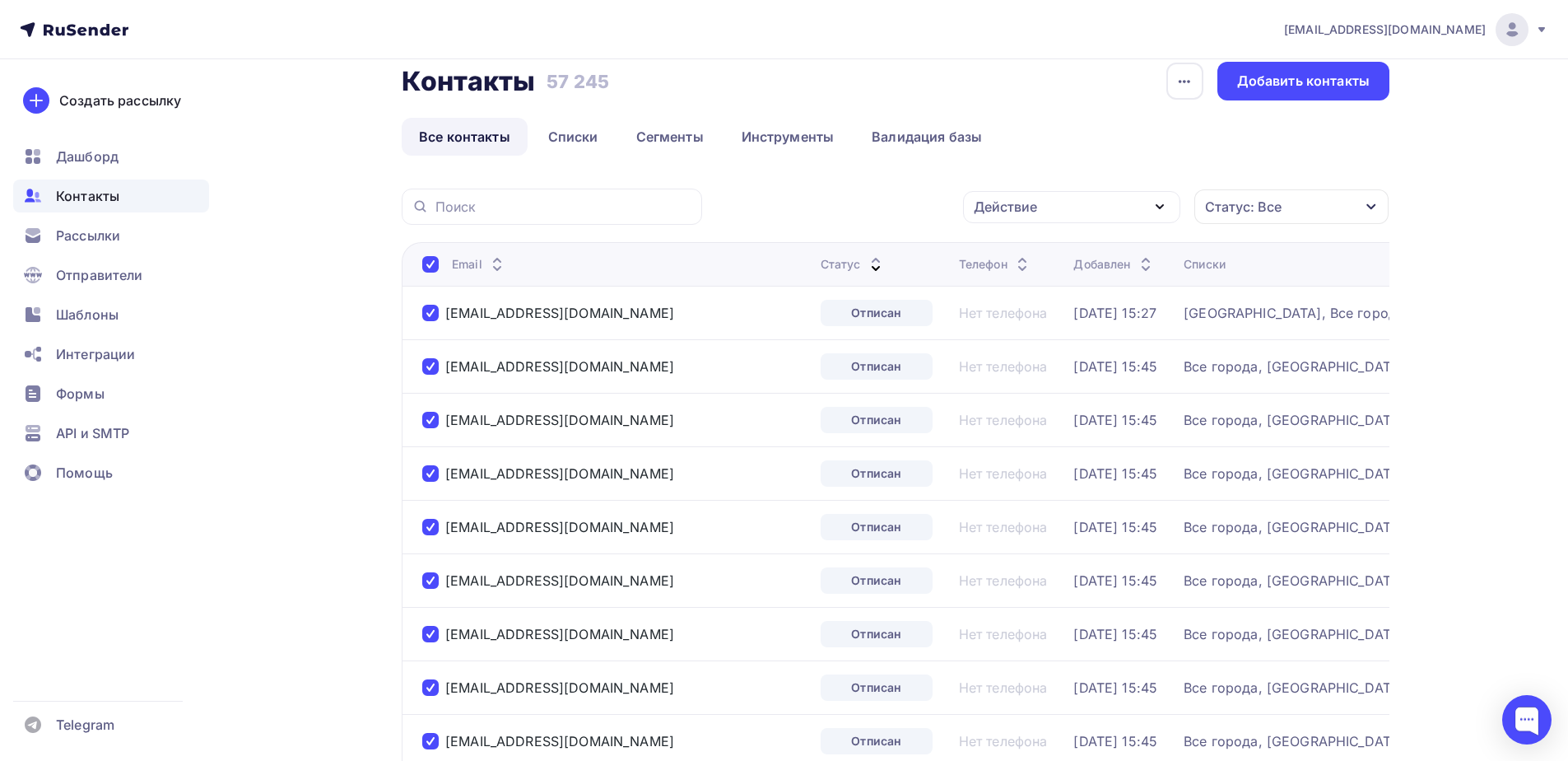
scroll to position [0, 0]
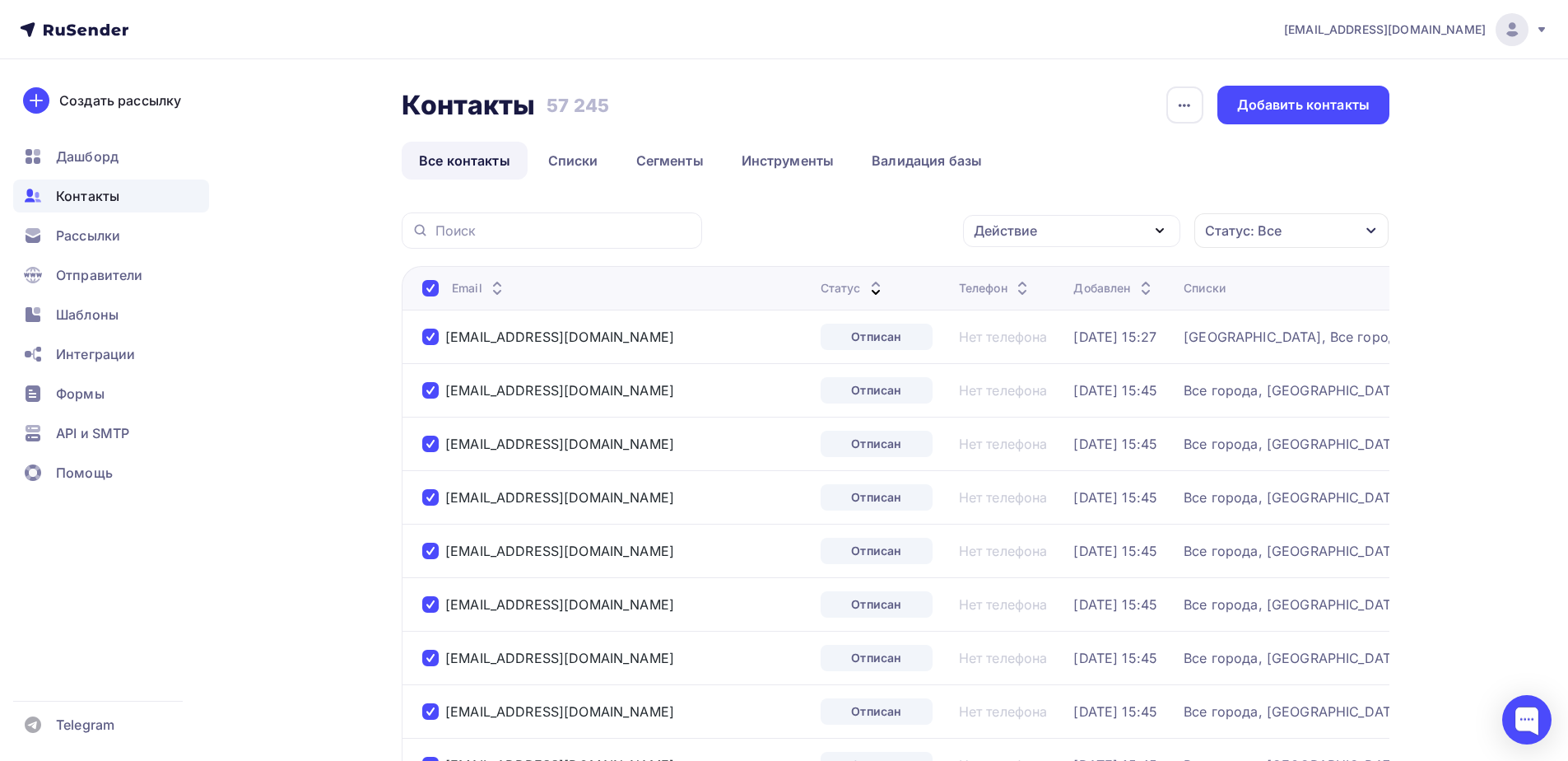
click at [985, 235] on div "Действие" at bounding box center [1006, 230] width 63 height 19
click at [1011, 352] on div "Удалить" at bounding box center [1010, 345] width 55 height 19
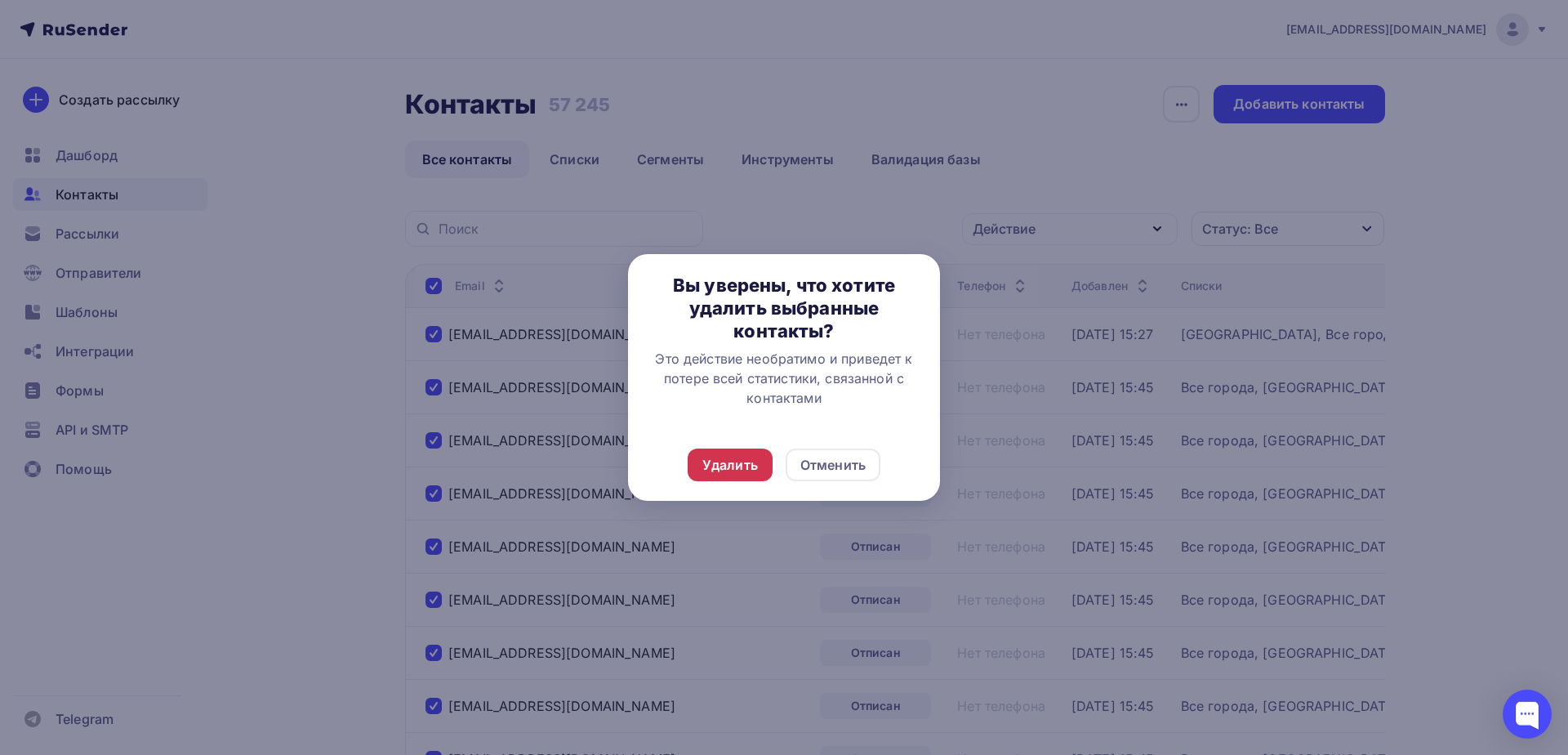
click at [704, 472] on div "Удалить" at bounding box center [729, 465] width 55 height 19
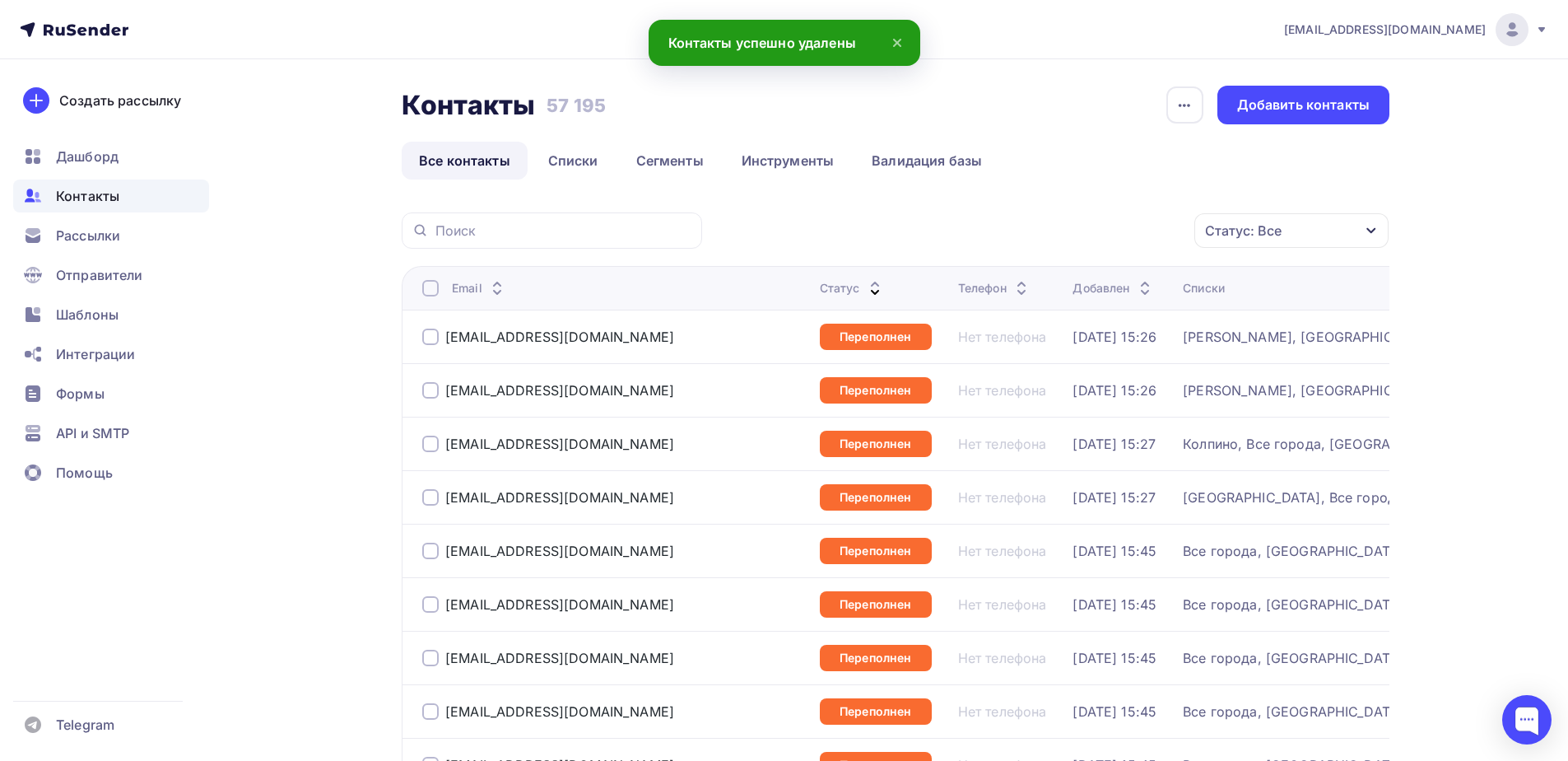
click at [420, 284] on th "Email" at bounding box center [607, 287] width 412 height 43
click at [432, 290] on div at bounding box center [430, 287] width 17 height 17
click at [429, 284] on div at bounding box center [430, 287] width 17 height 17
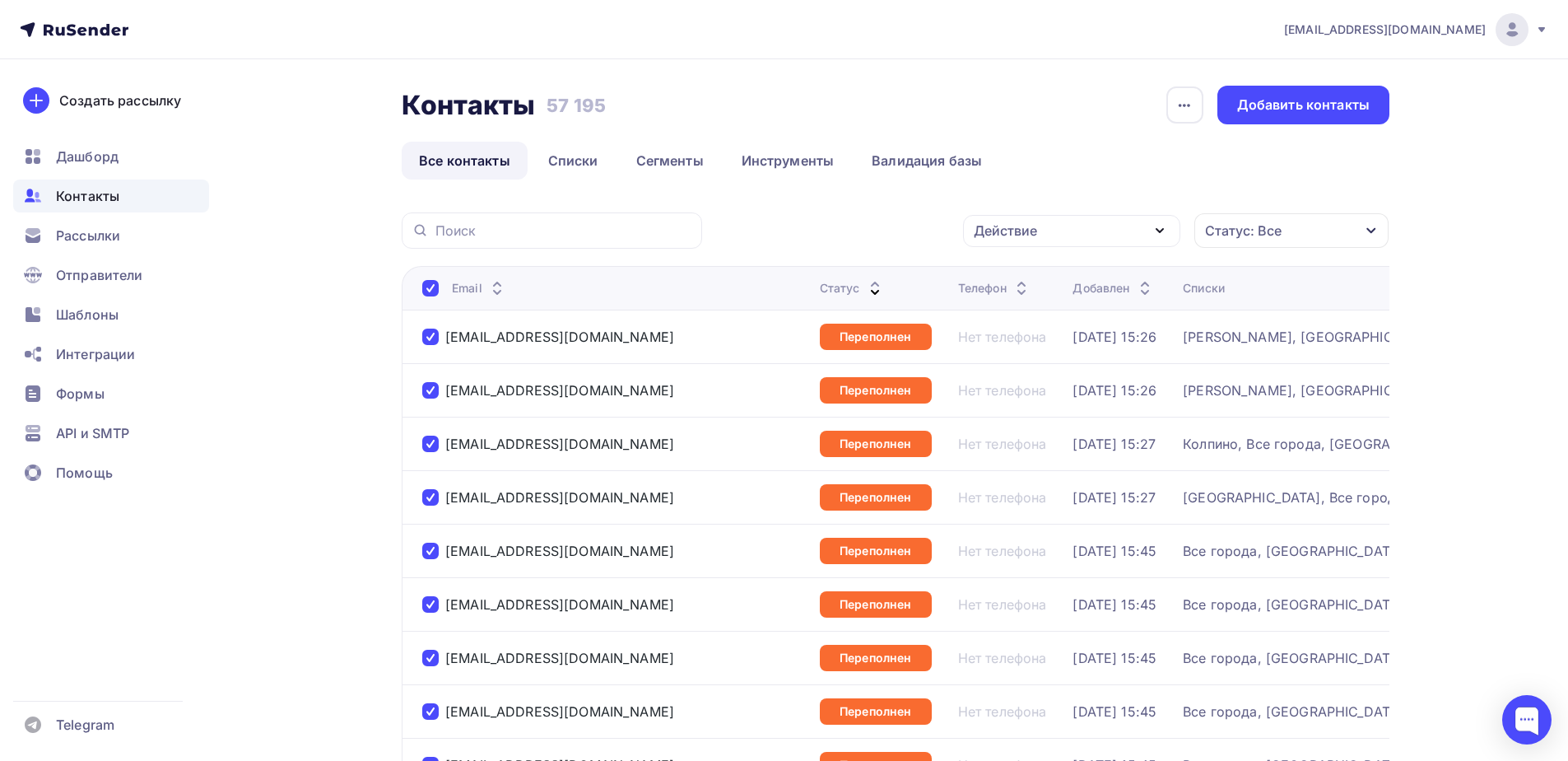
click at [1060, 239] on div "Действие" at bounding box center [1071, 231] width 217 height 32
click at [1044, 352] on div "Удалить" at bounding box center [1072, 345] width 178 height 19
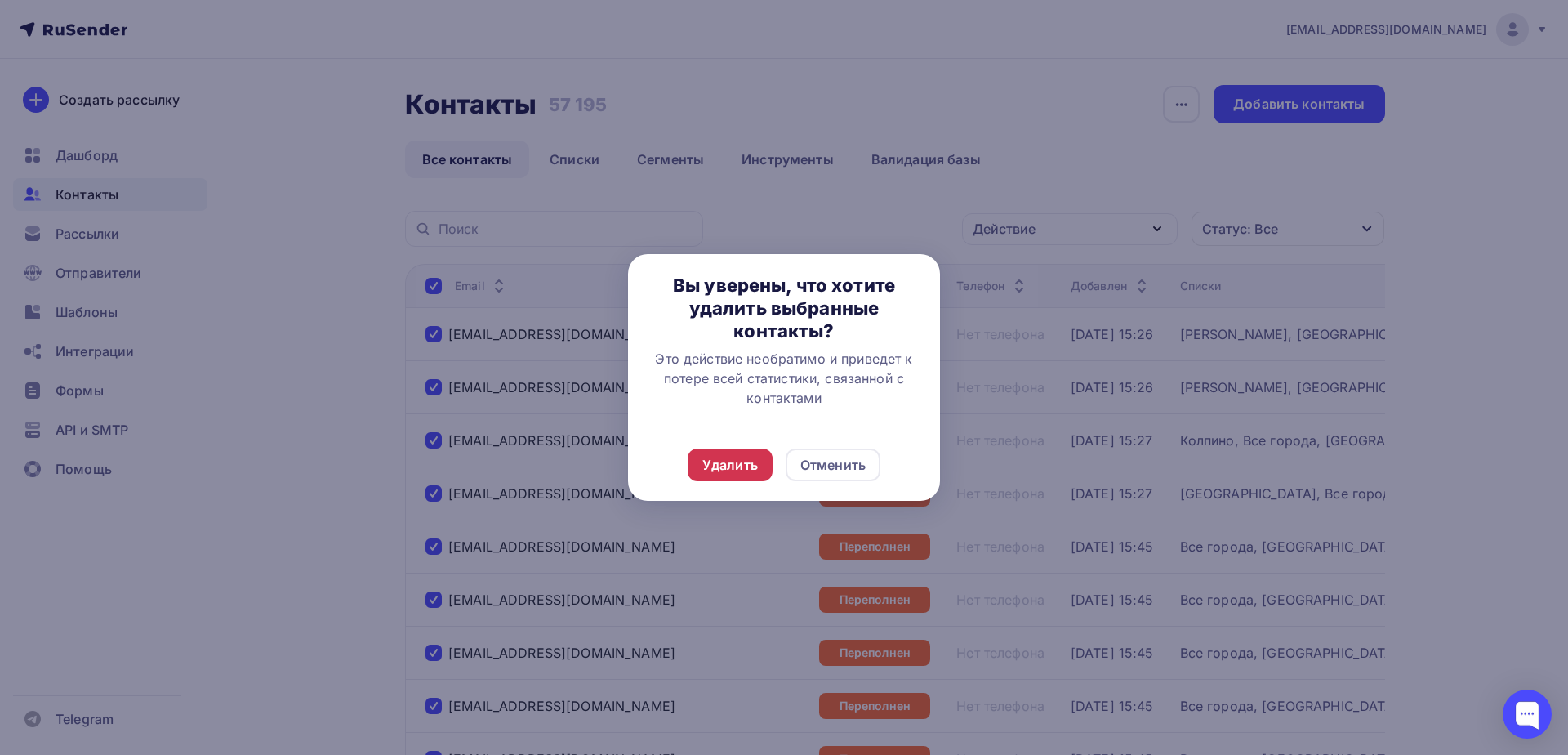
click at [707, 465] on div "Удалить" at bounding box center [729, 465] width 55 height 19
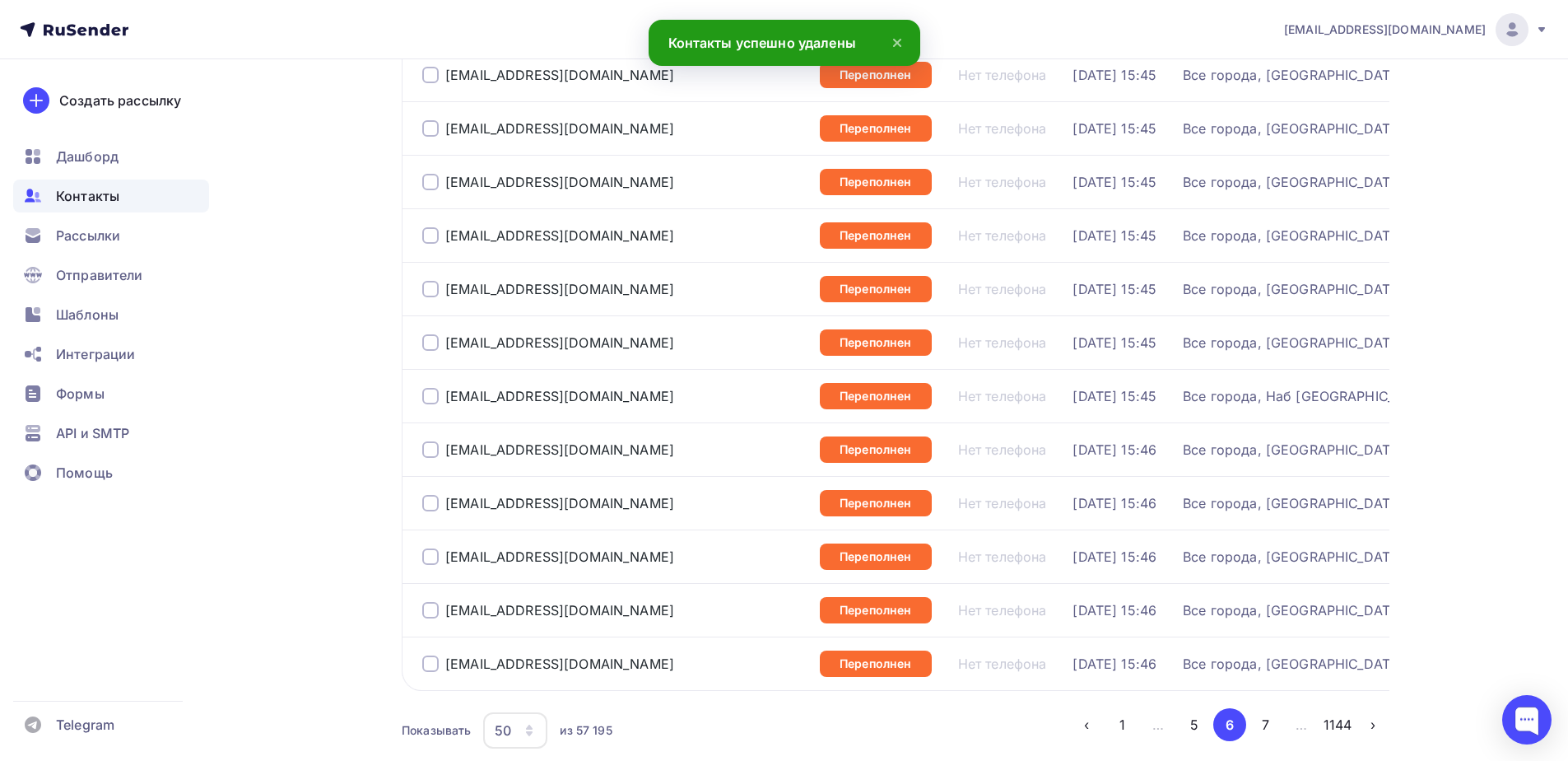
scroll to position [2406, 0]
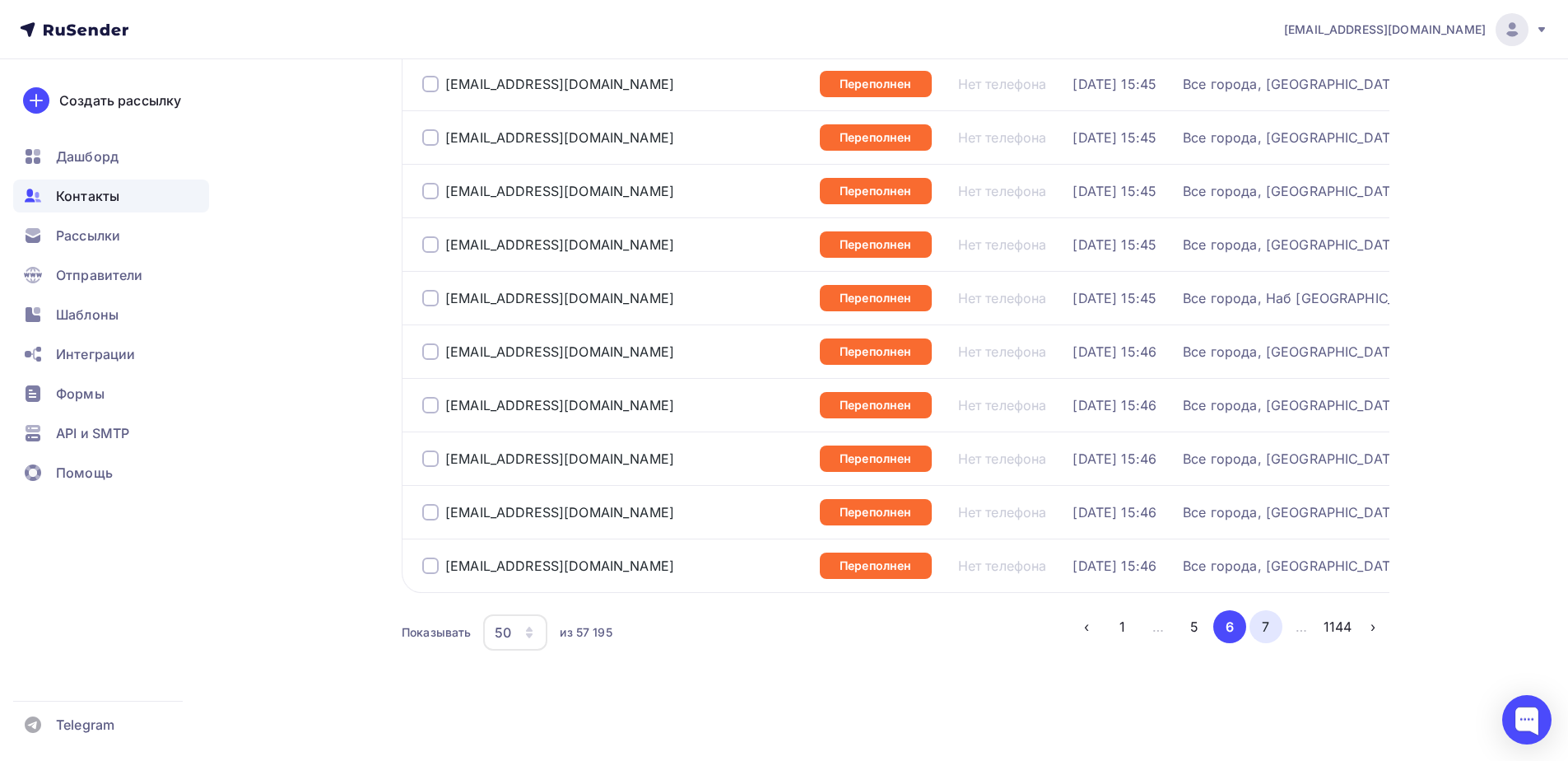
click at [1265, 622] on button "7" at bounding box center [1265, 626] width 33 height 33
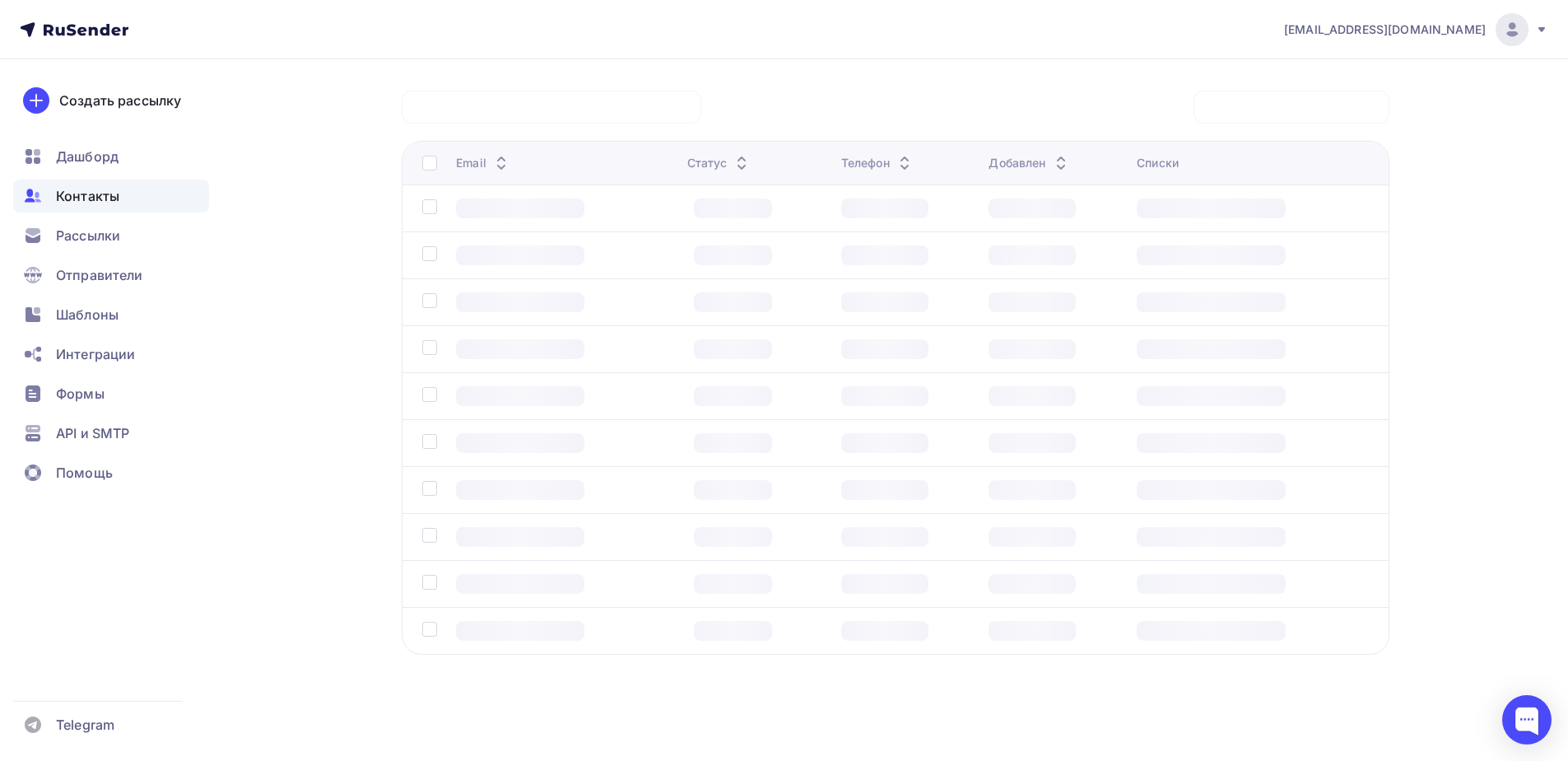
scroll to position [122, 0]
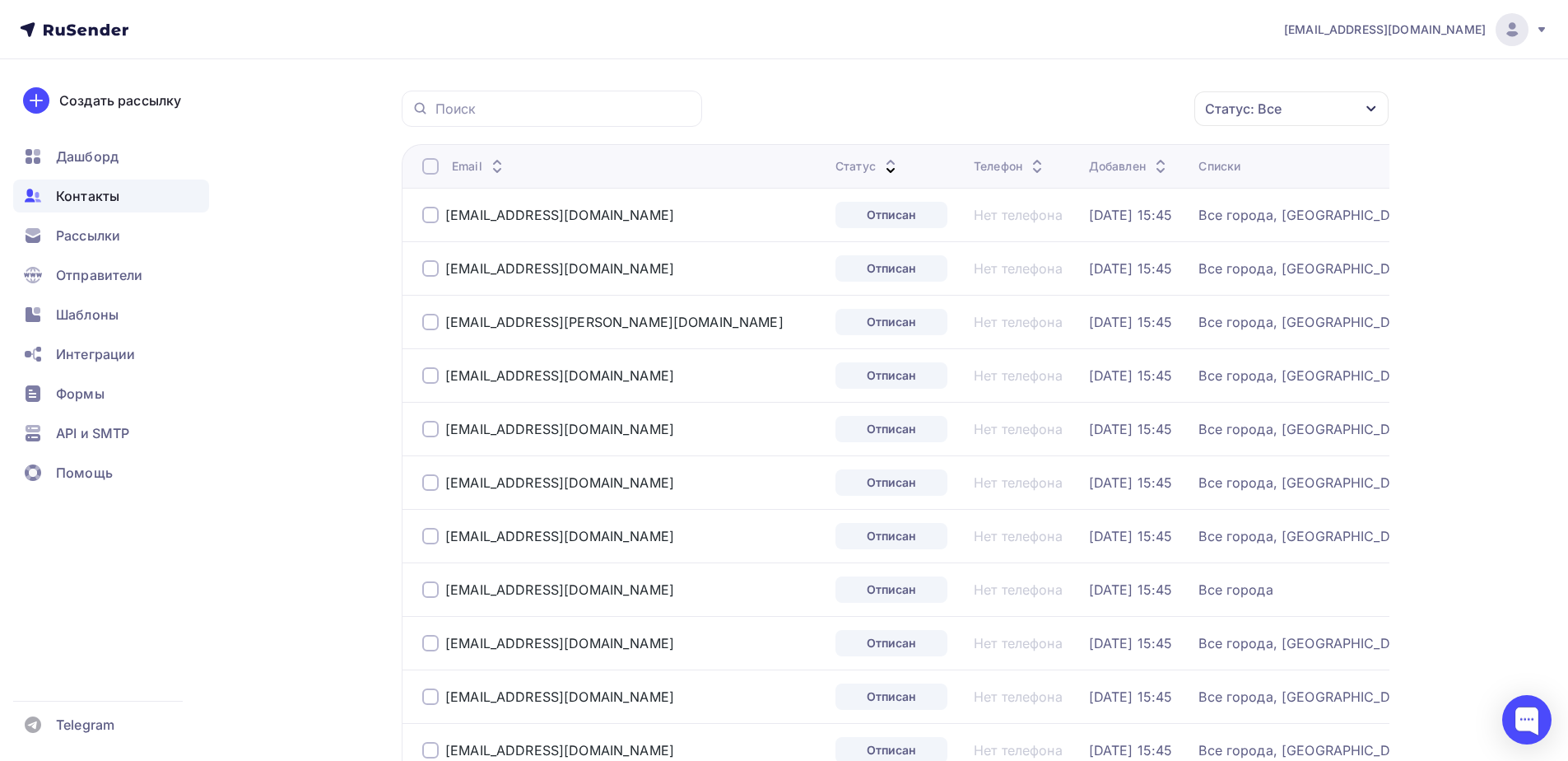
click at [426, 167] on div at bounding box center [430, 166] width 17 height 17
click at [1054, 110] on div "Действие" at bounding box center [1071, 109] width 217 height 32
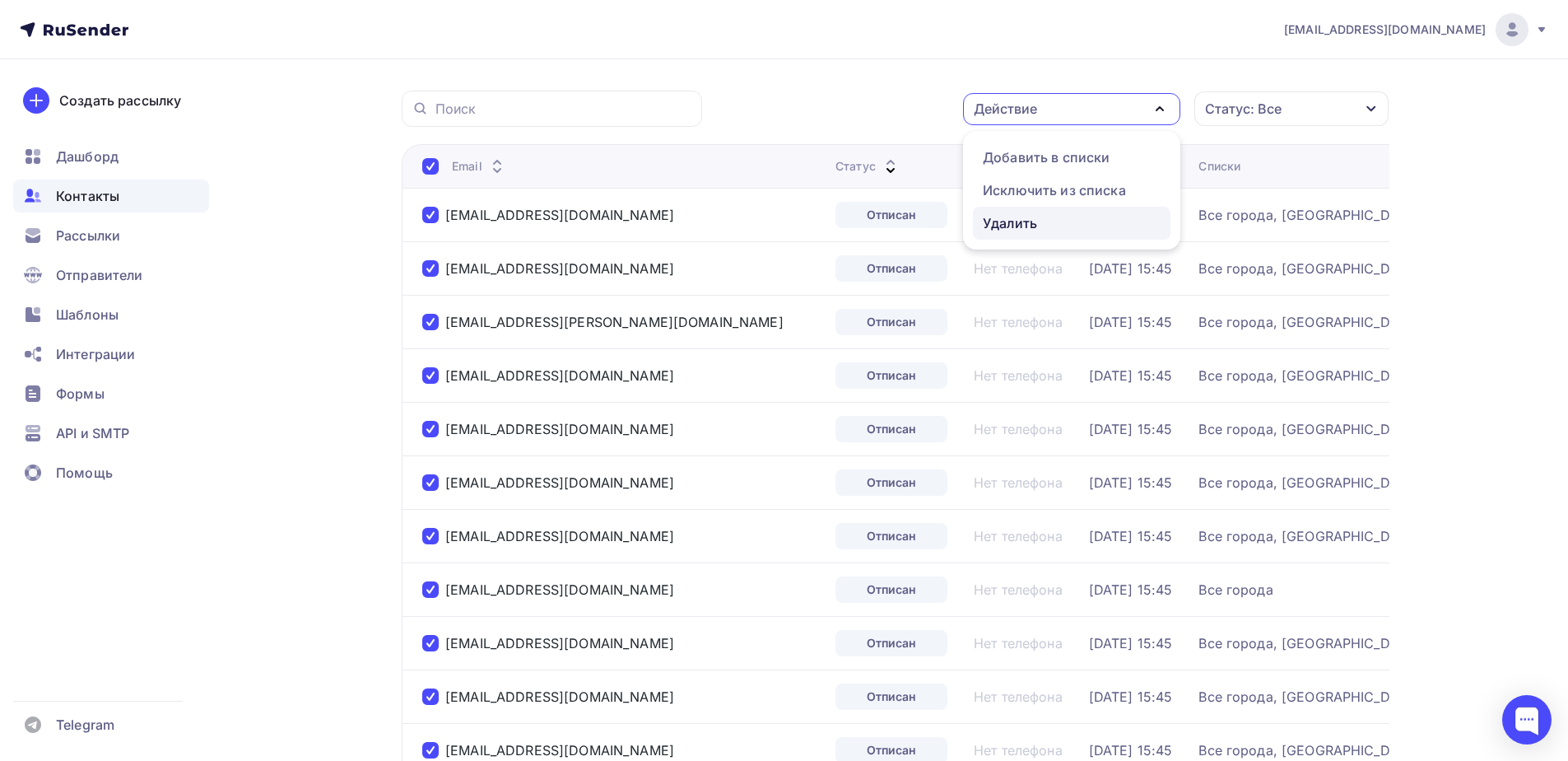
click at [1029, 215] on div "Удалить" at bounding box center [1010, 223] width 55 height 19
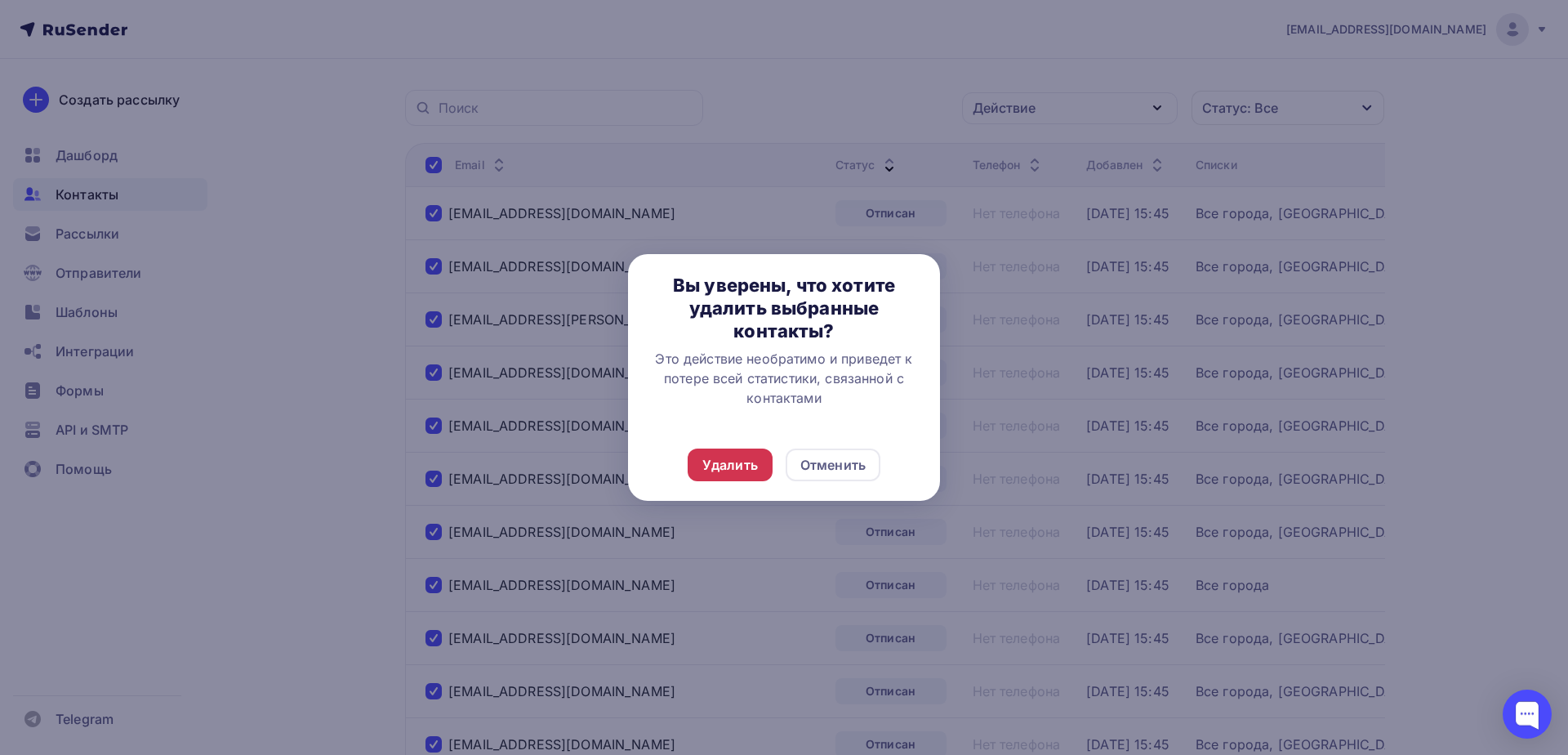
click at [752, 464] on div "Удалить" at bounding box center [729, 465] width 55 height 19
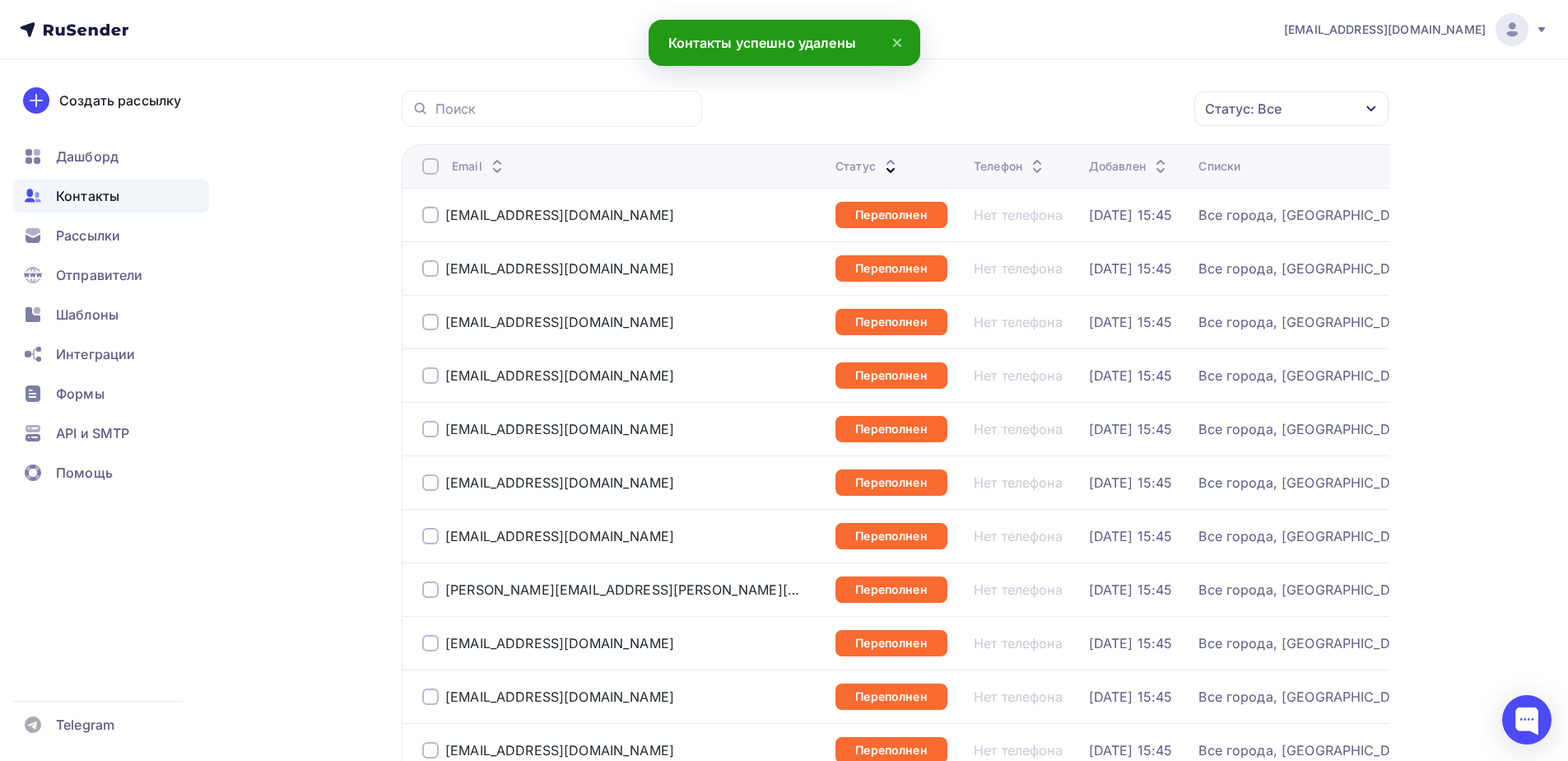
click at [433, 164] on div at bounding box center [430, 166] width 17 height 17
click at [427, 164] on div at bounding box center [430, 166] width 17 height 17
click at [1071, 111] on div "Действие" at bounding box center [1071, 109] width 217 height 32
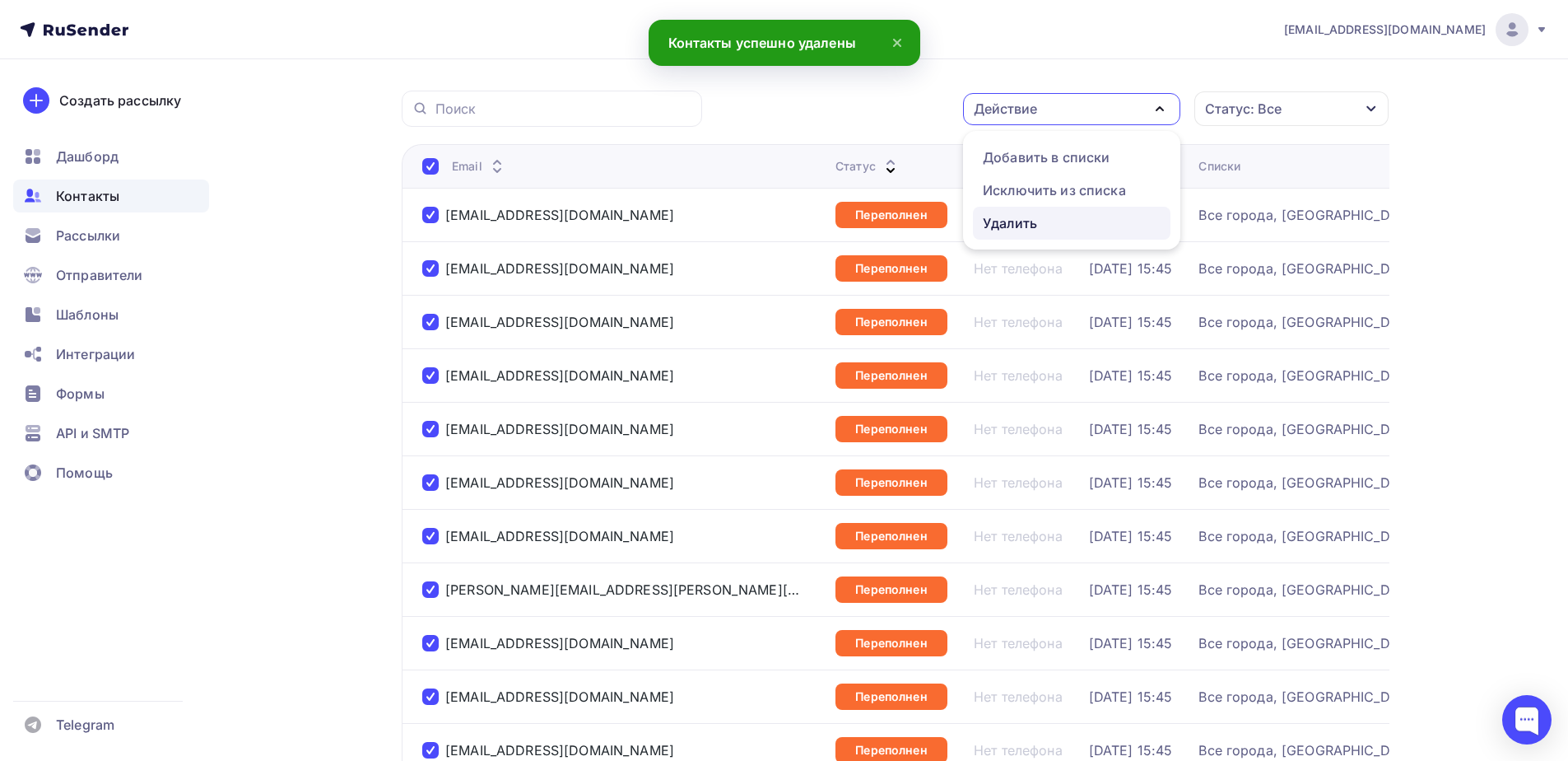
click at [1015, 228] on div "Удалить" at bounding box center [1010, 223] width 55 height 19
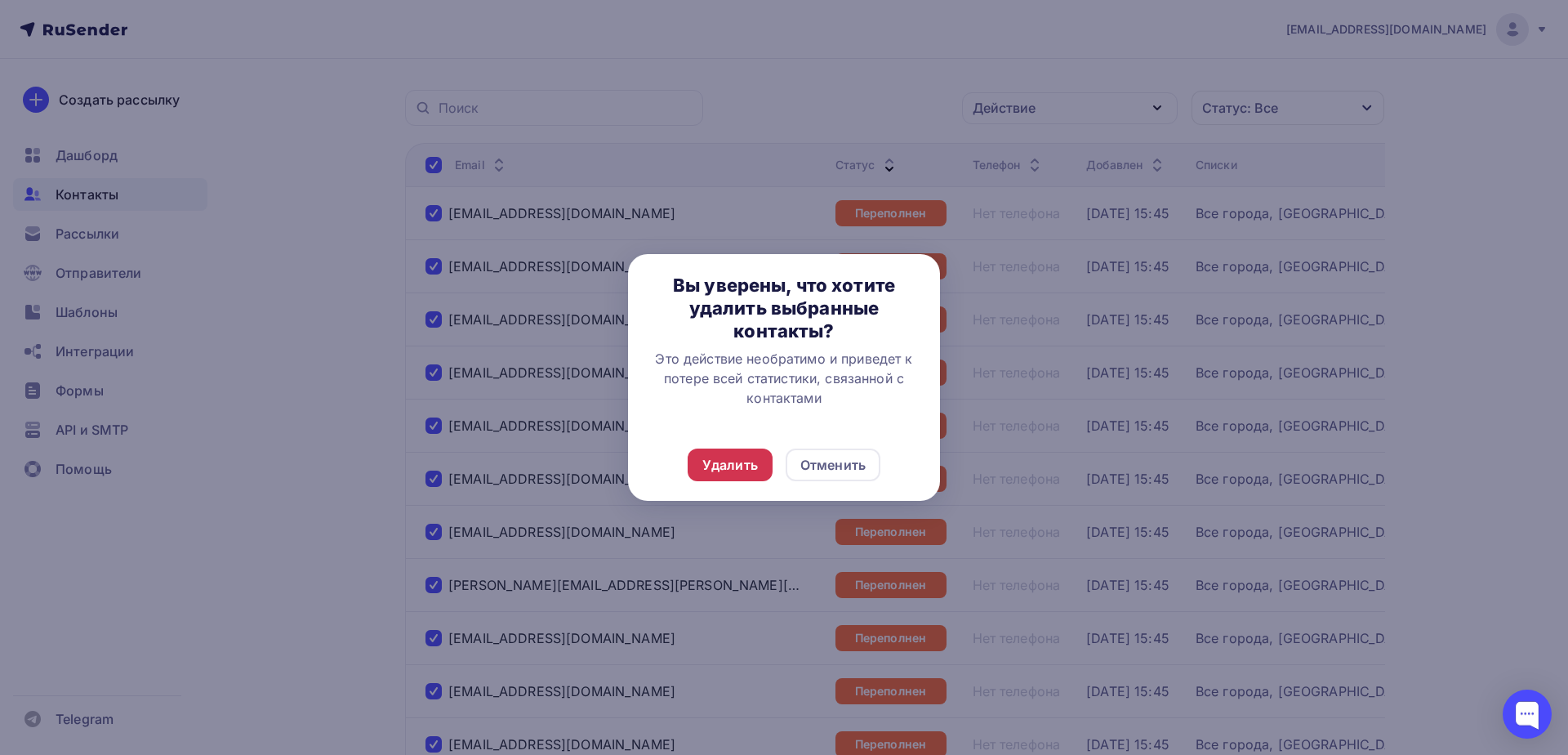
click at [719, 451] on div "Удалить" at bounding box center [729, 465] width 85 height 32
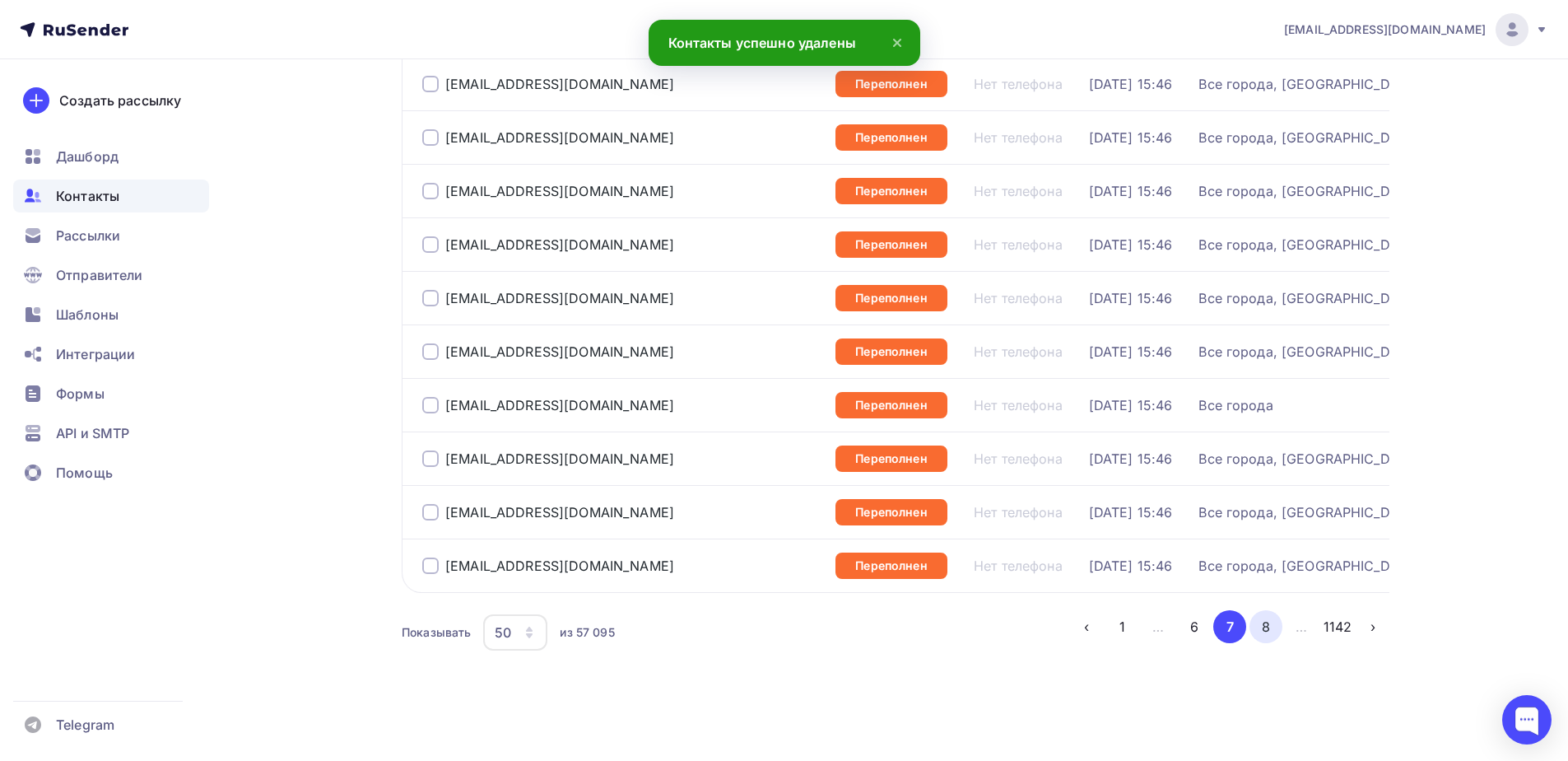
click at [1260, 629] on button "8" at bounding box center [1265, 626] width 33 height 33
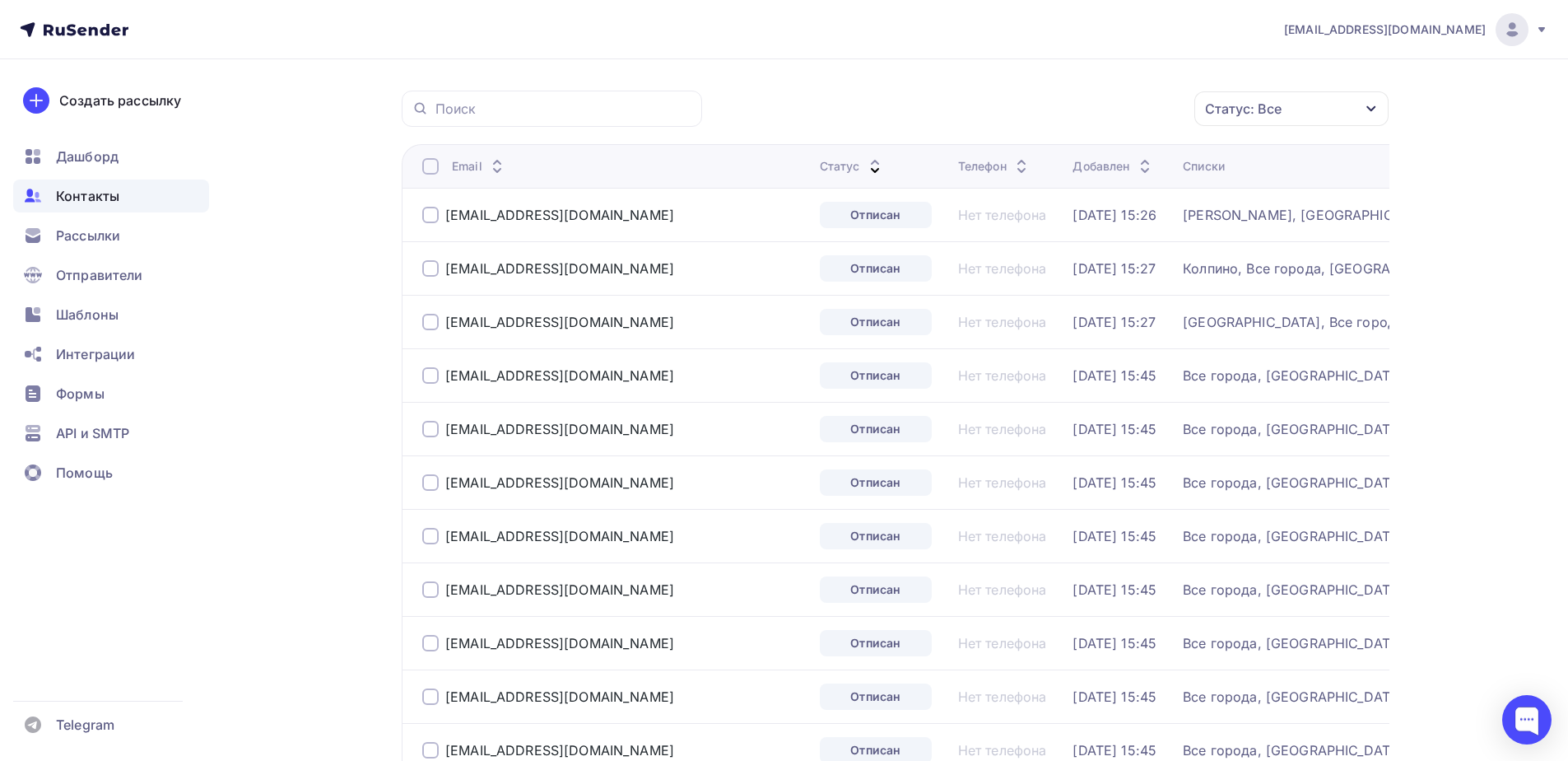
click at [431, 160] on div at bounding box center [430, 166] width 17 height 17
click at [432, 177] on th "Email" at bounding box center [607, 165] width 412 height 43
click at [432, 168] on div at bounding box center [430, 166] width 17 height 17
click at [1009, 117] on div "Действие" at bounding box center [1006, 108] width 63 height 19
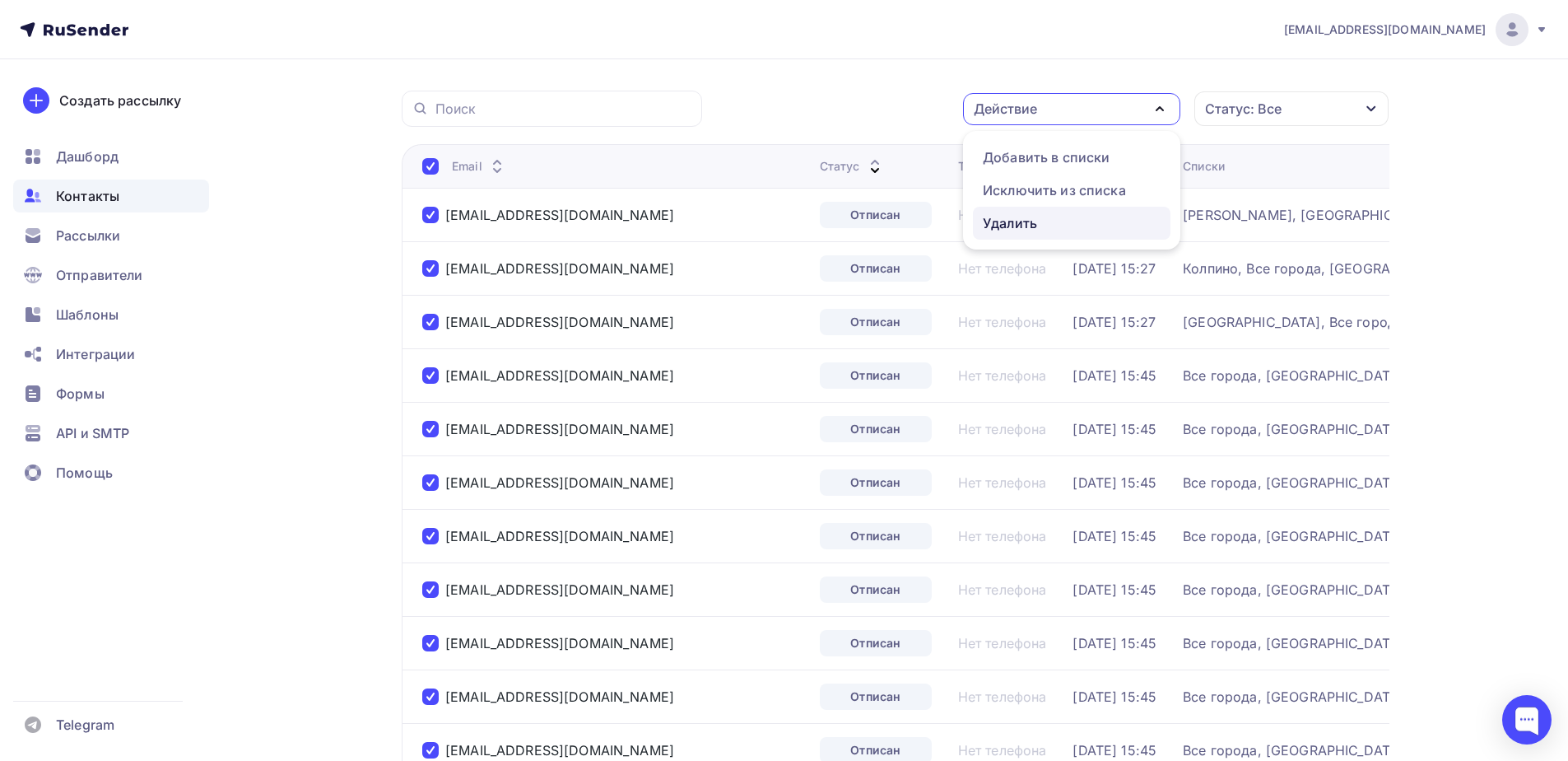
click at [1016, 220] on div "Удалить" at bounding box center [1010, 223] width 55 height 19
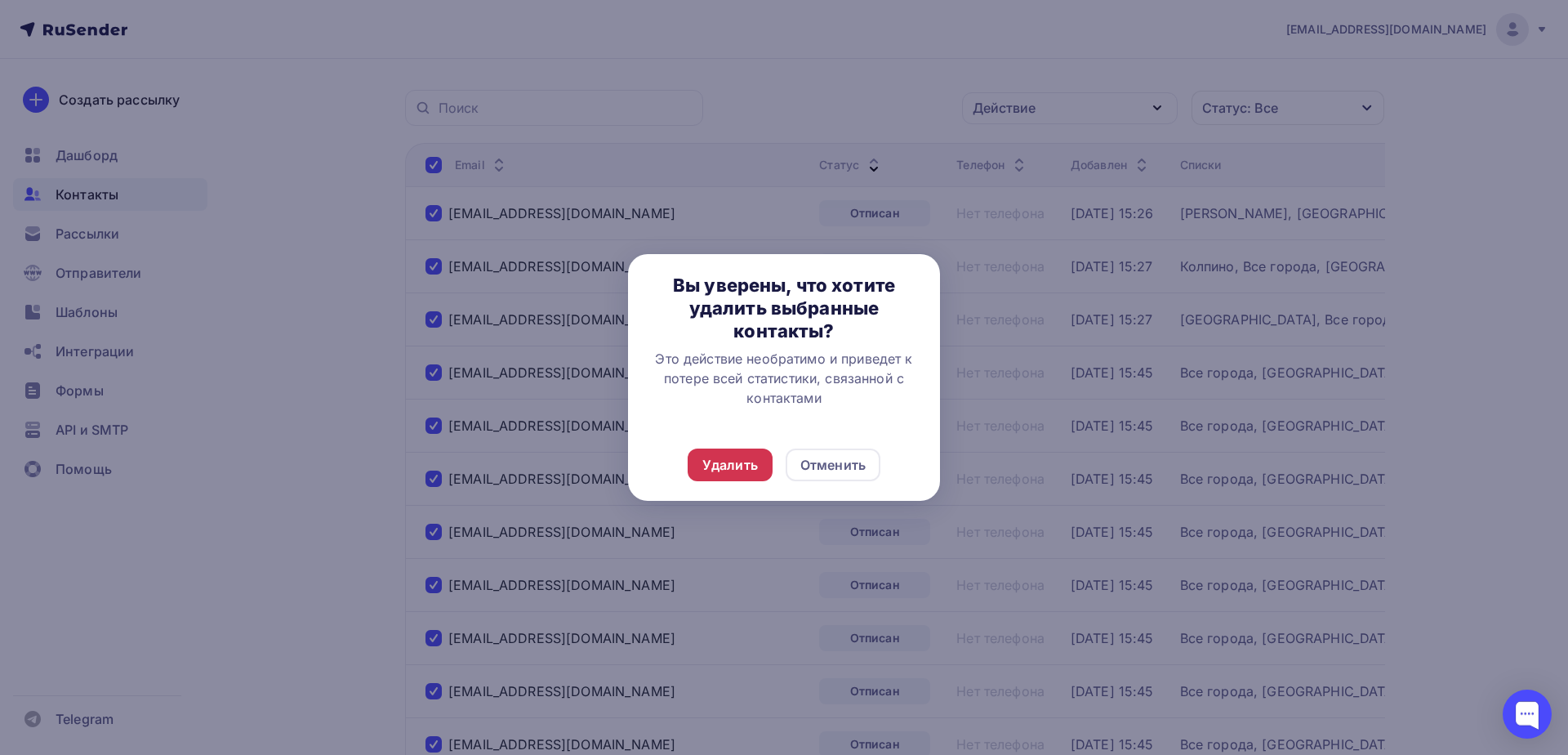
click at [707, 472] on div "Удалить" at bounding box center [729, 465] width 55 height 19
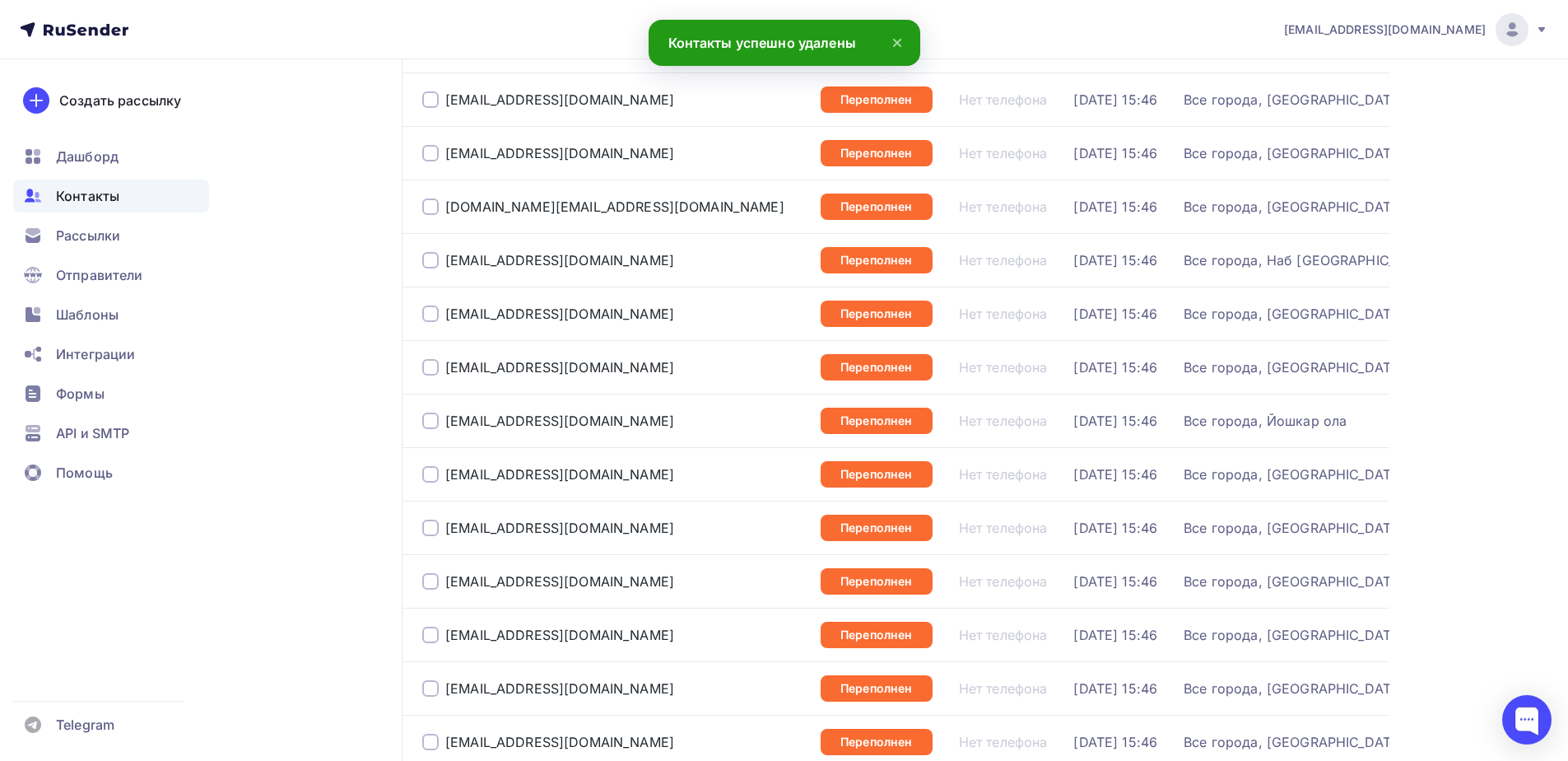
scroll to position [2406, 0]
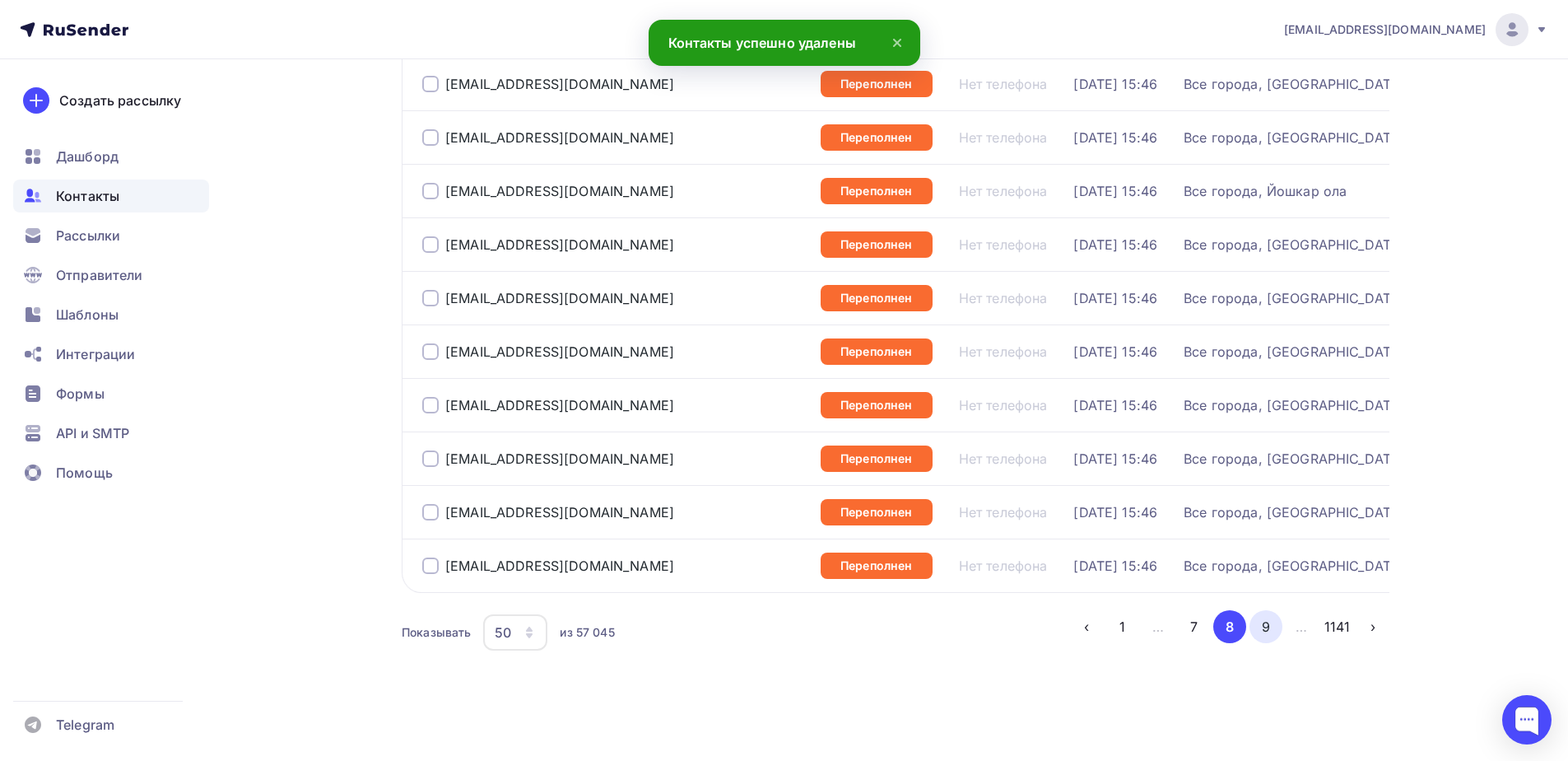
click at [1257, 627] on button "9" at bounding box center [1265, 626] width 33 height 33
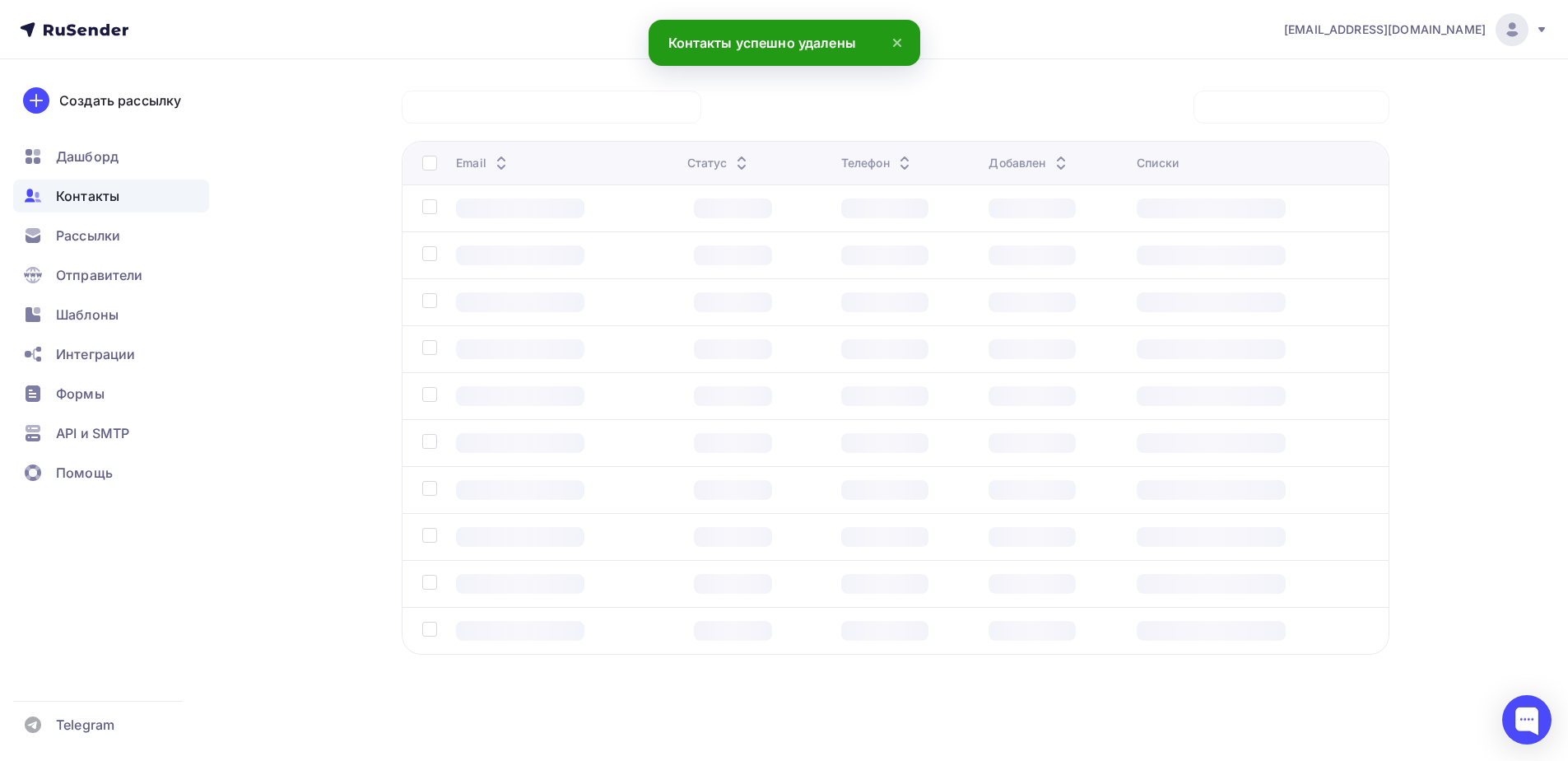
scroll to position [122, 0]
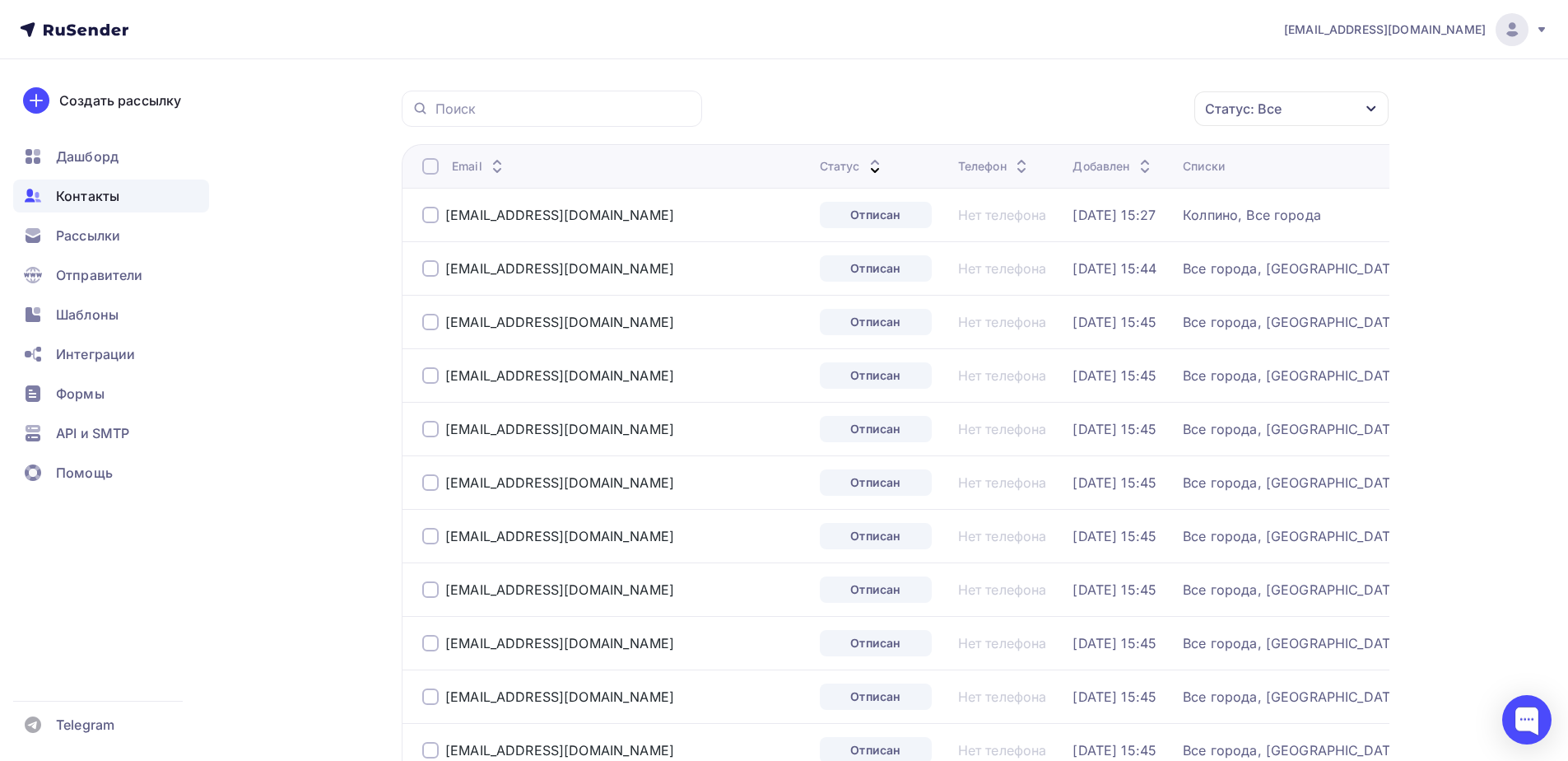
click at [424, 165] on div at bounding box center [430, 166] width 17 height 17
click at [427, 161] on div at bounding box center [430, 166] width 17 height 17
click at [1037, 100] on div "Действие" at bounding box center [1006, 108] width 63 height 19
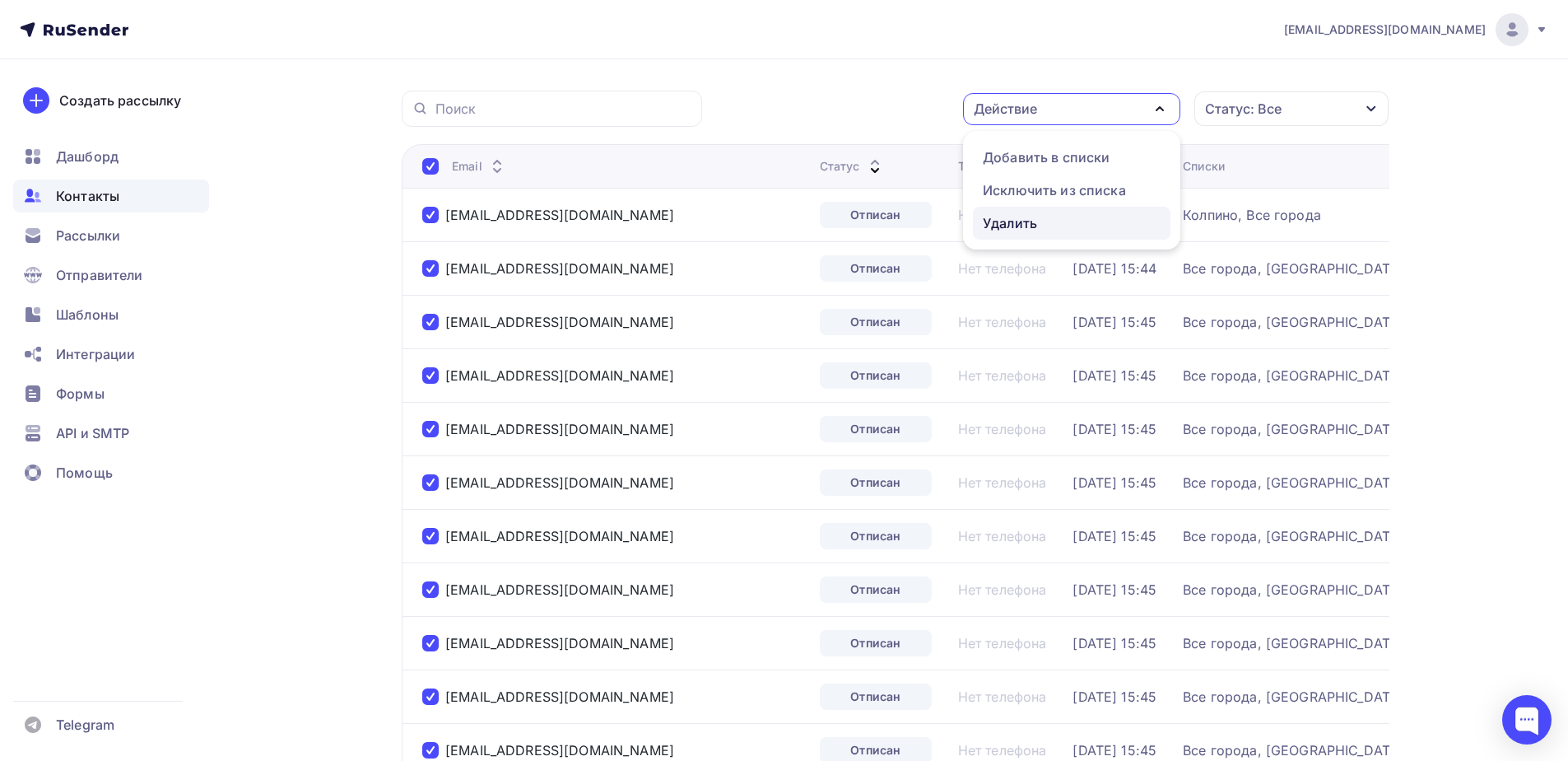
click at [1014, 214] on div "Удалить" at bounding box center [1010, 223] width 55 height 19
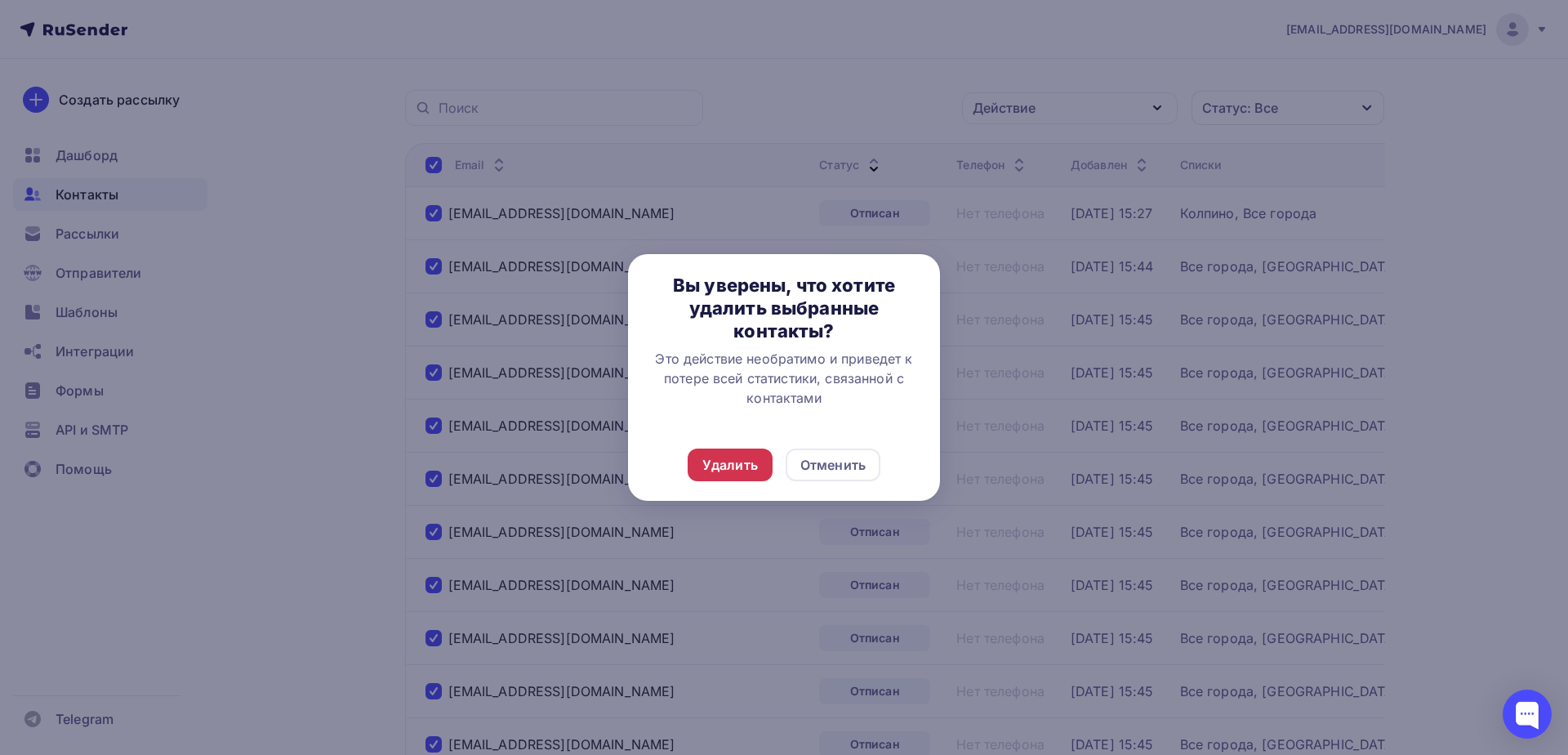
click at [734, 461] on div "Удалить" at bounding box center [729, 465] width 55 height 19
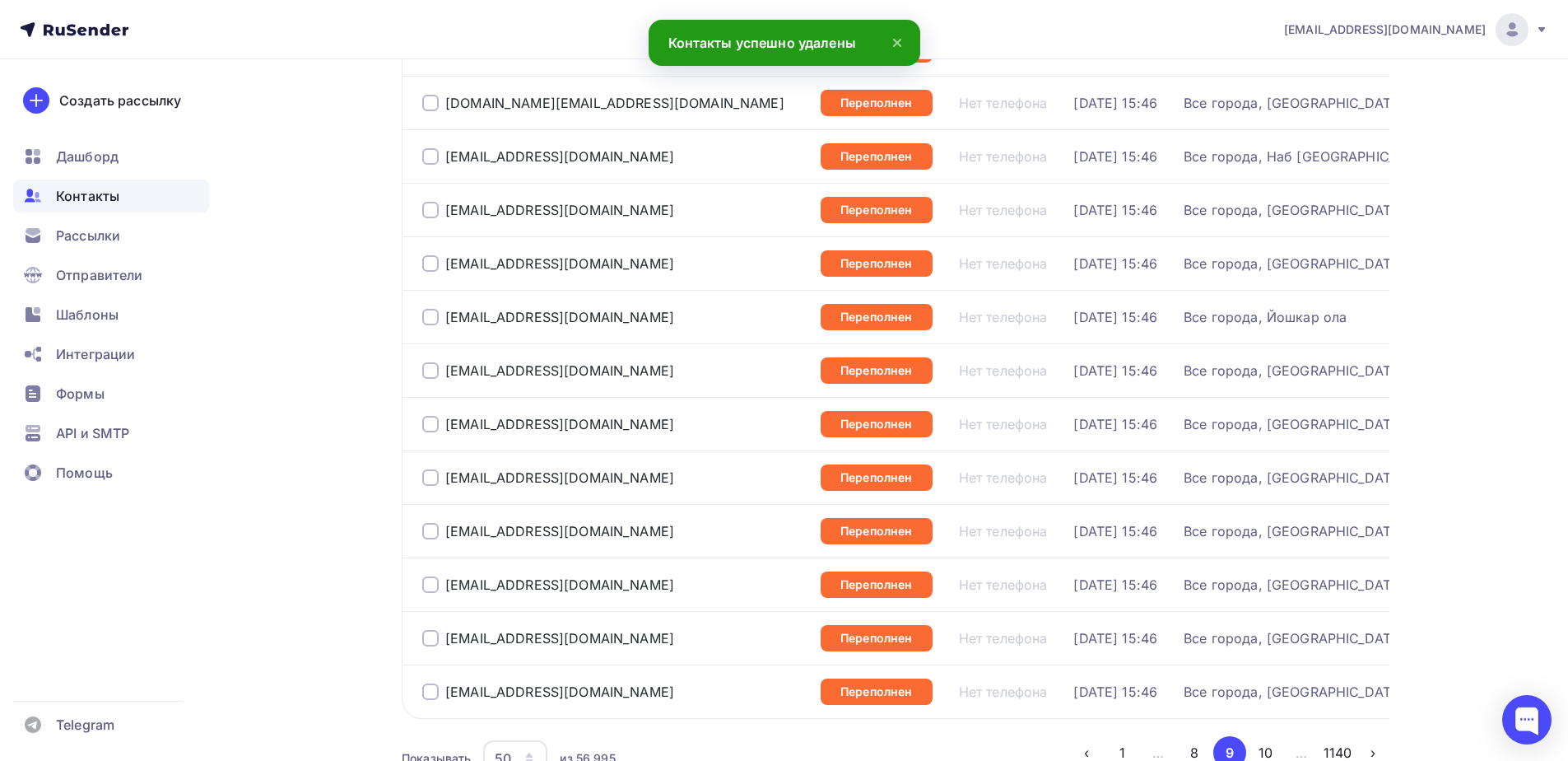
scroll to position [2406, 0]
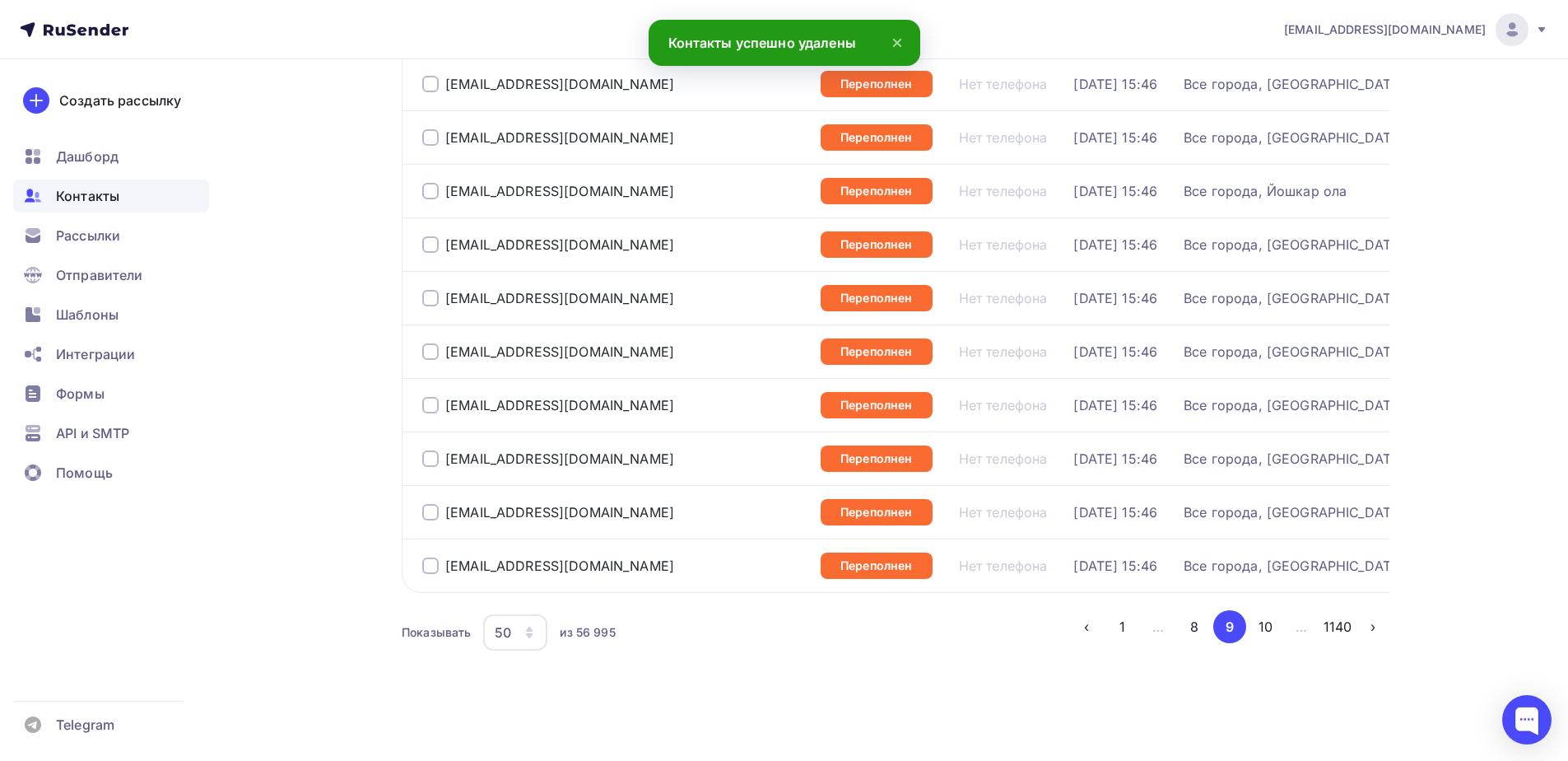
click at [1250, 616] on li "10" at bounding box center [1264, 626] width 36 height 33
click at [1256, 622] on button "10" at bounding box center [1265, 626] width 33 height 33
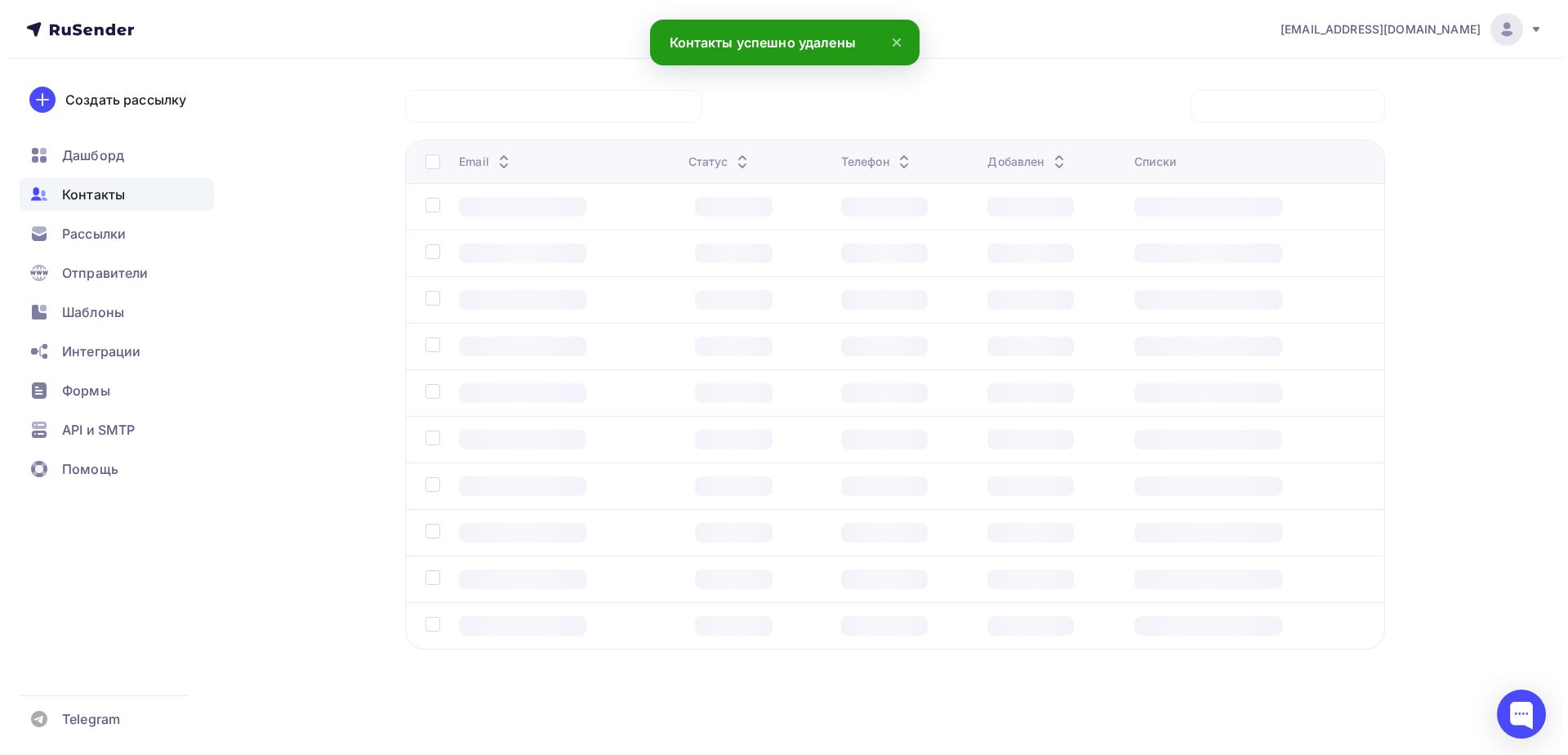
scroll to position [121, 0]
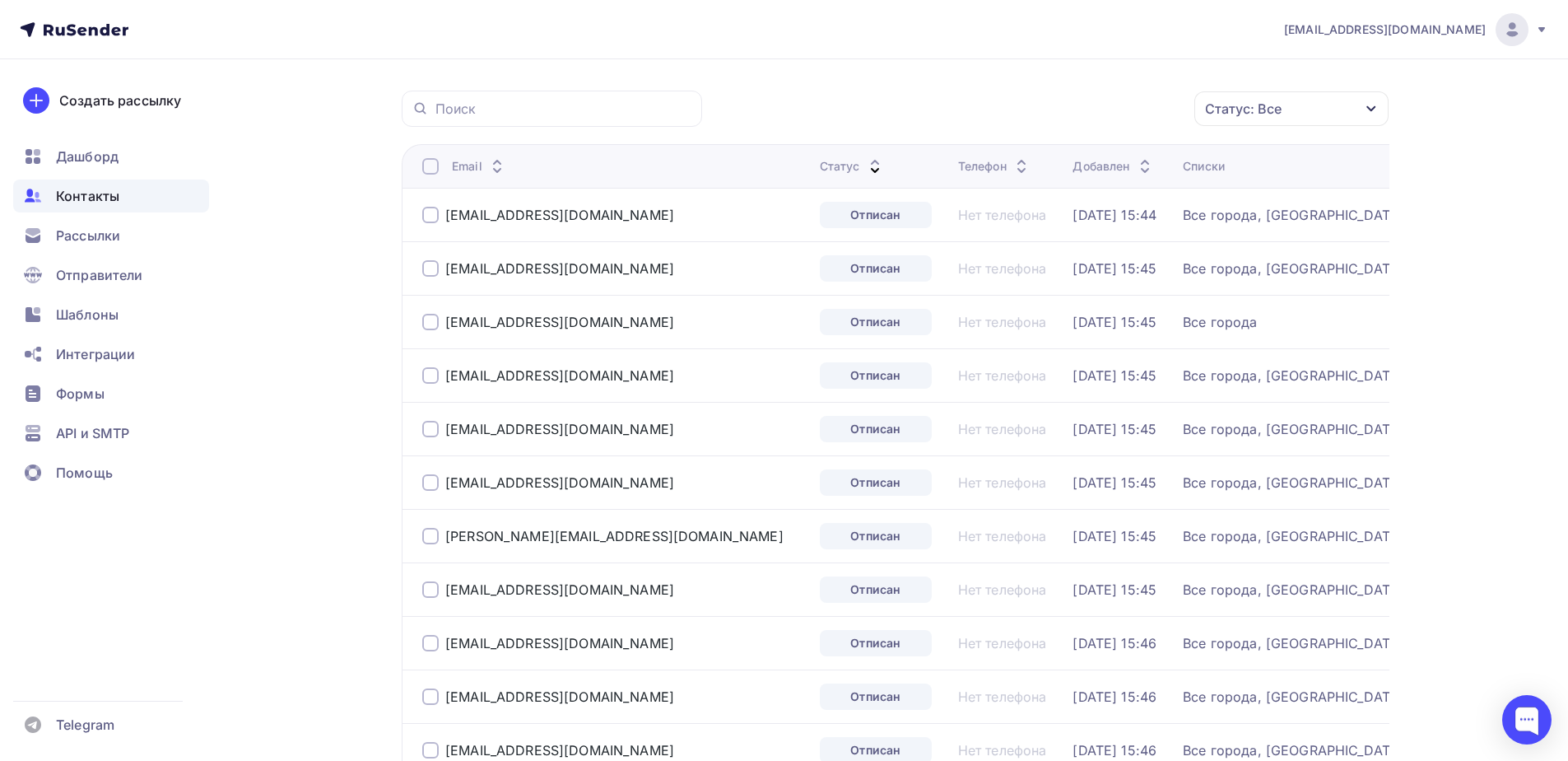
click at [427, 168] on div at bounding box center [430, 166] width 17 height 17
click at [427, 165] on div at bounding box center [430, 166] width 17 height 17
click at [1069, 119] on div "Действие" at bounding box center [1071, 109] width 217 height 32
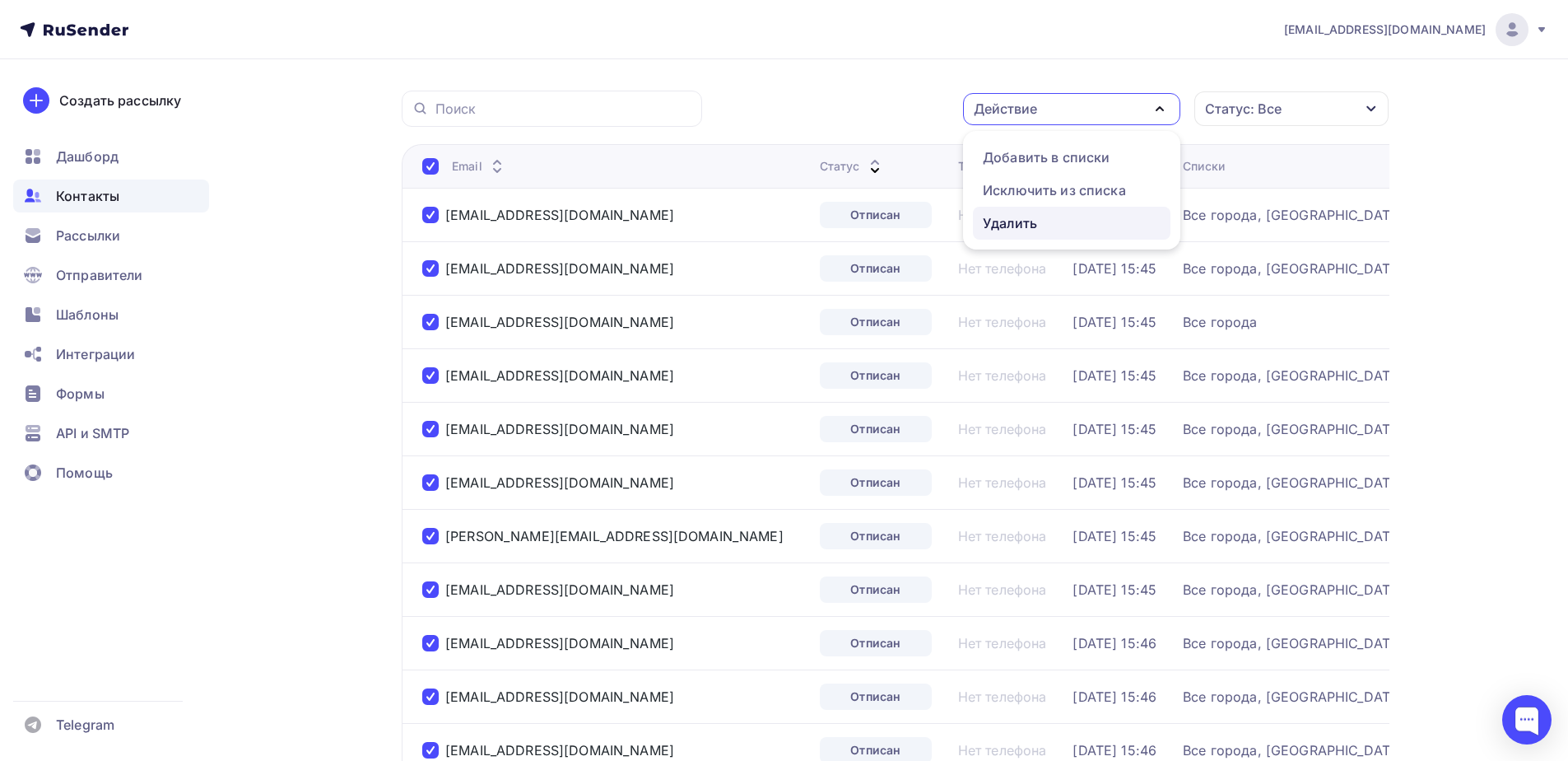
click at [1046, 220] on div "Удалить" at bounding box center [1072, 223] width 178 height 19
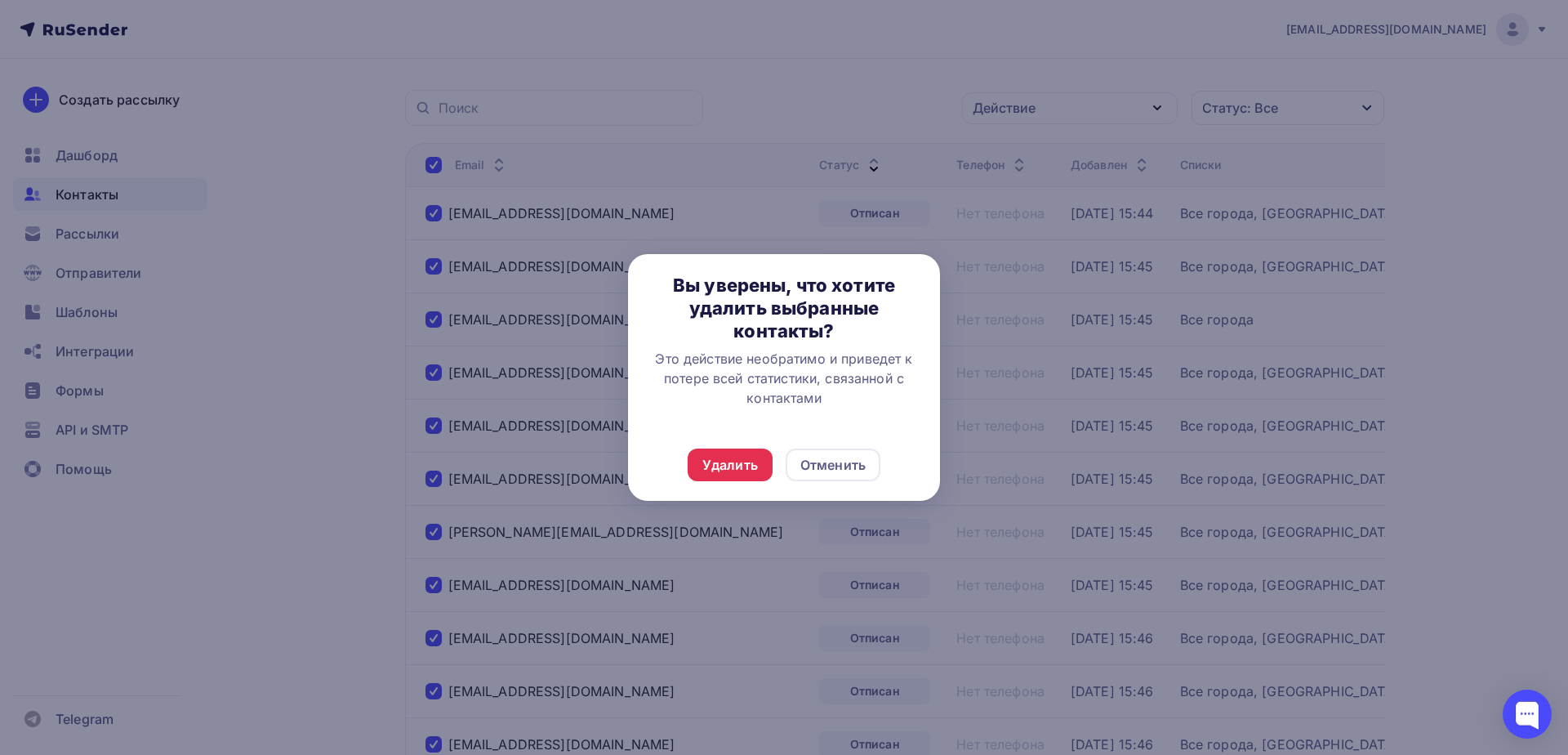
click at [707, 460] on div "Удалить" at bounding box center [729, 465] width 55 height 19
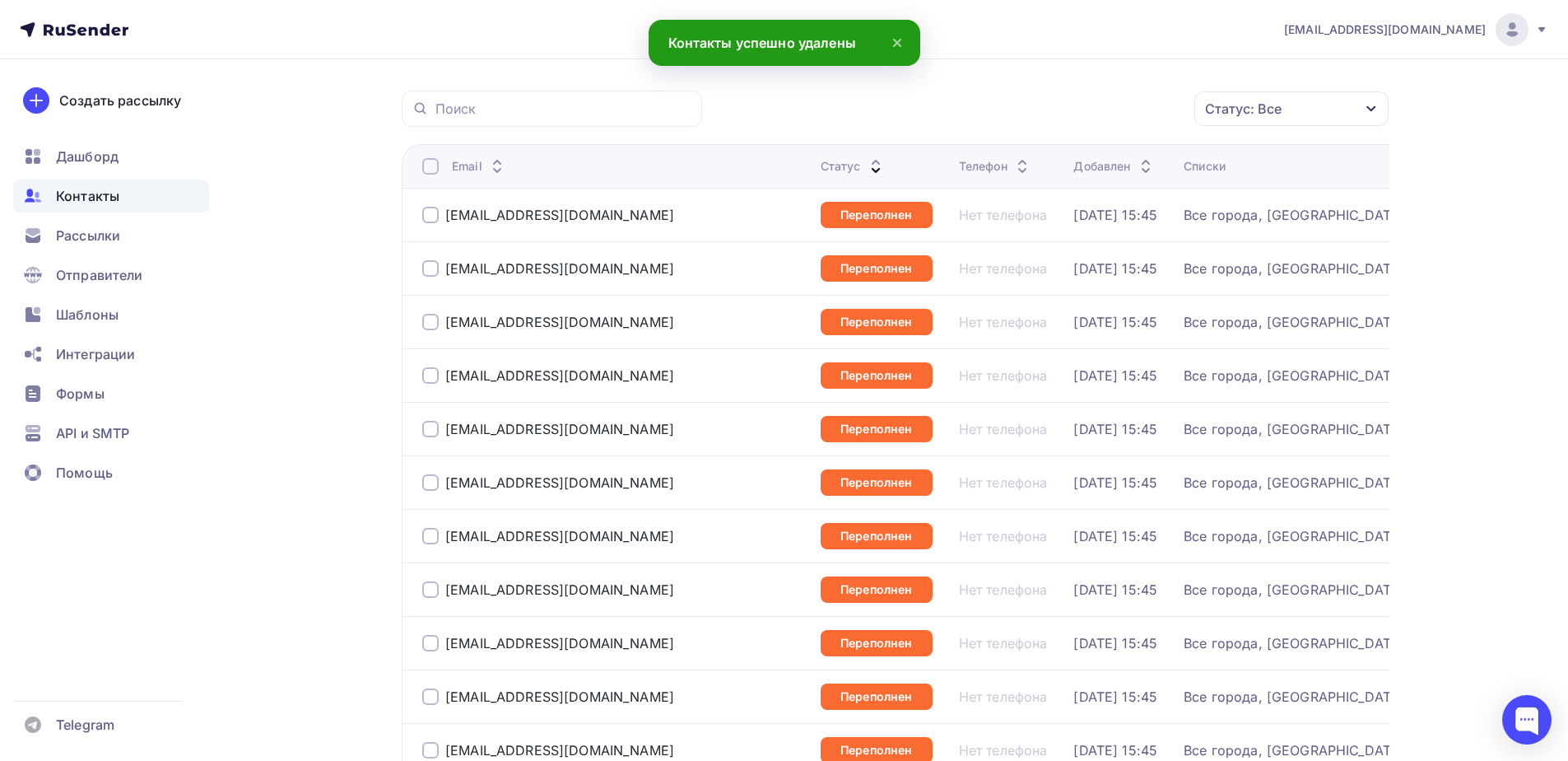
click at [435, 170] on div at bounding box center [430, 166] width 17 height 17
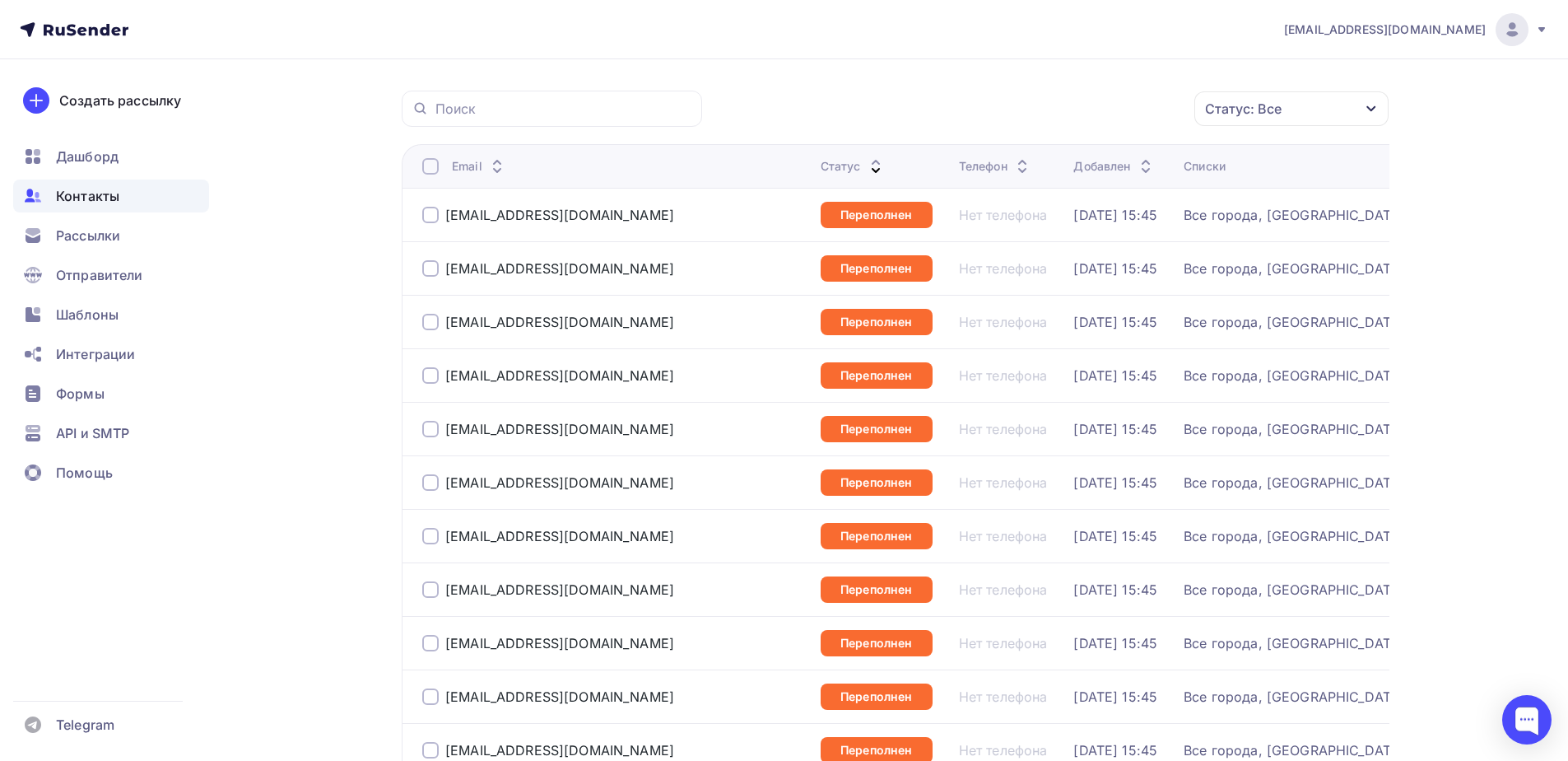
click at [422, 167] on div at bounding box center [430, 166] width 17 height 17
click at [1121, 95] on div "Действие" at bounding box center [1071, 109] width 217 height 32
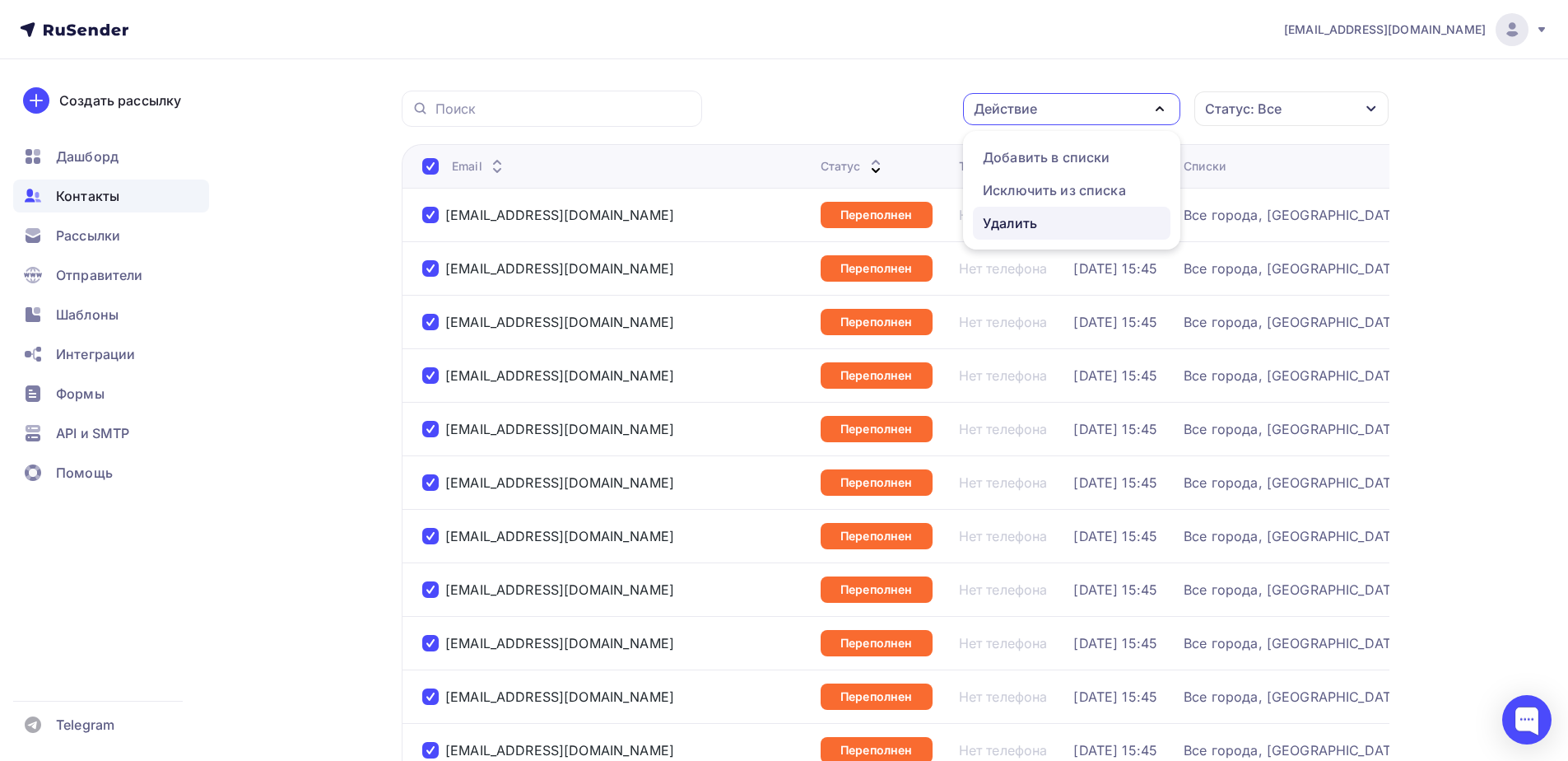
click at [1018, 220] on div "Удалить" at bounding box center [1010, 223] width 55 height 19
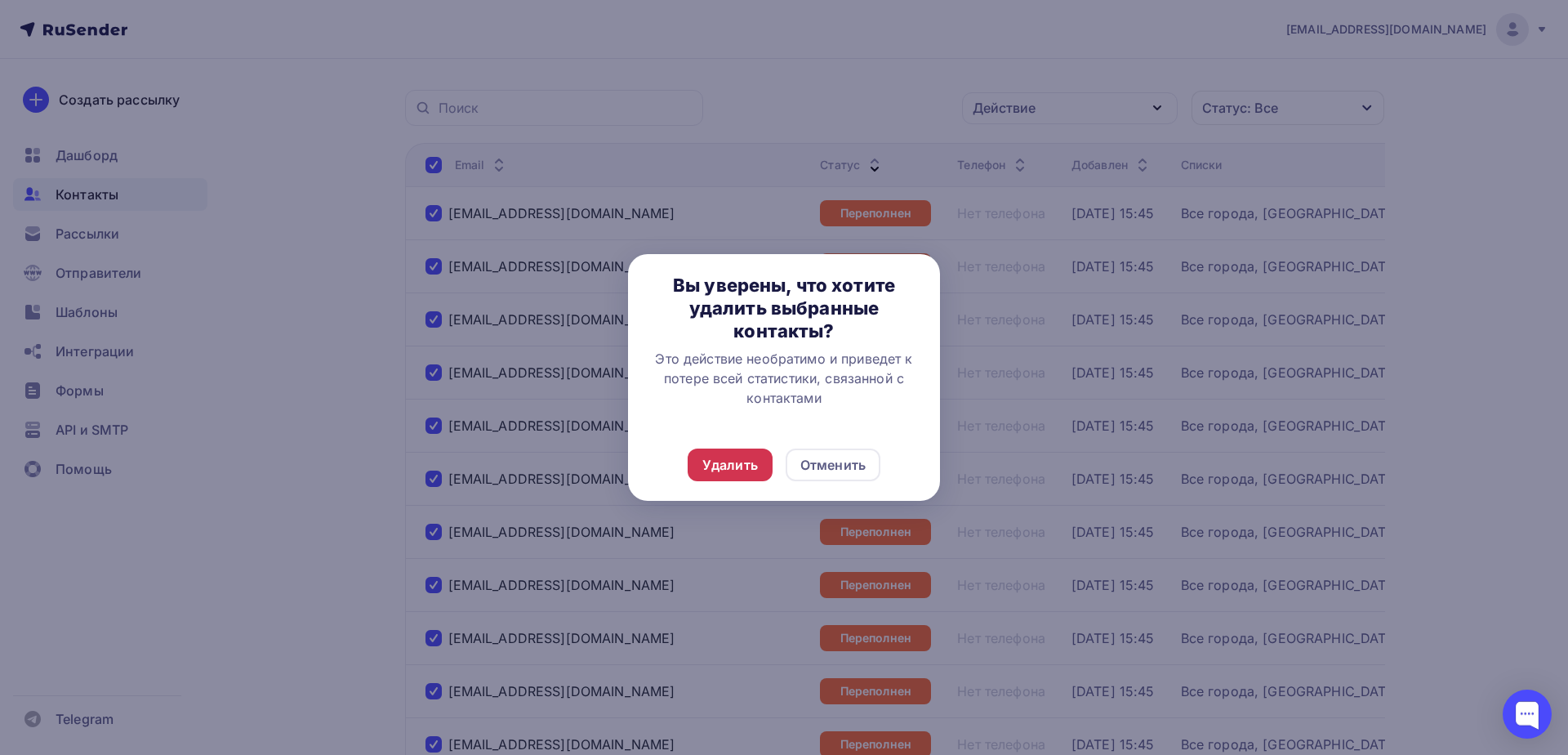
click at [701, 462] on div "Удалить" at bounding box center [729, 465] width 85 height 32
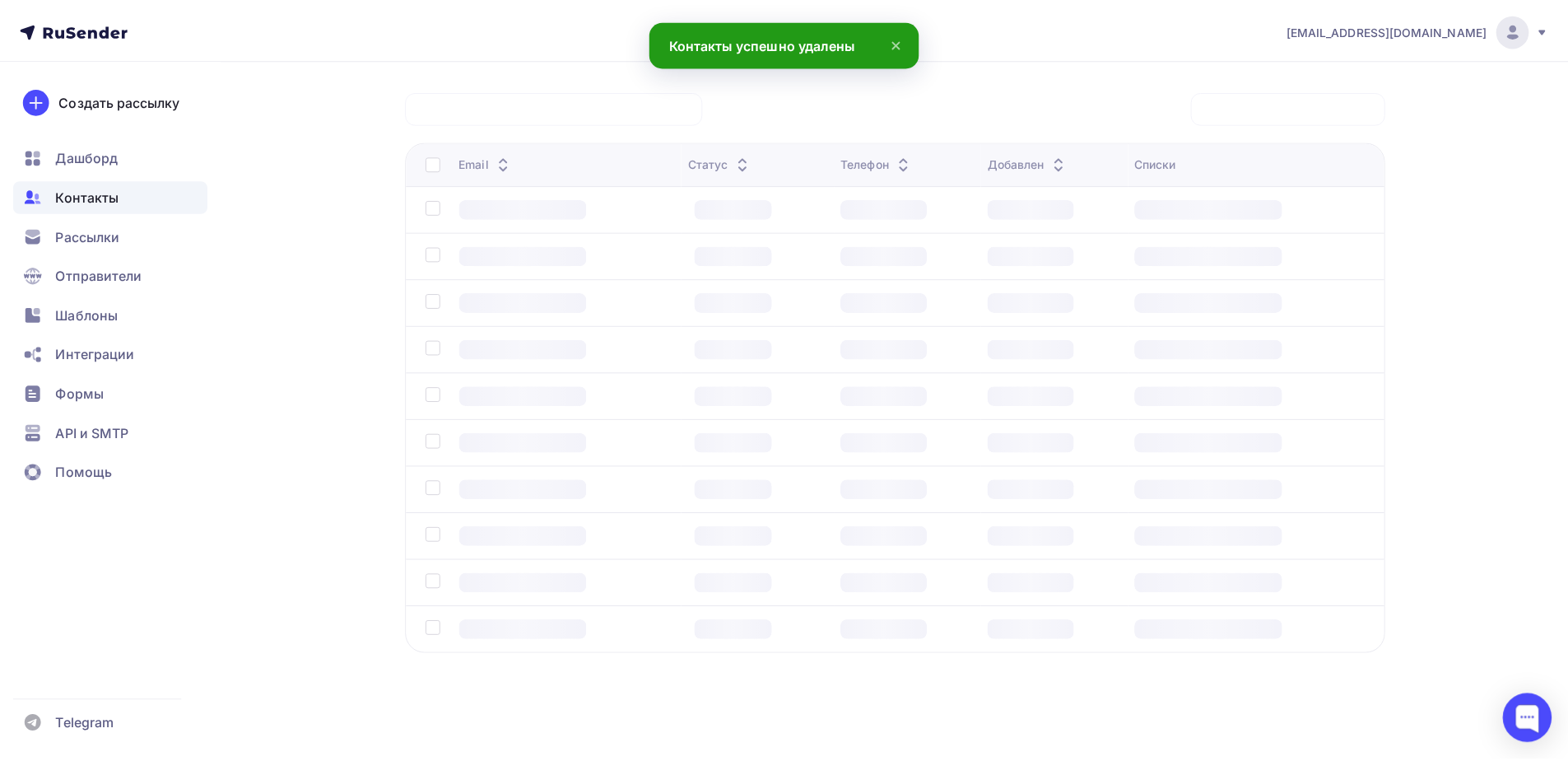
scroll to position [0, 0]
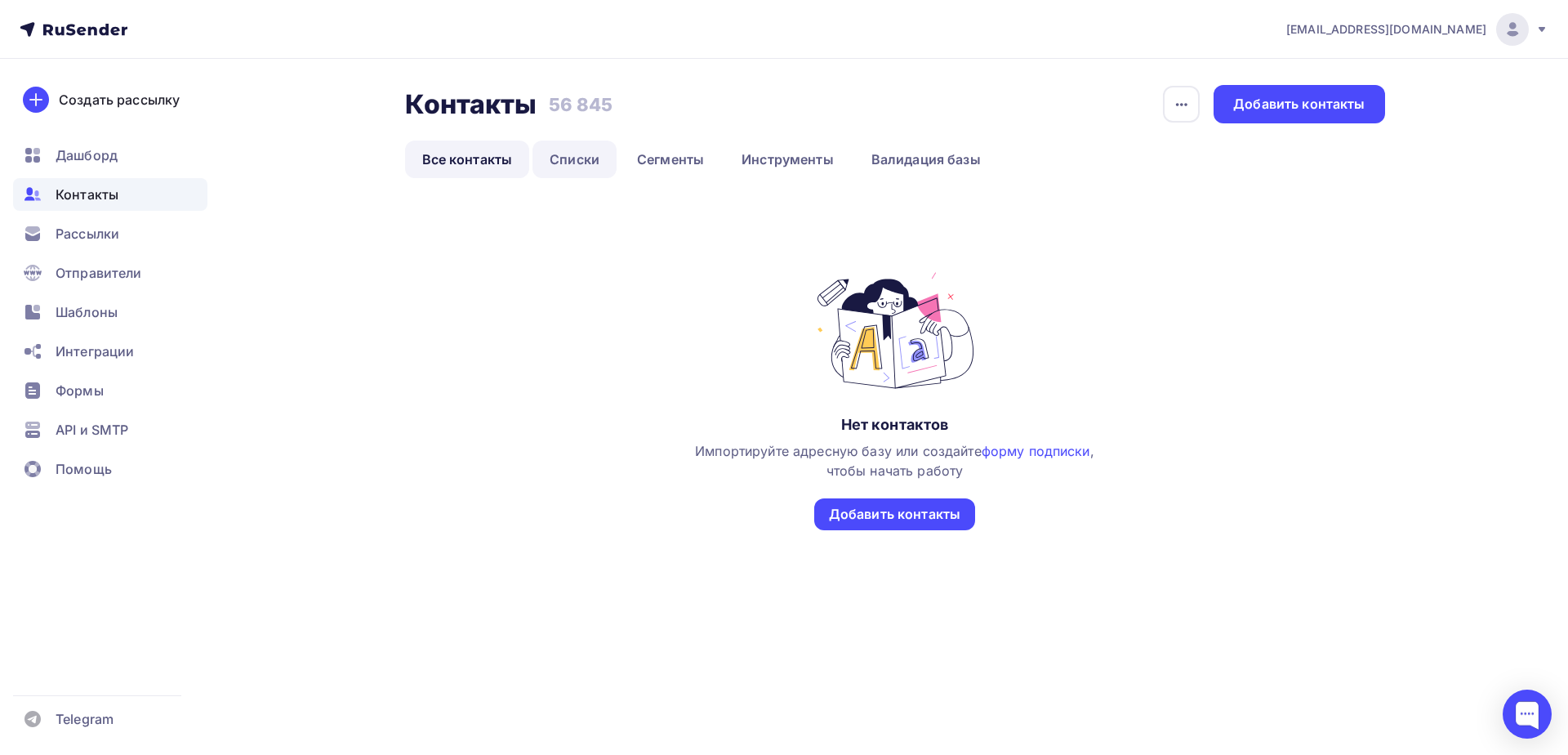
click at [577, 165] on link "Списки" at bounding box center [575, 159] width 84 height 38
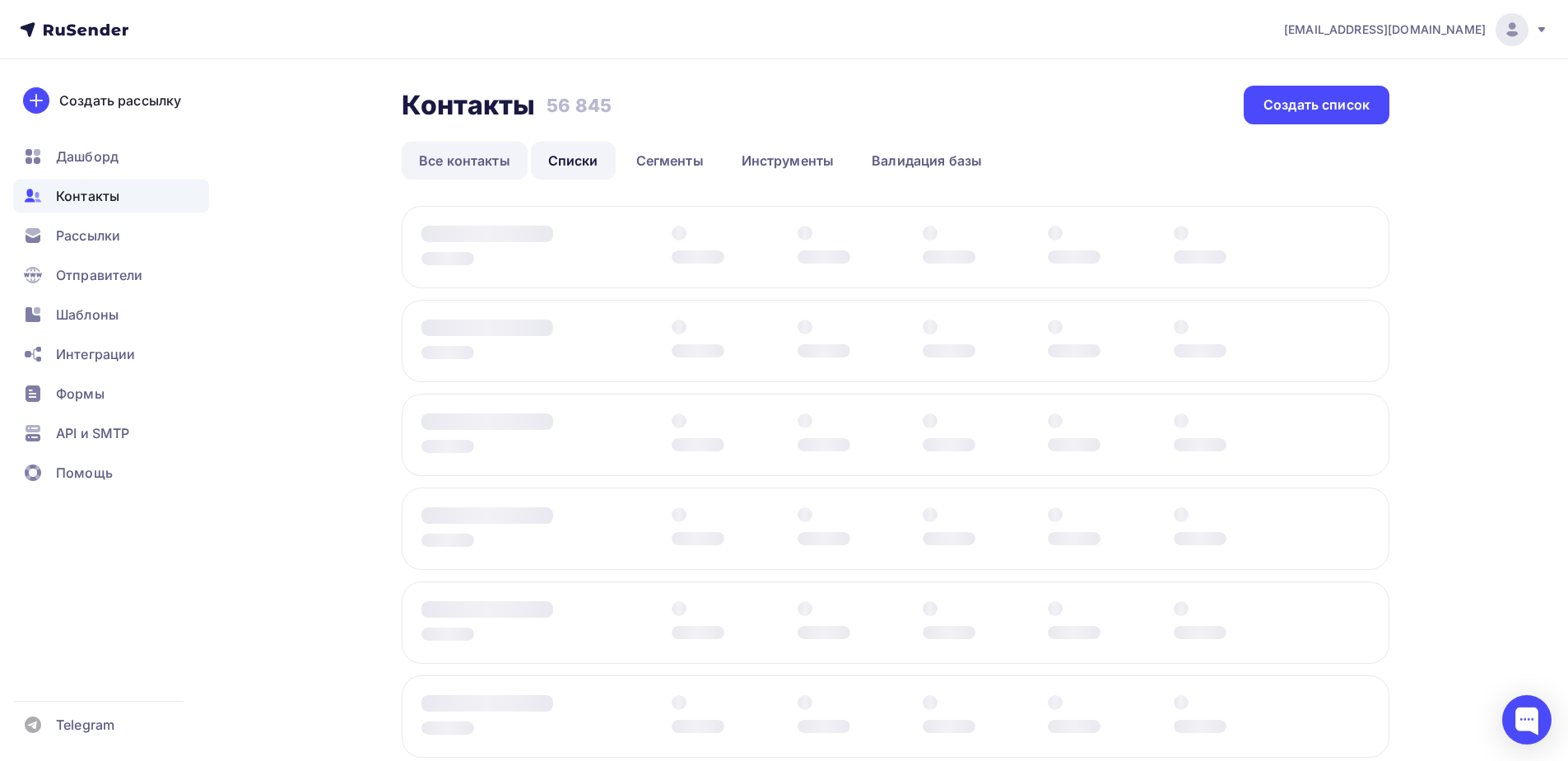
click at [486, 162] on link "Все контакты" at bounding box center [464, 160] width 126 height 38
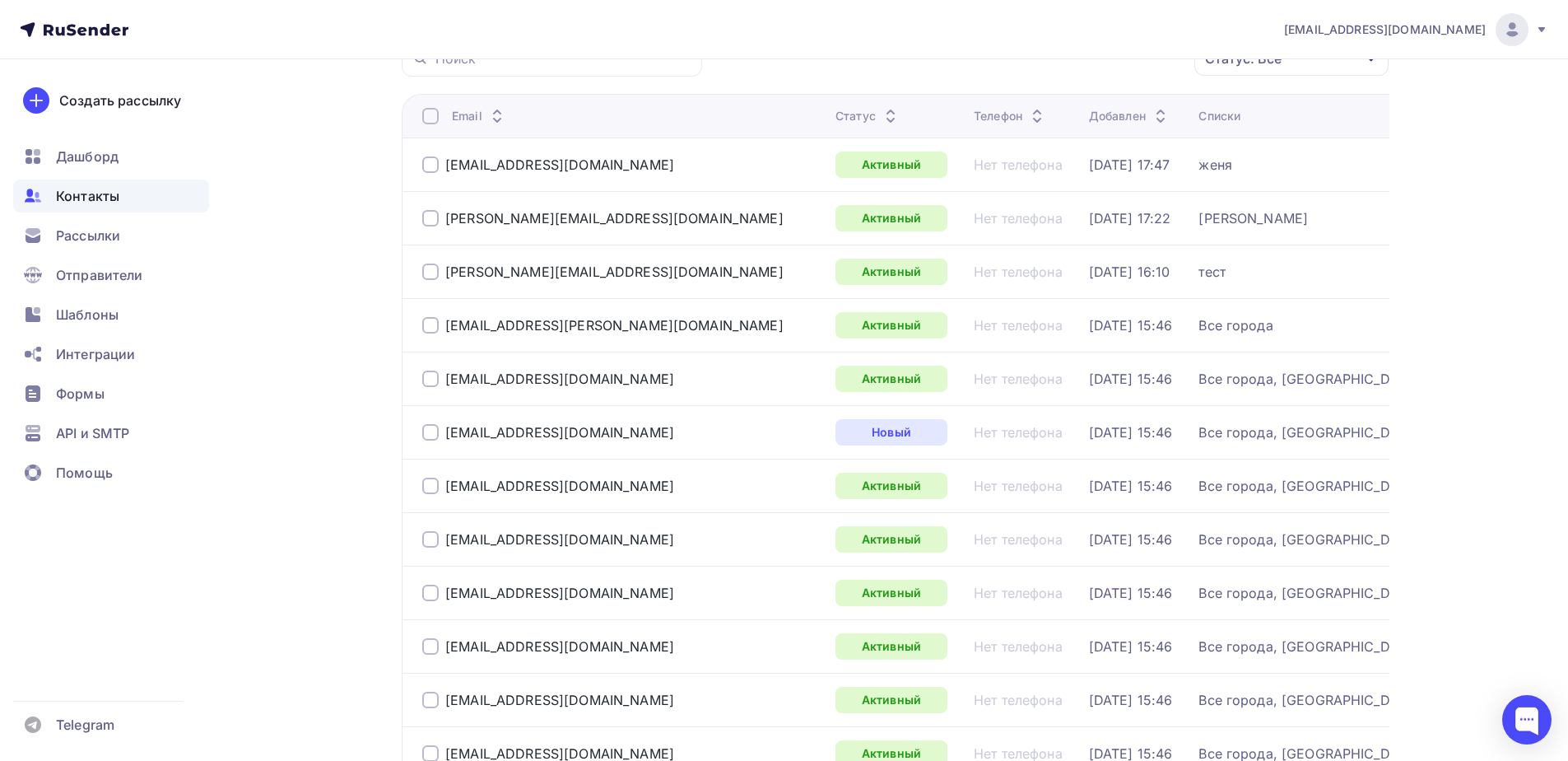
scroll to position [165, 0]
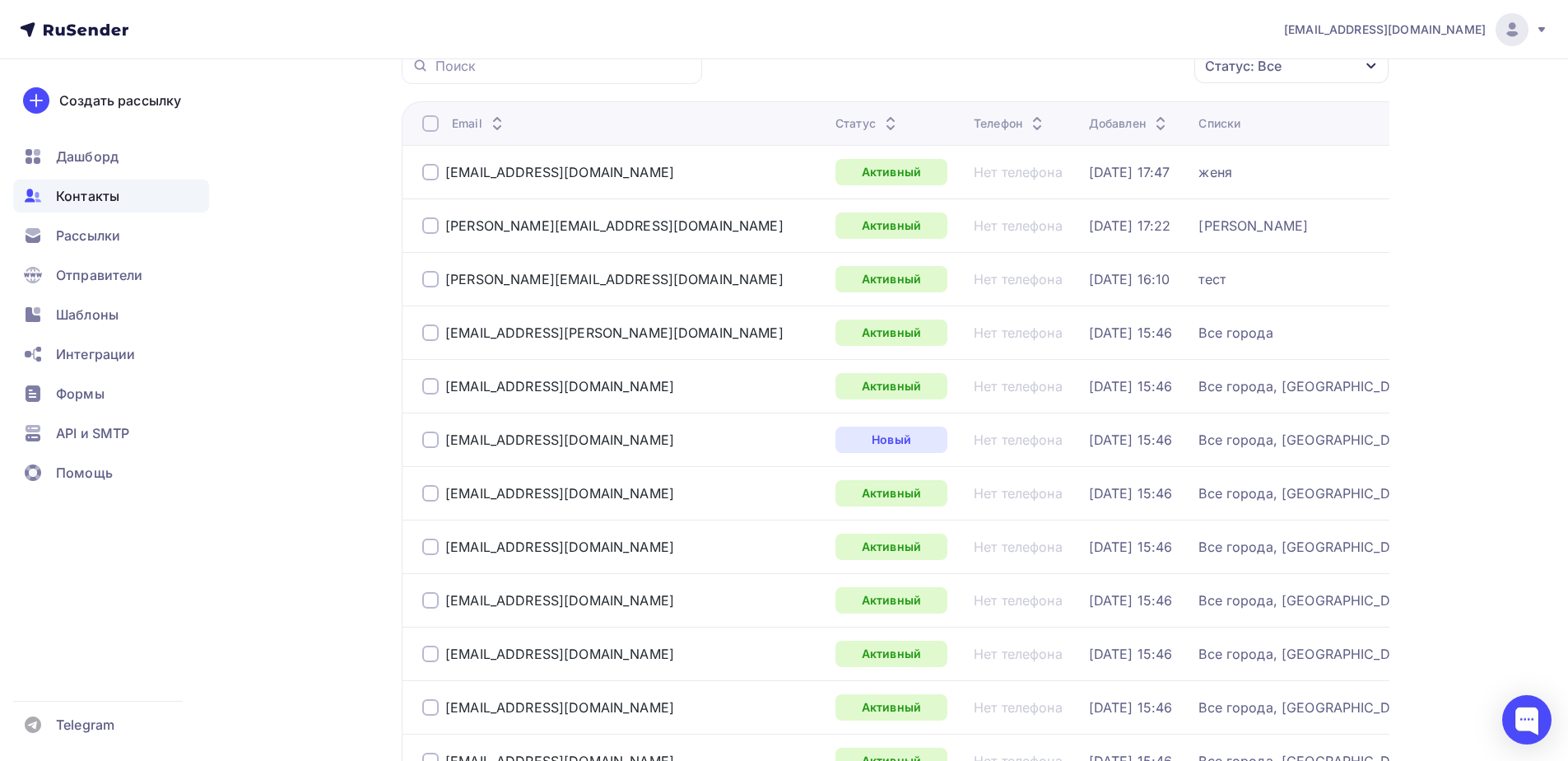
click at [829, 118] on th "Статус" at bounding box center [897, 123] width 138 height 43
click at [836, 117] on div "Статус" at bounding box center [868, 123] width 65 height 17
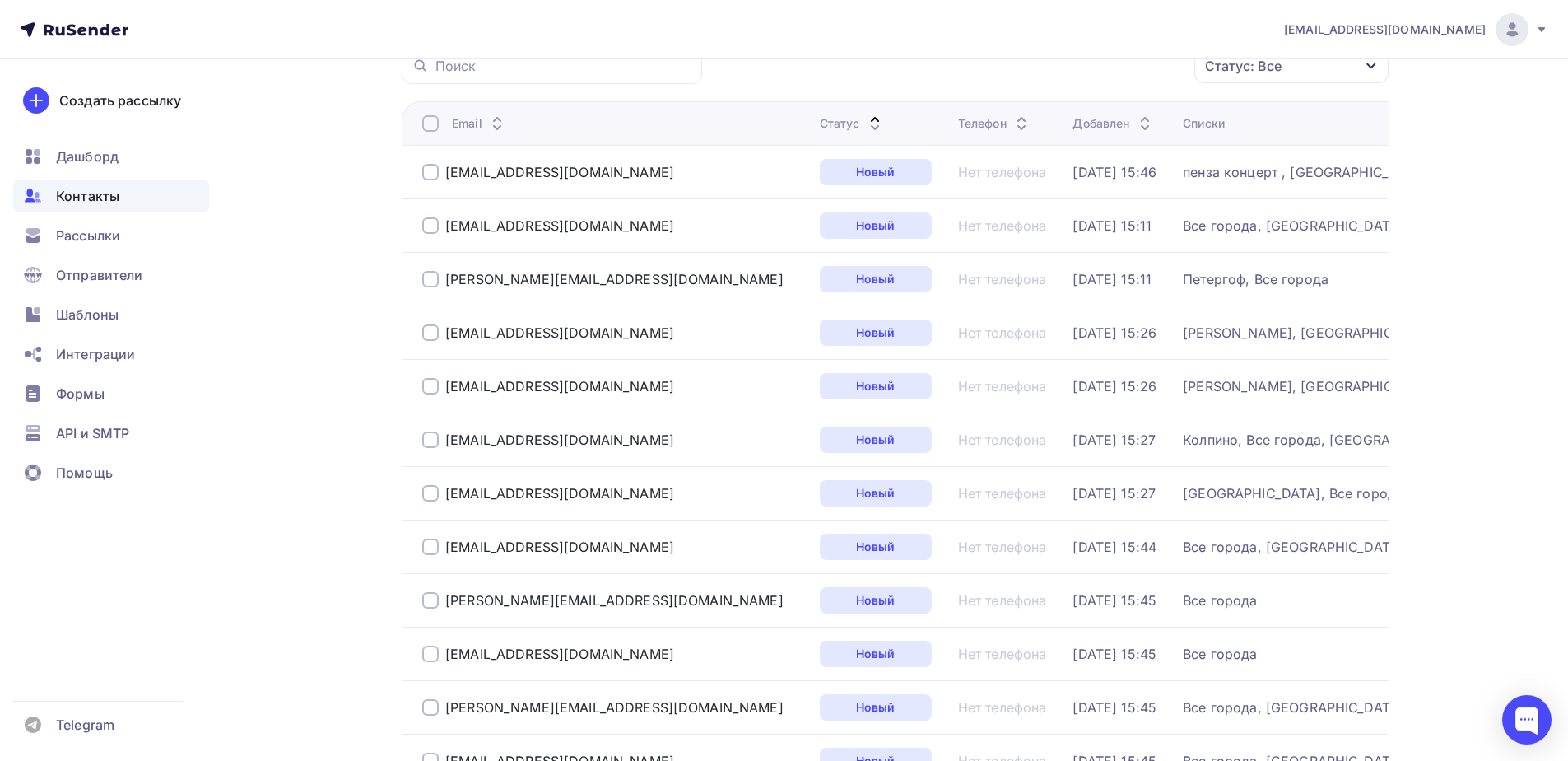
click at [820, 125] on div "Статус" at bounding box center [852, 123] width 65 height 17
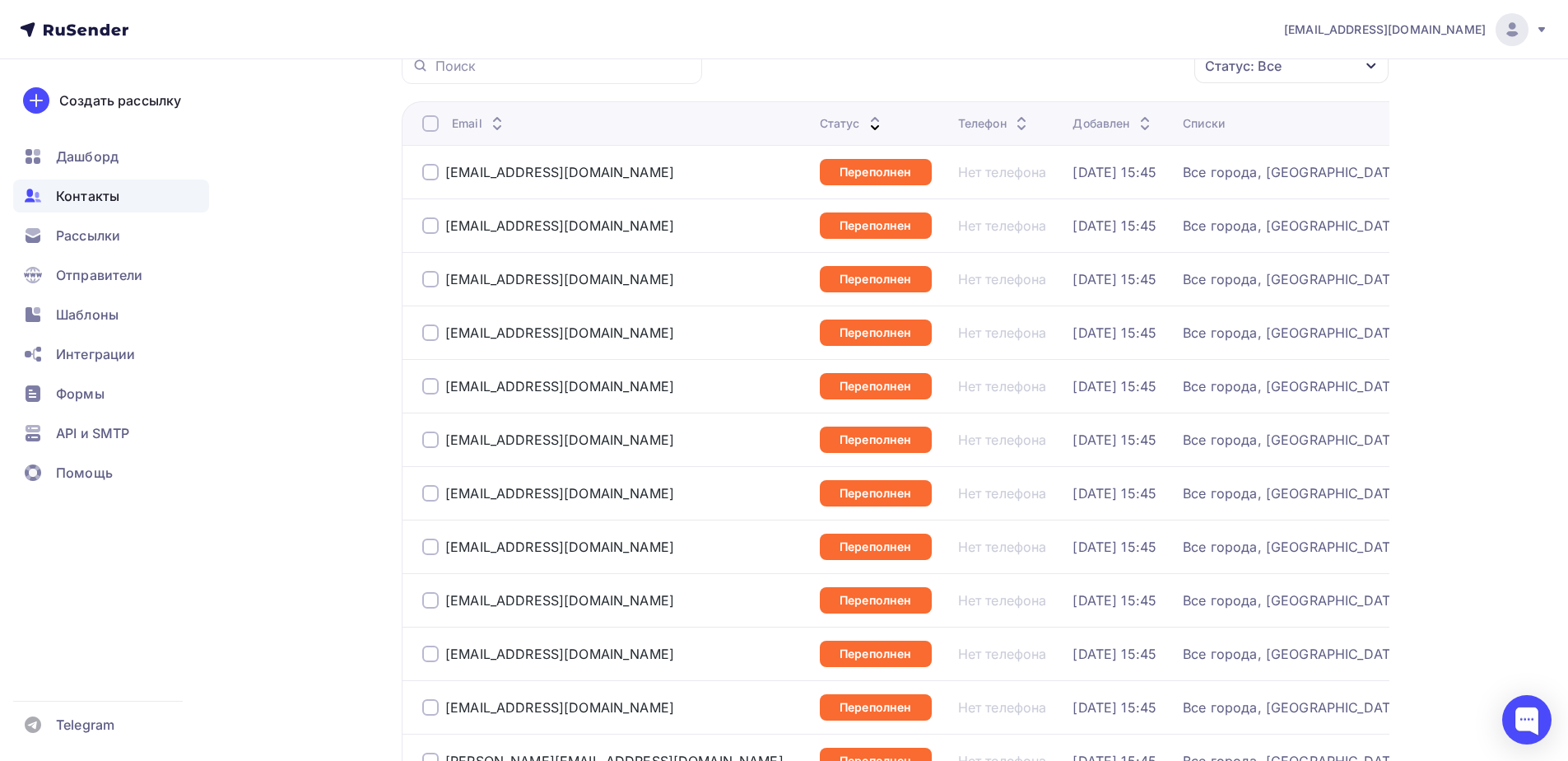
click at [427, 123] on div at bounding box center [430, 123] width 17 height 17
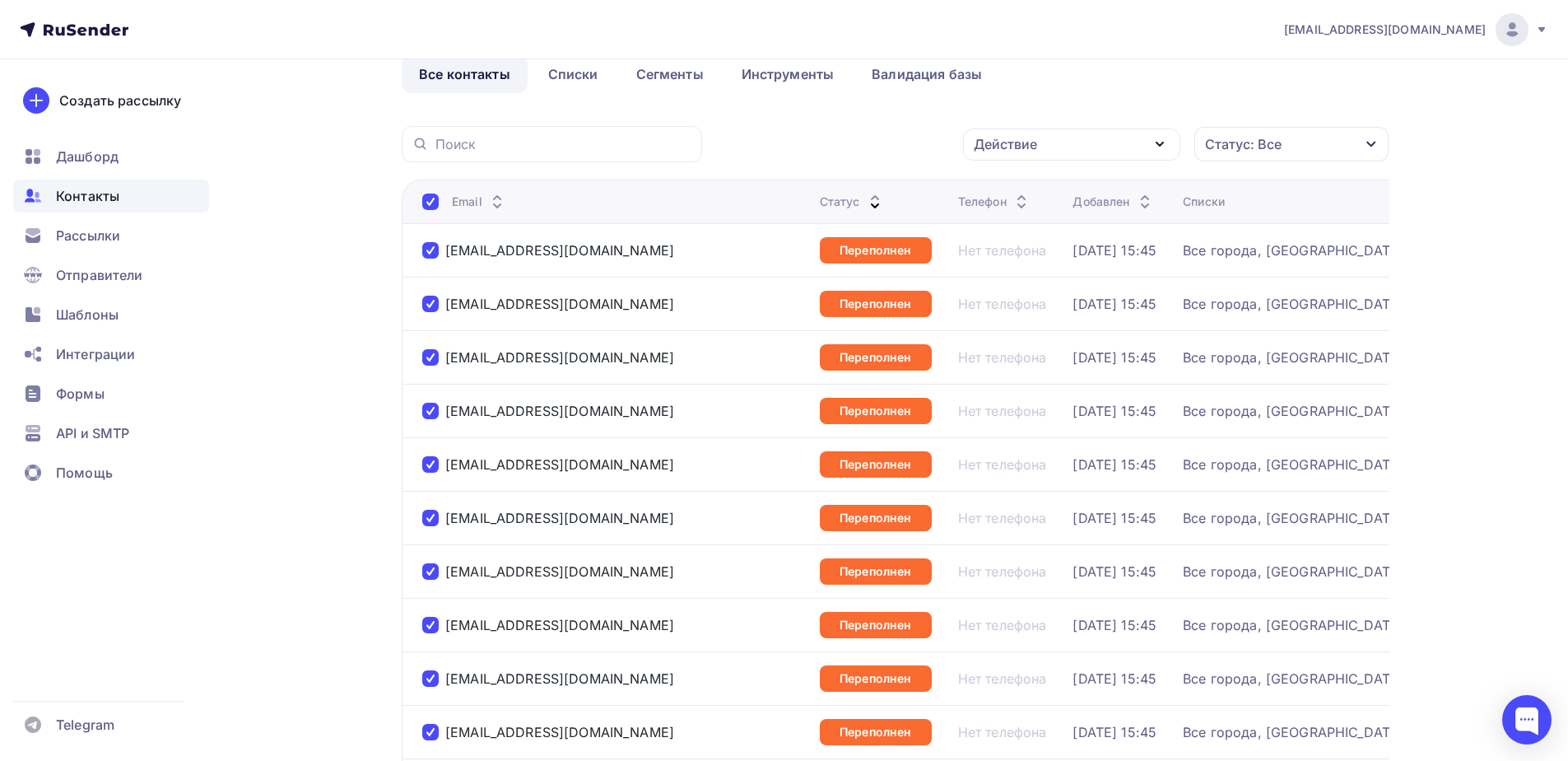
scroll to position [0, 0]
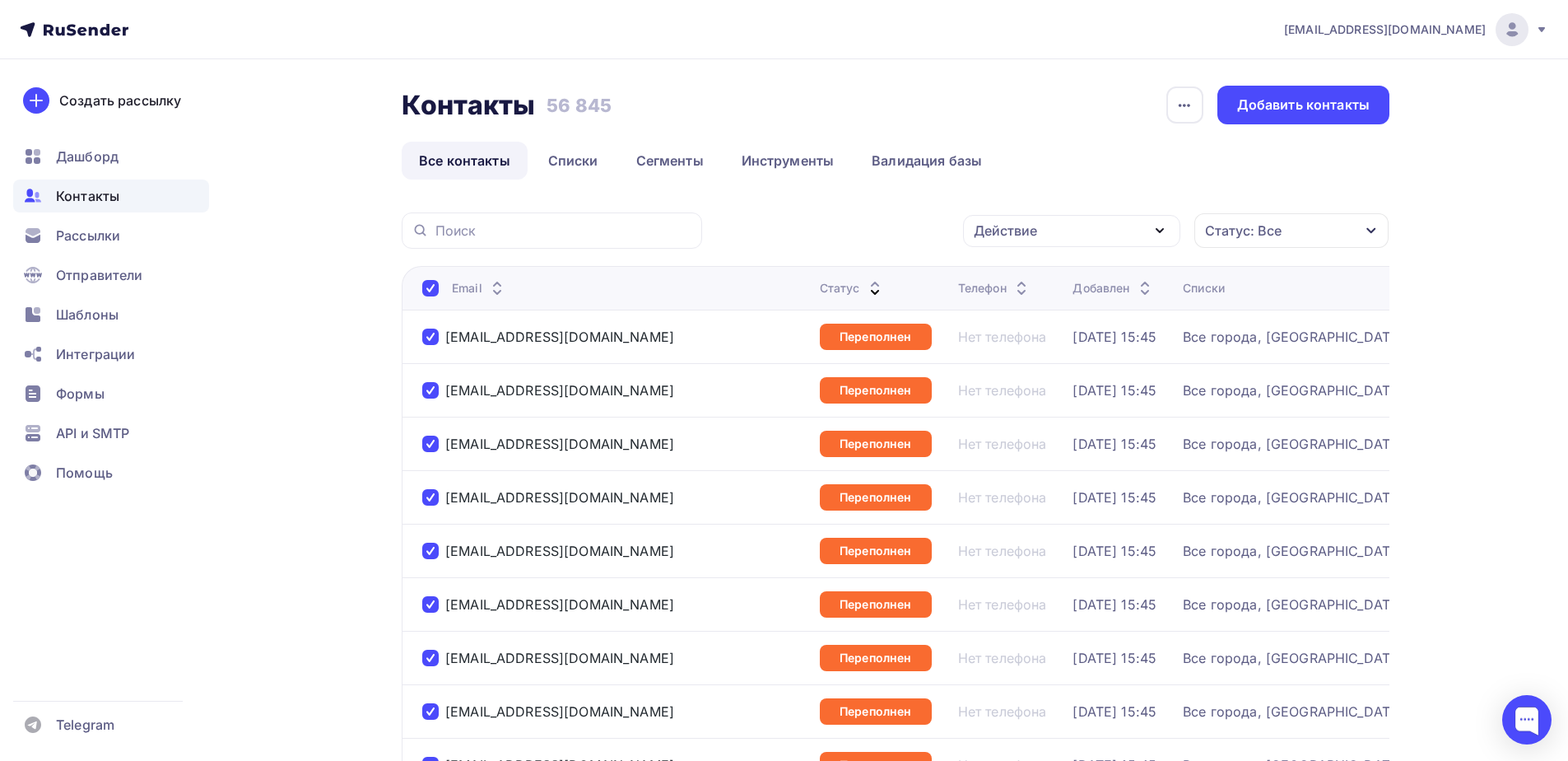
click at [1029, 239] on div "Действие" at bounding box center [1006, 230] width 63 height 19
click at [1022, 348] on div "Удалить" at bounding box center [1010, 345] width 55 height 19
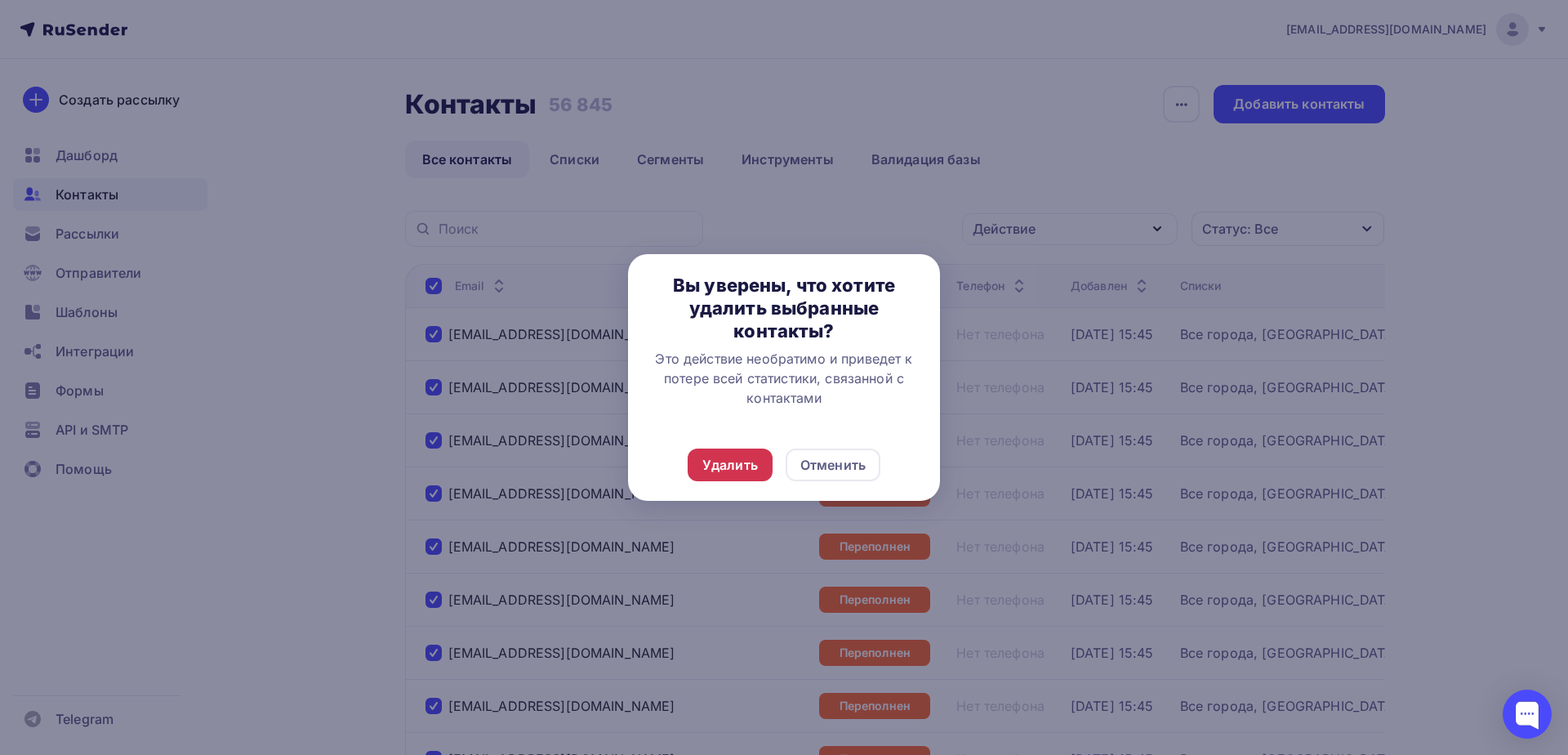
click at [711, 470] on div "Удалить" at bounding box center [729, 465] width 55 height 19
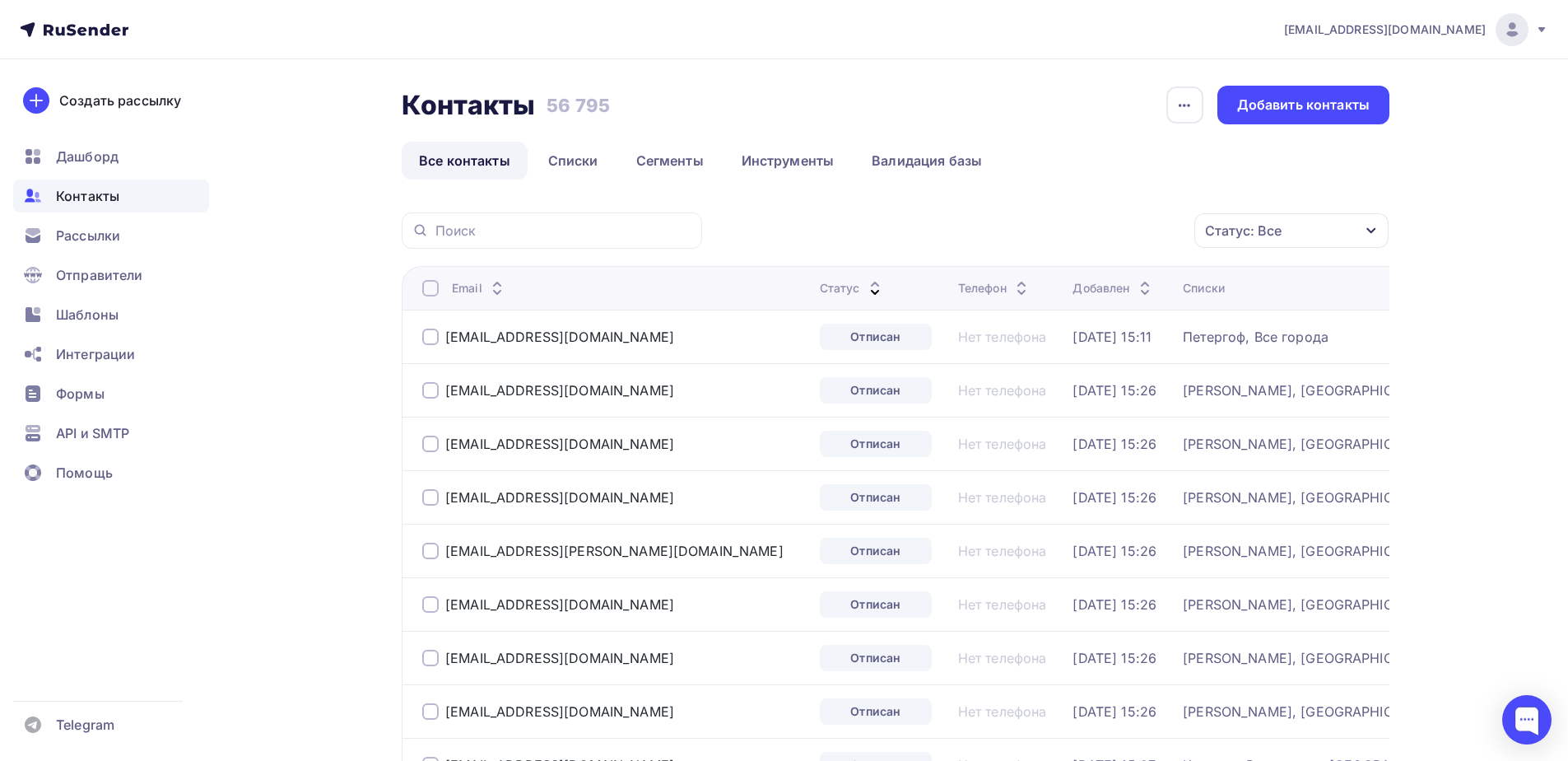
click at [423, 288] on div at bounding box center [430, 287] width 17 height 17
click at [427, 292] on div at bounding box center [430, 287] width 17 height 17
click at [1044, 236] on div "Действие" at bounding box center [1071, 231] width 217 height 32
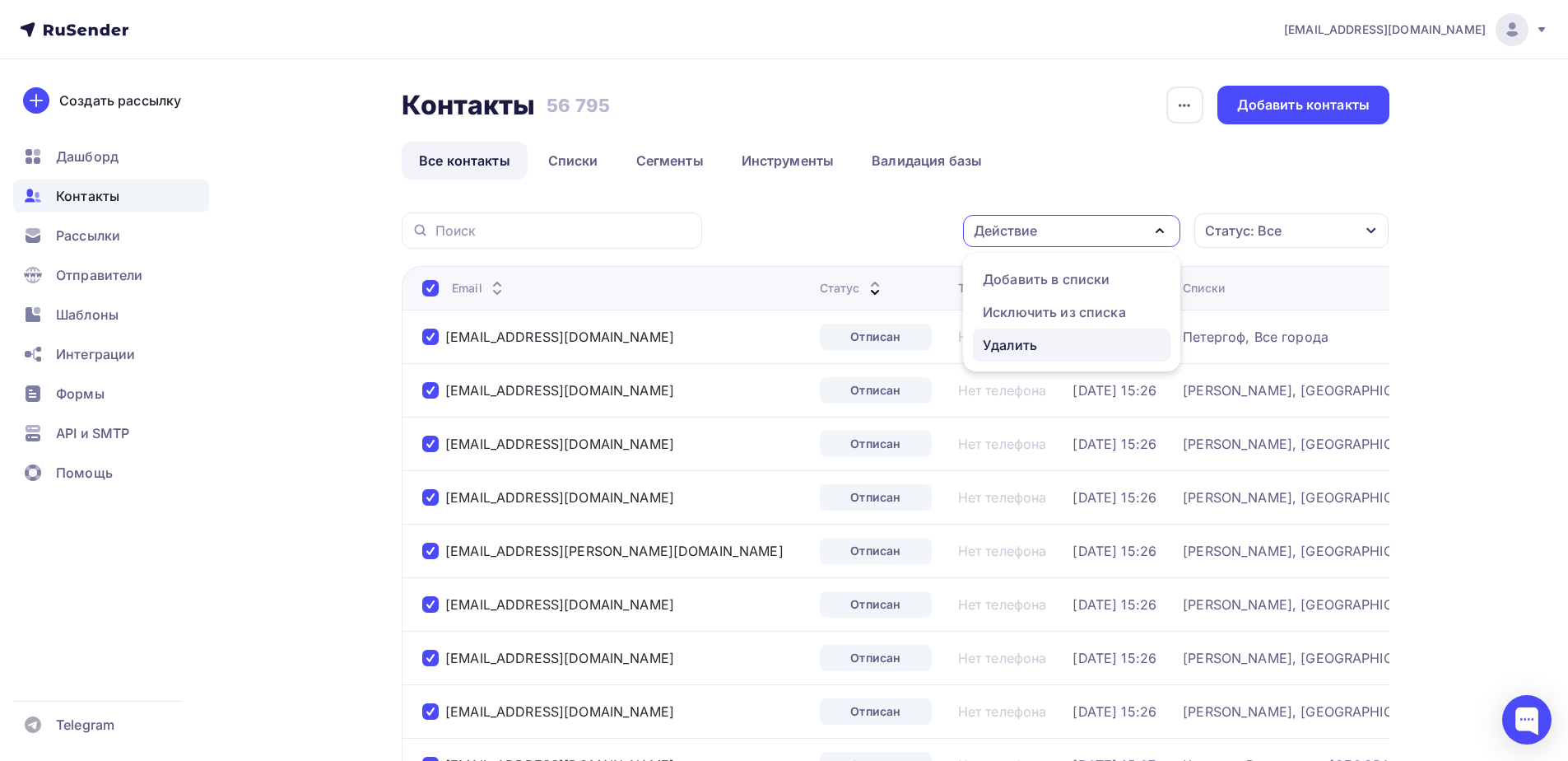
click at [982, 336] on link "Удалить" at bounding box center [1072, 345] width 197 height 33
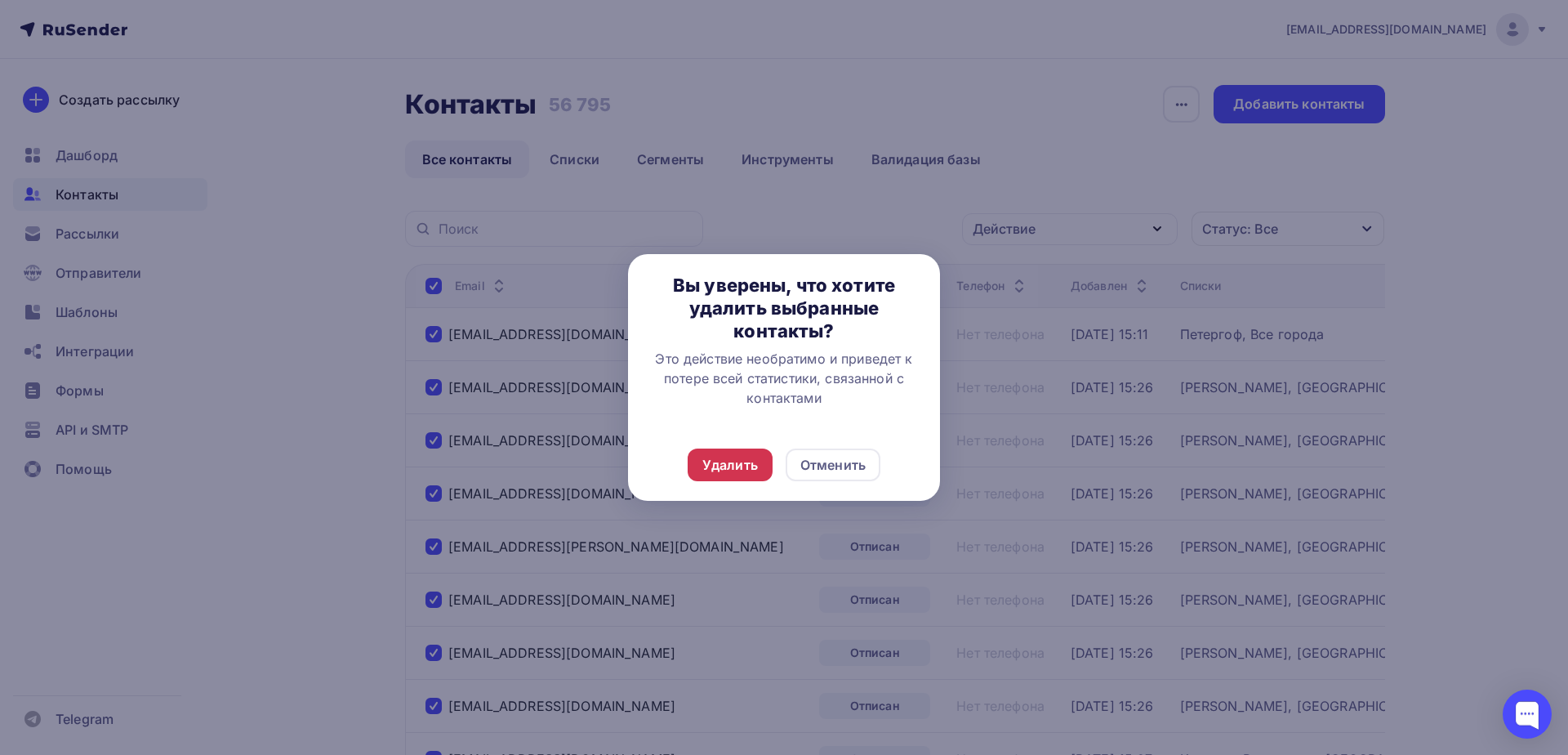
click at [746, 468] on div "Удалить" at bounding box center [729, 465] width 55 height 19
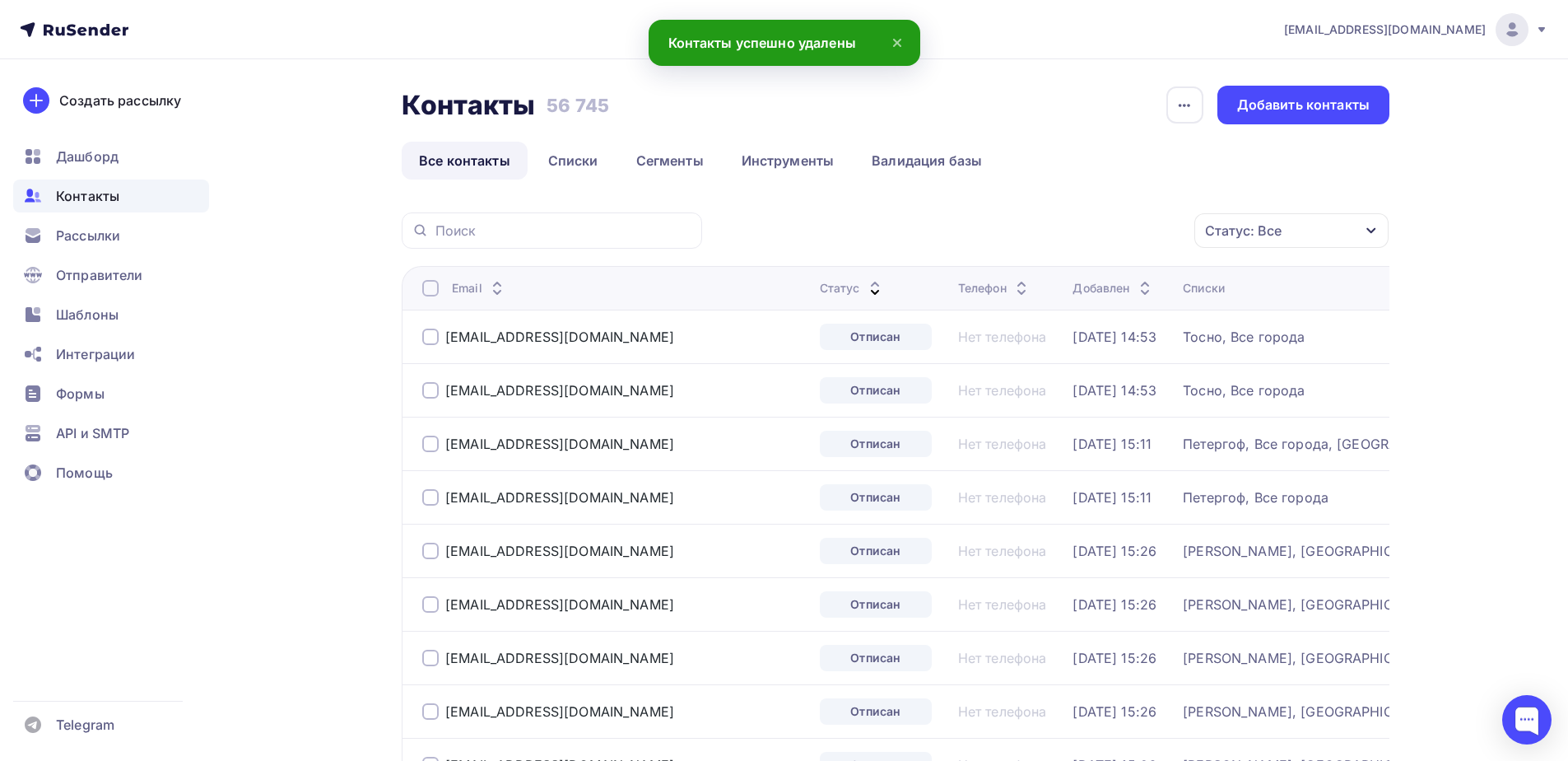
click at [436, 287] on div at bounding box center [430, 287] width 17 height 17
click at [432, 288] on div at bounding box center [430, 287] width 17 height 17
click at [1122, 229] on div "Действие" at bounding box center [1071, 231] width 217 height 32
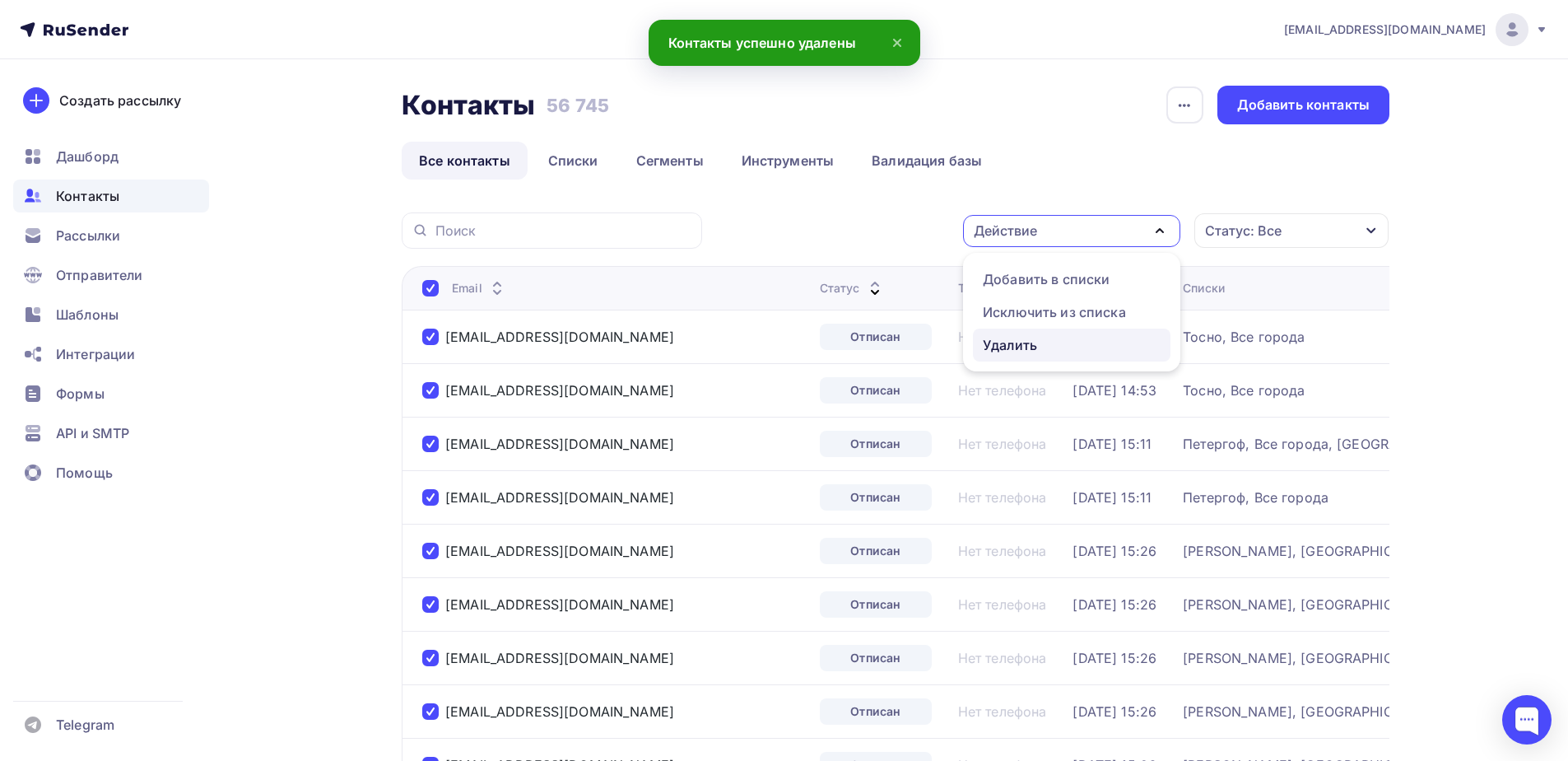
click at [995, 351] on div "Удалить" at bounding box center [1010, 345] width 55 height 19
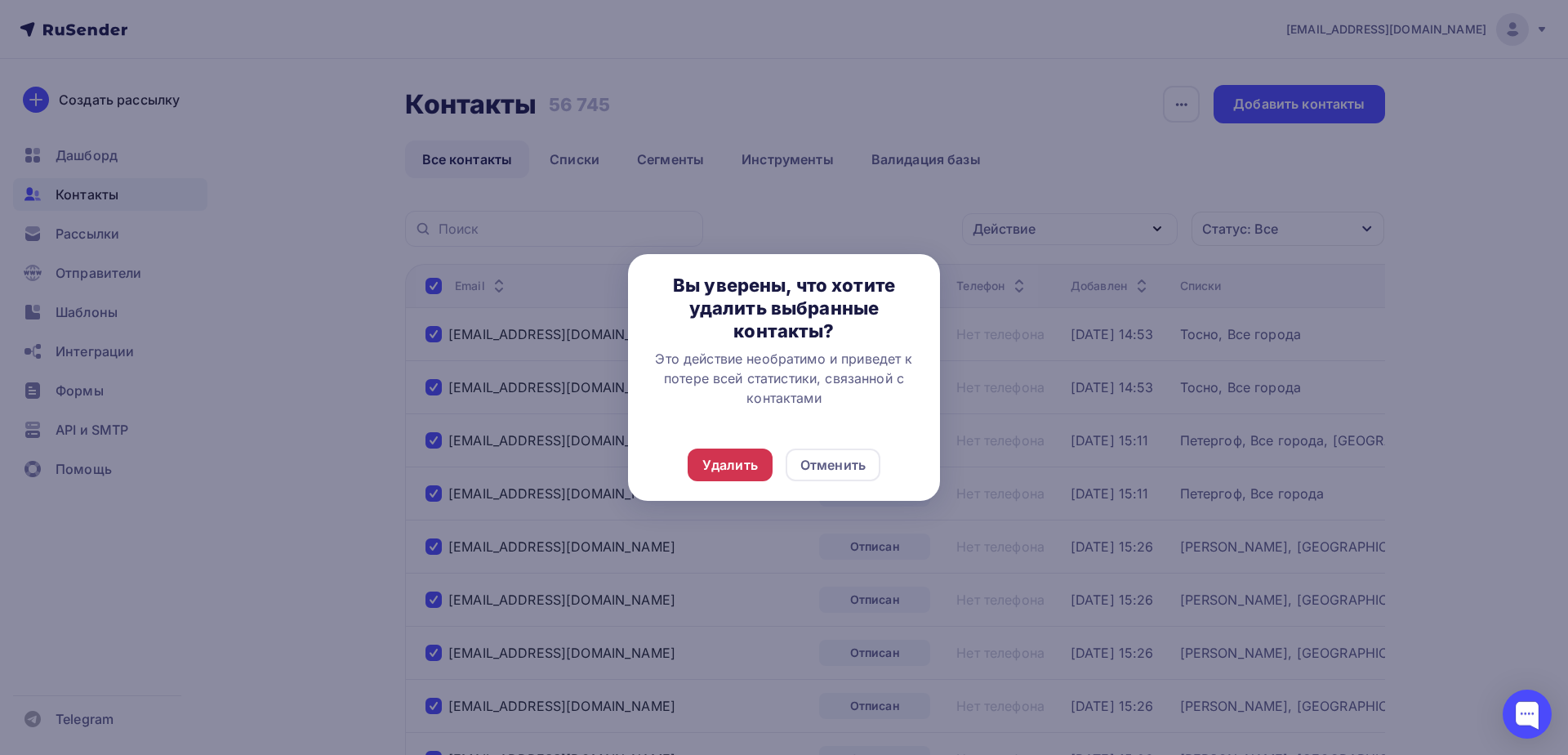
click at [715, 462] on div "Удалить" at bounding box center [729, 465] width 55 height 19
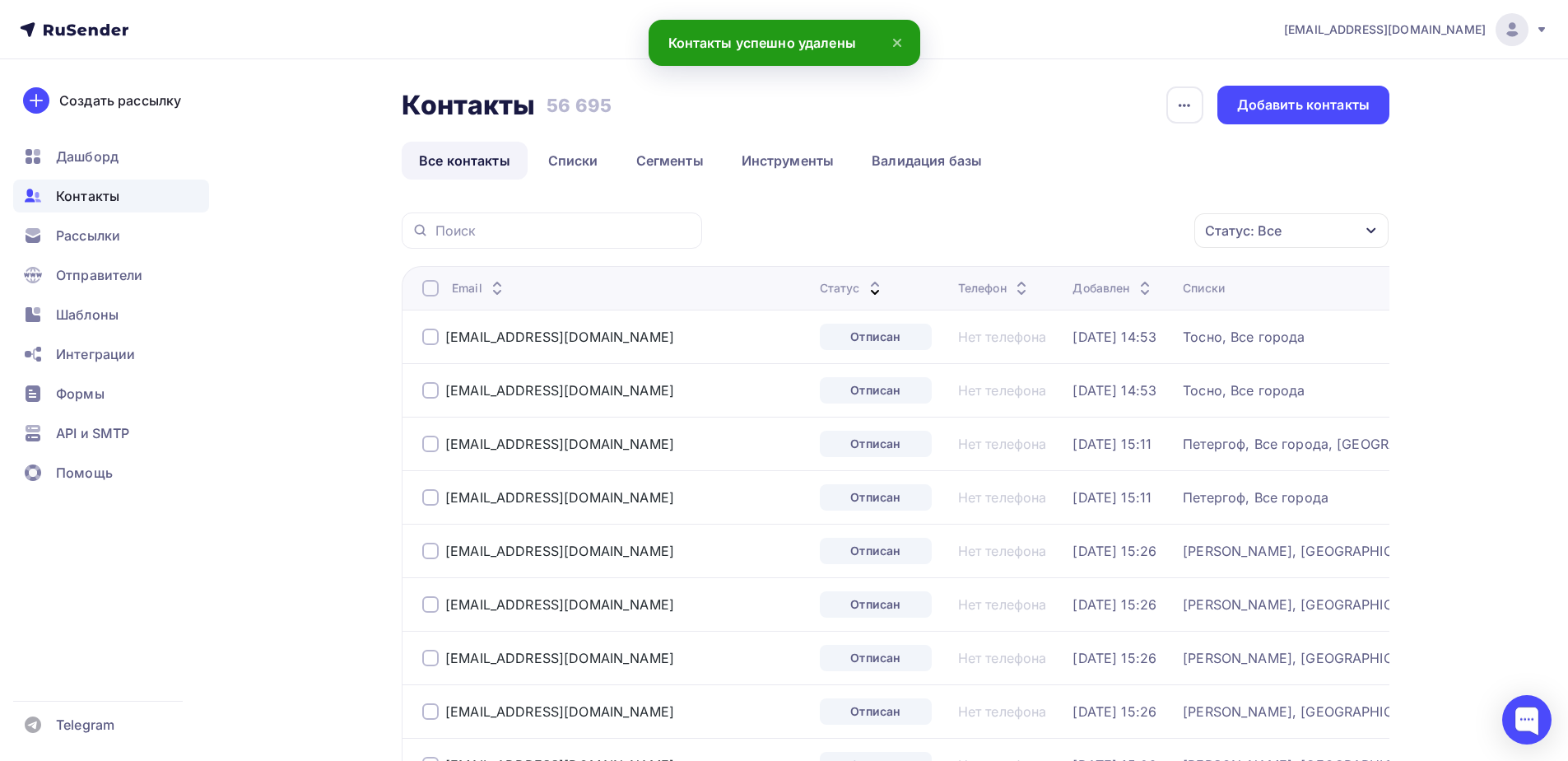
click at [435, 288] on div at bounding box center [430, 287] width 17 height 17
click at [438, 284] on div at bounding box center [430, 287] width 17 height 17
click at [1151, 230] on icon "button" at bounding box center [1159, 230] width 19 height 19
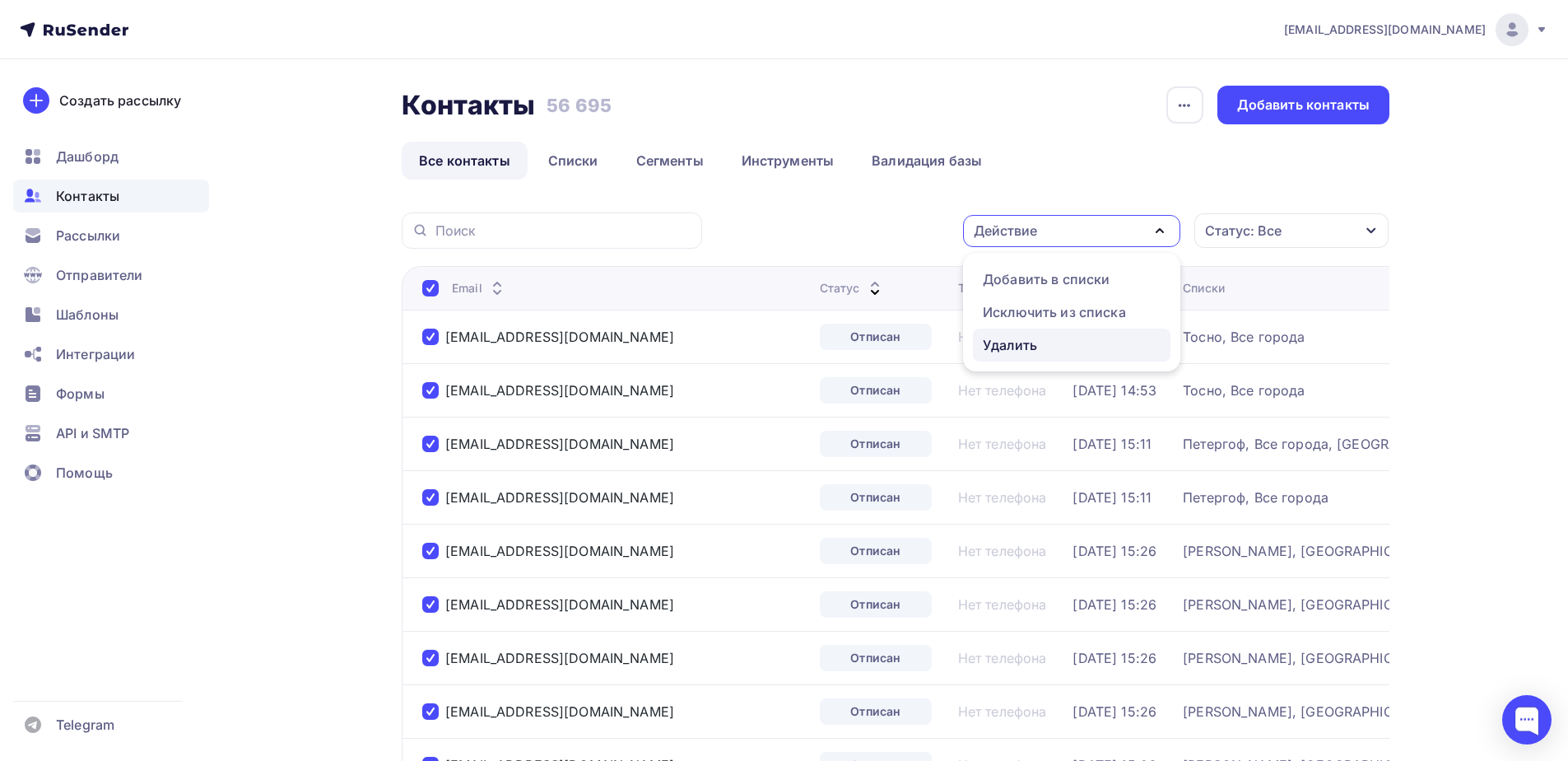
click at [1031, 345] on div "Удалить" at bounding box center [1010, 345] width 55 height 19
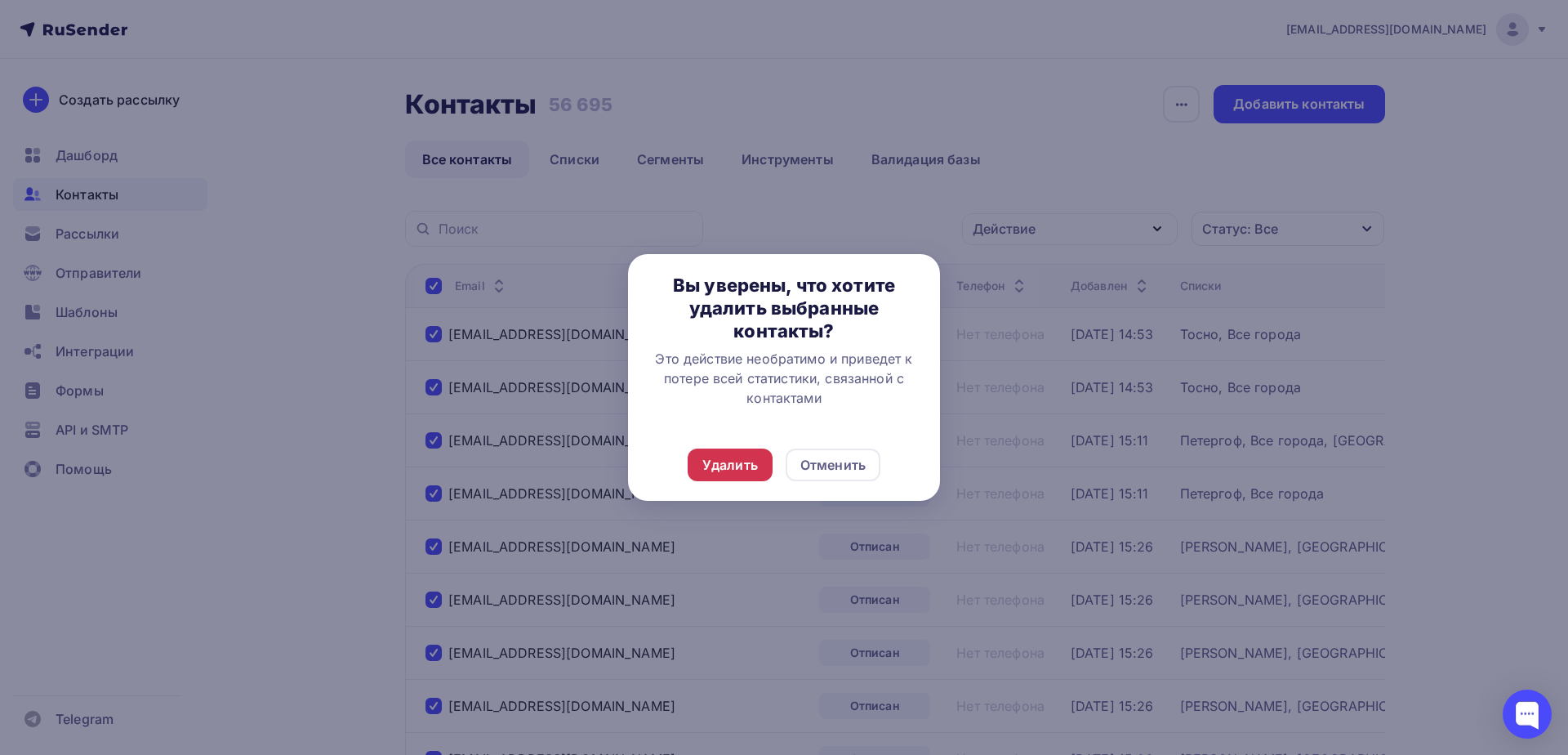
click at [737, 468] on div "Удалить" at bounding box center [729, 465] width 55 height 19
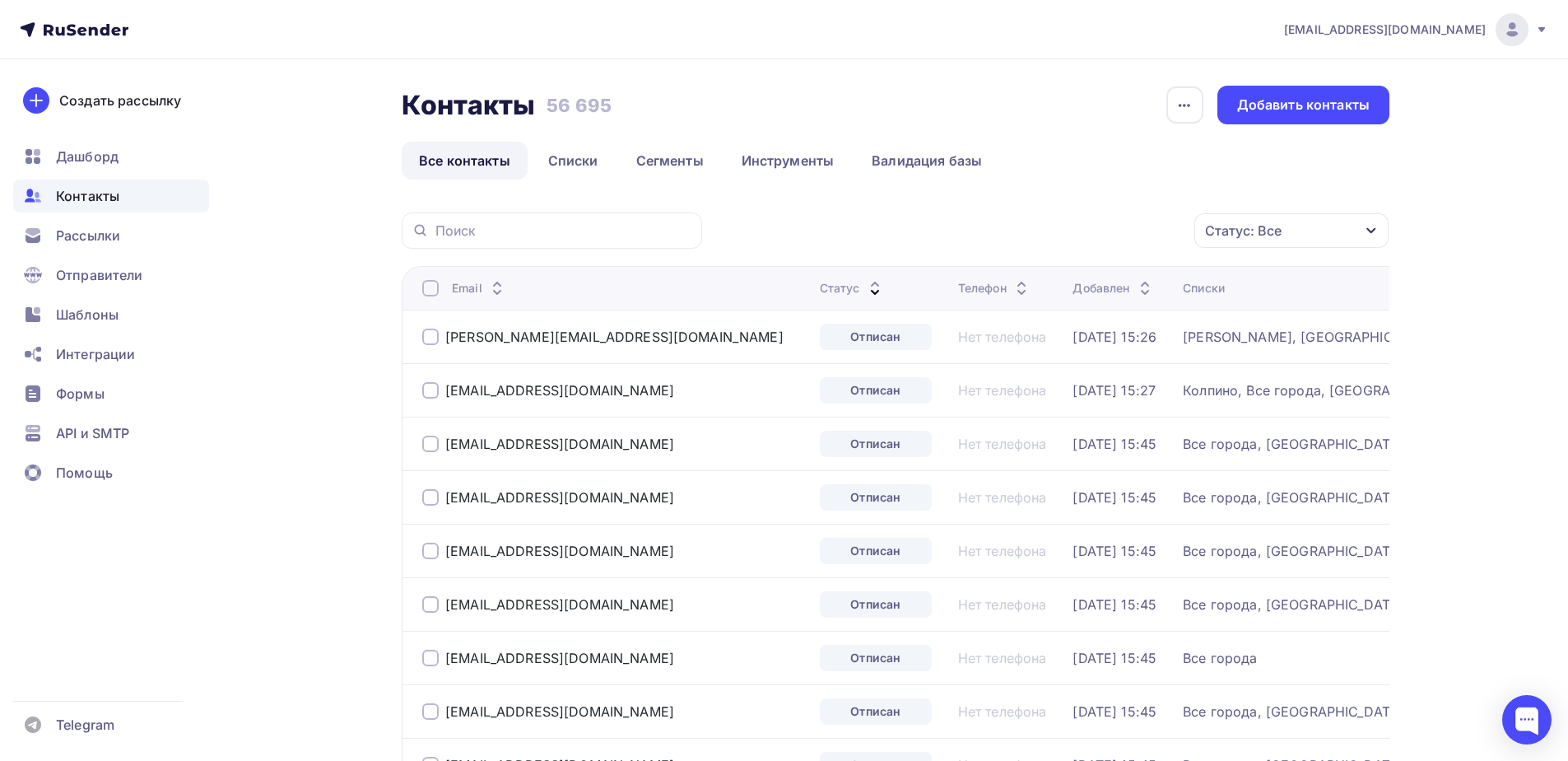
click at [434, 291] on div at bounding box center [430, 287] width 17 height 17
click at [430, 288] on div at bounding box center [430, 287] width 17 height 17
click at [1043, 226] on div "Действие" at bounding box center [1071, 231] width 217 height 32
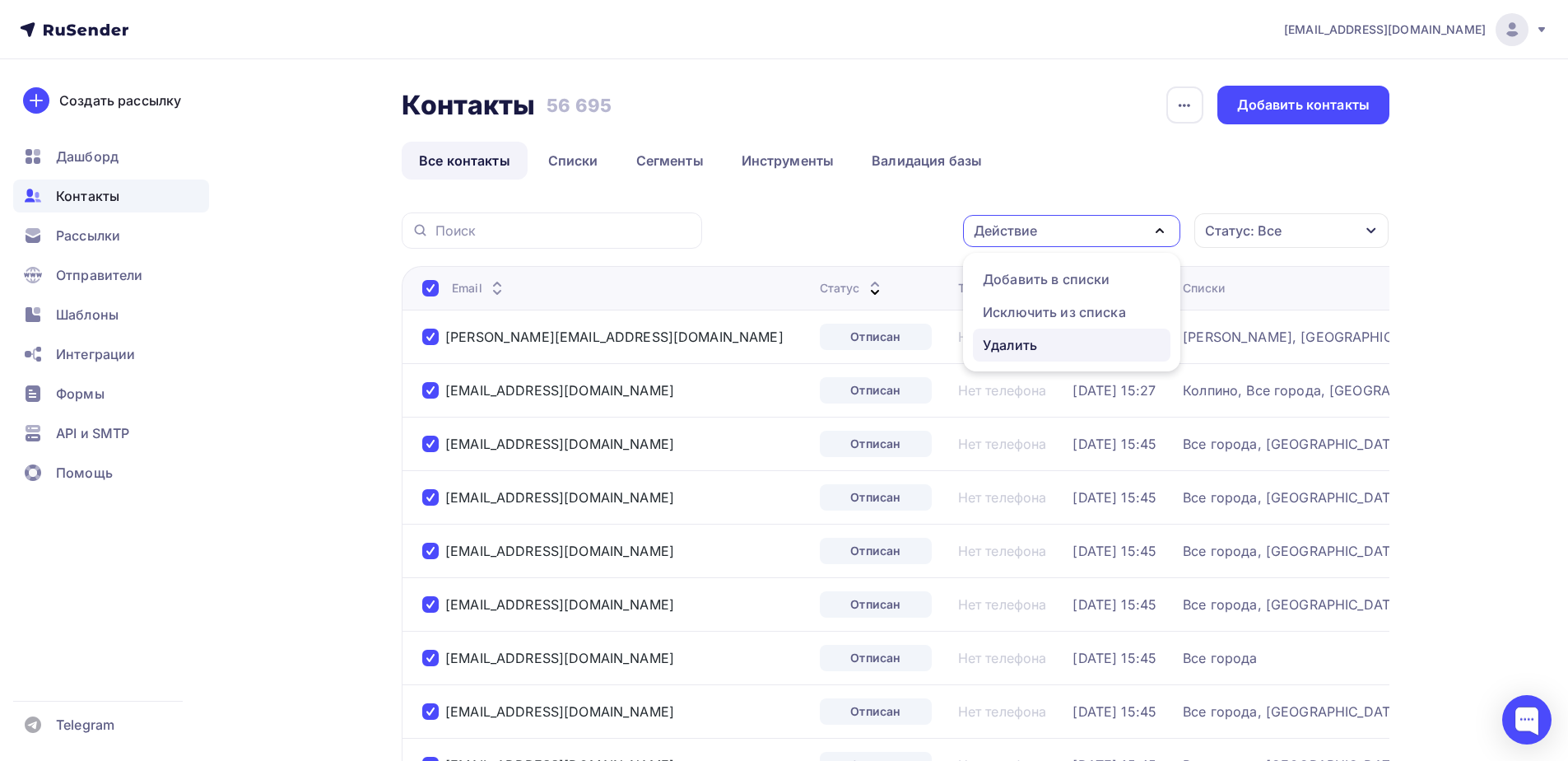
click at [998, 347] on div "Удалить" at bounding box center [1010, 345] width 55 height 19
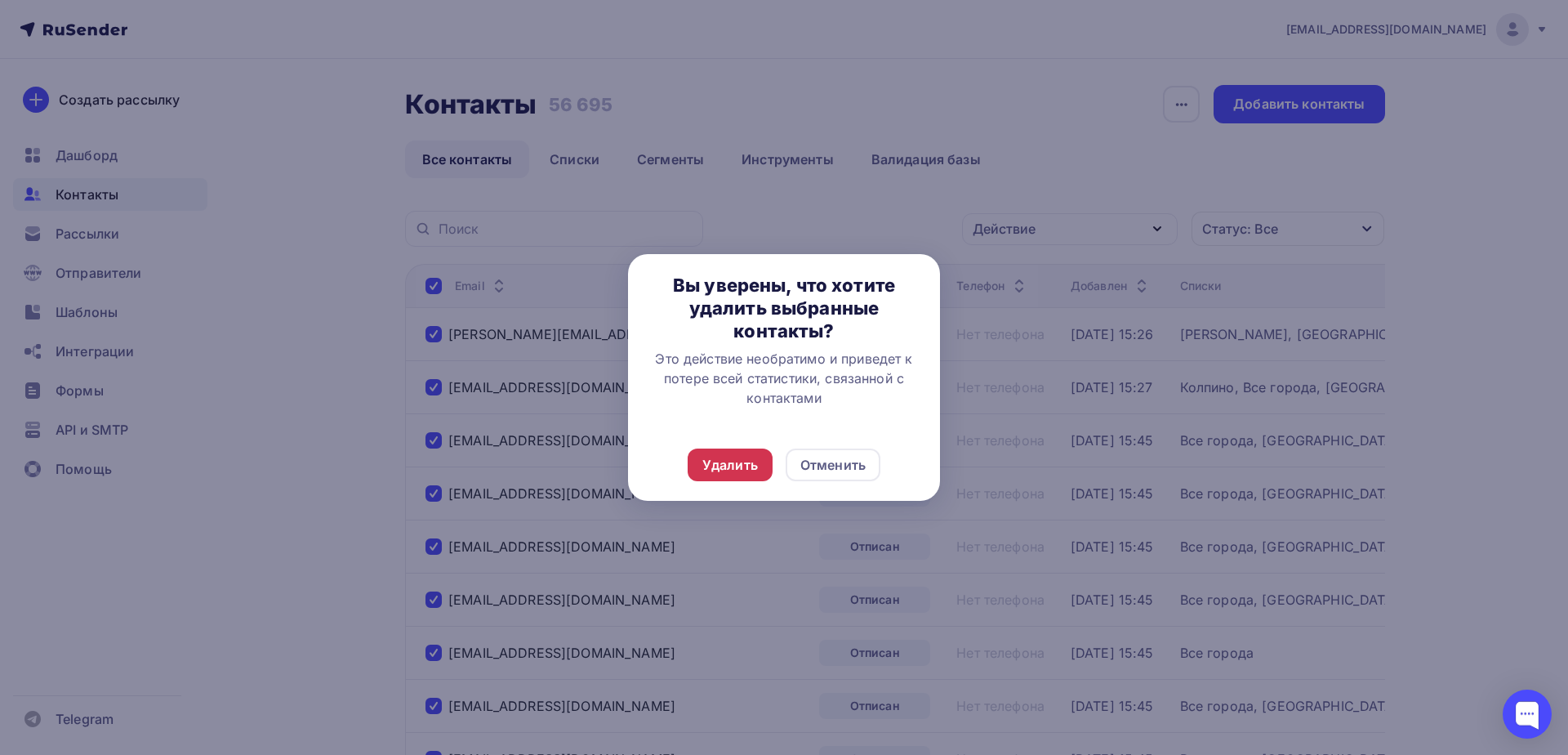
click at [733, 456] on div "Удалить" at bounding box center [729, 465] width 55 height 19
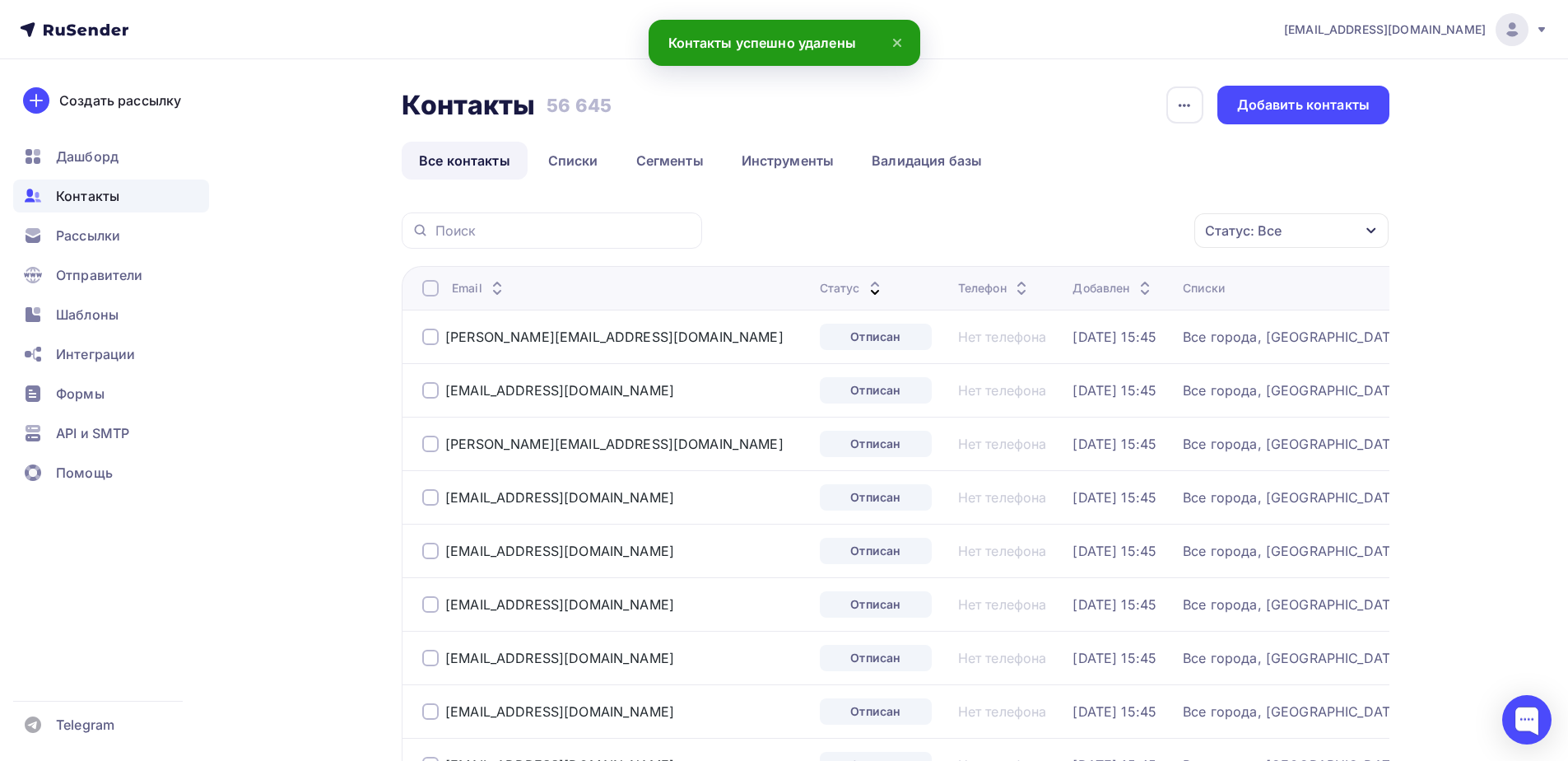
click at [421, 288] on th "Email" at bounding box center [607, 287] width 412 height 43
click at [432, 287] on div at bounding box center [430, 287] width 17 height 17
click at [1073, 235] on div "Действие" at bounding box center [1071, 231] width 217 height 32
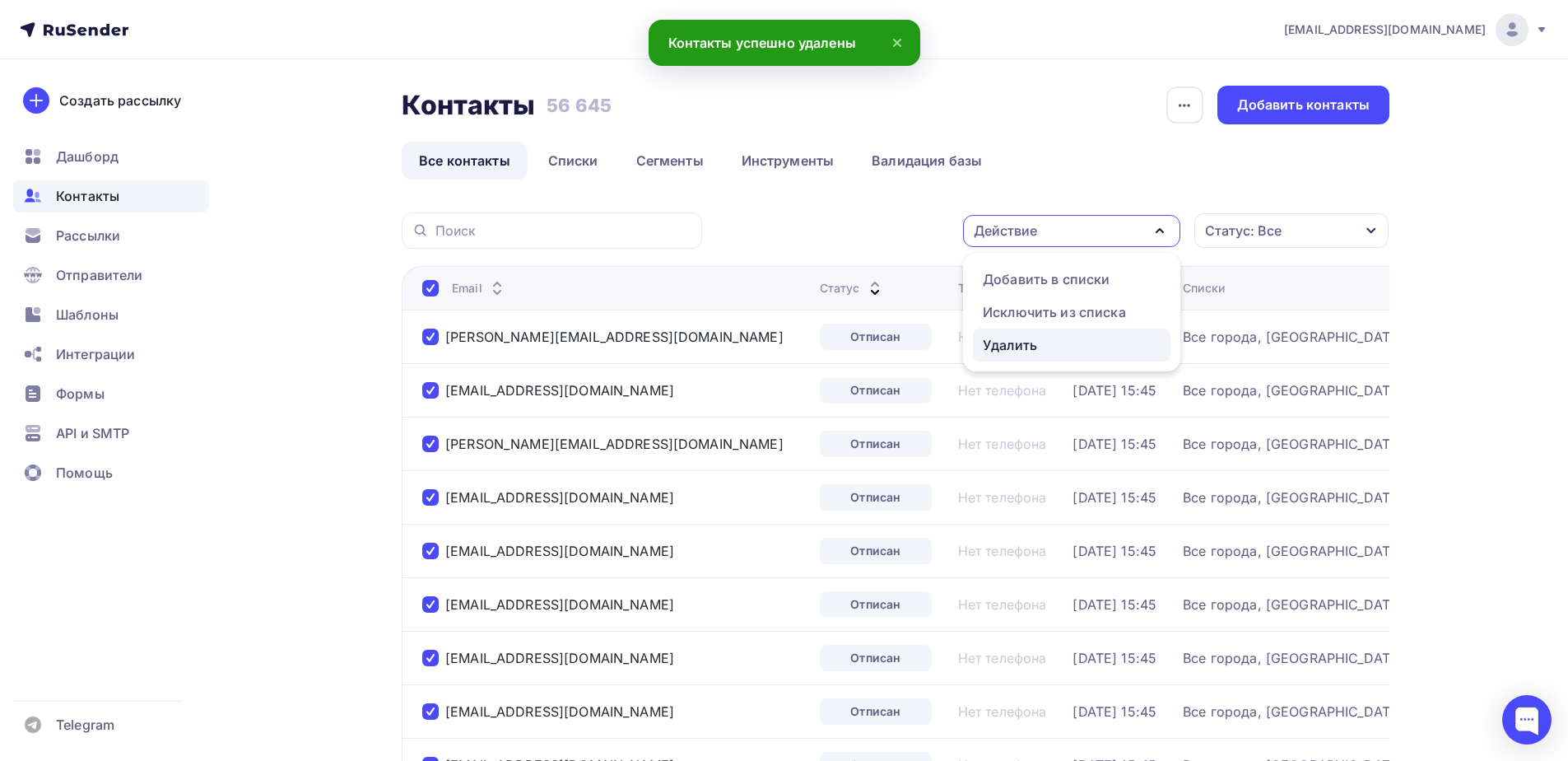
click at [1036, 354] on div "Удалить" at bounding box center [1010, 345] width 55 height 19
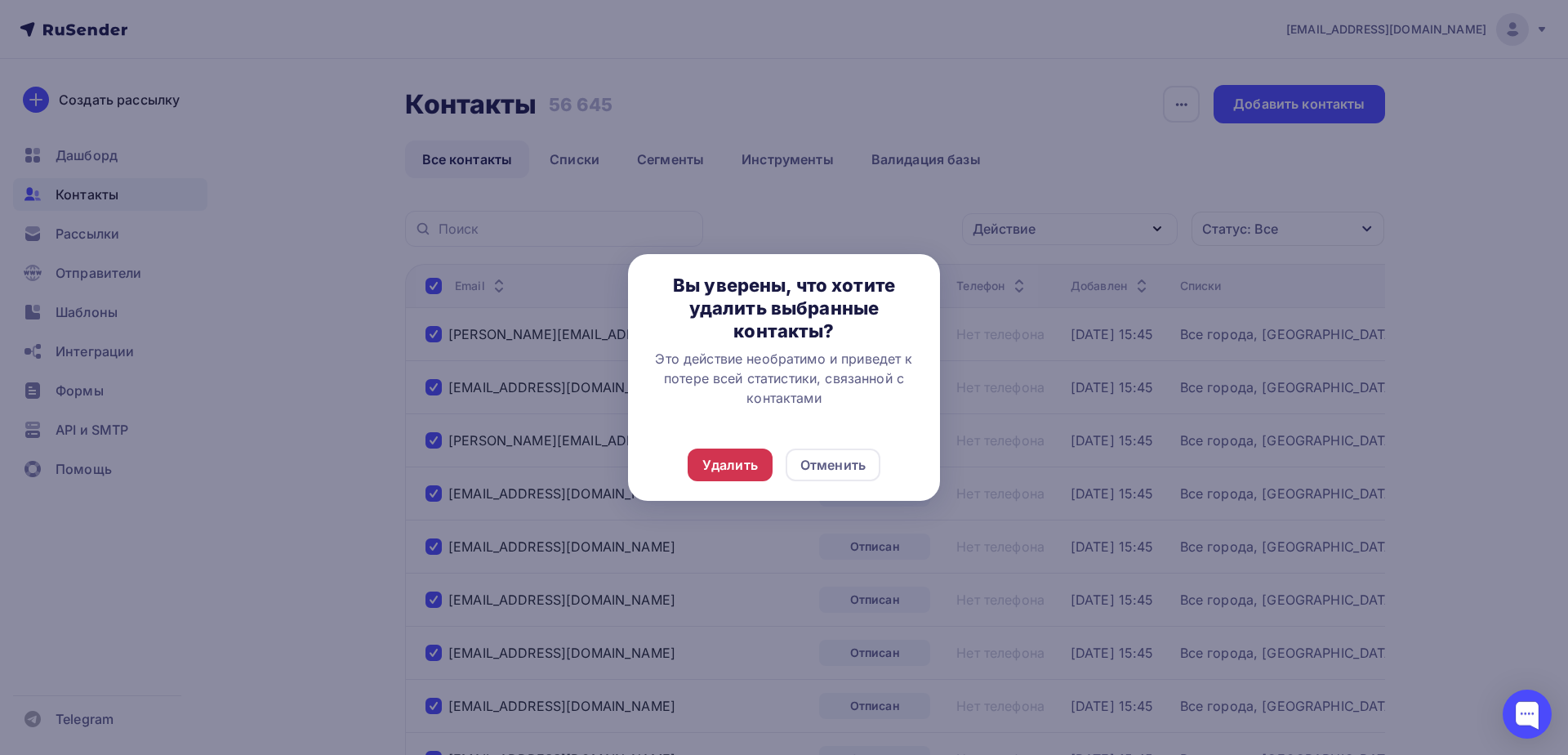
click at [690, 465] on div "Удалить" at bounding box center [729, 465] width 85 height 32
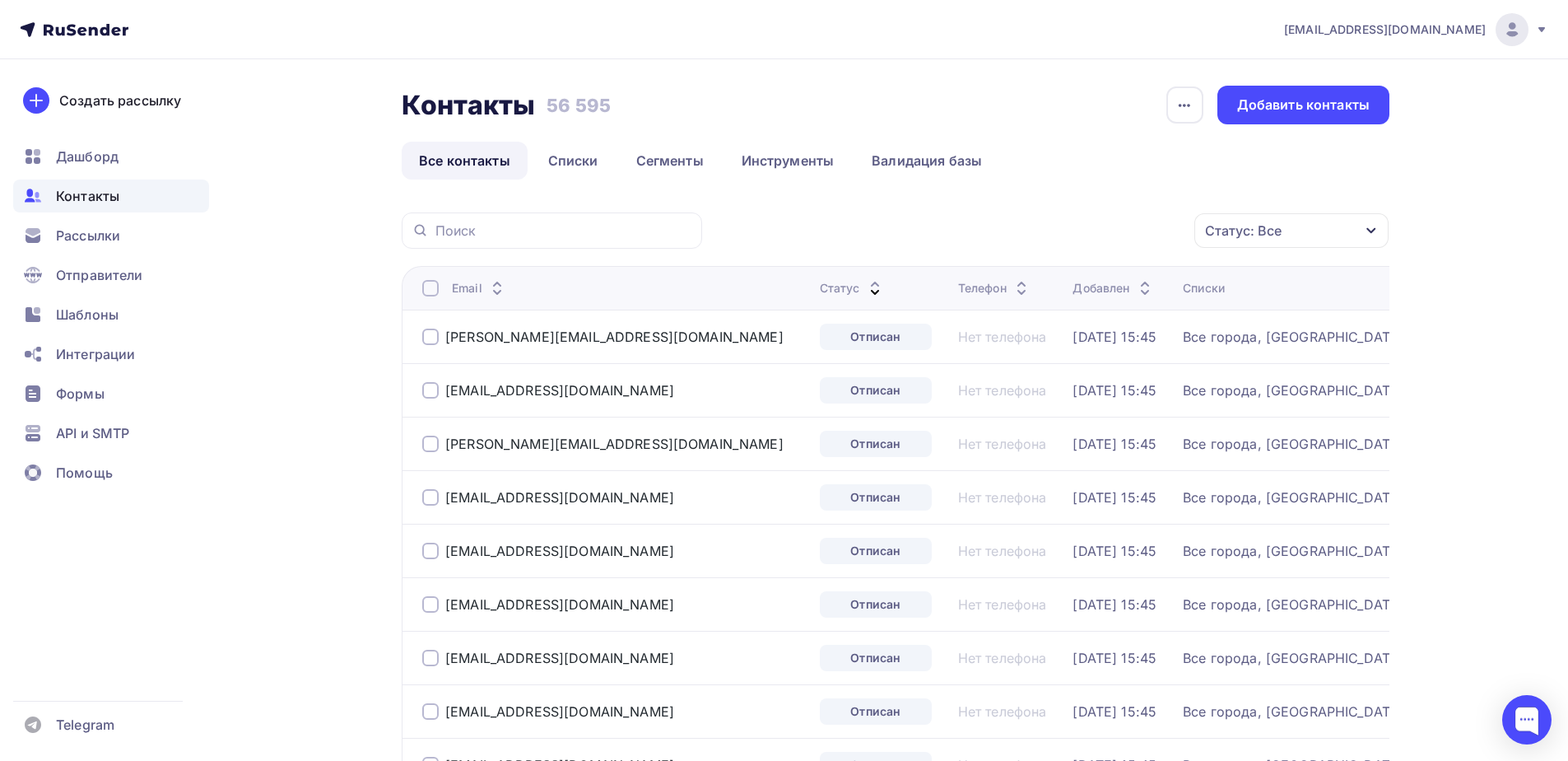
click at [423, 285] on div at bounding box center [430, 287] width 17 height 17
click at [430, 287] on div at bounding box center [430, 287] width 17 height 17
click at [1065, 232] on div "Действие" at bounding box center [1071, 231] width 217 height 32
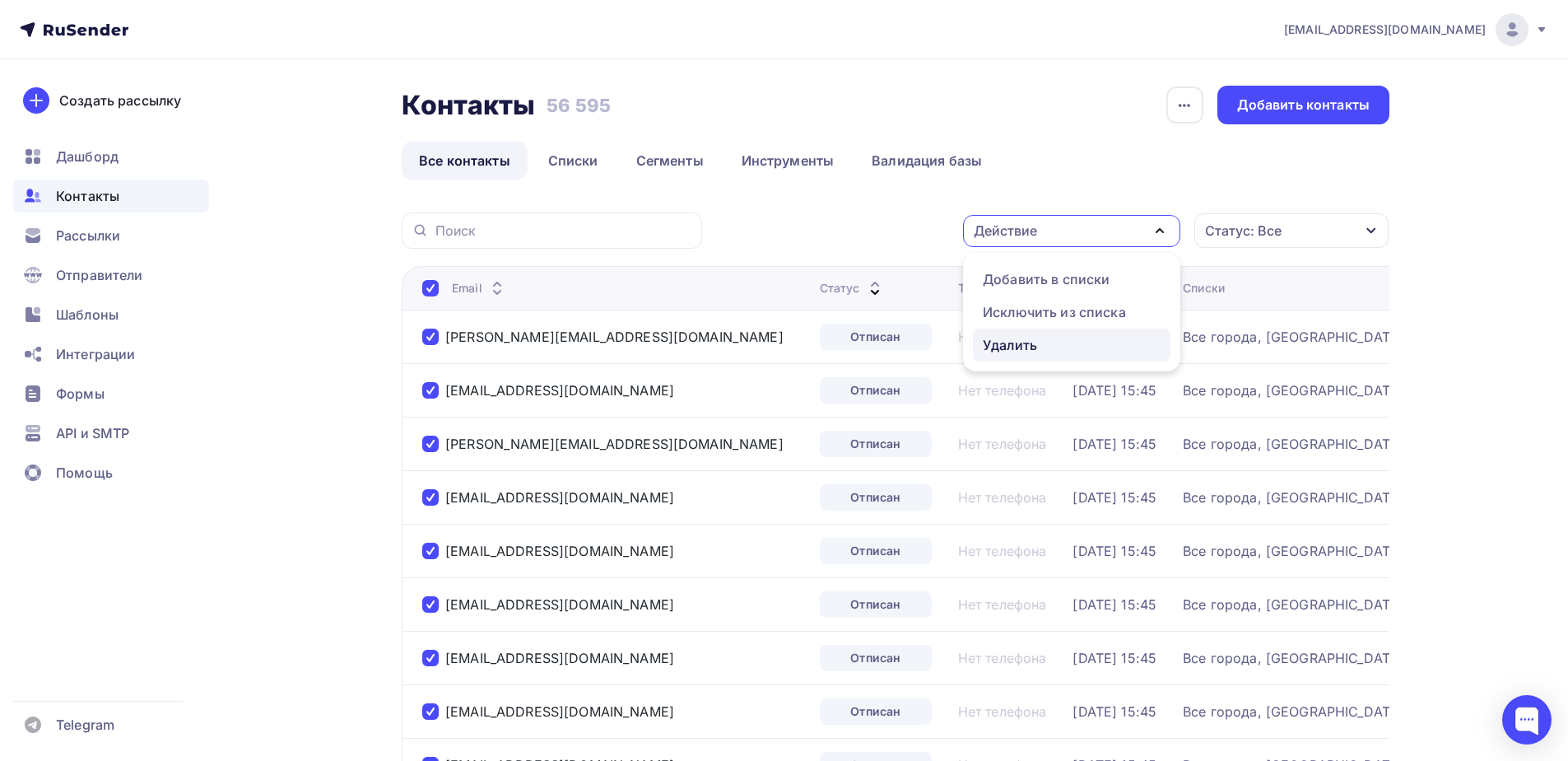
click at [1014, 347] on div "Удалить" at bounding box center [1010, 345] width 55 height 19
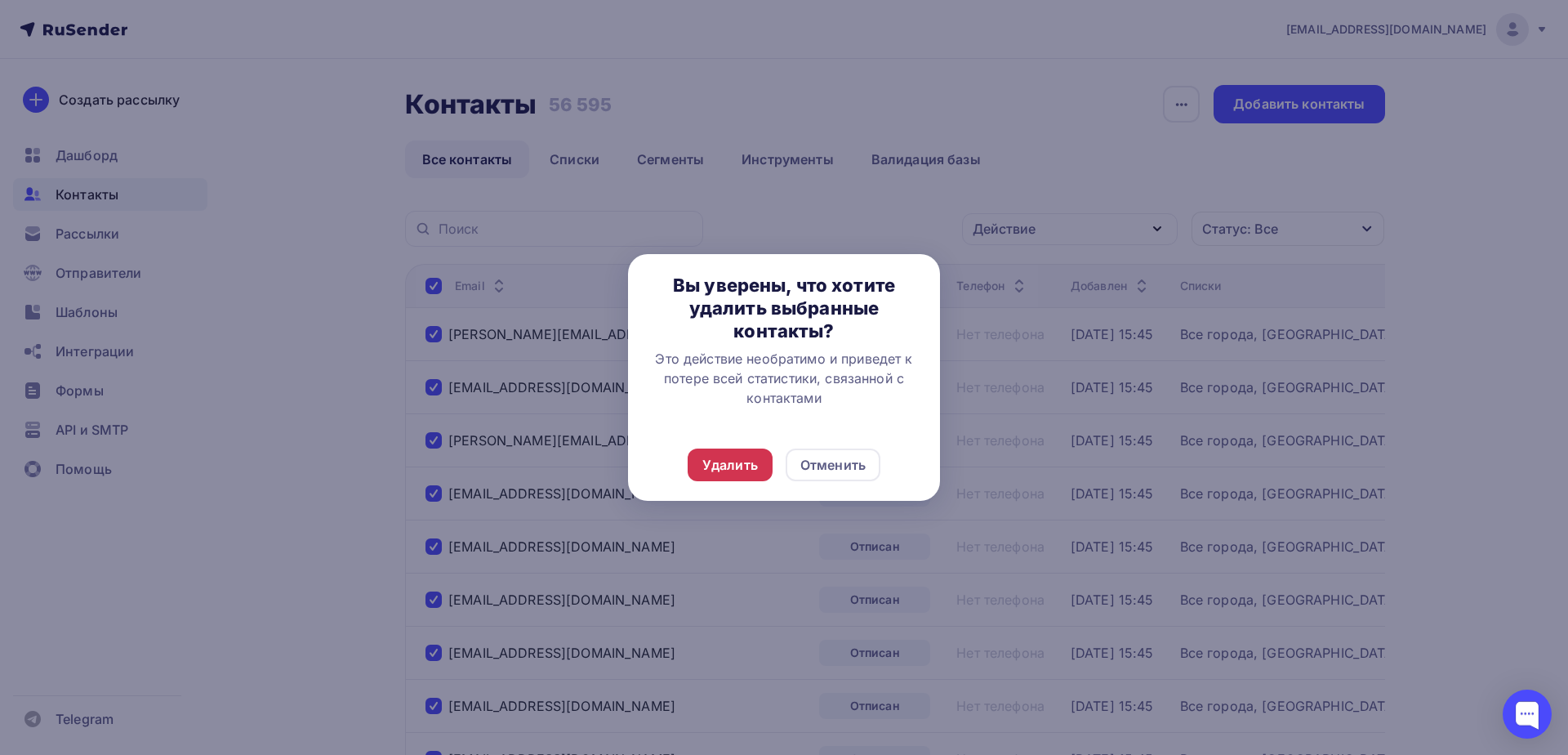
click at [735, 458] on div "Удалить" at bounding box center [729, 465] width 55 height 19
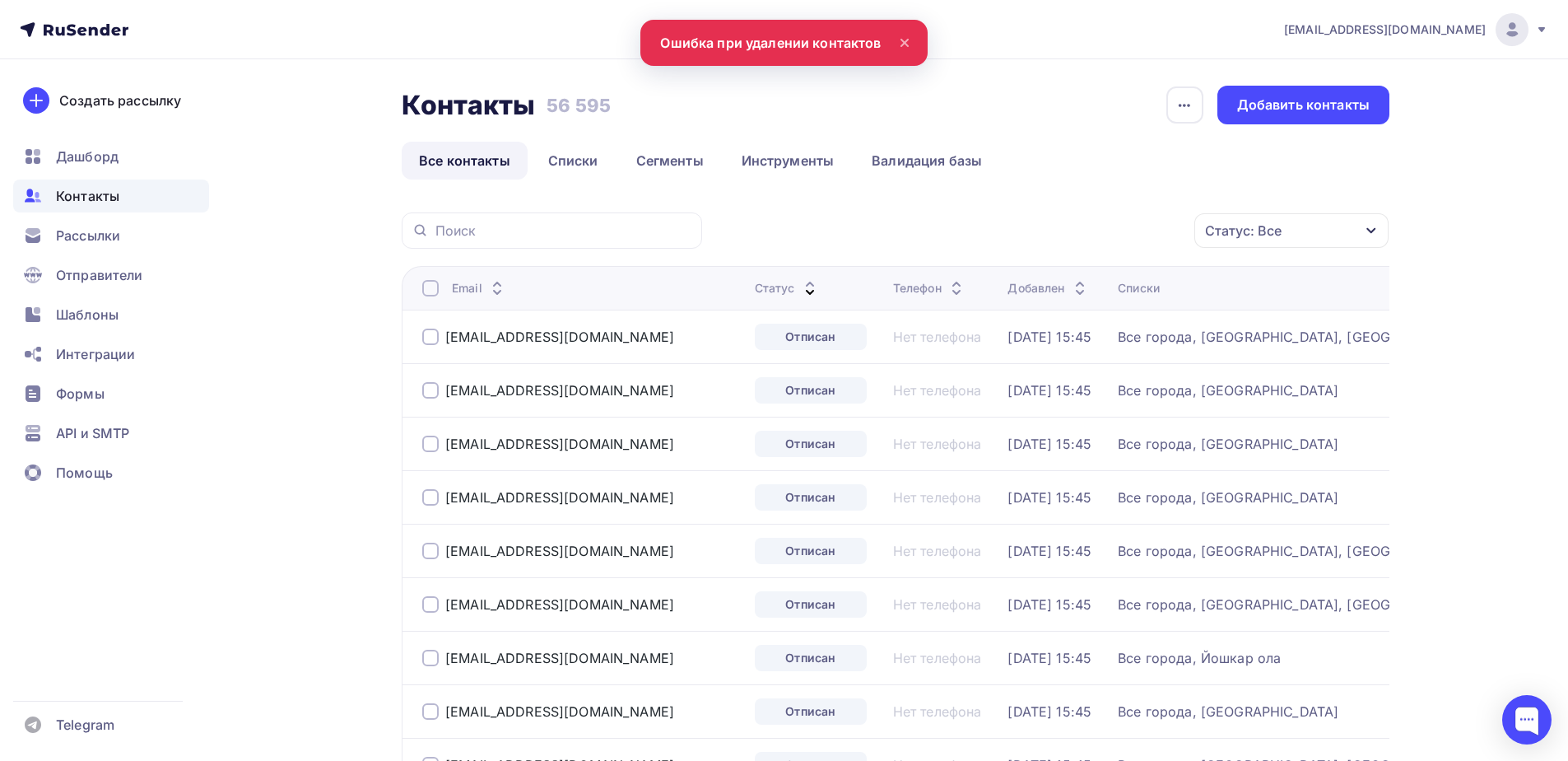
click at [431, 290] on div at bounding box center [430, 287] width 17 height 17
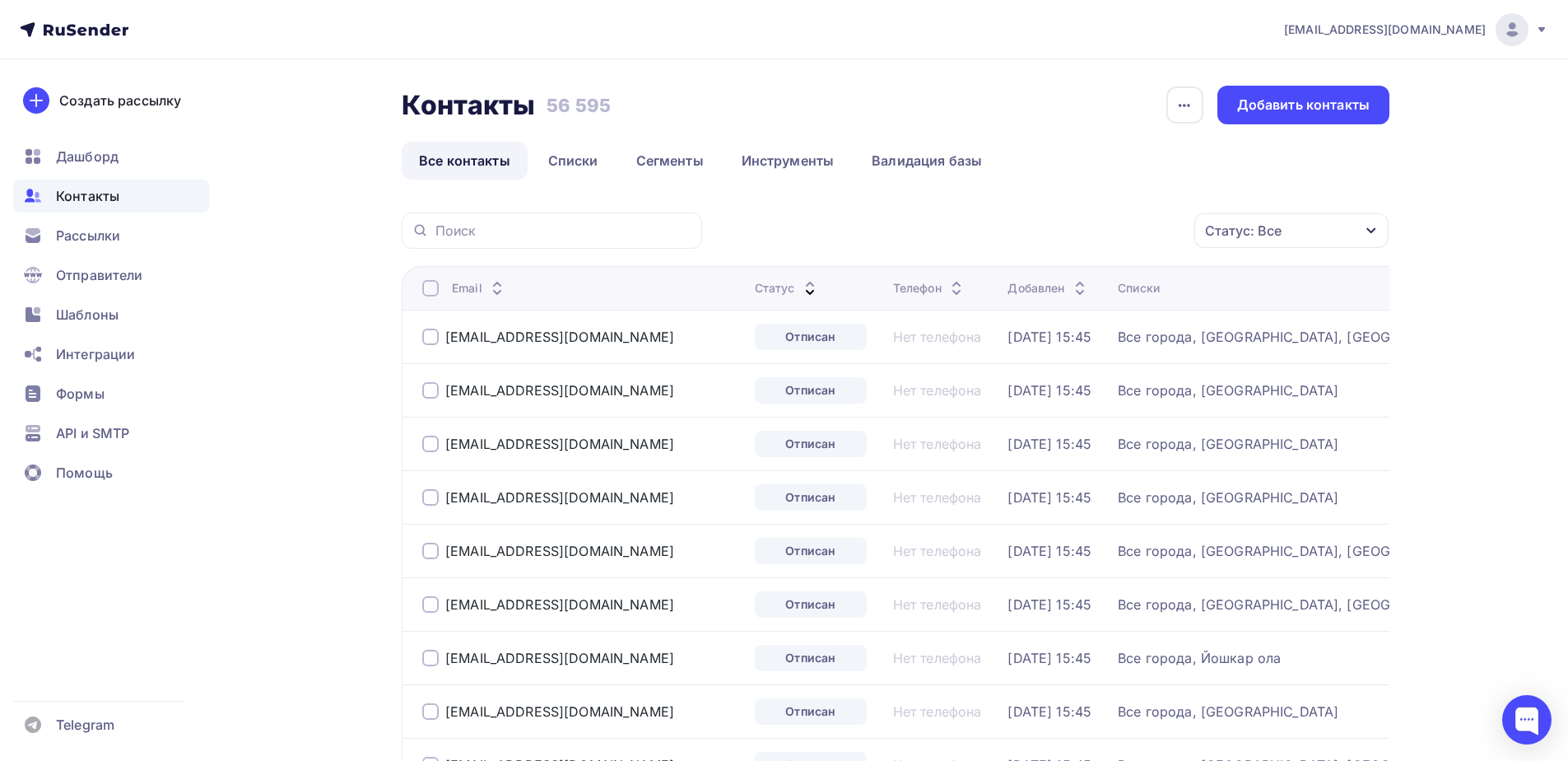
click at [427, 289] on div at bounding box center [430, 287] width 17 height 17
click at [1085, 222] on div "Действие" at bounding box center [1071, 231] width 217 height 32
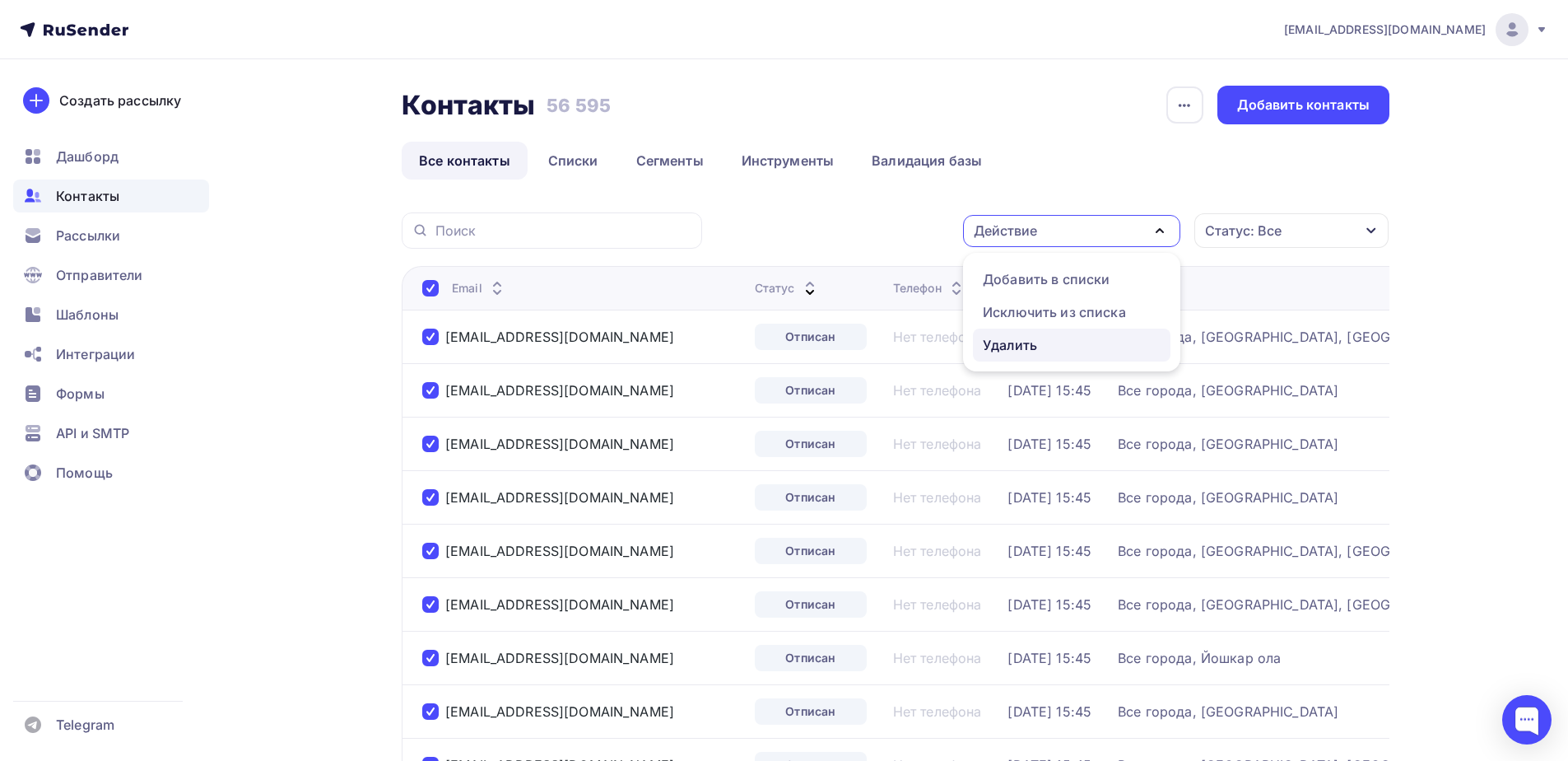
click at [1008, 350] on div "Удалить" at bounding box center [1010, 345] width 55 height 19
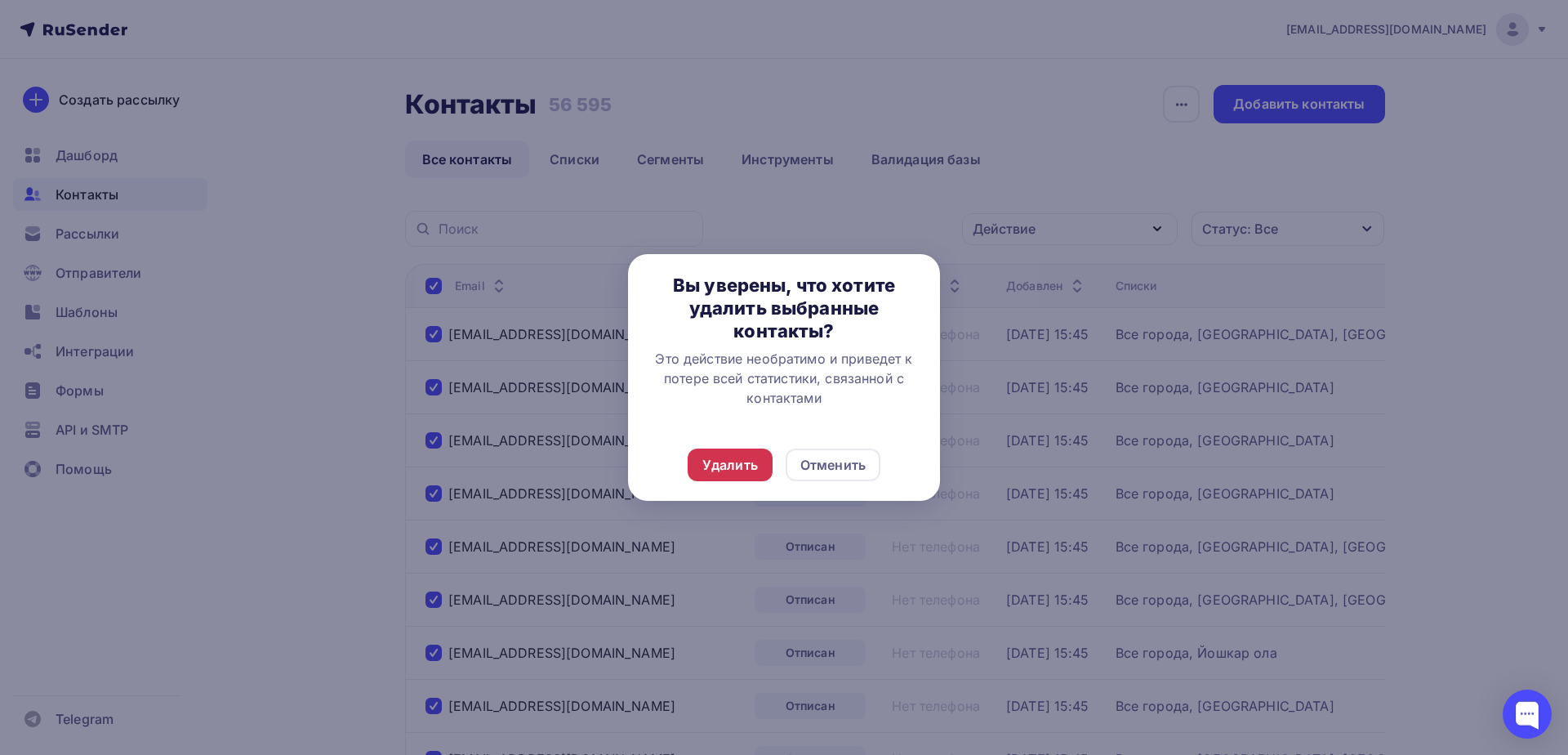
click at [734, 458] on div "Удалить" at bounding box center [729, 465] width 55 height 19
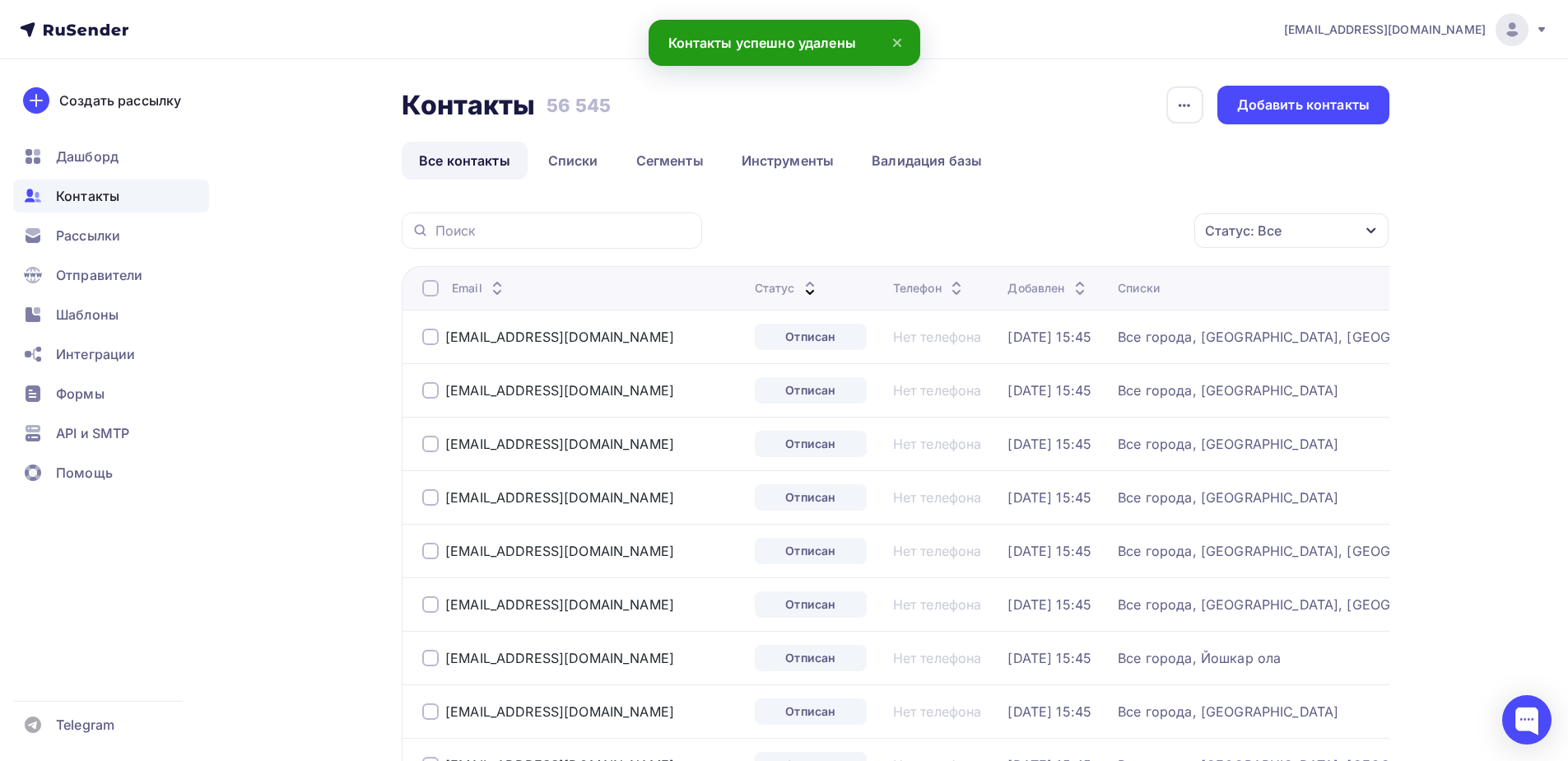
click at [427, 292] on div at bounding box center [430, 287] width 17 height 17
click at [432, 292] on div at bounding box center [430, 287] width 17 height 17
click at [1004, 236] on div "Действие" at bounding box center [1006, 230] width 63 height 19
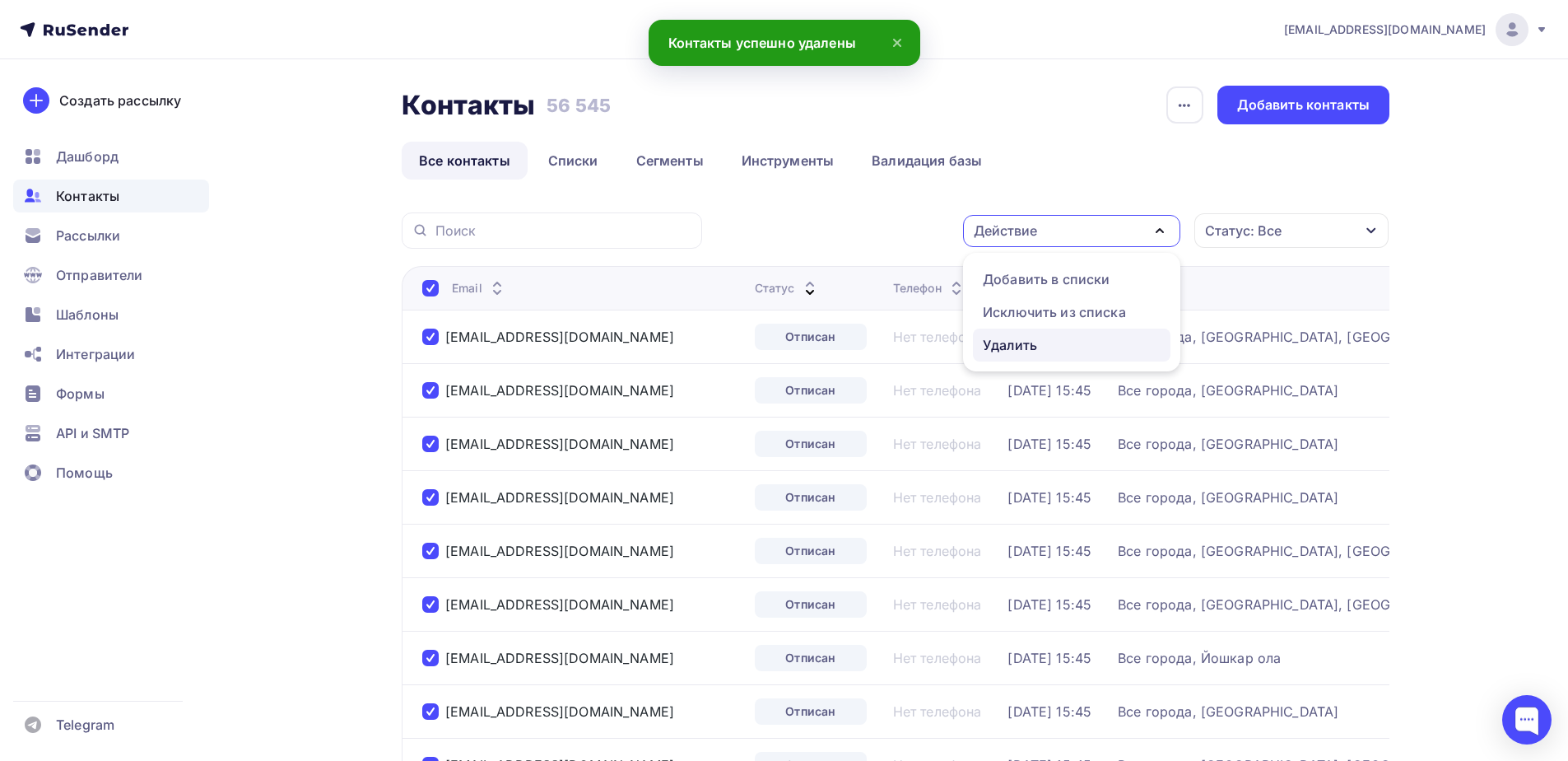
click at [997, 336] on div "Удалить" at bounding box center [1010, 345] width 55 height 19
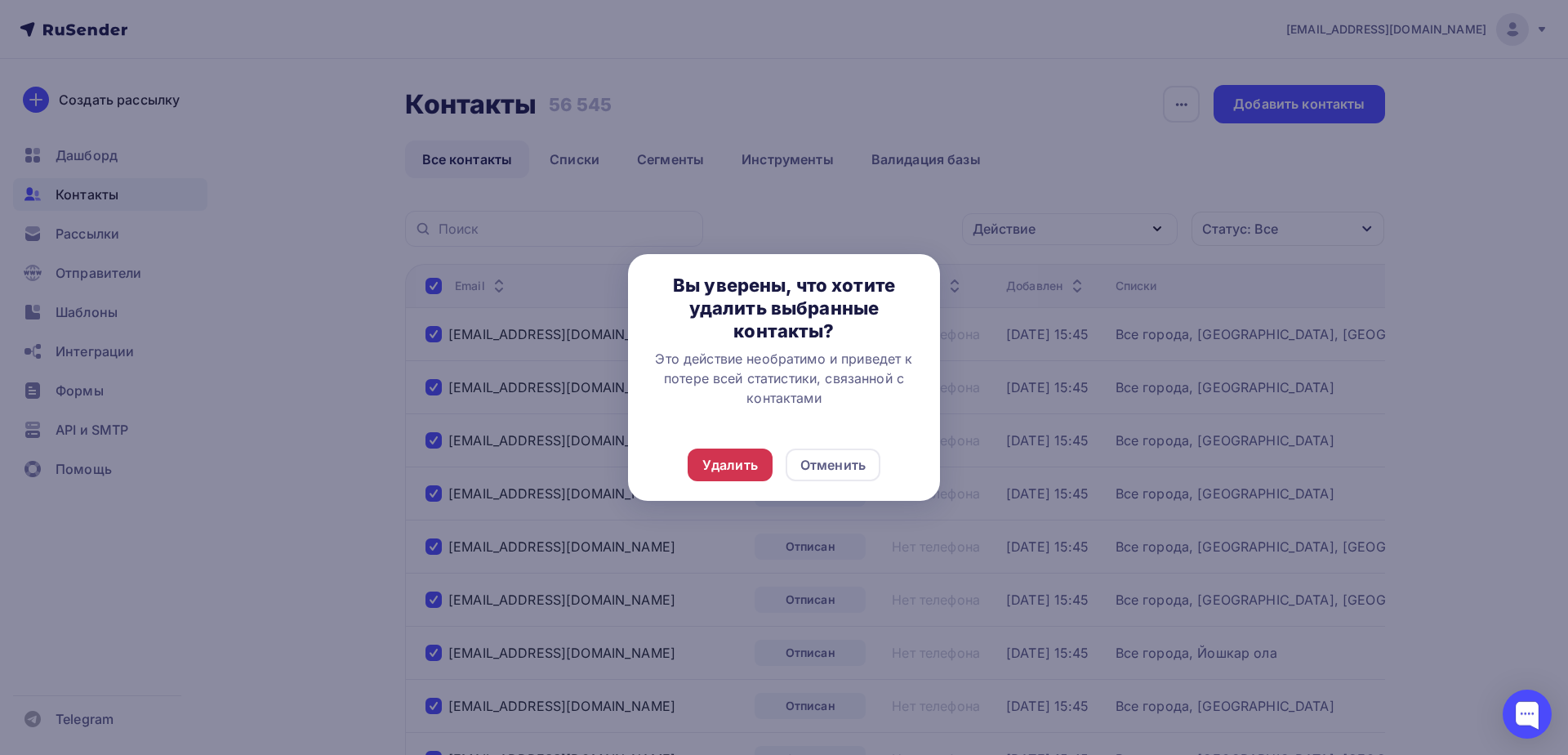
click at [744, 470] on div "Удалить" at bounding box center [729, 465] width 55 height 19
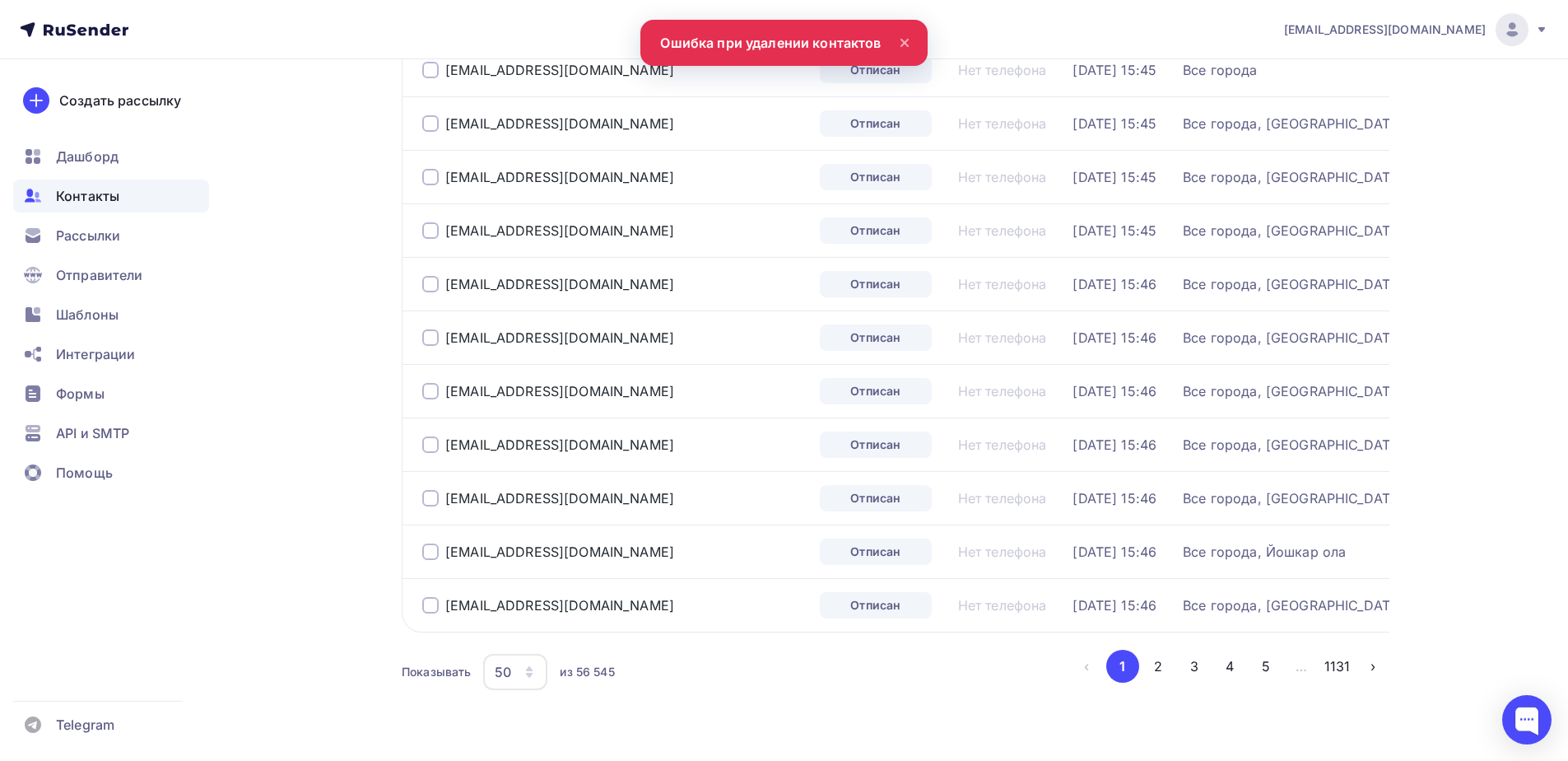
scroll to position [2406, 0]
